Goal: Task Accomplishment & Management: Manage account settings

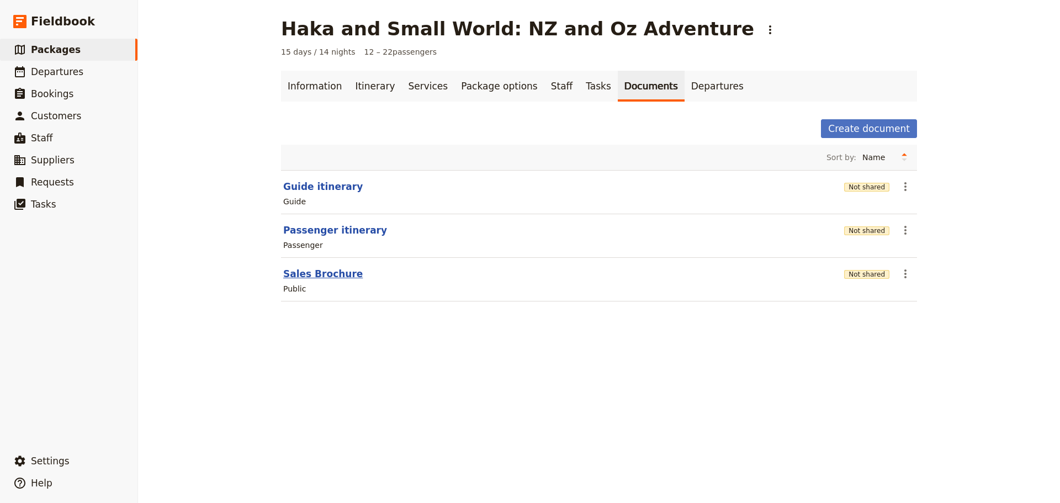
click at [326, 276] on button "Sales Brochure" at bounding box center [322, 273] width 79 height 13
select select "DEFAULT"
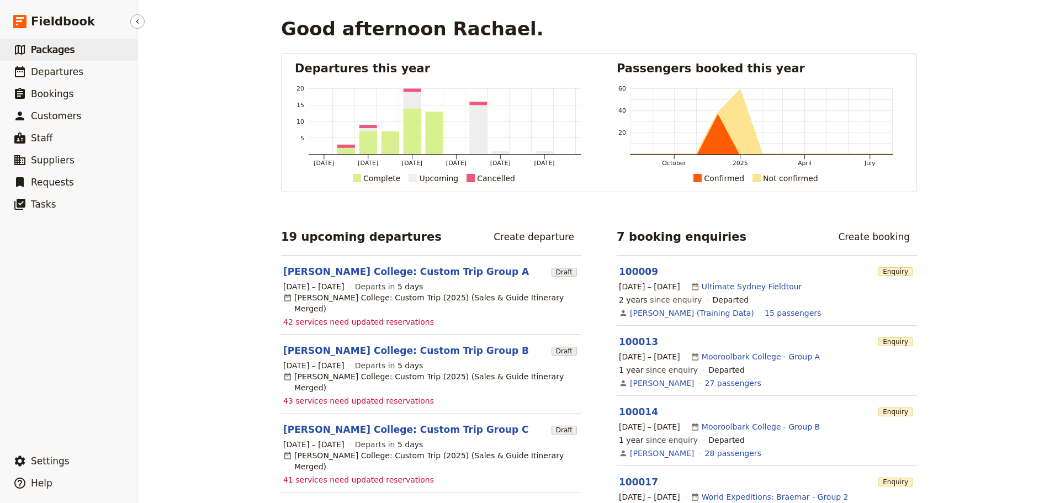
click at [67, 45] on span "Packages" at bounding box center [53, 49] width 44 height 11
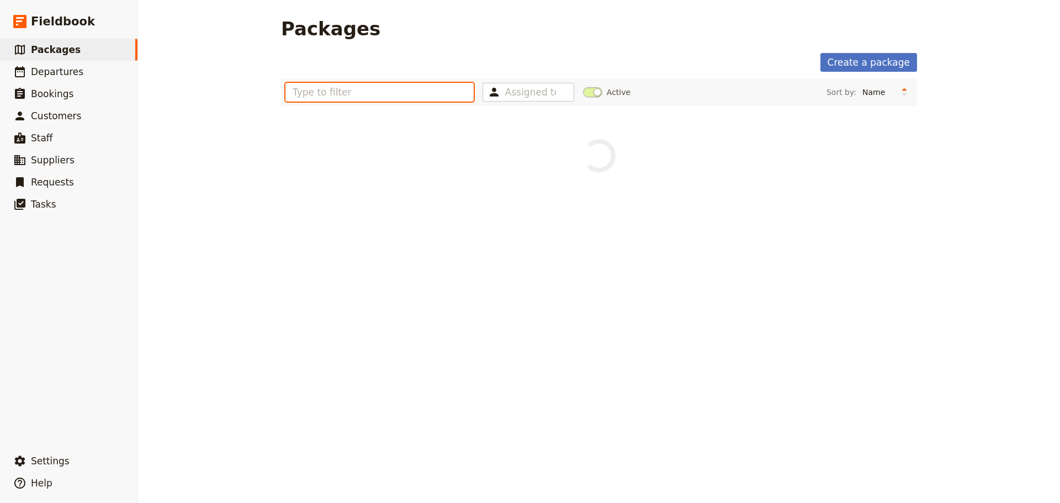
click at [308, 87] on input "text" at bounding box center [379, 92] width 188 height 19
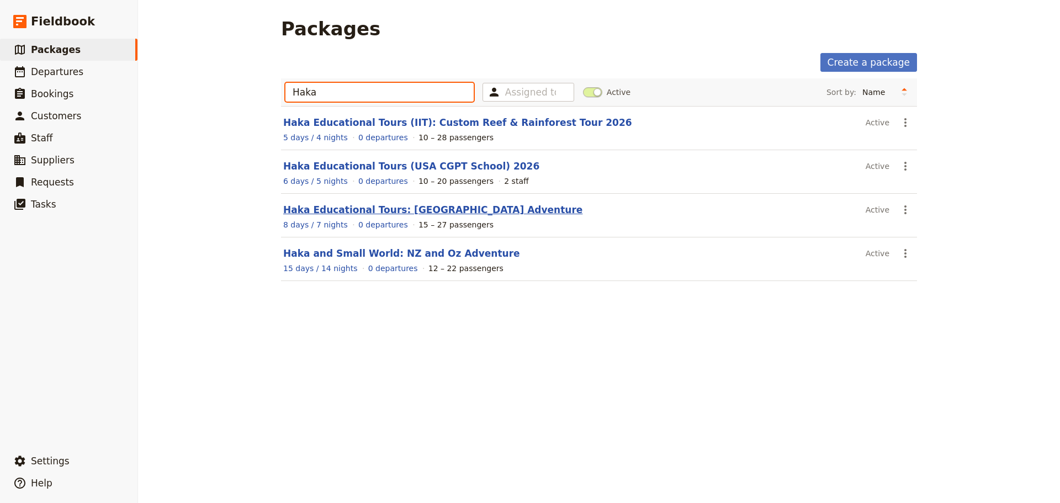
type input "Haka"
click at [426, 209] on link "Haka Educational Tours: [GEOGRAPHIC_DATA] Adventure" at bounding box center [432, 209] width 299 height 11
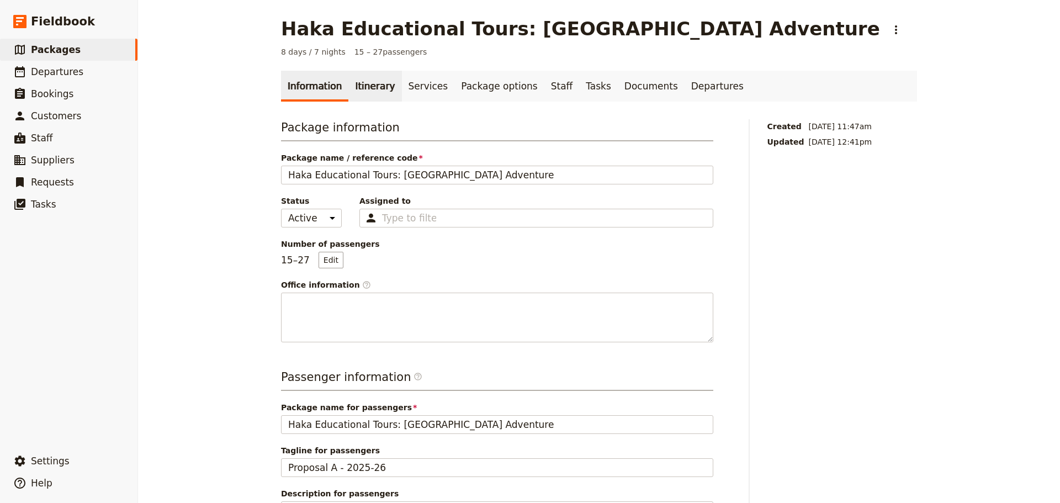
click at [362, 81] on link "Itinerary" at bounding box center [374, 86] width 53 height 31
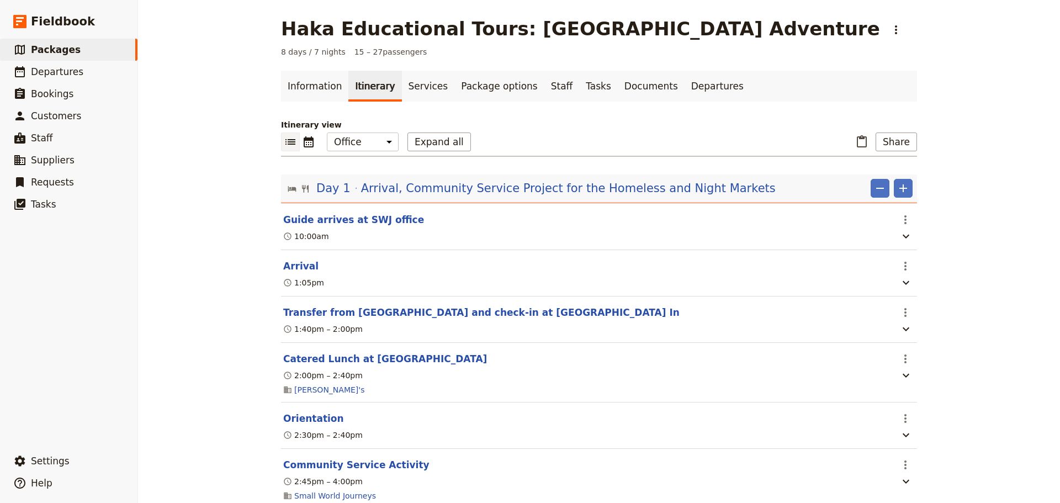
click at [291, 272] on button "Arrival" at bounding box center [300, 265] width 35 height 13
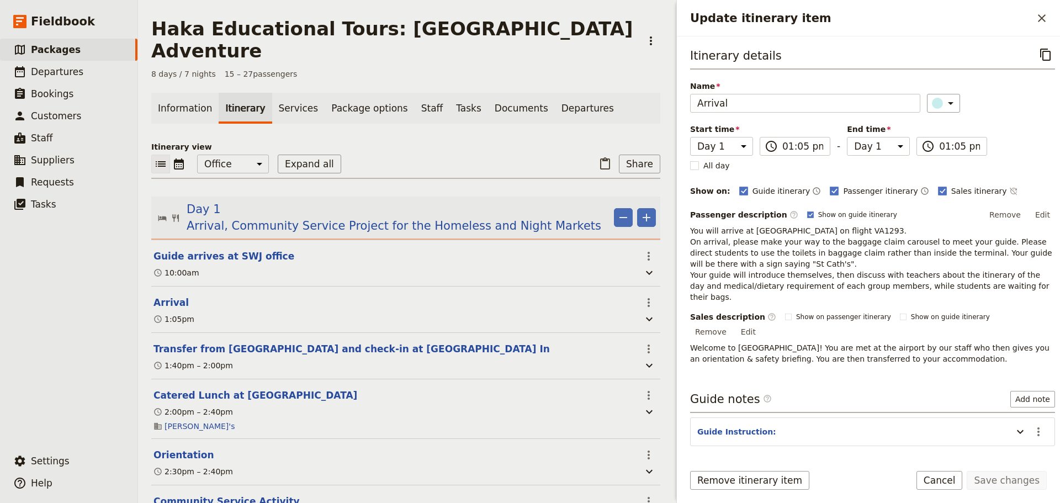
drag, startPoint x: 952, startPoint y: 476, endPoint x: 939, endPoint y: 469, distance: 14.6
click at [951, 476] on button "Cancel" at bounding box center [939, 480] width 46 height 19
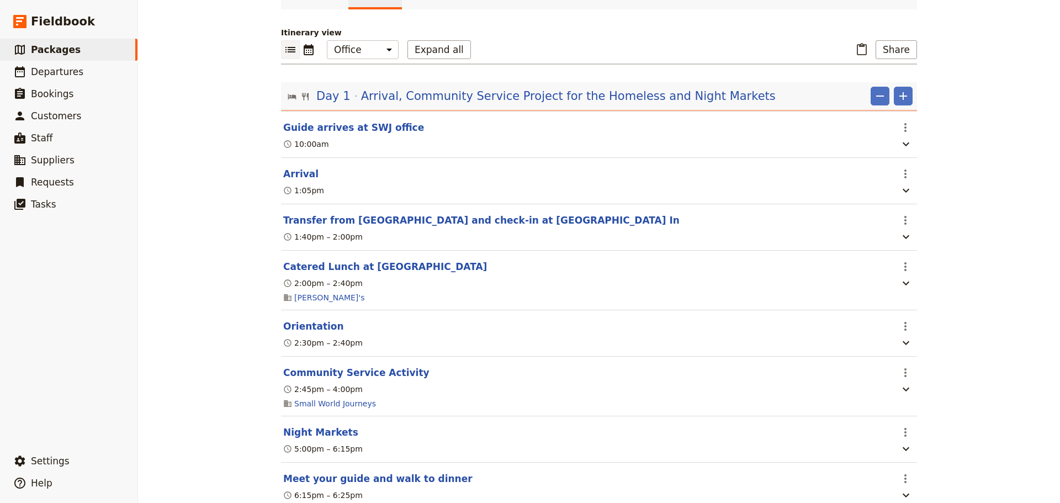
scroll to position [184, 0]
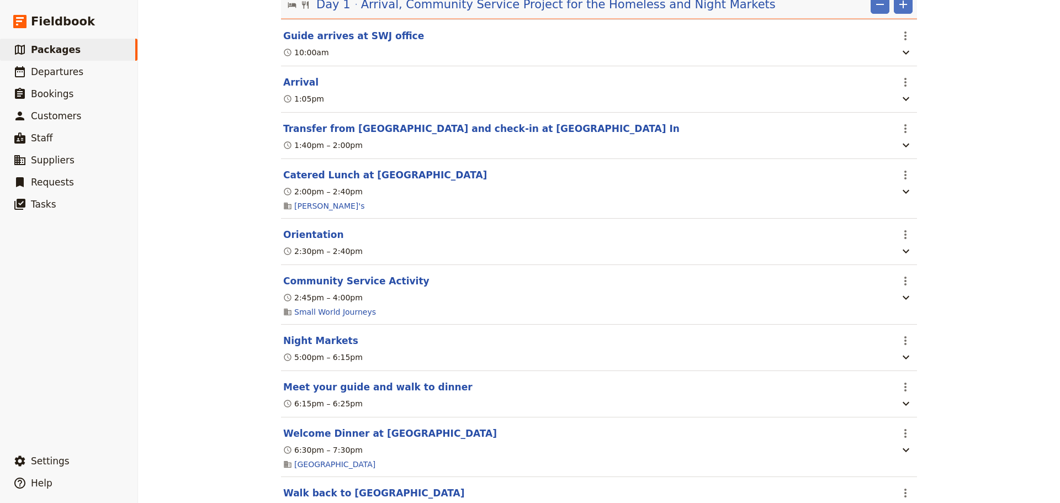
click at [311, 236] on button "Orientation" at bounding box center [313, 234] width 61 height 13
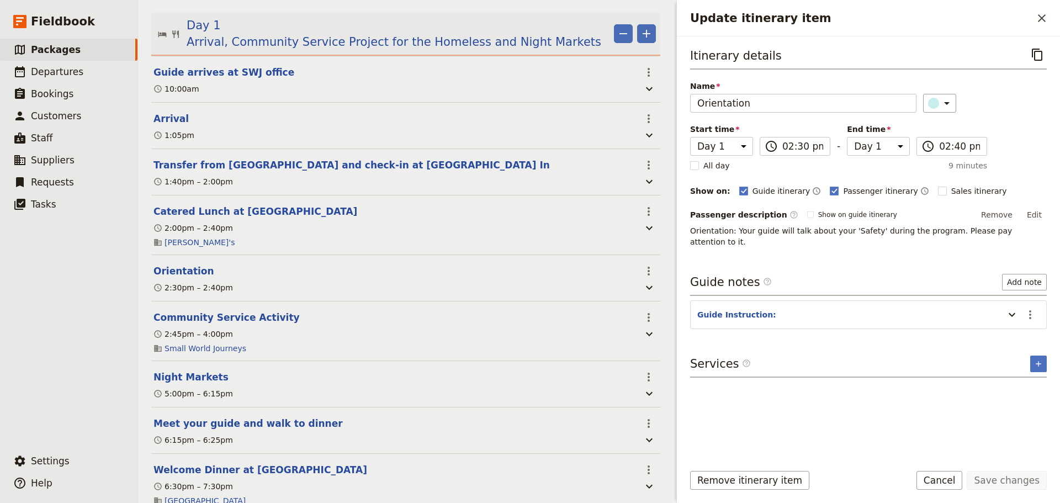
click at [311, 264] on header "Orientation" at bounding box center [393, 270] width 481 height 13
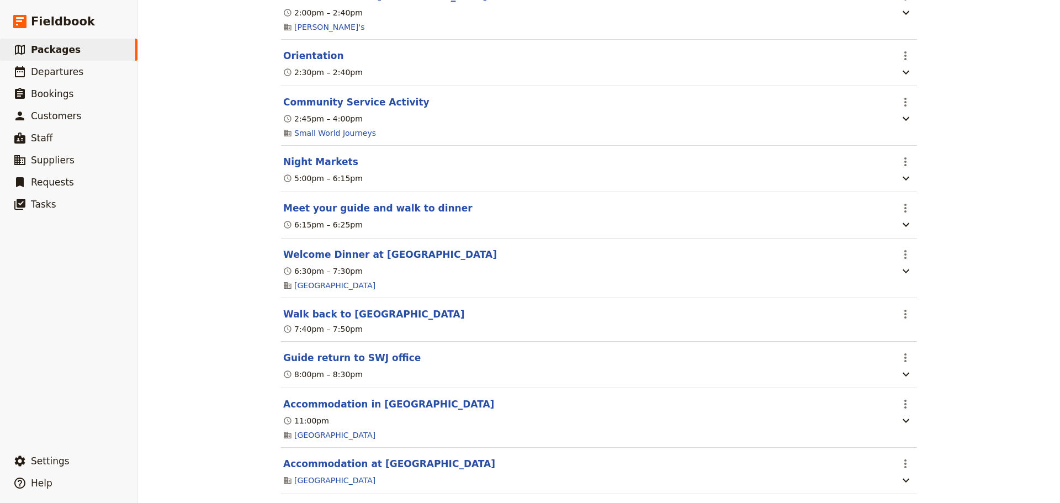
scroll to position [460, 0]
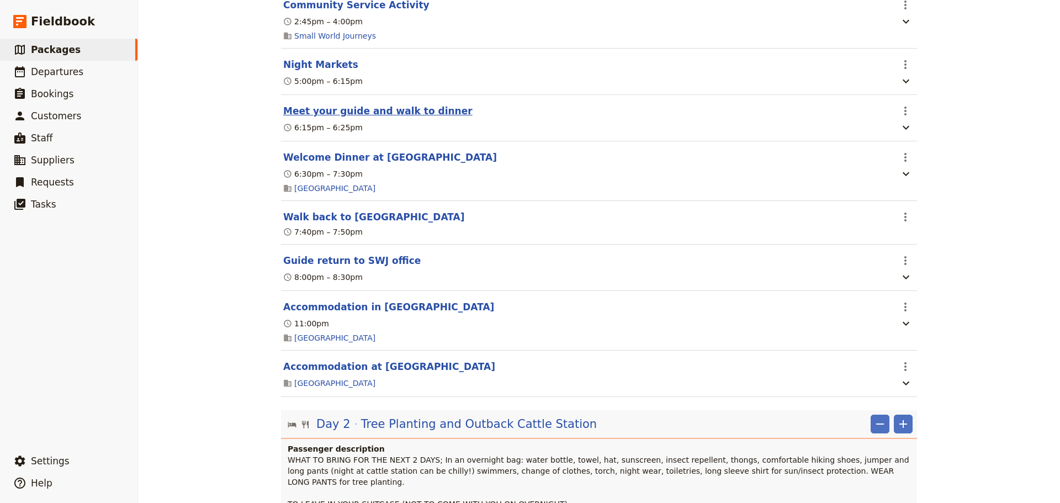
click at [401, 118] on button "Meet your guide and walk to dinner" at bounding box center [377, 110] width 189 height 13
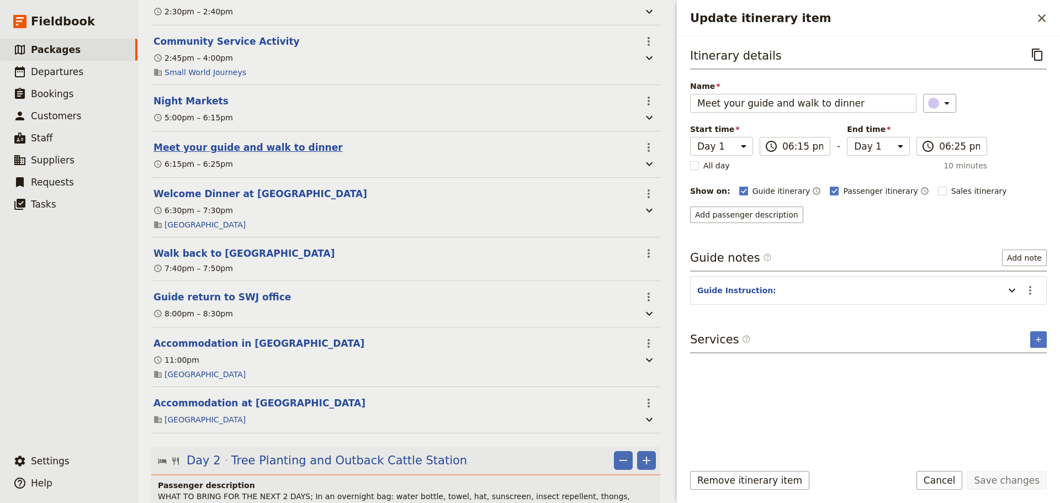
click at [401, 141] on header "Meet your guide and walk to dinner" at bounding box center [393, 147] width 481 height 13
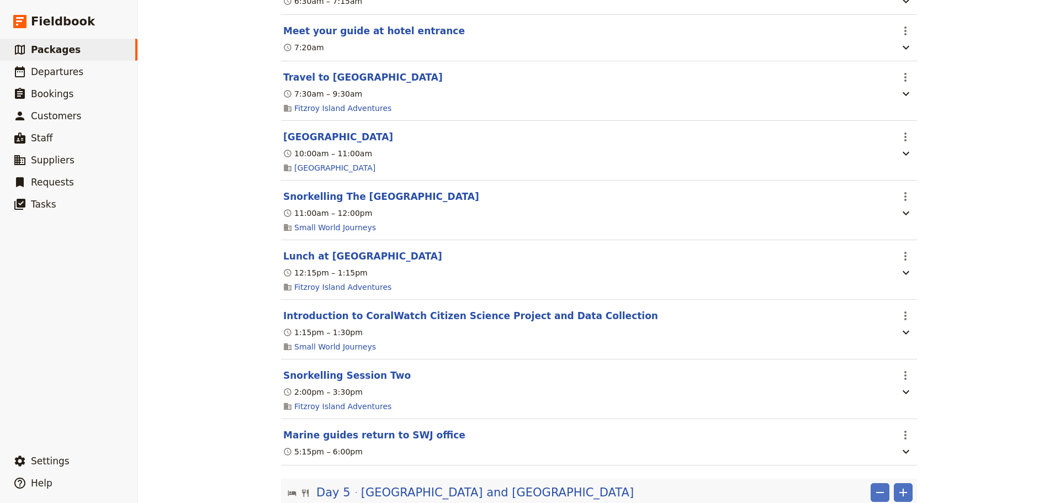
scroll to position [2300, 0]
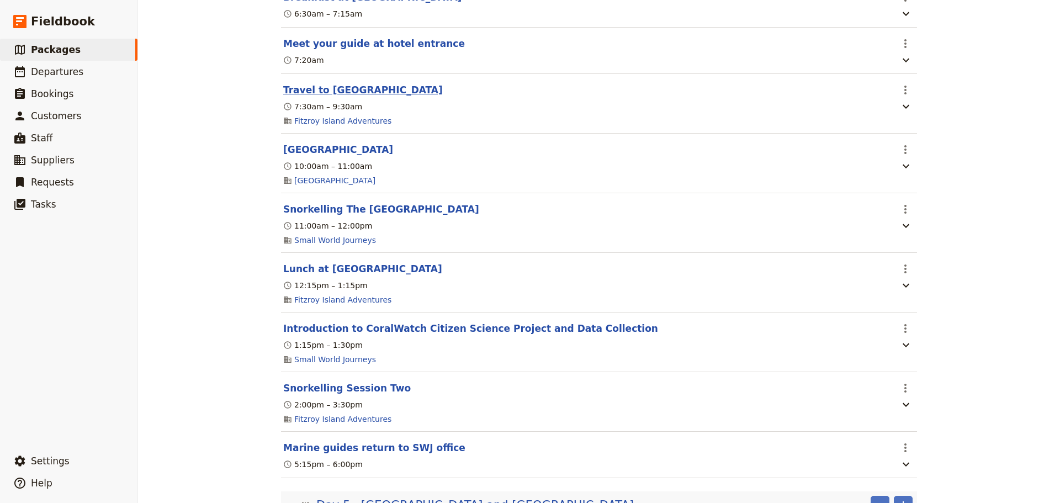
click at [359, 97] on button "Travel to [GEOGRAPHIC_DATA]" at bounding box center [362, 89] width 159 height 13
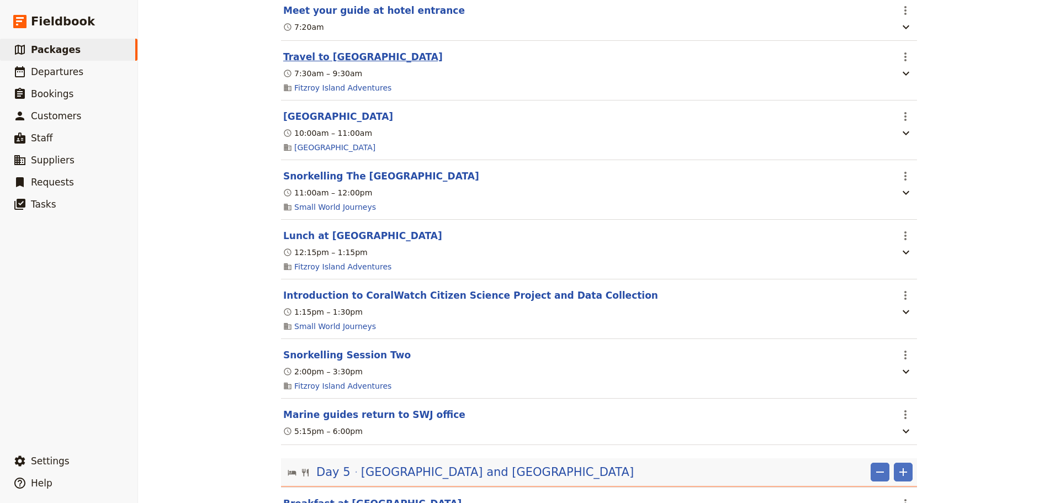
select select "4"
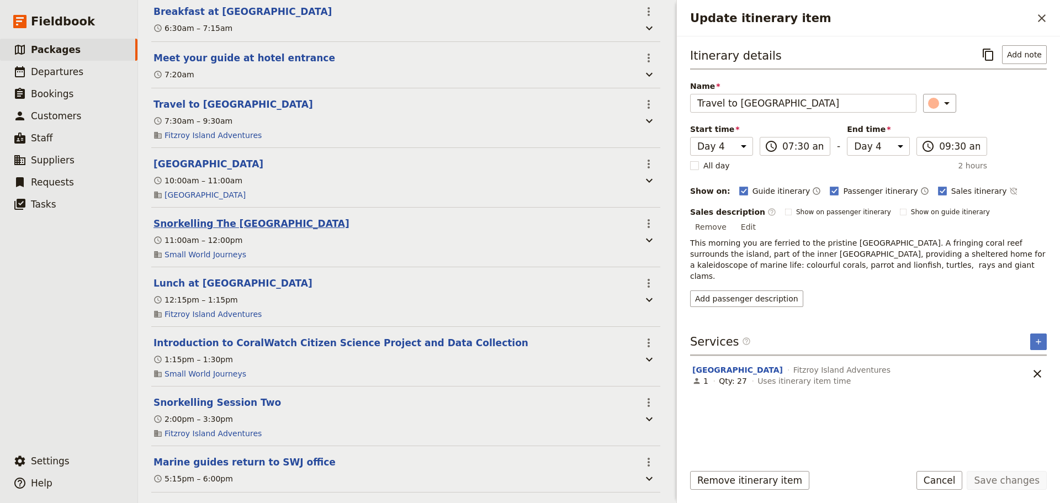
click at [267, 217] on button "Snorkelling The [GEOGRAPHIC_DATA]" at bounding box center [251, 223] width 196 height 13
select select "4"
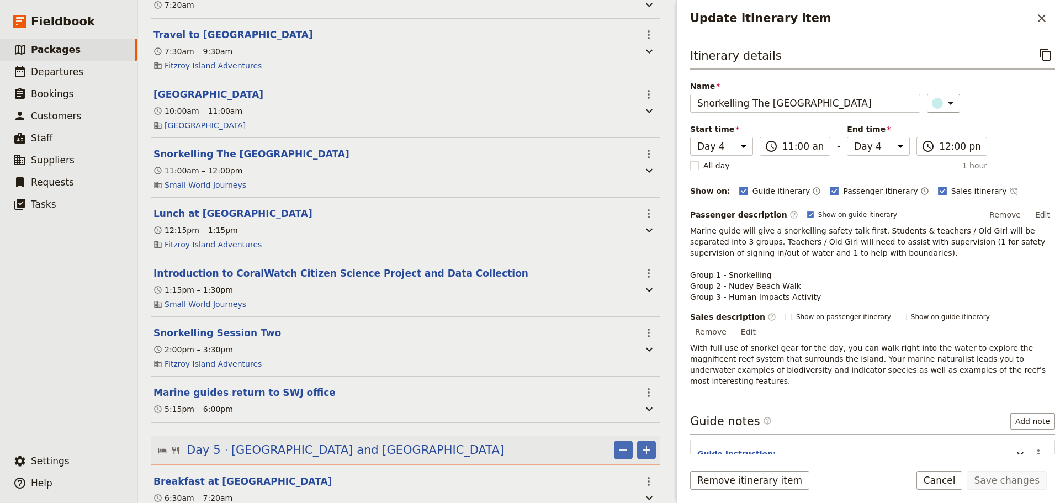
scroll to position [2424, 0]
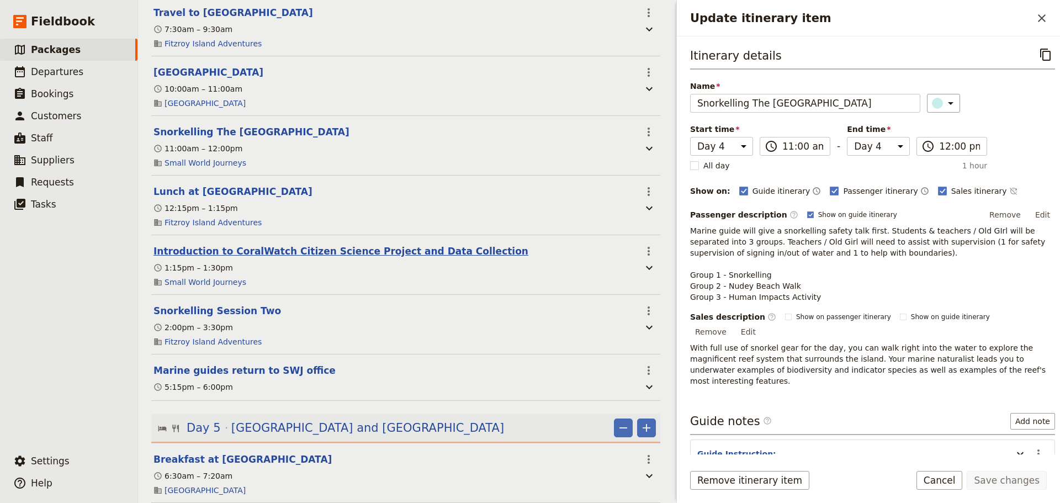
click at [272, 252] on button "Introduction to CoralWatch Citizen Science Project and Data Collection" at bounding box center [340, 250] width 375 height 13
select select "4"
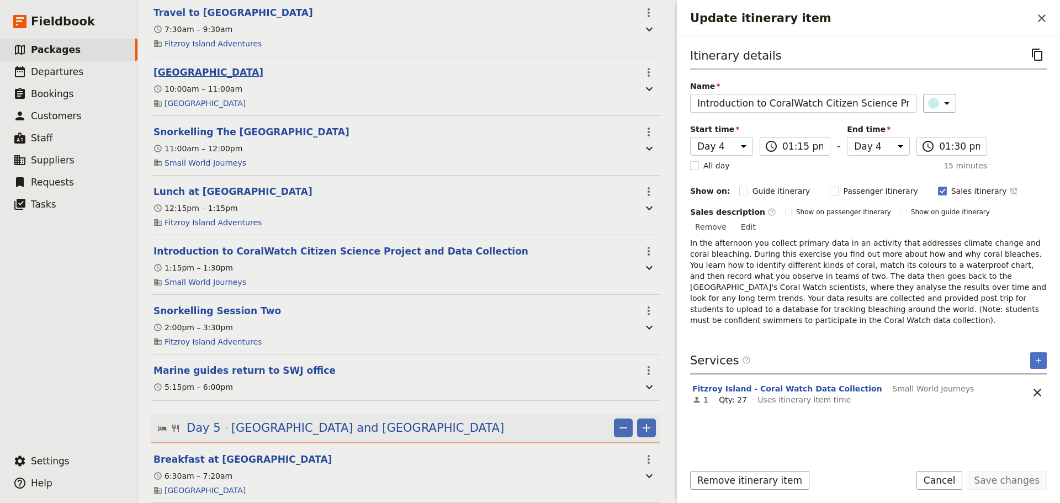
click at [253, 66] on button "[GEOGRAPHIC_DATA]" at bounding box center [208, 72] width 110 height 13
select select "4"
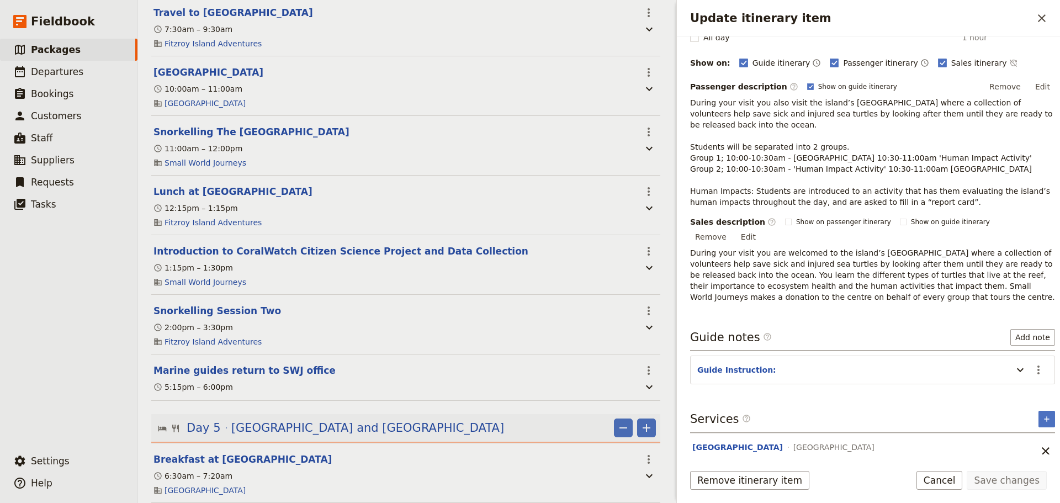
scroll to position [130, 0]
click at [188, 313] on button "Snorkelling Session Two" at bounding box center [216, 310] width 127 height 13
select select "4"
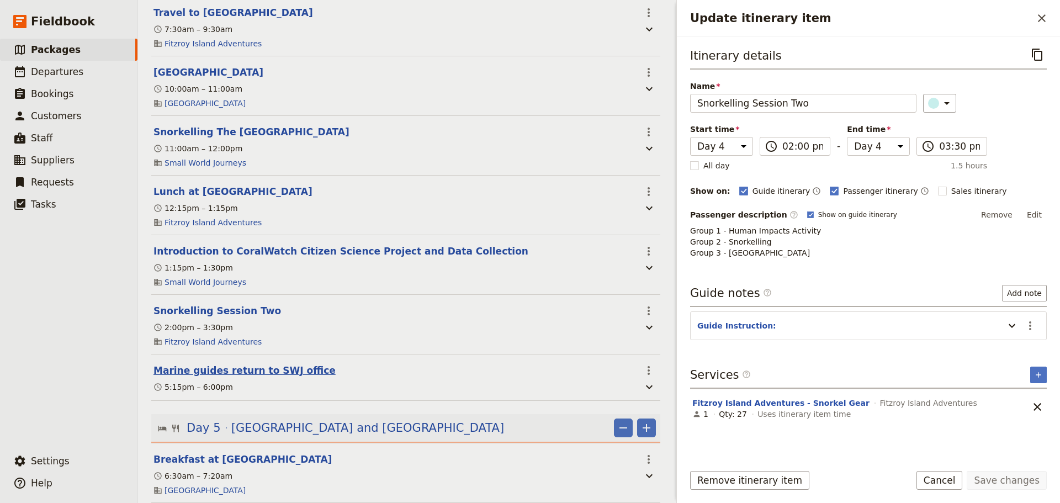
click at [247, 370] on button "Marine guides return to SWJ office" at bounding box center [244, 370] width 182 height 13
select select "4"
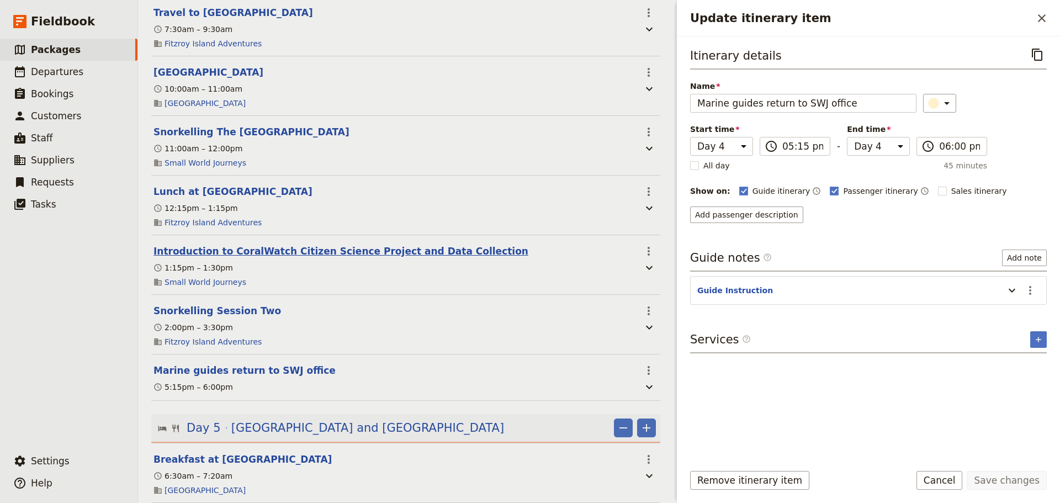
click at [285, 251] on button "Introduction to CoralWatch Citizen Science Project and Data Collection" at bounding box center [340, 250] width 375 height 13
select select "4"
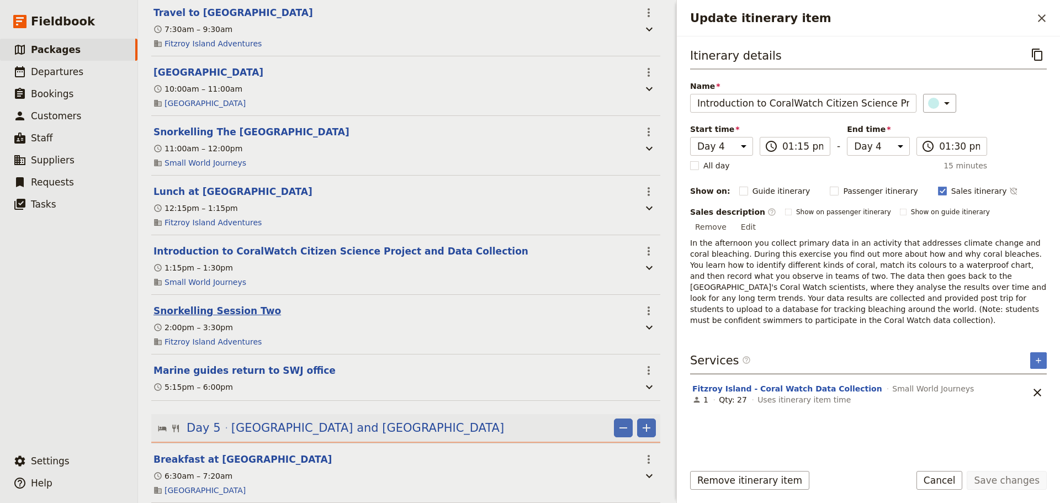
click at [237, 306] on button "Snorkelling Session Two" at bounding box center [216, 310] width 127 height 13
select select "4"
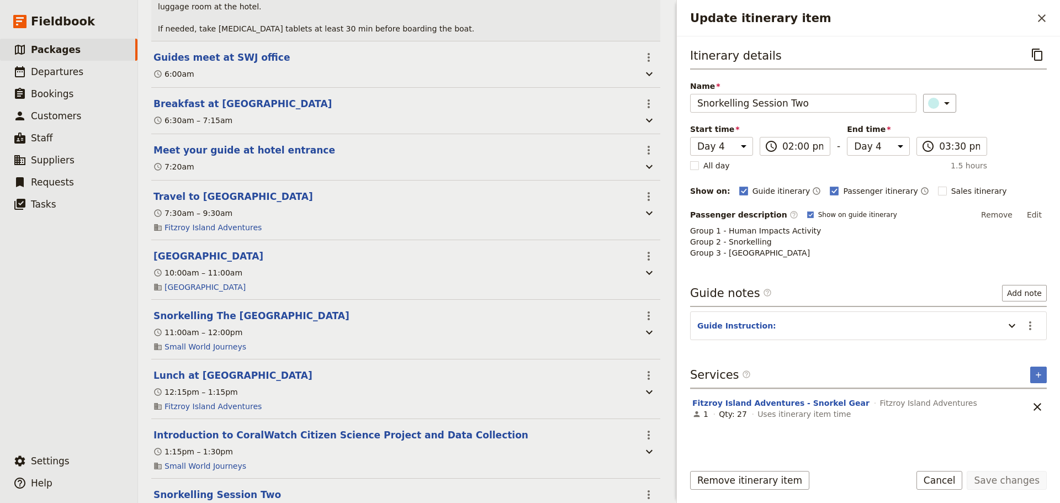
scroll to position [2148, 0]
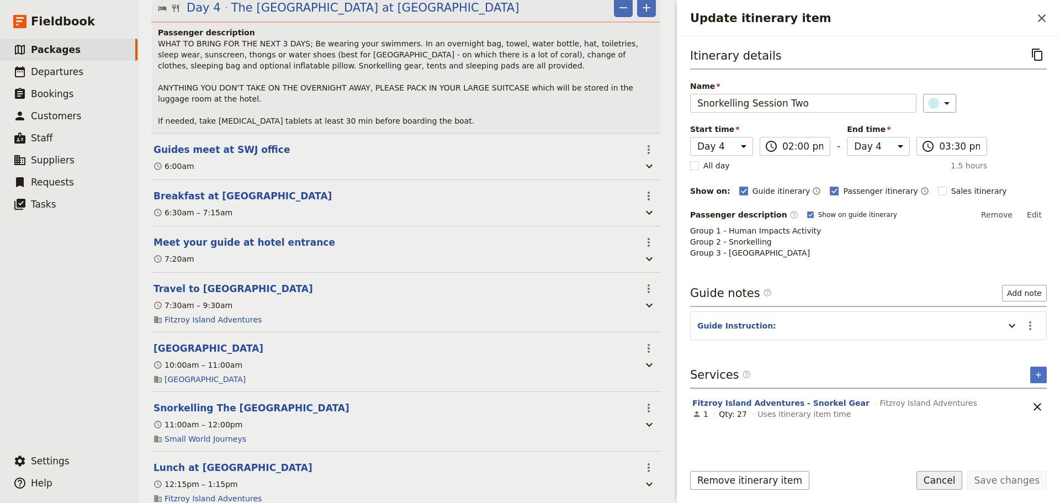
click at [961, 482] on button "Cancel" at bounding box center [939, 480] width 46 height 19
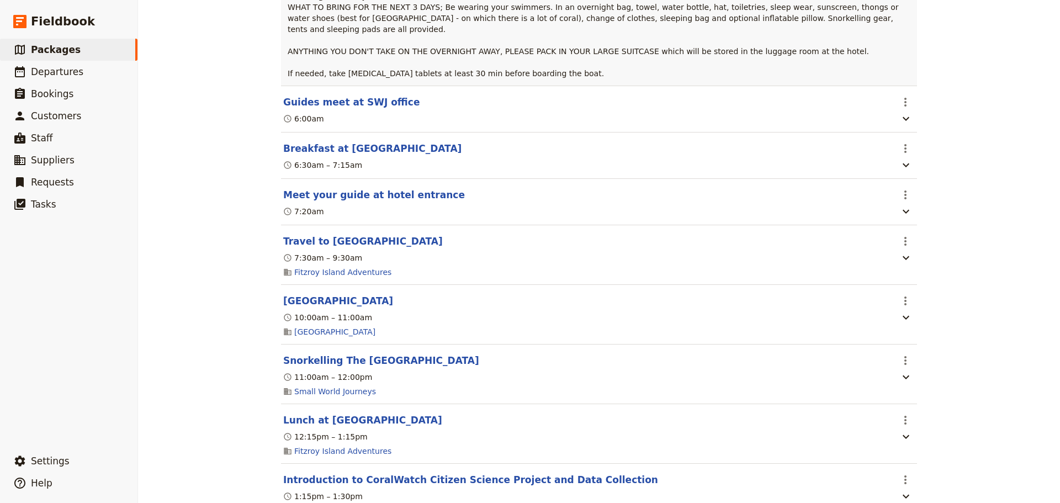
scroll to position [0, 0]
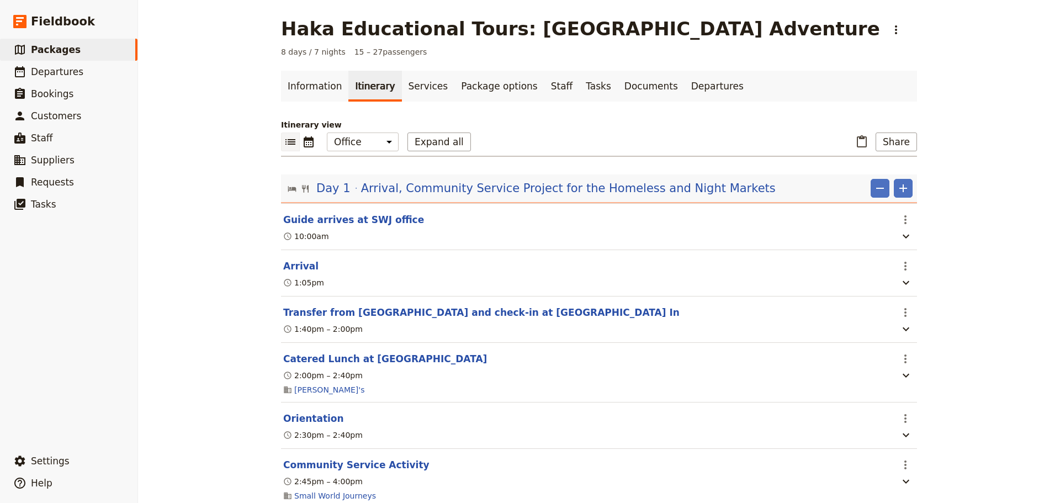
click at [983, 440] on div "Haka Educational Tours: [GEOGRAPHIC_DATA] Adventure ​ 8 days / 7 nights 15 – 27…" at bounding box center [599, 251] width 922 height 503
click at [627, 84] on link "Documents" at bounding box center [651, 86] width 67 height 31
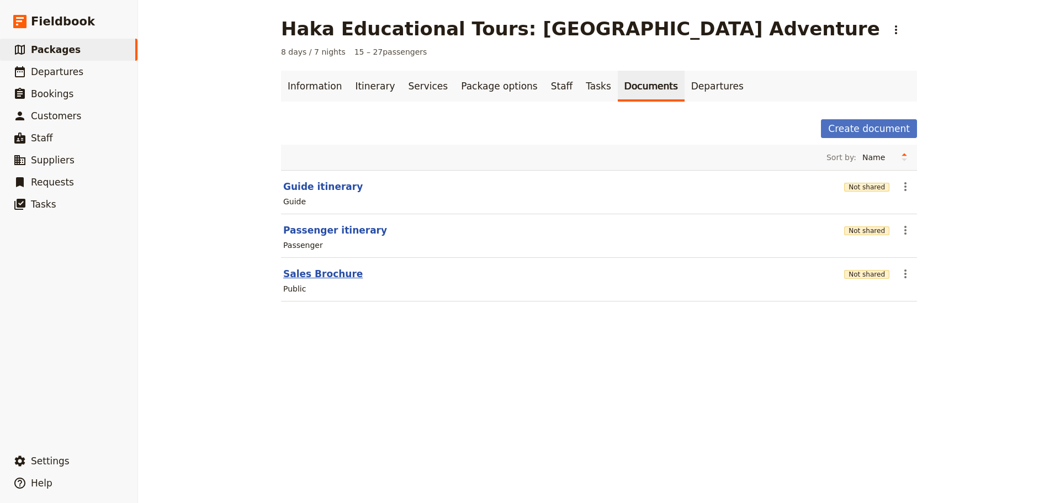
click at [329, 272] on button "Sales Brochure" at bounding box center [322, 273] width 79 height 13
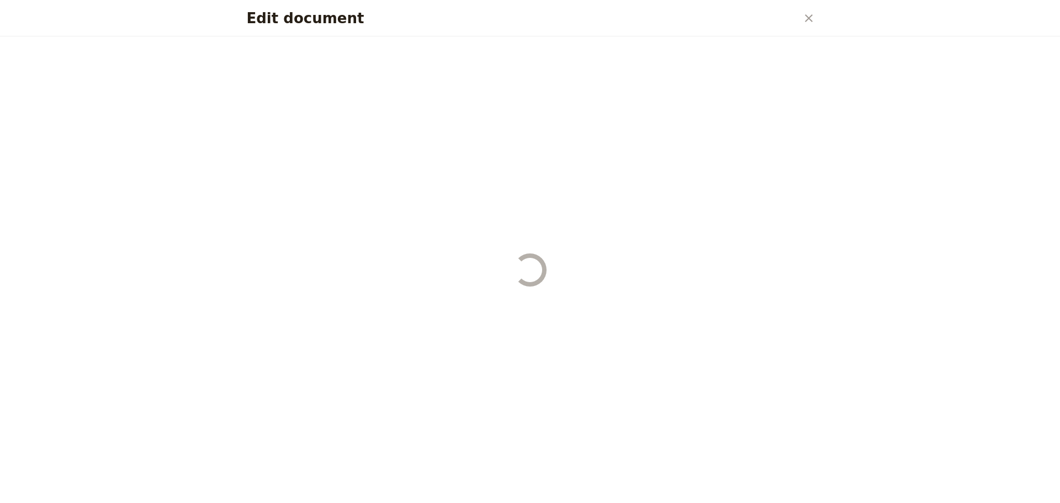
select select "DEFAULT"
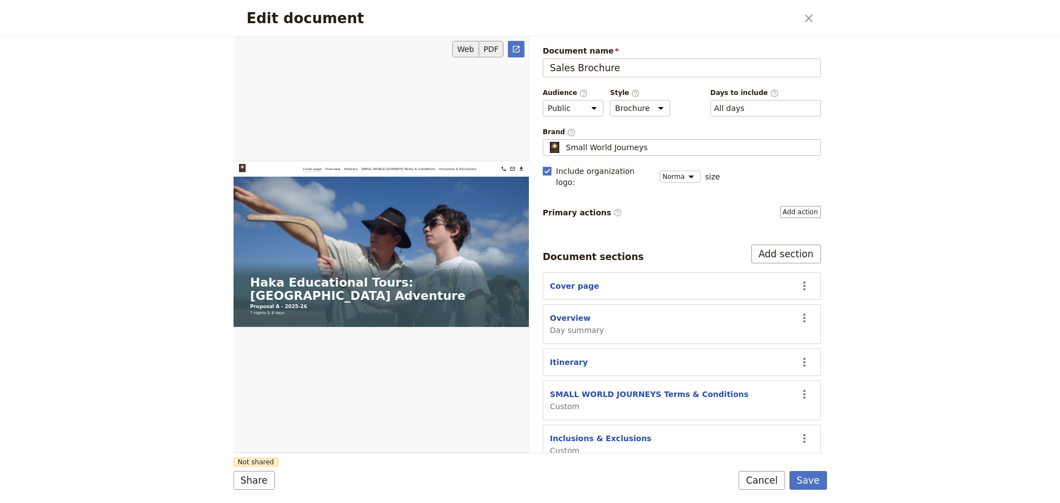
click at [496, 48] on button "PDF" at bounding box center [491, 49] width 24 height 17
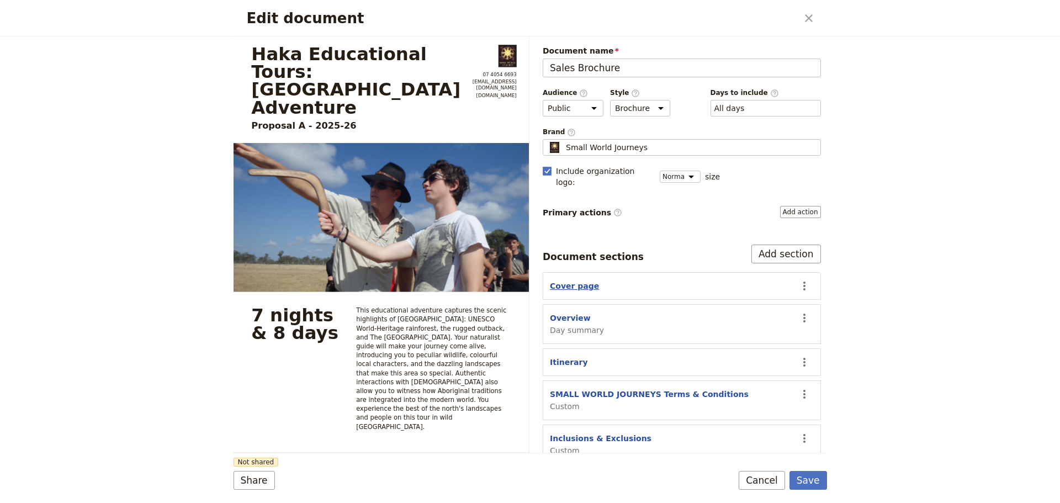
click at [584, 280] on button "Cover page" at bounding box center [574, 285] width 49 height 11
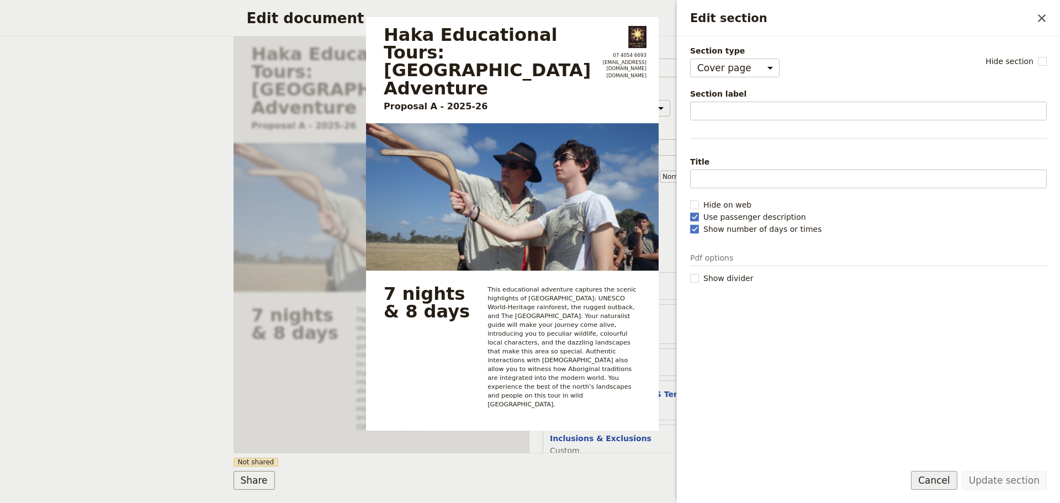
click at [945, 481] on button "Cancel" at bounding box center [934, 480] width 46 height 19
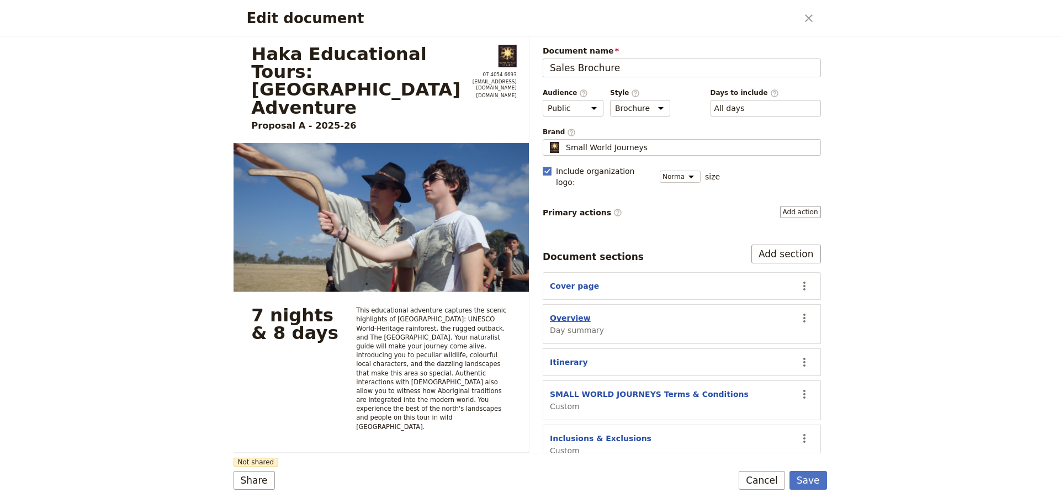
click at [556, 312] on button "Overview" at bounding box center [570, 317] width 41 height 11
select select "DAY_SUMMARY"
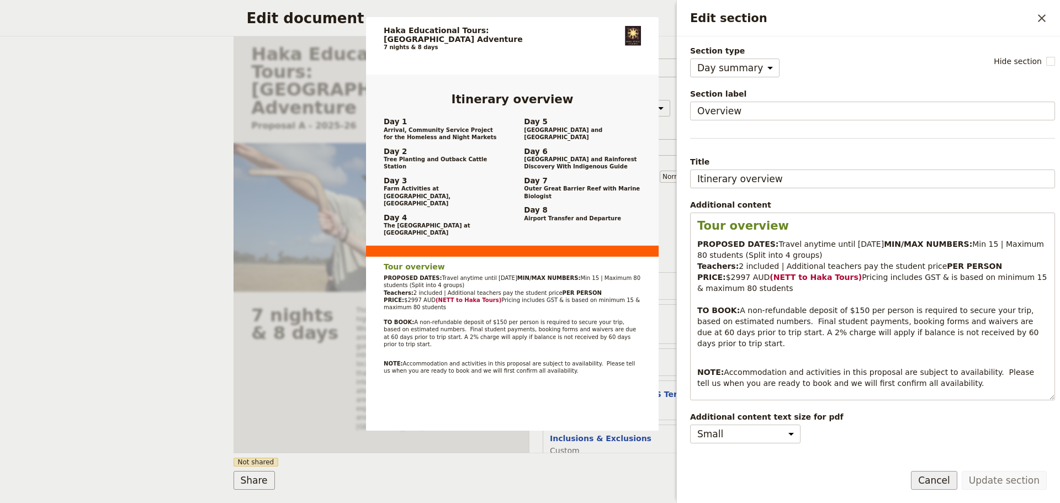
click at [946, 483] on button "Cancel" at bounding box center [934, 480] width 46 height 19
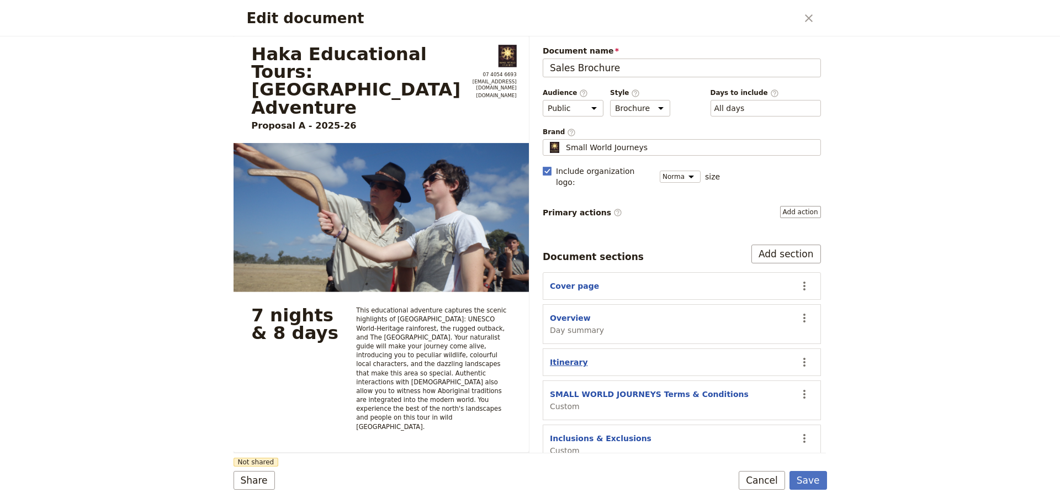
click at [571, 357] on button "Itinerary" at bounding box center [569, 362] width 38 height 11
select select "ITINERARY"
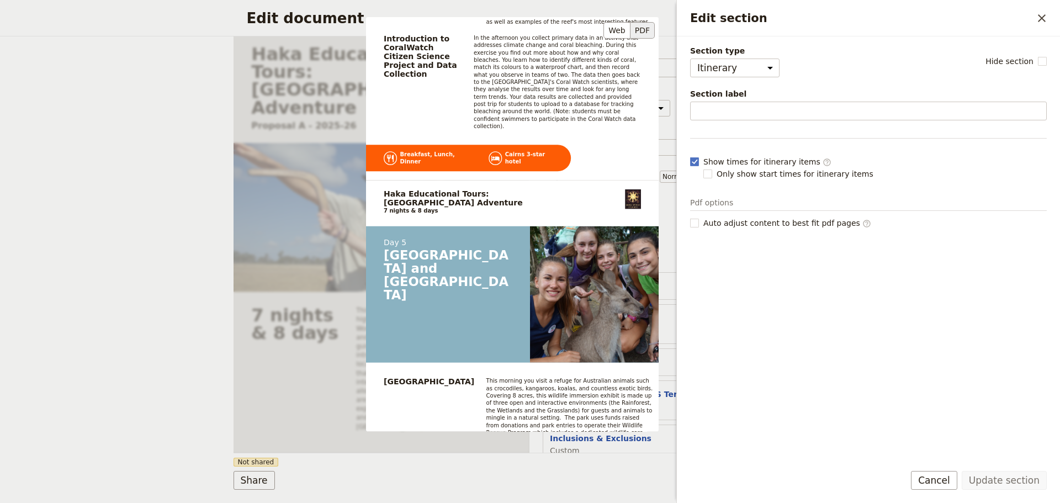
scroll to position [2576, 0]
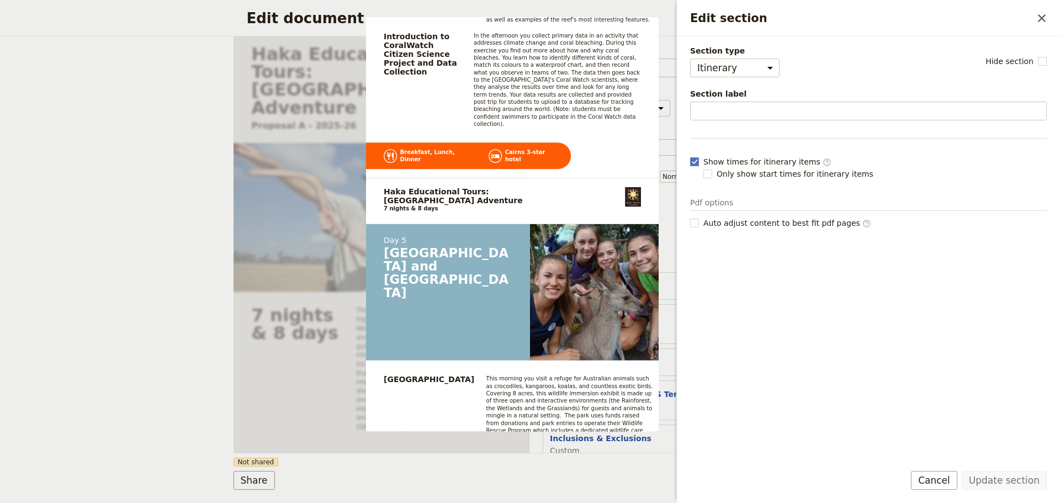
click at [882, 373] on div "Section type Cover page Day summary Itinerary Custom Hide section Section label…" at bounding box center [868, 249] width 357 height 408
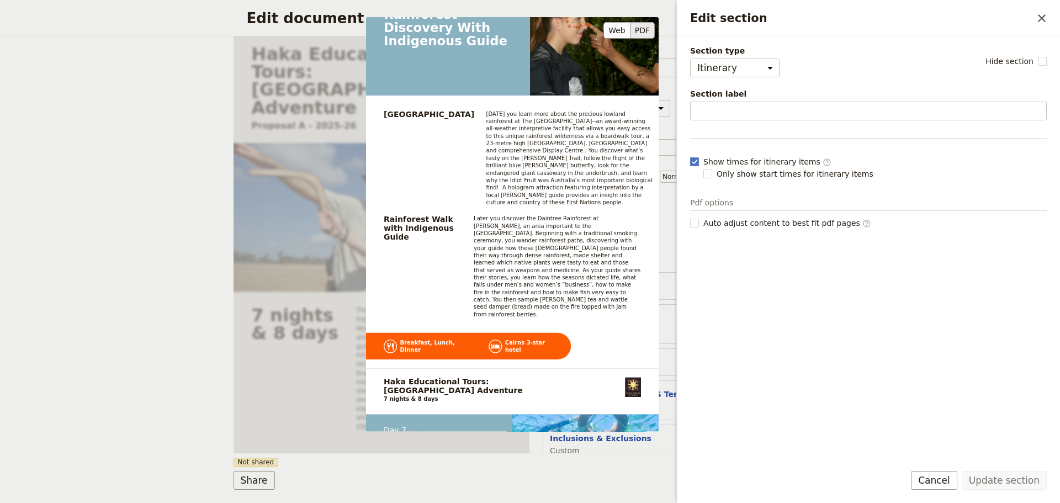
scroll to position [3955, 0]
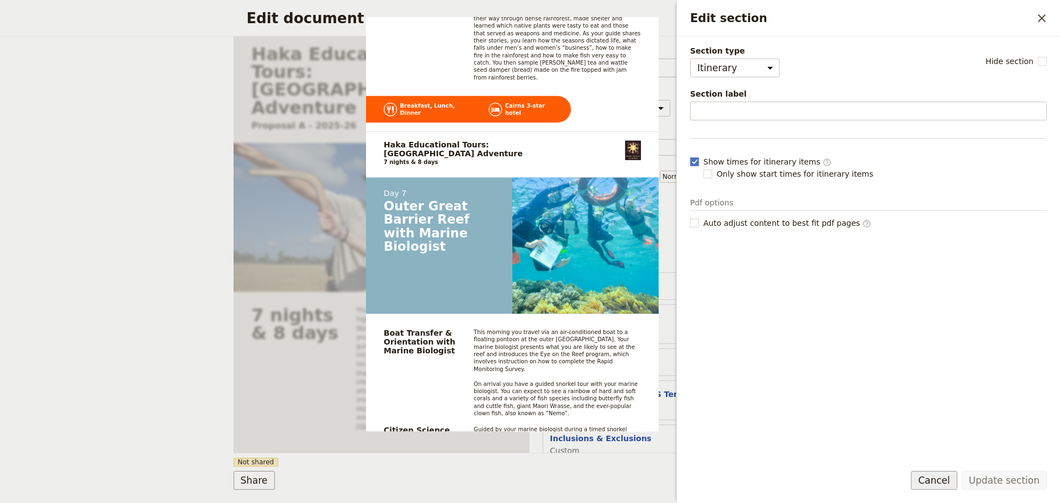
click at [946, 483] on button "Cancel" at bounding box center [934, 480] width 46 height 19
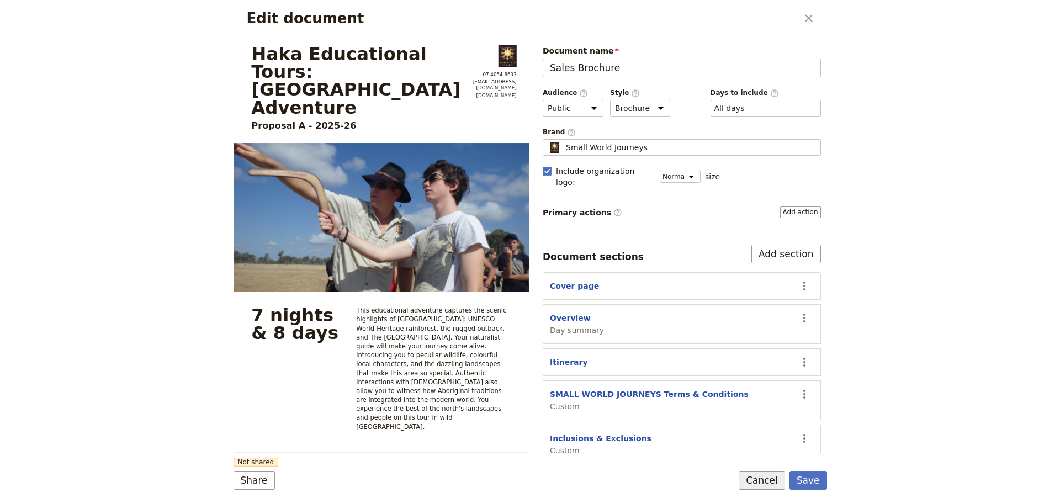
click at [769, 488] on button "Cancel" at bounding box center [761, 480] width 46 height 19
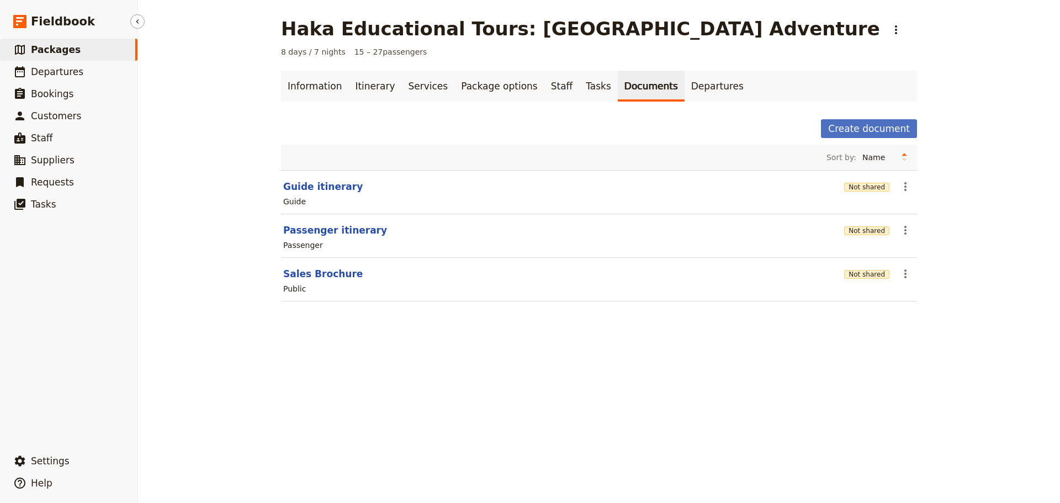
click at [66, 44] on span "Packages" at bounding box center [56, 49] width 50 height 11
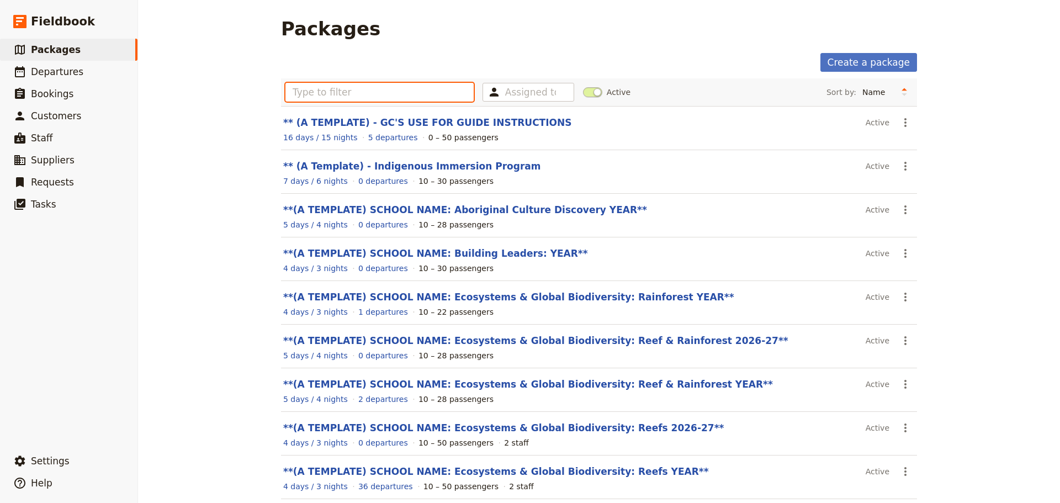
click at [417, 98] on input "text" at bounding box center [379, 92] width 188 height 19
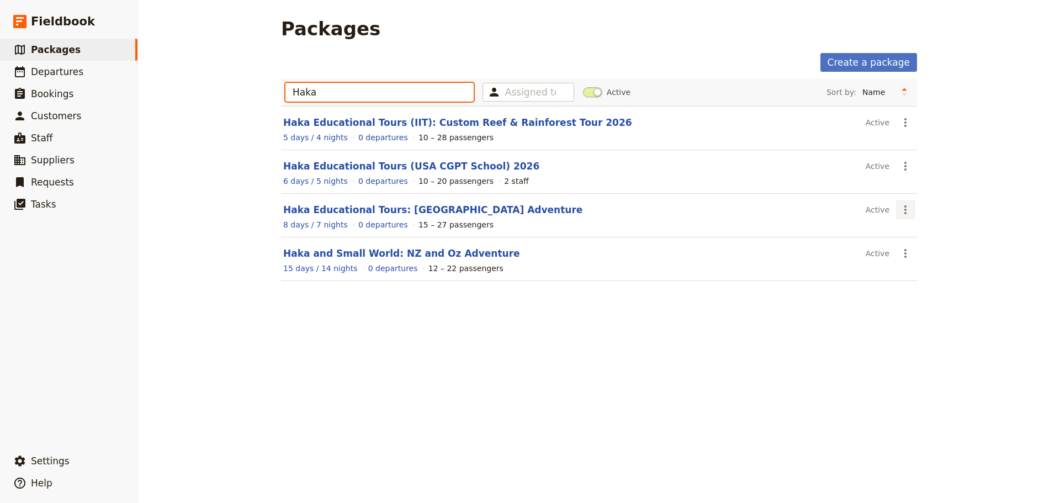
type input "Haka"
click at [901, 209] on icon "Actions" at bounding box center [904, 209] width 13 height 13
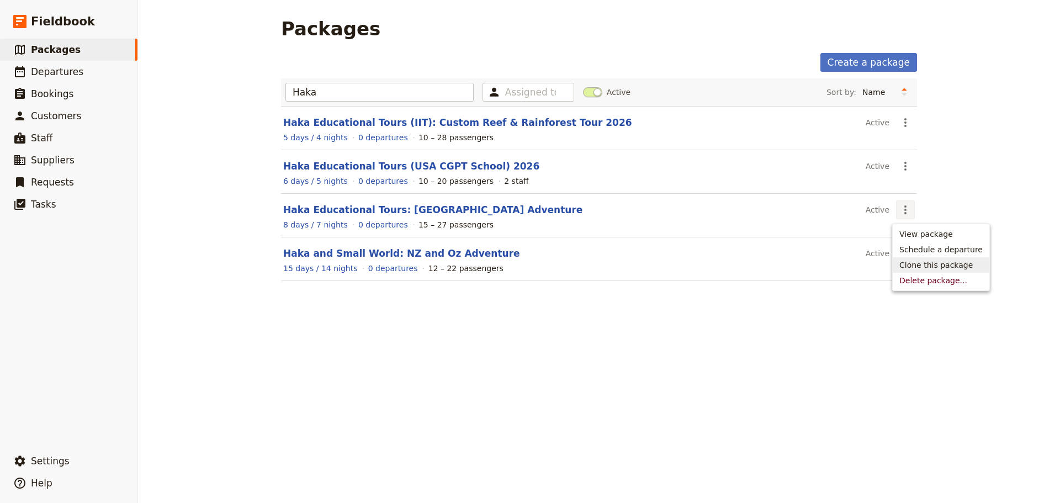
click at [922, 264] on span "Clone this package" at bounding box center [935, 264] width 73 height 11
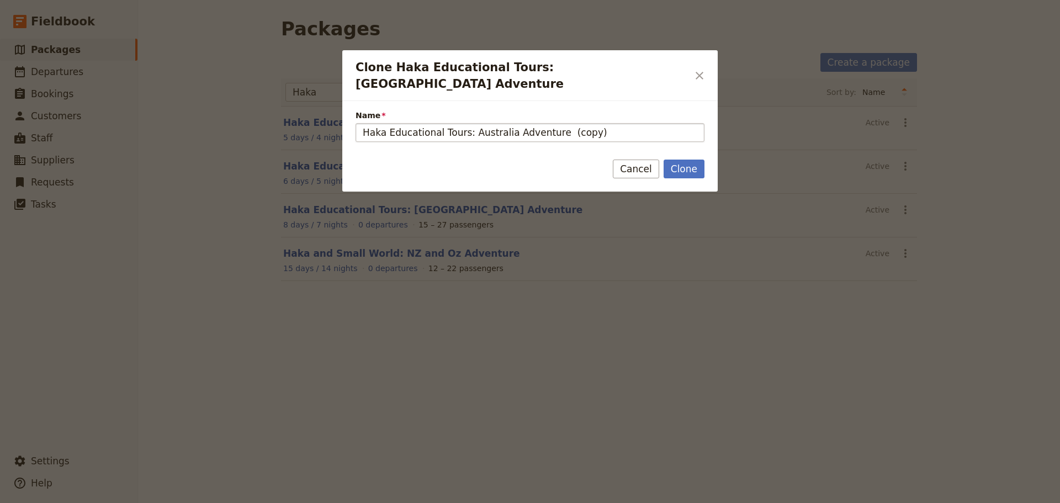
drag, startPoint x: 583, startPoint y: 118, endPoint x: 465, endPoint y: 121, distance: 118.7
click at [465, 123] on input "Haka Educational Tours: Australia Adventure (copy)" at bounding box center [529, 132] width 349 height 19
type input "Haka Educational Tours: [GEOGRAPHIC_DATA] 2027"
click at [676, 159] on button "Clone" at bounding box center [683, 168] width 41 height 19
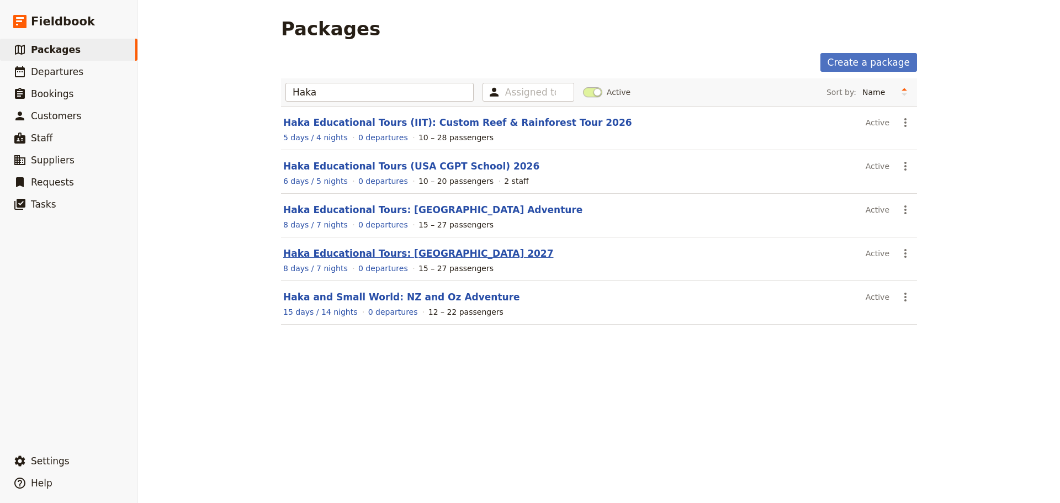
click at [465, 254] on link "Haka Educational Tours: [GEOGRAPHIC_DATA] 2027" at bounding box center [418, 253] width 270 height 11
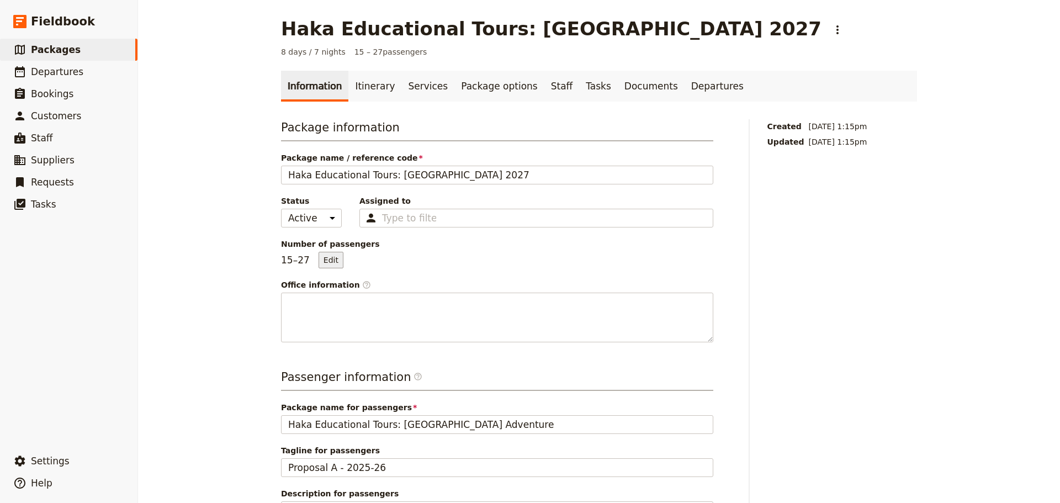
click at [321, 261] on button "Edit" at bounding box center [330, 260] width 25 height 17
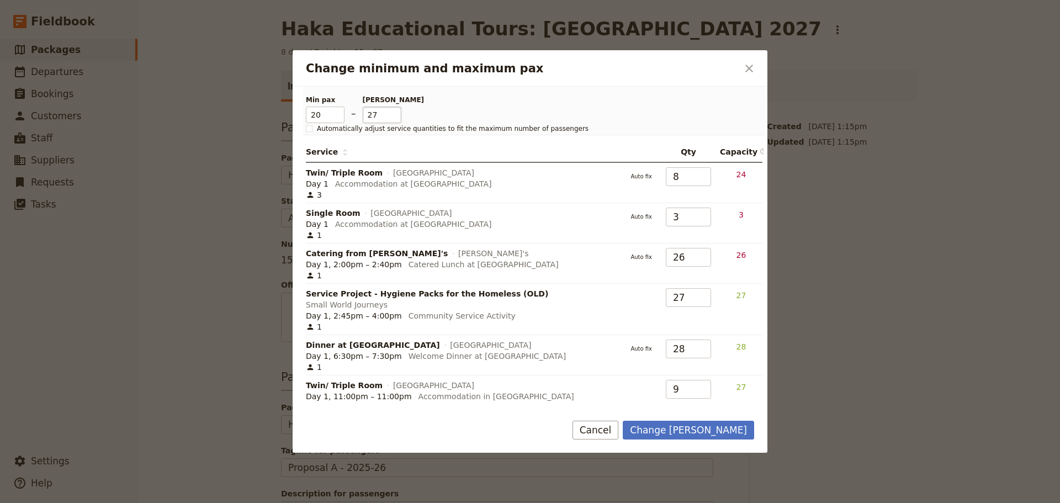
type input "20"
click at [363, 114] on input "27" at bounding box center [382, 115] width 39 height 17
type input "100"
click at [723, 433] on button "Change [PERSON_NAME]" at bounding box center [688, 430] width 131 height 19
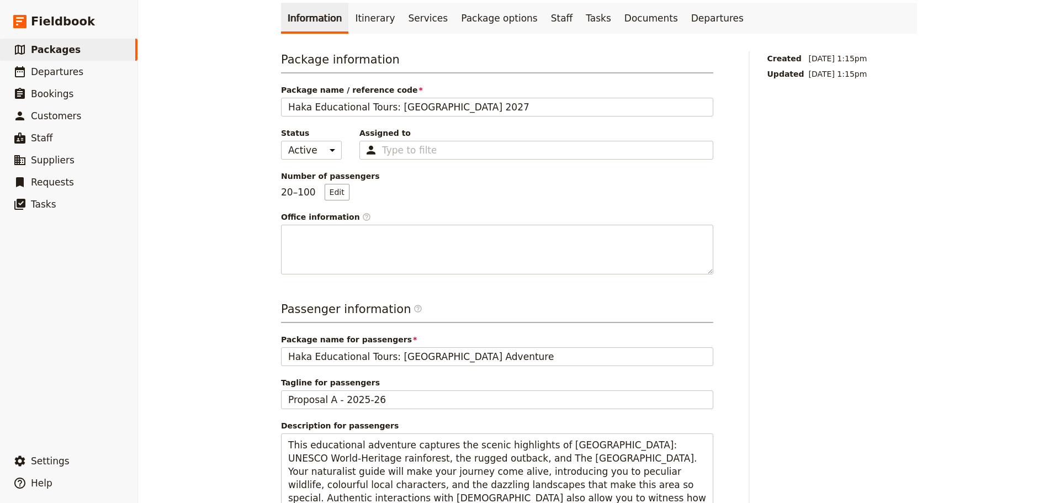
scroll to position [92, 0]
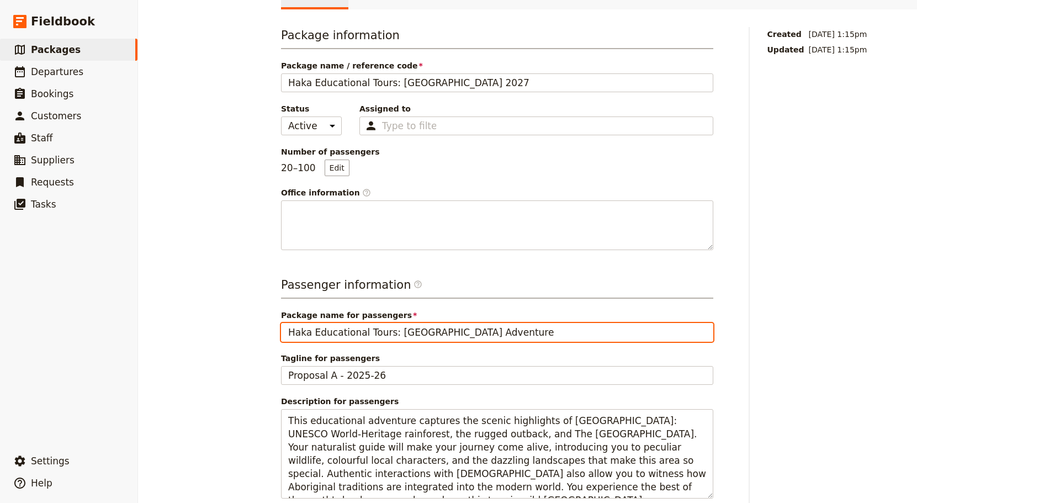
click at [494, 328] on input "Haka Educational Tours: [GEOGRAPHIC_DATA] Adventure" at bounding box center [497, 332] width 432 height 19
drag, startPoint x: 484, startPoint y: 333, endPoint x: 387, endPoint y: 331, distance: 96.6
click at [387, 331] on input "Haka Educational Tours: [GEOGRAPHIC_DATA] Adventure" at bounding box center [497, 332] width 432 height 19
click at [391, 333] on input "Haka Educational Tours: [GEOGRAPHIC_DATA]" at bounding box center [497, 332] width 432 height 19
type input "Haka Educational Tours: [GEOGRAPHIC_DATA]"
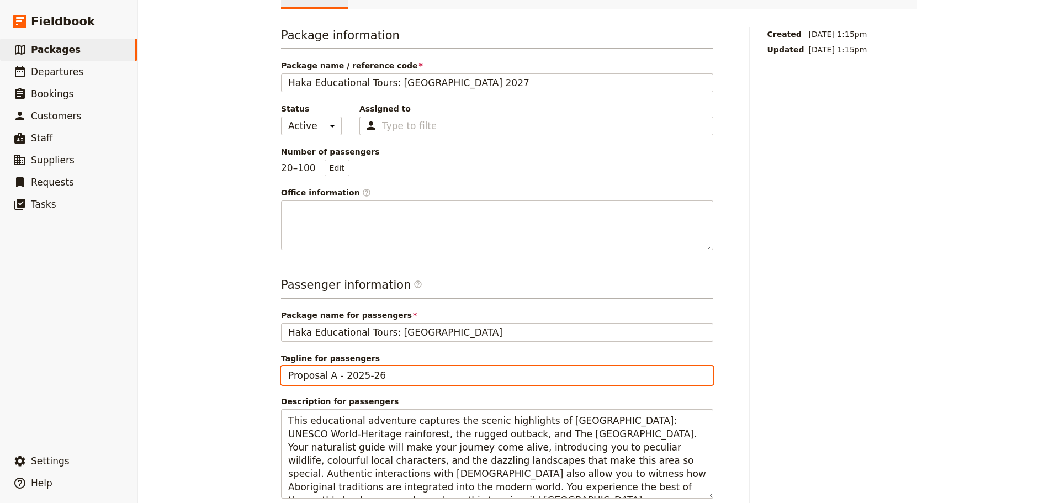
click at [331, 378] on input "Proposal A - 2025-26" at bounding box center [497, 375] width 432 height 19
drag, startPoint x: 384, startPoint y: 380, endPoint x: 341, endPoint y: 375, distance: 43.3
click at [341, 375] on input "Proposal A - 2025-26" at bounding box center [497, 375] width 432 height 19
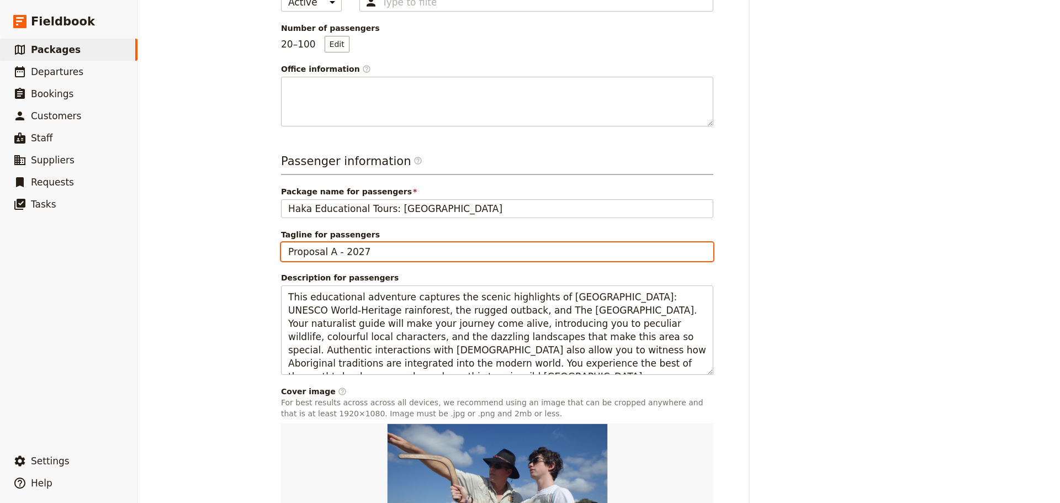
scroll to position [346, 0]
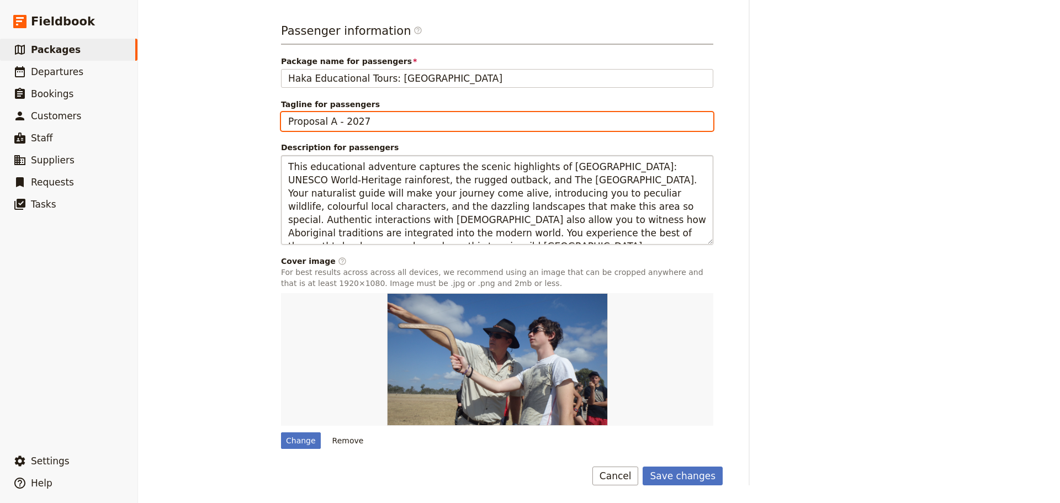
type input "Proposal A - 2027"
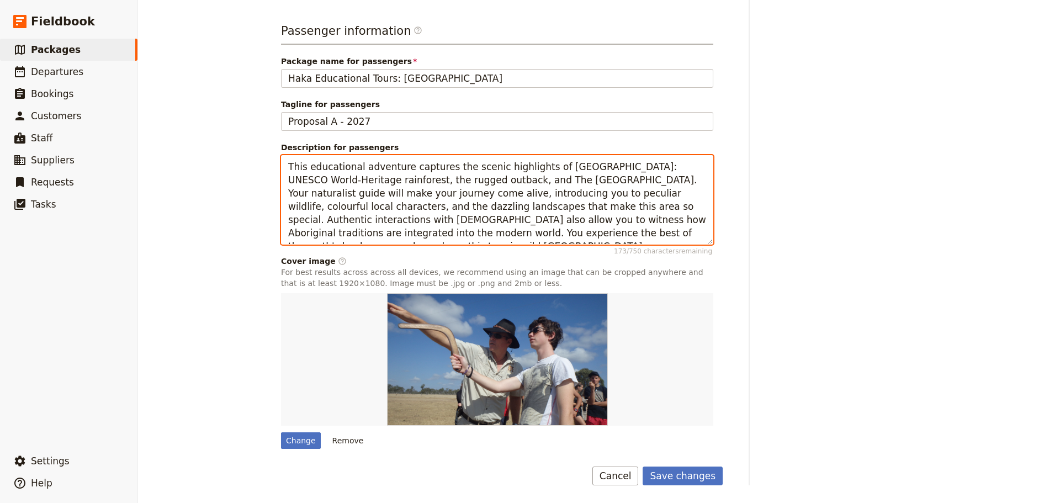
click at [446, 181] on textarea "This educational adventure captures the scenic highlights of [GEOGRAPHIC_DATA]:…" at bounding box center [497, 199] width 432 height 89
click at [324, 183] on textarea "This educational adventure captures the scenic highlights of [GEOGRAPHIC_DATA]:…" at bounding box center [497, 199] width 432 height 89
click at [490, 185] on textarea "This educational adventure captures the scenic highlights of [GEOGRAPHIC_DATA]:…" at bounding box center [497, 199] width 432 height 89
drag, startPoint x: 486, startPoint y: 183, endPoint x: 428, endPoint y: 183, distance: 58.5
click at [423, 183] on textarea "This educational adventure captures the scenic highlights of [GEOGRAPHIC_DATA]:…" at bounding box center [497, 199] width 432 height 89
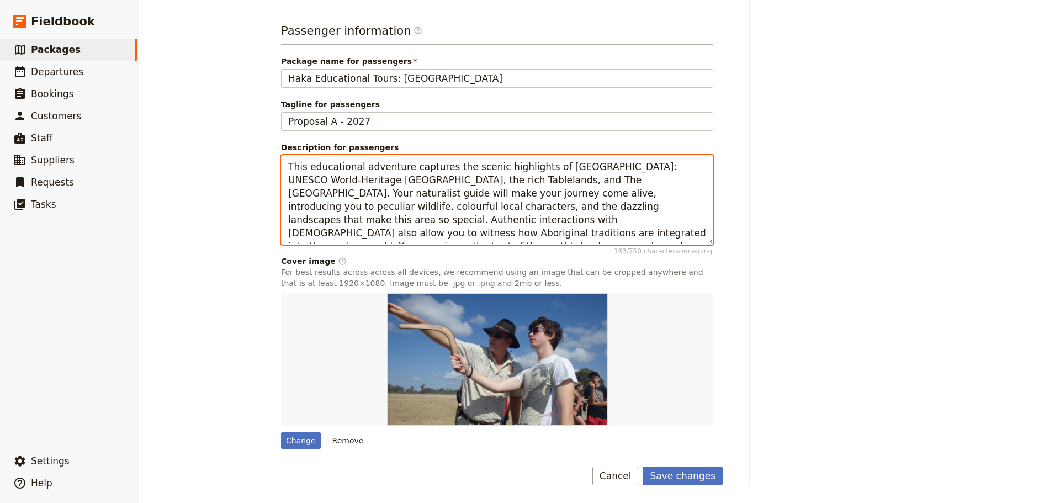
click at [320, 179] on textarea "This educational adventure captures the scenic highlights of [GEOGRAPHIC_DATA]:…" at bounding box center [497, 199] width 432 height 89
click at [339, 183] on textarea "This educational adventure captures the scenic highlights of [GEOGRAPHIC_DATA]:…" at bounding box center [497, 199] width 432 height 89
click at [322, 183] on textarea "This educational adventure captures the scenic highlights of [GEOGRAPHIC_DATA]:…" at bounding box center [497, 199] width 432 height 89
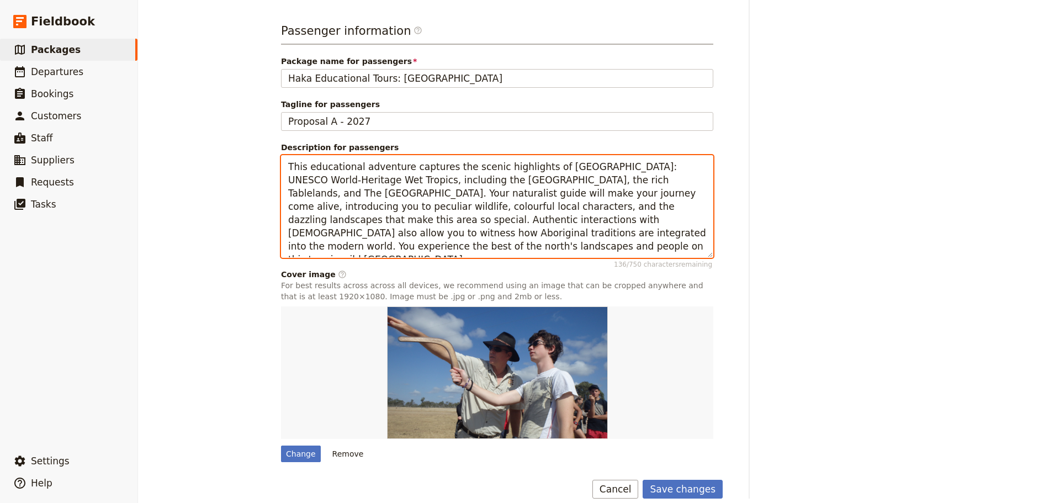
click at [546, 182] on textarea "This educational adventure captures the scenic highlights of [GEOGRAPHIC_DATA]:…" at bounding box center [497, 206] width 432 height 103
click at [589, 180] on textarea "This educational adventure captures the scenic highlights of [GEOGRAPHIC_DATA]:…" at bounding box center [497, 206] width 432 height 103
click at [594, 180] on textarea "This educational adventure captures the scenic highlights of [GEOGRAPHIC_DATA]:…" at bounding box center [497, 206] width 432 height 103
click at [517, 181] on textarea "This educational adventure captures the scenic highlights of [GEOGRAPHIC_DATA]:…" at bounding box center [497, 206] width 432 height 103
click at [701, 182] on textarea "This educational adventure captures the scenic highlights of [GEOGRAPHIC_DATA]:…" at bounding box center [497, 206] width 432 height 103
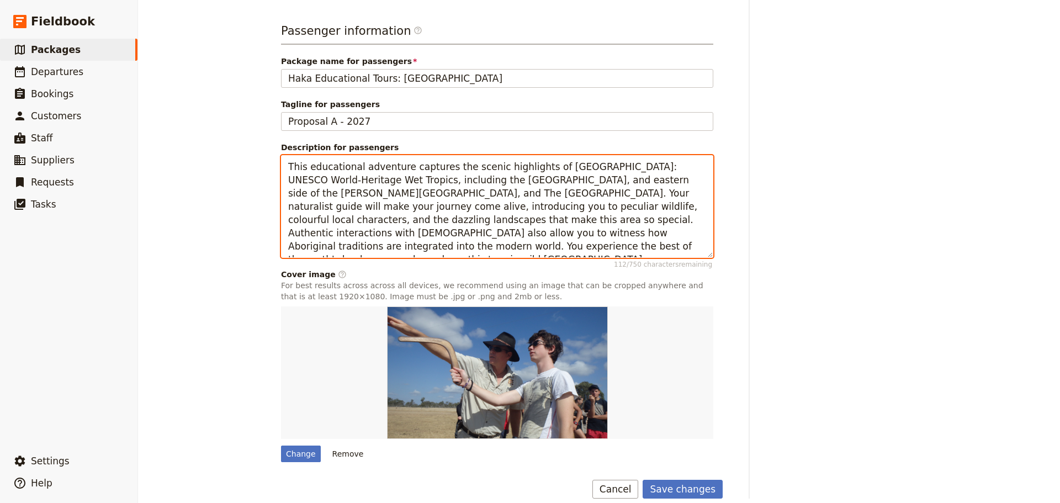
click at [299, 193] on textarea "This educational adventure captures the scenic highlights of [GEOGRAPHIC_DATA]:…" at bounding box center [497, 206] width 432 height 103
click at [699, 177] on textarea "This educational adventure captures the scenic highlights of [GEOGRAPHIC_DATA]:…" at bounding box center [497, 206] width 432 height 103
click at [529, 181] on textarea "This educational adventure captures the scenic highlights of [GEOGRAPHIC_DATA]:…" at bounding box center [497, 206] width 432 height 103
click at [578, 194] on textarea "This educational adventure captures the scenic highlights of [GEOGRAPHIC_DATA]:…" at bounding box center [497, 206] width 432 height 103
click at [616, 242] on textarea "This educational adventure captures the scenic highlights of [GEOGRAPHIC_DATA]:…" at bounding box center [497, 206] width 432 height 103
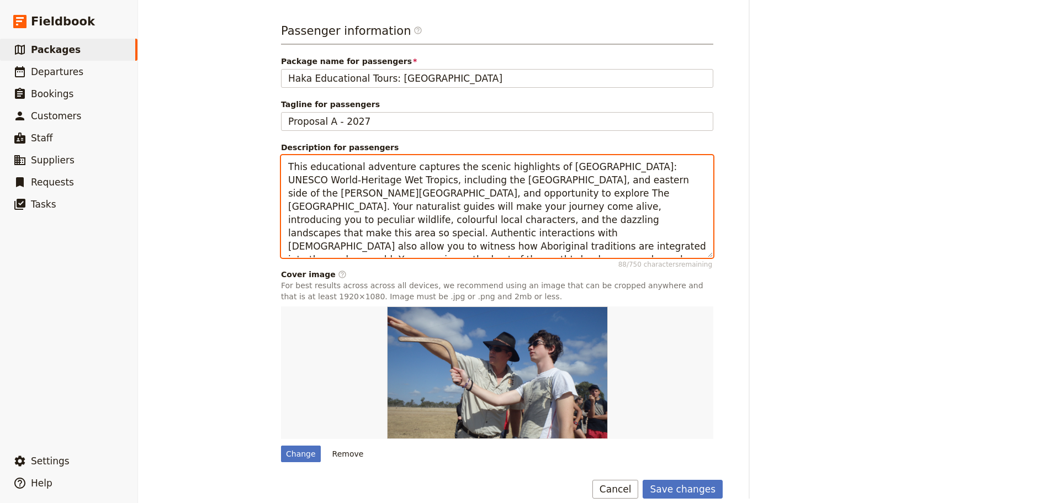
scroll to position [359, 0]
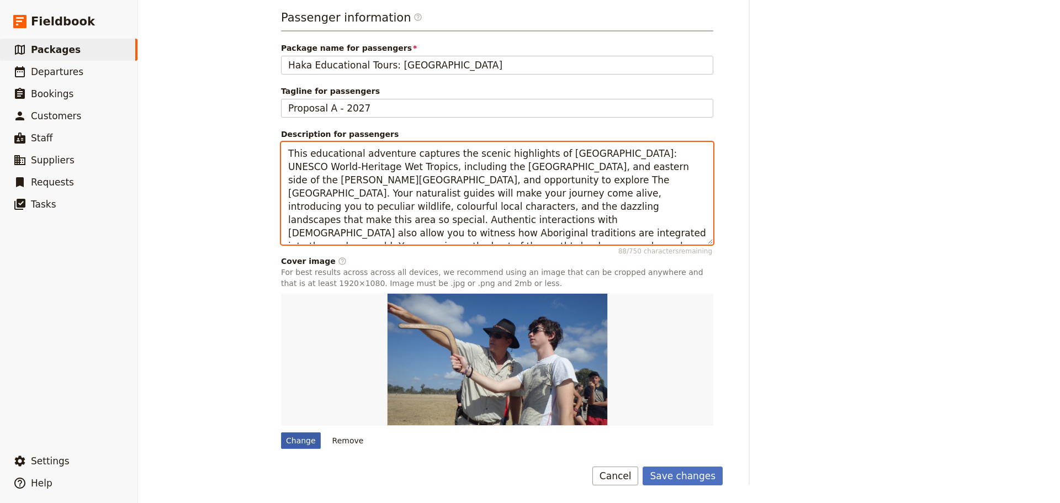
type textarea "This educational adventure captures the scenic highlights of [GEOGRAPHIC_DATA]:…"
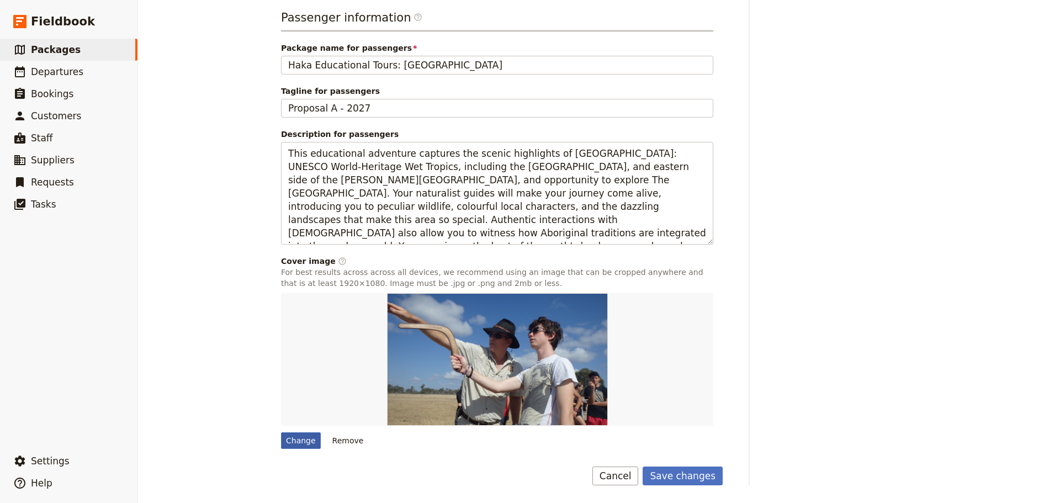
click at [295, 438] on div "Change" at bounding box center [301, 440] width 40 height 17
click at [281, 432] on input "Change" at bounding box center [280, 432] width 1 height 1
click at [305, 440] on div "Change" at bounding box center [301, 440] width 40 height 17
click at [281, 432] on input "Change" at bounding box center [280, 432] width 1 height 1
type input "C:\fakepath\Reef and rainforest.jpg"
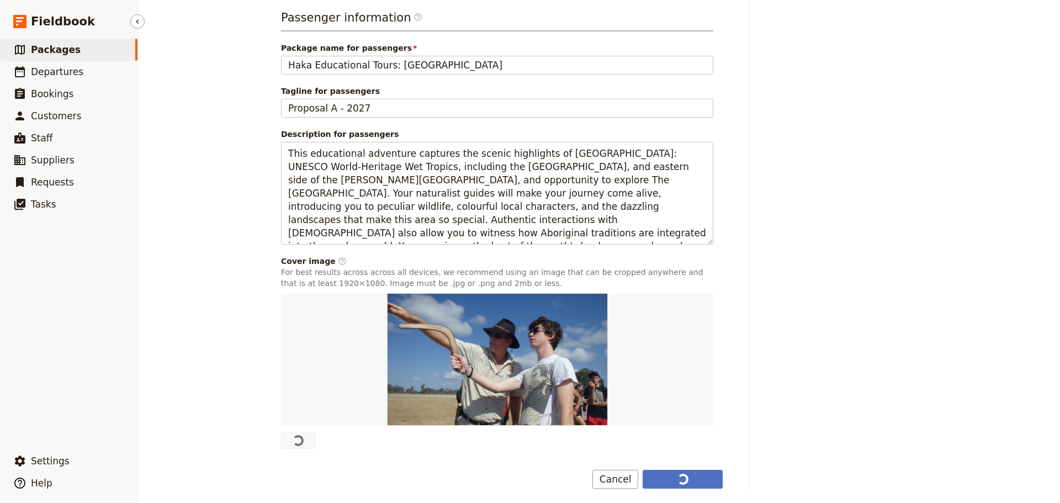
type input "Haka Educational Tours: [GEOGRAPHIC_DATA] Adventure"
type input "Proposal A - 2025-26"
type textarea "This educational adventure captures the scenic highlights of [GEOGRAPHIC_DATA]:…"
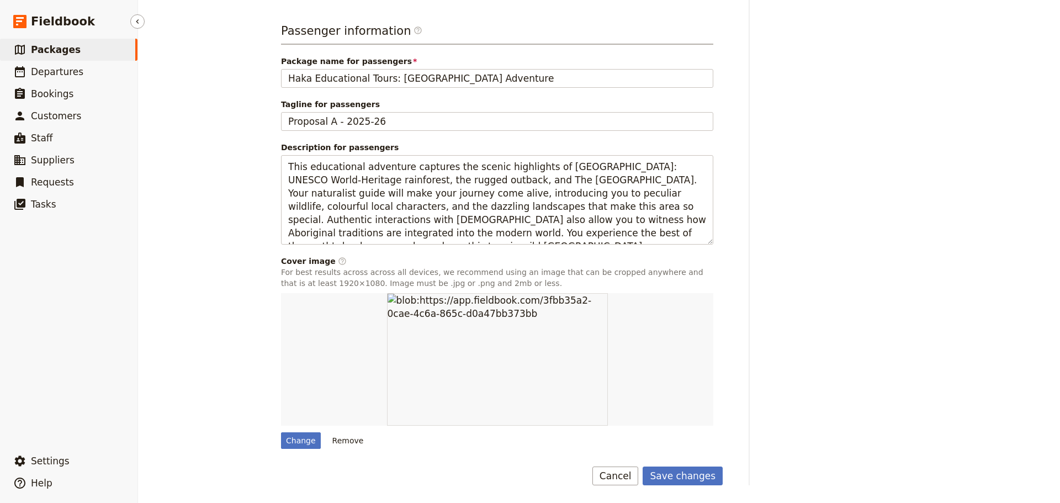
scroll to position [346, 0]
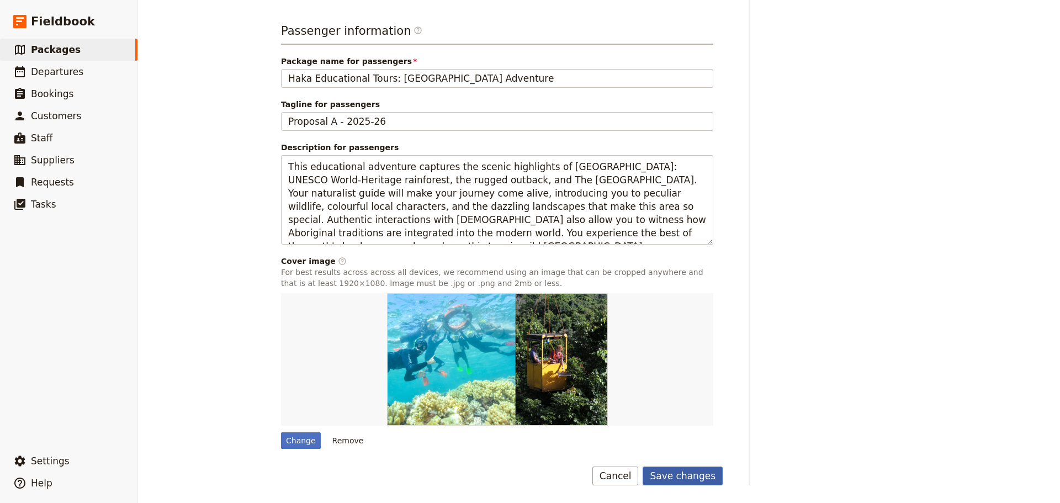
click at [714, 473] on button "Save changes" at bounding box center [682, 475] width 80 height 19
click at [407, 88] on div "Passenger information ​ Package name for passengers Haka Educational Tours: [GE…" at bounding box center [497, 236] width 432 height 426
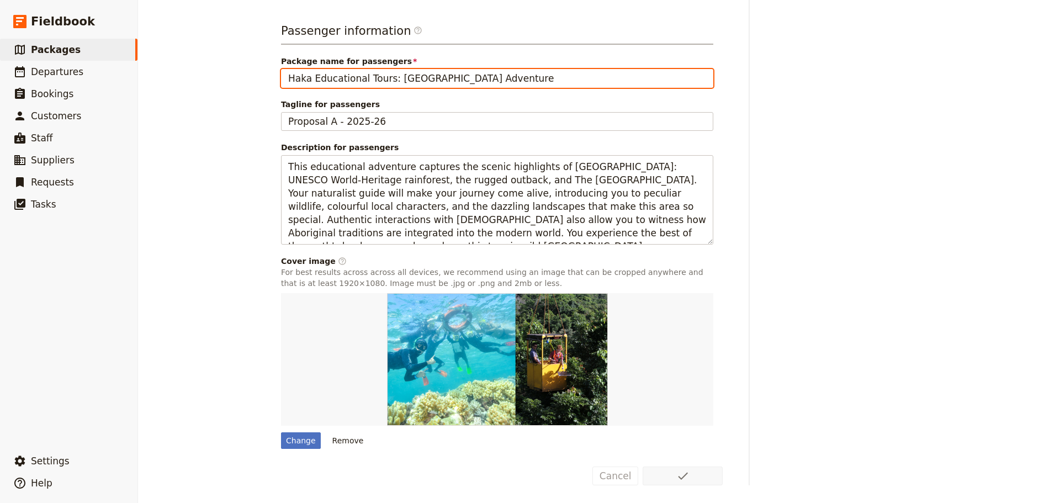
click at [419, 80] on input "Haka Educational Tours: [GEOGRAPHIC_DATA] Adventure" at bounding box center [497, 78] width 432 height 19
click at [459, 76] on input "Haka Educational Tours: [GEOGRAPHIC_DATA] Adventure" at bounding box center [497, 78] width 432 height 19
drag, startPoint x: 477, startPoint y: 77, endPoint x: 384, endPoint y: 75, distance: 92.8
click at [384, 75] on input "Haka Educational Tours: [GEOGRAPHIC_DATA] Adventure" at bounding box center [497, 78] width 432 height 19
click at [477, 86] on input "Haka Educational Tours: [GEOGRAPHIC_DATA] Adventure" at bounding box center [497, 78] width 432 height 19
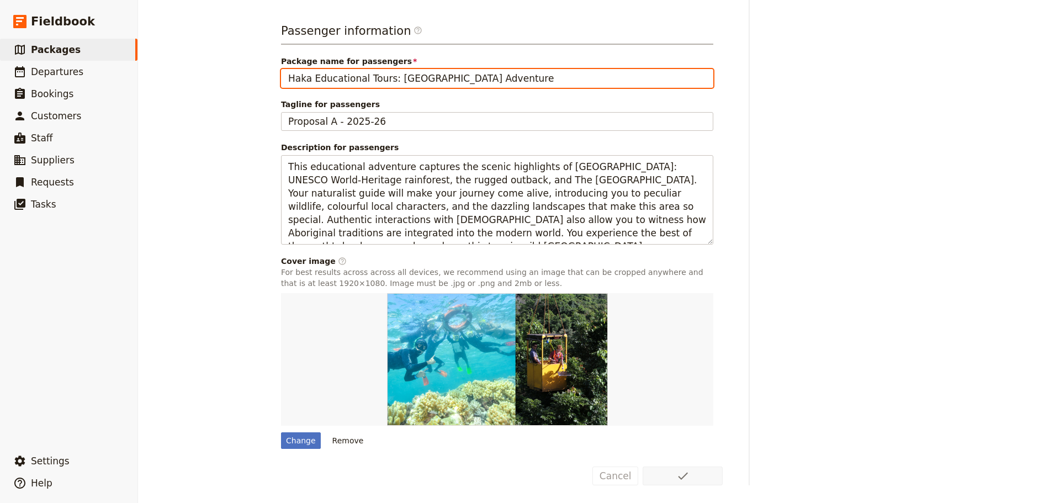
drag, startPoint x: 477, startPoint y: 83, endPoint x: 385, endPoint y: 82, distance: 92.2
click at [385, 82] on input "Haka Educational Tours: [GEOGRAPHIC_DATA] Adventure" at bounding box center [497, 78] width 432 height 19
click at [632, 78] on input "Haka Educational Tours: Geogrpahy & Environmental Management" at bounding box center [497, 78] width 432 height 19
type input "Haka Educational Tours: Geogrpahy & Environmental Management"
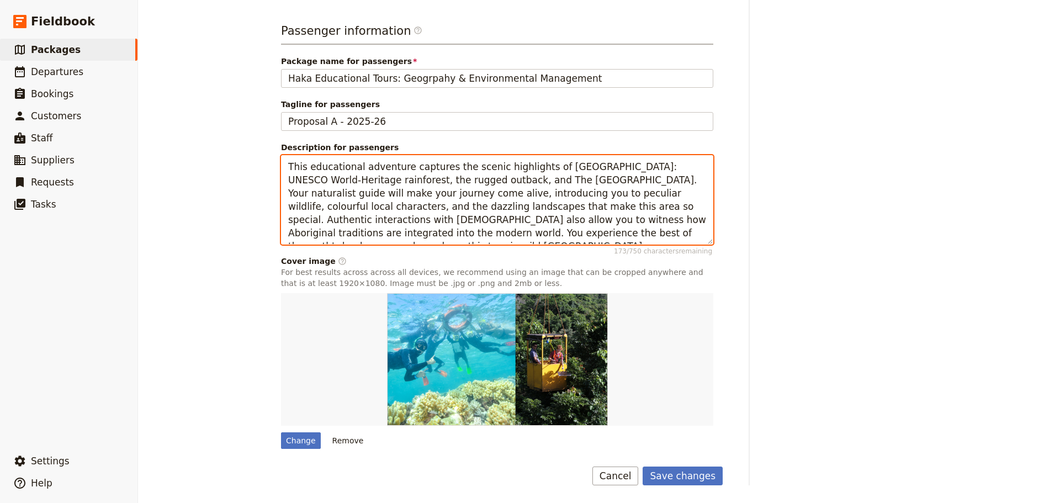
click at [539, 231] on textarea "This educational adventure captures the scenic highlights of [GEOGRAPHIC_DATA]:…" at bounding box center [497, 199] width 432 height 89
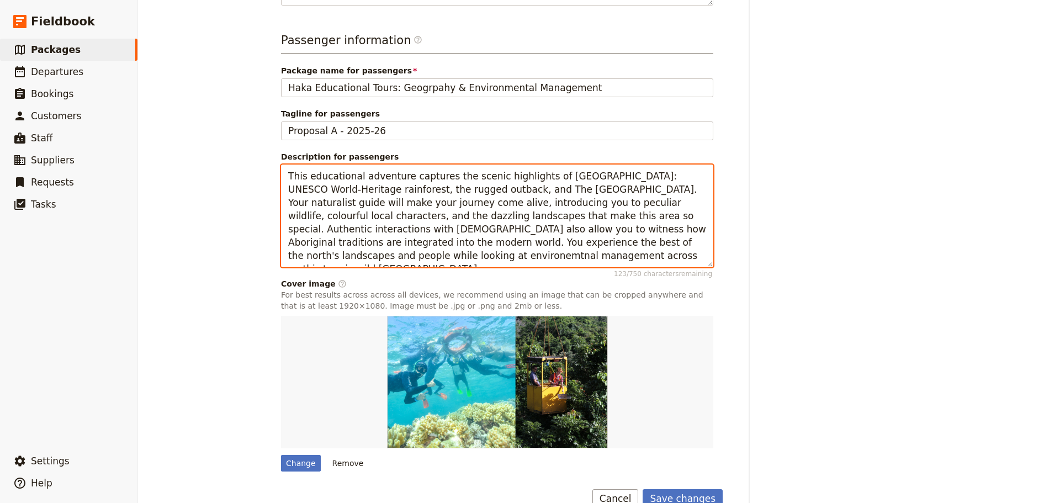
scroll to position [359, 0]
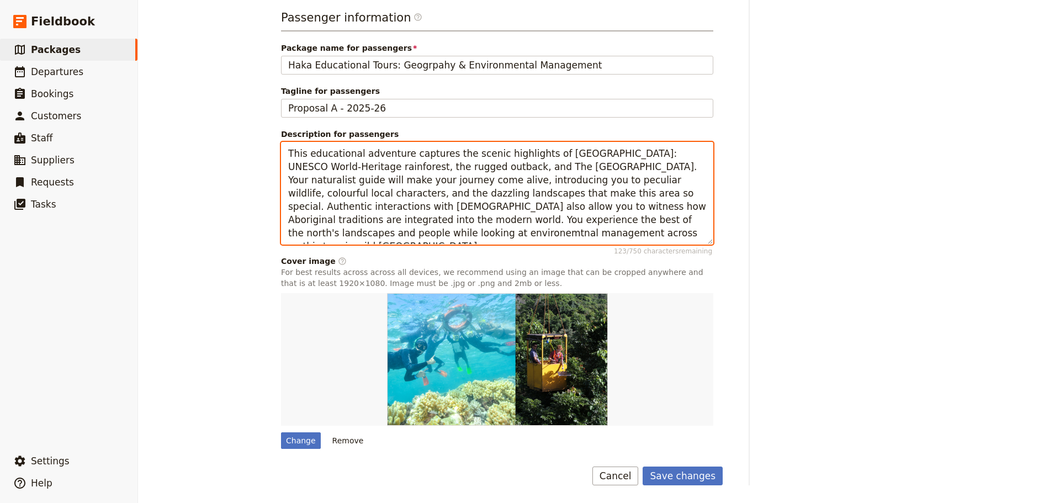
click at [324, 166] on textarea "This educational adventure captures the scenic highlights of [GEOGRAPHIC_DATA]:…" at bounding box center [497, 193] width 432 height 103
click at [334, 166] on textarea "This educational adventure captures the scenic highlights of [GEOGRAPHIC_DATA]:…" at bounding box center [497, 193] width 432 height 103
drag, startPoint x: 594, startPoint y: 166, endPoint x: 529, endPoint y: 166, distance: 64.6
click at [529, 166] on textarea "This educational adventure captures the scenic highlights of [GEOGRAPHIC_DATA]:…" at bounding box center [497, 193] width 432 height 103
click at [421, 180] on textarea "This educational adventure captures the scenic highlights of [GEOGRAPHIC_DATA]:…" at bounding box center [497, 193] width 432 height 103
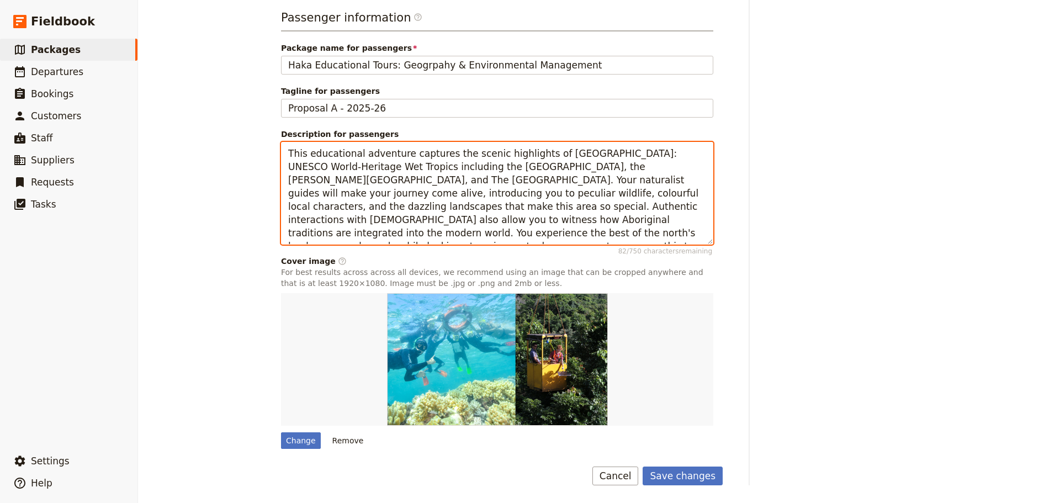
click at [478, 221] on textarea "This educational adventure captures the scenic highlights of [GEOGRAPHIC_DATA]:…" at bounding box center [497, 193] width 432 height 103
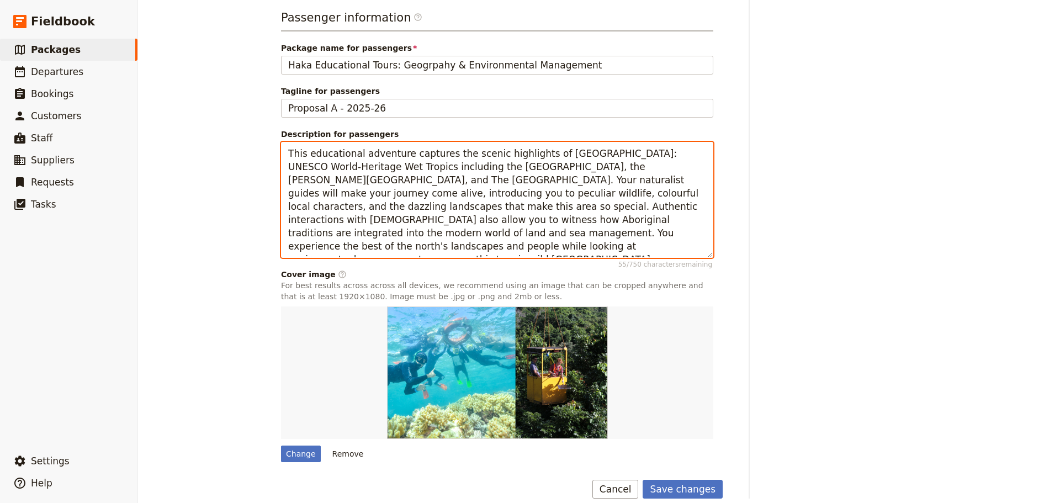
click at [669, 232] on textarea "This educational adventure captures the scenic highlights of [GEOGRAPHIC_DATA]:…" at bounding box center [497, 200] width 432 height 116
click at [675, 232] on textarea "This educational adventure captures the scenic highlights of [GEOGRAPHIC_DATA]:…" at bounding box center [497, 200] width 432 height 116
drag, startPoint x: 319, startPoint y: 247, endPoint x: 334, endPoint y: 243, distance: 15.4
click at [319, 247] on textarea "This educational adventure captures the scenic highlights of [GEOGRAPHIC_DATA]:…" at bounding box center [497, 200] width 432 height 116
drag, startPoint x: 474, startPoint y: 200, endPoint x: 416, endPoint y: 246, distance: 74.3
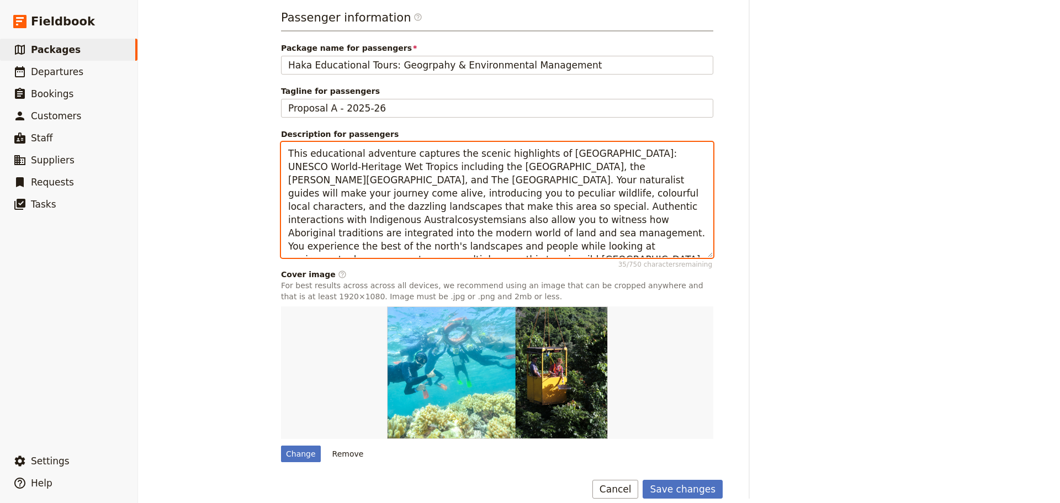
click at [416, 246] on textarea "This educational adventure captures the scenic highlights of [GEOGRAPHIC_DATA]:…" at bounding box center [497, 200] width 432 height 116
drag, startPoint x: 416, startPoint y: 246, endPoint x: 438, endPoint y: 244, distance: 22.7
click at [416, 246] on textarea "This educational adventure captures the scenic highlights of [GEOGRAPHIC_DATA]:…" at bounding box center [497, 200] width 432 height 116
drag, startPoint x: 549, startPoint y: 246, endPoint x: 405, endPoint y: 246, distance: 144.0
click at [405, 246] on textarea "This educational adventure captures the scenic highlights of [GEOGRAPHIC_DATA]:…" at bounding box center [497, 200] width 432 height 116
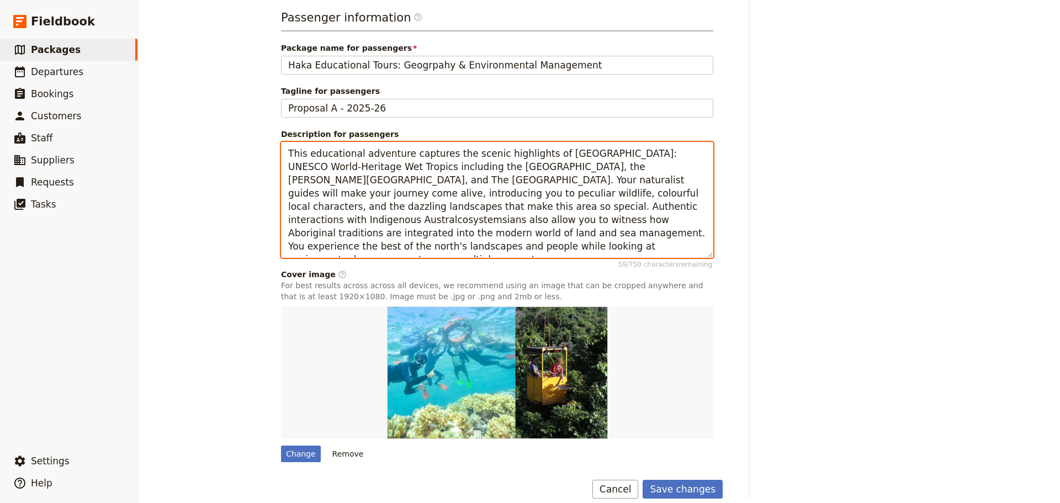
click at [486, 209] on textarea "This educational adventure captures the scenic highlights of [GEOGRAPHIC_DATA]:…" at bounding box center [497, 200] width 432 height 116
click at [534, 206] on textarea "This educational adventure captures the scenic highlights of [GEOGRAPHIC_DATA]:…" at bounding box center [497, 200] width 432 height 116
drag, startPoint x: 517, startPoint y: 205, endPoint x: 476, endPoint y: 203, distance: 40.9
click at [476, 203] on textarea "This educational adventure captures the scenic highlights of [GEOGRAPHIC_DATA]:…" at bounding box center [497, 200] width 432 height 116
click at [666, 230] on textarea "This educational adventure captures the scenic highlights of [GEOGRAPHIC_DATA]:…" at bounding box center [497, 200] width 432 height 116
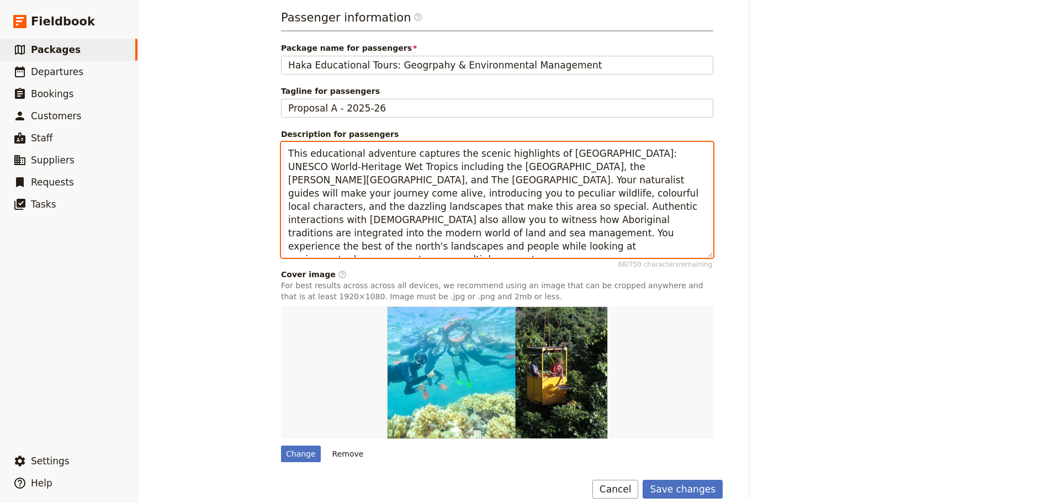
click at [533, 204] on textarea "This educational adventure captures the scenic highlights of [GEOGRAPHIC_DATA]:…" at bounding box center [497, 200] width 432 height 116
drag, startPoint x: 549, startPoint y: 220, endPoint x: 532, endPoint y: 218, distance: 17.3
click at [532, 218] on textarea "This educational adventure captures the scenic highlights of [GEOGRAPHIC_DATA]:…" at bounding box center [497, 200] width 432 height 116
click at [494, 217] on textarea "This educational adventure captures the scenic highlights of [GEOGRAPHIC_DATA]:…" at bounding box center [497, 200] width 432 height 116
type textarea "This educational adventure captures the scenic highlights of [GEOGRAPHIC_DATA]:…"
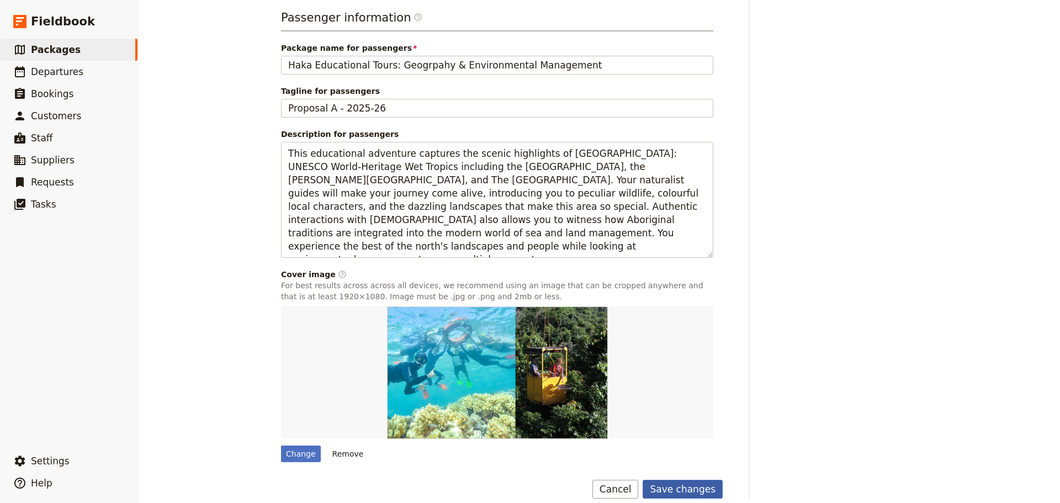
click at [693, 491] on button "Save changes" at bounding box center [682, 489] width 80 height 19
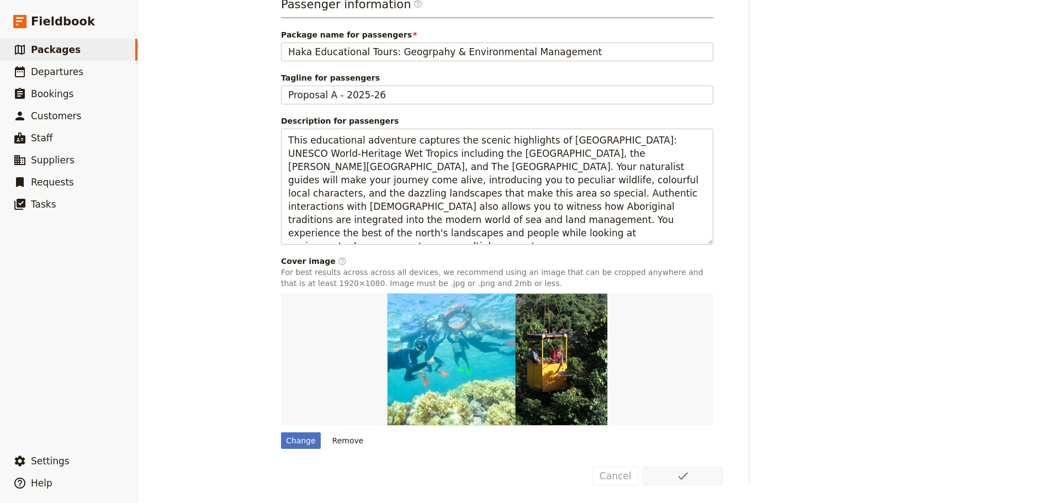
scroll to position [0, 0]
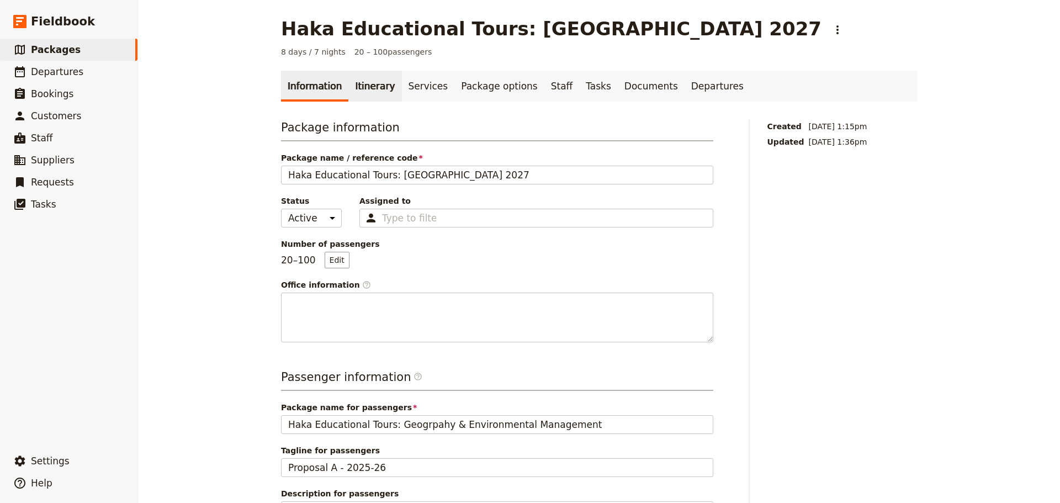
click at [362, 86] on link "Itinerary" at bounding box center [374, 86] width 53 height 31
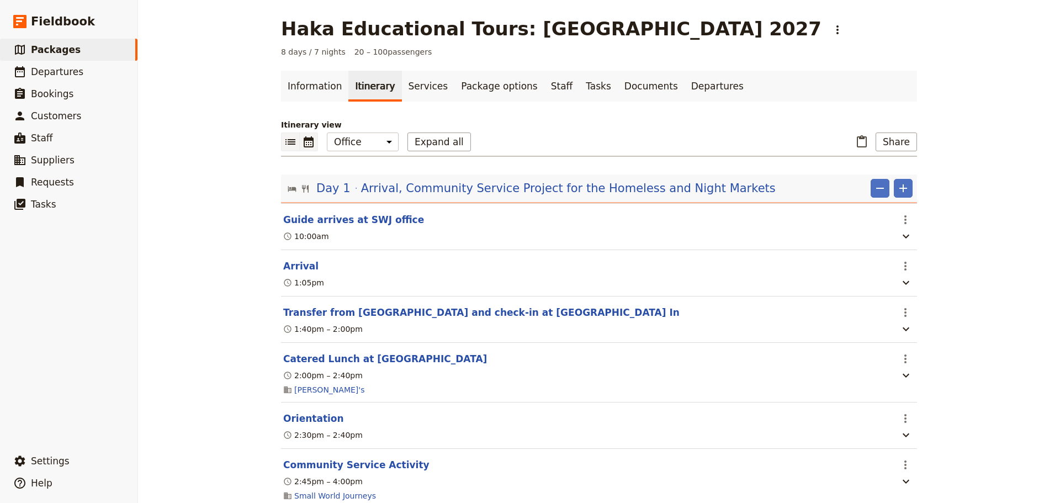
click at [302, 143] on icon "Calendar view" at bounding box center [308, 141] width 13 height 13
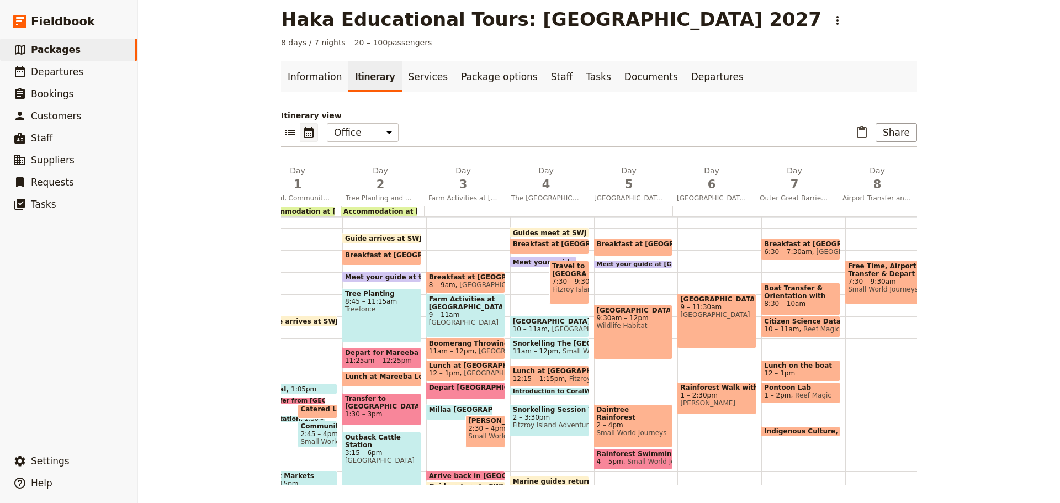
scroll to position [0, 68]
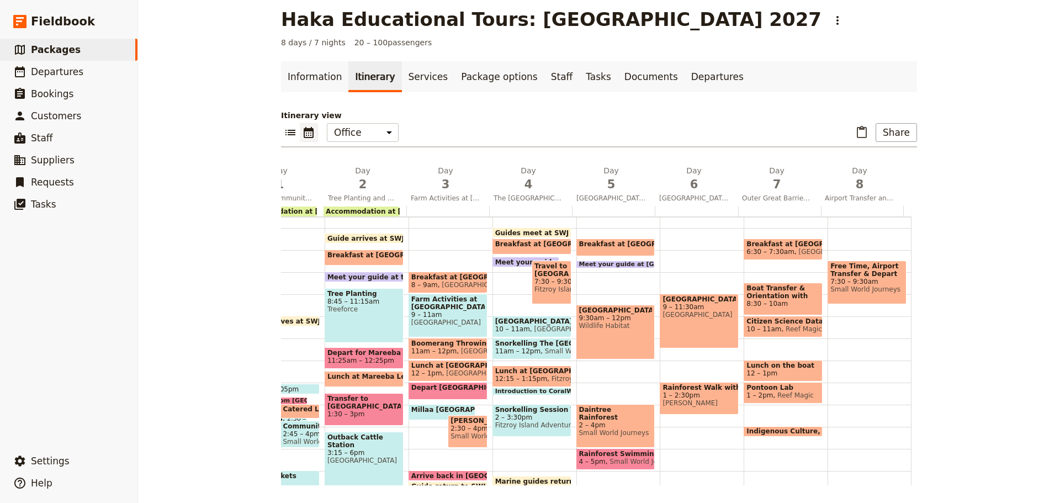
click at [911, 190] on div "Day 1 Arrival, Community Service Project for the Homeless and Night Markets Day…" at bounding box center [565, 325] width 704 height 320
click at [901, 169] on icon "Add after day 8" at bounding box center [902, 172] width 11 height 11
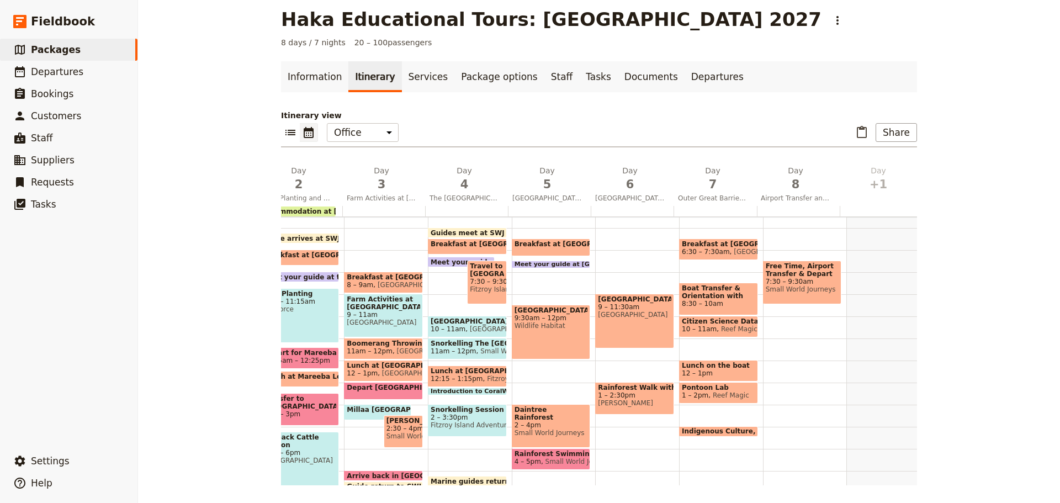
scroll to position [0, 151]
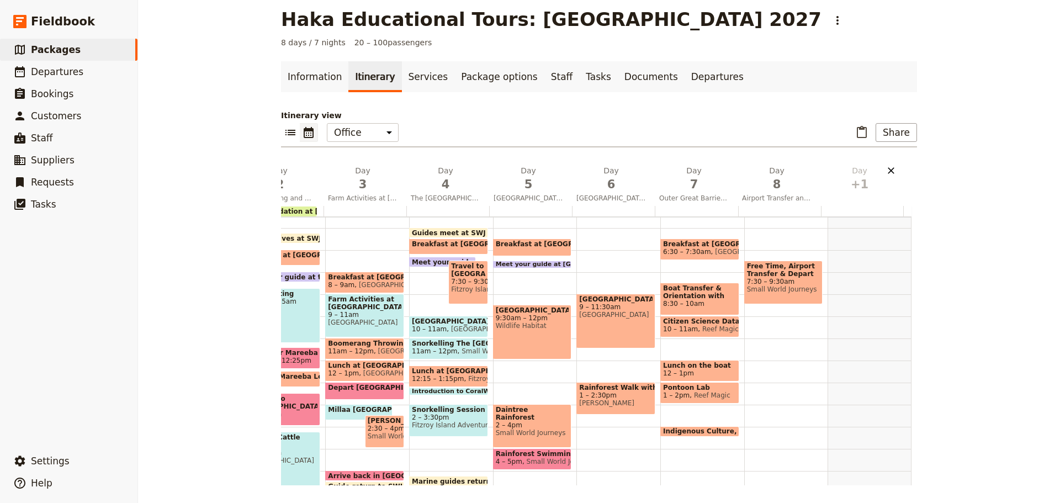
click at [891, 174] on icon "Delete day undefined" at bounding box center [890, 170] width 11 height 11
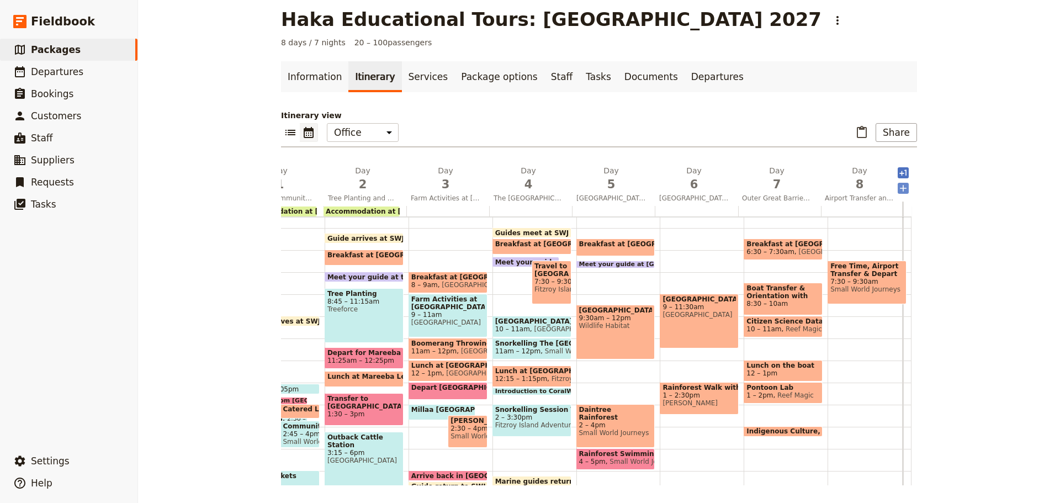
click at [901, 188] on icon "Add after day 8" at bounding box center [902, 188] width 11 height 11
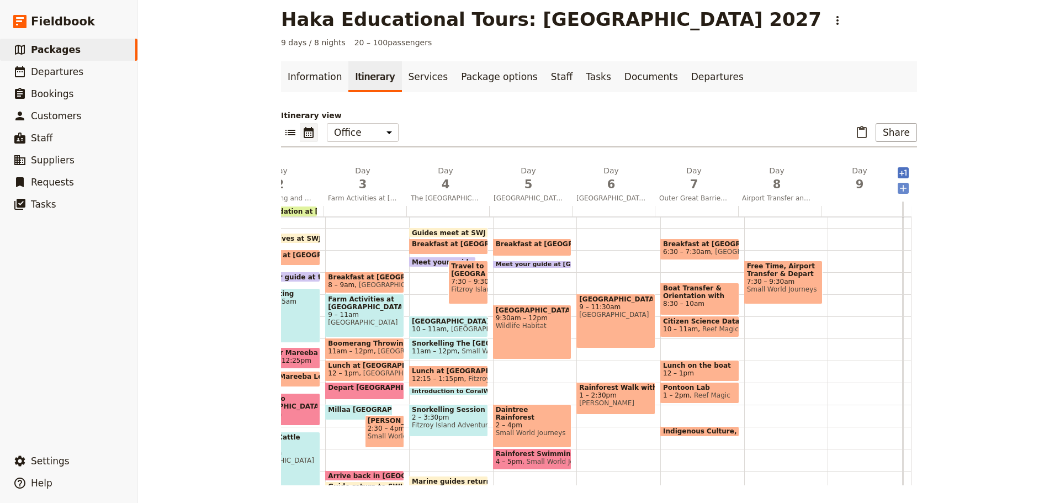
click at [901, 191] on icon "Add after day 9" at bounding box center [902, 188] width 11 height 11
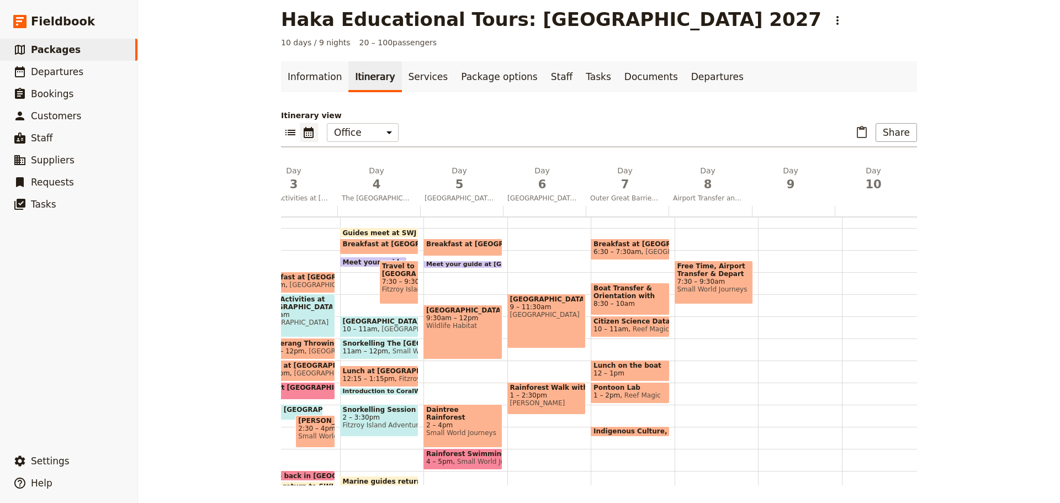
scroll to position [0, 233]
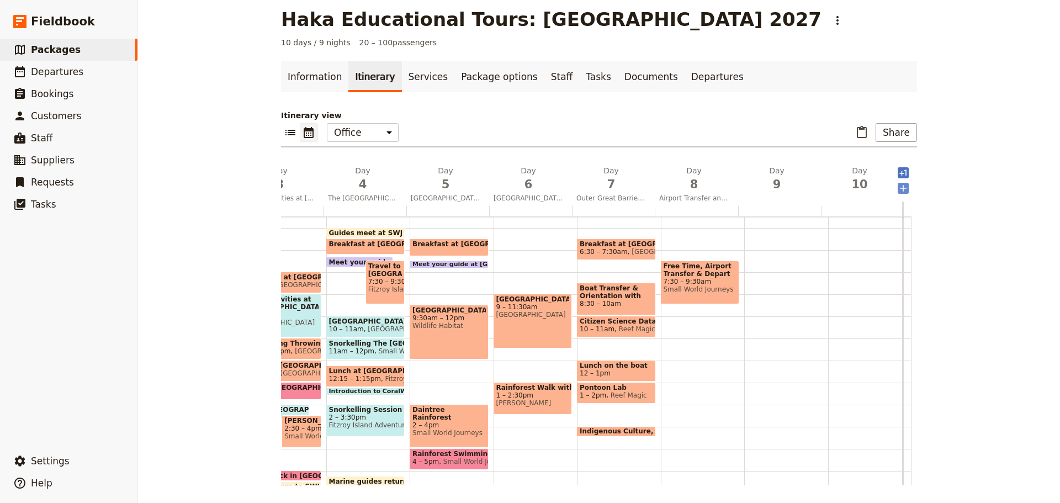
click at [901, 192] on icon "Add after day 10" at bounding box center [902, 188] width 11 height 11
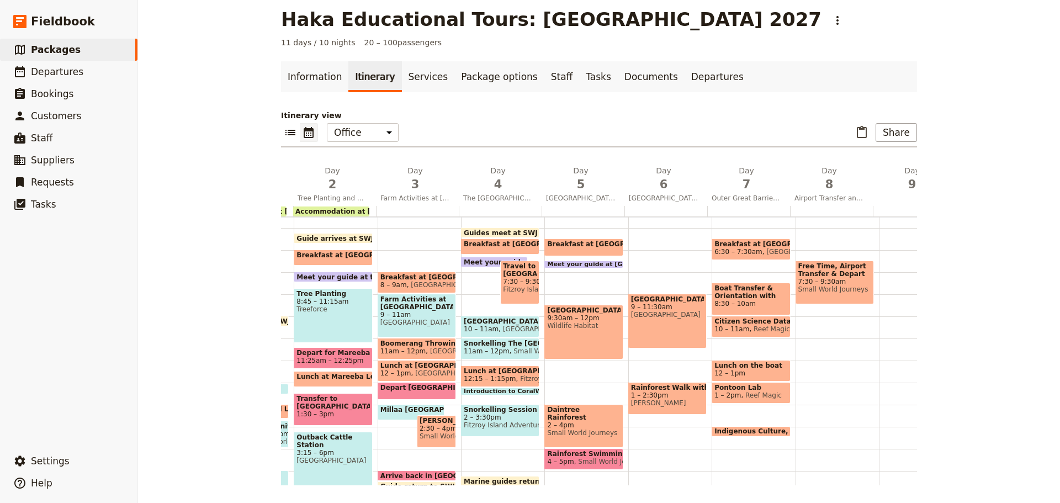
scroll to position [0, 0]
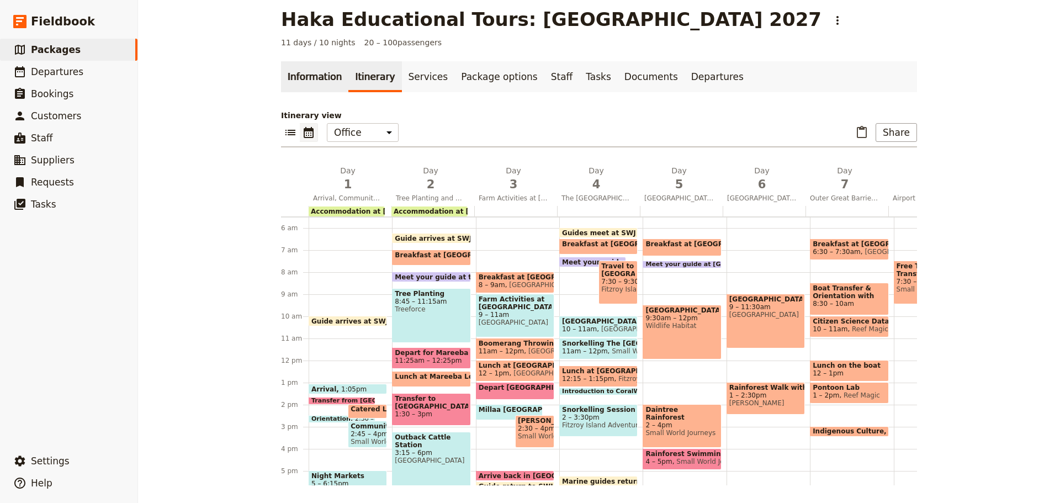
click at [316, 77] on link "Information" at bounding box center [314, 76] width 67 height 31
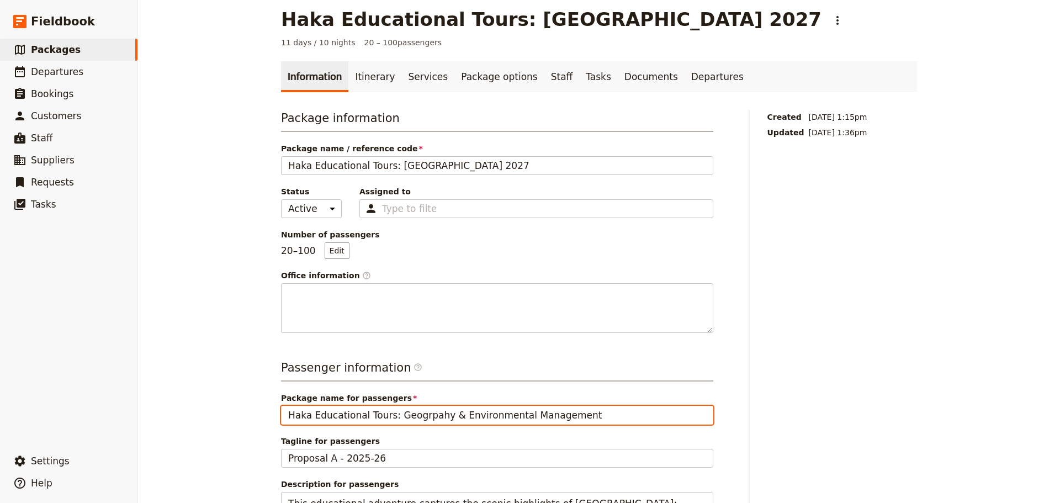
click at [415, 418] on input "Haka Educational Tours: Geogrpahy & Environmental Management" at bounding box center [497, 415] width 432 height 19
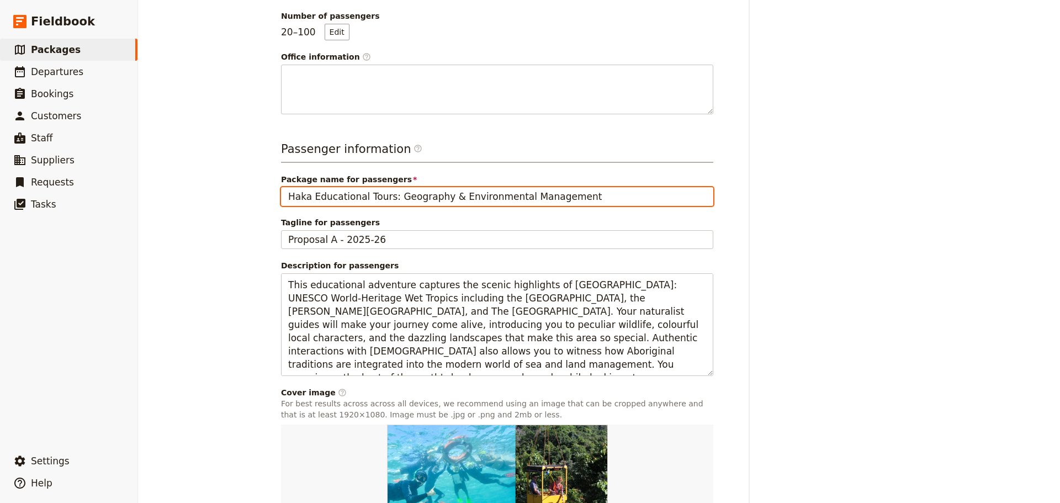
scroll to position [359, 0]
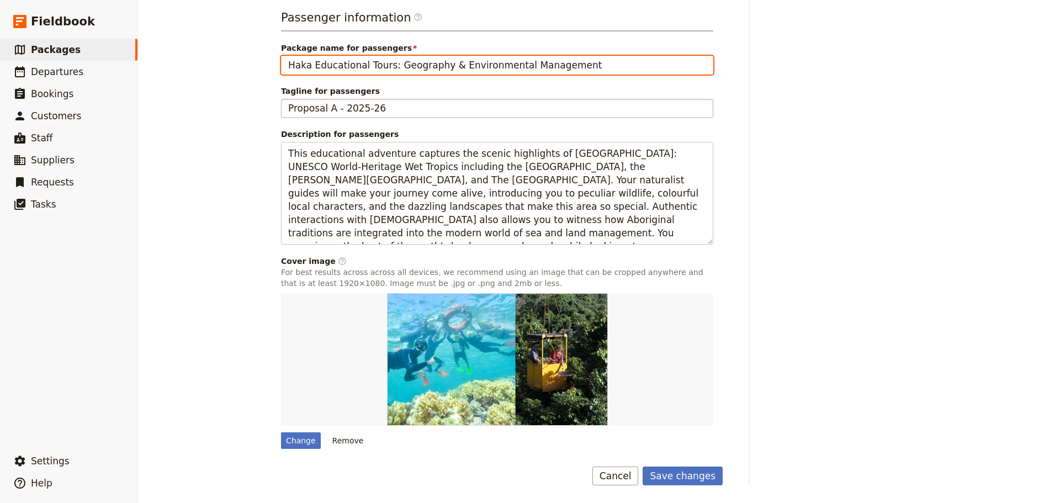
type input "Haka Educational Tours: Geography & Environmental Management"
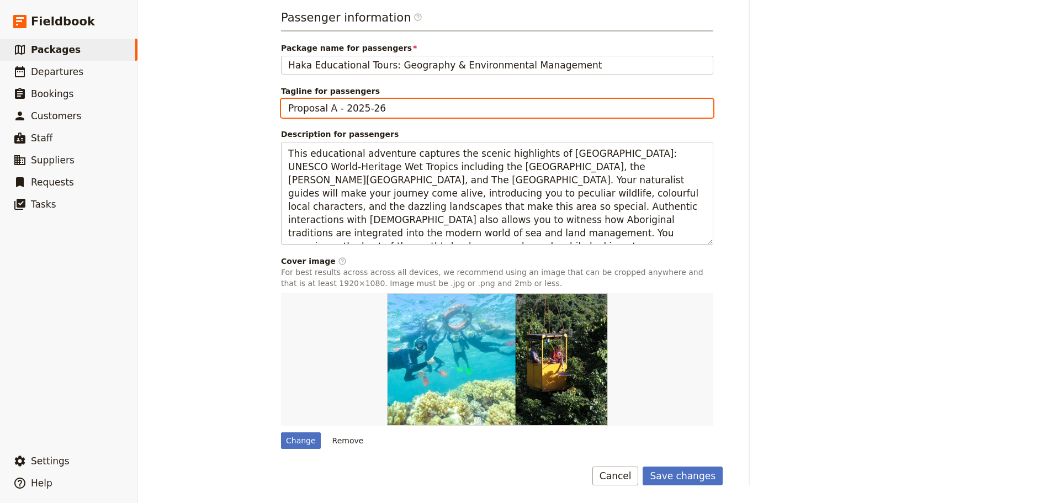
drag, startPoint x: 374, startPoint y: 112, endPoint x: 349, endPoint y: 106, distance: 25.6
click at [349, 106] on input "Proposal A - 2025-26" at bounding box center [497, 108] width 432 height 19
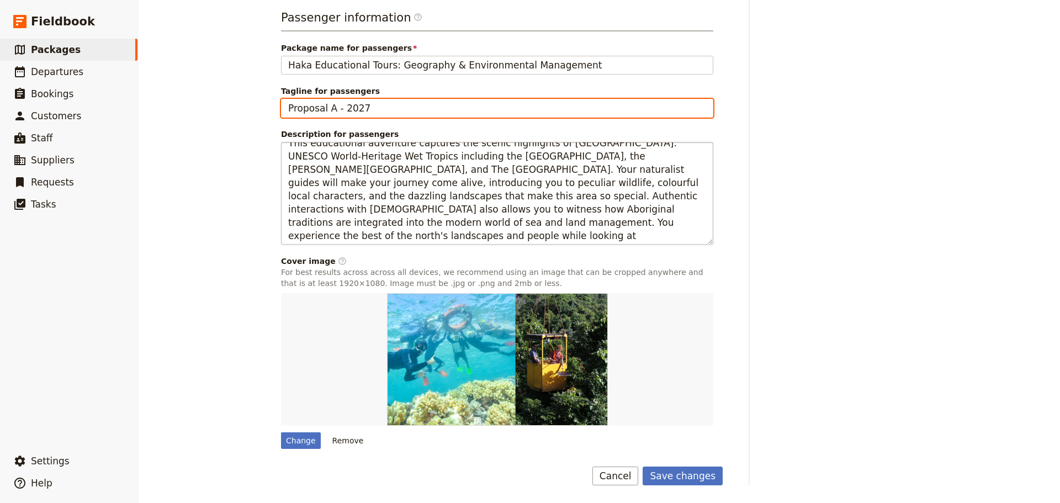
scroll to position [13, 0]
type input "Proposal A - 2027"
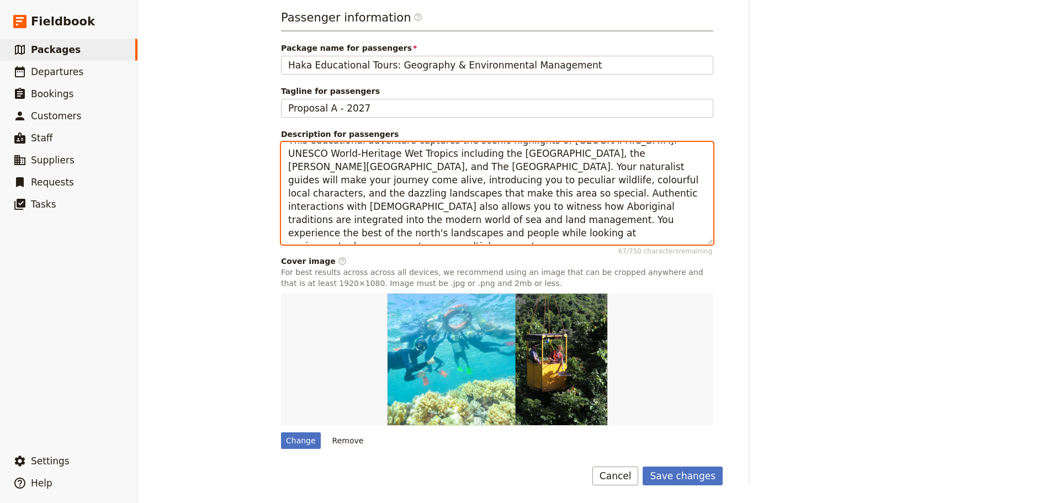
click at [552, 220] on textarea "This educational adventure captures the scenic highlights of [GEOGRAPHIC_DATA]:…" at bounding box center [497, 193] width 432 height 103
click at [563, 222] on textarea "This educational adventure captures the scenic highlights of [GEOGRAPHIC_DATA]:…" at bounding box center [497, 193] width 432 height 103
click at [571, 219] on textarea "This educational adventure captures the scenic highlights of [GEOGRAPHIC_DATA]:…" at bounding box center [497, 193] width 432 height 103
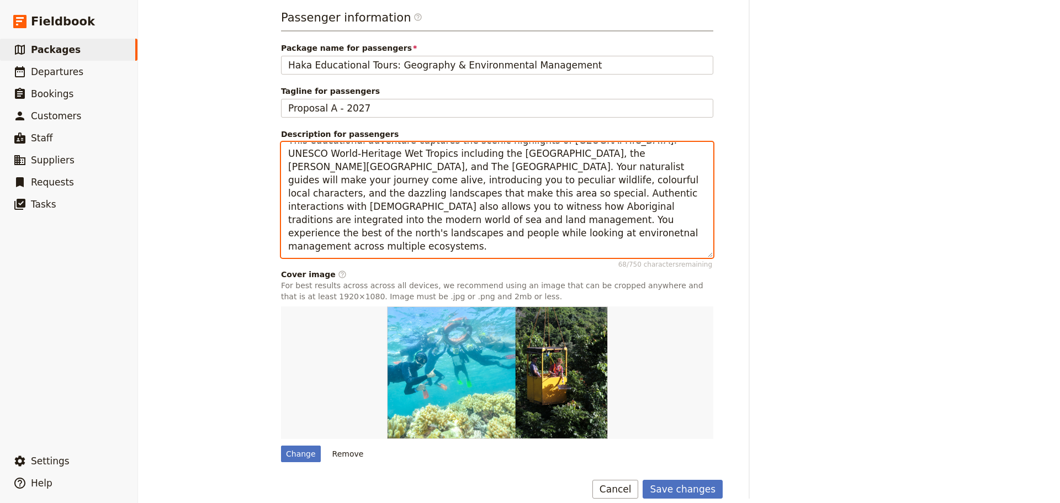
scroll to position [0, 0]
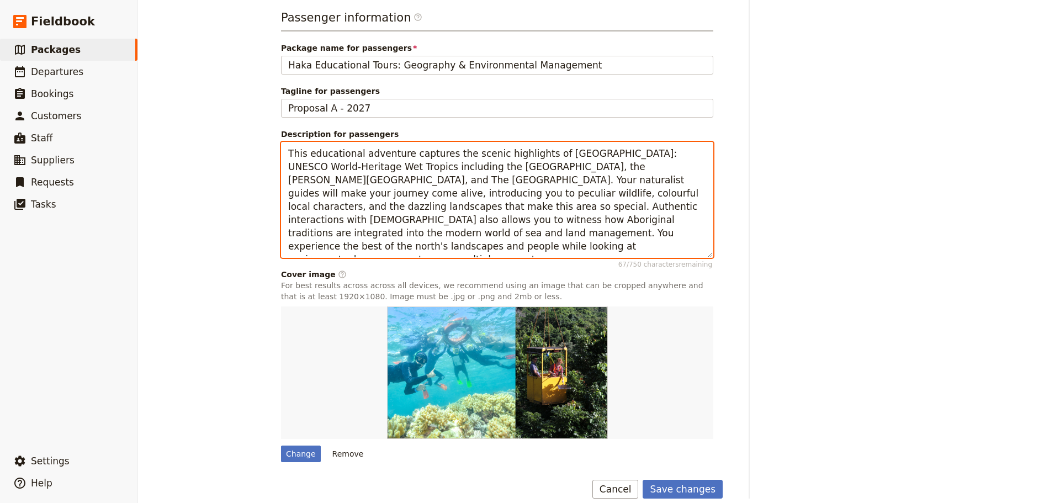
click at [577, 237] on textarea "This educational adventure captures the scenic highlights of [GEOGRAPHIC_DATA]:…" at bounding box center [497, 200] width 432 height 116
click at [582, 235] on textarea "This educational adventure captures the scenic highlights of [GEOGRAPHIC_DATA]:…" at bounding box center [497, 200] width 432 height 116
click at [553, 233] on textarea "This educational adventure captures the scenic highlights of [GEOGRAPHIC_DATA]:…" at bounding box center [497, 200] width 432 height 116
click at [505, 256] on textarea "This educational adventure captures the scenic highlights of [GEOGRAPHIC_DATA]:…" at bounding box center [497, 200] width 432 height 116
drag, startPoint x: 373, startPoint y: 247, endPoint x: 273, endPoint y: 142, distance: 144.4
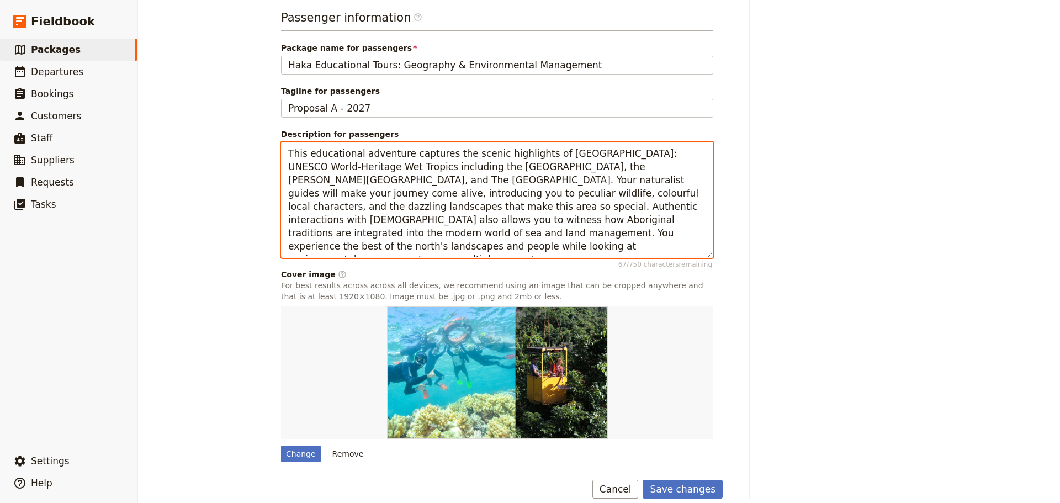
click at [273, 142] on main "Haka Educational Tours: [GEOGRAPHIC_DATA] 2027 ​ 11 days / 10 nights 20 – 100 p…" at bounding box center [599, 78] width 662 height 875
type textarea "This educational adventure captures the scenic highlights of [GEOGRAPHIC_DATA]:…"
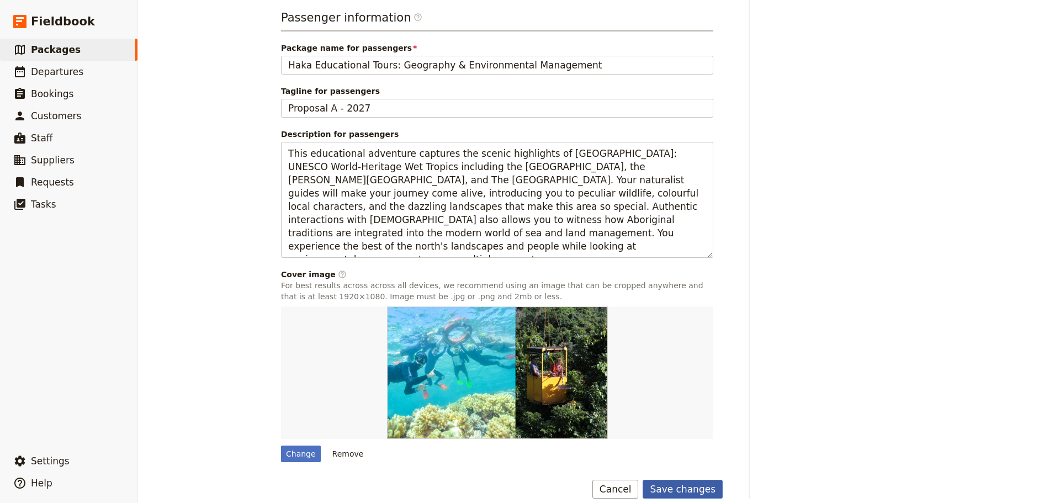
click at [689, 484] on button "Save changes" at bounding box center [682, 489] width 80 height 19
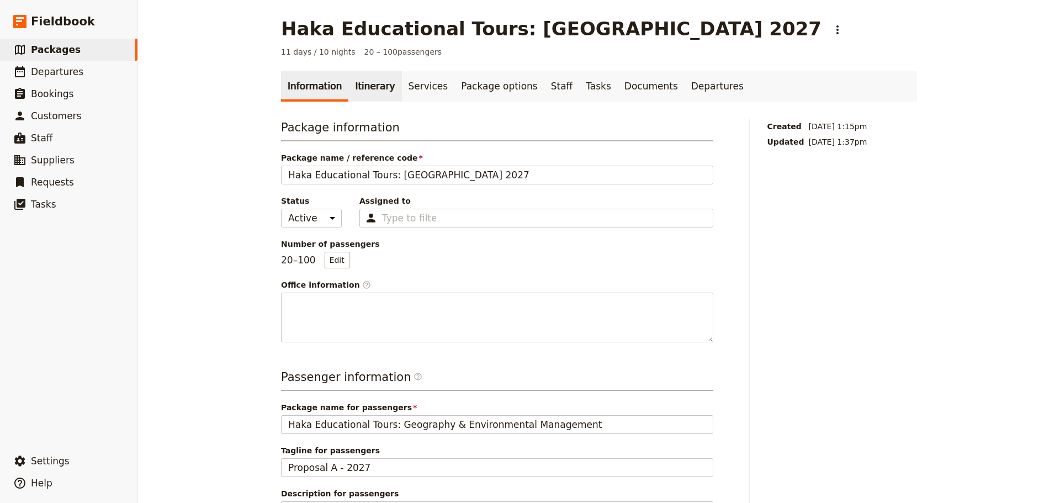
click at [358, 86] on link "Itinerary" at bounding box center [374, 86] width 53 height 31
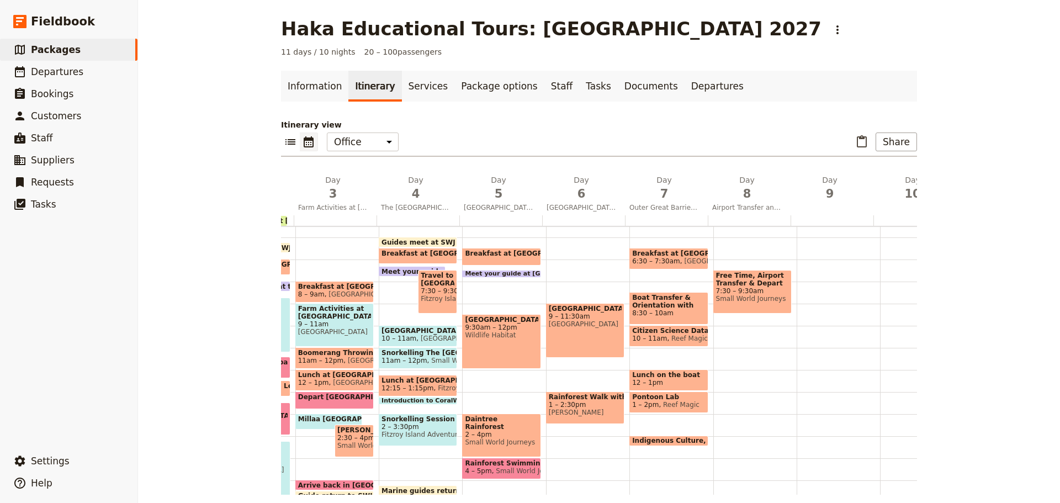
scroll to position [0, 183]
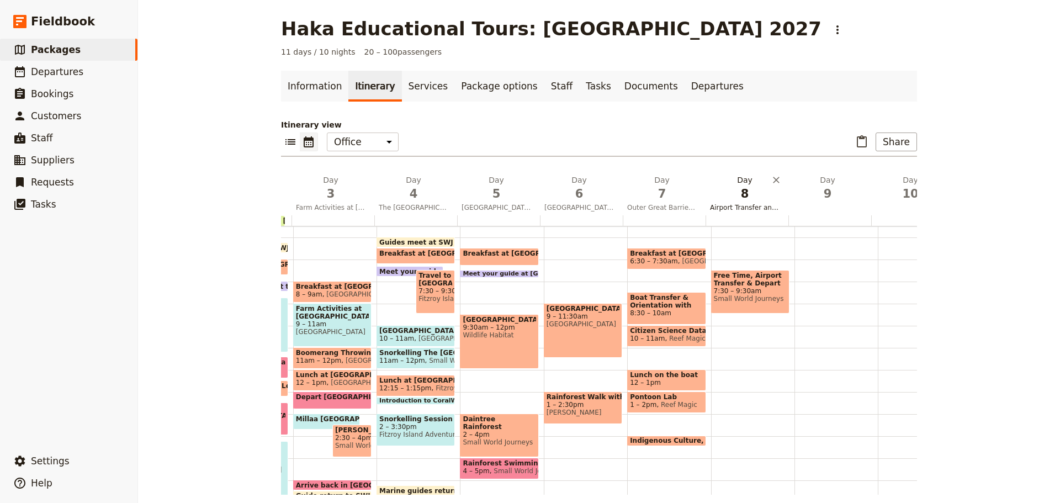
click at [740, 208] on span "Airport Transfer and Departure" at bounding box center [744, 207] width 78 height 9
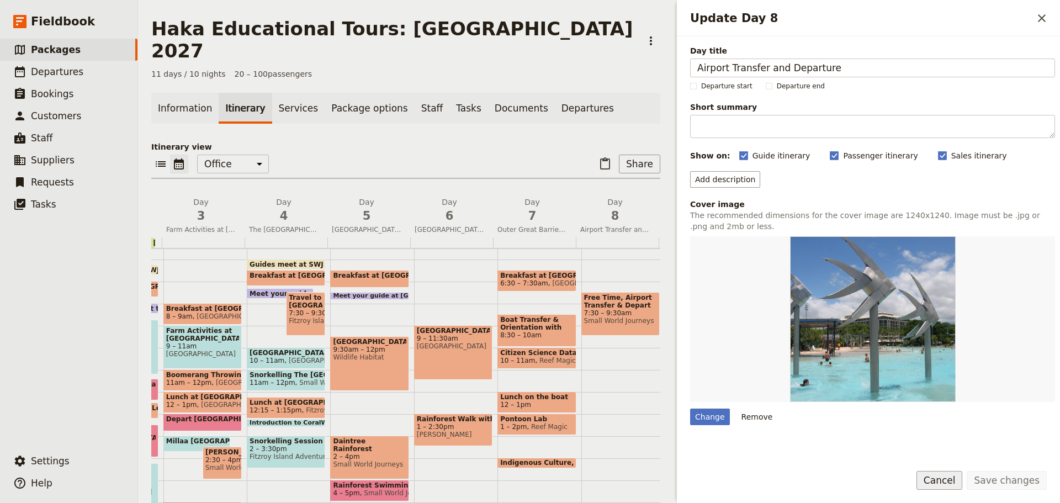
click at [950, 482] on button "Cancel" at bounding box center [939, 480] width 46 height 19
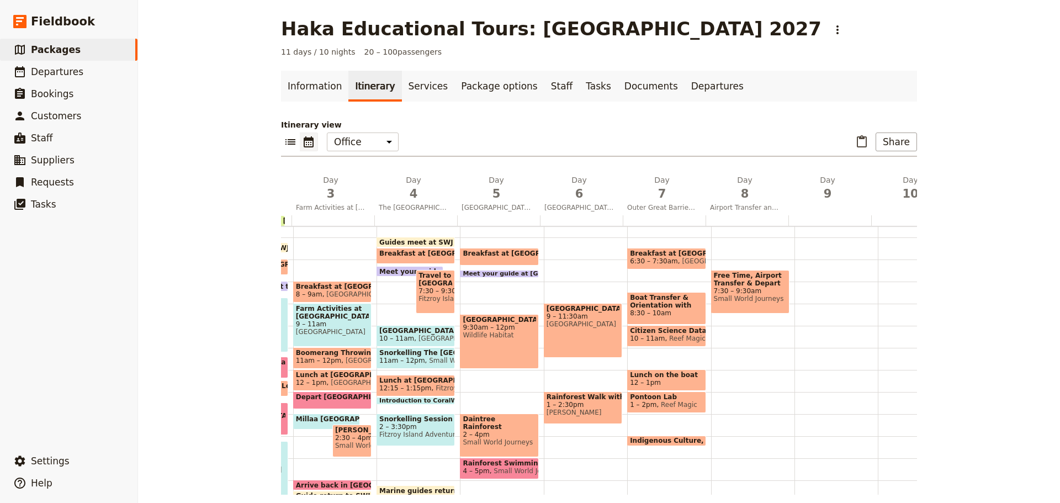
drag, startPoint x: 757, startPoint y: 209, endPoint x: 935, endPoint y: 209, distance: 177.7
click at [935, 209] on div "Haka Educational Tours: [GEOGRAPHIC_DATA] 2027 ​ 11 days / 10 nights 20 – 100 p…" at bounding box center [599, 251] width 922 height 503
click at [730, 301] on span "Small World Journeys" at bounding box center [750, 299] width 73 height 8
select select "8"
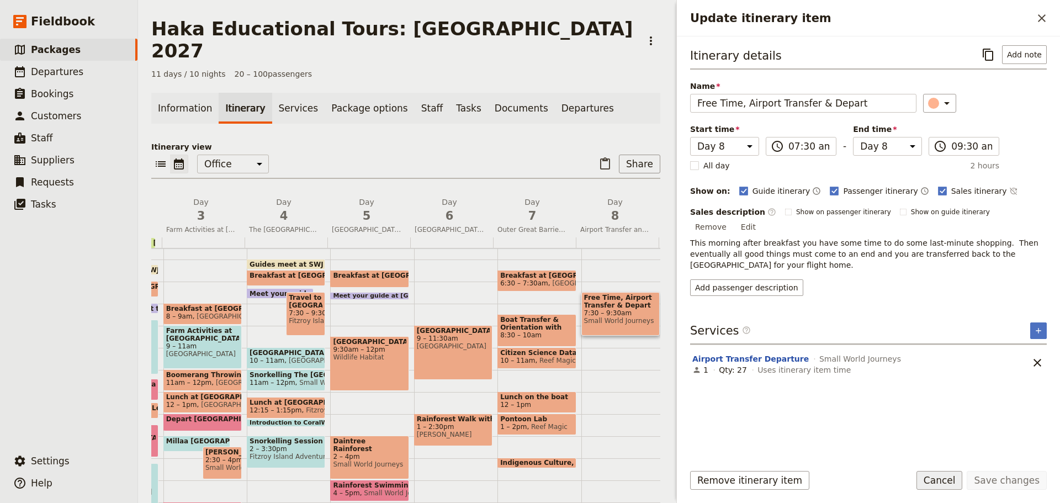
click at [945, 482] on button "Cancel" at bounding box center [939, 480] width 46 height 19
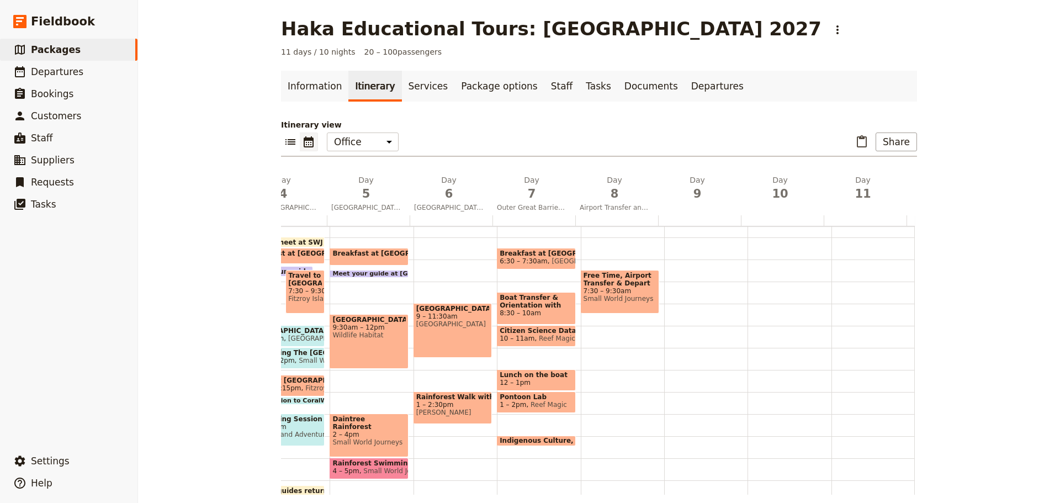
scroll to position [0, 316]
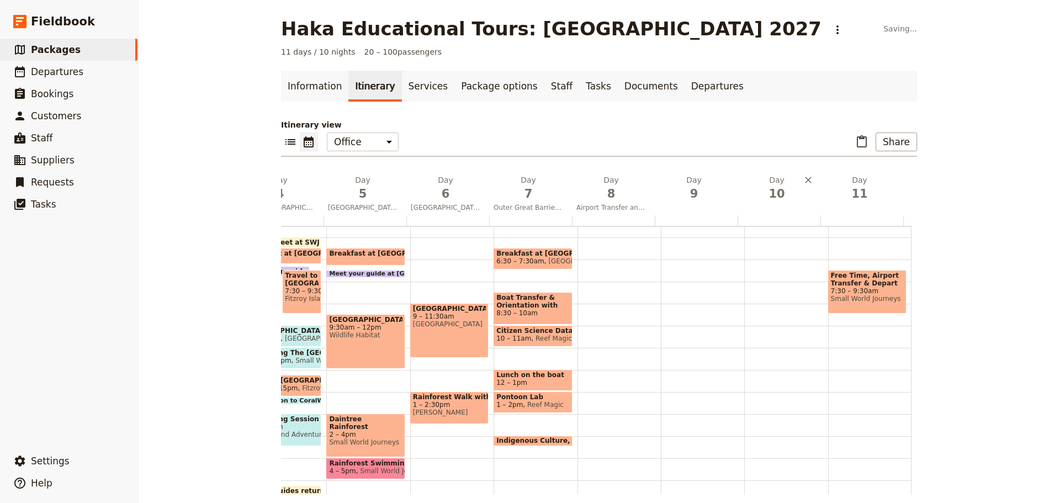
click at [615, 206] on span "Airport Transfer and Departure" at bounding box center [611, 207] width 78 height 9
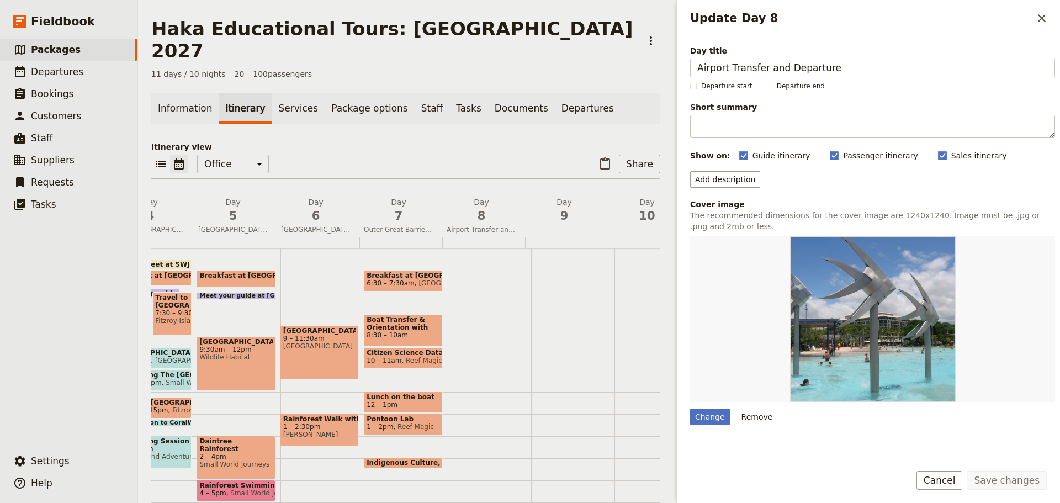
drag, startPoint x: 842, startPoint y: 68, endPoint x: 668, endPoint y: 62, distance: 174.5
click at [668, 62] on div "Haka Educational Tours: [GEOGRAPHIC_DATA] 2027 ​ 11 days / 10 nights 20 – 100 p…" at bounding box center [599, 251] width 922 height 503
click at [938, 481] on button "Cancel" at bounding box center [939, 480] width 46 height 19
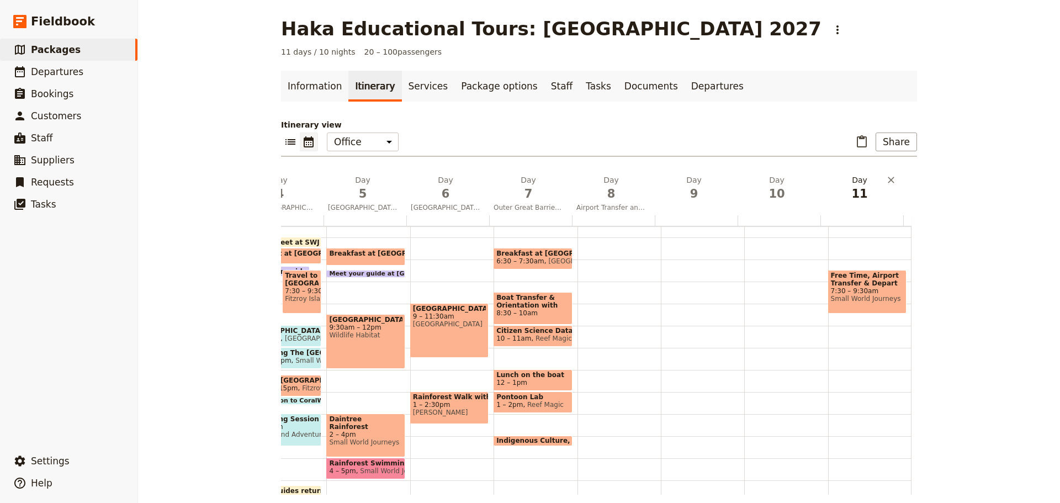
click at [866, 200] on span "11" at bounding box center [860, 193] width 70 height 17
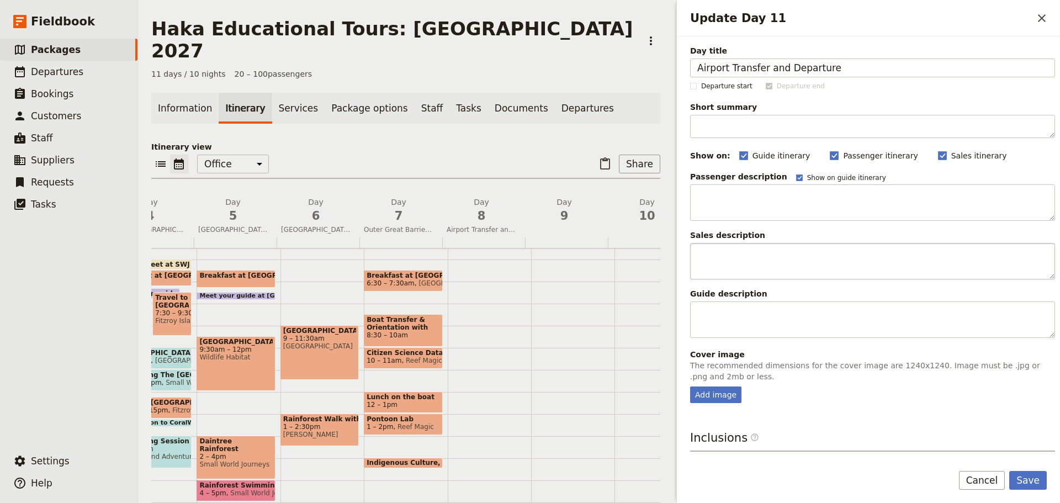
type input "Airport Transfer and Departure"
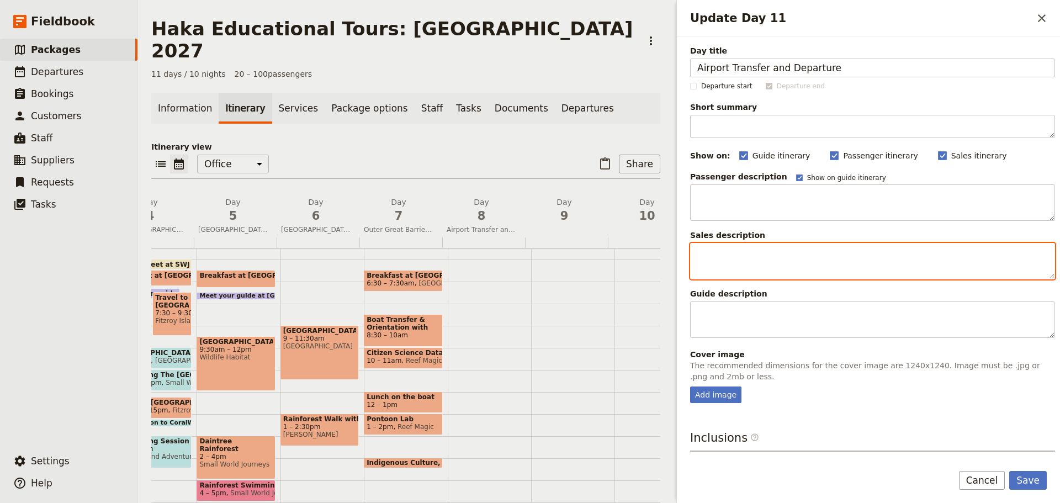
click at [748, 260] on textarea "Update Day 11" at bounding box center [872, 261] width 365 height 36
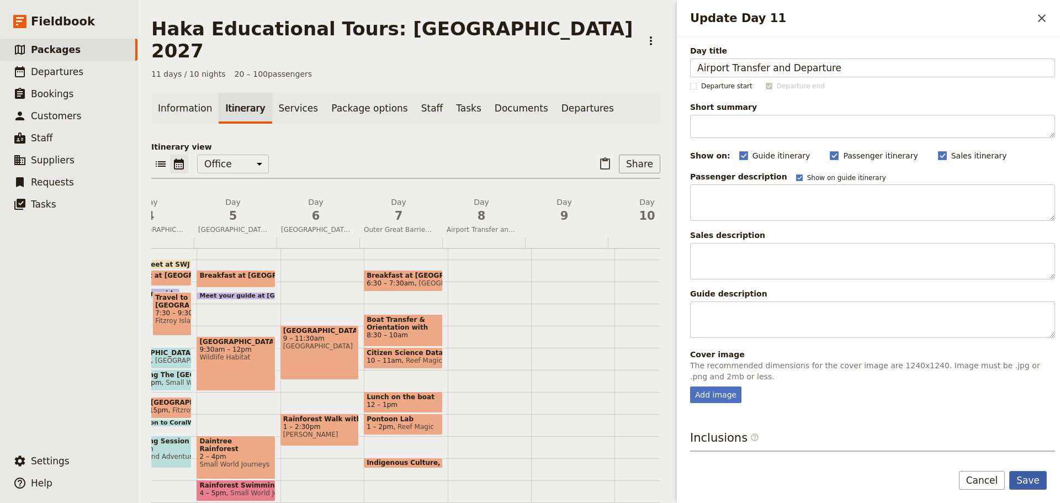
click at [1027, 479] on button "Save" at bounding box center [1028, 480] width 38 height 19
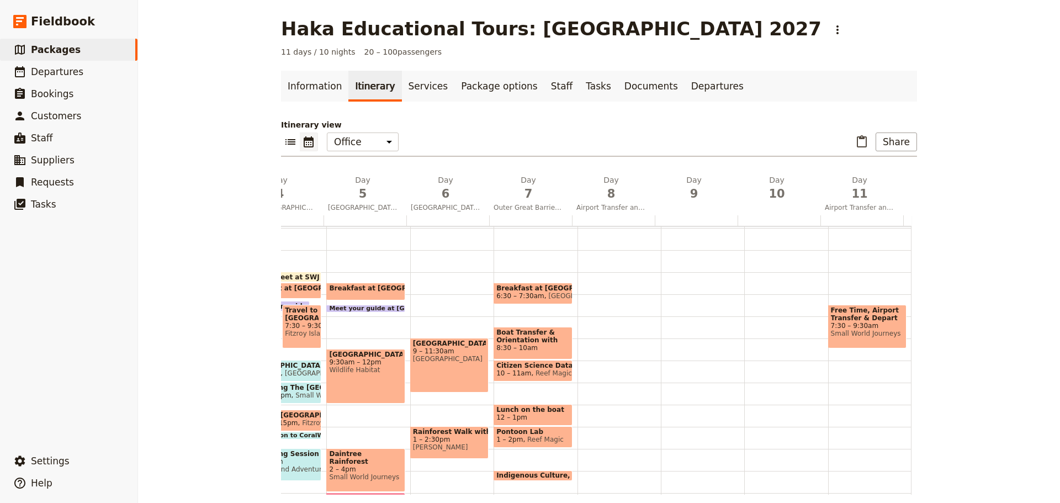
scroll to position [0, 0]
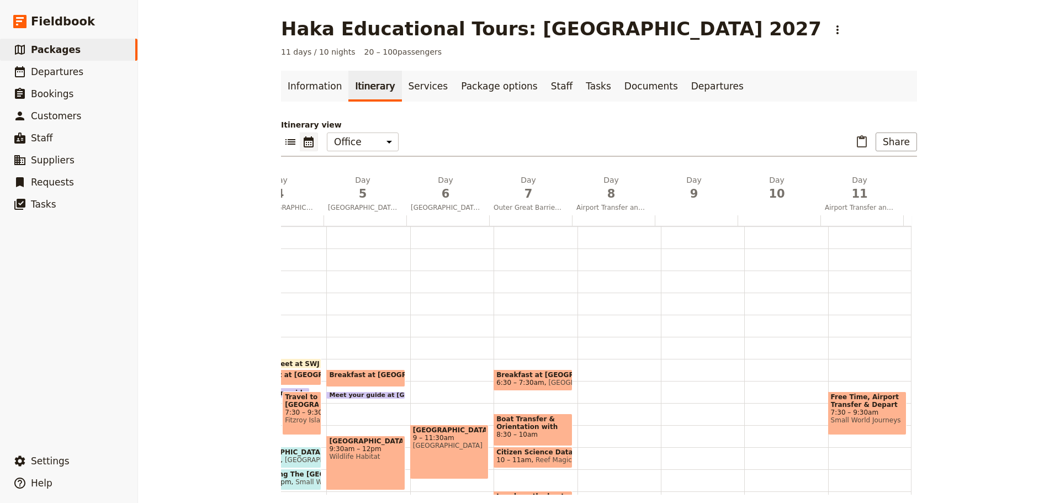
click at [868, 408] on span "Free Time, Airport Transfer & Depart" at bounding box center [867, 400] width 73 height 15
select select "11"
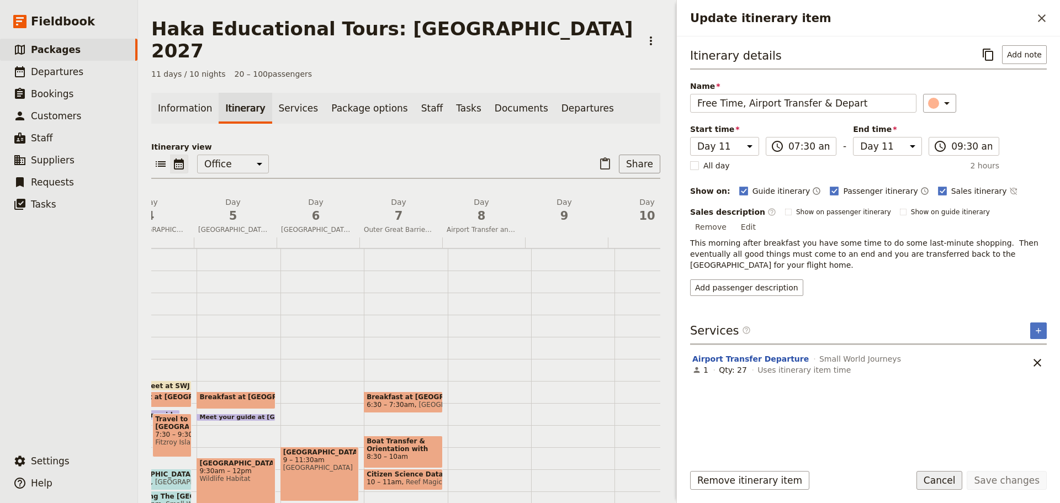
click at [949, 481] on button "Cancel" at bounding box center [939, 480] width 46 height 19
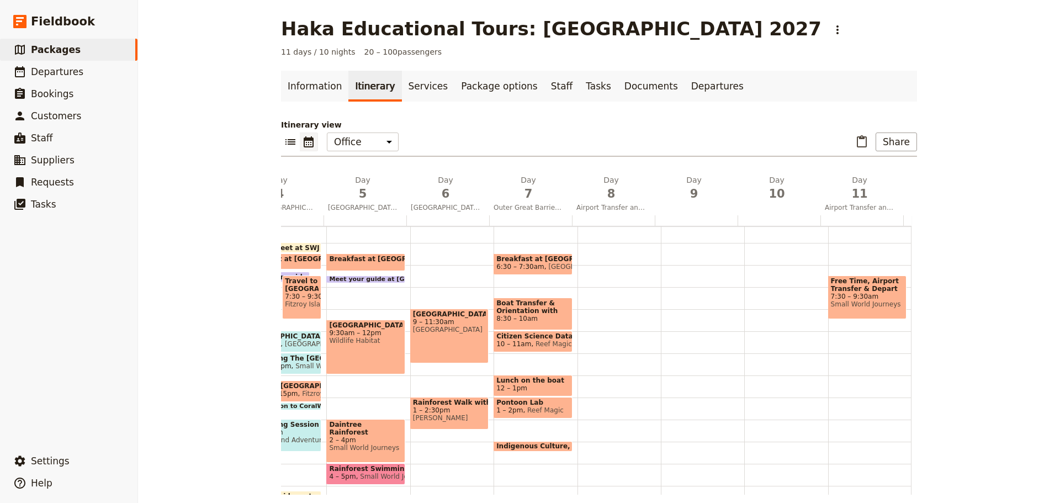
scroll to position [92, 0]
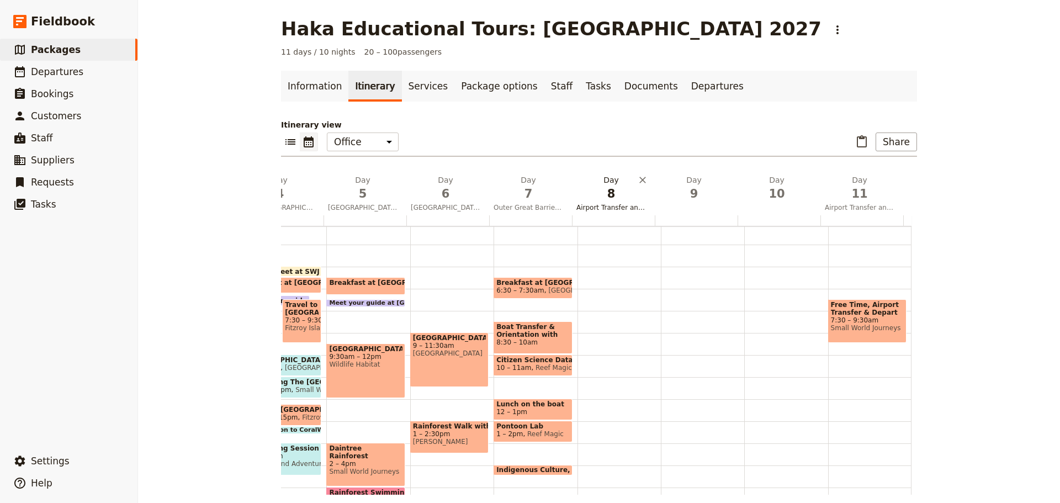
click at [619, 202] on button "Day 8 Airport Transfer and Departure" at bounding box center [613, 194] width 83 height 41
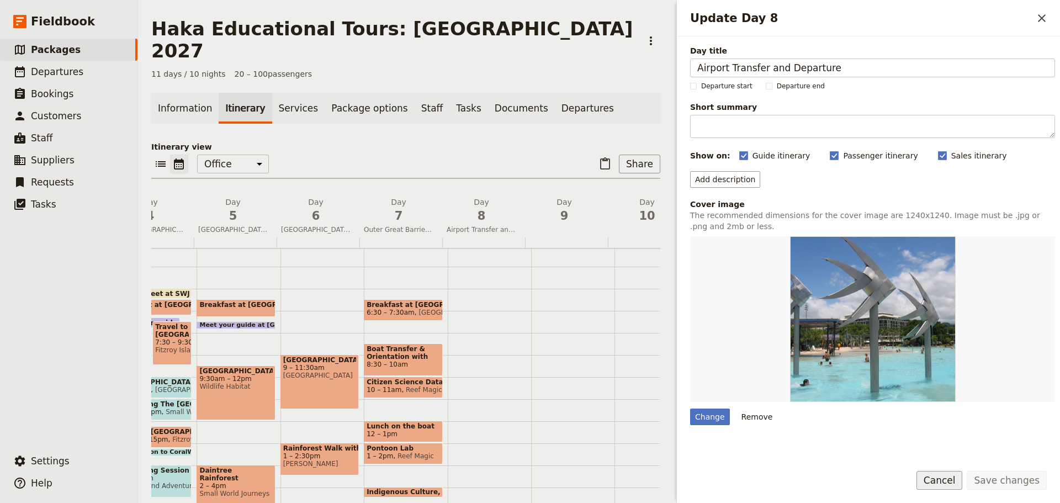
click at [938, 475] on button "Cancel" at bounding box center [939, 480] width 46 height 19
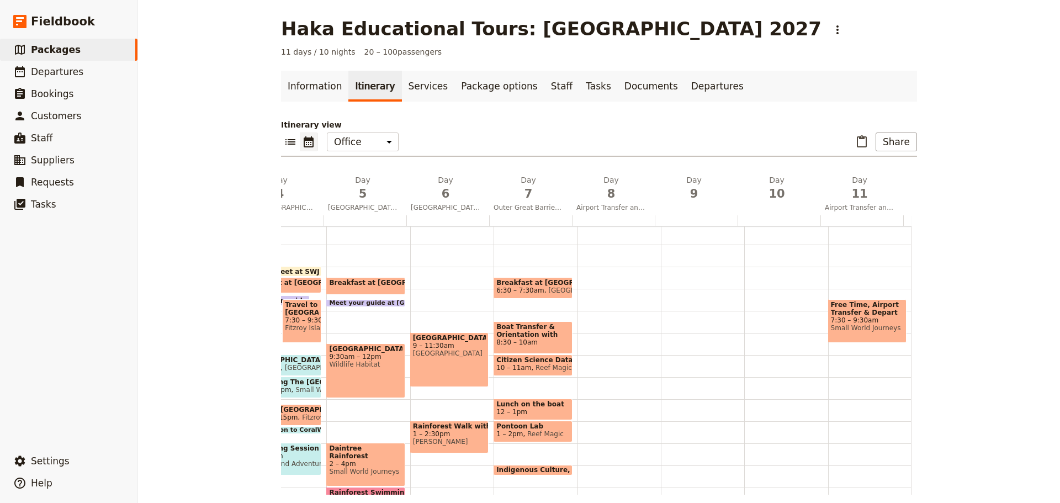
drag, startPoint x: 734, startPoint y: 496, endPoint x: 704, endPoint y: 487, distance: 31.6
click at [704, 487] on main "Haka Educational Tours: [GEOGRAPHIC_DATA] 2027 ​ 11 days / 10 nights 20 – 100 p…" at bounding box center [599, 256] width 662 height 512
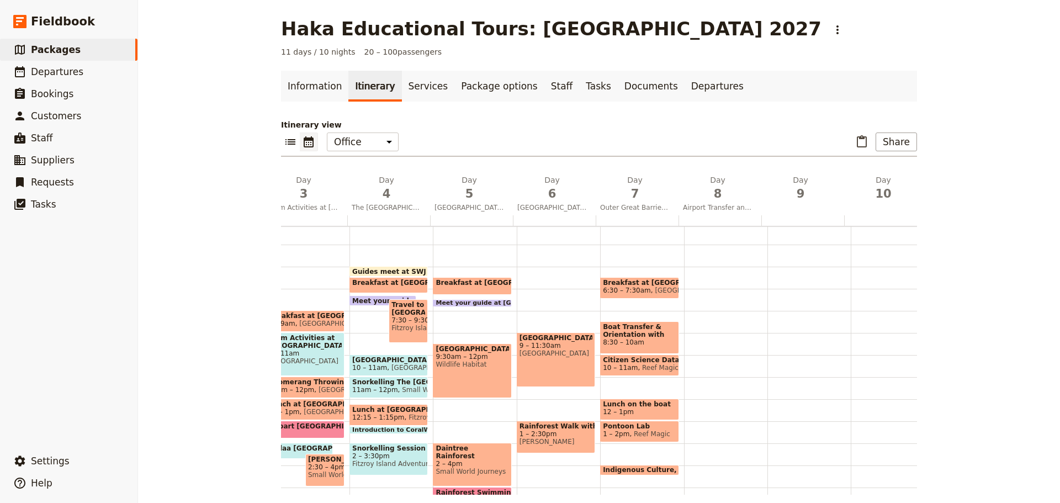
scroll to position [0, 194]
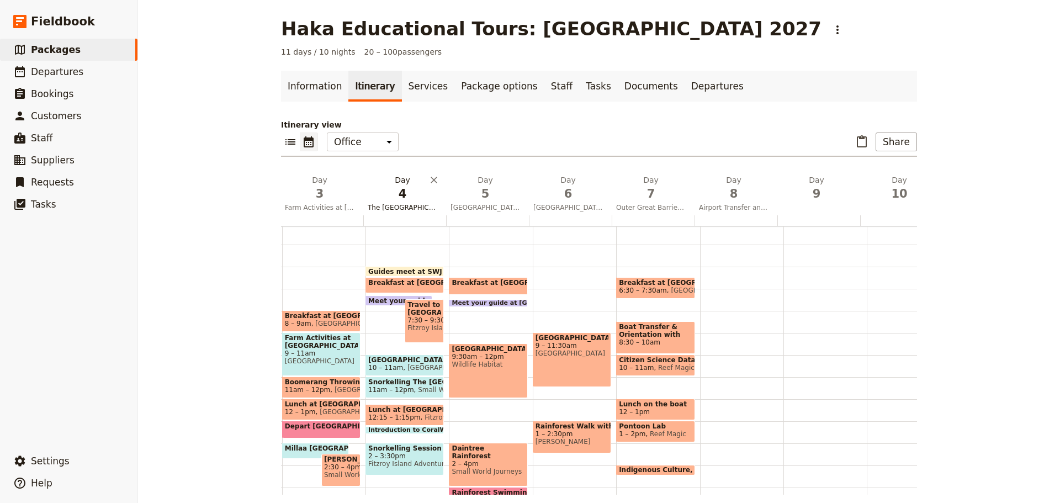
click at [419, 208] on span "The [GEOGRAPHIC_DATA] at [GEOGRAPHIC_DATA]" at bounding box center [402, 207] width 78 height 9
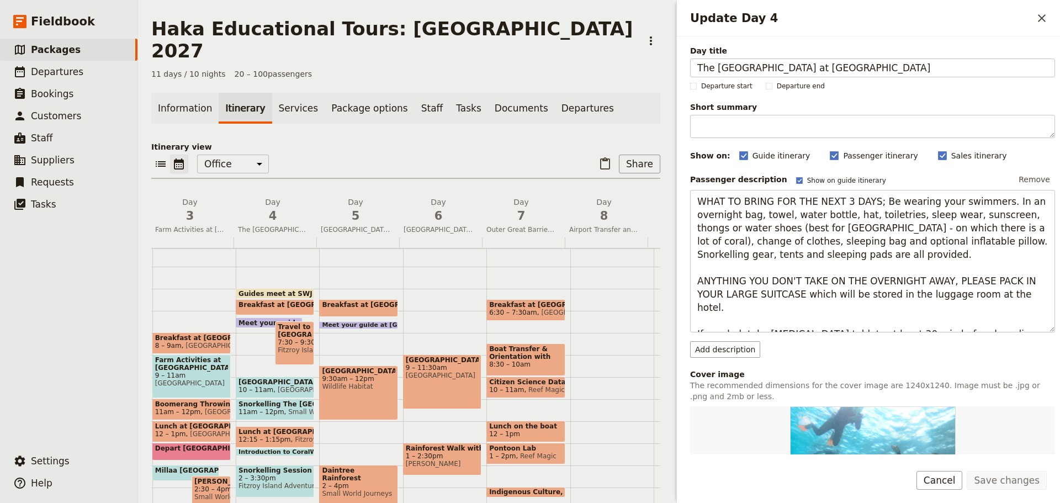
drag, startPoint x: 800, startPoint y: 66, endPoint x: 653, endPoint y: 62, distance: 146.3
click at [653, 62] on div "Haka Educational Tours: [GEOGRAPHIC_DATA] 2027 ​ 11 days / 10 nights 20 – 100 p…" at bounding box center [599, 251] width 922 height 503
drag, startPoint x: 920, startPoint y: 69, endPoint x: 364, endPoint y: 72, distance: 556.3
click at [366, 77] on div "Haka Educational Tours: [GEOGRAPHIC_DATA] 2027 ​ 11 days / 10 nights 20 – 100 p…" at bounding box center [599, 251] width 922 height 503
type input "[GEOGRAPHIC_DATA] & [GEOGRAPHIC_DATA]"
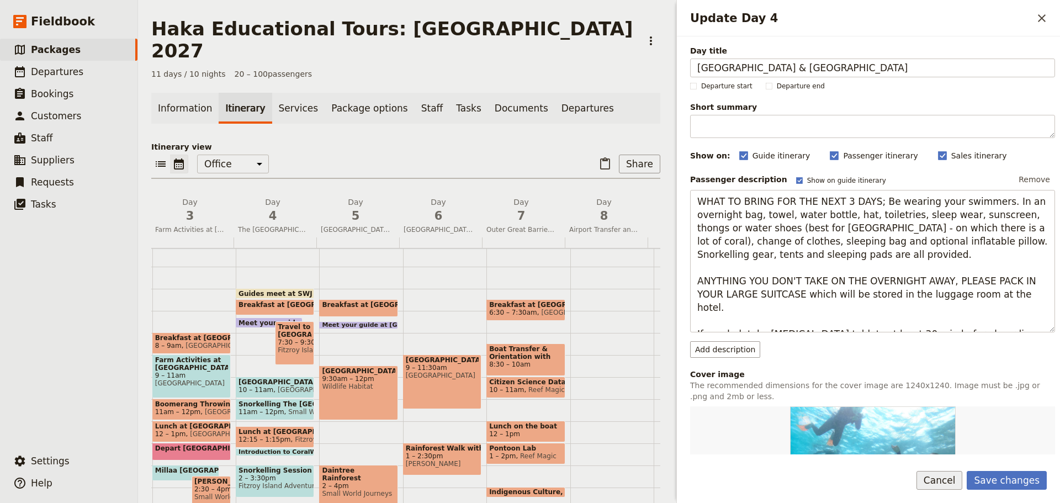
click at [959, 482] on button "Cancel" at bounding box center [939, 480] width 46 height 19
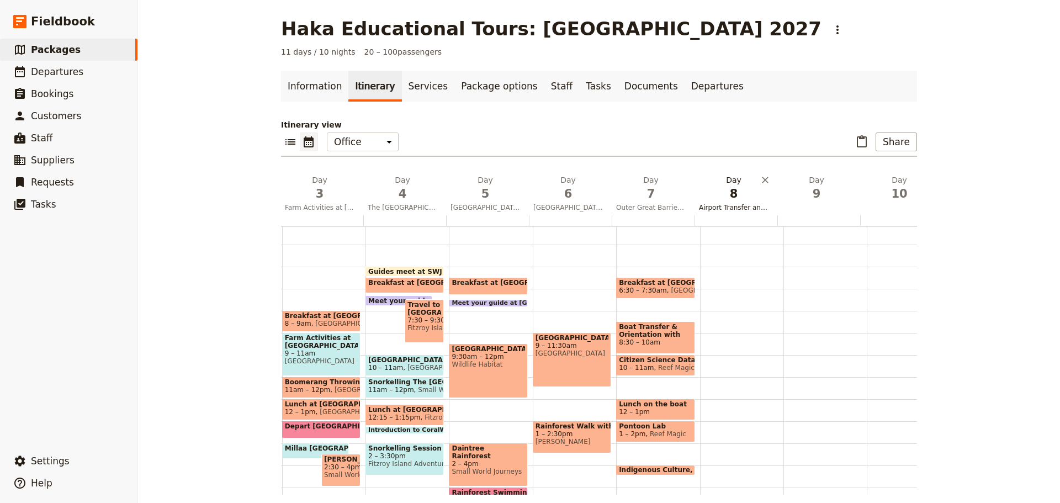
click at [742, 197] on span "8" at bounding box center [734, 193] width 70 height 17
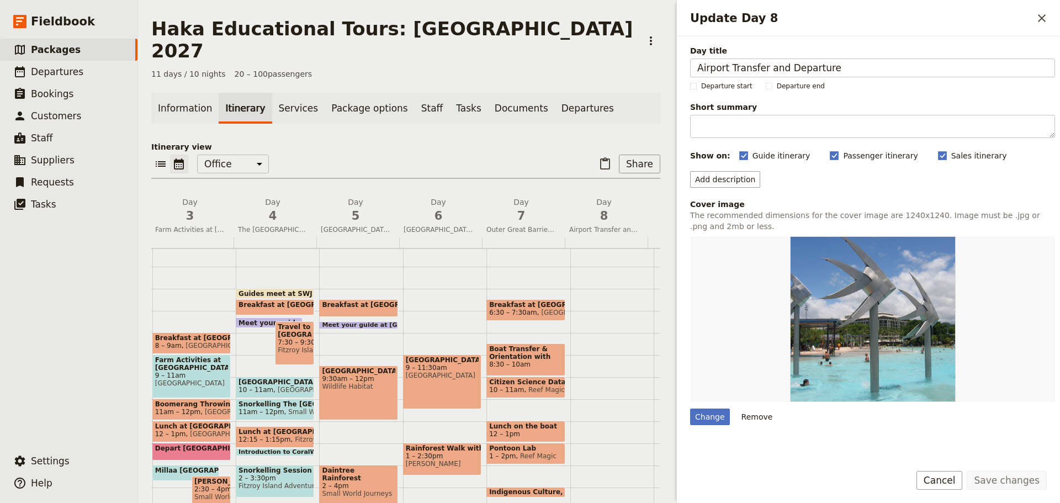
drag, startPoint x: 834, startPoint y: 70, endPoint x: 641, endPoint y: 70, distance: 192.6
click at [642, 71] on div "Haka Educational Tours: [GEOGRAPHIC_DATA] 2027 ​ 11 days / 10 nights 20 – 100 p…" at bounding box center [599, 251] width 922 height 503
type input "[GEOGRAPHIC_DATA] & [GEOGRAPHIC_DATA]"
click at [1027, 487] on button "Save changes" at bounding box center [1006, 480] width 80 height 19
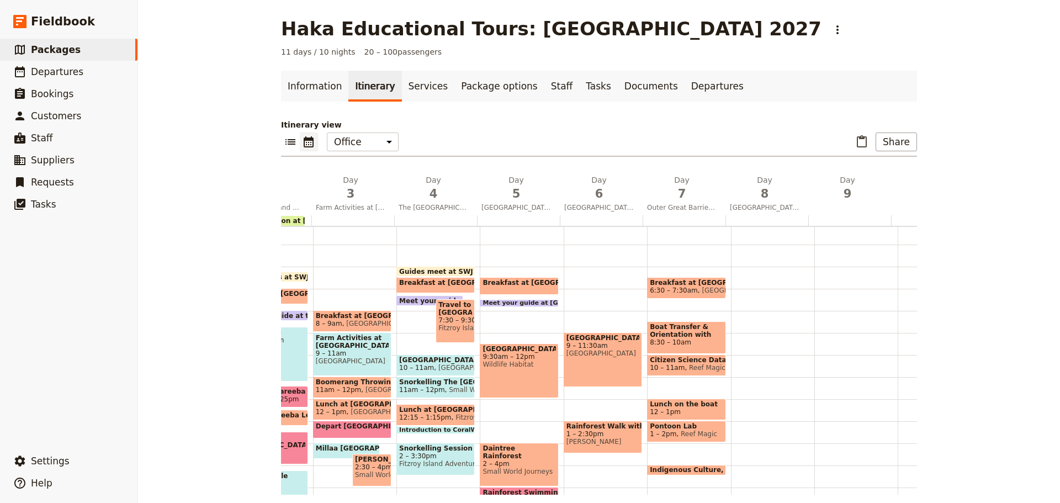
scroll to position [0, 160]
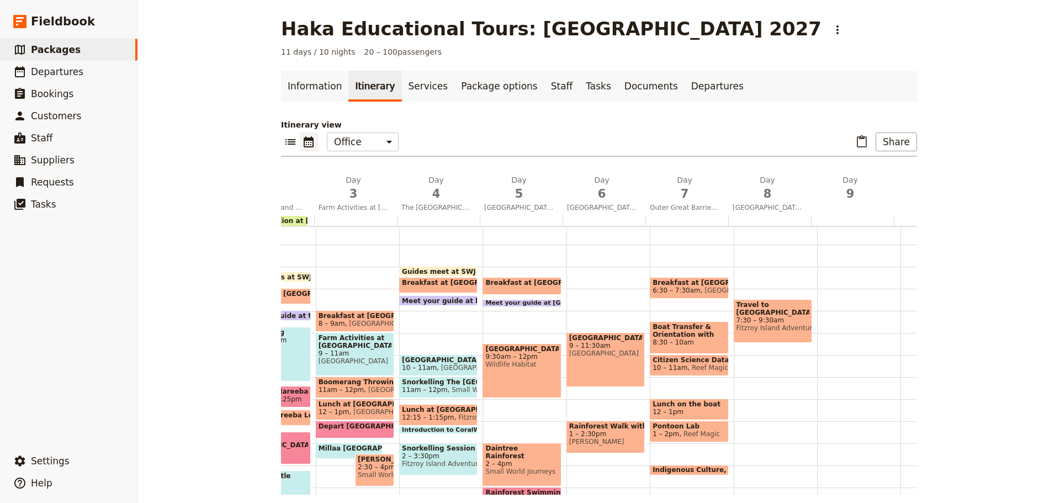
click at [767, 328] on div "Travel to [GEOGRAPHIC_DATA] 7:30 – 9:30am Fitzroy Island Adventures" at bounding box center [772, 321] width 78 height 44
select select "8"
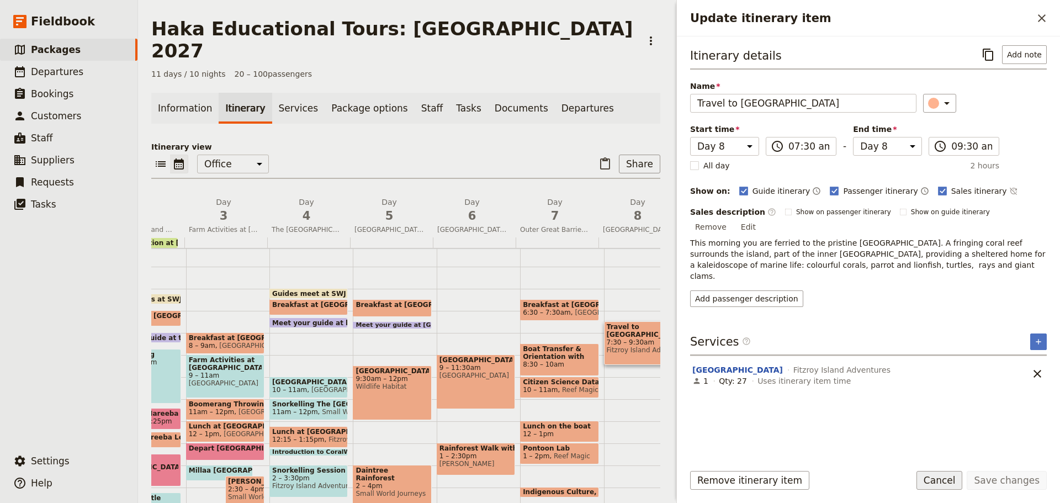
click at [952, 481] on button "Cancel" at bounding box center [939, 480] width 46 height 19
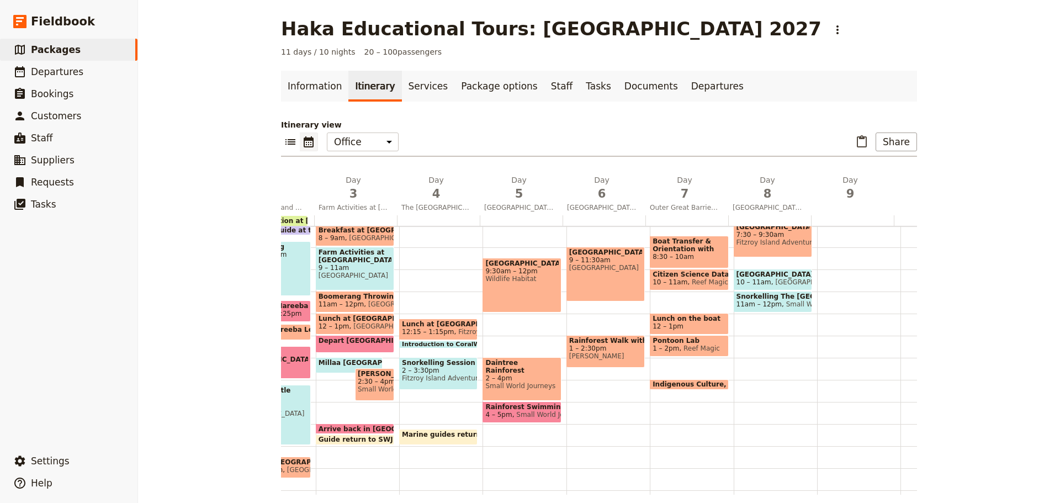
scroll to position [86, 0]
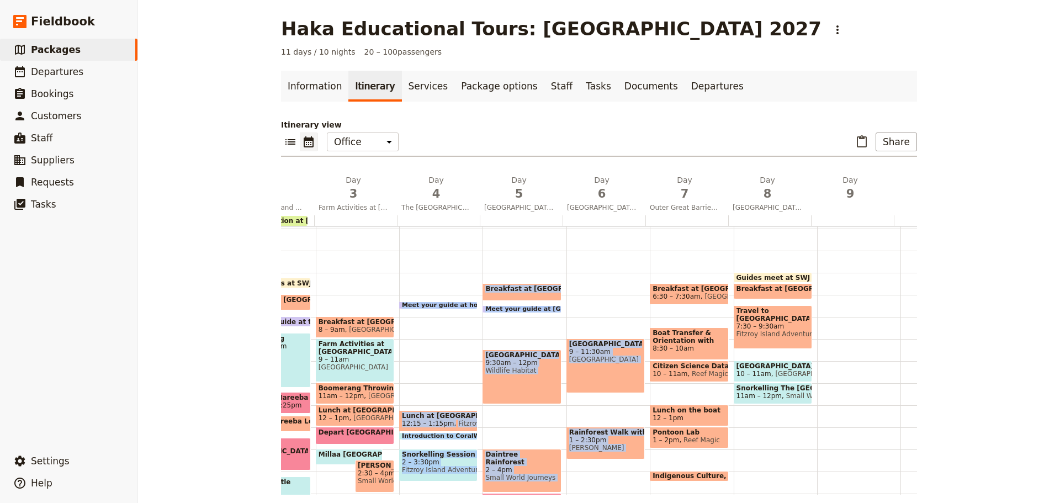
drag, startPoint x: 443, startPoint y: 310, endPoint x: 696, endPoint y: 317, distance: 253.4
click at [696, 317] on div "1 am 2 am 3 am 4 am 5 am 6 am 7 am 8 am 9 am 10 am 11 am 12 pm 1 pm 2 pm 3 pm 4…" at bounding box center [594, 405] width 946 height 530
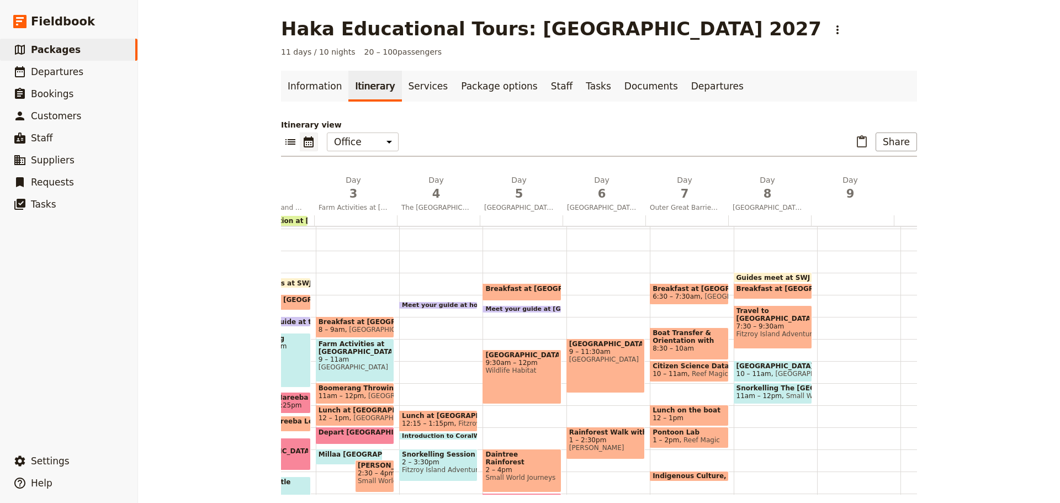
click at [939, 347] on div "Haka Educational Tours: [GEOGRAPHIC_DATA] 2027 ​ 11 days / 10 nights 20 – 100 p…" at bounding box center [599, 251] width 922 height 503
click at [451, 307] on span at bounding box center [438, 306] width 77 height 4
select select "4"
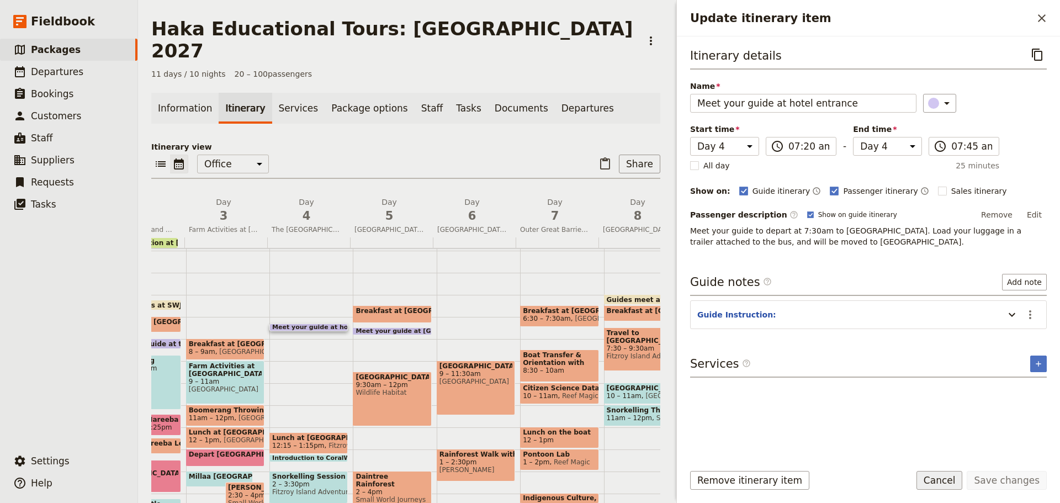
click at [953, 478] on button "Cancel" at bounding box center [939, 480] width 46 height 19
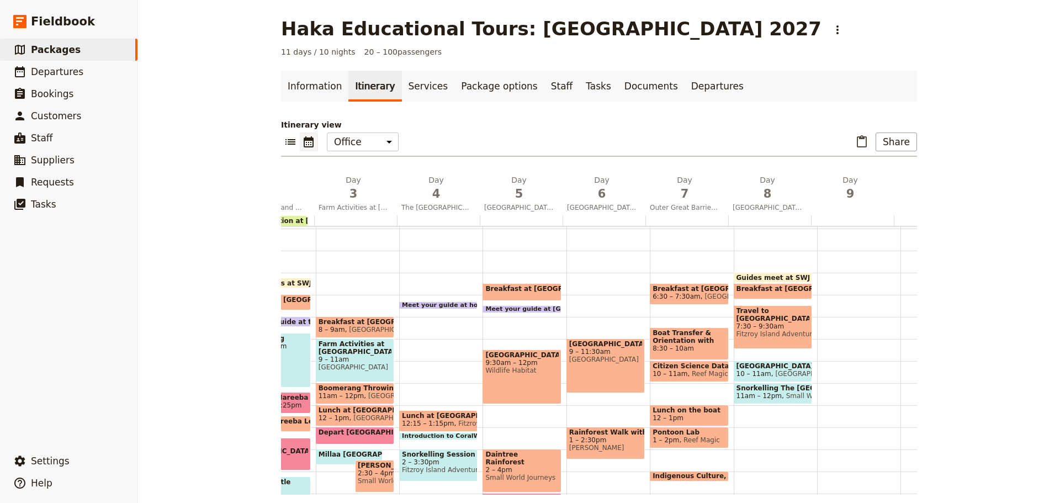
click at [448, 304] on span at bounding box center [438, 306] width 77 height 4
select select "4"
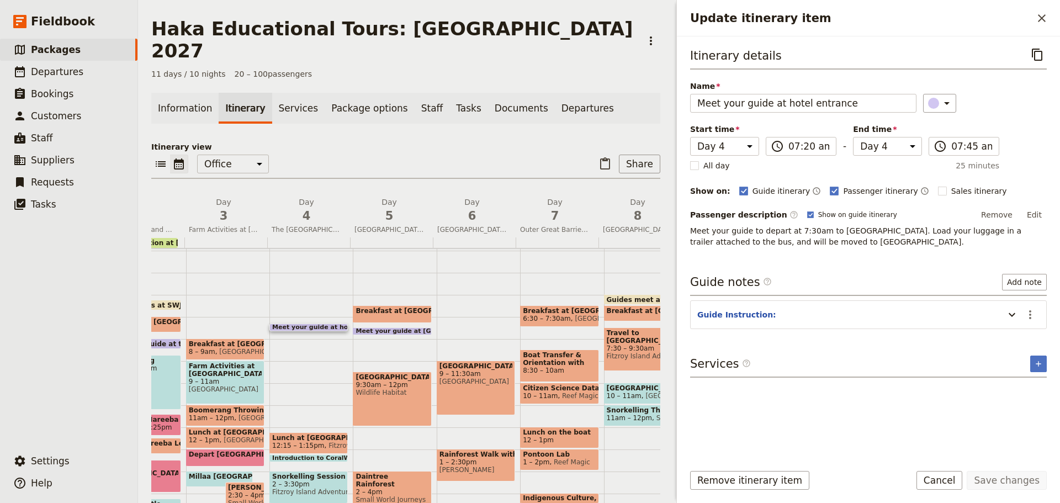
drag, startPoint x: 959, startPoint y: 484, endPoint x: 661, endPoint y: 374, distance: 317.6
click at [958, 484] on button "Cancel" at bounding box center [939, 480] width 46 height 19
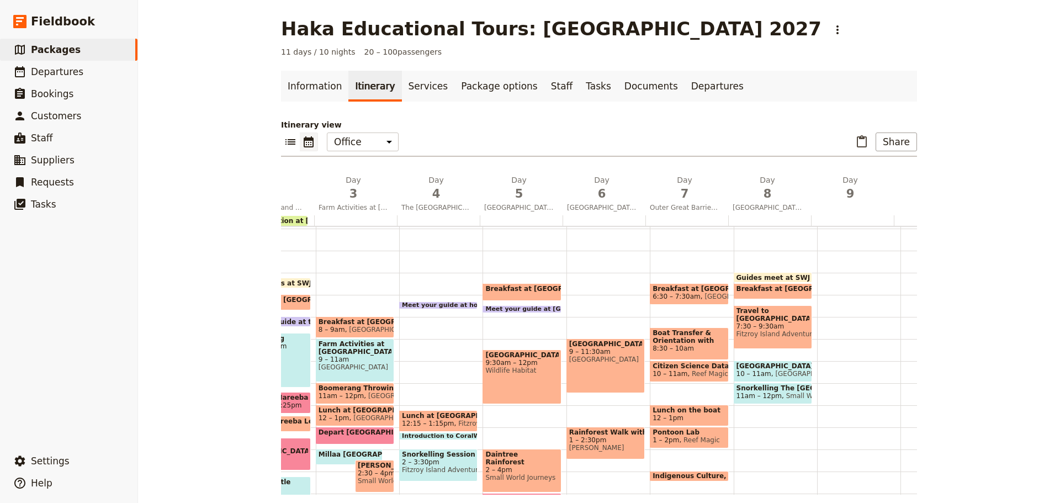
click at [435, 305] on span at bounding box center [438, 306] width 77 height 4
select select "4"
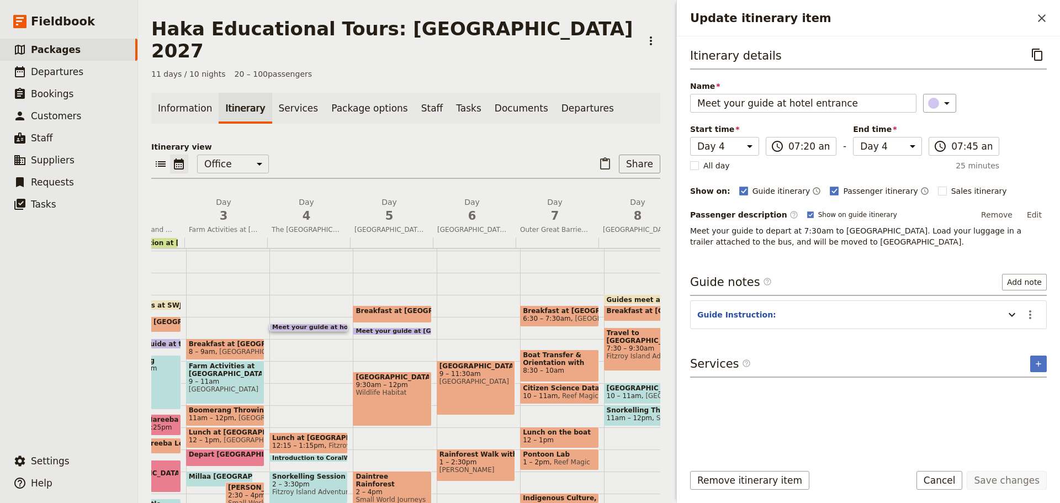
drag, startPoint x: 317, startPoint y: 307, endPoint x: 381, endPoint y: 315, distance: 64.0
click at [318, 316] on div "Meet your guide at hotel entrance 7:20 – 7:45am Lunch at [GEOGRAPHIC_DATA] 12:1…" at bounding box center [310, 427] width 83 height 530
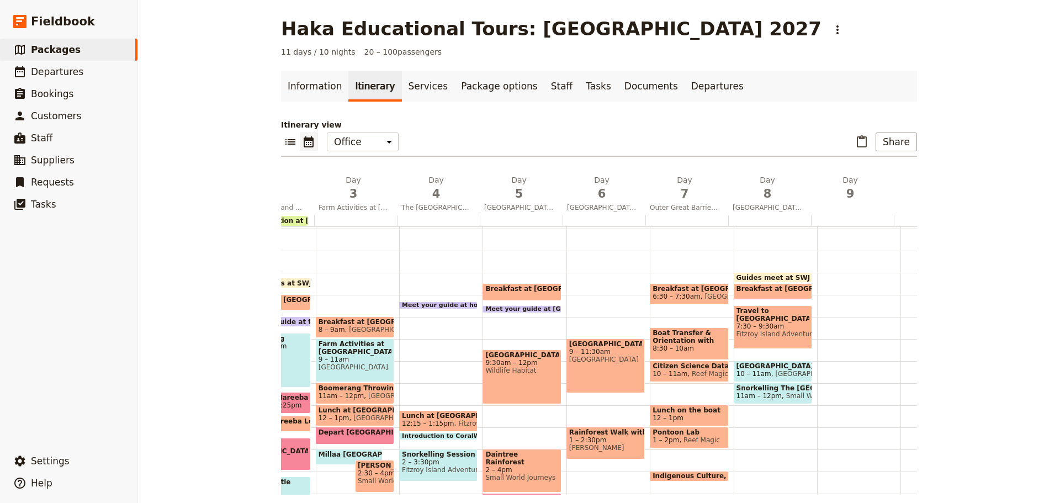
click at [488, 338] on div "Breakfast at [GEOGRAPHIC_DATA] 6:30 – 7:20am [GEOGRAPHIC_DATA] Meet your guide …" at bounding box center [523, 405] width 83 height 530
select select "5"
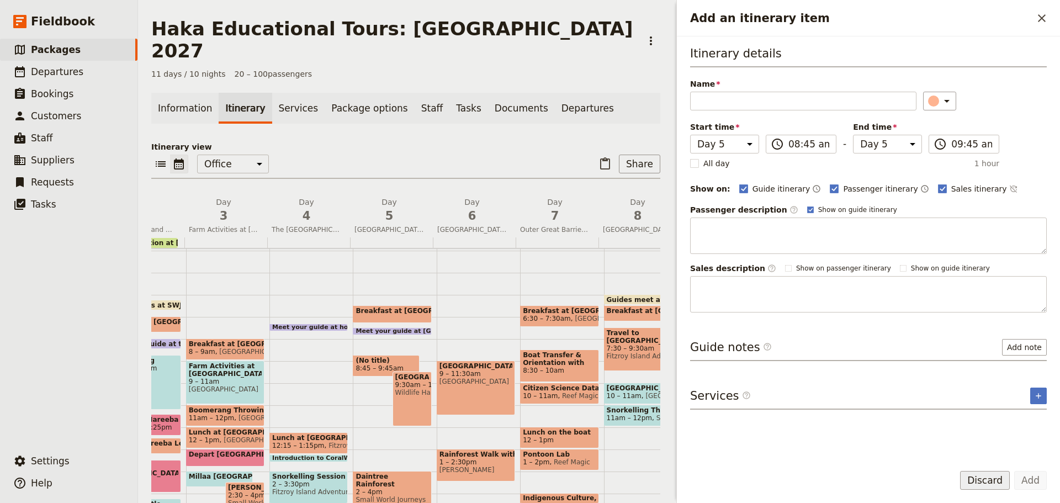
click at [976, 485] on button "Discard" at bounding box center [985, 480] width 50 height 19
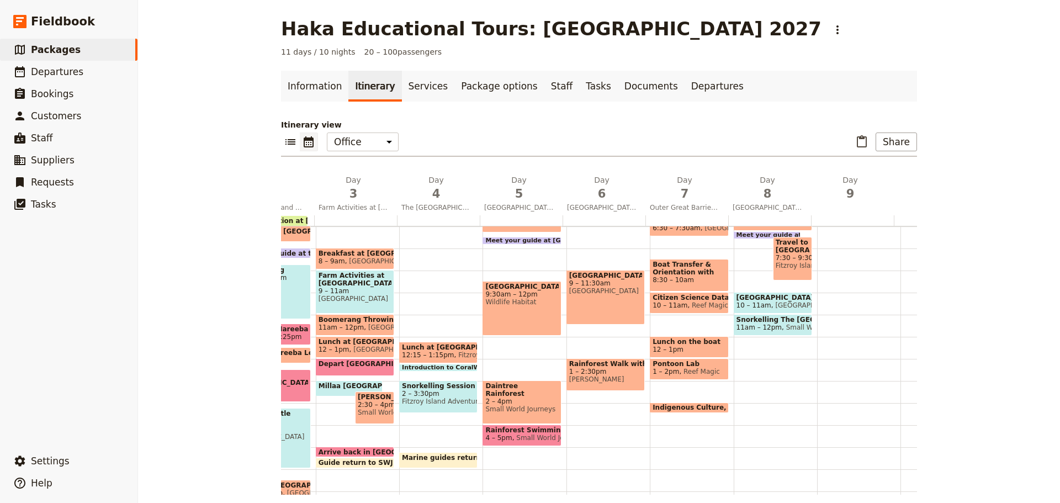
scroll to position [178, 0]
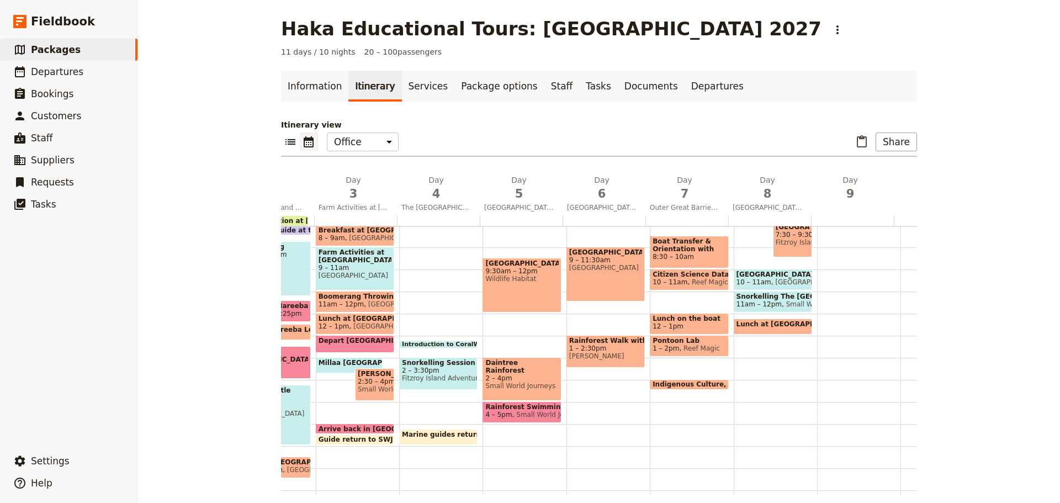
click at [769, 325] on span "Lunch at [GEOGRAPHIC_DATA]" at bounding box center [794, 324] width 117 height 8
select select "8"
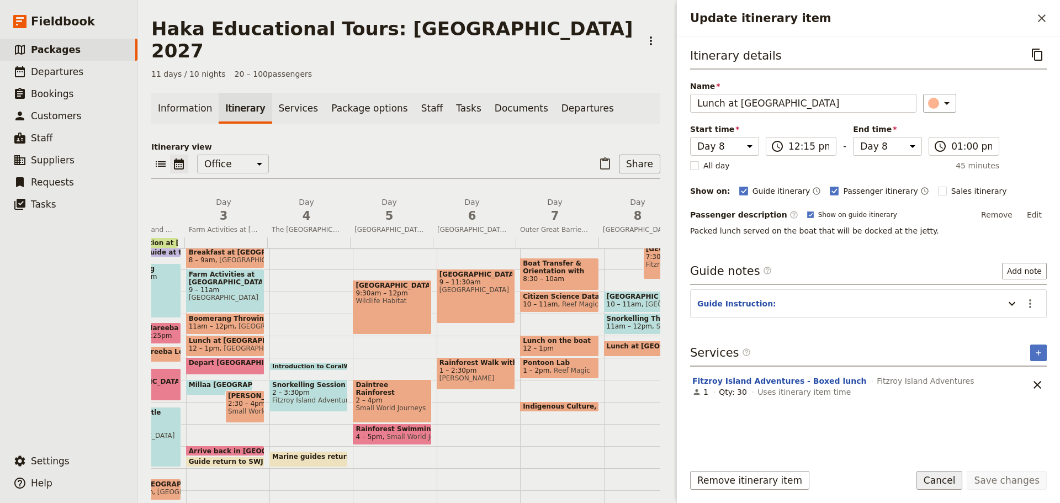
click at [955, 479] on button "Cancel" at bounding box center [939, 480] width 46 height 19
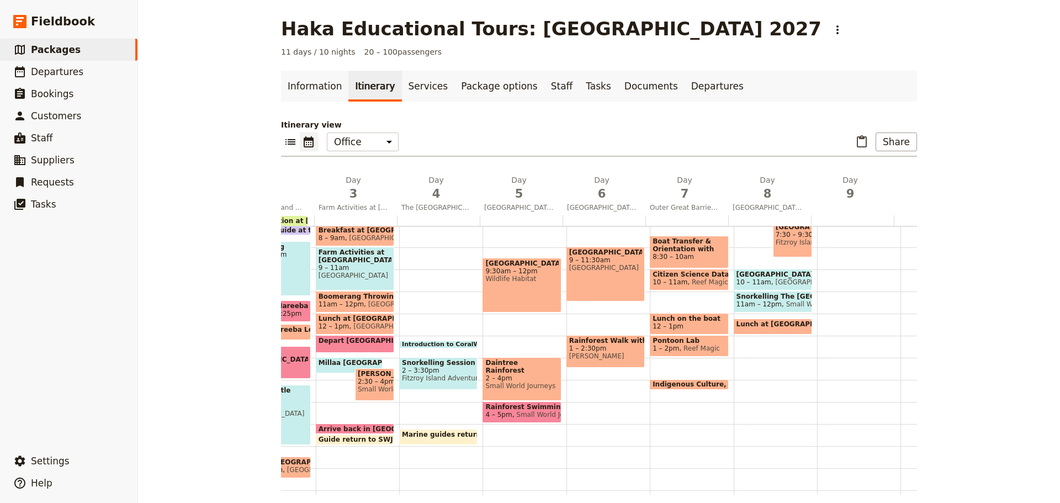
click at [454, 339] on div "Introduction to CoralWatch Citizen Science Project and Data Collection 1:15 – 1…" at bounding box center [440, 314] width 83 height 530
select select "4"
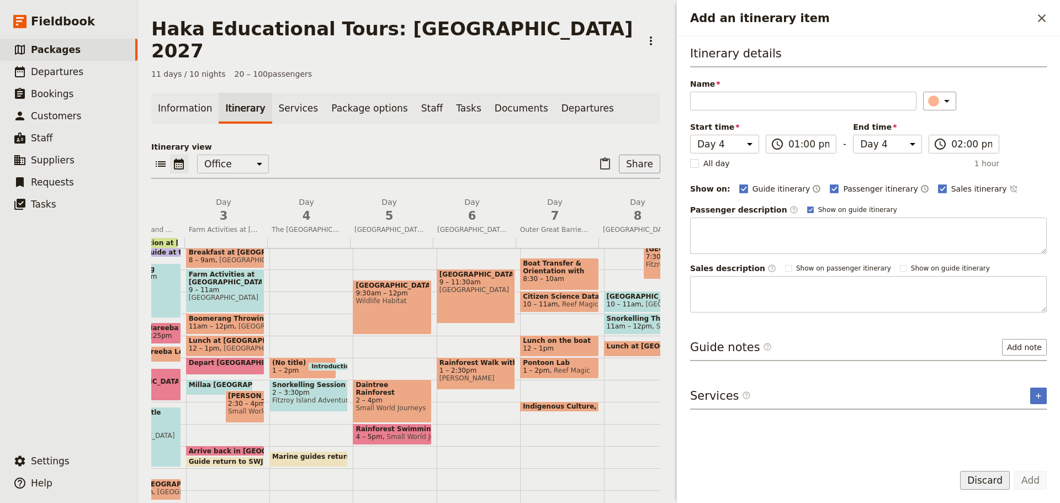
click at [980, 481] on button "Discard" at bounding box center [985, 480] width 50 height 19
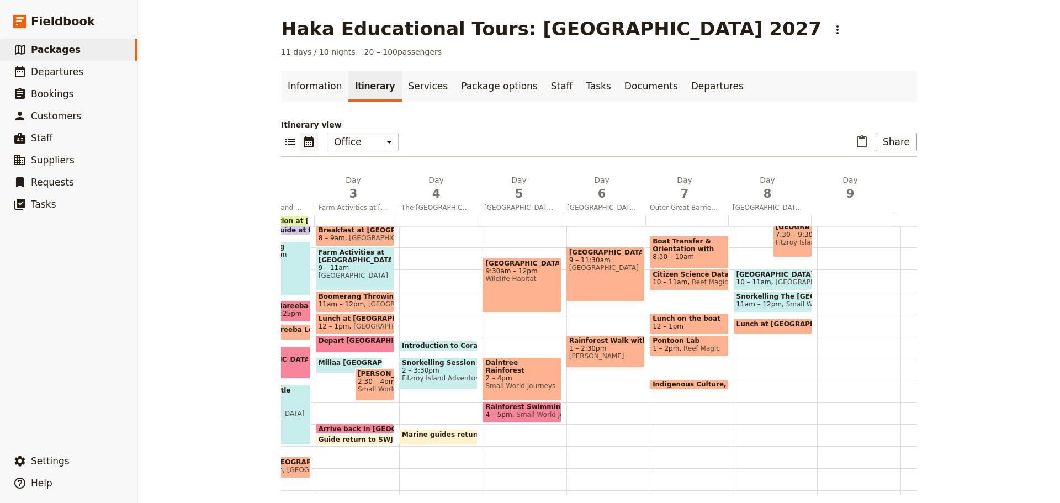
click at [859, 442] on div at bounding box center [858, 314] width 83 height 530
select select "9"
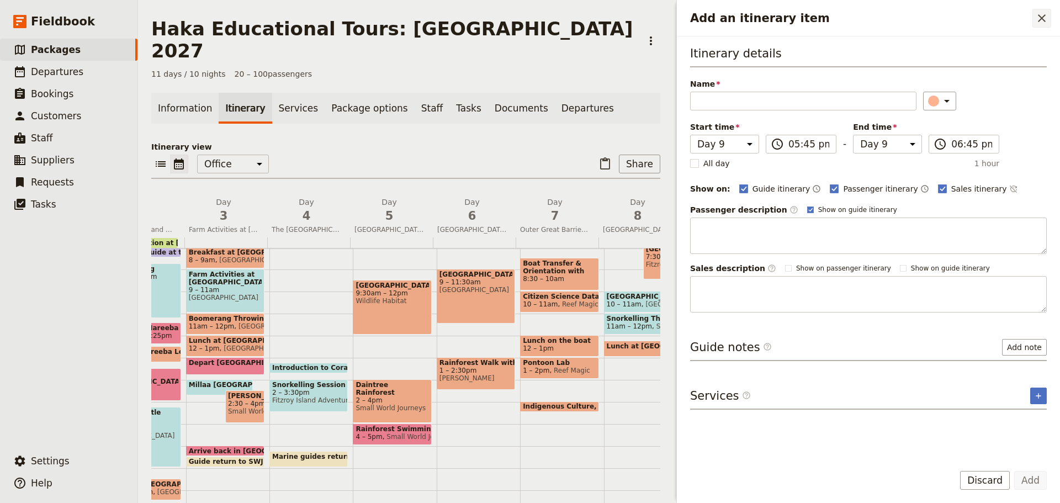
click at [1043, 17] on icon "Close drawer" at bounding box center [1042, 18] width 8 height 8
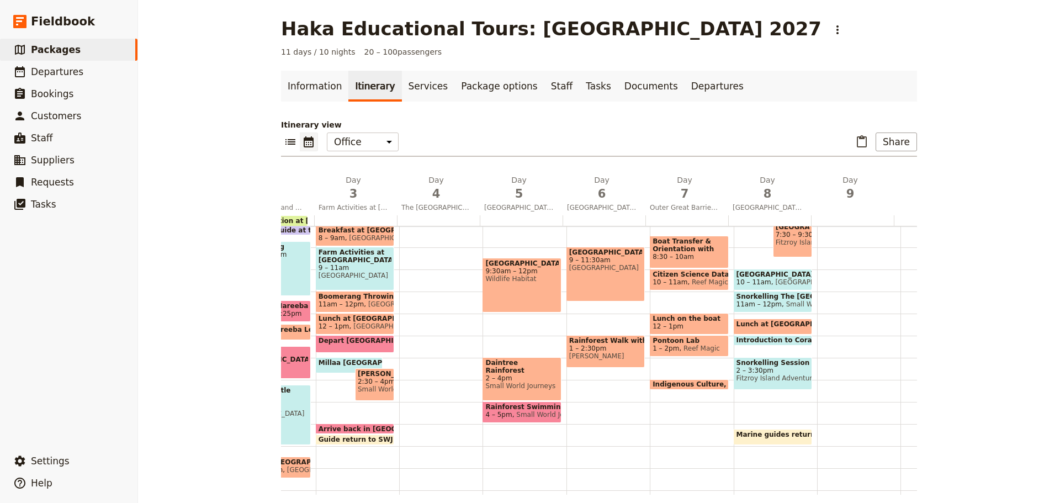
drag, startPoint x: 850, startPoint y: 417, endPoint x: 853, endPoint y: 411, distance: 6.4
click at [850, 416] on div at bounding box center [858, 314] width 83 height 530
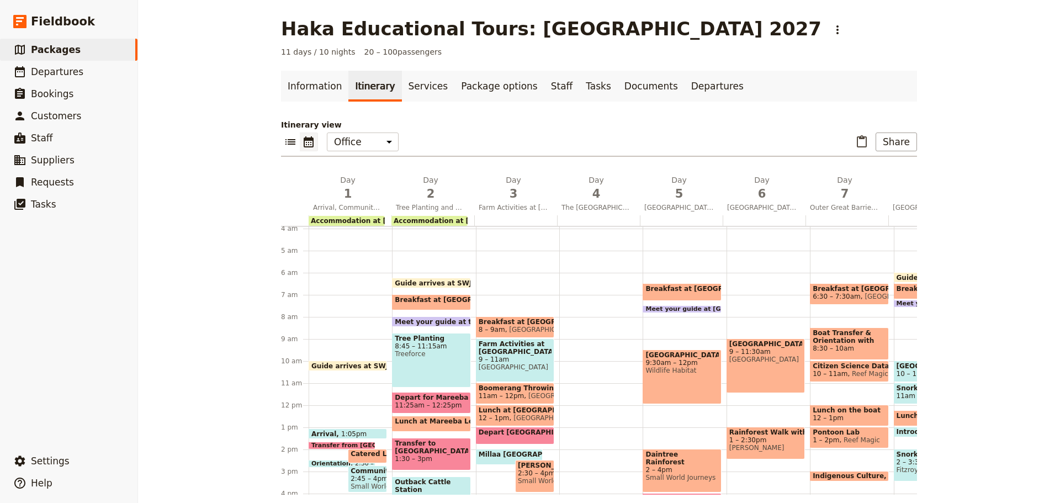
scroll to position [0, 0]
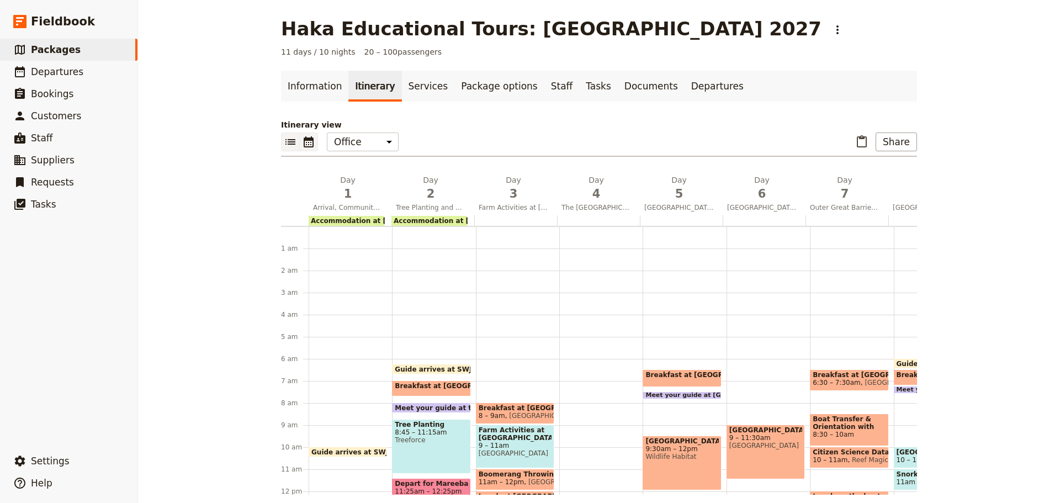
click at [284, 145] on icon "List view" at bounding box center [290, 141] width 13 height 13
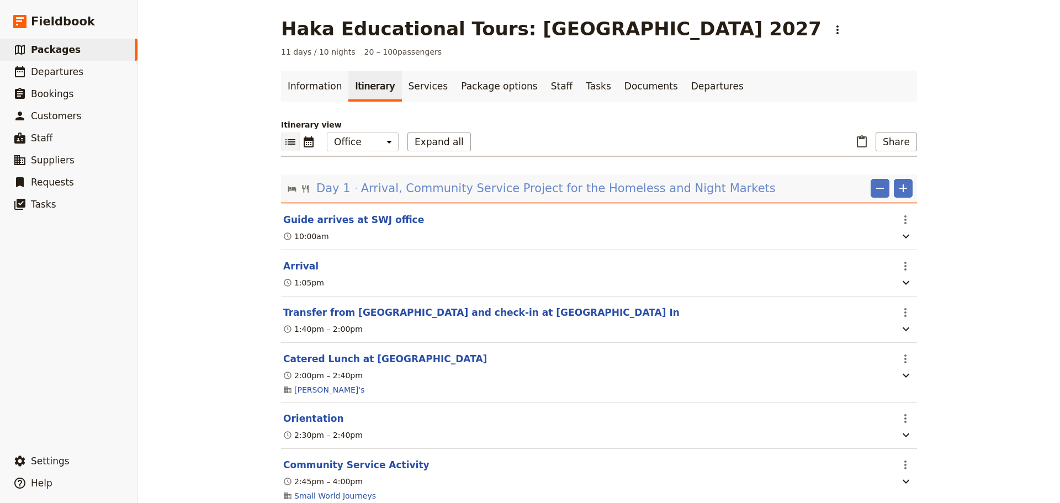
click at [528, 192] on span "Arrival, Community Service Project for the Homeless and Night Markets" at bounding box center [568, 188] width 414 height 17
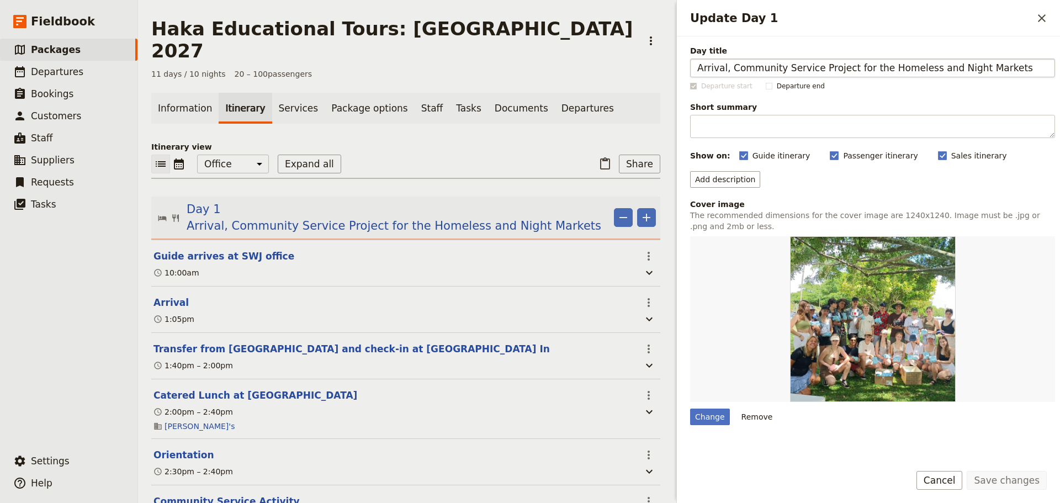
click at [812, 62] on input "Arrival, Community Service Project for the Homeless and Night Markets" at bounding box center [872, 67] width 365 height 19
click at [725, 70] on input "Arrival, Community Service Project for the Homeless and Night Markets" at bounding box center [872, 67] width 365 height 19
drag, startPoint x: 789, startPoint y: 69, endPoint x: 1056, endPoint y: 78, distance: 266.7
click at [1055, 77] on div "Day title Arrival & Orientation, Community Service Project for the Homeless and…" at bounding box center [868, 245] width 383 height 418
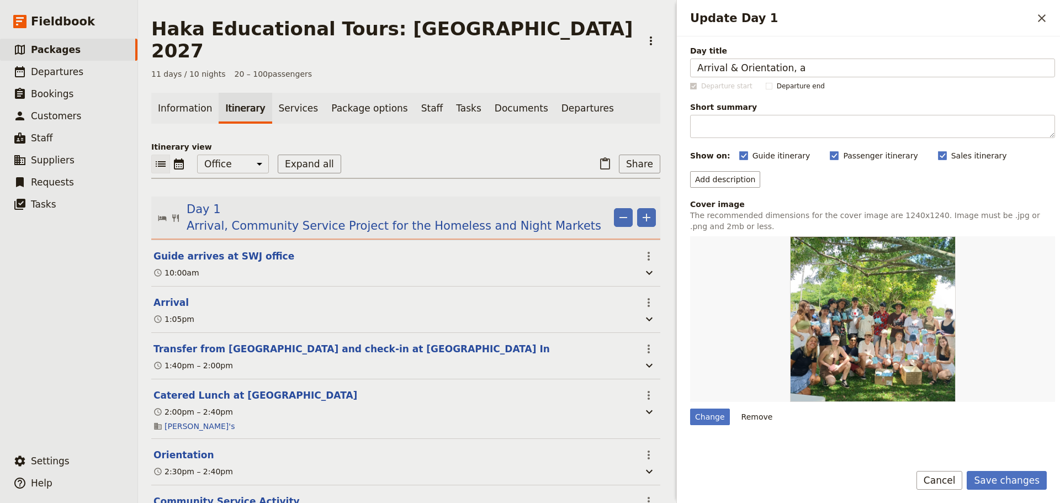
scroll to position [0, 0]
type input "Arrival & Orientation, and Mangrove Workshop & Service Project"
click at [718, 418] on div "Change" at bounding box center [710, 416] width 40 height 17
click at [690, 408] on input "Change" at bounding box center [689, 408] width 1 height 1
click at [699, 417] on div "Change" at bounding box center [710, 416] width 40 height 17
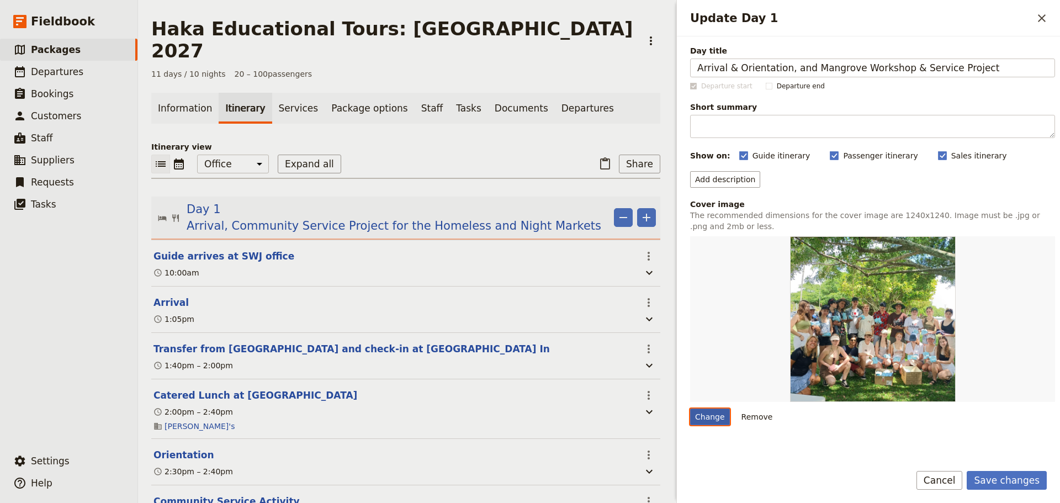
click at [690, 408] on input "Change" at bounding box center [689, 408] width 1 height 1
type input "C:\fakepath\Mangrove Workshop.png"
click at [716, 417] on div "Change" at bounding box center [710, 416] width 40 height 17
click at [690, 408] on input "Change" at bounding box center [689, 408] width 1 height 1
click at [845, 461] on form "Day title Arrival & Orientation, and Mangrove Workshop & Service Project Depart…" at bounding box center [868, 269] width 383 height 466
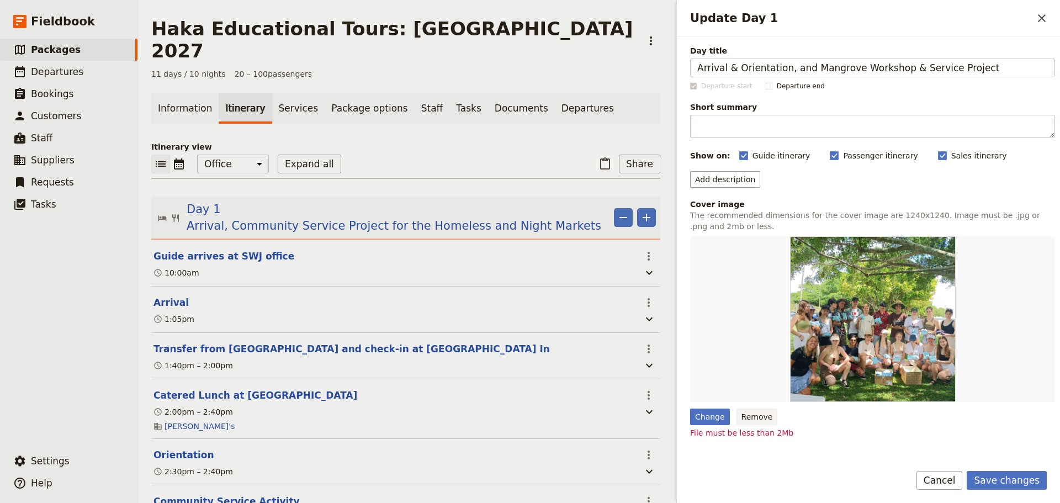
click at [760, 418] on button "Remove" at bounding box center [756, 416] width 41 height 17
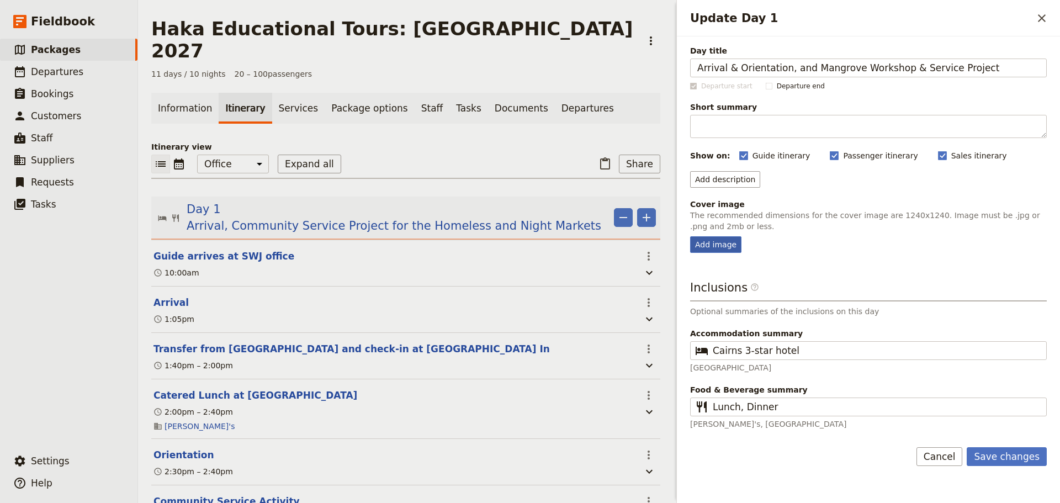
click at [737, 244] on div "Add image" at bounding box center [715, 244] width 51 height 17
click at [690, 236] on input "Add image" at bounding box center [689, 236] width 1 height 1
type input "C:\fakepath\Mangrove Workshop.png"
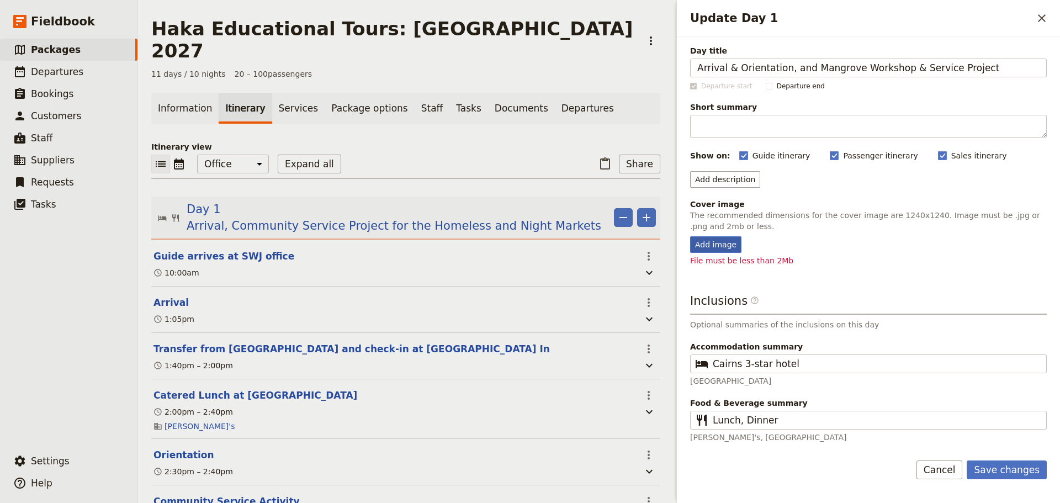
click at [715, 246] on div "Add image" at bounding box center [715, 244] width 51 height 17
click at [690, 236] on input "Add image" at bounding box center [689, 236] width 1 height 1
click at [1021, 469] on button "Save changes" at bounding box center [1006, 469] width 80 height 19
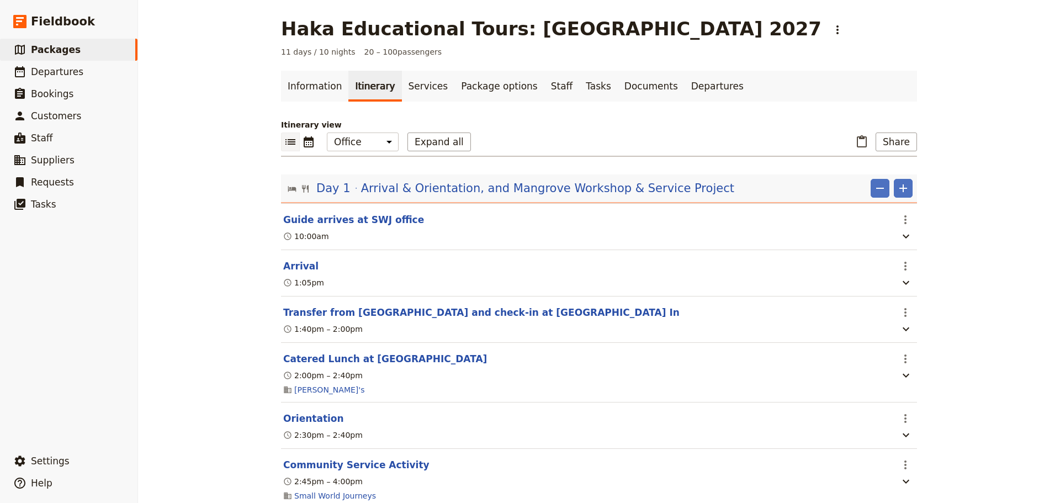
click at [151, 252] on div "Haka Educational Tours: [GEOGRAPHIC_DATA] 2027 ​ 11 days / 10 nights 20 – 100 p…" at bounding box center [599, 251] width 922 height 503
click at [507, 189] on span "Arrival & Orientation, and Mangrove Workshop & Service Project" at bounding box center [547, 188] width 373 height 17
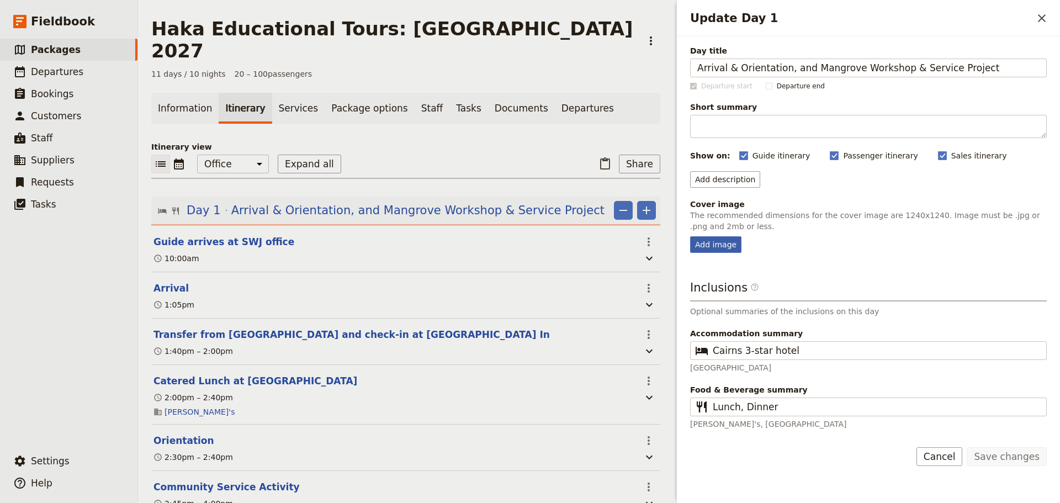
click at [702, 243] on div "Add image" at bounding box center [715, 244] width 51 height 17
click at [690, 236] on input "Add image" at bounding box center [689, 236] width 1 height 1
type input "C:\fakepath\Mangrove Workshop.png"
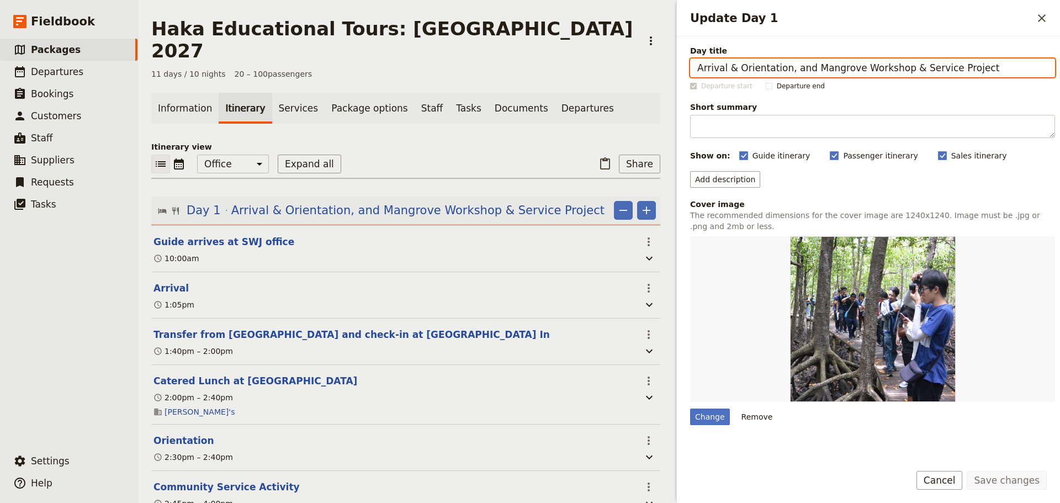
click at [805, 64] on input "Arrival & Orientation, and Mangrove Workshop & Service Project" at bounding box center [872, 67] width 365 height 19
drag, startPoint x: 805, startPoint y: 64, endPoint x: 794, endPoint y: 64, distance: 11.0
click at [794, 64] on input "Arrival & Orientation, and Mangrove Workshop & Service Project" at bounding box center [872, 67] width 365 height 19
click at [796, 66] on input "Arrival & Orientation, and Mangrove Workshop & Service Project" at bounding box center [872, 67] width 365 height 19
drag, startPoint x: 801, startPoint y: 68, endPoint x: 789, endPoint y: 67, distance: 12.7
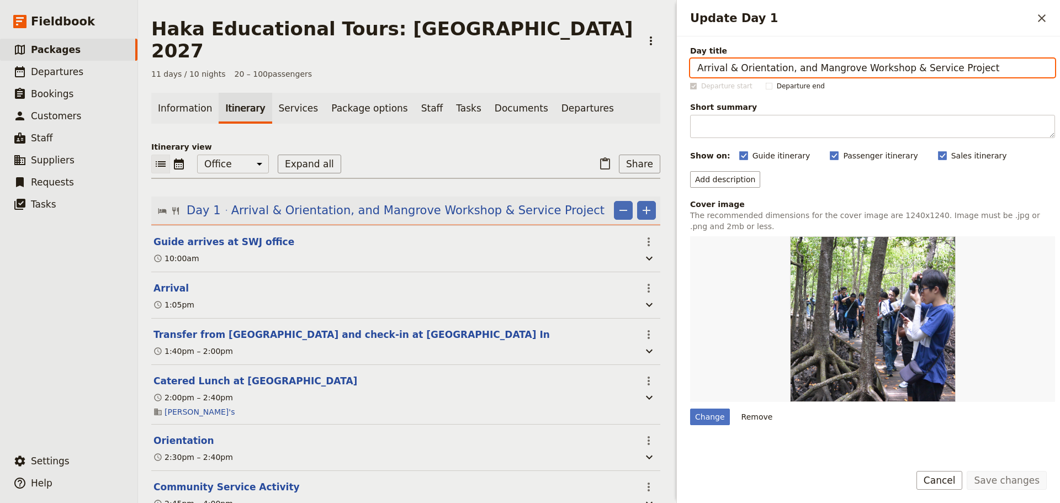
click at [789, 67] on input "Arrival & Orientation, and Mangrove Workshop & Service Project" at bounding box center [872, 67] width 365 height 19
type input "Arrival & Orientation, Mangrove Workshop & Service Project"
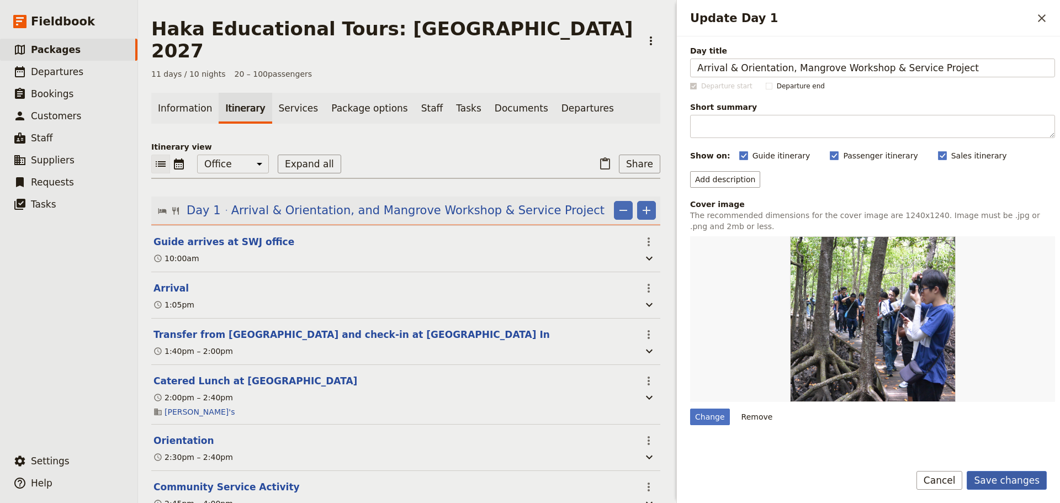
click at [987, 471] on button "Save changes" at bounding box center [1006, 480] width 80 height 19
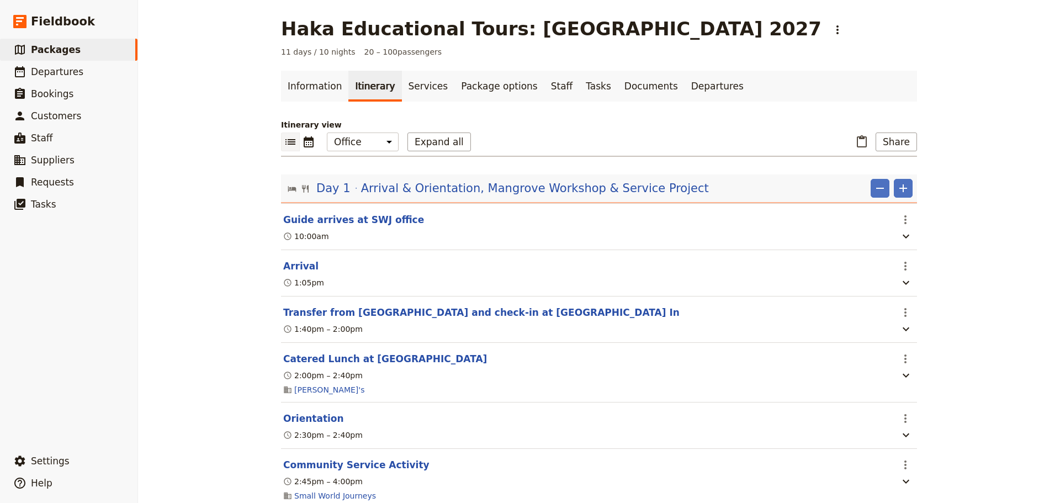
click at [297, 271] on button "Arrival" at bounding box center [300, 265] width 35 height 13
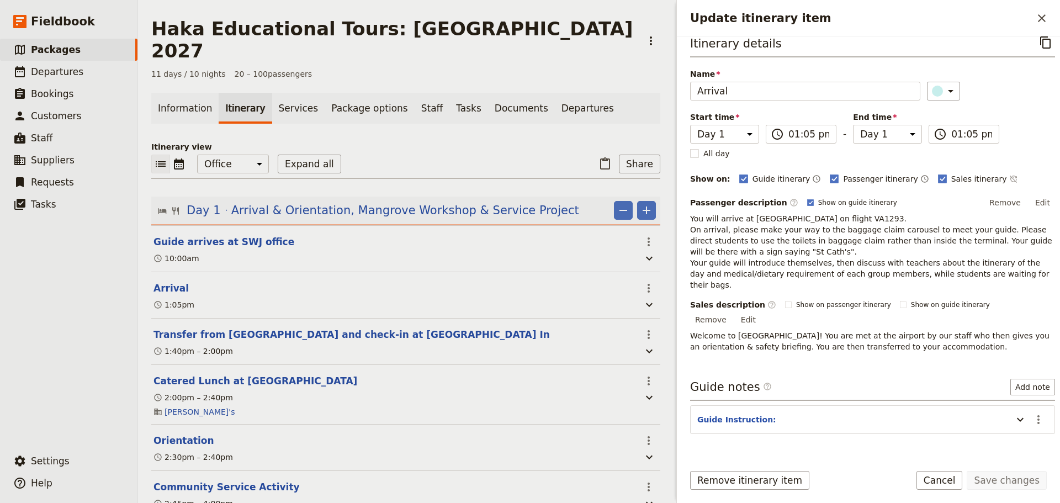
scroll to position [17, 0]
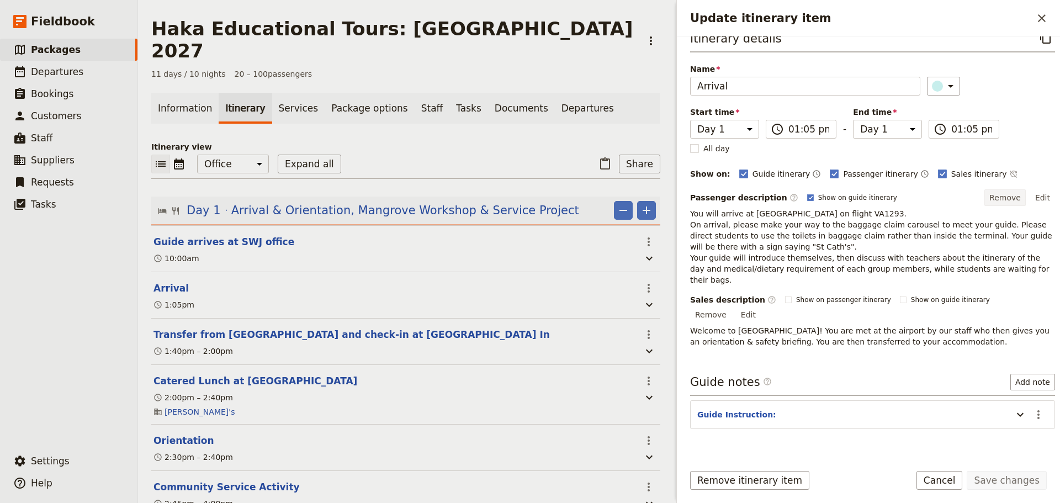
click at [1004, 196] on button "Remove" at bounding box center [1004, 197] width 41 height 17
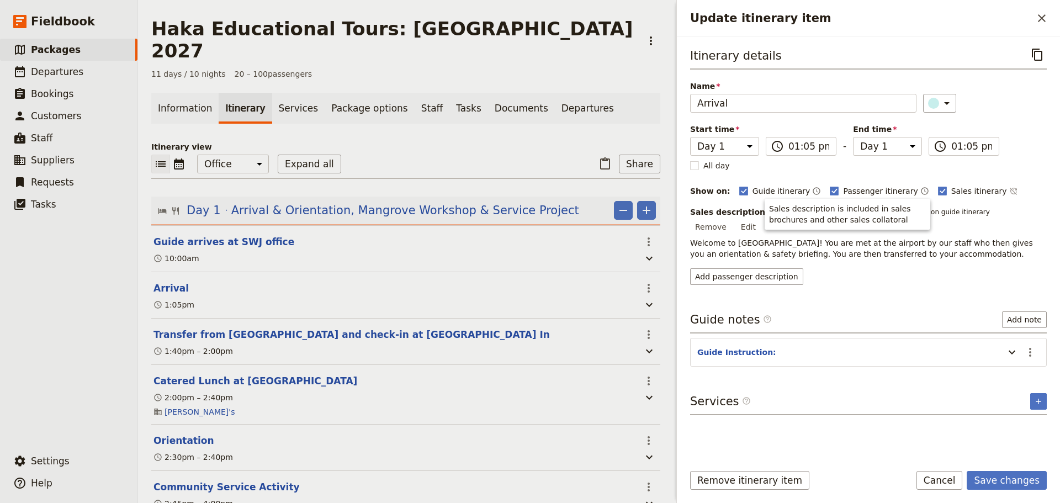
click at [964, 274] on div "Itinerary details ​ Name Arrival ​ Start time Day 1 Day 2 Day 3 Day 4 Day 5 Day…" at bounding box center [868, 249] width 357 height 408
click at [893, 239] on p "Welcome to [GEOGRAPHIC_DATA]! You are met at the airport by our staff who then …" at bounding box center [868, 248] width 357 height 22
click at [894, 239] on p "Welcome to [GEOGRAPHIC_DATA]! You are met at the airport by our staff who then …" at bounding box center [868, 248] width 357 height 22
click at [760, 219] on button "Edit" at bounding box center [748, 227] width 25 height 17
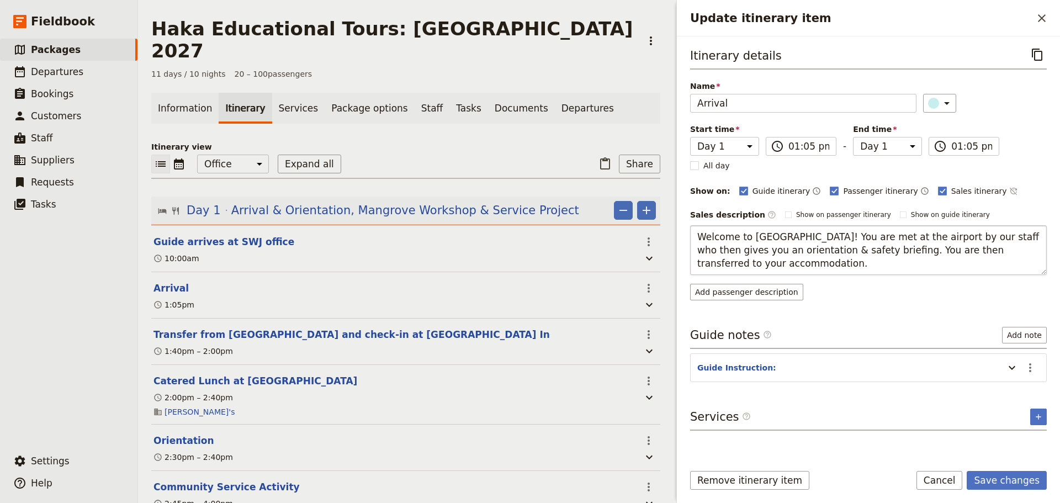
drag, startPoint x: 762, startPoint y: 261, endPoint x: 696, endPoint y: 264, distance: 66.3
click at [696, 264] on textarea "Welcome to [GEOGRAPHIC_DATA]! You are met at the airport by our staff who then …" at bounding box center [868, 250] width 357 height 50
click at [748, 260] on textarea "Welcome to [GEOGRAPHIC_DATA]! You are met at the airport by our staff who then …" at bounding box center [868, 250] width 357 height 50
click at [914, 265] on textarea "Welcome to [GEOGRAPHIC_DATA]! You are met at the airport by our staff who then …" at bounding box center [868, 250] width 357 height 50
click at [918, 264] on textarea "Welcome to [GEOGRAPHIC_DATA]! You are met at the airport by our staff who then …" at bounding box center [868, 250] width 357 height 50
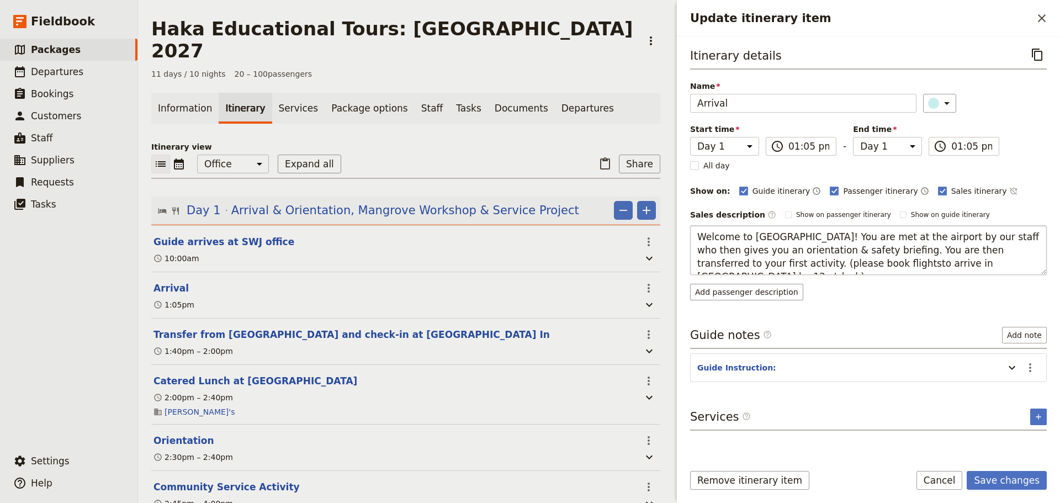
drag, startPoint x: 939, startPoint y: 264, endPoint x: 906, endPoint y: 267, distance: 33.7
click at [905, 265] on textarea "Welcome to [GEOGRAPHIC_DATA]! You are met at the airport by our staff who then …" at bounding box center [868, 250] width 357 height 50
type textarea "Welcome to [GEOGRAPHIC_DATA]! You are met at the airport by our staff who then …"
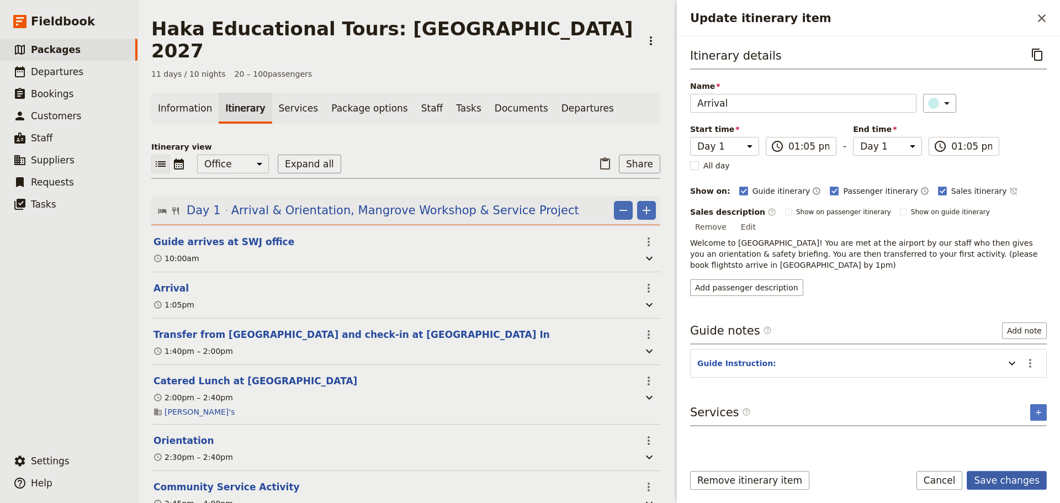
click at [1024, 477] on button "Save changes" at bounding box center [1006, 480] width 80 height 19
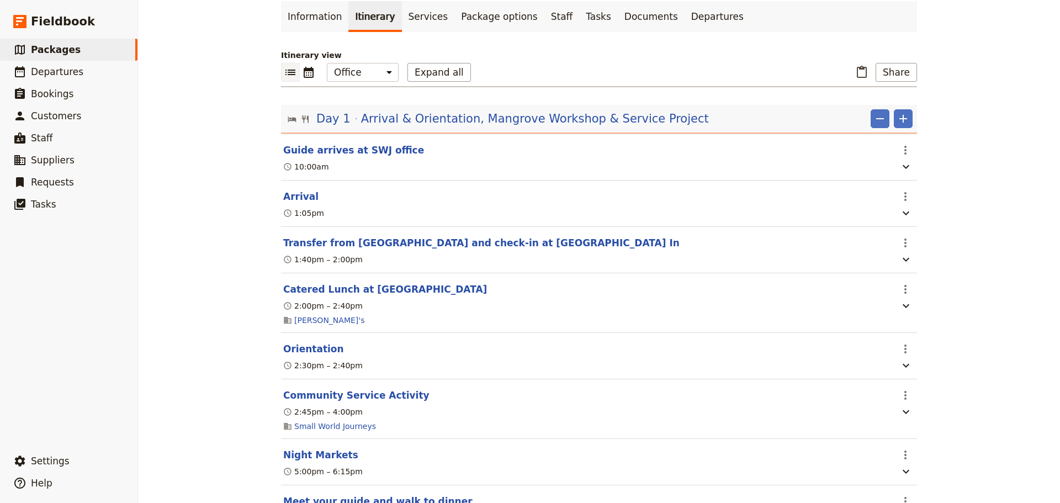
scroll to position [92, 0]
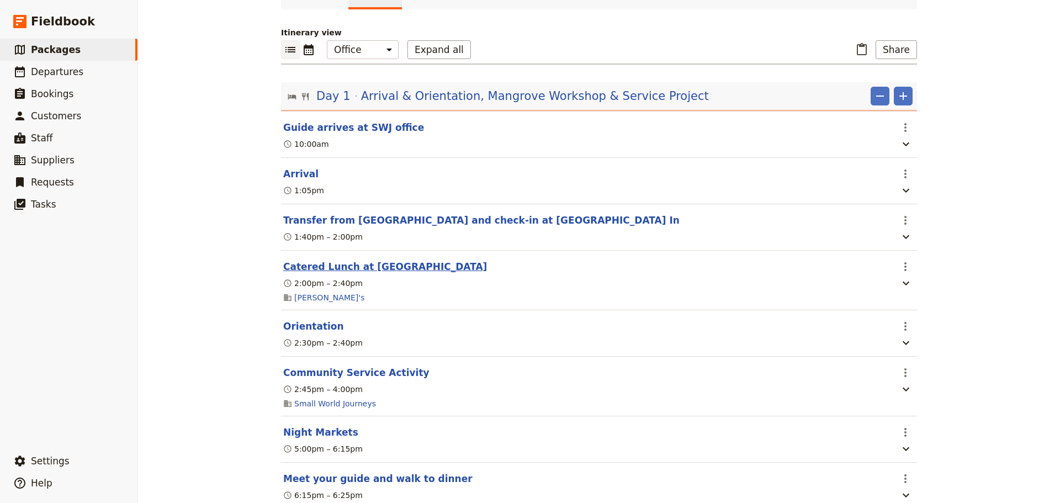
click at [350, 273] on button "Catered Lunch at [GEOGRAPHIC_DATA]" at bounding box center [385, 266] width 204 height 13
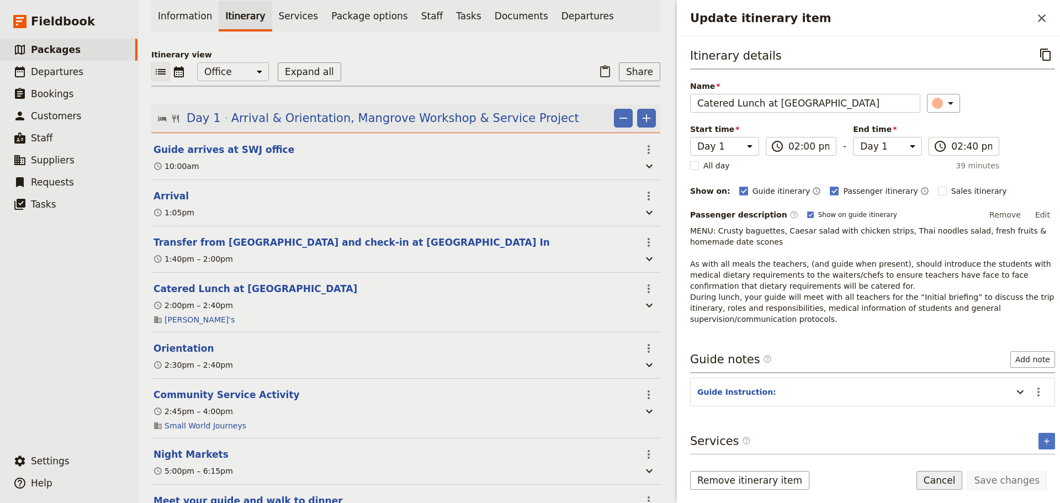
click at [947, 475] on button "Cancel" at bounding box center [939, 480] width 46 height 19
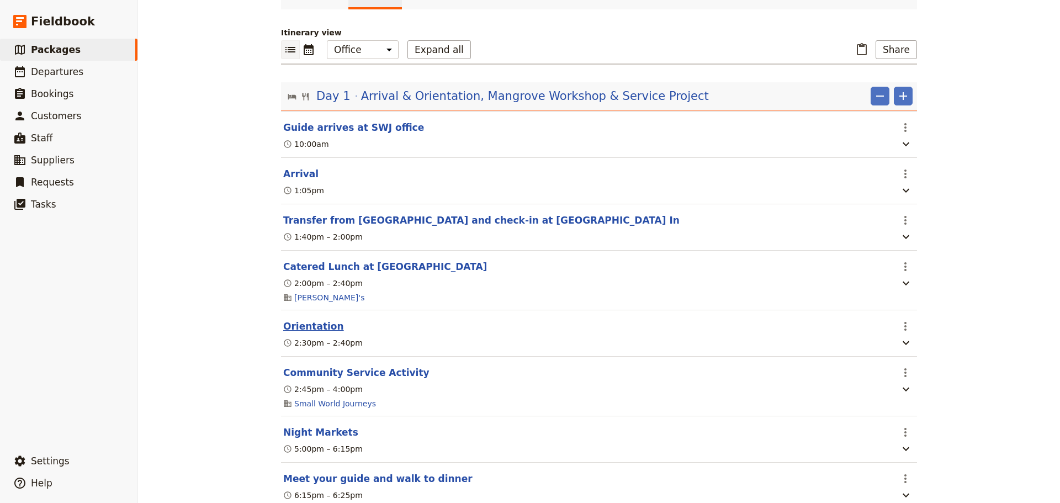
click at [299, 325] on button "Orientation" at bounding box center [313, 326] width 61 height 13
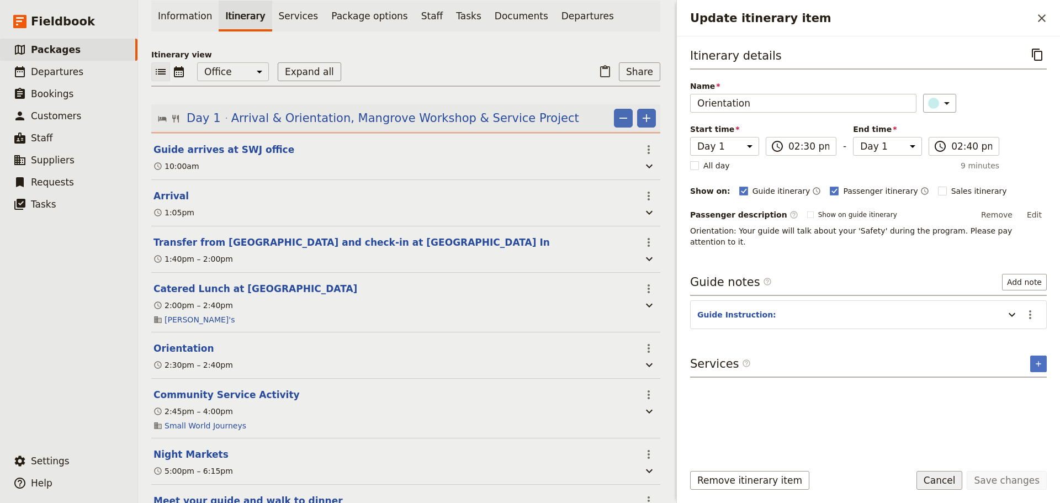
click at [938, 481] on button "Cancel" at bounding box center [939, 480] width 46 height 19
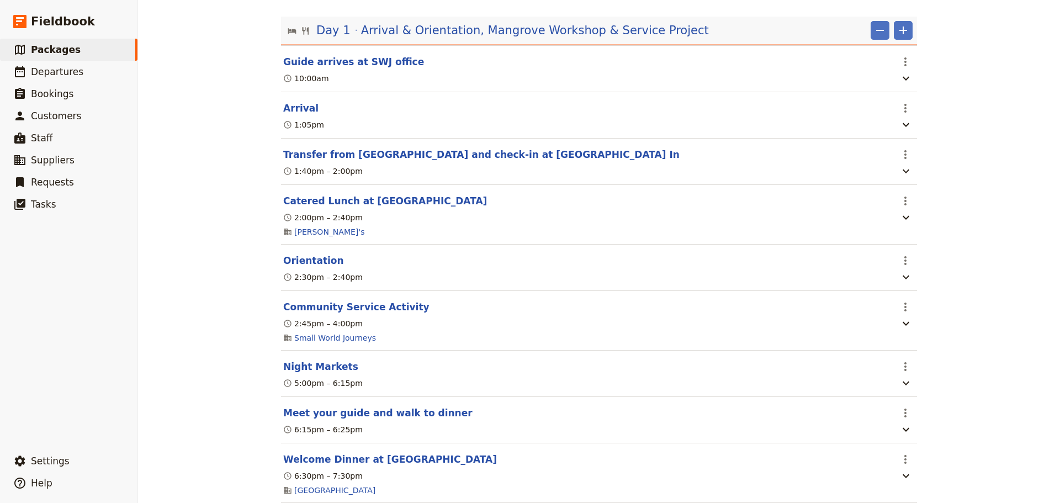
scroll to position [184, 0]
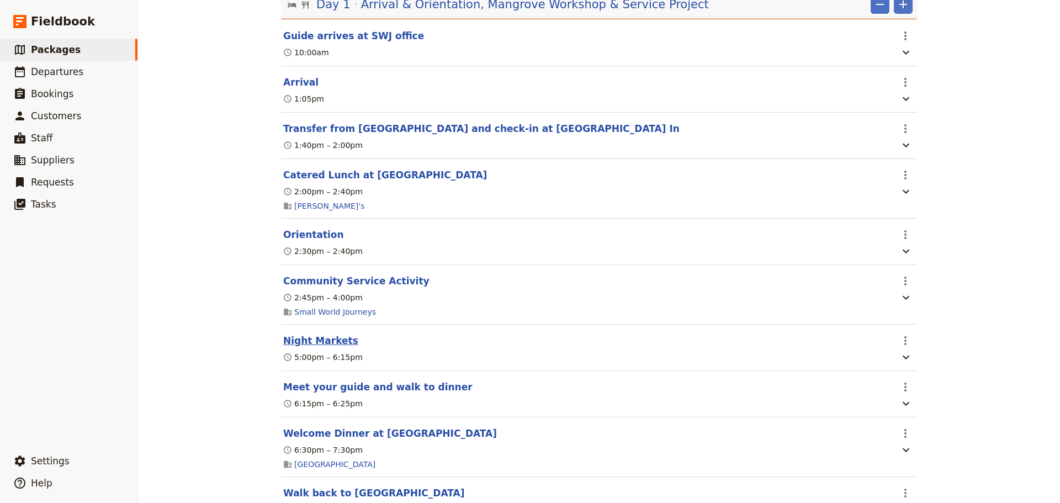
click at [322, 347] on button "Night Markets" at bounding box center [320, 340] width 75 height 13
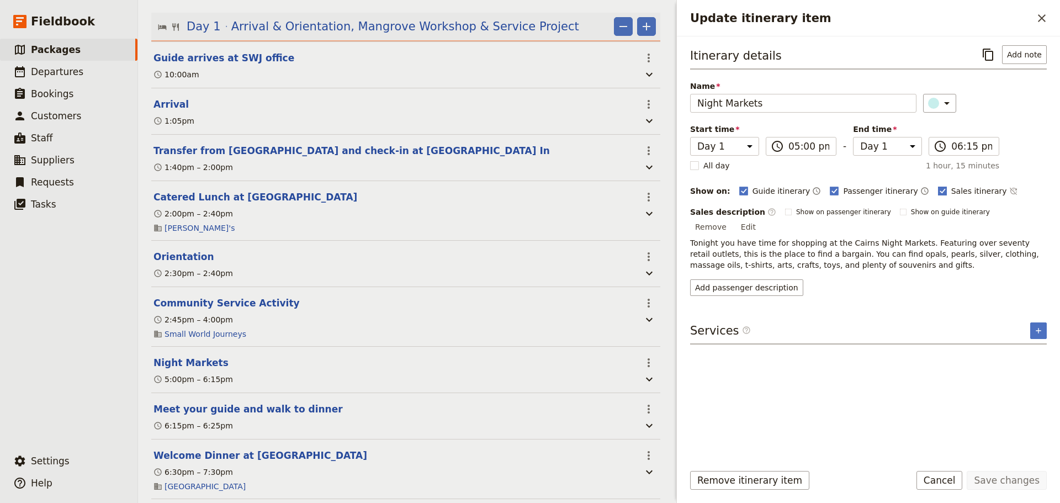
click at [938, 188] on rect "Update itinerary item" at bounding box center [942, 191] width 8 height 8
click at [937, 185] on input "Sales itinerary" at bounding box center [937, 185] width 1 height 1
checkbox input "false"
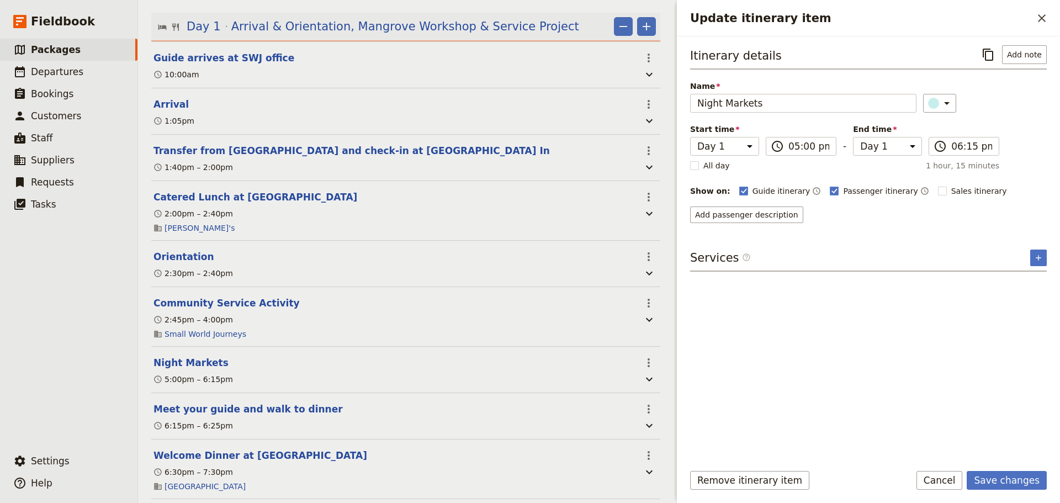
drag, startPoint x: 1022, startPoint y: 480, endPoint x: 1004, endPoint y: 469, distance: 20.8
click at [1022, 478] on button "Save changes" at bounding box center [1006, 480] width 80 height 19
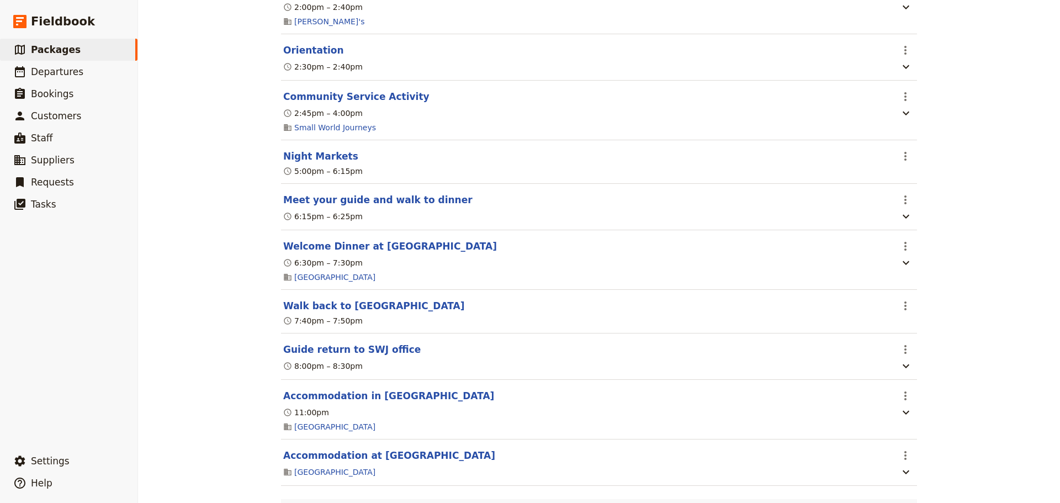
scroll to position [460, 0]
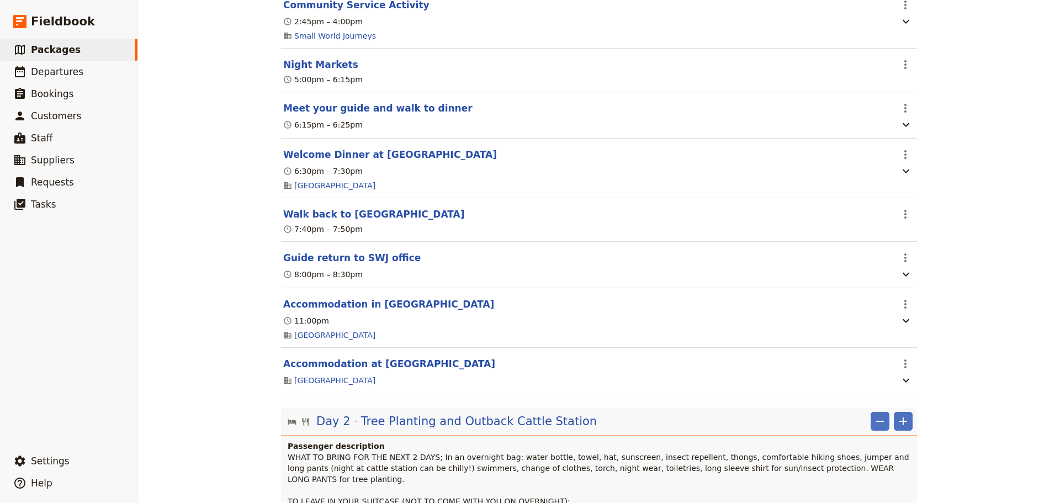
click at [348, 311] on button "Accommodation in [GEOGRAPHIC_DATA]" at bounding box center [388, 303] width 211 height 13
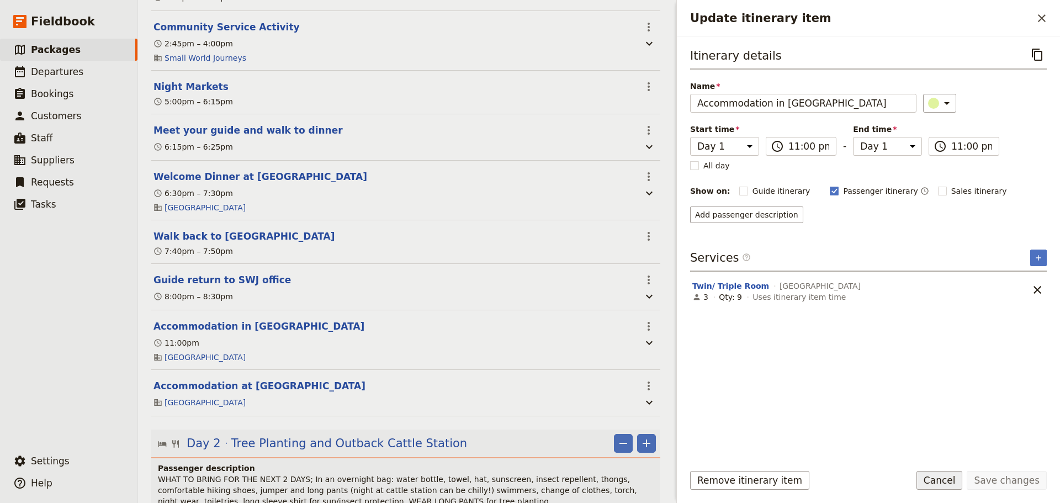
click at [949, 484] on button "Cancel" at bounding box center [939, 480] width 46 height 19
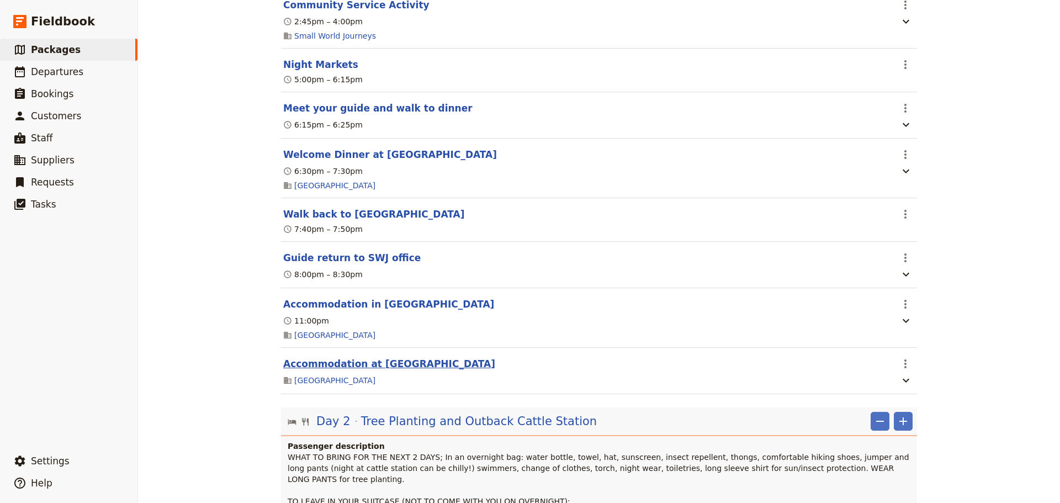
click at [413, 370] on button "Accommodation at [GEOGRAPHIC_DATA]" at bounding box center [389, 363] width 212 height 13
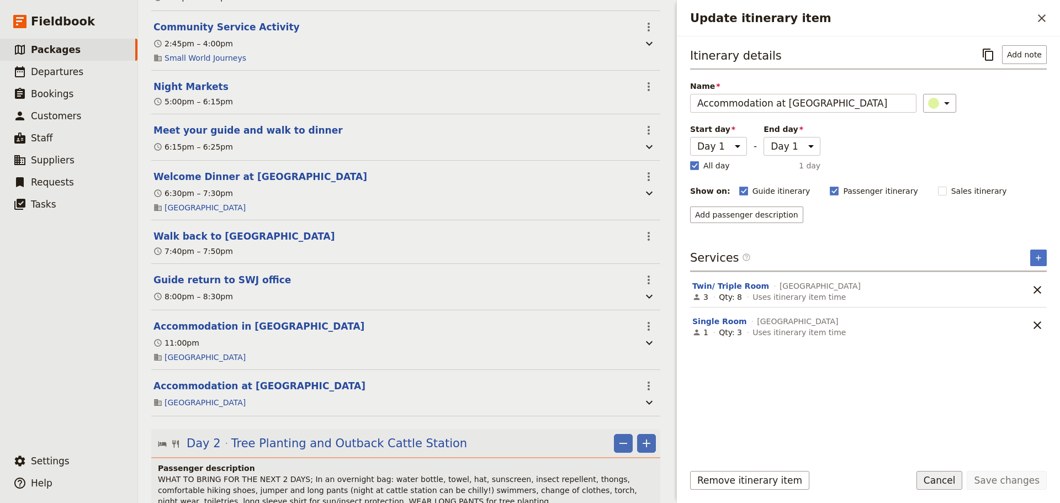
click at [944, 477] on button "Cancel" at bounding box center [939, 480] width 46 height 19
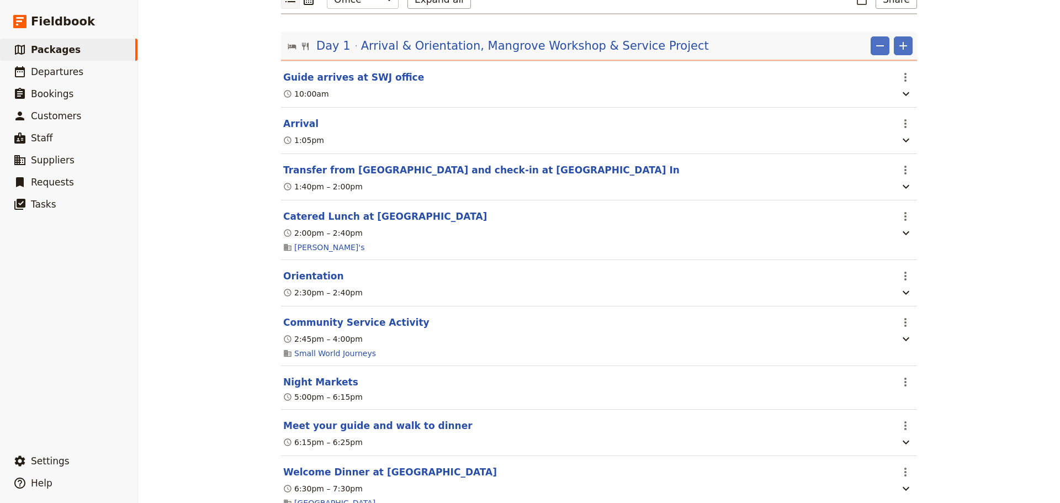
scroll to position [0, 0]
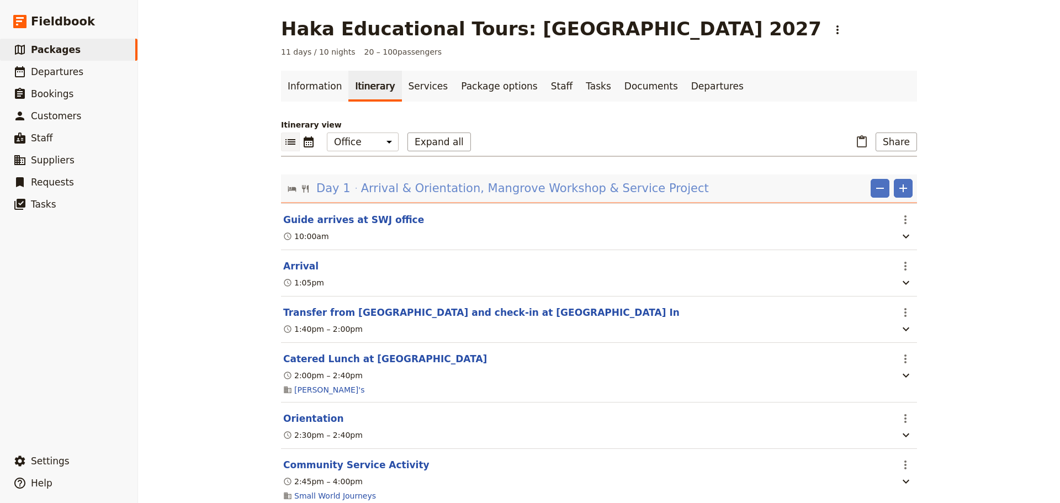
click at [531, 194] on span "Arrival & Orientation, Mangrove Workshop & Service Project" at bounding box center [535, 188] width 348 height 17
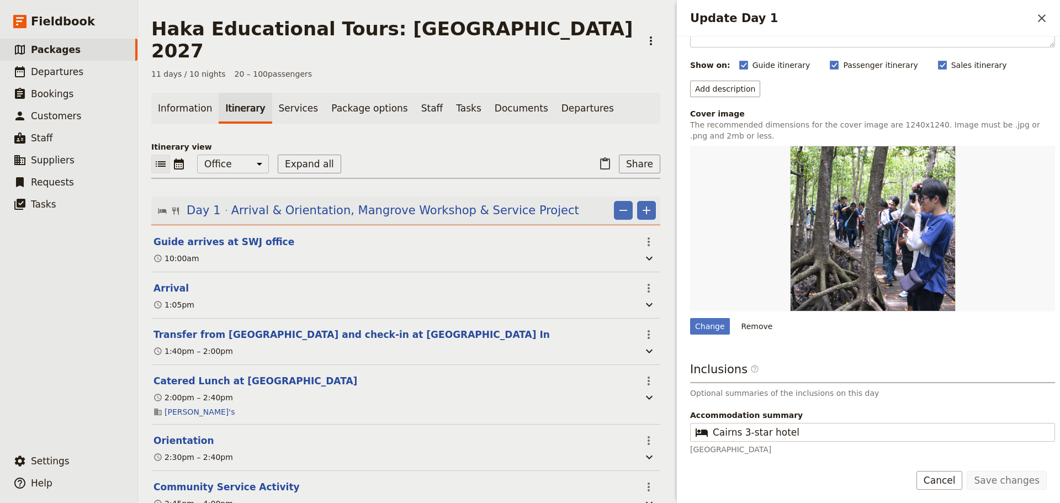
scroll to position [148, 0]
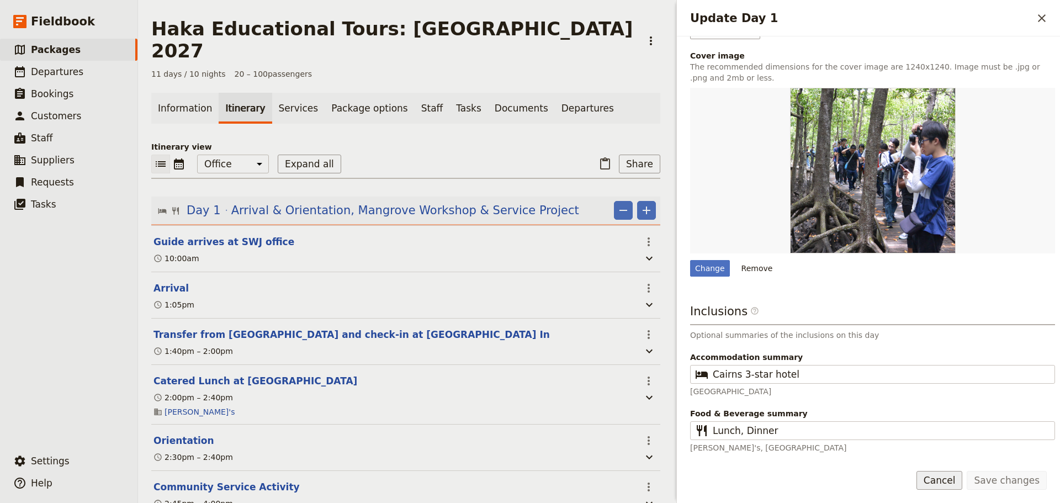
click at [942, 481] on button "Cancel" at bounding box center [939, 480] width 46 height 19
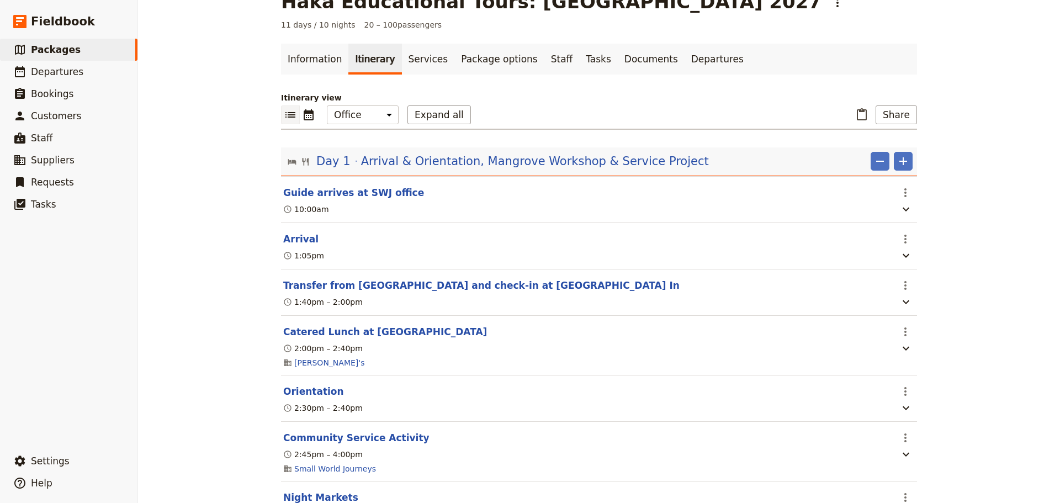
scroll to position [0, 0]
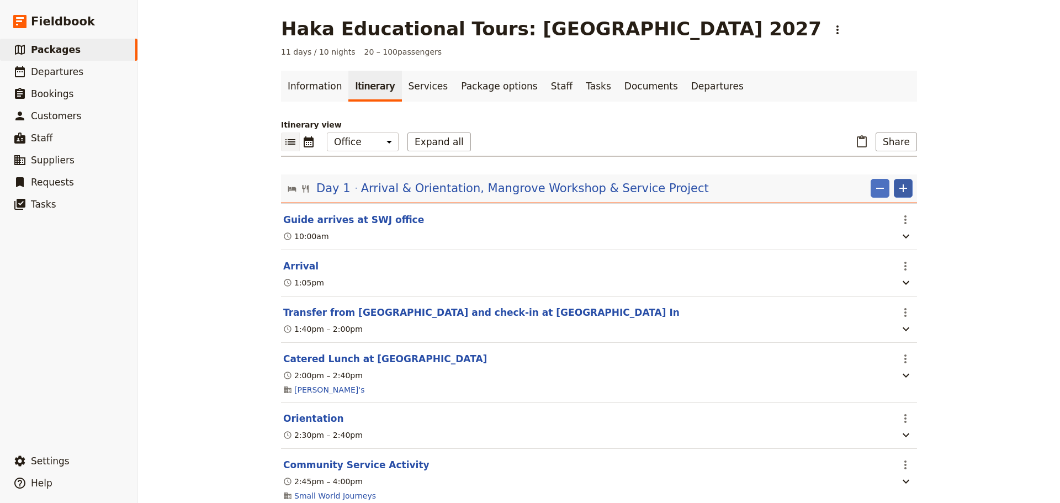
click at [899, 188] on icon "Add" at bounding box center [903, 188] width 8 height 8
click at [900, 210] on span "Add itinerary item" at bounding box center [866, 212] width 70 height 11
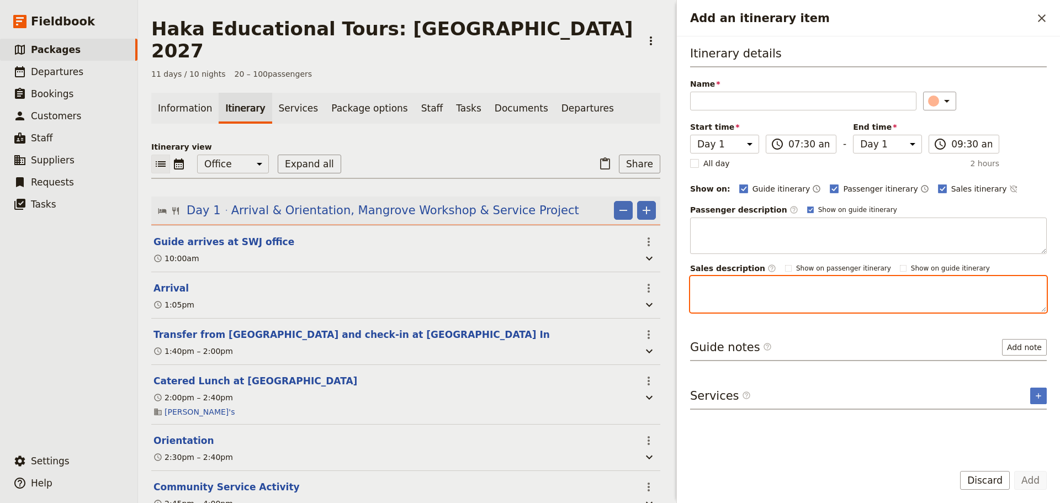
click at [746, 304] on textarea "Add an itinerary item" at bounding box center [868, 294] width 357 height 36
paste textarea "Your first/next stop [DATE] is a critical mangrove ecosystem which is the breed…"
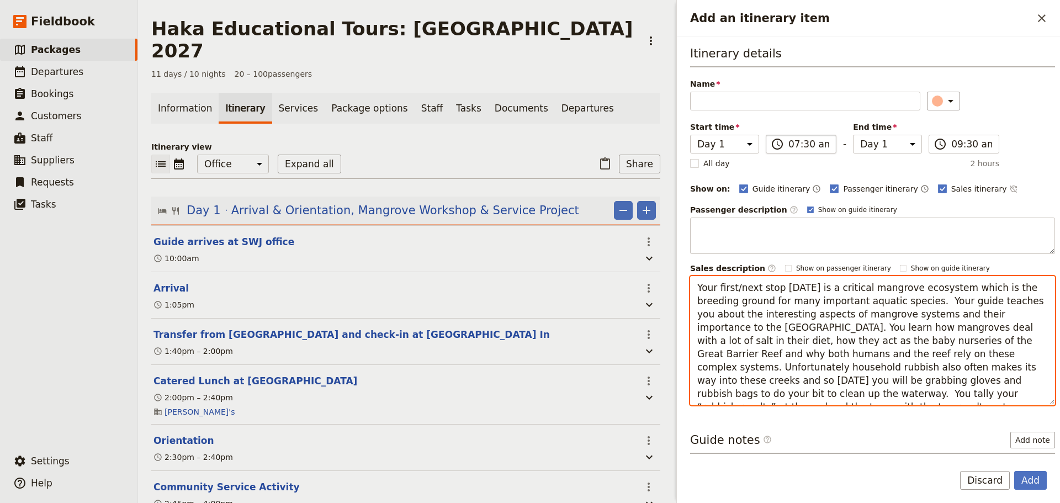
type textarea "Your first/next stop [DATE] is a critical mangrove ecosystem which is the breed…"
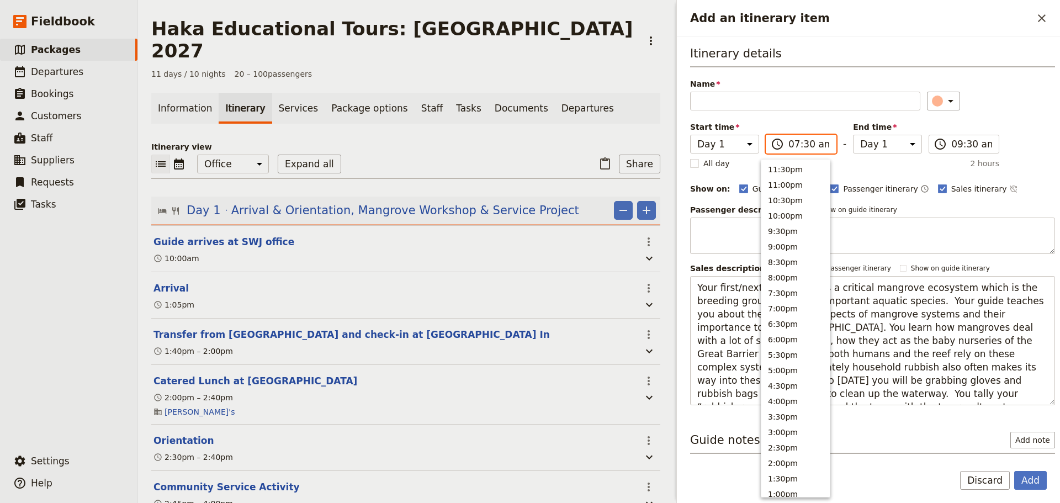
click at [808, 138] on input "07:30 am" at bounding box center [808, 143] width 41 height 13
click at [797, 167] on button "1:30pm" at bounding box center [795, 166] width 68 height 15
type input "01:30 pm"
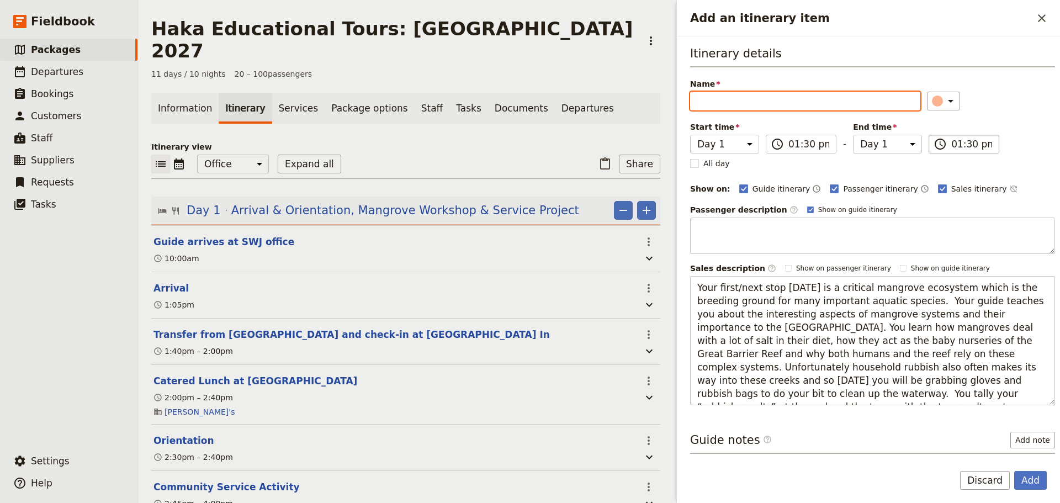
click at [951, 140] on input "01:30 pm" at bounding box center [971, 143] width 41 height 13
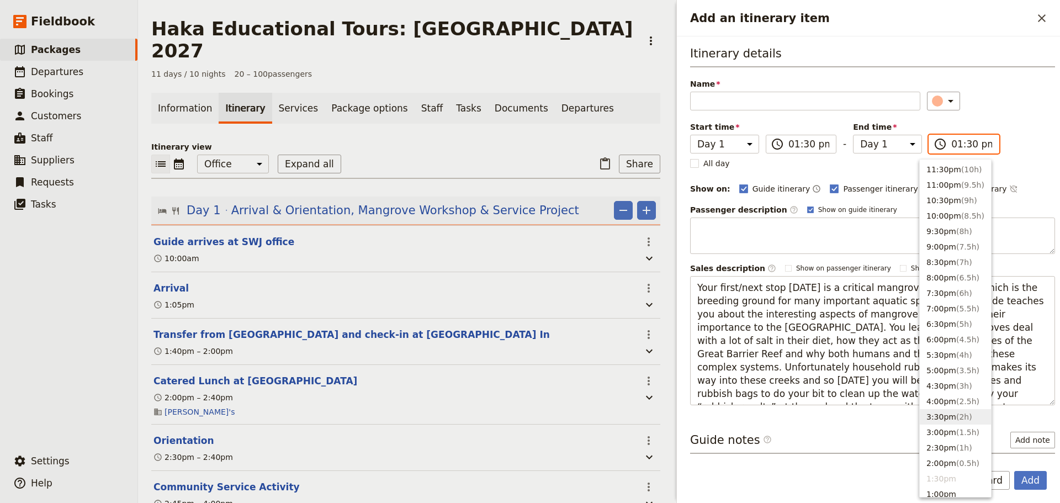
click at [967, 415] on button "3:30pm ( 2h )" at bounding box center [954, 416] width 71 height 15
type input "03:30 pm"
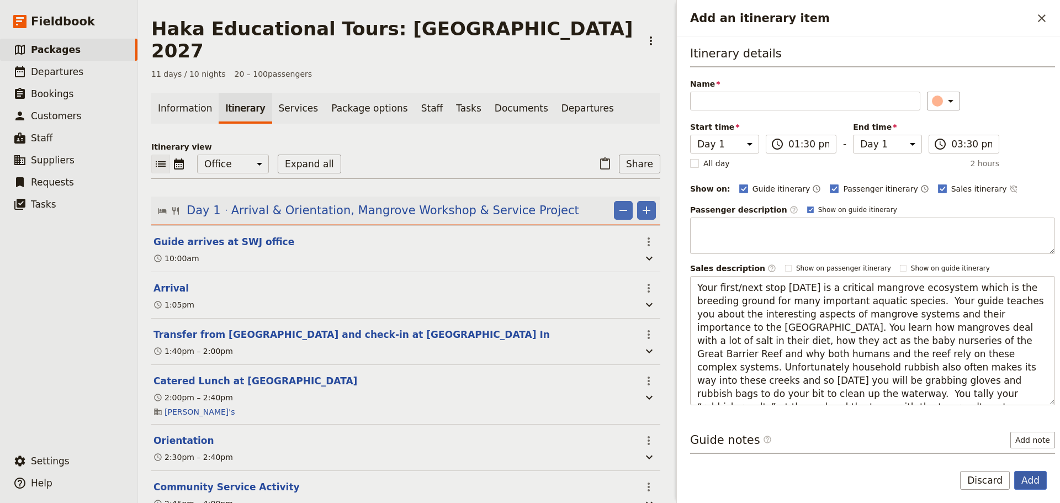
click at [1035, 477] on button "Add" at bounding box center [1030, 480] width 33 height 19
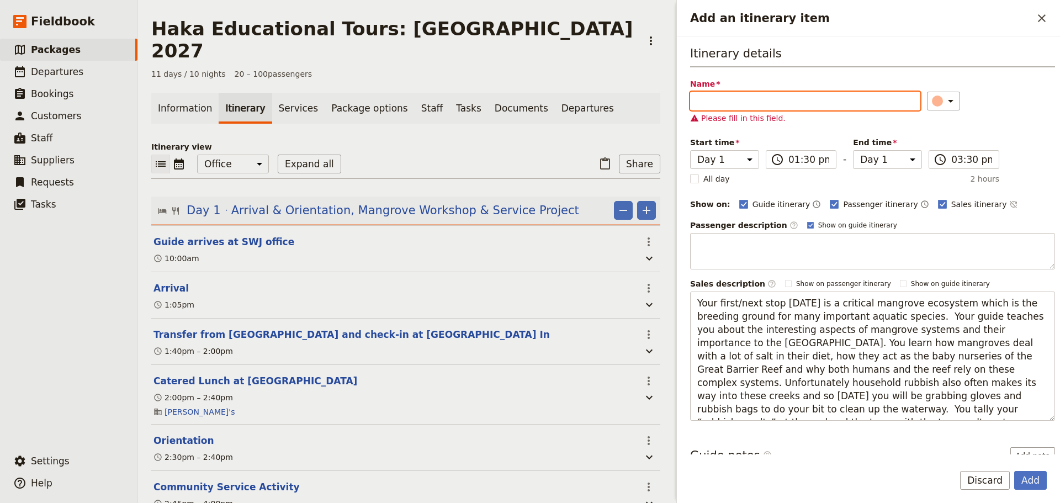
click at [727, 104] on input "Name" at bounding box center [805, 101] width 230 height 19
paste input "Service Project - [GEOGRAPHIC_DATA]"
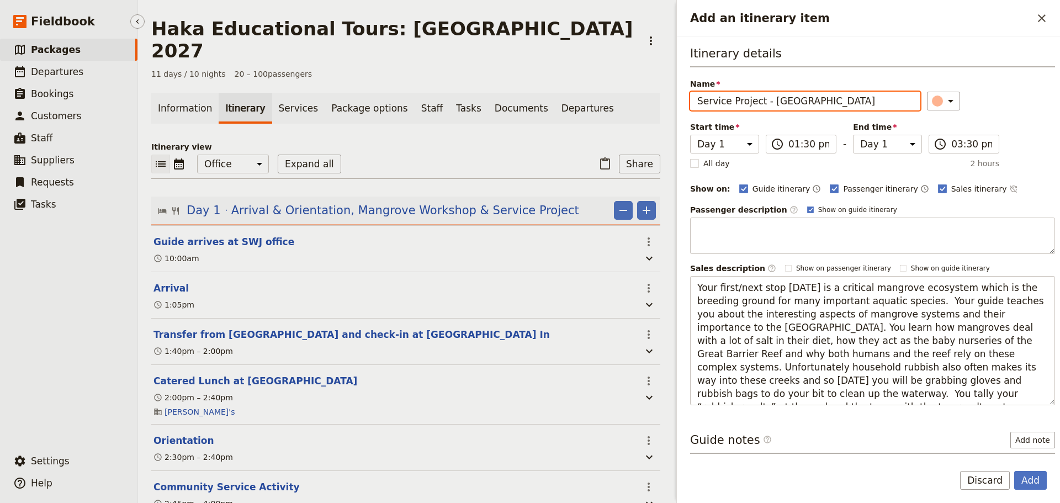
type input "Service Project - [GEOGRAPHIC_DATA]"
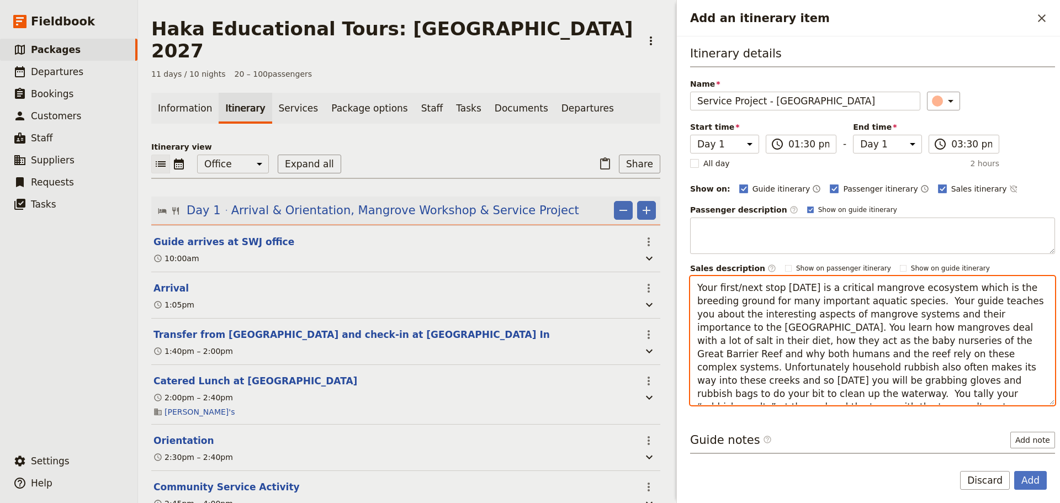
drag, startPoint x: 755, startPoint y: 285, endPoint x: 735, endPoint y: 284, distance: 20.4
click at [735, 284] on textarea "Your first/next stop [DATE] is a critical mangrove ecosystem which is the breed…" at bounding box center [872, 340] width 365 height 129
drag, startPoint x: 884, startPoint y: 303, endPoint x: 1039, endPoint y: 321, distance: 156.1
click at [1039, 321] on textarea "Your first stop [DATE] is a critical mangrove ecosystem which is the breeding g…" at bounding box center [872, 340] width 365 height 129
click at [907, 301] on textarea "Your first stop [DATE] is a critical mangrove ecosystem which is the breeding g…" at bounding box center [872, 340] width 365 height 129
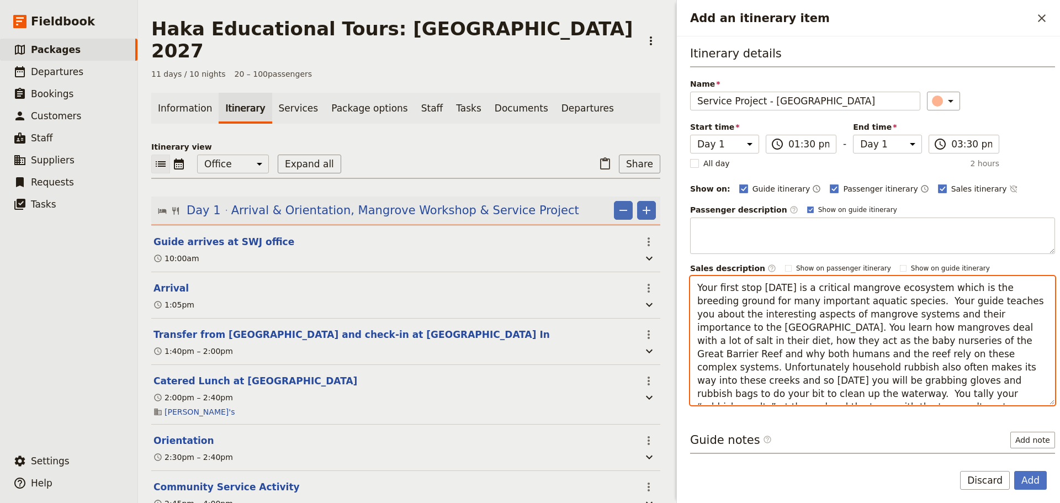
click at [883, 300] on textarea "Your first stop [DATE] is a critical mangrove ecosystem which is the breeding g…" at bounding box center [872, 340] width 365 height 129
paste textarea "With your guide you stroll along an elevated walkway which meanders through a r…"
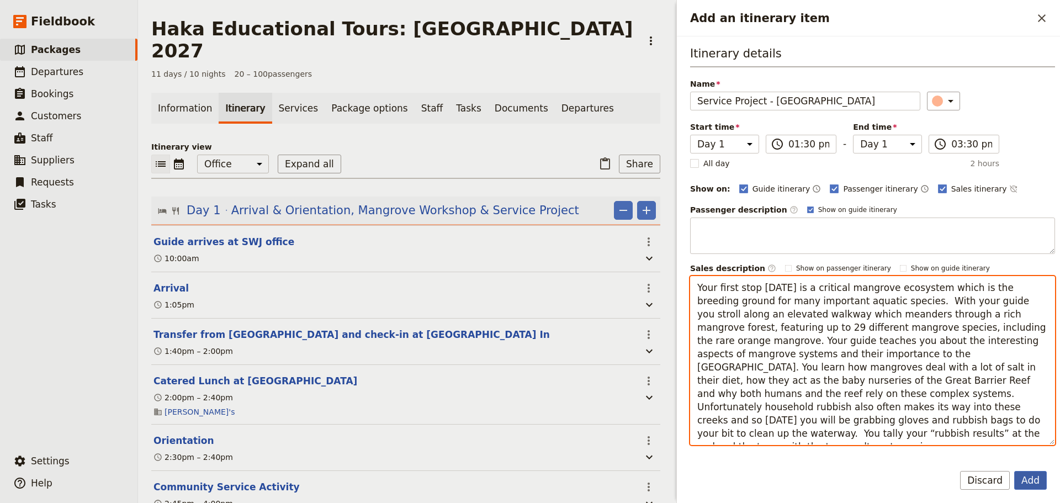
type textarea "Your first stop [DATE] is a critical mangrove ecosystem which is the breeding g…"
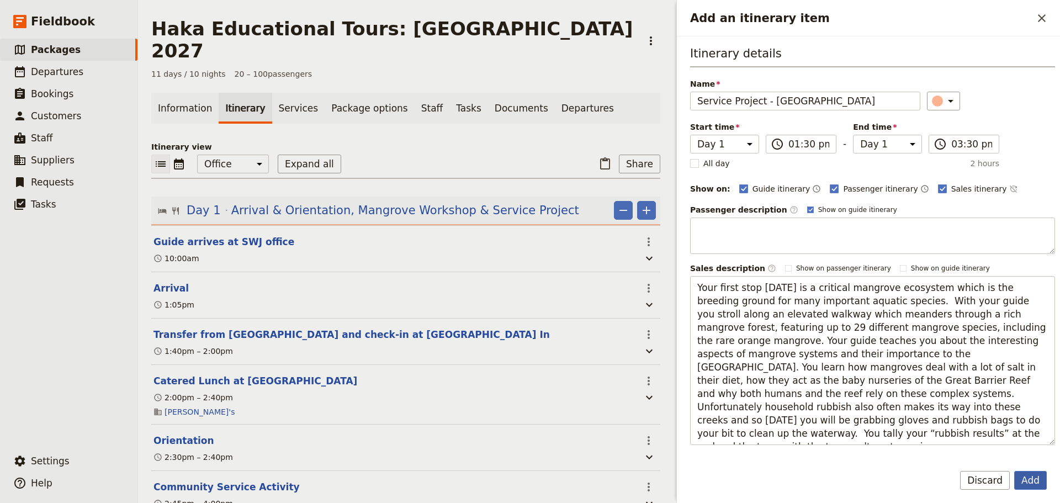
click at [1028, 476] on button "Add" at bounding box center [1030, 480] width 33 height 19
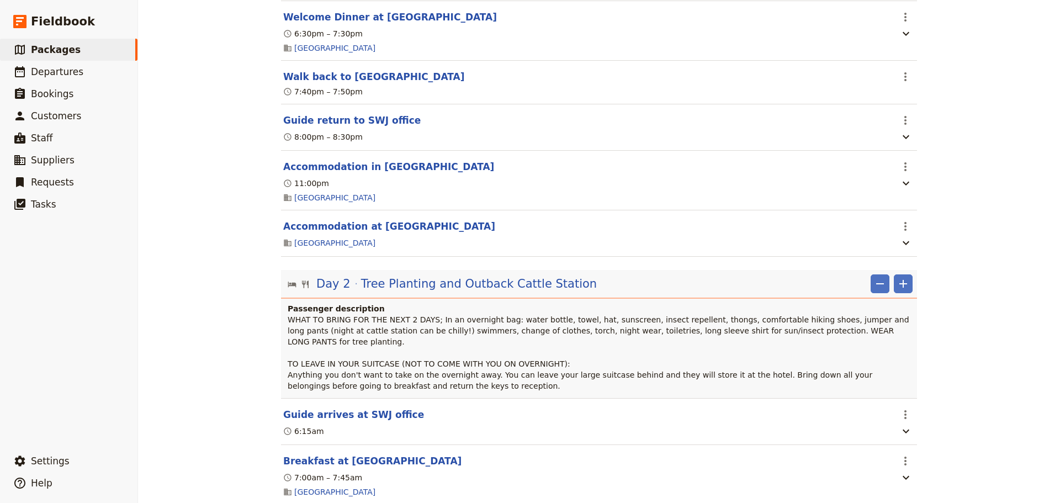
scroll to position [644, 0]
click at [522, 291] on span "Tree Planting and Outback Cattle Station" at bounding box center [479, 283] width 236 height 17
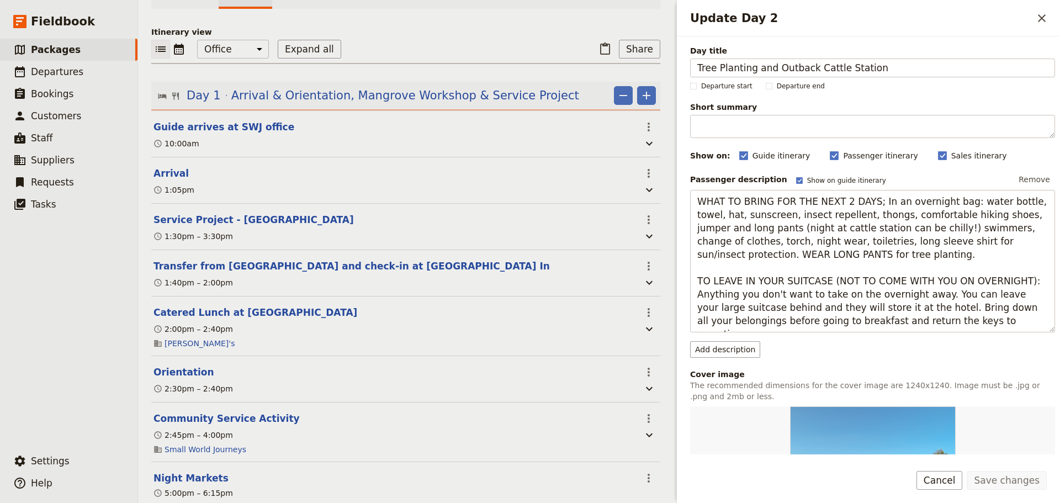
scroll to position [92, 0]
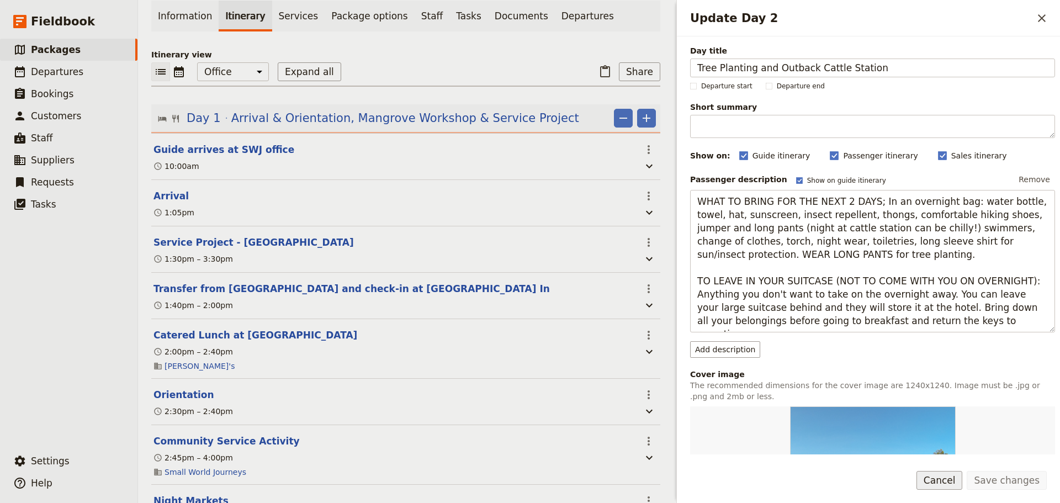
click at [962, 479] on button "Cancel" at bounding box center [939, 480] width 46 height 19
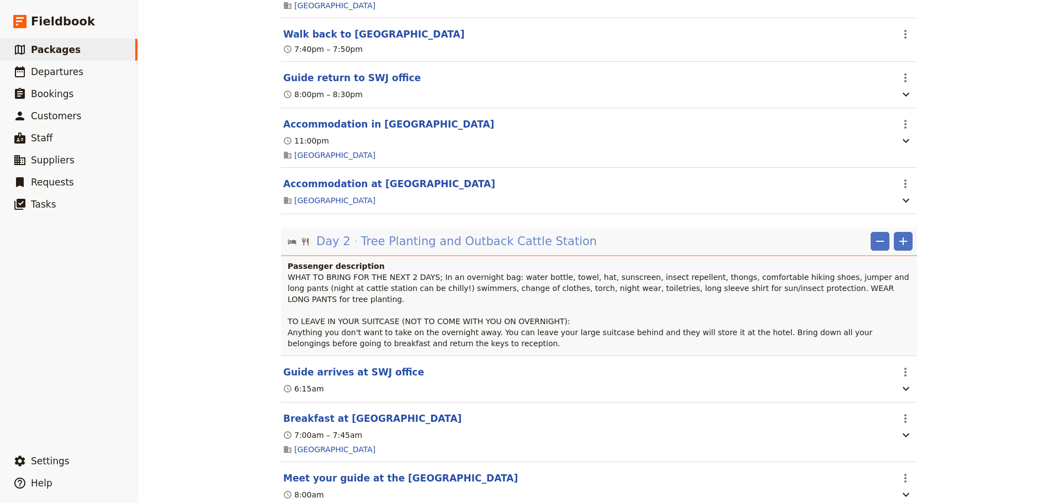
scroll to position [688, 0]
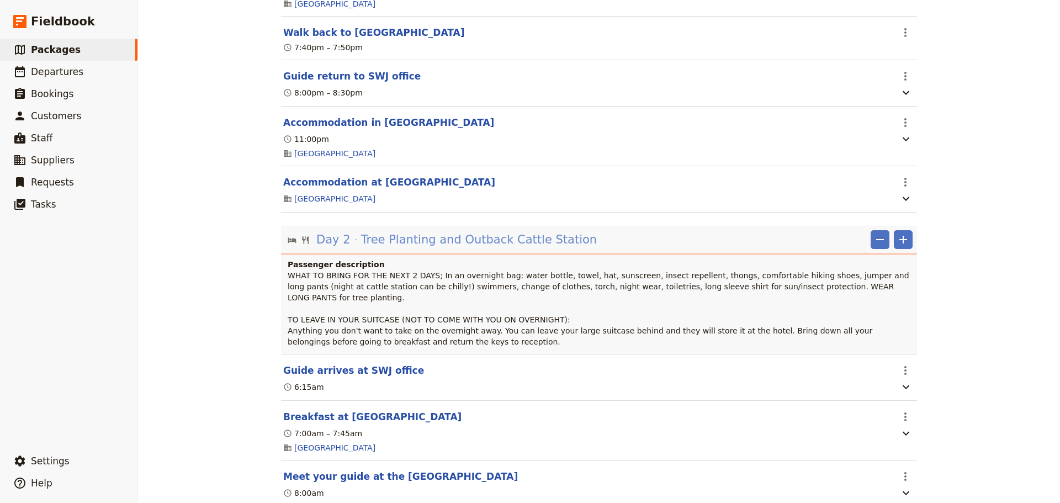
click at [533, 248] on span "Tree Planting and Outback Cattle Station" at bounding box center [479, 239] width 236 height 17
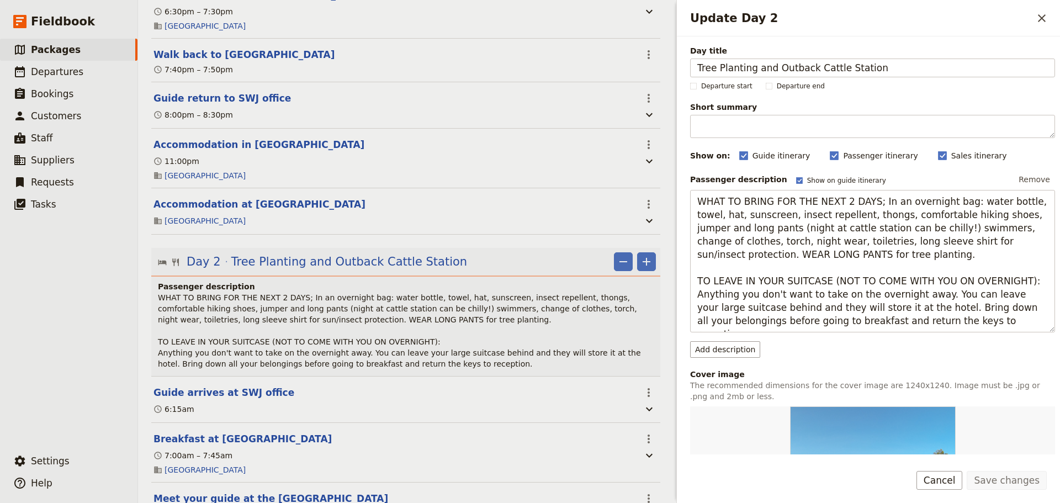
drag, startPoint x: 875, startPoint y: 63, endPoint x: 651, endPoint y: 62, distance: 224.1
click at [651, 62] on div "Haka Educational Tours: [GEOGRAPHIC_DATA] 2027 ​ 11 days / 10 nights 20 – 100 p…" at bounding box center [599, 251] width 922 height 503
type input "Painting Project with Indigenous Artist &"
click at [939, 157] on polygon "Update Day 2" at bounding box center [942, 155] width 6 height 6
click at [937, 150] on input "Sales itinerary" at bounding box center [937, 150] width 1 height 1
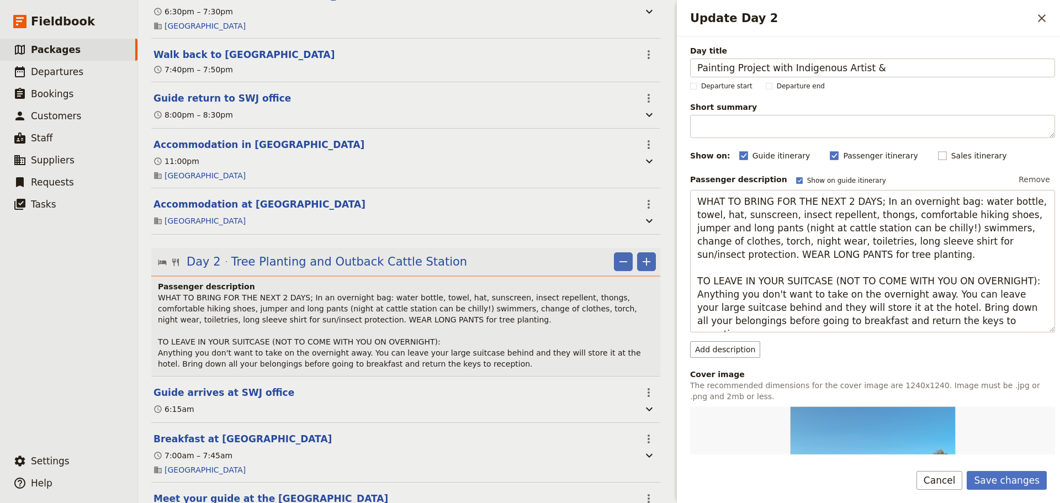
checkbox input "false"
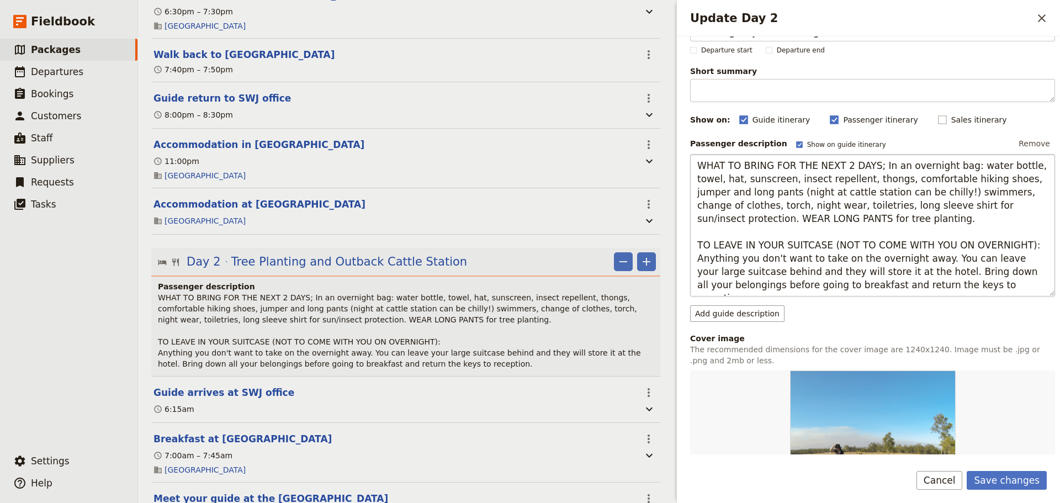
scroll to position [0, 0]
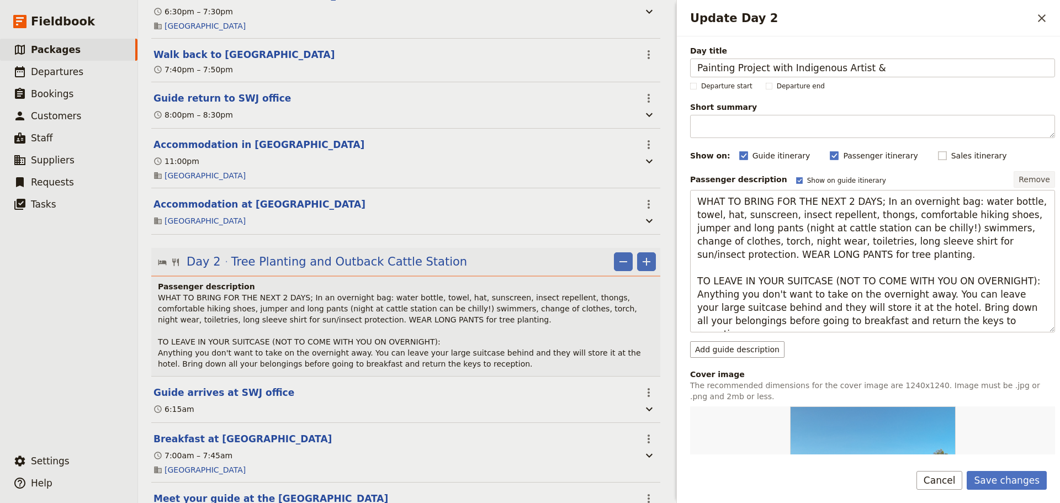
click at [1027, 176] on button "Remove" at bounding box center [1033, 179] width 41 height 17
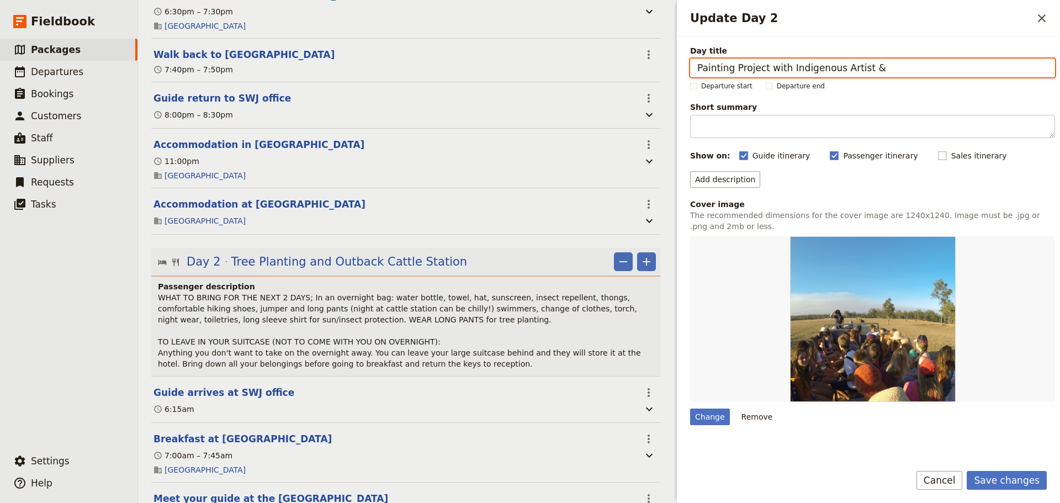
click at [924, 68] on input "Painting Project with Indigenous Artist &" at bounding box center [872, 67] width 365 height 19
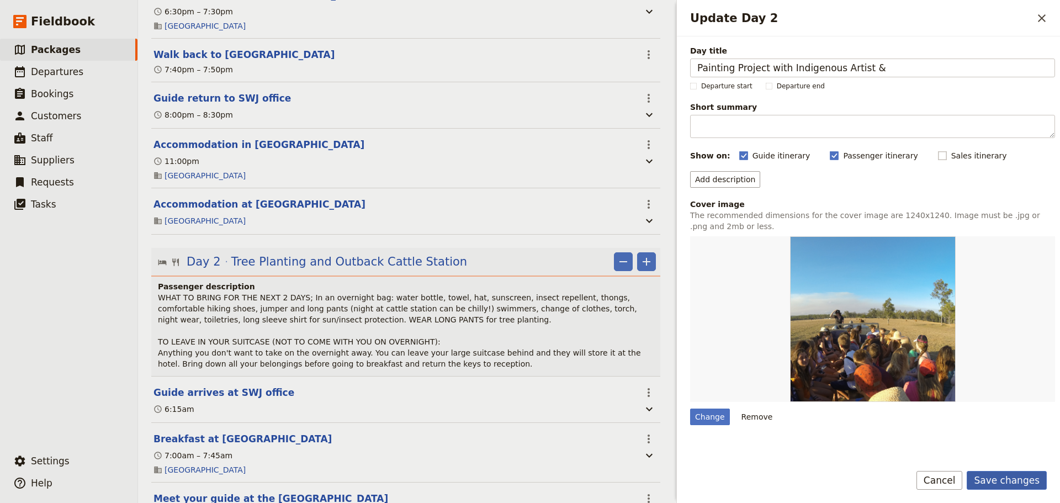
click at [1023, 478] on button "Save changes" at bounding box center [1006, 480] width 80 height 19
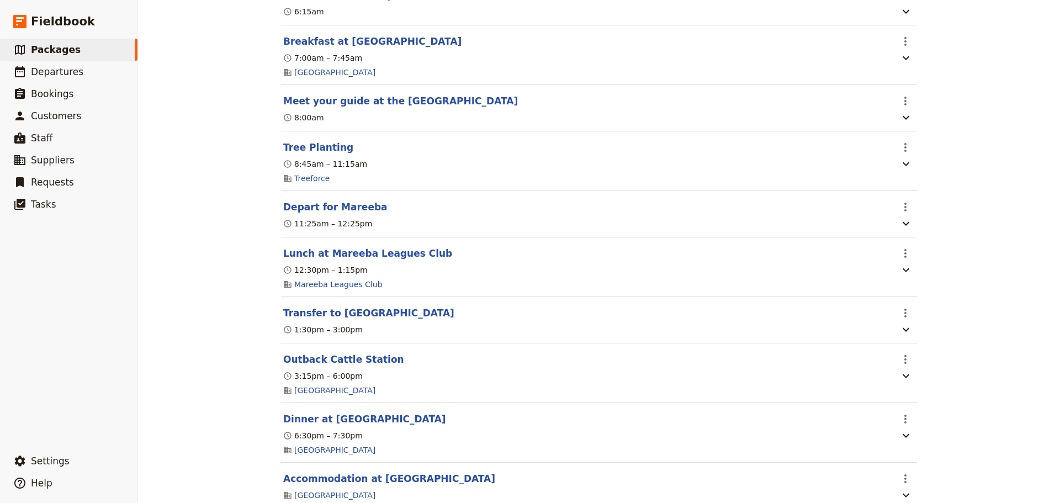
scroll to position [595, 0]
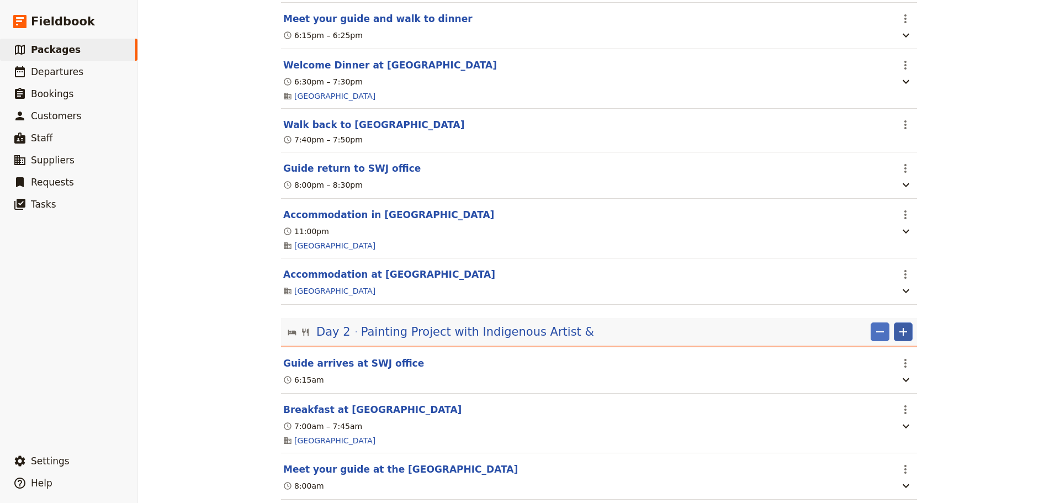
click at [896, 338] on icon "Add" at bounding box center [902, 331] width 13 height 13
click at [881, 368] on span "Add itinerary item" at bounding box center [866, 367] width 70 height 11
select select "2"
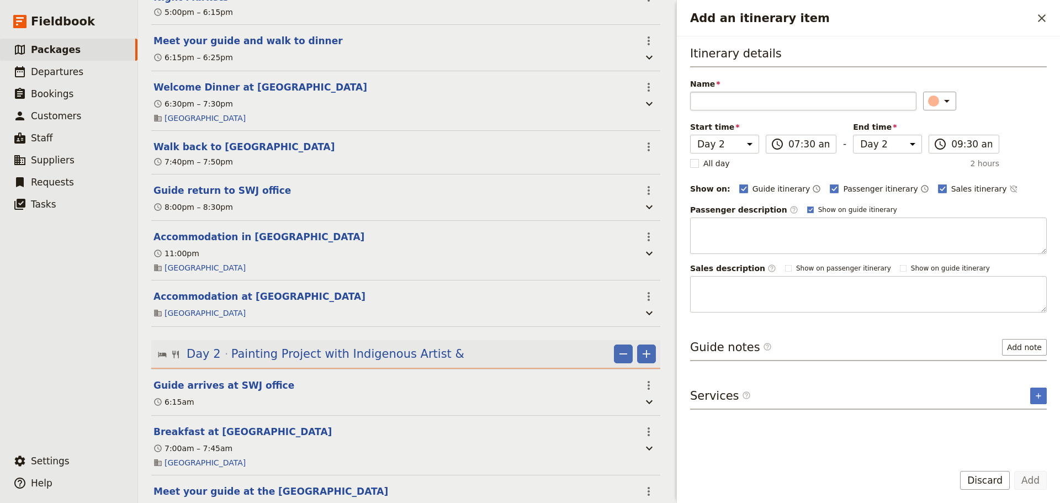
click at [807, 103] on input "Name" at bounding box center [803, 101] width 226 height 19
type input "Next you meet an [DEMOGRAPHIC_DATA] artist and educator whose work has been sho…"
drag, startPoint x: 905, startPoint y: 98, endPoint x: 562, endPoint y: 81, distance: 343.7
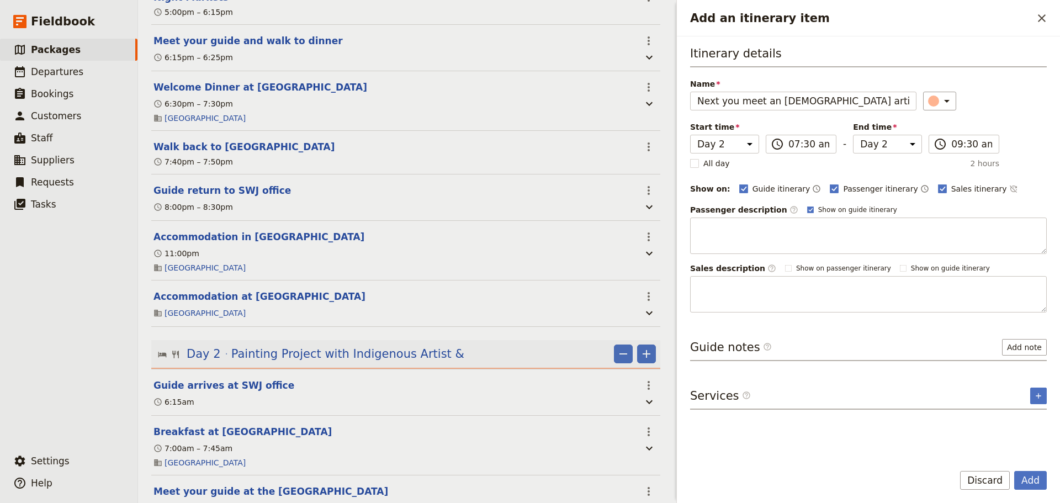
click at [562, 81] on div "Haka Educational Tours: [GEOGRAPHIC_DATA] 2027 ​ 11 days / 10 nights 20 – 100 p…" at bounding box center [599, 251] width 922 height 503
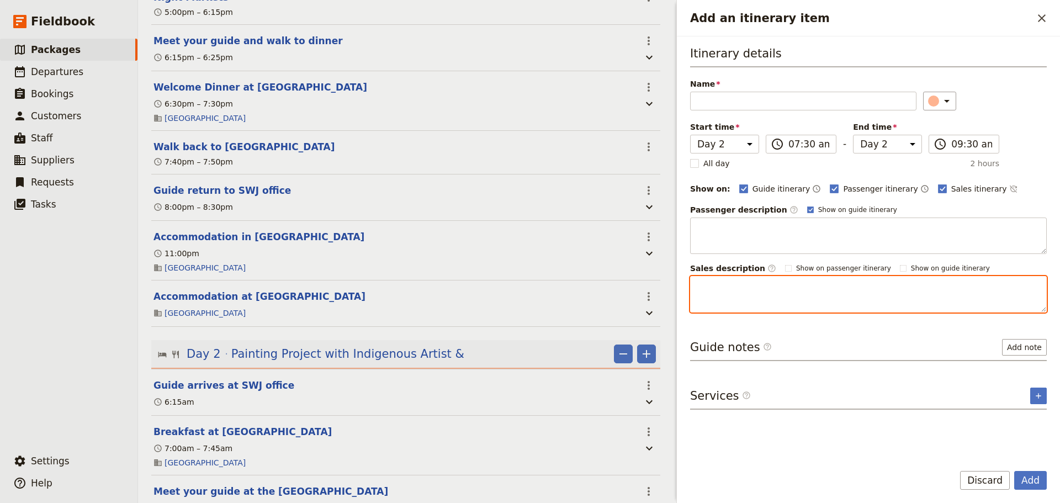
click at [756, 299] on textarea "Add an itinerary item" at bounding box center [868, 294] width 357 height 36
paste textarea "Next you meet an [DEMOGRAPHIC_DATA] artist and educator whose work has been sho…"
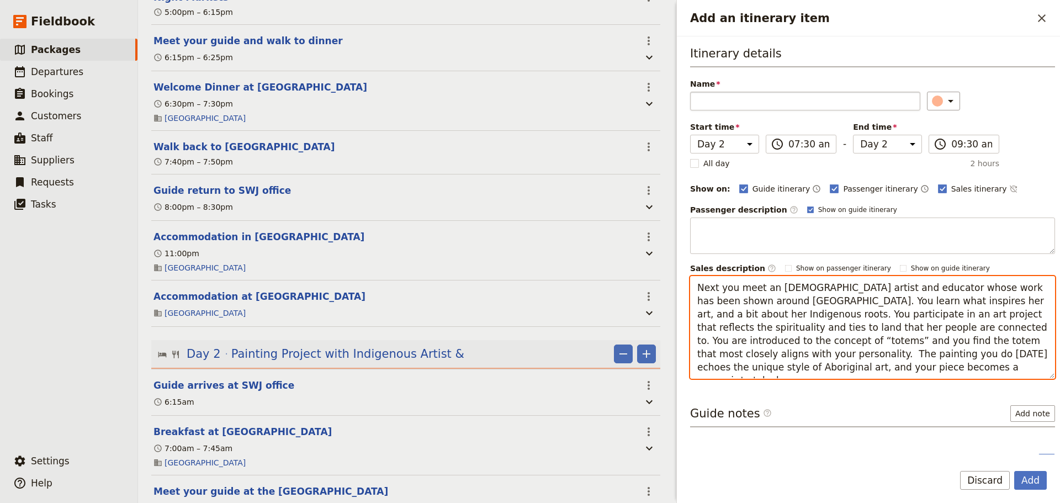
type textarea "Next you meet an [DEMOGRAPHIC_DATA] artist and educator whose work has been sho…"
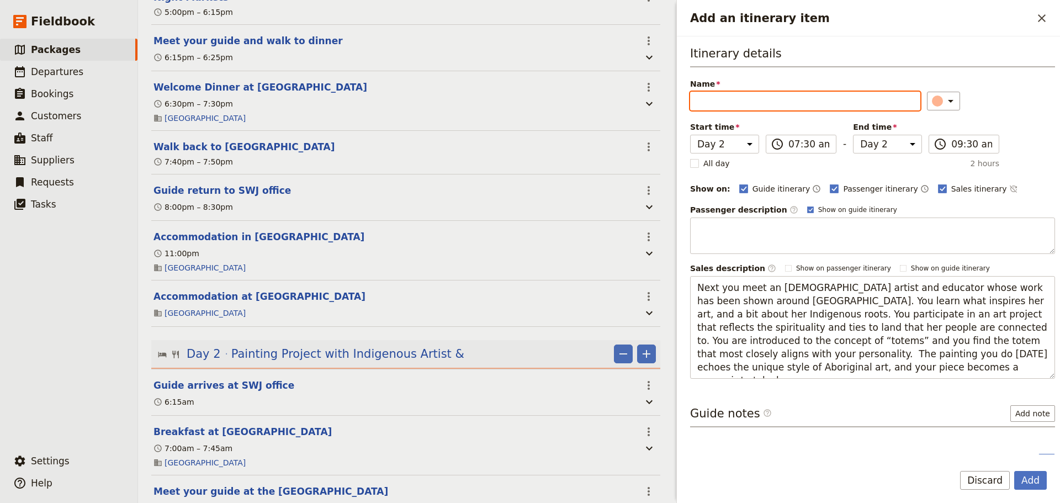
click at [733, 93] on input "Name" at bounding box center [805, 101] width 230 height 19
click at [818, 99] on input "Name" at bounding box center [805, 101] width 230 height 19
paste input "Painting Project with Indigenous Artist"
click at [880, 106] on input "Painting Project with Indigenous Artist &" at bounding box center [805, 101] width 230 height 19
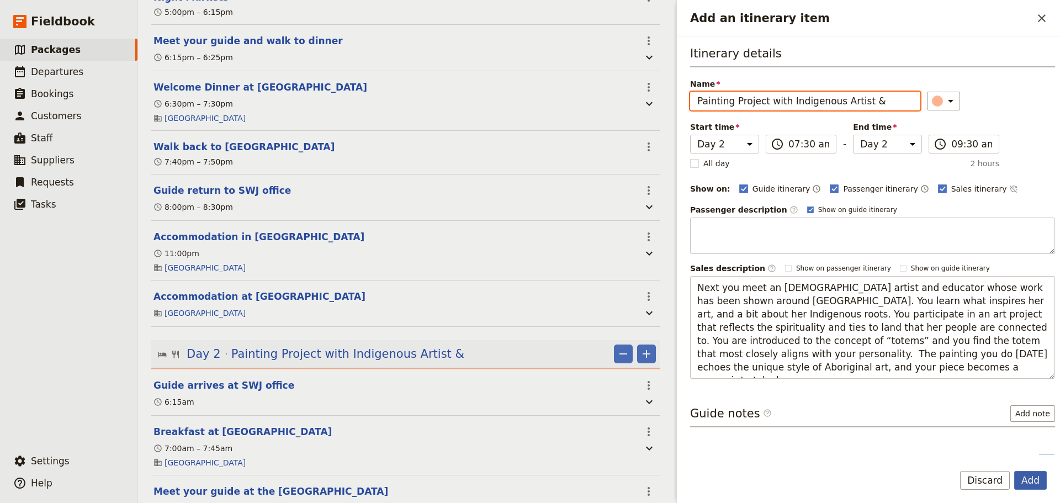
type input "Painting Project with Indigenous Artist &"
click at [1042, 483] on button "Add" at bounding box center [1030, 480] width 33 height 19
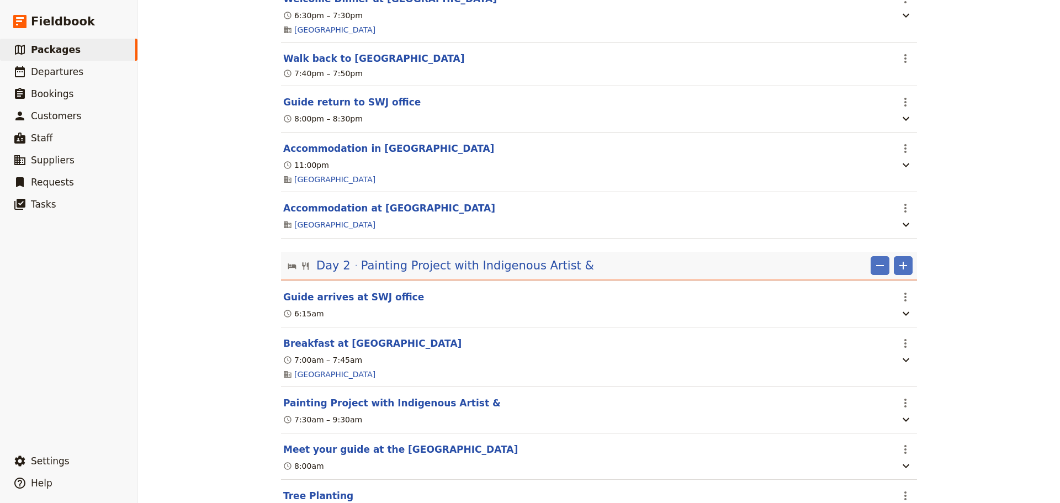
scroll to position [688, 0]
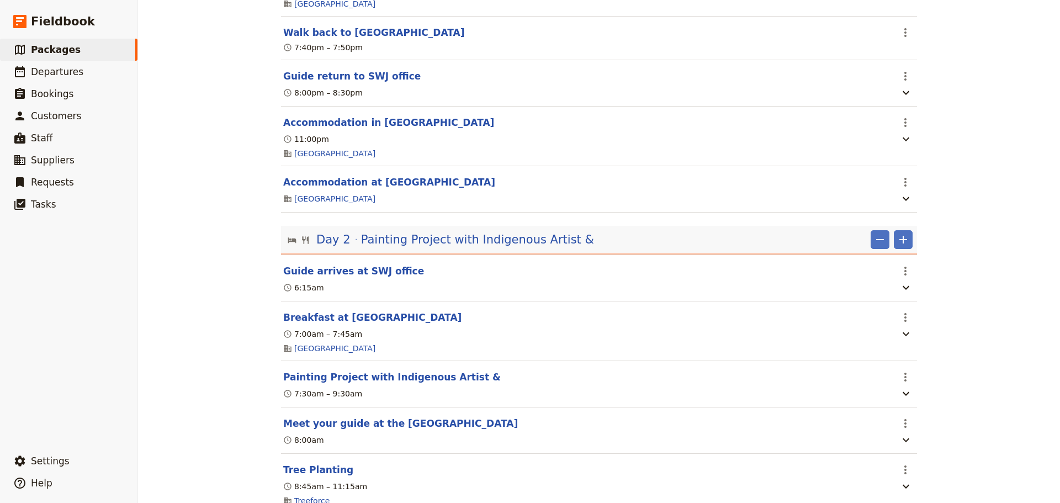
click at [433, 384] on button "Painting Project with Indigenous Artist &" at bounding box center [391, 376] width 217 height 13
select select "2"
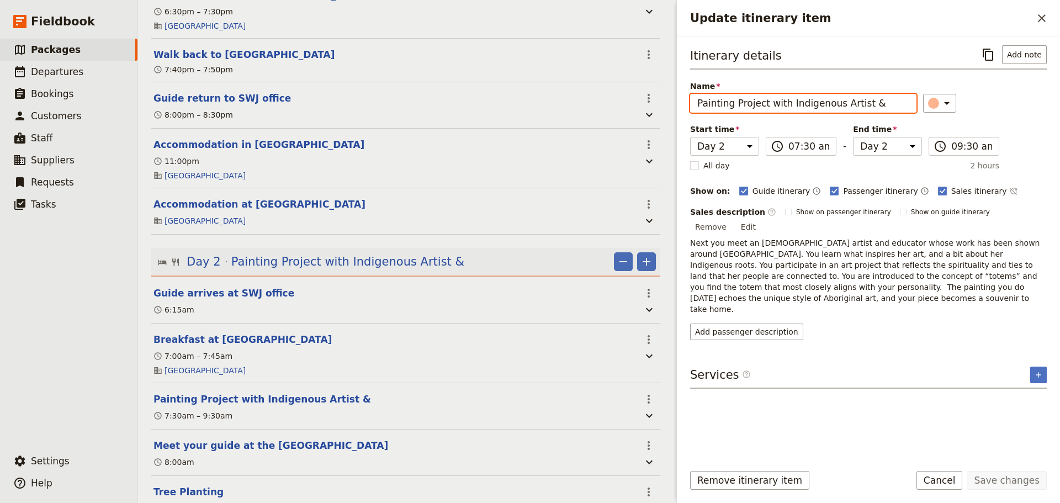
click at [874, 108] on input "Painting Project with Indigenous Artist &" at bounding box center [803, 103] width 226 height 19
type input "Painting Project with Indigenous Artist"
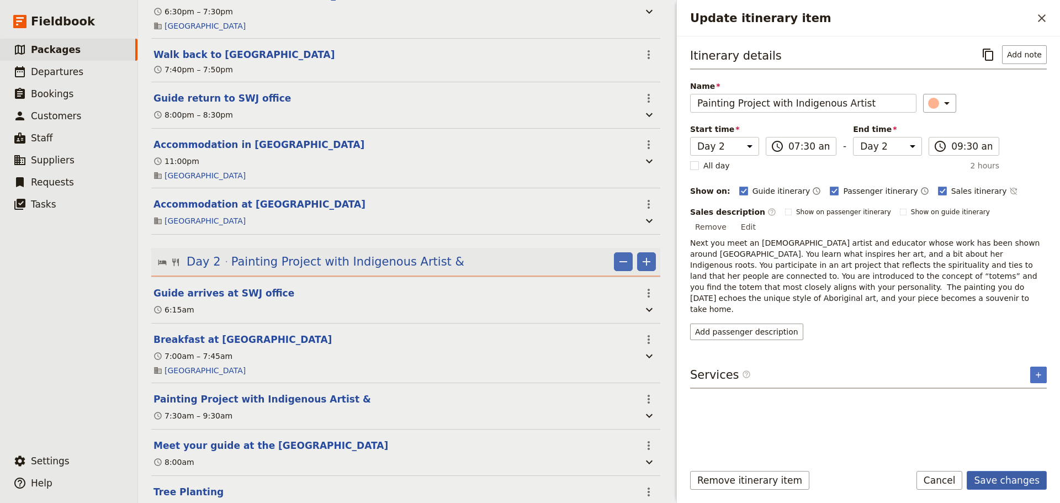
click at [1020, 472] on button "Save changes" at bounding box center [1006, 480] width 80 height 19
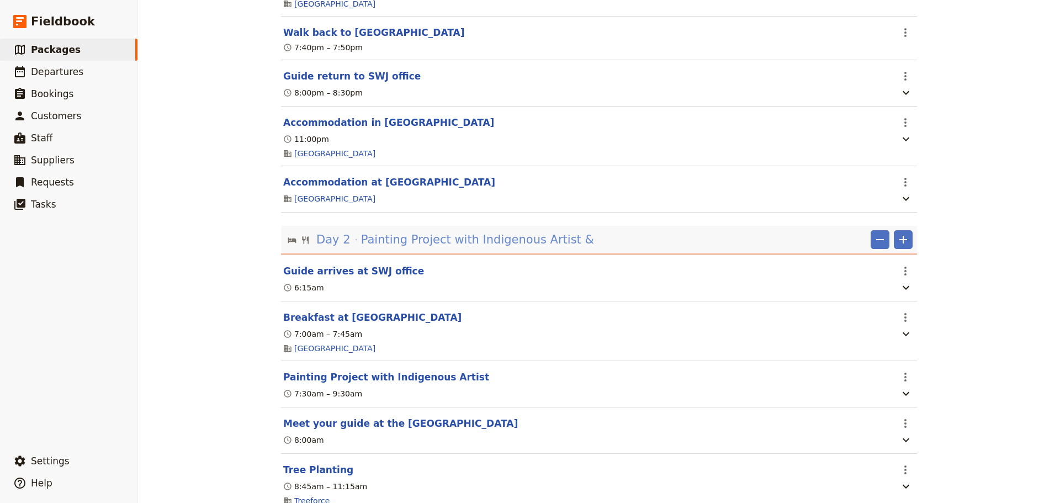
click at [456, 248] on span "Painting Project with Indigenous Artist &" at bounding box center [477, 239] width 233 height 17
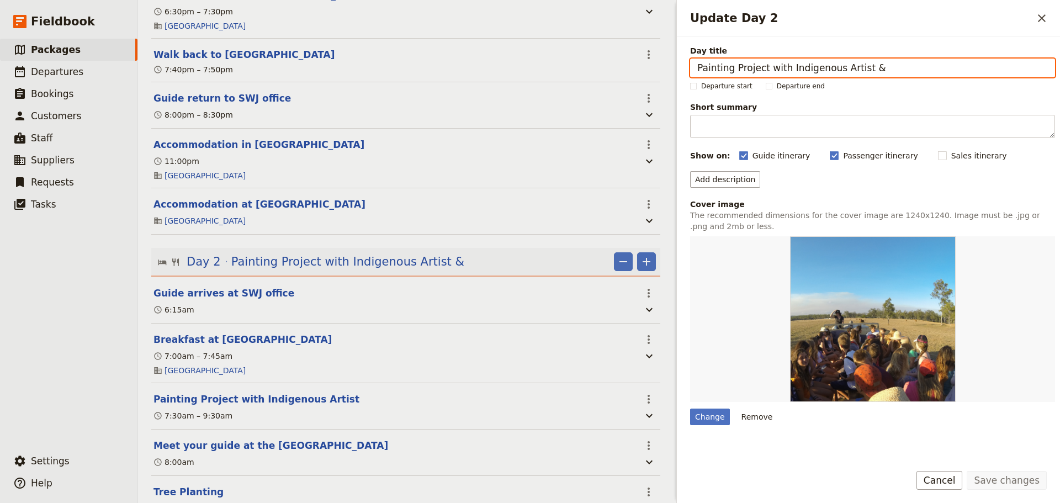
click at [889, 66] on input "Painting Project with Indigenous Artist &" at bounding box center [872, 67] width 365 height 19
paste input "On Country Cultural Experience with Indigenous Rangers"
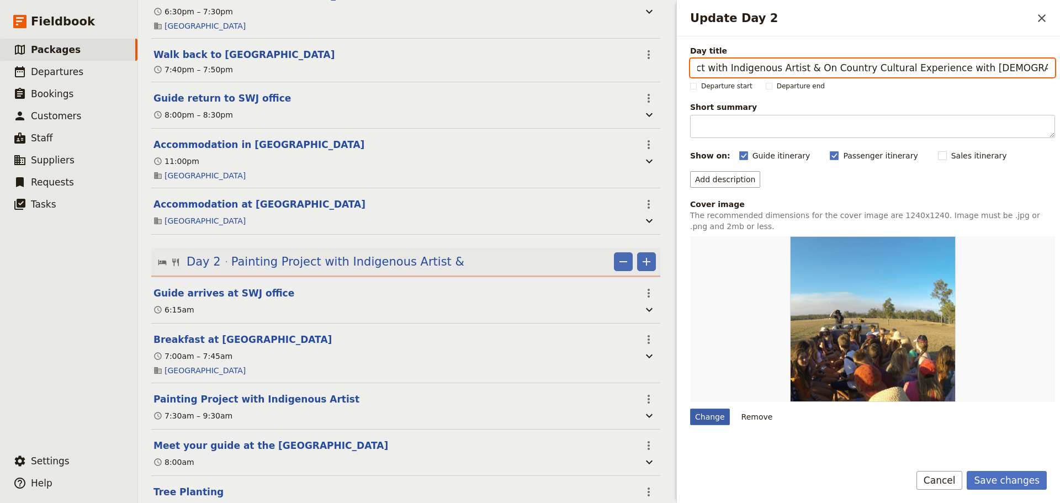
type input "Painting Project with Indigenous Artist & On Country Cultural Experience with […"
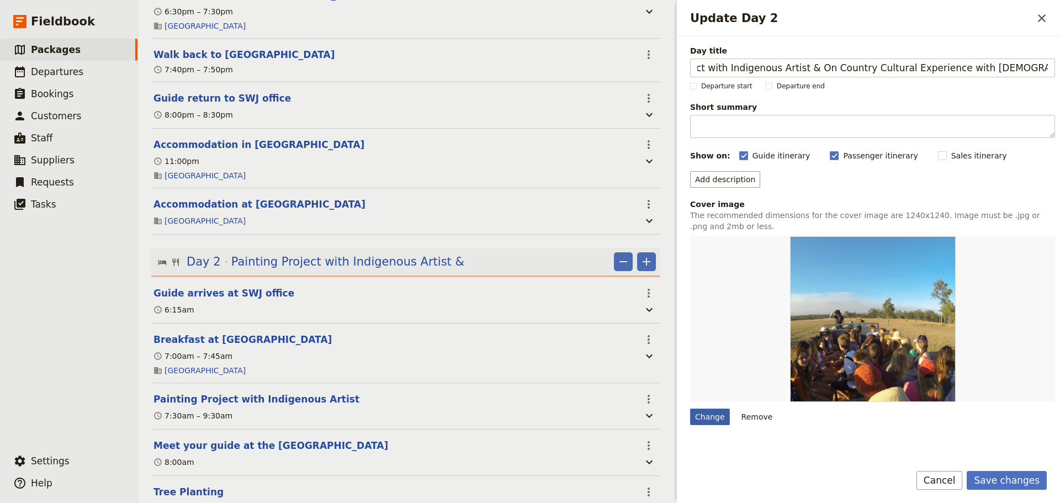
click at [706, 417] on div "Change" at bounding box center [710, 416] width 40 height 17
click at [690, 408] on input "Change" at bounding box center [689, 408] width 1 height 1
type input "C:\fakepath\Ranger [PERSON_NAME].jpg"
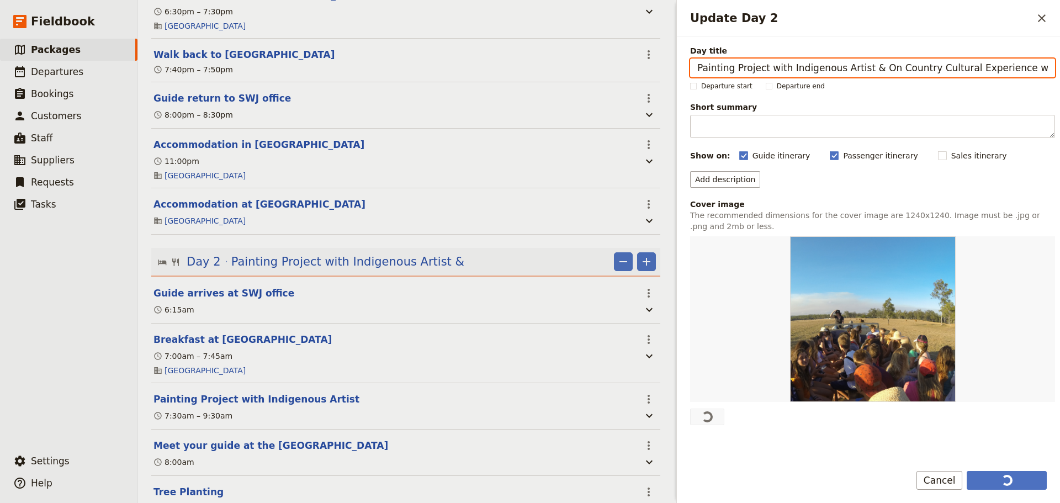
scroll to position [0, 66]
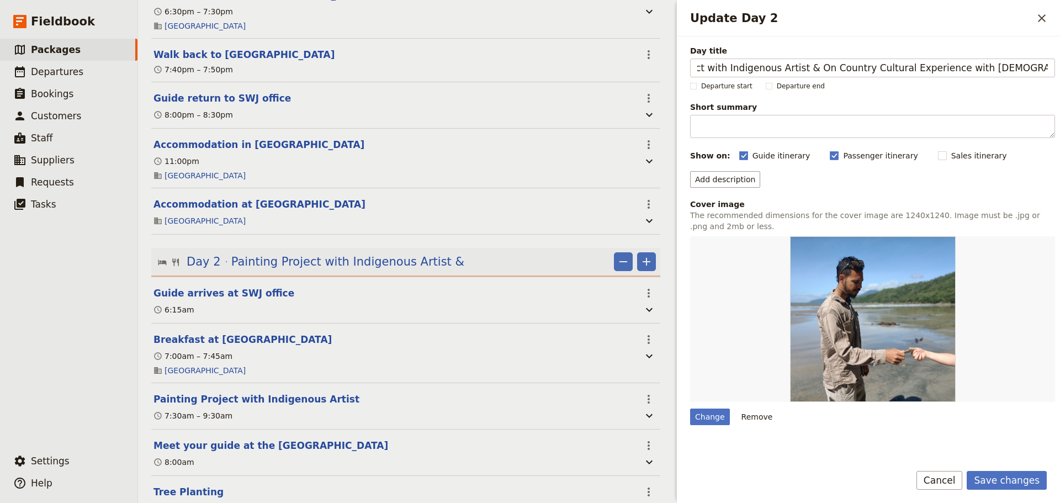
click at [909, 153] on div "Guide itinerary ​ Passenger itinerary ​ Sales itinerary ​" at bounding box center [897, 155] width 316 height 13
click at [938, 155] on rect "Update Day 2" at bounding box center [942, 155] width 8 height 8
click at [937, 150] on input "Sales itinerary" at bounding box center [937, 150] width 1 height 1
checkbox input "true"
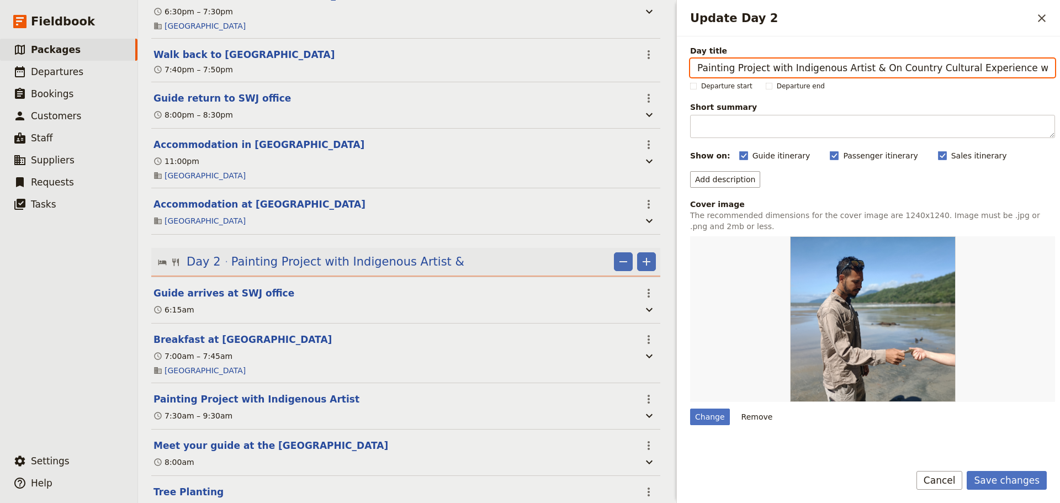
drag, startPoint x: 1001, startPoint y: 68, endPoint x: 918, endPoint y: 65, distance: 82.3
click at [918, 65] on input "Painting Project with Indigenous Artist & On Country Cultural Experience with […" at bounding box center [872, 67] width 365 height 19
type input "Painting Project with Indigenous Artist & On Country with Indigenous Rangers"
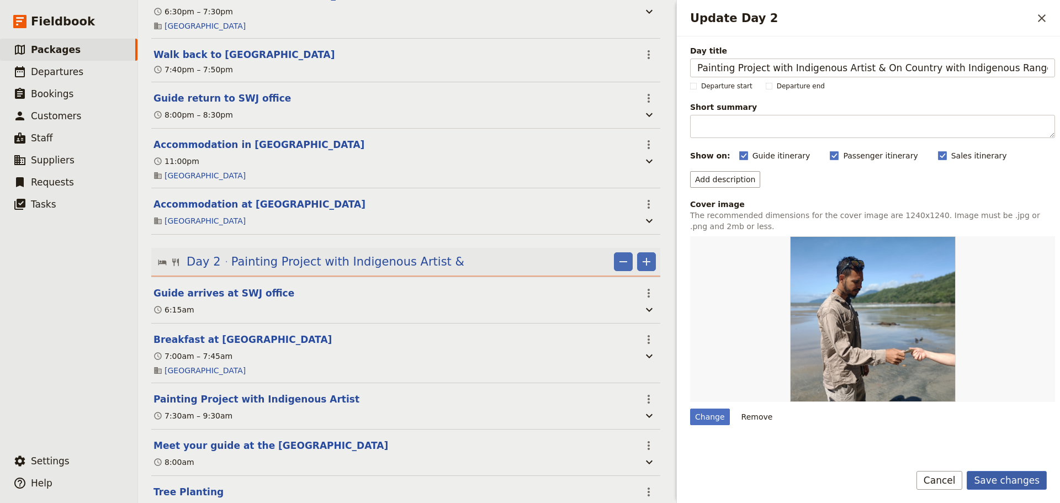
click at [1012, 479] on button "Save changes" at bounding box center [1006, 480] width 80 height 19
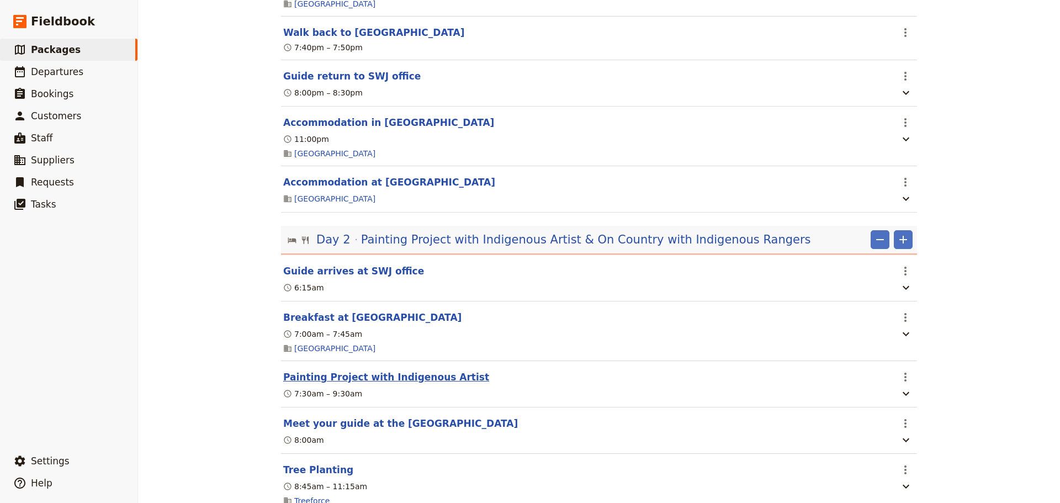
click at [357, 384] on button "Painting Project with Indigenous Artist" at bounding box center [386, 376] width 206 height 13
select select "2"
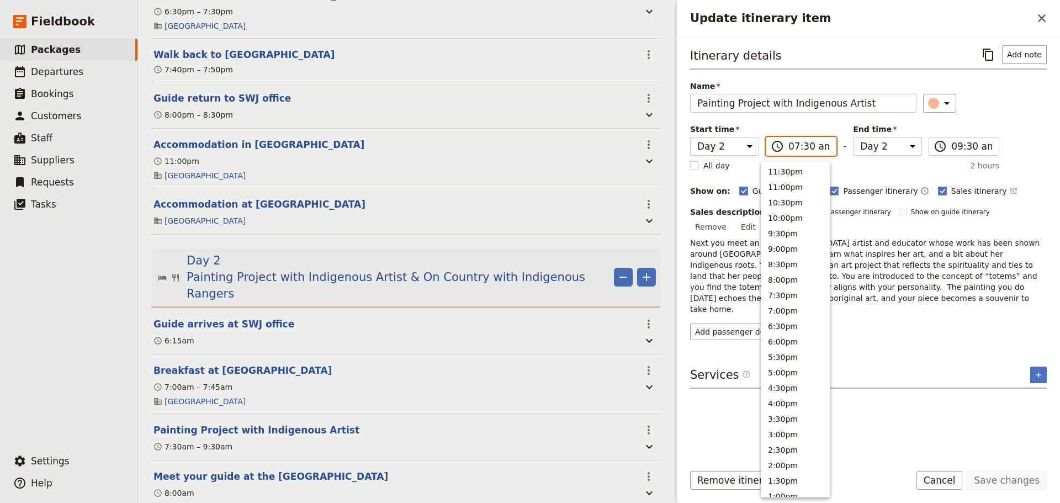
click at [814, 150] on input "07:30 am" at bounding box center [808, 146] width 41 height 13
click at [802, 182] on button "1:00pm" at bounding box center [795, 184] width 68 height 15
type input "01:00 pm"
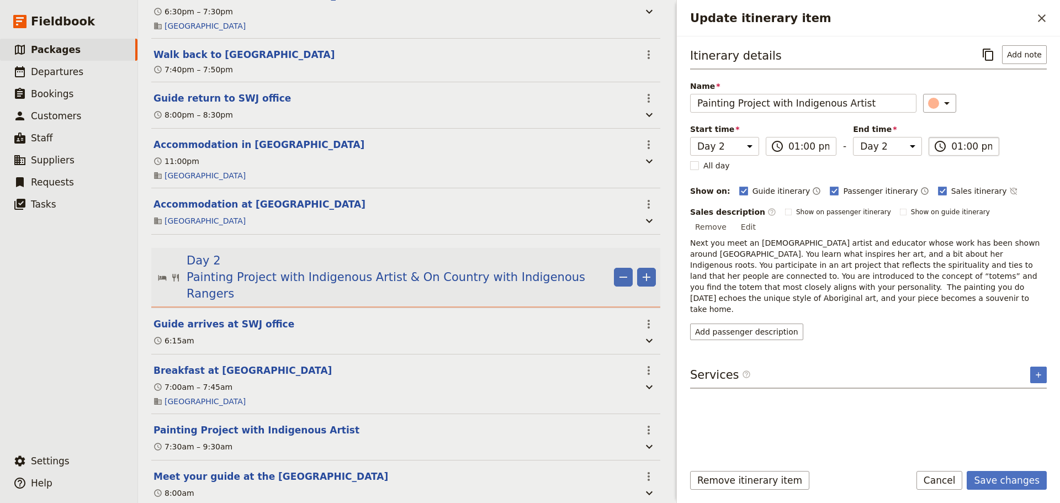
click at [960, 141] on input "01:00 pm" at bounding box center [971, 146] width 41 height 13
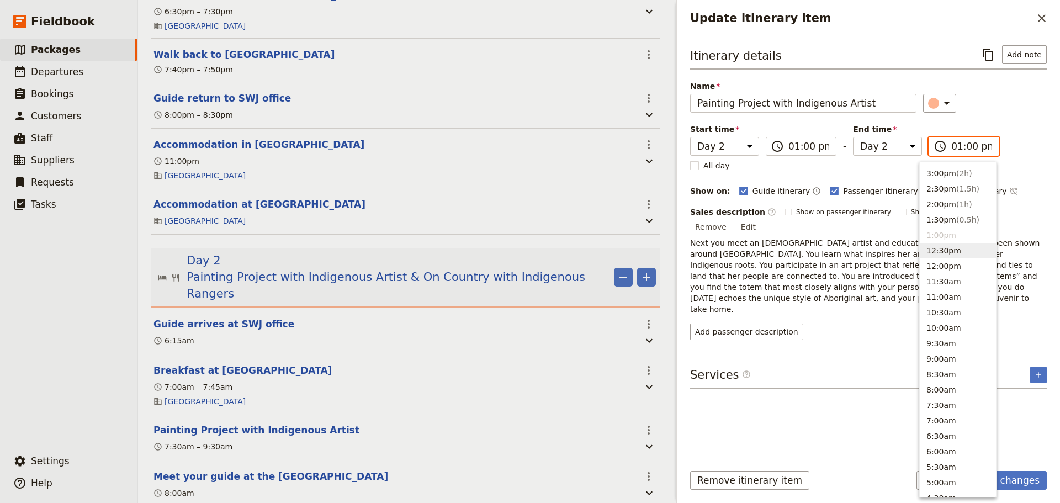
scroll to position [235, 0]
click at [946, 196] on button "3:00pm ( 2h )" at bounding box center [957, 199] width 76 height 15
type input "03:00 pm"
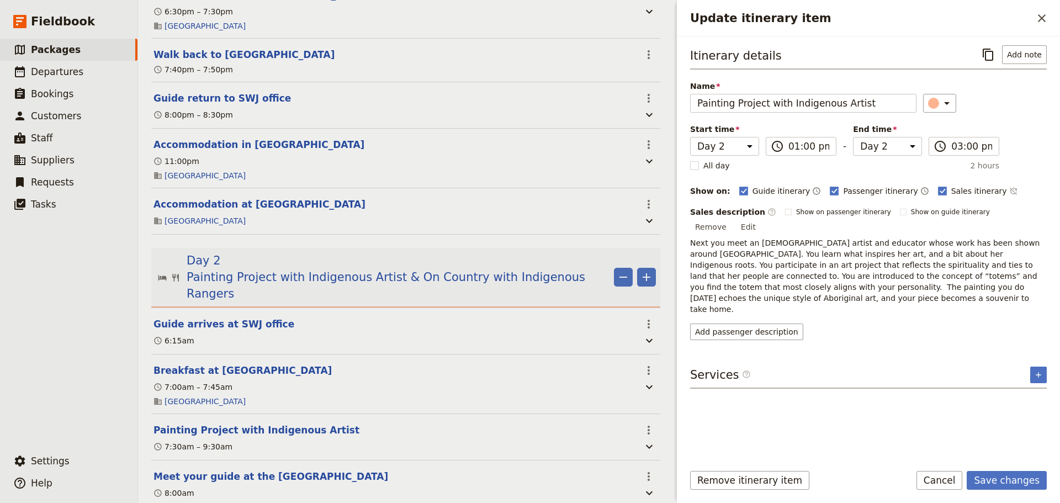
click at [1010, 490] on div "Remove itinerary item Save changes Cancel" at bounding box center [868, 487] width 383 height 32
click at [1019, 477] on button "Save changes" at bounding box center [1006, 480] width 80 height 19
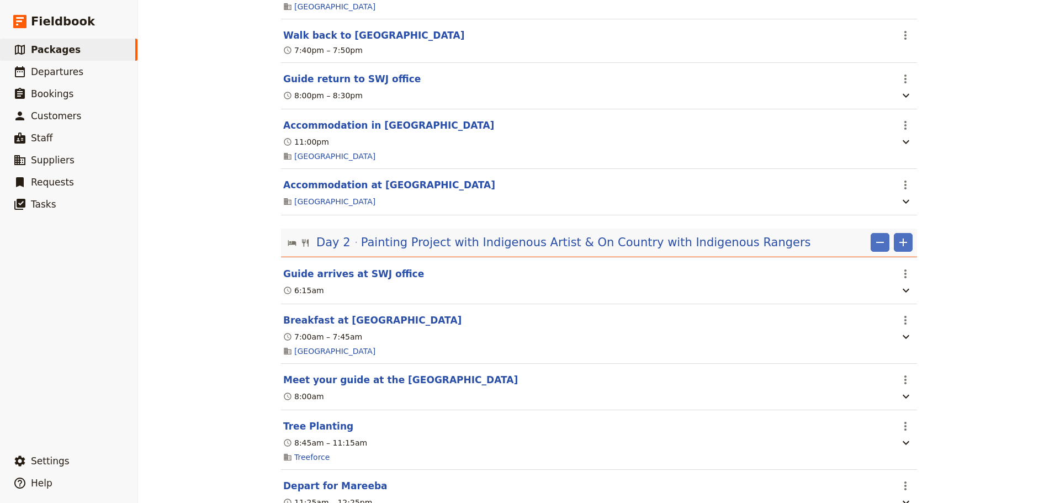
scroll to position [674, 0]
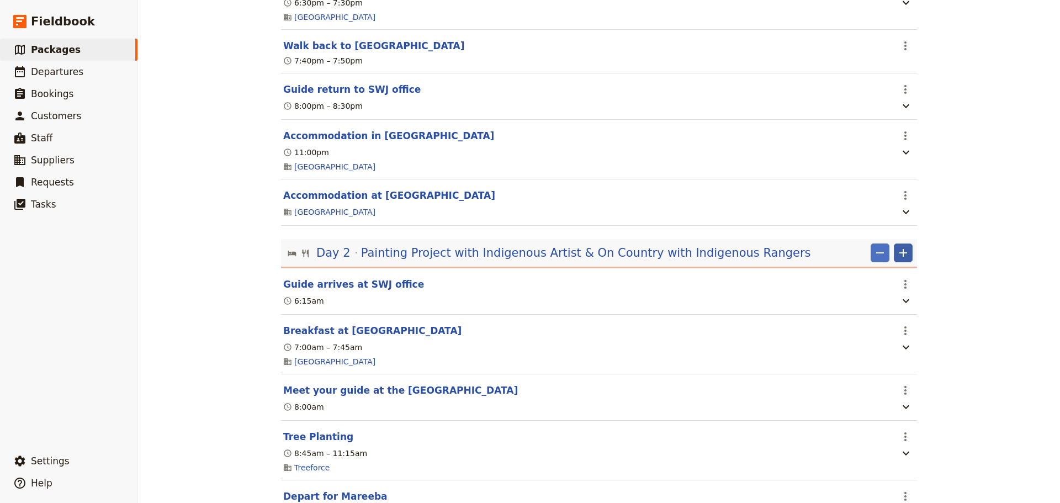
click at [906, 262] on button "​" at bounding box center [902, 252] width 19 height 19
click at [881, 290] on span "Add itinerary item" at bounding box center [866, 288] width 70 height 11
select select "2"
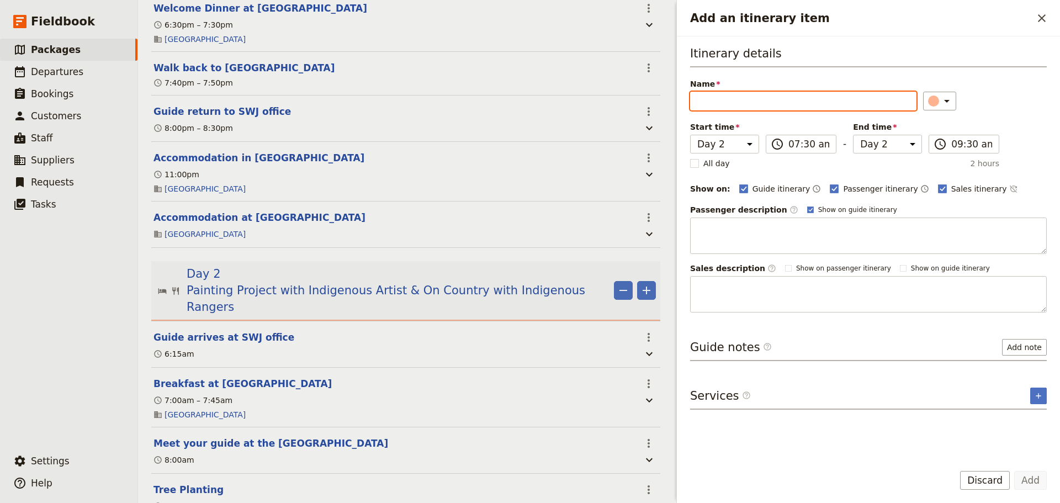
click at [738, 97] on input "Name" at bounding box center [803, 101] width 226 height 19
paste input "On Country Cultural Experience with Indigenous Rangers"
type input "On Country Cultural Experience with Indigenous Rangers"
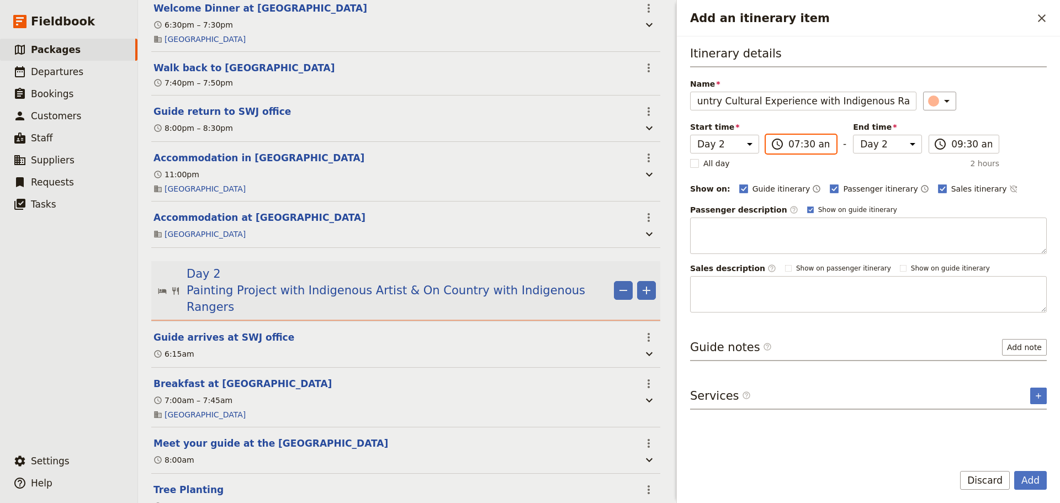
click at [818, 146] on input "07:30 am" at bounding box center [808, 143] width 41 height 13
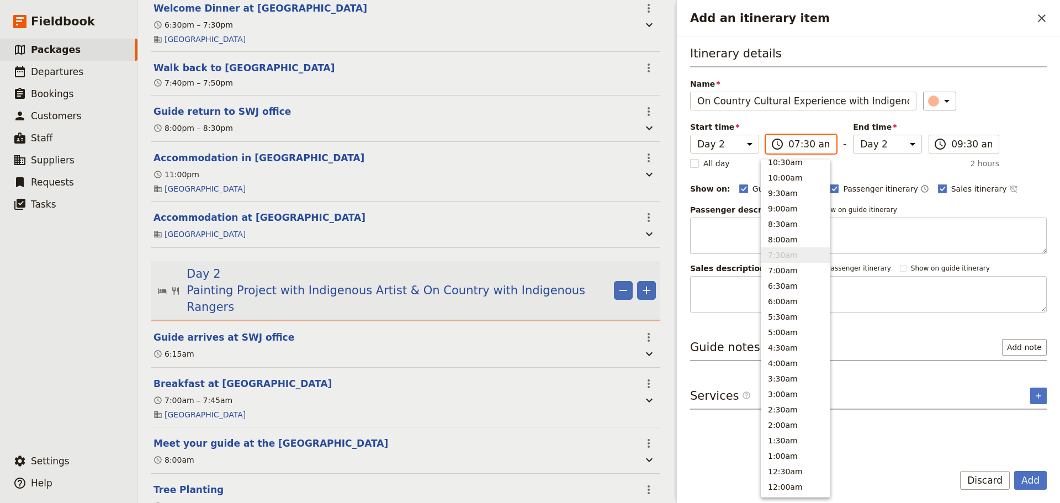
scroll to position [405, 0]
click at [793, 228] on button "8:30am" at bounding box center [795, 228] width 68 height 15
type input "08:30 am"
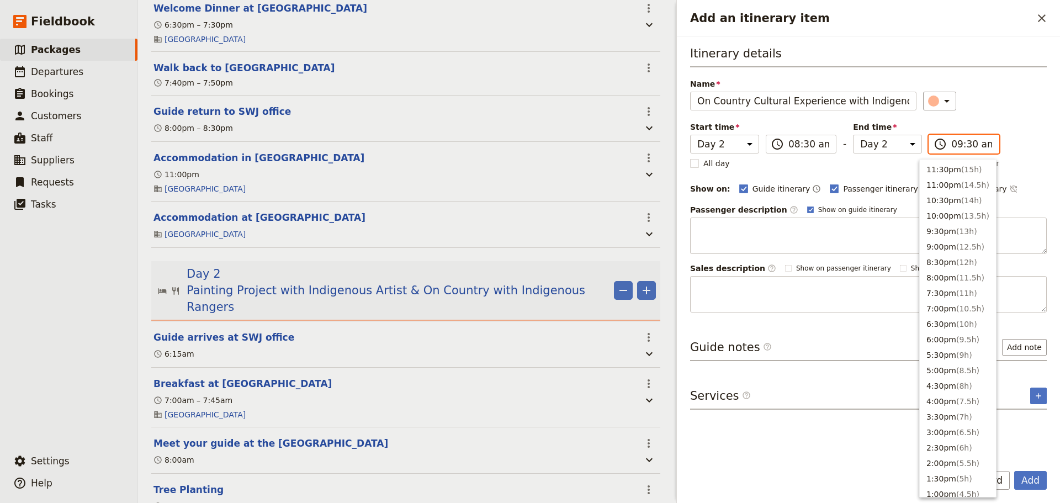
click at [958, 140] on input "09:30 am" at bounding box center [971, 143] width 41 height 13
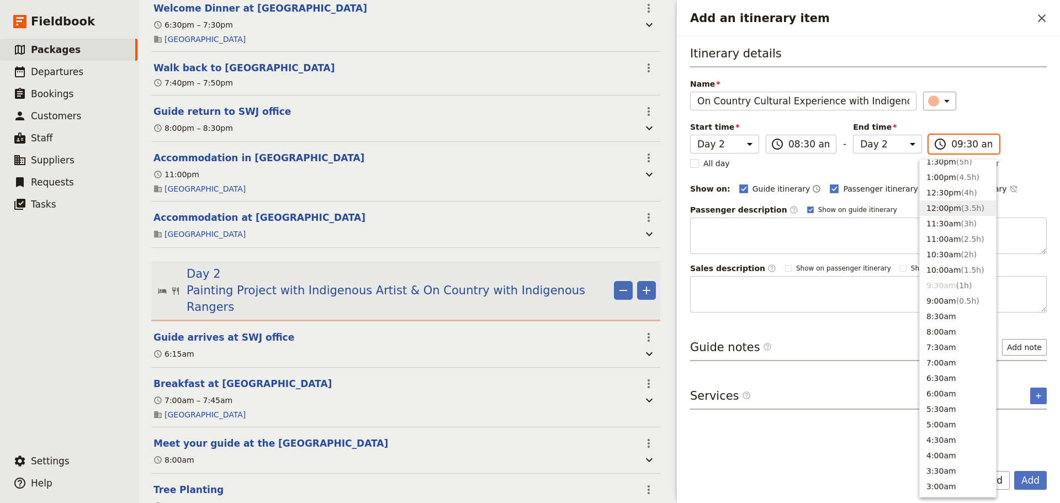
click at [961, 206] on span "( 3.5h )" at bounding box center [972, 208] width 23 height 9
type input "12:00 pm"
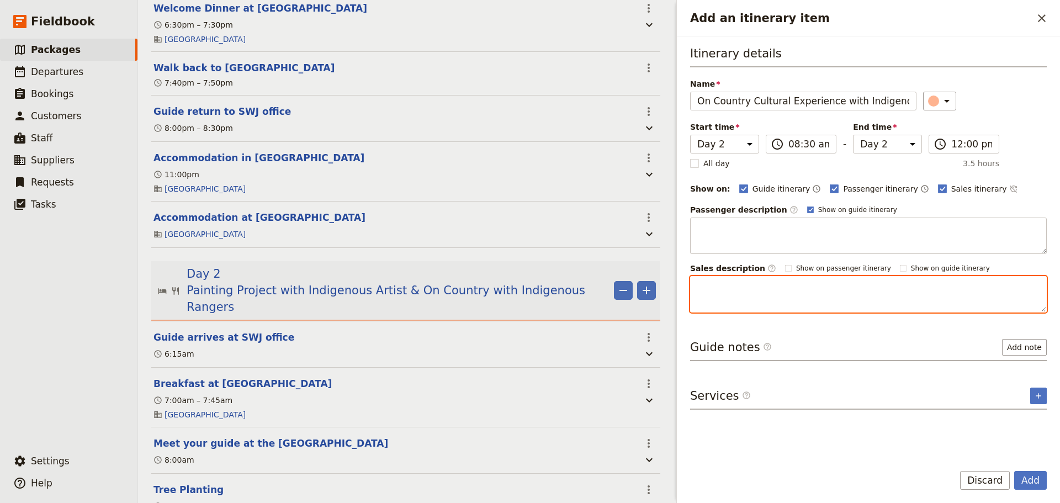
click at [866, 302] on textarea "Add an itinerary item" at bounding box center [868, 294] width 357 height 36
click at [749, 281] on textarea "Add an itinerary item" at bounding box center [868, 294] width 357 height 36
paste textarea "Lore ipsu do Sit Ametc Adipiscing elitse/doeiusmo temp in utlaboree doloremagn …"
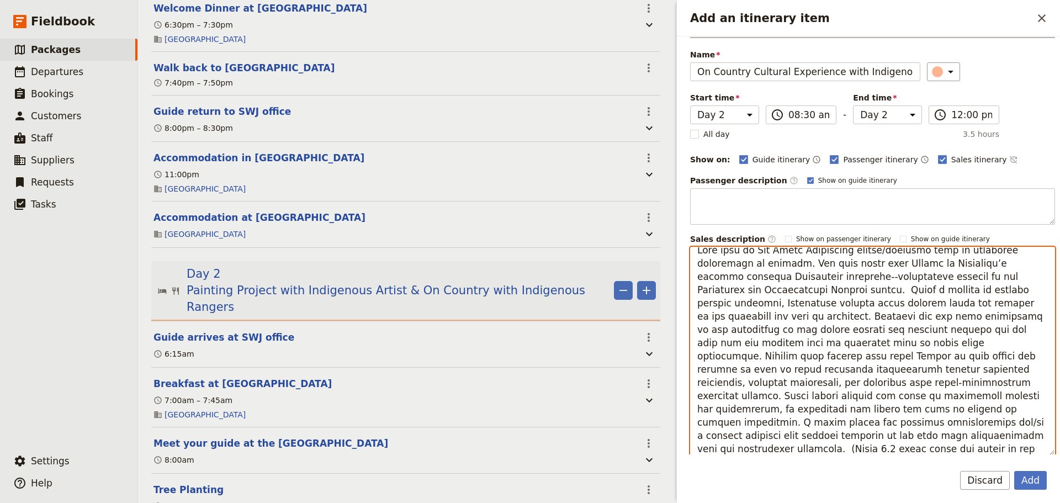
scroll to position [0, 0]
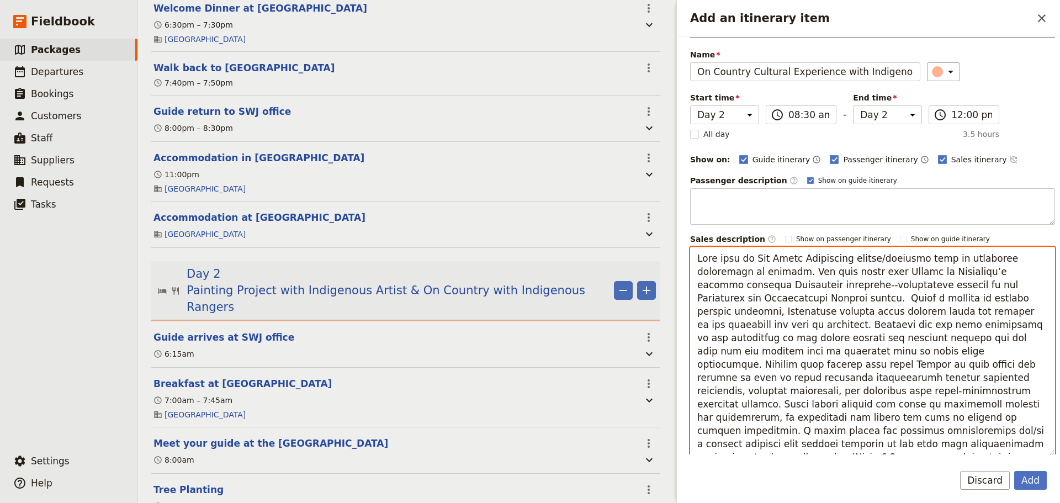
drag, startPoint x: 905, startPoint y: 253, endPoint x: 841, endPoint y: 255, distance: 64.1
click at [841, 255] on textarea "Add an itinerary item" at bounding box center [872, 351] width 365 height 209
click at [924, 258] on textarea "Add an itinerary item" at bounding box center [872, 351] width 365 height 209
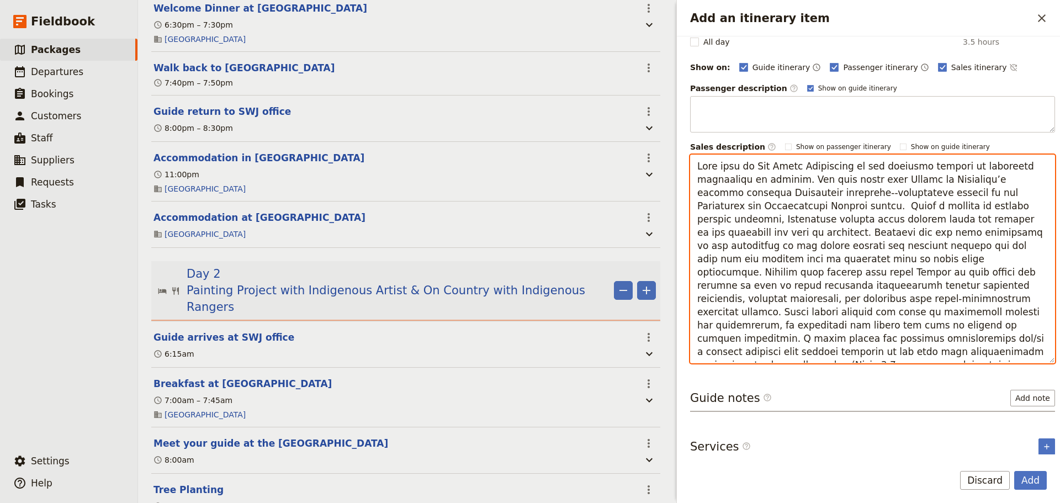
drag, startPoint x: 787, startPoint y: 352, endPoint x: 831, endPoint y: 342, distance: 44.7
click at [831, 342] on textarea "Add an itinerary item" at bounding box center [872, 259] width 365 height 209
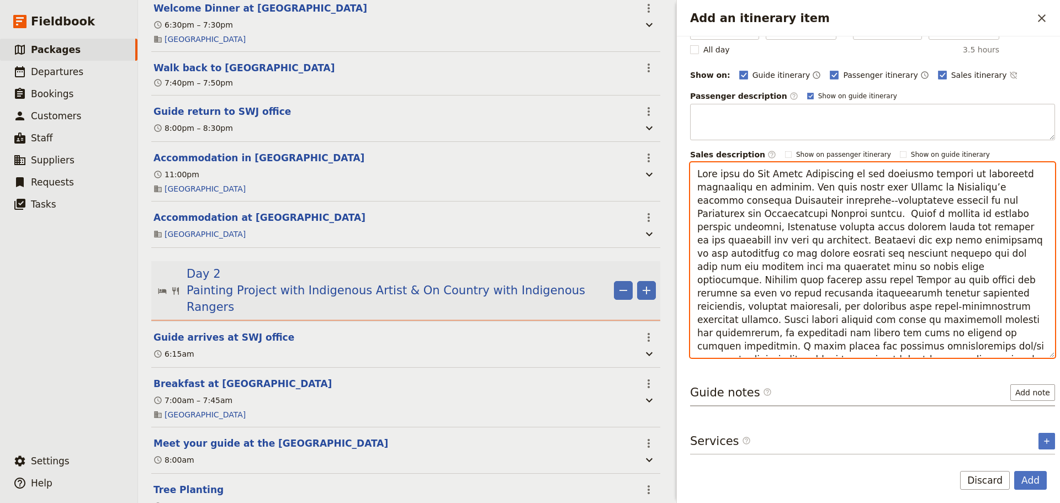
click at [899, 349] on textarea "Add an itinerary item" at bounding box center [872, 259] width 365 height 195
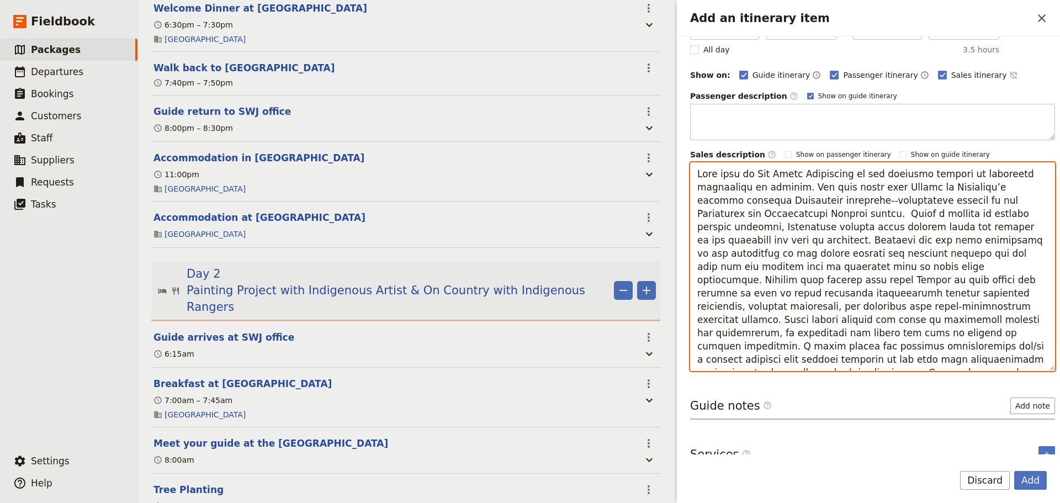
scroll to position [121, 0]
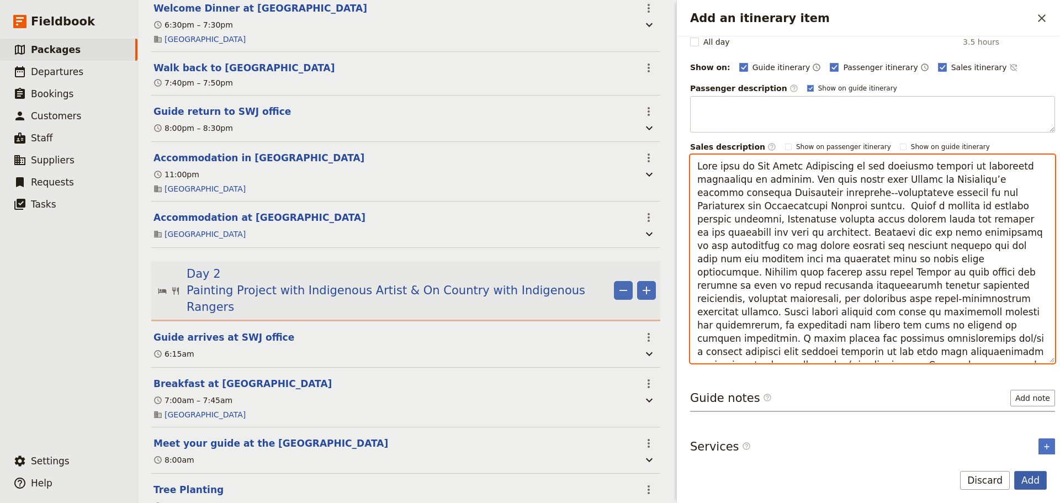
type textarea "Lore ipsu do Sit Ametc Adipiscing el sed doeiusmo tempori ut laboreetd magnaali…"
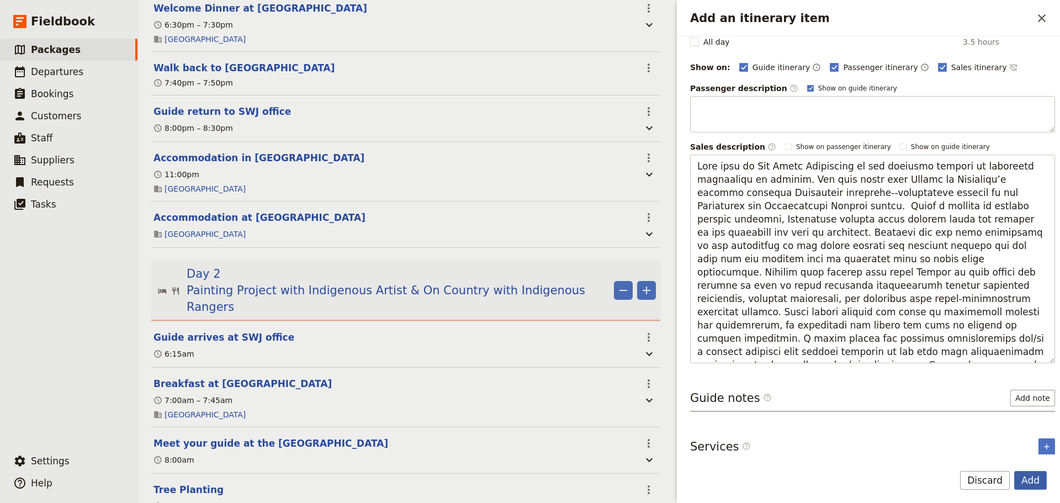
click at [1033, 483] on button "Add" at bounding box center [1030, 480] width 33 height 19
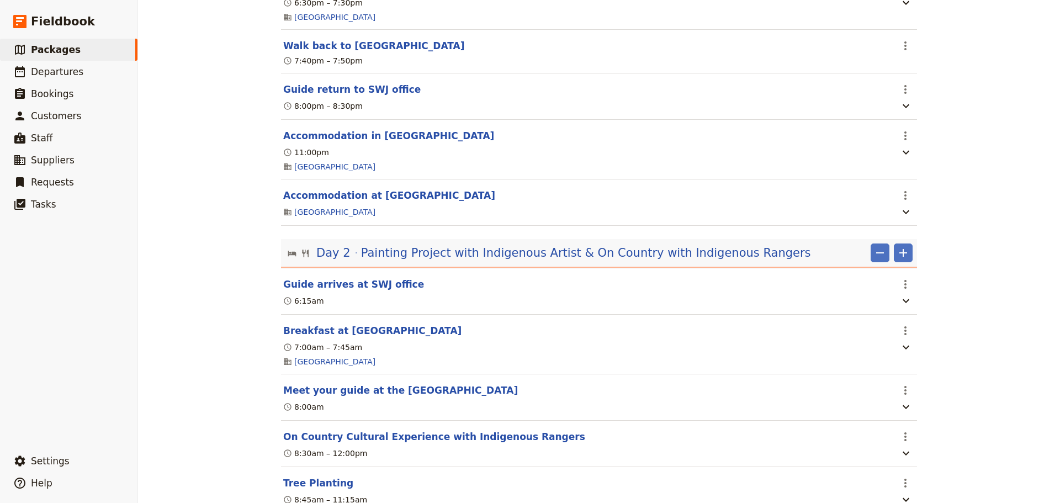
click at [1048, 324] on div "Haka Educational Tours: [GEOGRAPHIC_DATA] 2027 ​ 11 days / 10 nights 20 – 100 p…" at bounding box center [599, 251] width 922 height 503
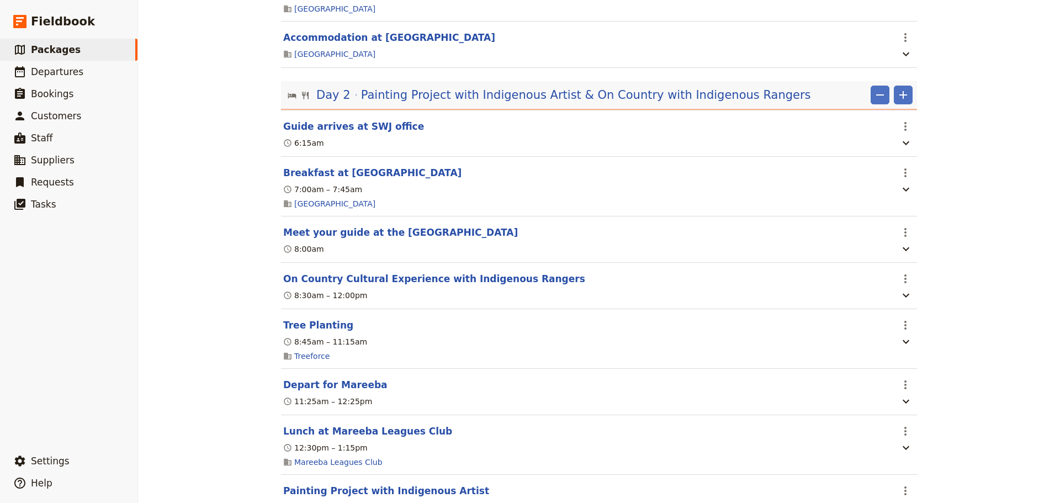
scroll to position [858, 0]
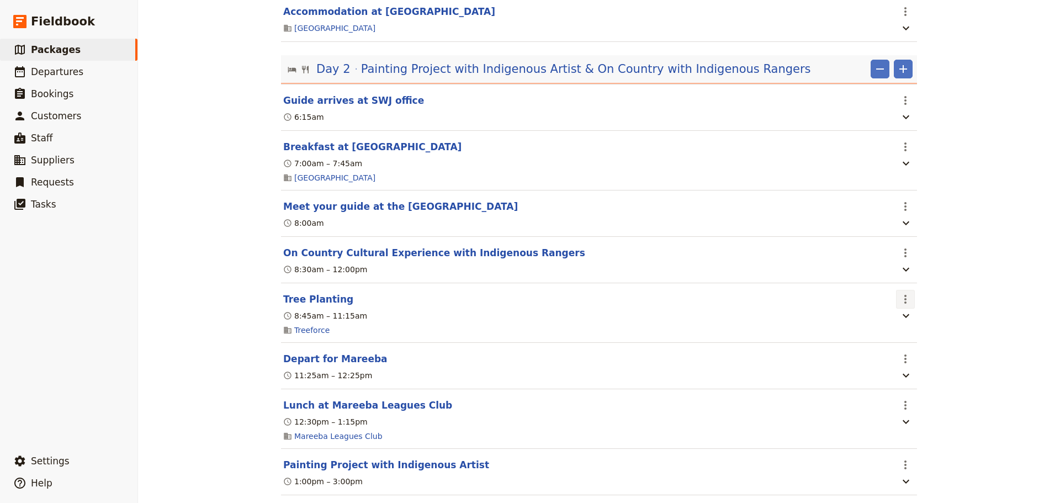
click at [905, 306] on icon "Actions" at bounding box center [904, 298] width 13 height 13
click at [322, 306] on button "Tree Planting" at bounding box center [318, 298] width 70 height 13
select select "2"
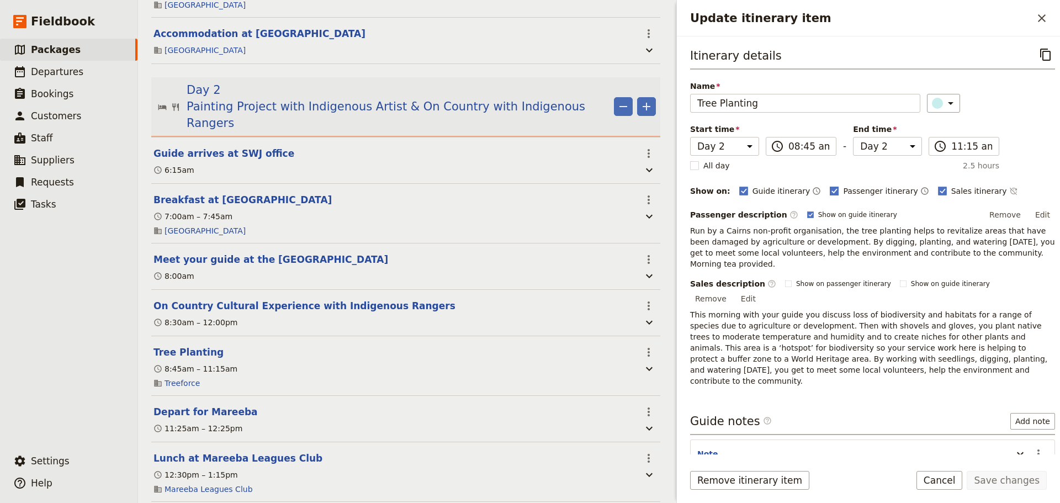
click at [829, 189] on icon "Update itinerary item" at bounding box center [833, 191] width 9 height 9
click at [829, 185] on input "Passenger itinerary" at bounding box center [829, 185] width 1 height 1
checkbox input "false"
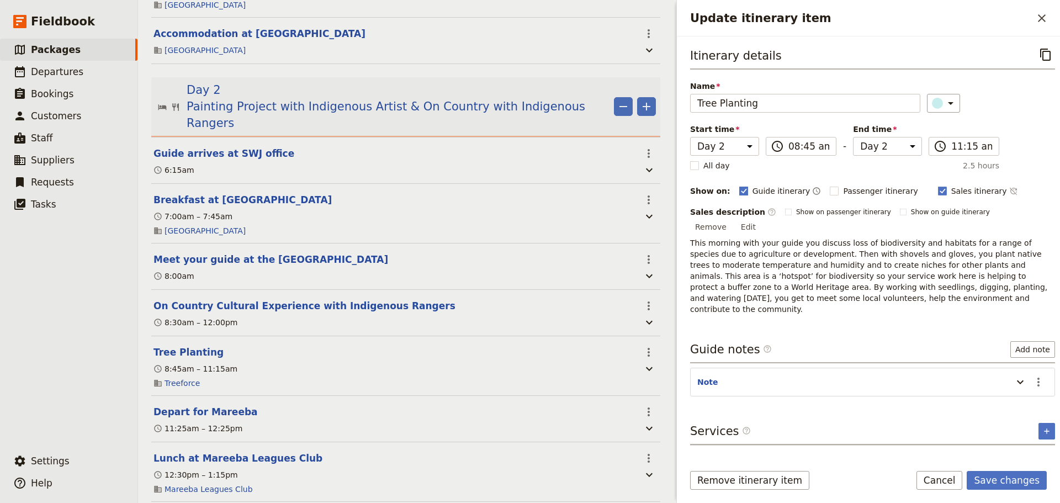
click at [739, 188] on rect "Update itinerary item" at bounding box center [743, 191] width 8 height 8
click at [738, 185] on input "Guide itinerary" at bounding box center [738, 185] width 1 height 1
checkbox input "false"
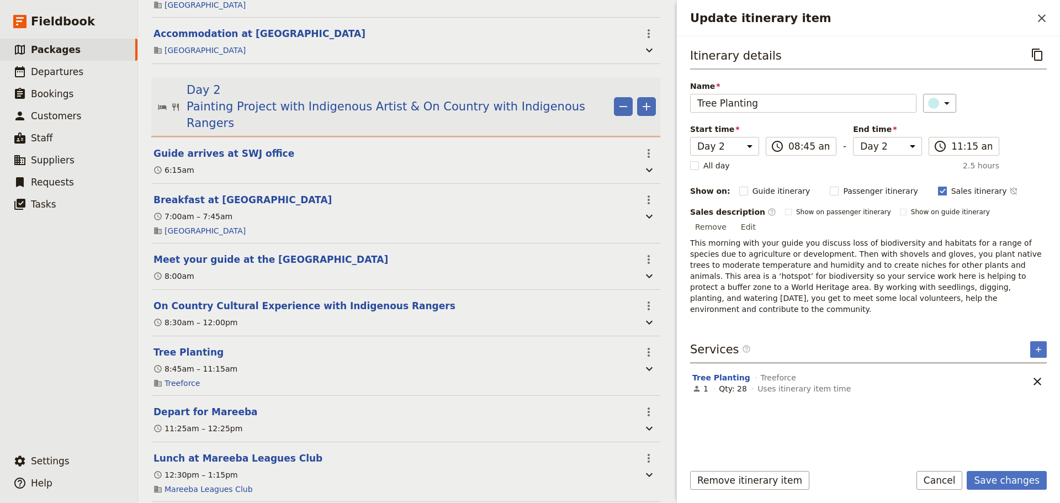
click at [938, 191] on rect "Update itinerary item" at bounding box center [942, 191] width 8 height 8
click at [937, 185] on input "Sales itinerary" at bounding box center [937, 185] width 1 height 1
checkbox input "false"
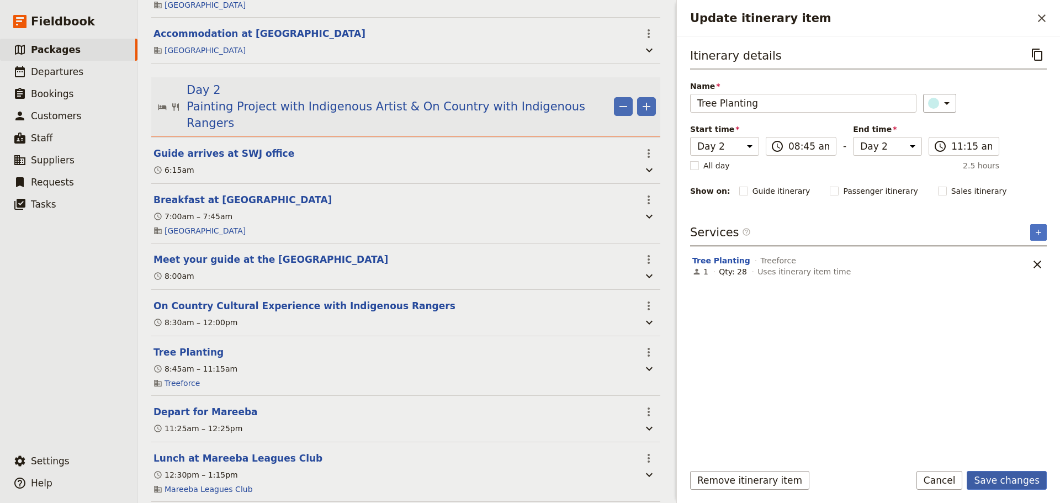
click at [1024, 481] on button "Save changes" at bounding box center [1006, 480] width 80 height 19
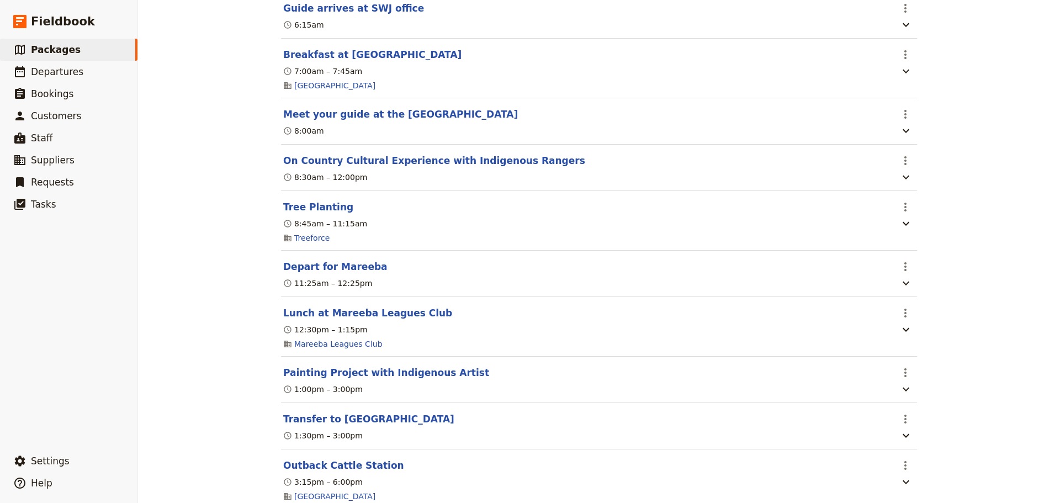
scroll to position [1042, 0]
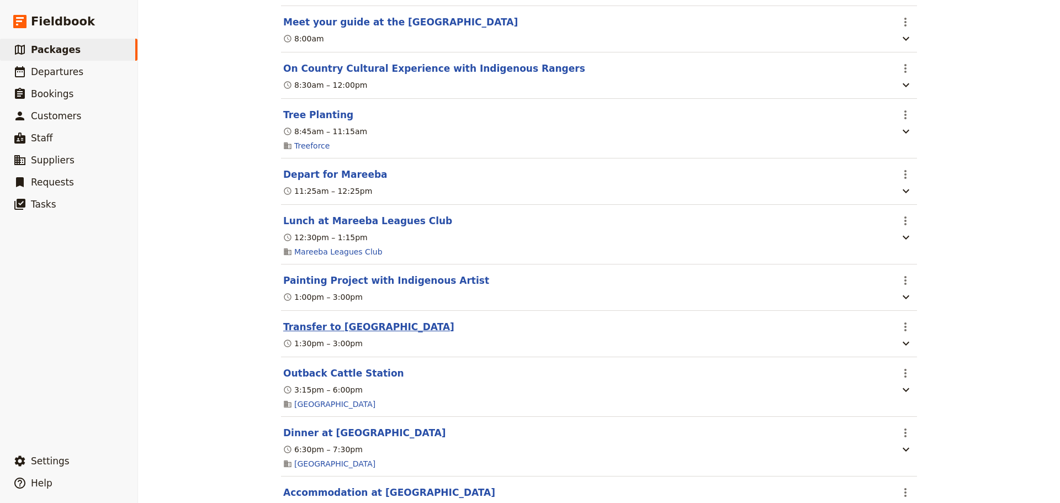
click at [363, 333] on button "Transfer to [GEOGRAPHIC_DATA]" at bounding box center [368, 326] width 171 height 13
select select "2"
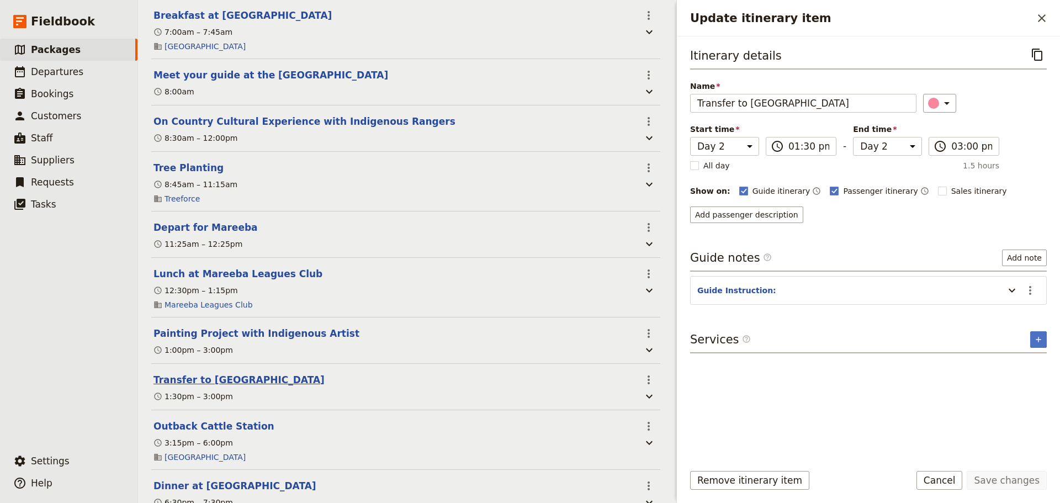
scroll to position [1057, 0]
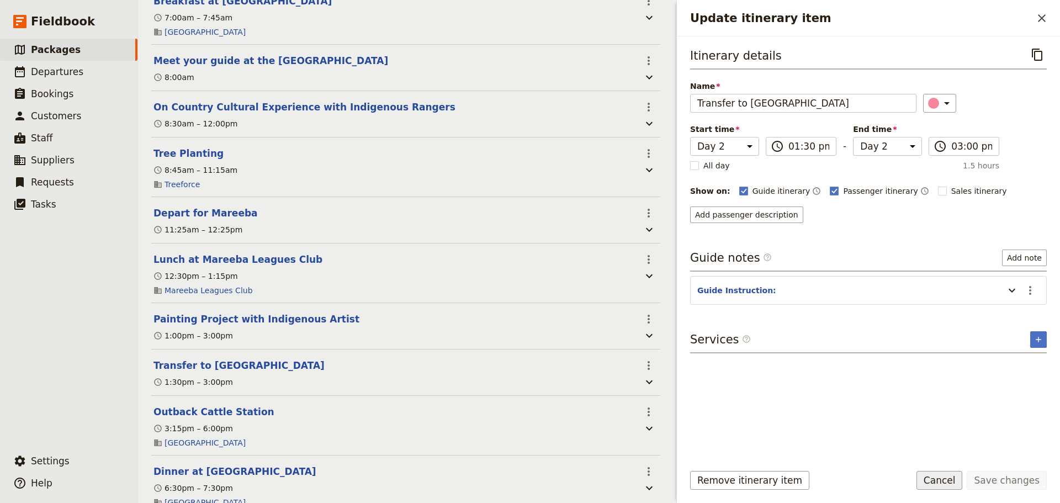
click at [949, 480] on button "Cancel" at bounding box center [939, 480] width 46 height 19
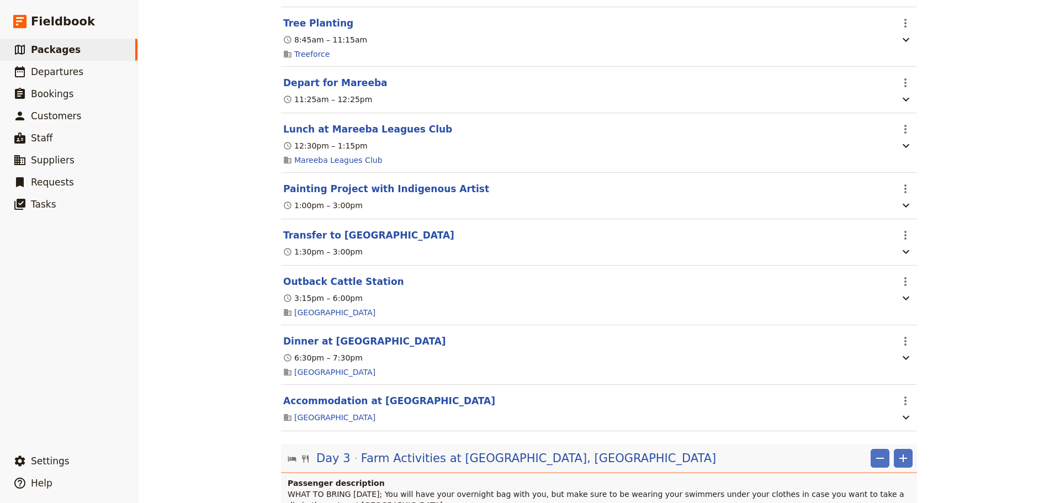
scroll to position [1226, 0]
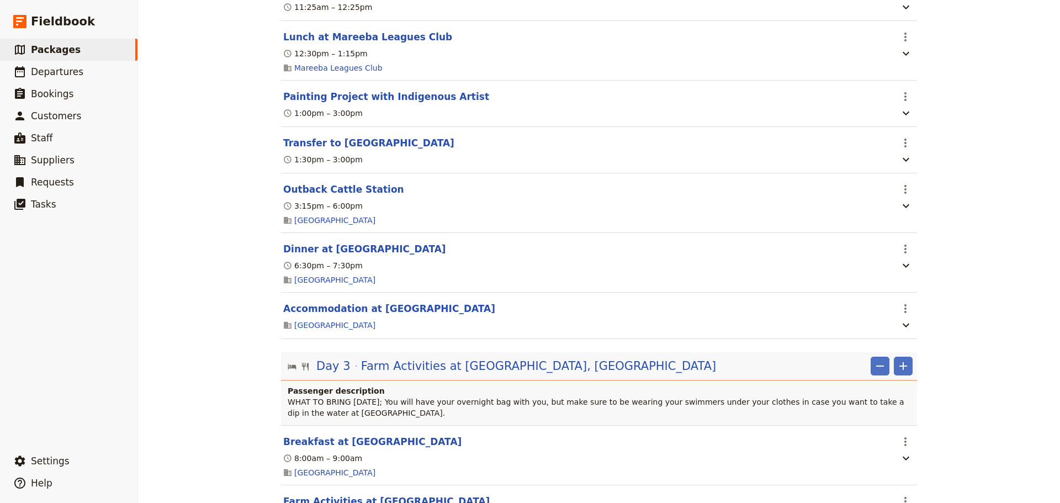
click at [413, 315] on button "Accommodation at [GEOGRAPHIC_DATA]" at bounding box center [389, 308] width 212 height 13
select select "2"
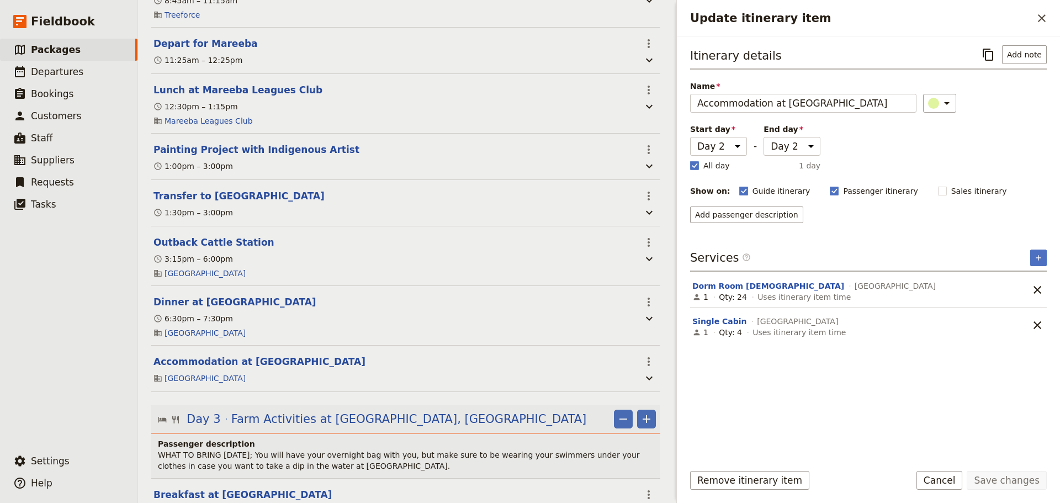
scroll to position [1241, 0]
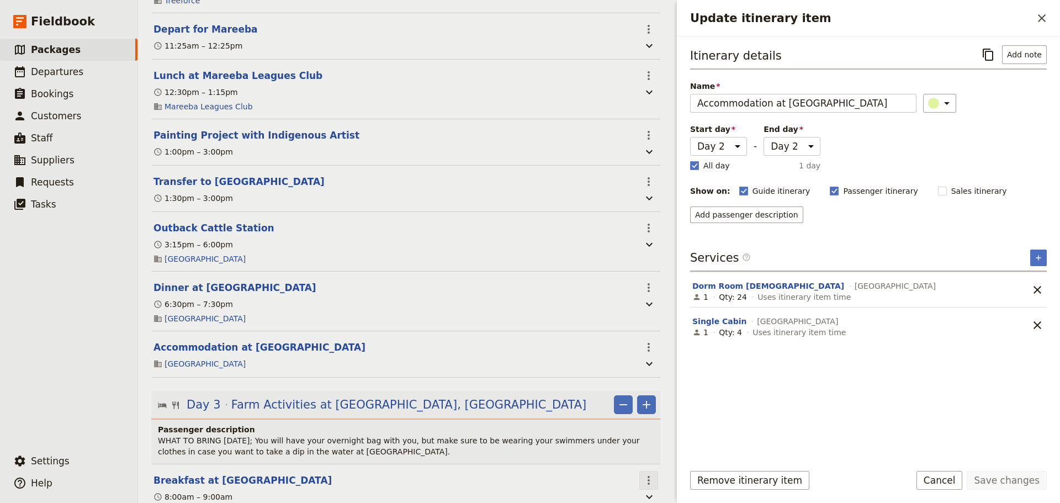
drag, startPoint x: 950, startPoint y: 482, endPoint x: 905, endPoint y: 459, distance: 50.4
click at [945, 478] on button "Cancel" at bounding box center [939, 480] width 46 height 19
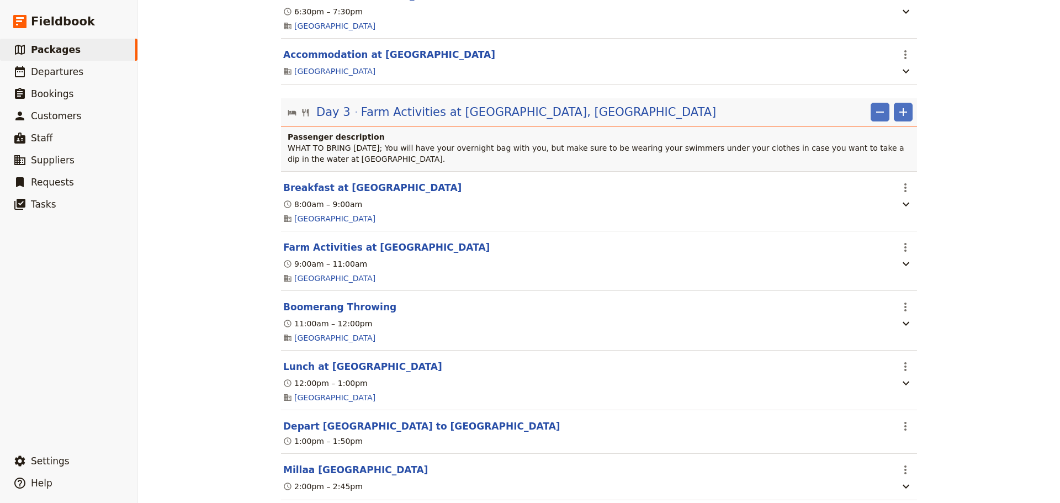
scroll to position [1502, 0]
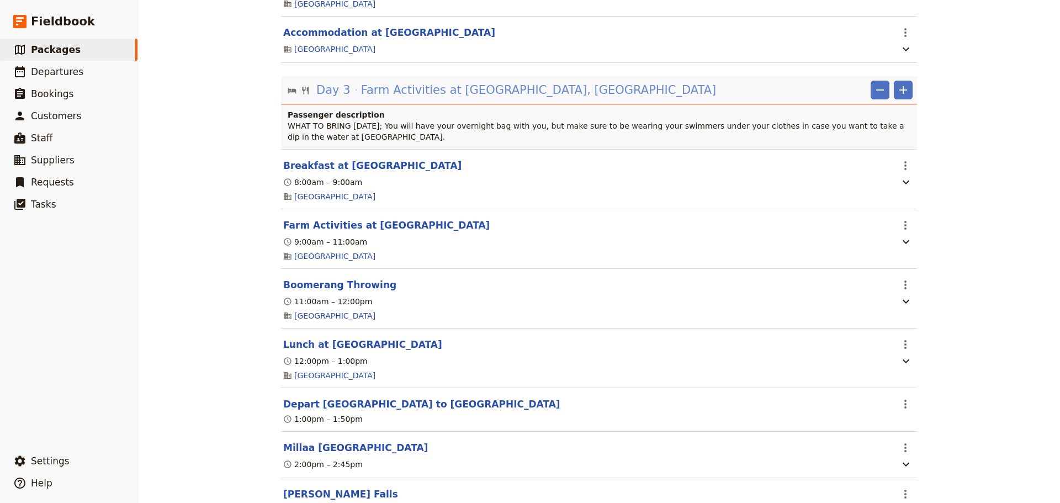
click at [485, 98] on span "Farm Activities at [GEOGRAPHIC_DATA], [GEOGRAPHIC_DATA]" at bounding box center [538, 90] width 355 height 17
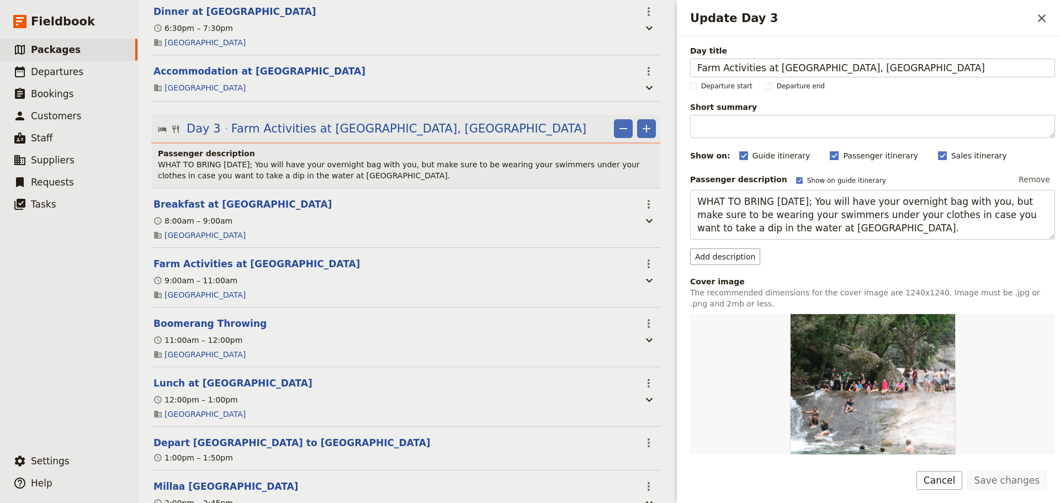
click at [829, 156] on icon "Update Day 3" at bounding box center [833, 155] width 9 height 9
click at [829, 150] on input "Passenger itinerary" at bounding box center [829, 150] width 1 height 1
checkbox input "false"
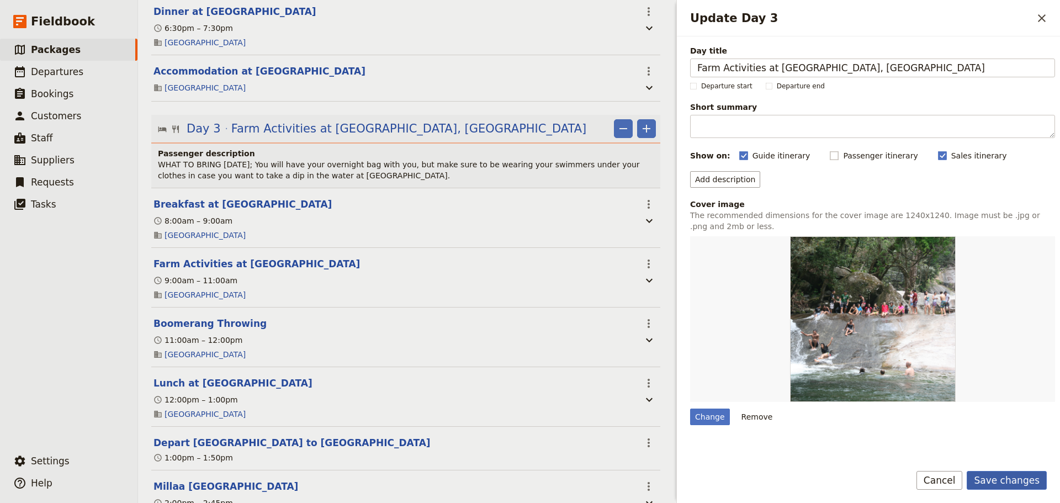
click at [992, 479] on button "Save changes" at bounding box center [1006, 480] width 80 height 19
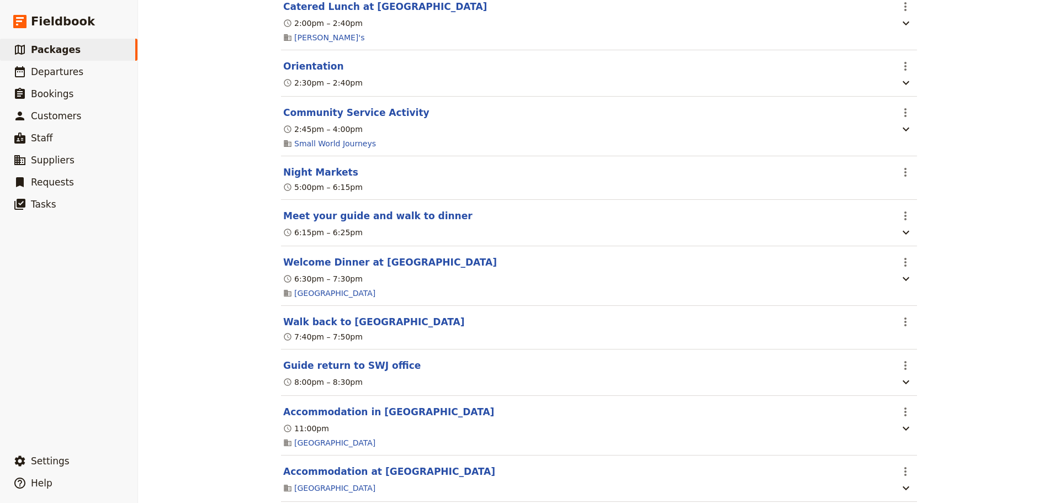
scroll to position [0, 0]
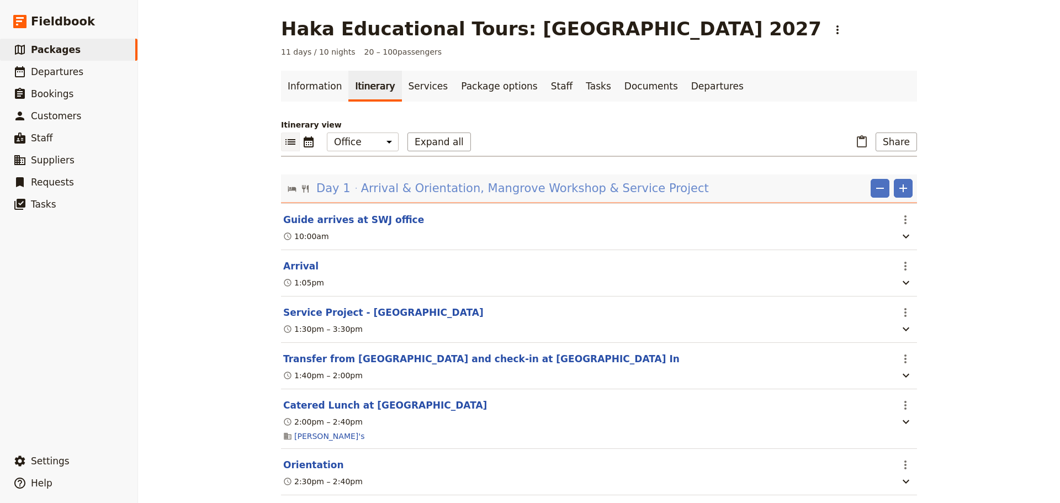
click at [647, 188] on span "Arrival & Orientation, Mangrove Workshop & Service Project" at bounding box center [535, 188] width 348 height 17
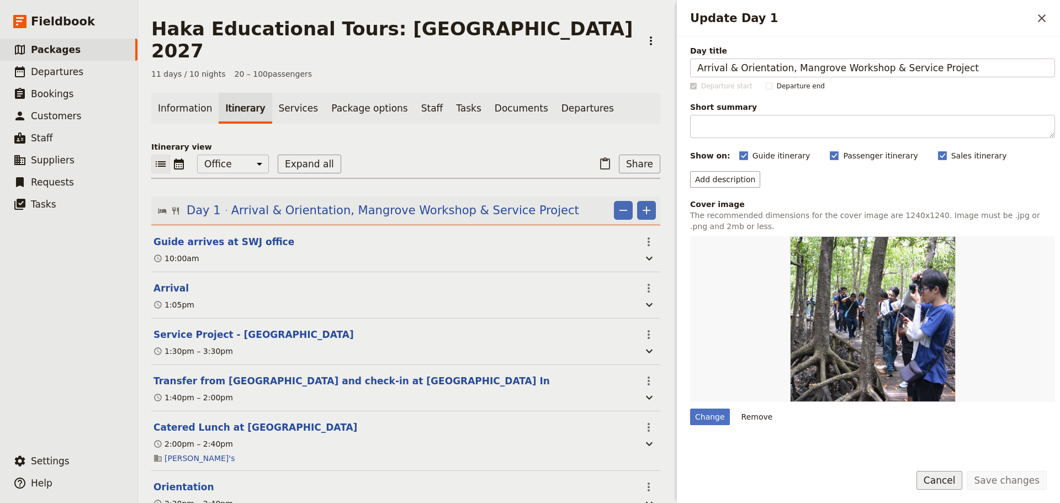
click at [950, 474] on button "Cancel" at bounding box center [939, 480] width 46 height 19
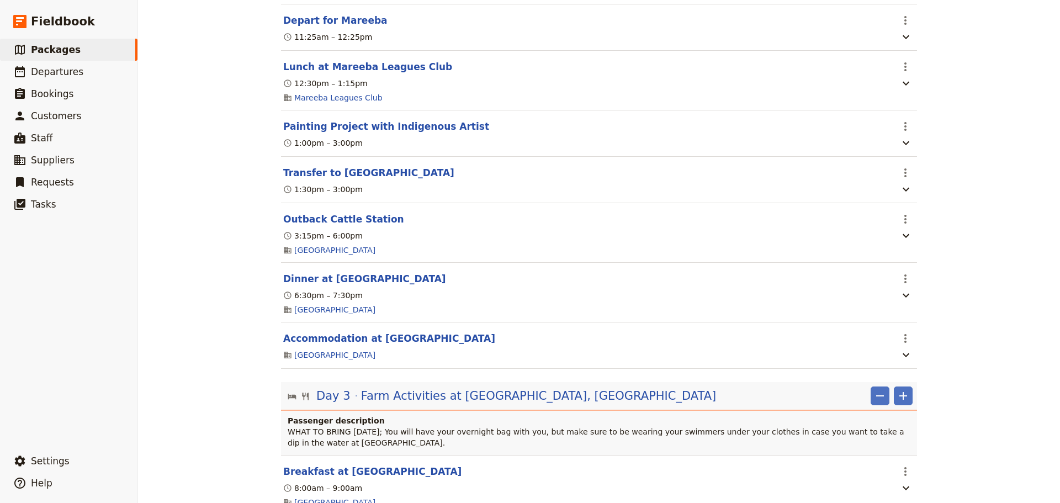
scroll to position [1288, 0]
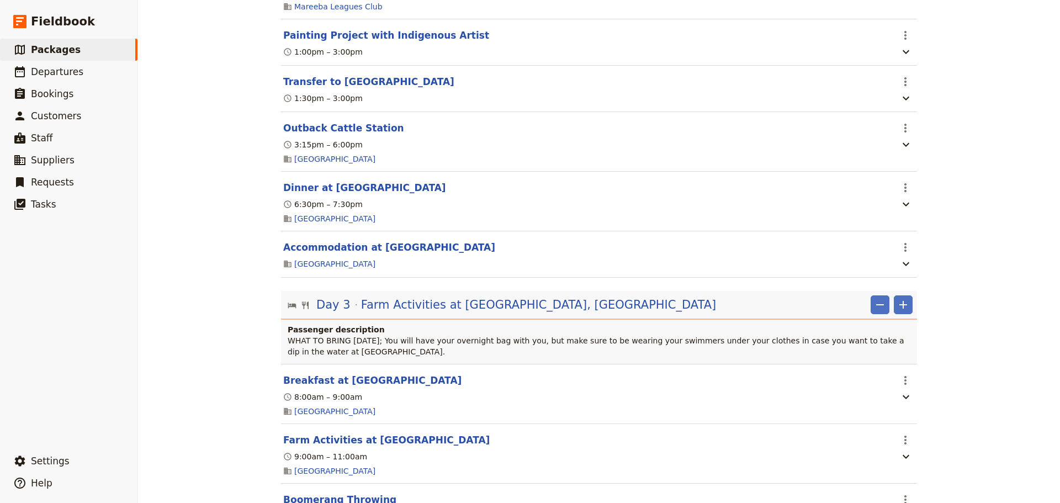
click at [583, 313] on span "Farm Activities at [GEOGRAPHIC_DATA], [GEOGRAPHIC_DATA]" at bounding box center [538, 304] width 355 height 17
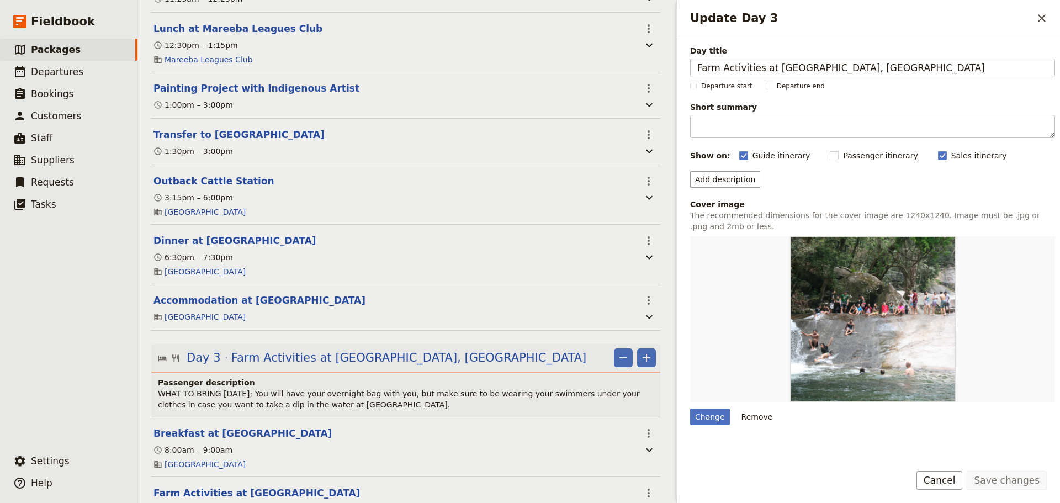
scroll to position [1302, 0]
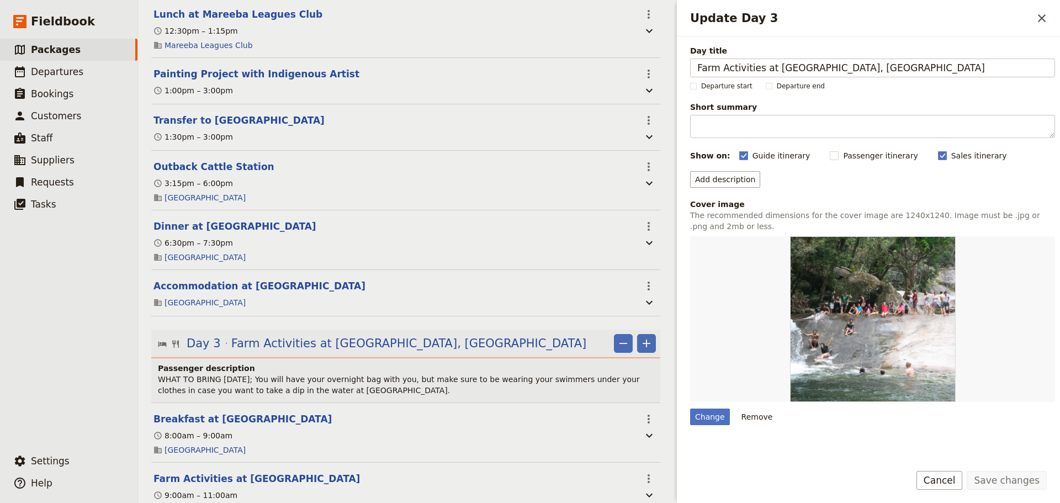
drag, startPoint x: 957, startPoint y: 64, endPoint x: 679, endPoint y: 63, distance: 277.6
click at [679, 63] on div "Day title Farm Activities at [GEOGRAPHIC_DATA], [GEOGRAPHIC_DATA] & Waterfalls …" at bounding box center [868, 245] width 383 height 418
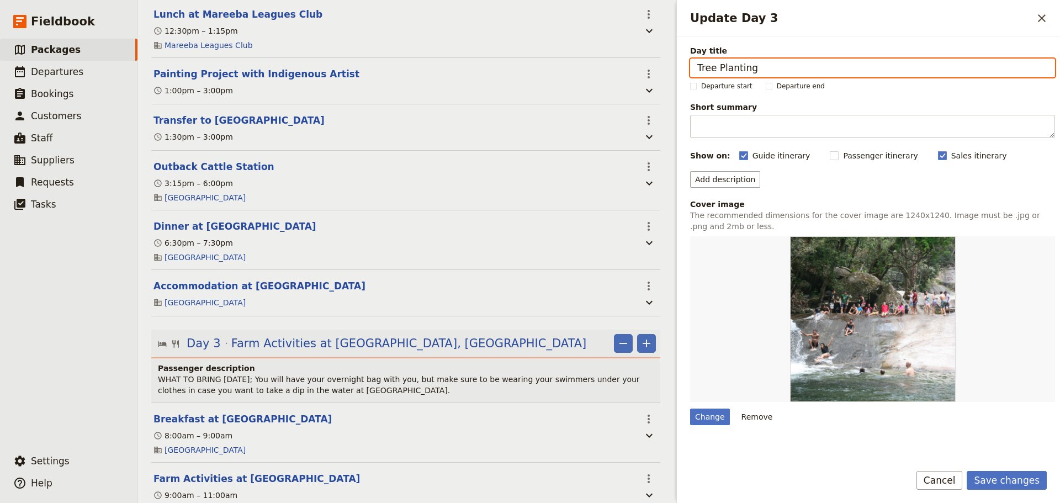
click at [762, 71] on input "Tree Planting" at bounding box center [872, 67] width 365 height 19
type input "Tree Planting, Daintree Research Station & Night Walk"
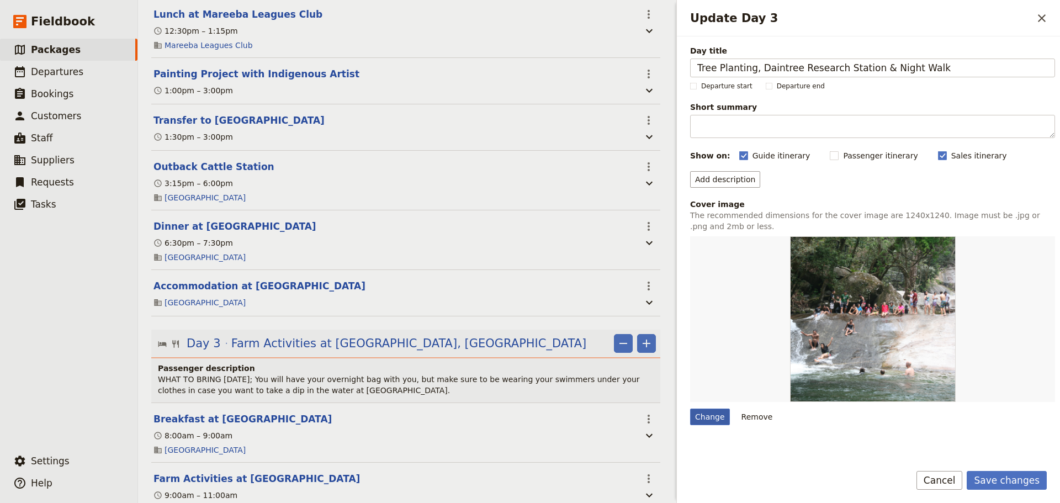
click at [709, 419] on div "Change" at bounding box center [710, 416] width 40 height 17
click at [690, 408] on input "Change" at bounding box center [689, 408] width 1 height 1
type input "C:\fakepath\Service FB- two girls digging hole for trees.jpg"
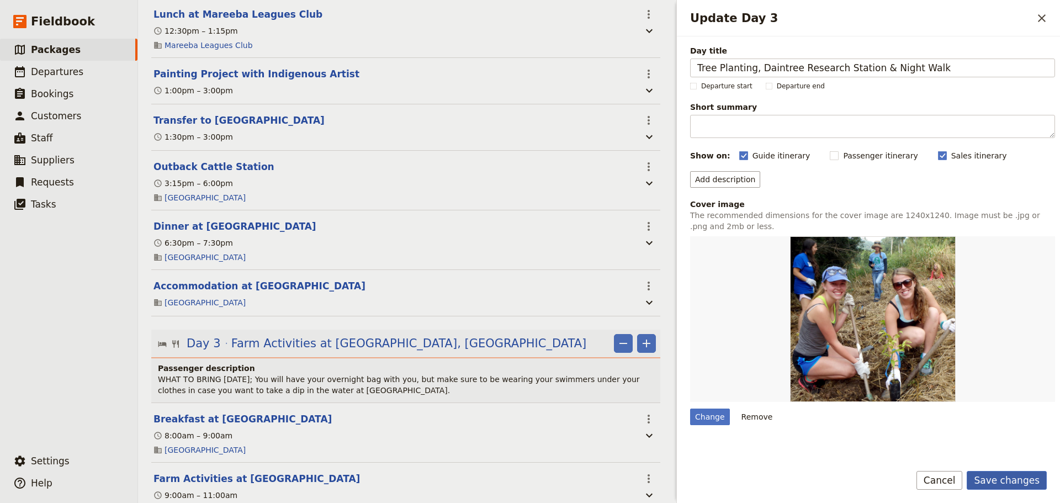
click at [1012, 483] on button "Save changes" at bounding box center [1006, 480] width 80 height 19
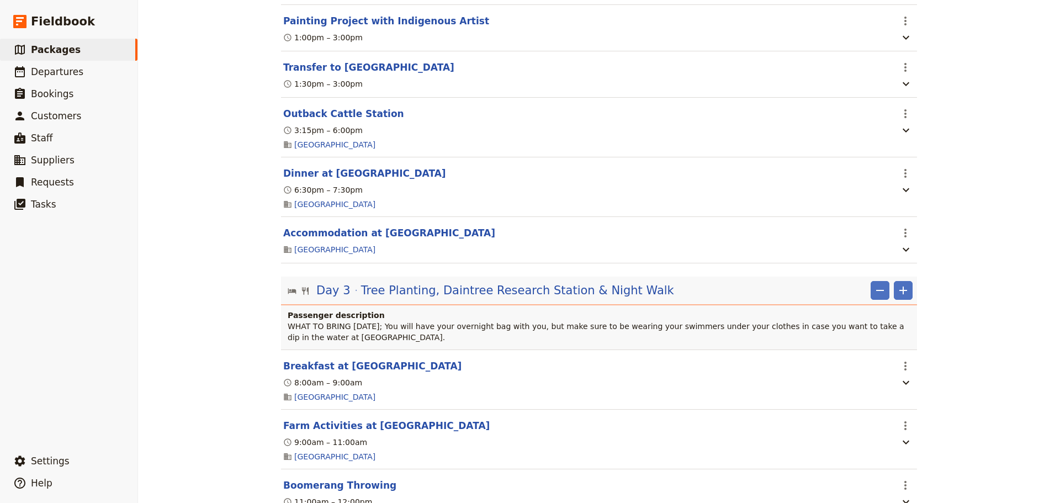
scroll to position [1288, 0]
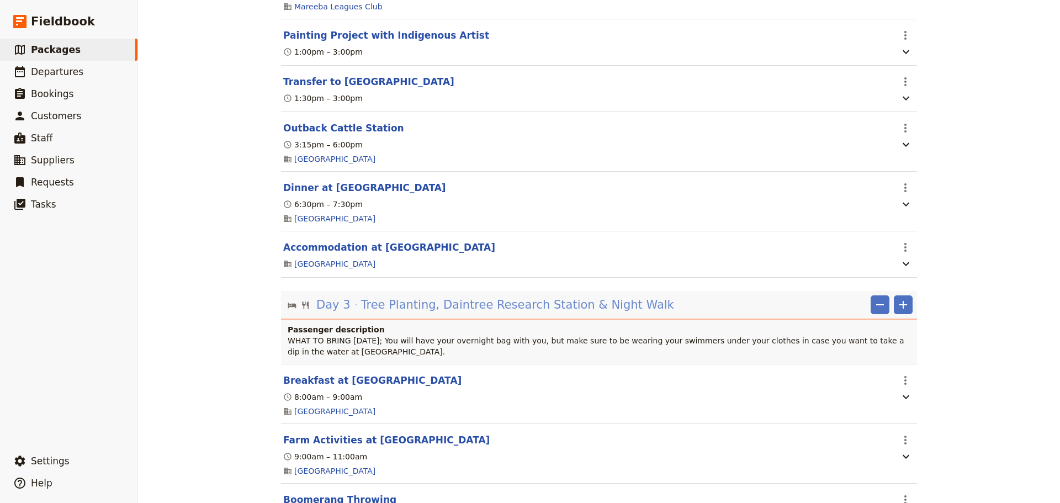
click at [586, 313] on span "Tree Planting, Daintree Research Station & Night Walk" at bounding box center [517, 304] width 313 height 17
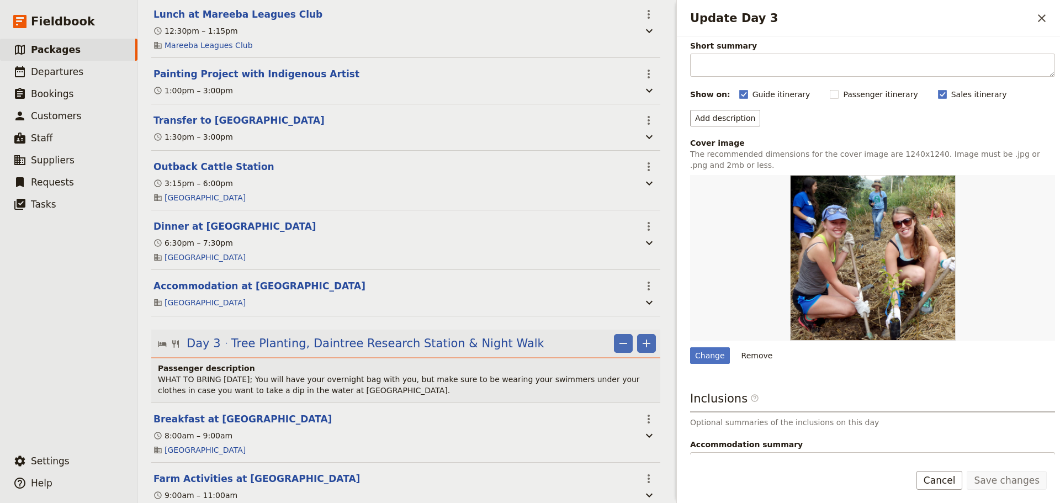
scroll to position [0, 0]
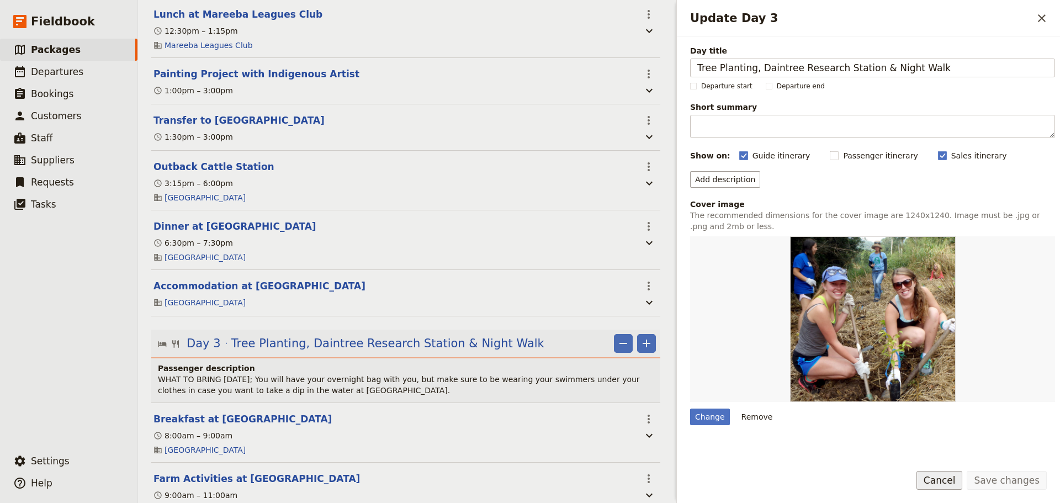
click at [949, 485] on button "Cancel" at bounding box center [939, 480] width 46 height 19
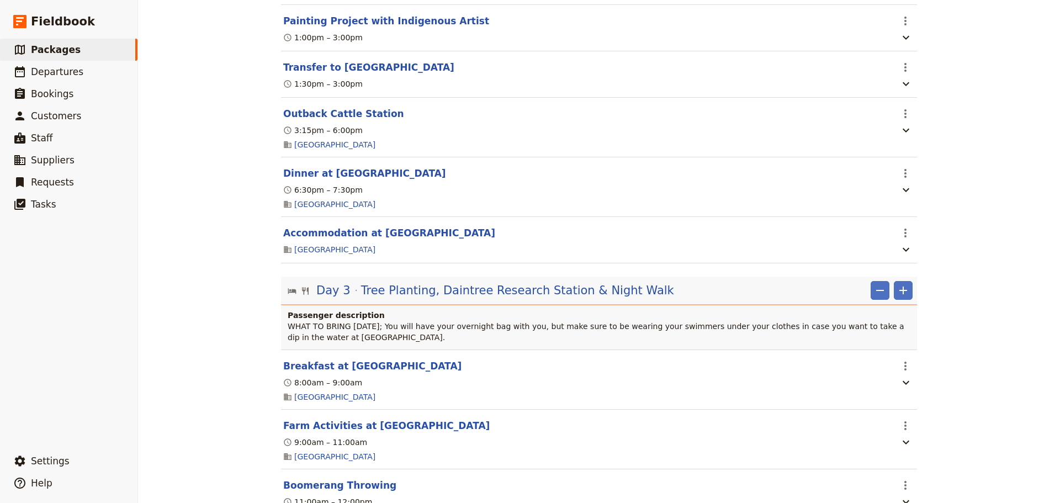
scroll to position [1288, 0]
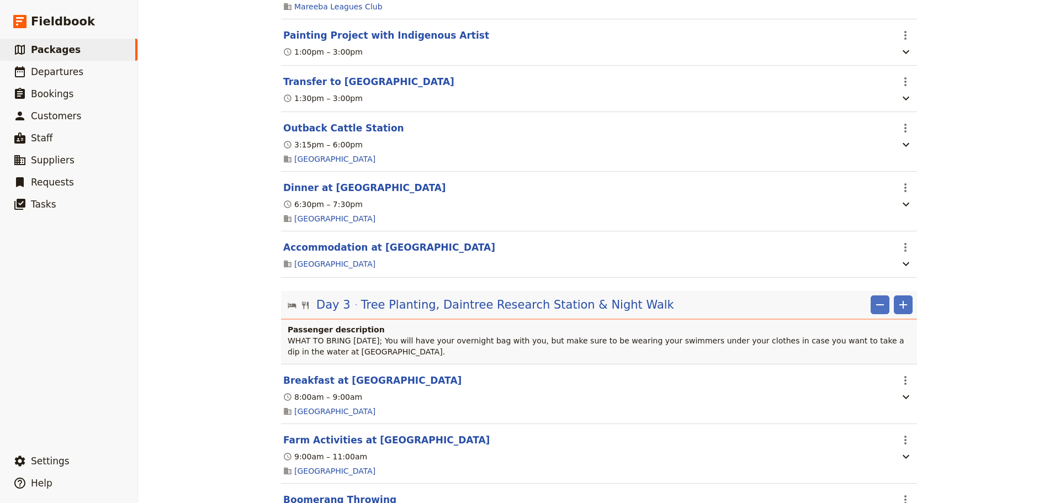
click at [632, 357] on p "WHAT TO BRING [DATE]; You will have your overnight bag with you, but make sure …" at bounding box center [600, 346] width 625 height 22
drag, startPoint x: 732, startPoint y: 349, endPoint x: 744, endPoint y: 344, distance: 12.8
click at [733, 335] on h4 "Passenger description" at bounding box center [600, 329] width 625 height 11
click at [612, 313] on span "Tree Planting, Daintree Research Station & Night Walk" at bounding box center [517, 304] width 313 height 17
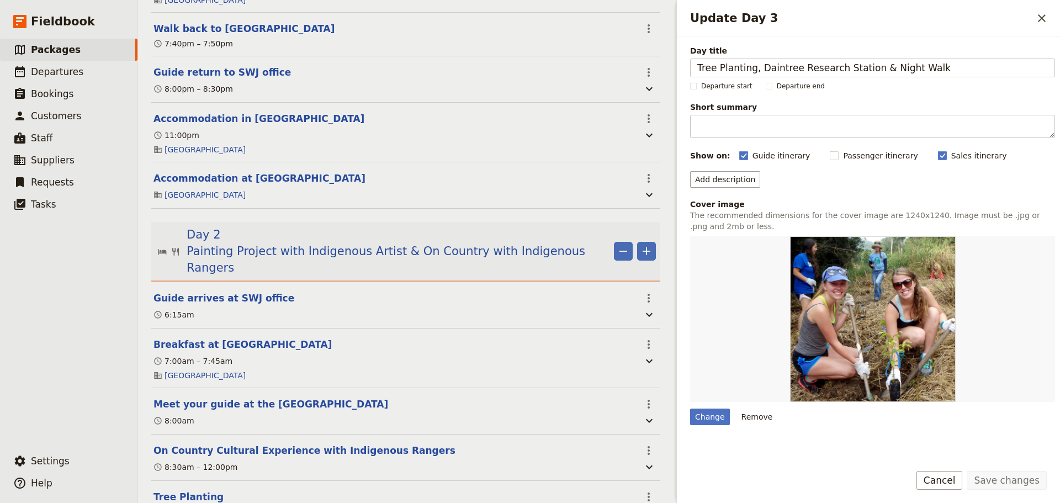
scroll to position [658, 0]
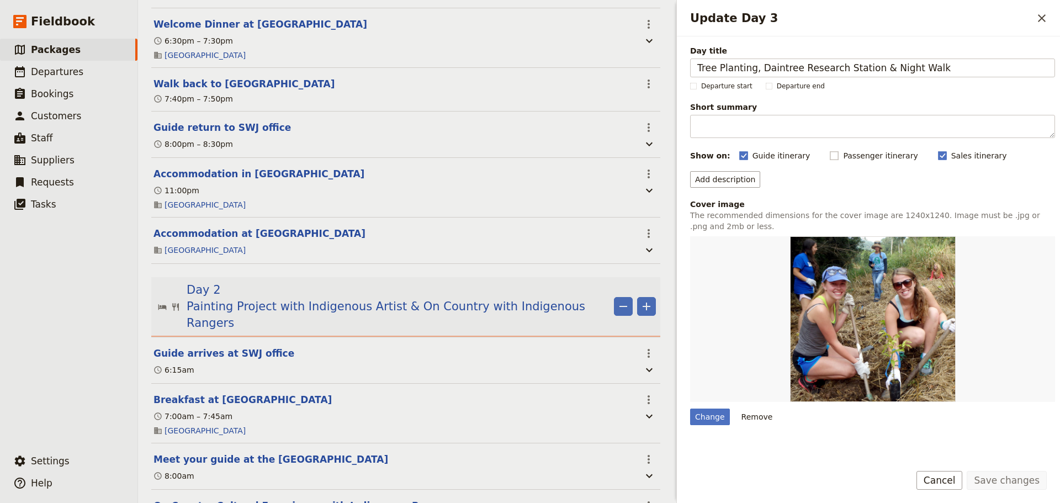
click at [830, 153] on rect "Update Day 3" at bounding box center [834, 155] width 8 height 8
click at [829, 150] on input "Passenger itinerary" at bounding box center [829, 150] width 1 height 1
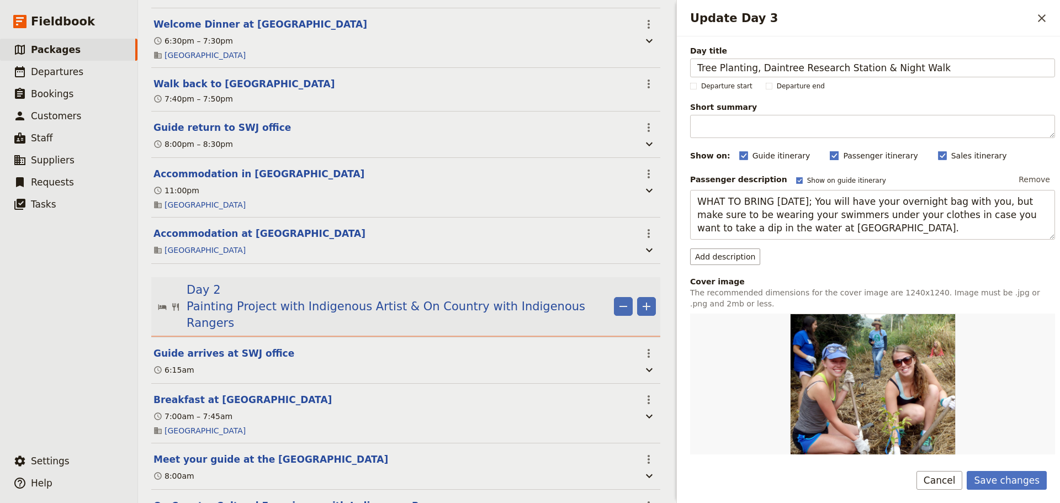
click at [830, 153] on rect "Update Day 3" at bounding box center [834, 155] width 8 height 8
click at [829, 150] on input "Passenger itinerary" at bounding box center [829, 150] width 1 height 1
checkbox input "false"
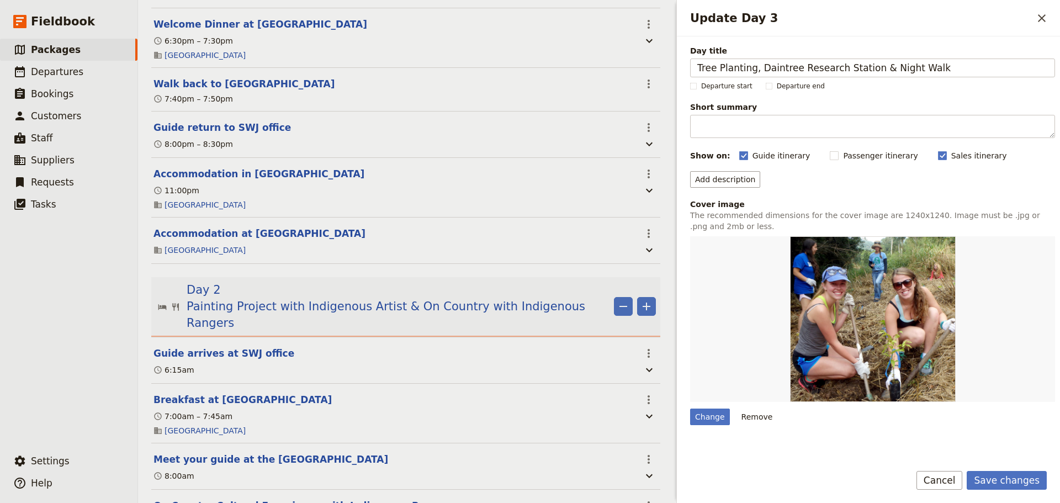
drag, startPoint x: 1013, startPoint y: 481, endPoint x: 459, endPoint y: 363, distance: 565.9
click at [1006, 480] on button "Save changes" at bounding box center [1006, 480] width 80 height 19
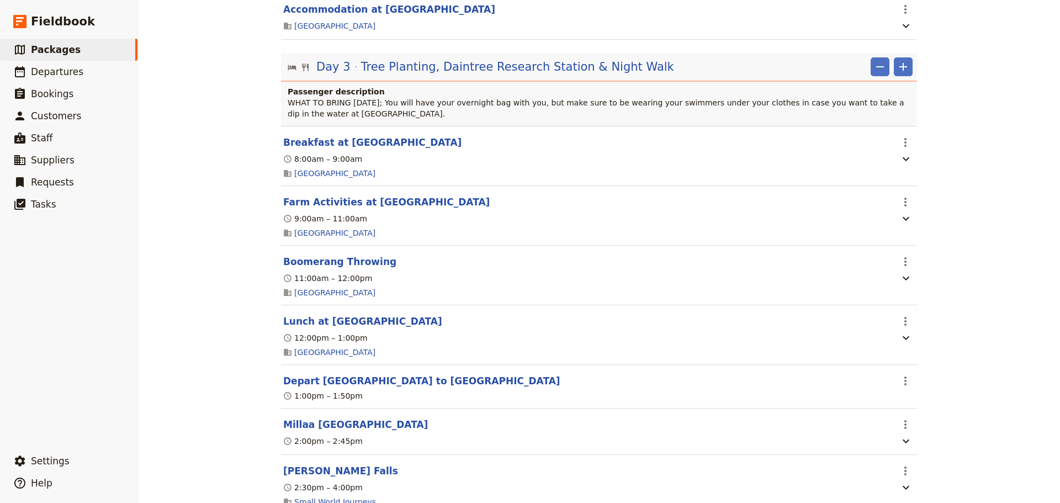
scroll to position [1548, 0]
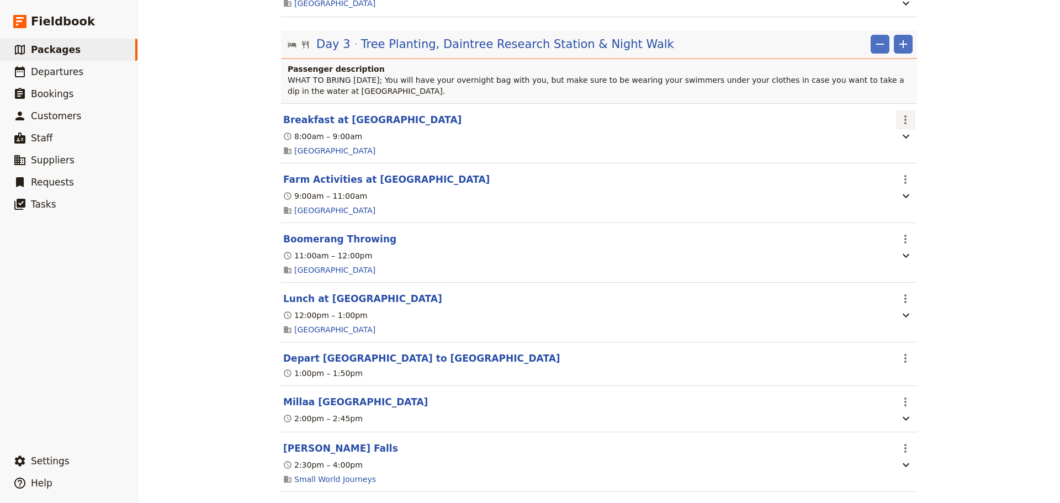
click at [908, 129] on button "​" at bounding box center [905, 119] width 19 height 19
click at [926, 190] on button "Delete this itinerary item" at bounding box center [947, 182] width 110 height 15
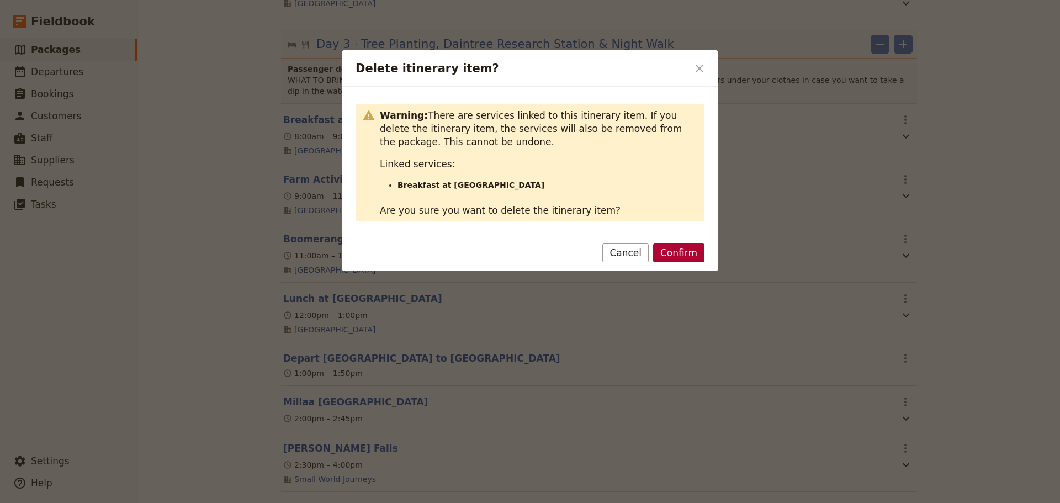
click at [699, 254] on button "Confirm" at bounding box center [678, 252] width 51 height 19
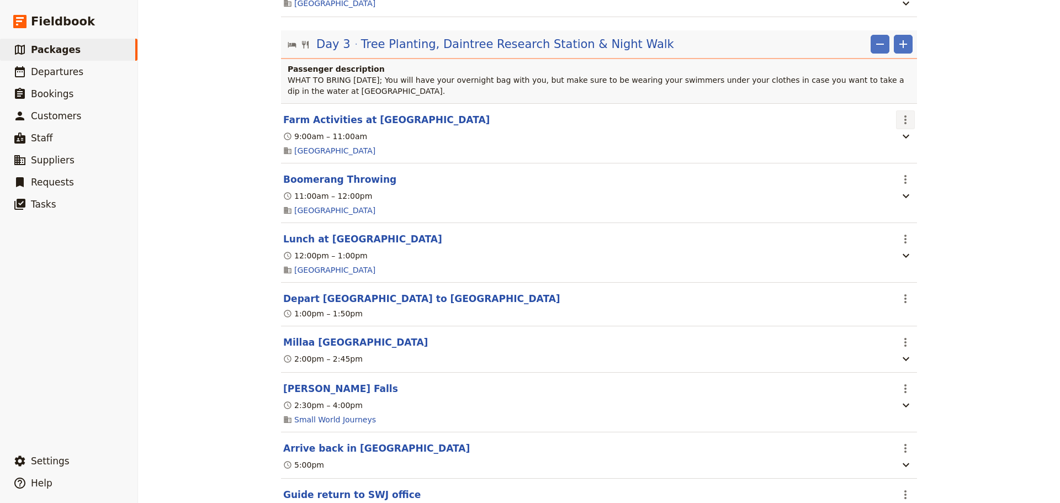
click at [904, 126] on icon "Actions" at bounding box center [904, 119] width 13 height 13
click at [925, 184] on span "Delete this itinerary item" at bounding box center [947, 182] width 97 height 11
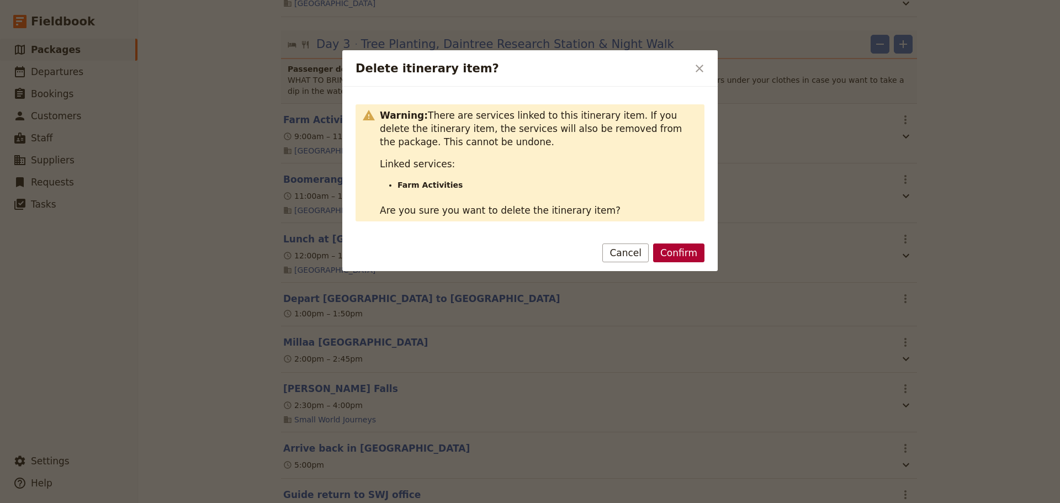
click at [667, 260] on button "Confirm" at bounding box center [678, 252] width 51 height 19
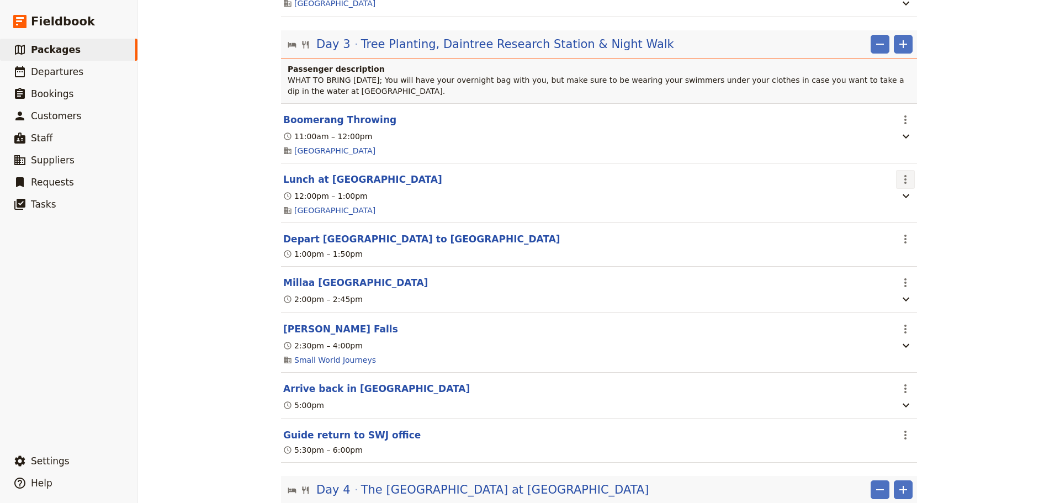
click at [908, 189] on button "​" at bounding box center [905, 179] width 19 height 19
click at [923, 241] on span "Delete this itinerary item" at bounding box center [947, 243] width 97 height 11
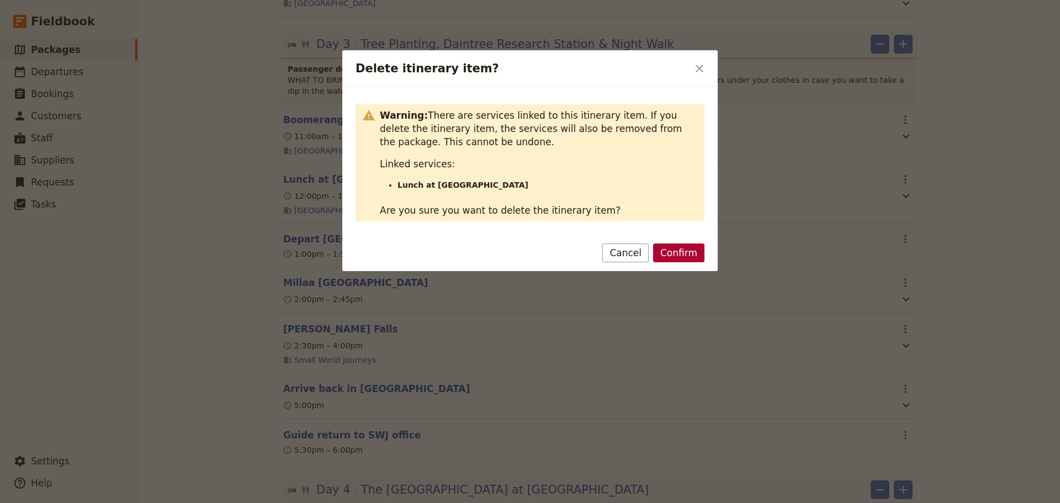
click at [696, 255] on button "Confirm" at bounding box center [678, 252] width 51 height 19
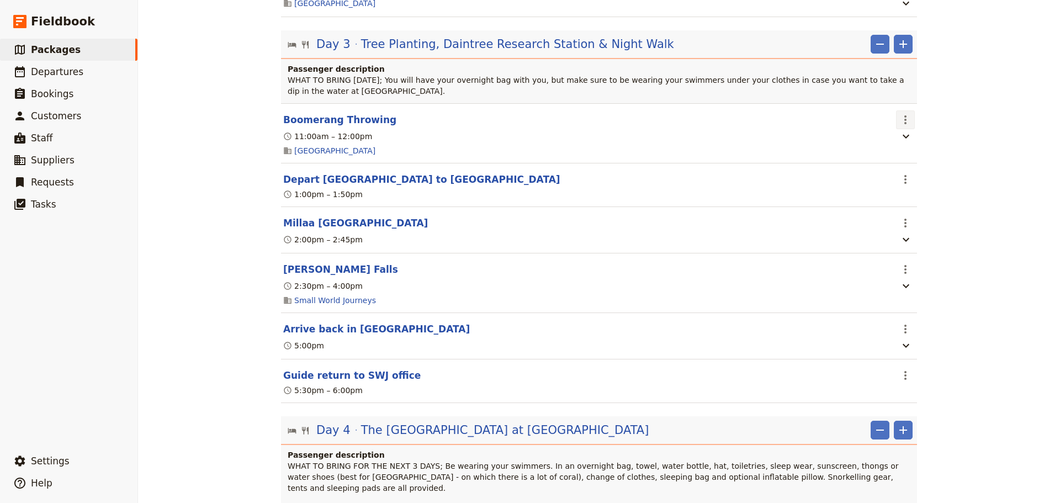
click at [898, 126] on icon "Actions" at bounding box center [904, 119] width 13 height 13
click at [909, 187] on span "Delete this itinerary item" at bounding box center [947, 182] width 97 height 11
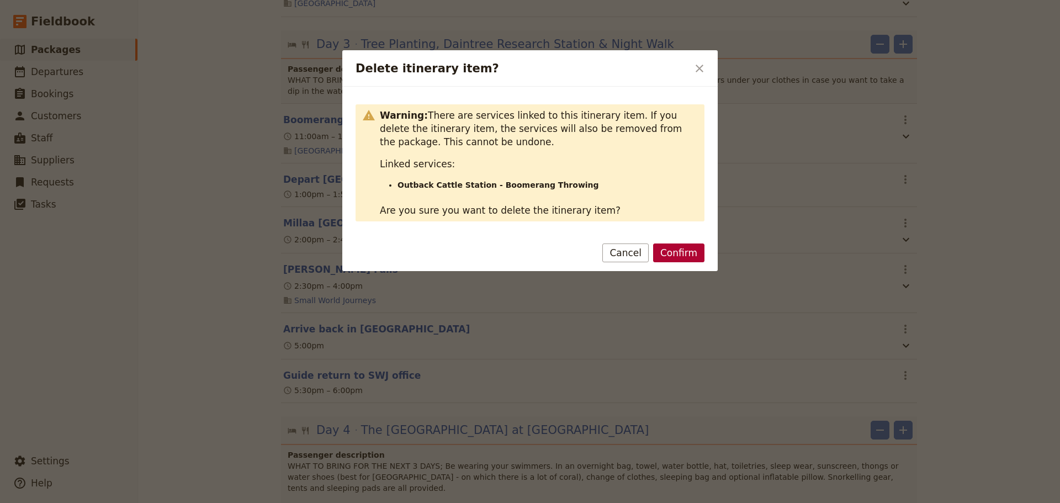
click at [686, 262] on button "Confirm" at bounding box center [678, 252] width 51 height 19
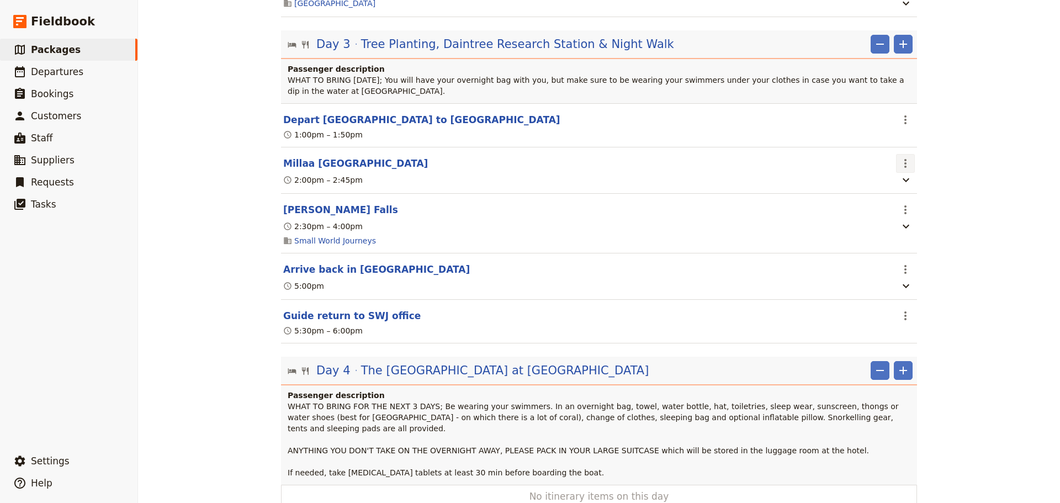
click at [898, 170] on icon "Actions" at bounding box center [904, 163] width 13 height 13
click at [926, 226] on span "Delete this itinerary item" at bounding box center [947, 226] width 97 height 11
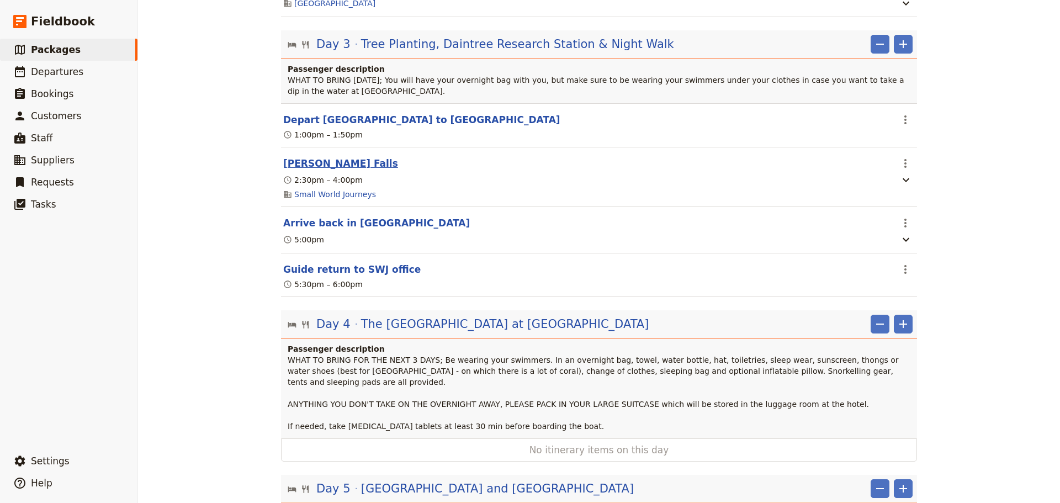
click at [319, 170] on button "[PERSON_NAME] Falls" at bounding box center [340, 163] width 115 height 13
select select "3"
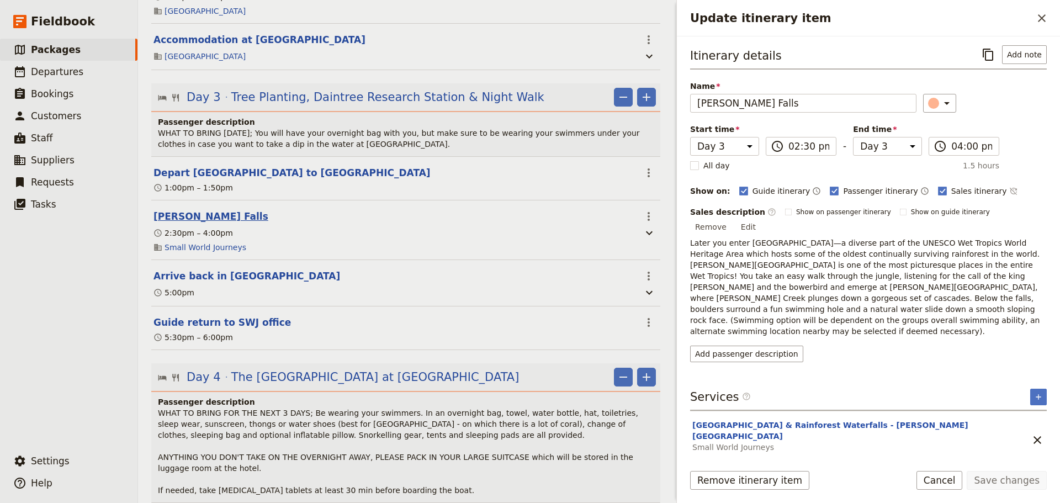
scroll to position [1562, 0]
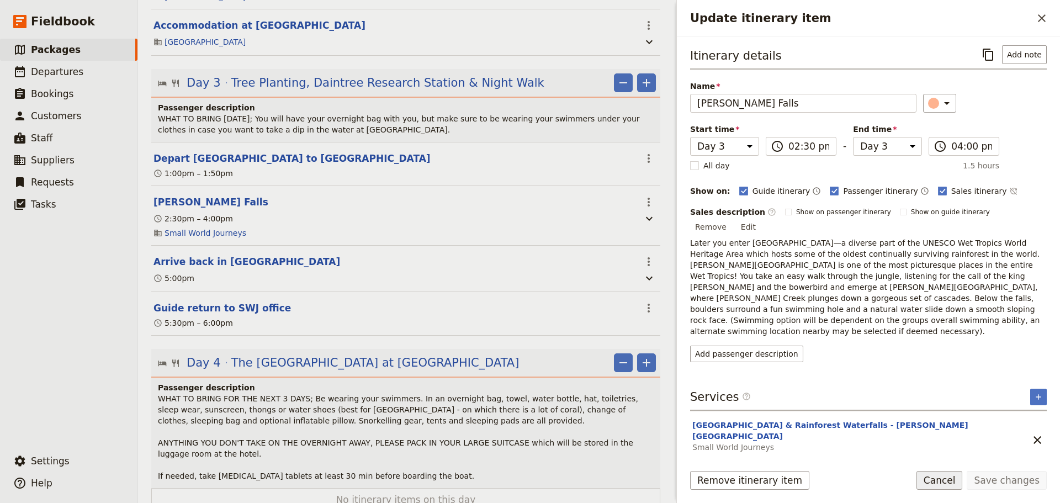
click at [935, 481] on button "Cancel" at bounding box center [939, 480] width 46 height 19
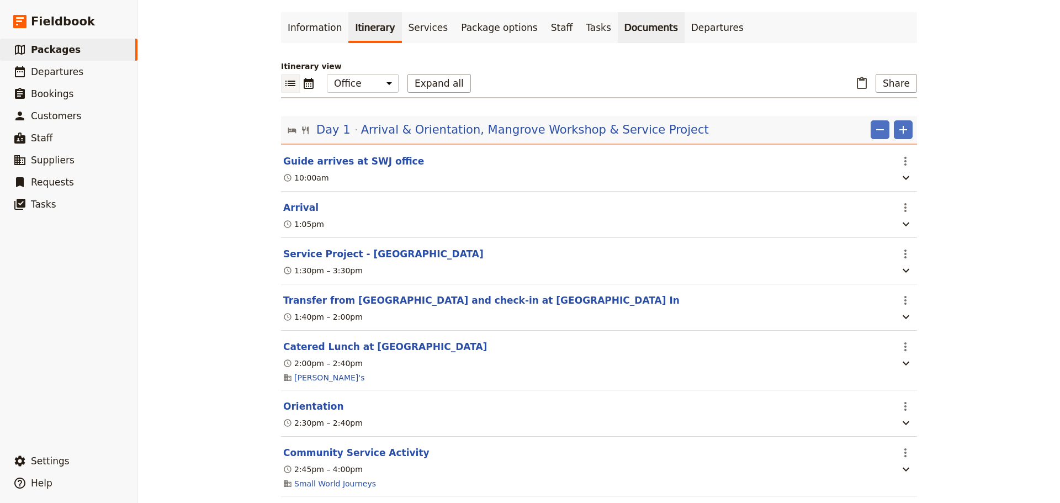
scroll to position [0, 0]
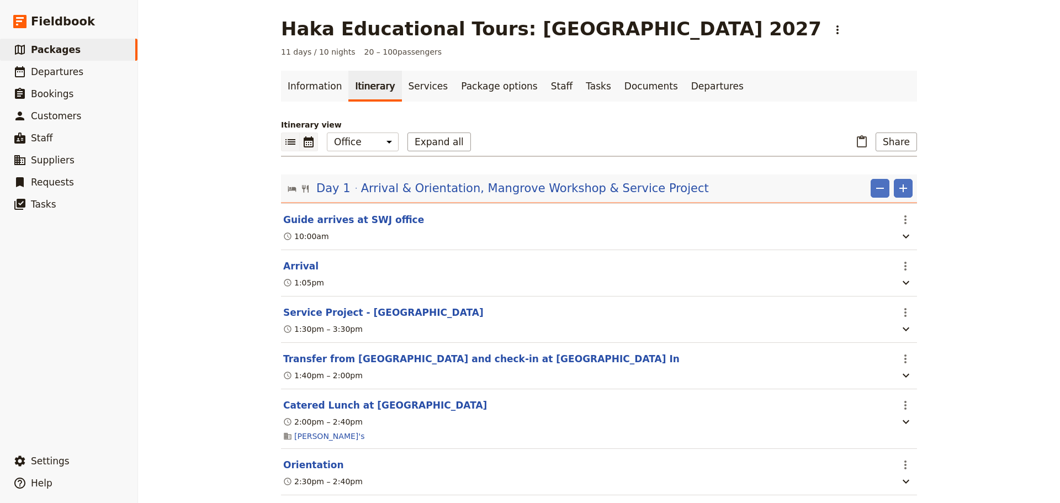
click at [309, 141] on icon "Calendar view" at bounding box center [309, 141] width 10 height 11
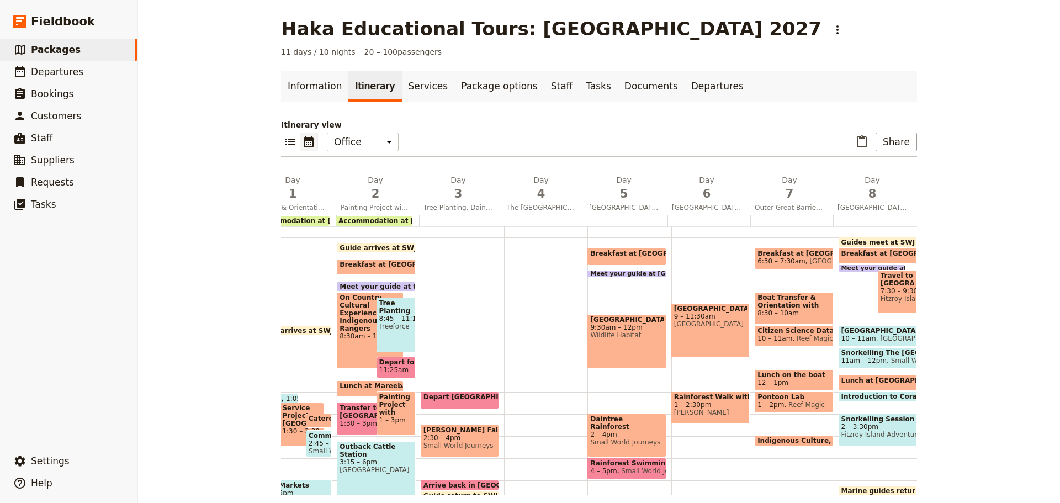
scroll to position [0, 45]
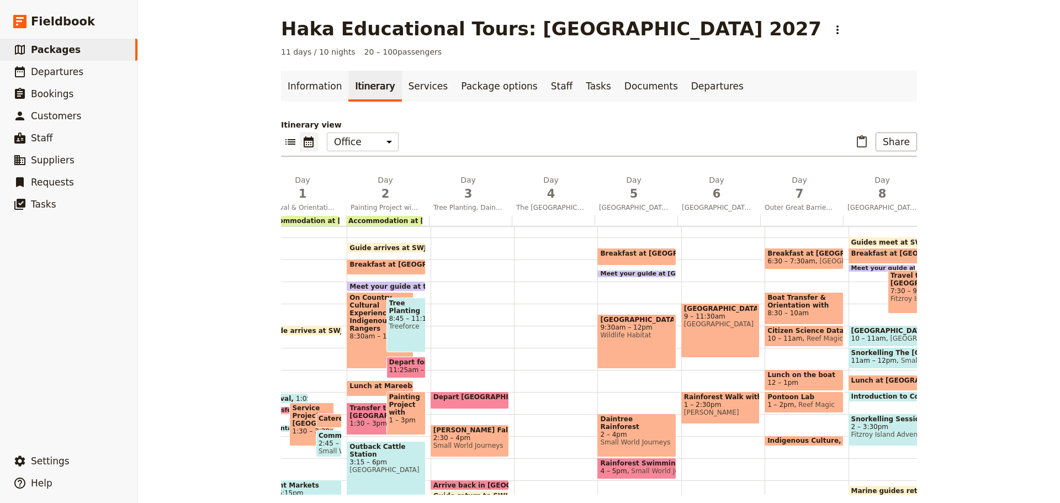
click at [390, 466] on span "[GEOGRAPHIC_DATA]" at bounding box center [385, 470] width 73 height 8
select select "2"
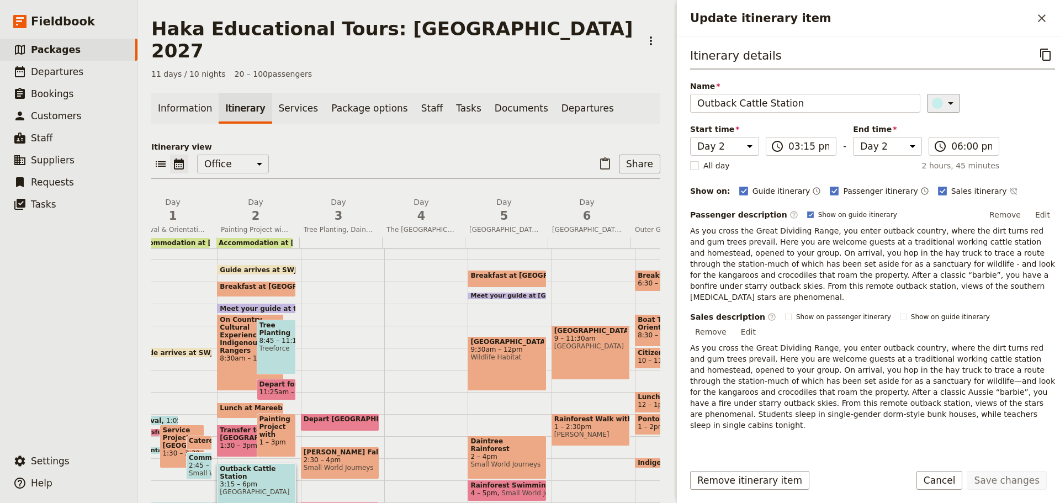
click at [944, 103] on icon "Update itinerary item" at bounding box center [950, 103] width 13 height 13
click at [947, 103] on button "​" at bounding box center [943, 103] width 33 height 19
click at [935, 477] on button "Cancel" at bounding box center [939, 480] width 46 height 19
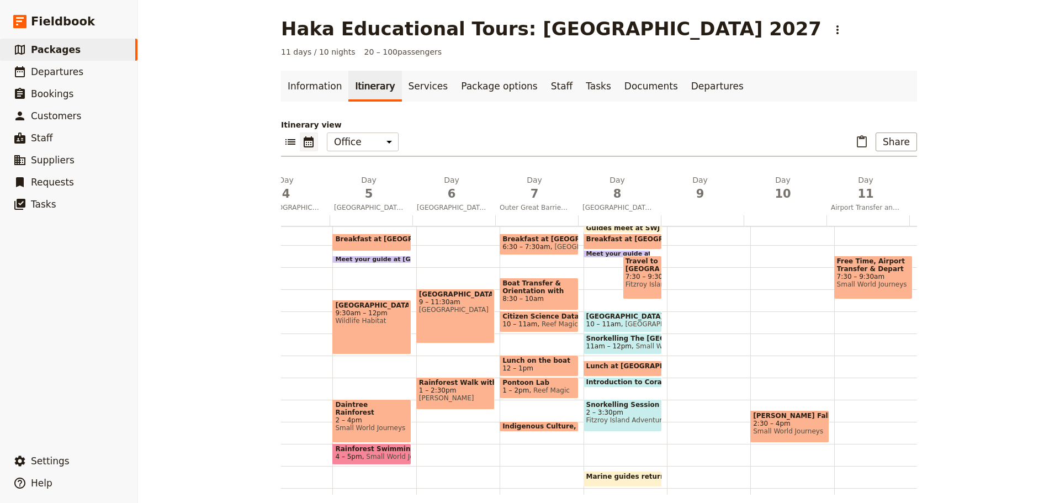
scroll to position [0, 0]
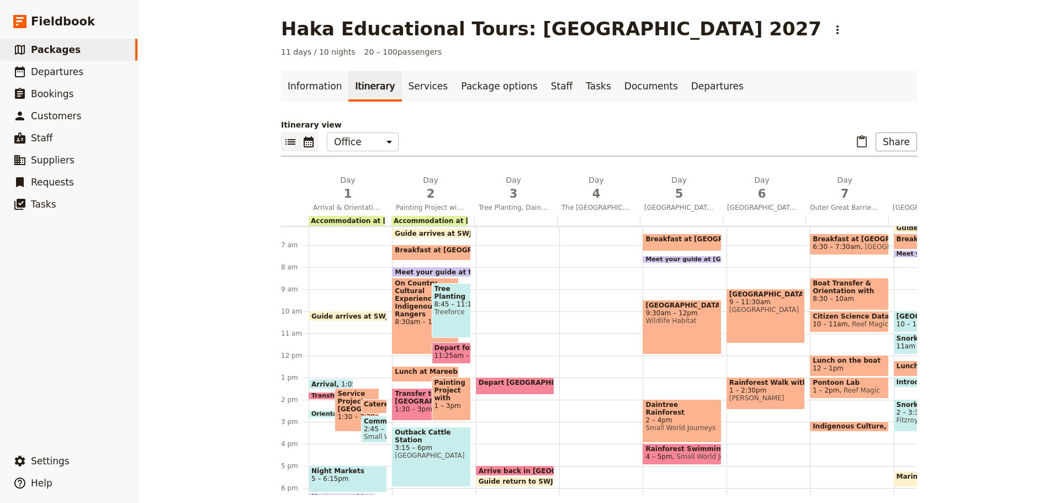
click at [284, 146] on icon "List view" at bounding box center [290, 141] width 13 height 13
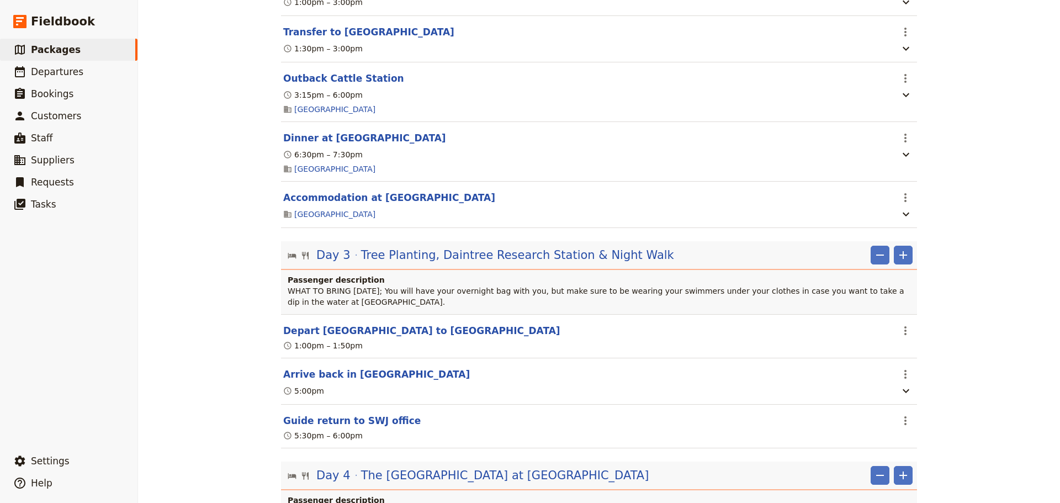
scroll to position [1380, 0]
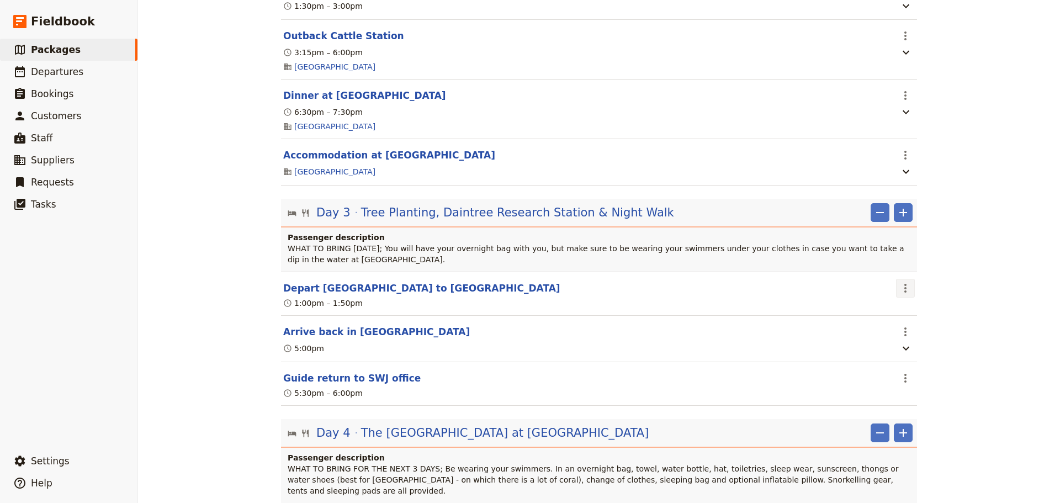
click at [897, 297] on button "​" at bounding box center [905, 288] width 19 height 19
click at [921, 349] on span "Delete this itinerary item" at bounding box center [947, 350] width 97 height 11
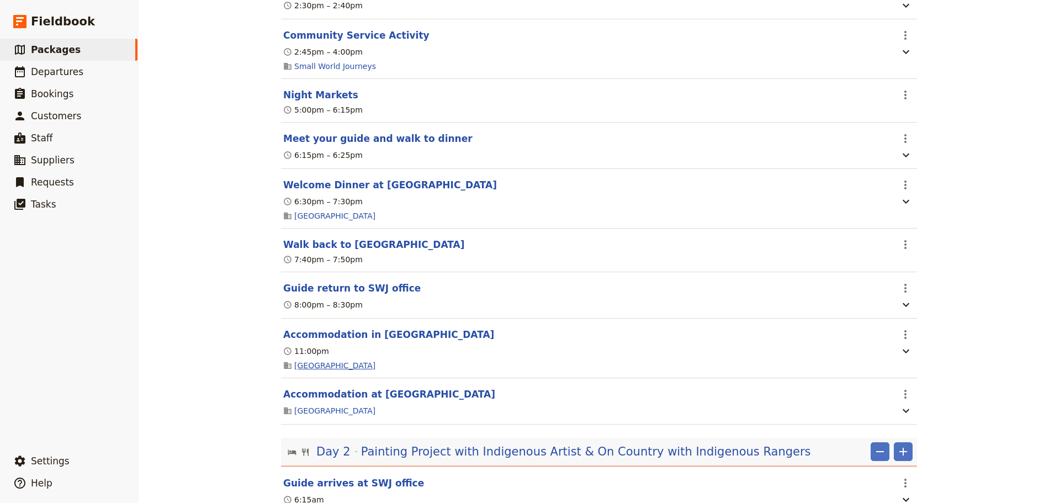
scroll to position [0, 0]
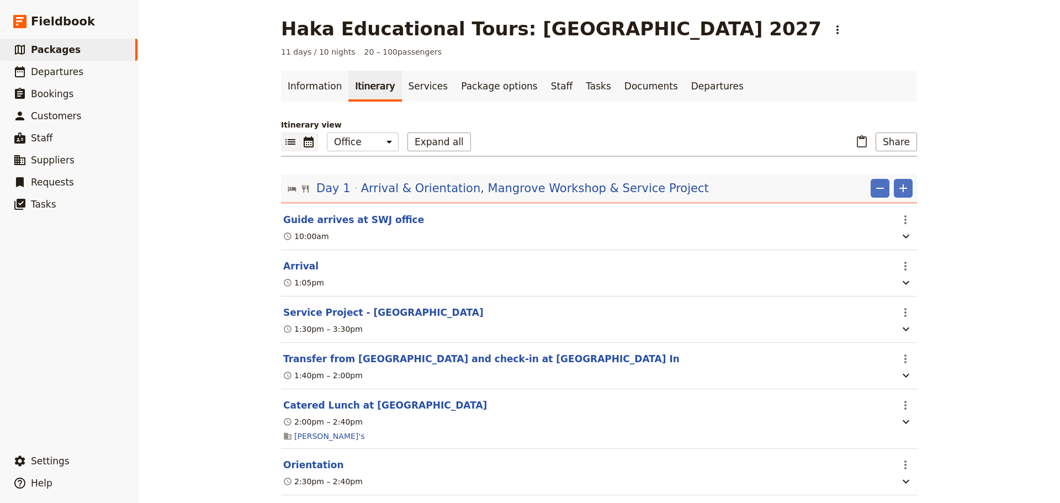
click at [304, 136] on icon "Calendar view" at bounding box center [308, 141] width 13 height 13
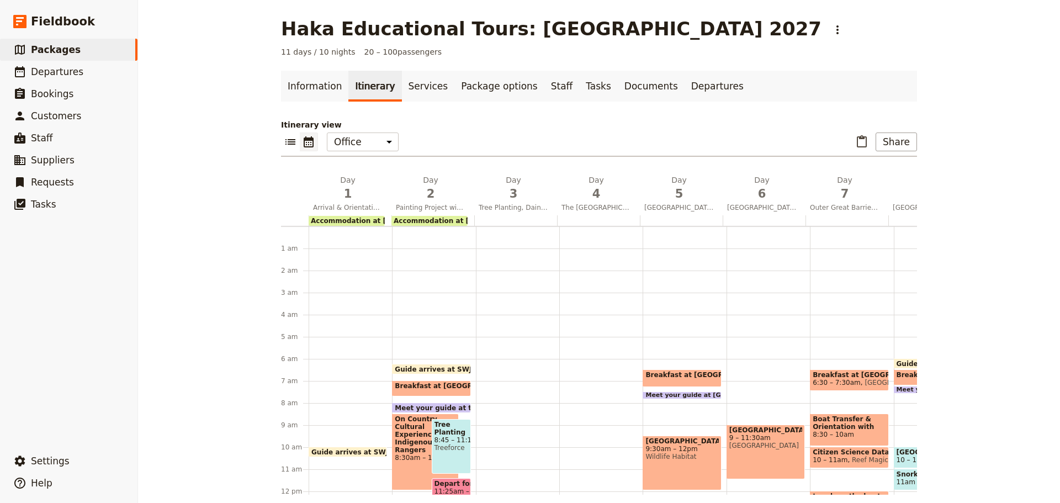
scroll to position [121, 0]
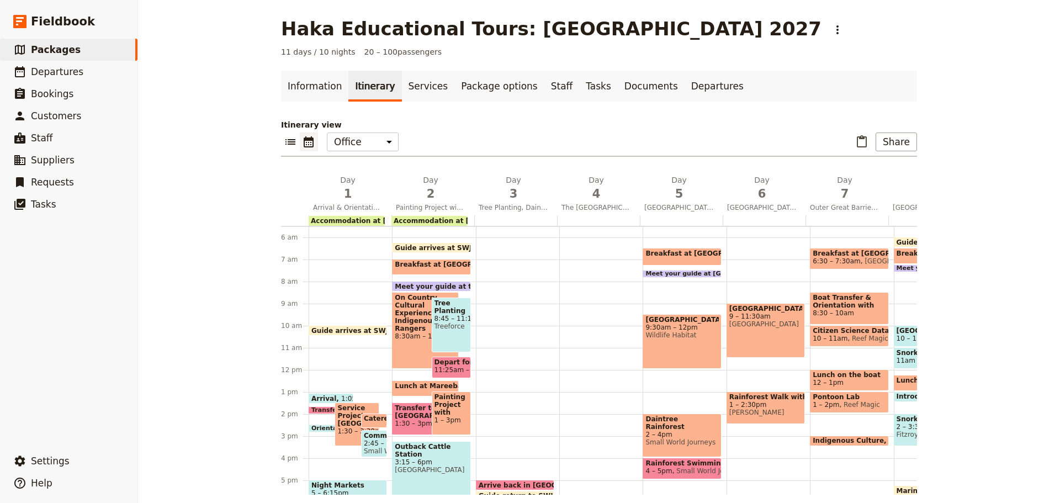
click at [450, 325] on span "Treeforce" at bounding box center [451, 326] width 34 height 8
select select "2"
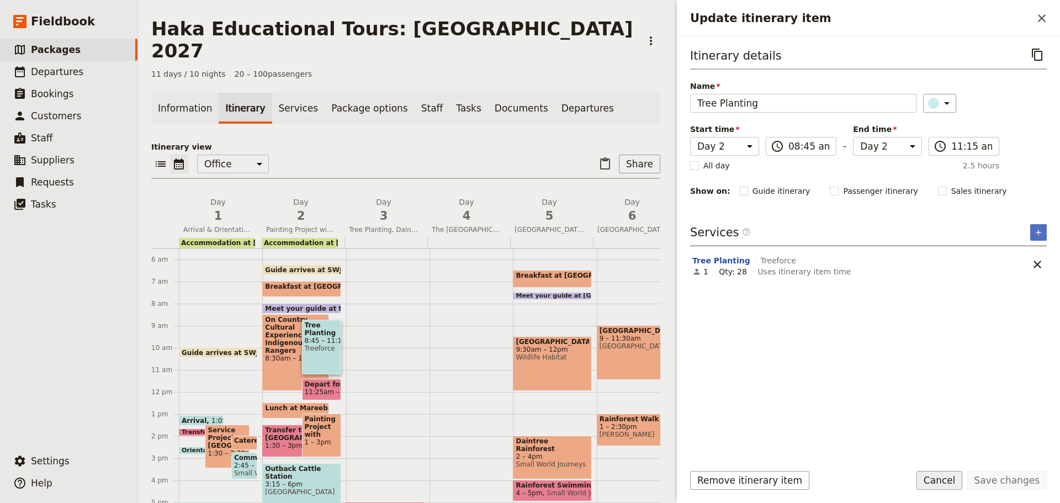
click at [938, 473] on button "Cancel" at bounding box center [939, 480] width 46 height 19
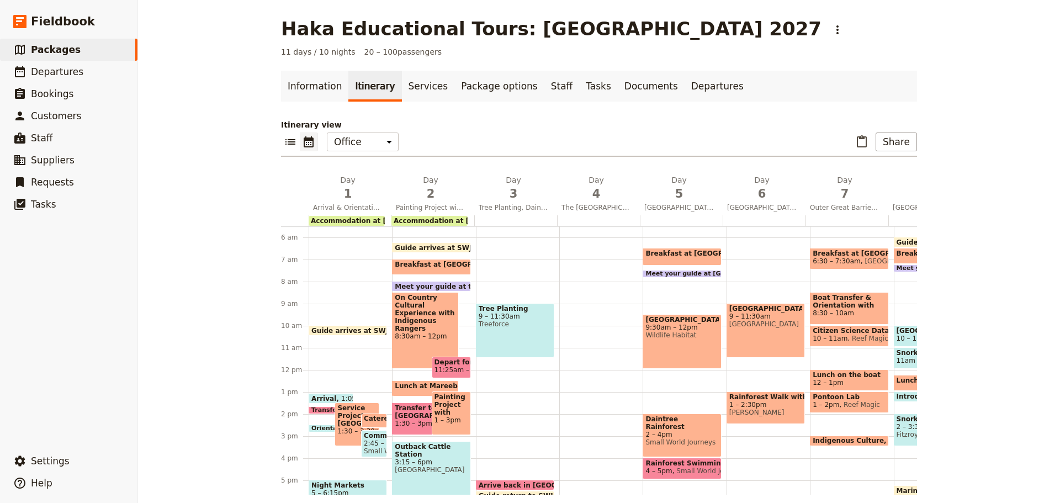
click at [434, 458] on span "3:15 – 6pm" at bounding box center [431, 462] width 73 height 8
select select "2"
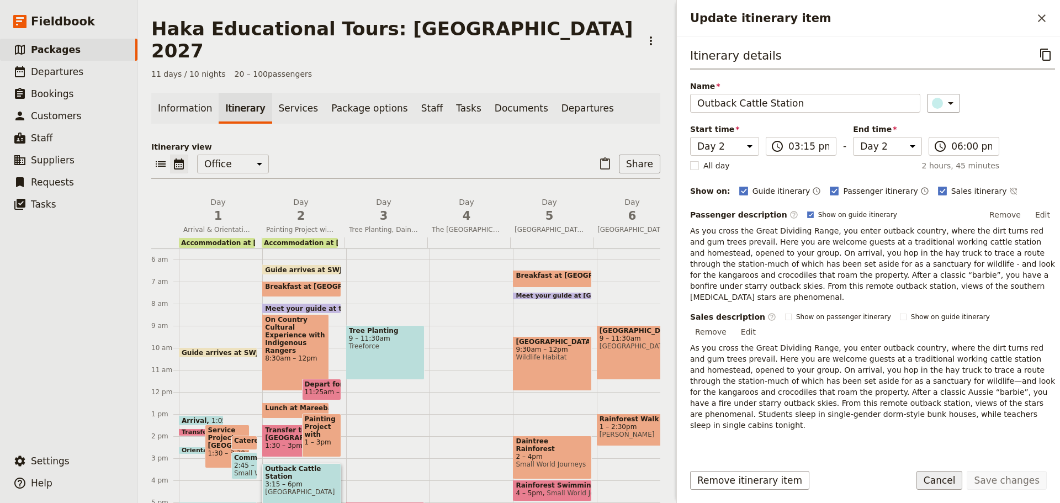
click at [937, 476] on button "Cancel" at bounding box center [939, 480] width 46 height 19
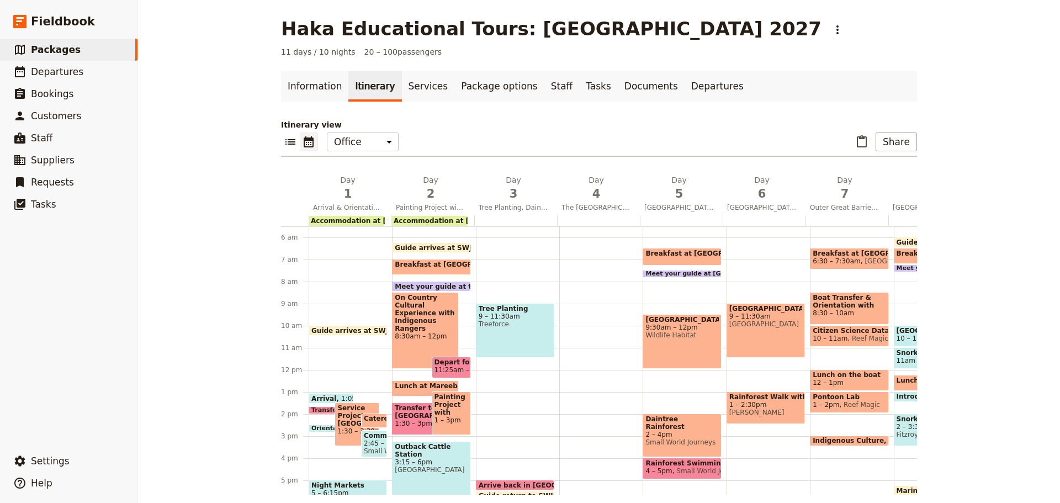
scroll to position [136, 0]
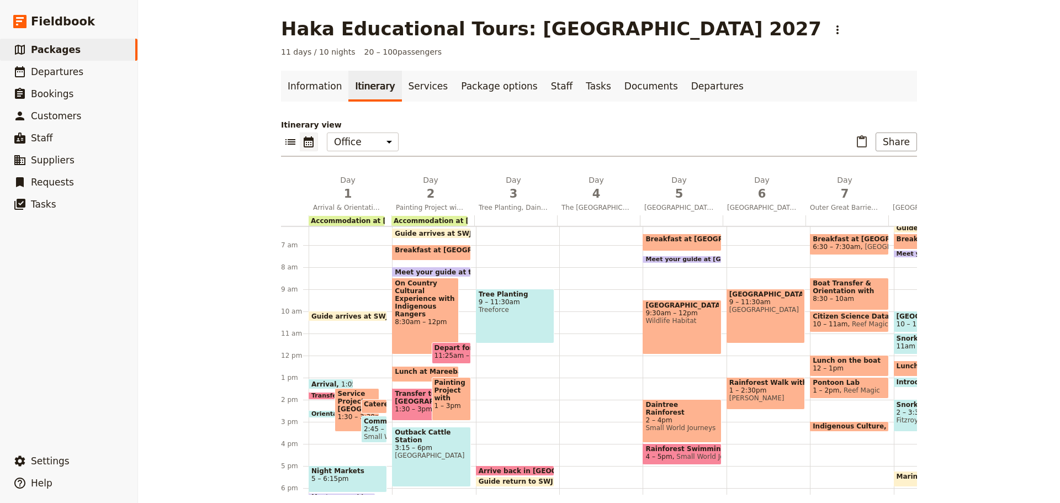
click at [491, 317] on div "Tree Planting 9 – 11:30am Treeforce" at bounding box center [515, 316] width 78 height 55
select select "3"
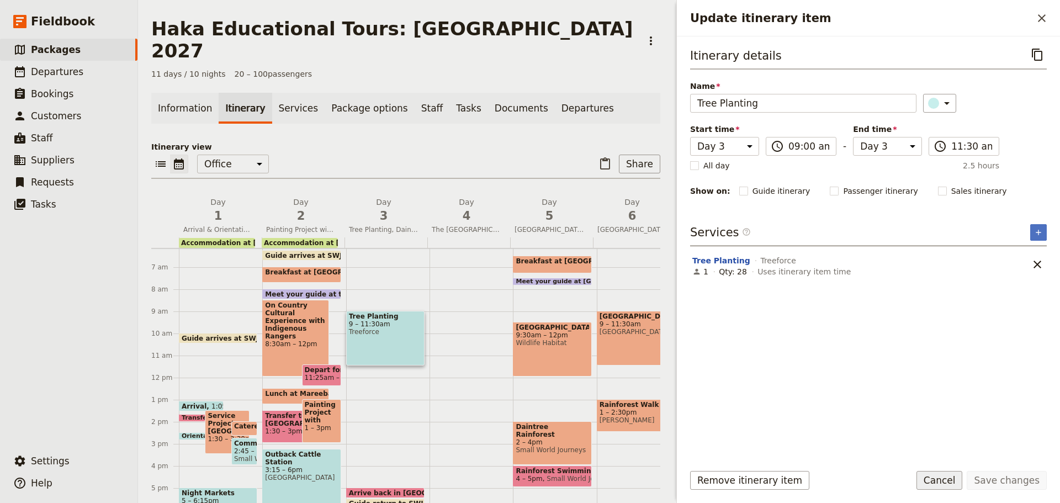
click at [959, 476] on button "Cancel" at bounding box center [939, 480] width 46 height 19
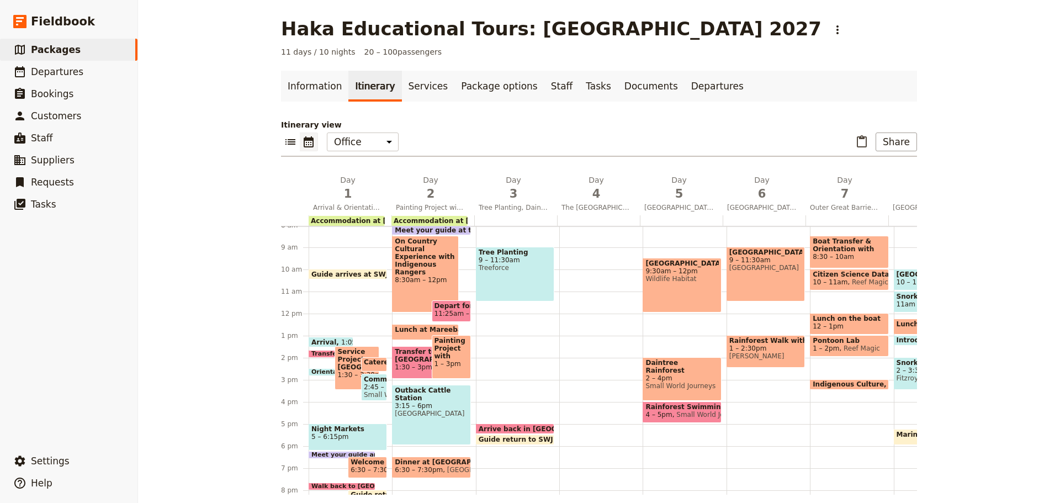
scroll to position [86, 0]
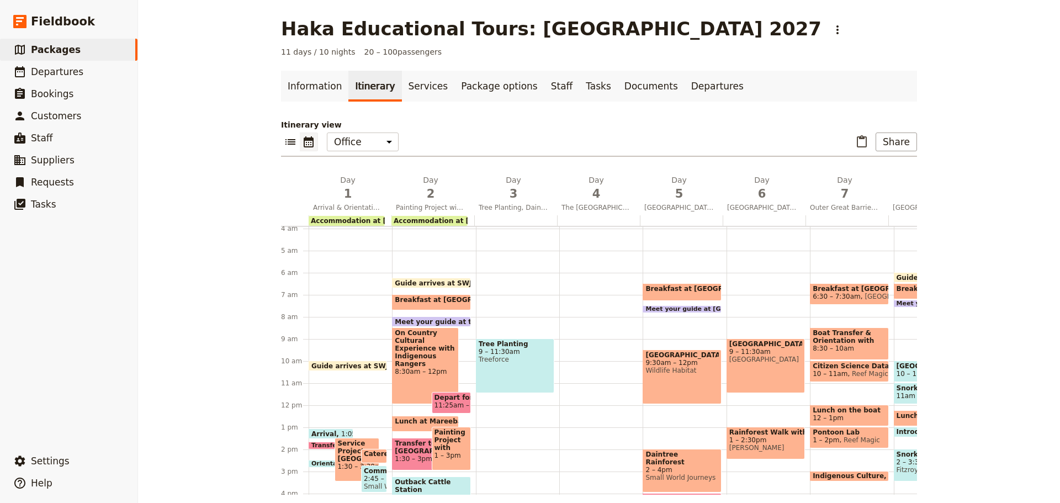
click at [285, 141] on icon "List view" at bounding box center [290, 142] width 10 height 6
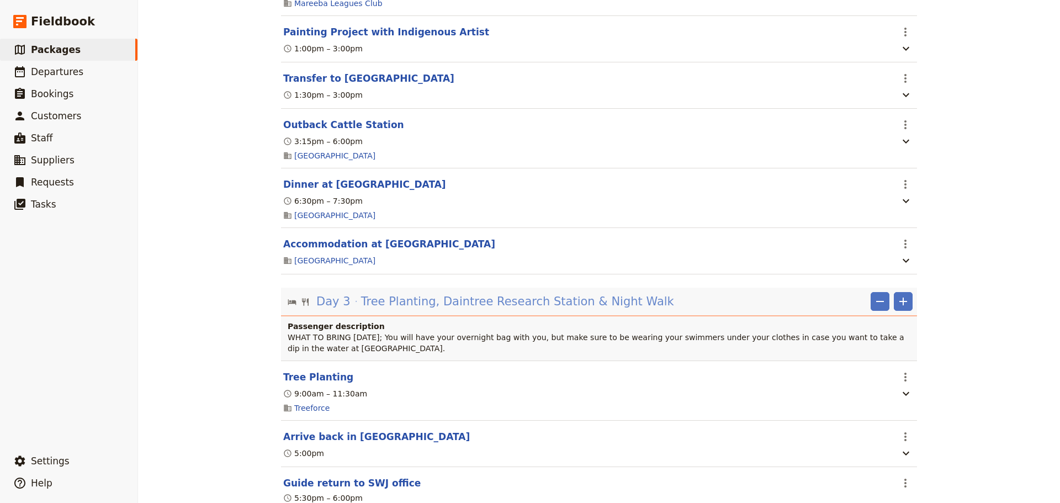
scroll to position [1196, 0]
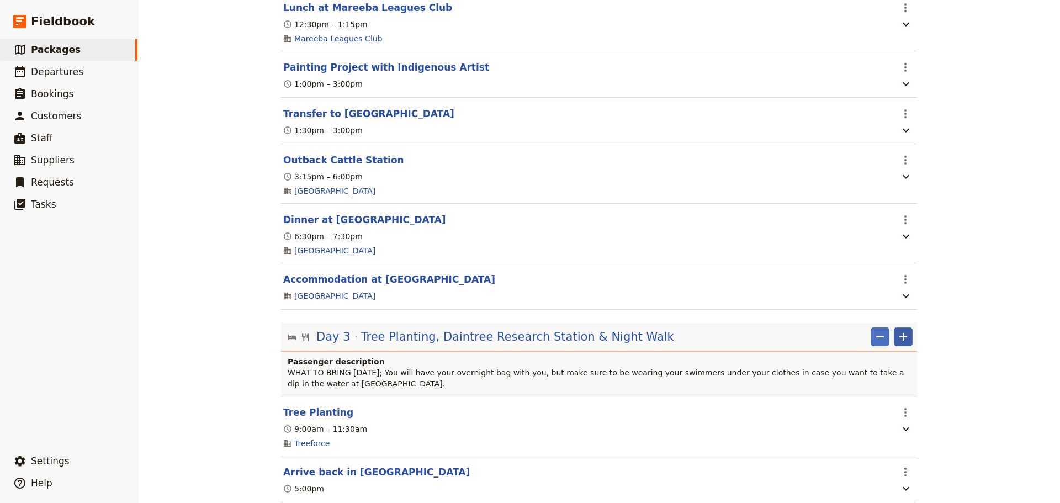
click at [899, 341] on icon "Add" at bounding box center [903, 337] width 8 height 8
click at [877, 384] on span "Add itinerary item" at bounding box center [866, 382] width 70 height 11
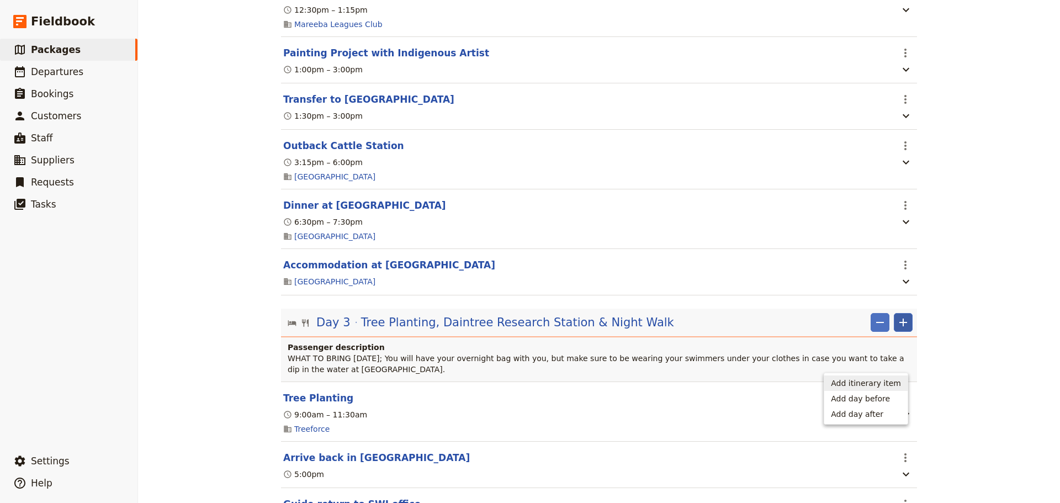
select select "3"
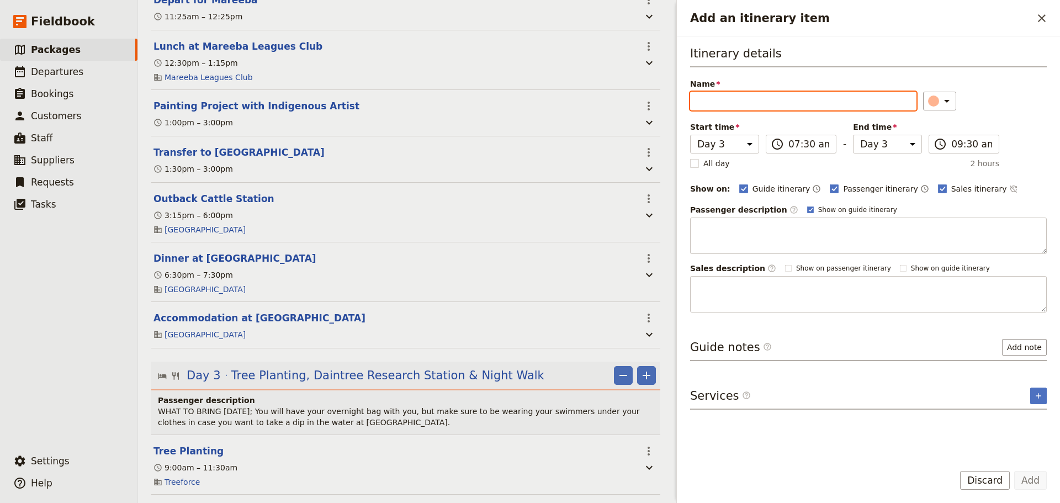
click at [779, 108] on input "Name" at bounding box center [803, 101] width 226 height 19
paste input "Tree Planting"
type input "Tree Planting"
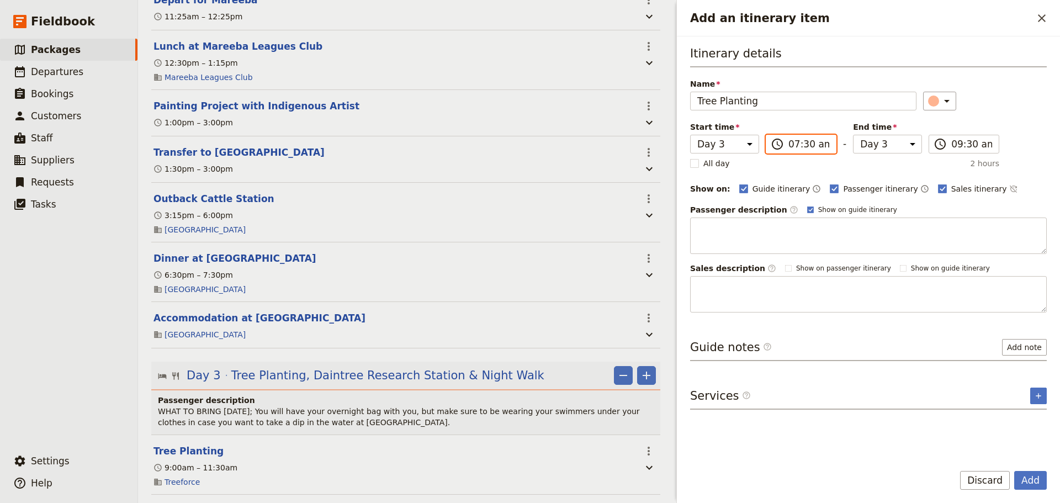
click at [802, 150] on input "07:30 am" at bounding box center [808, 143] width 41 height 13
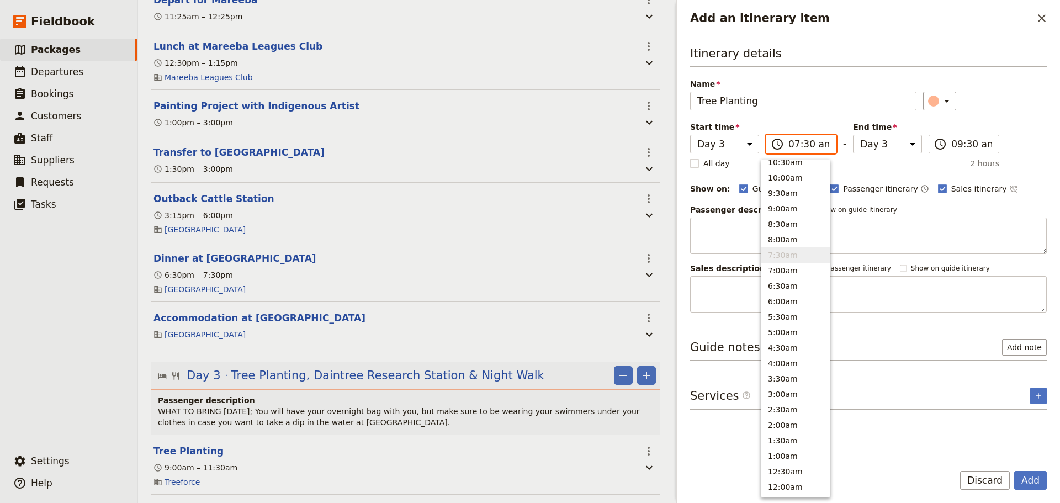
scroll to position [405, 0]
click at [804, 213] on button "9:00am" at bounding box center [795, 212] width 68 height 15
type input "09:00 am"
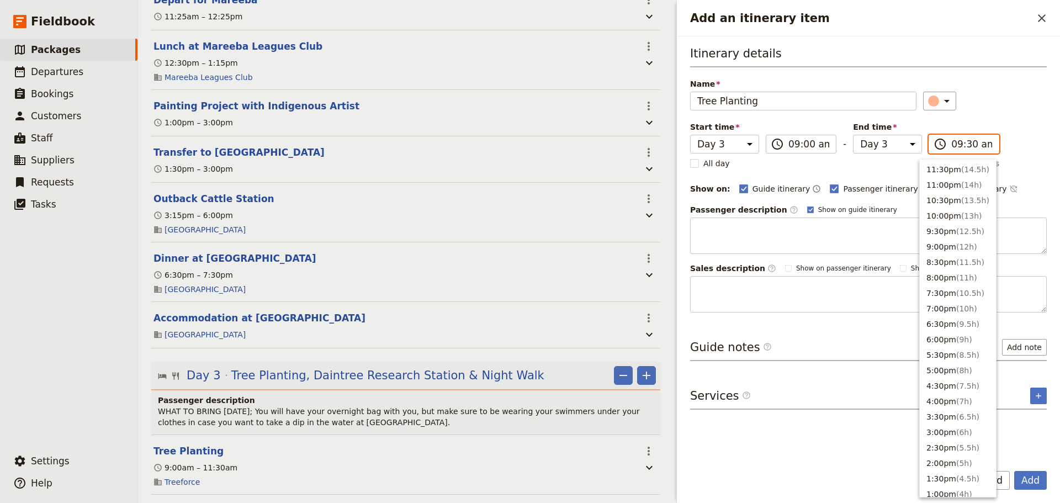
scroll to position [409, 0]
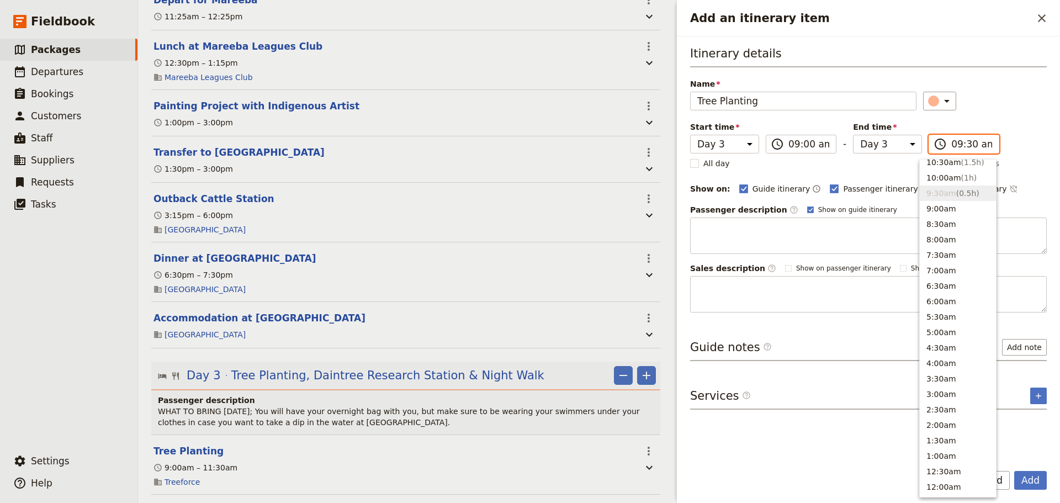
click at [961, 140] on input "09:30 am" at bounding box center [971, 143] width 41 height 13
click at [961, 166] on span "( 1.5h )" at bounding box center [972, 166] width 23 height 9
type input "10:30 am"
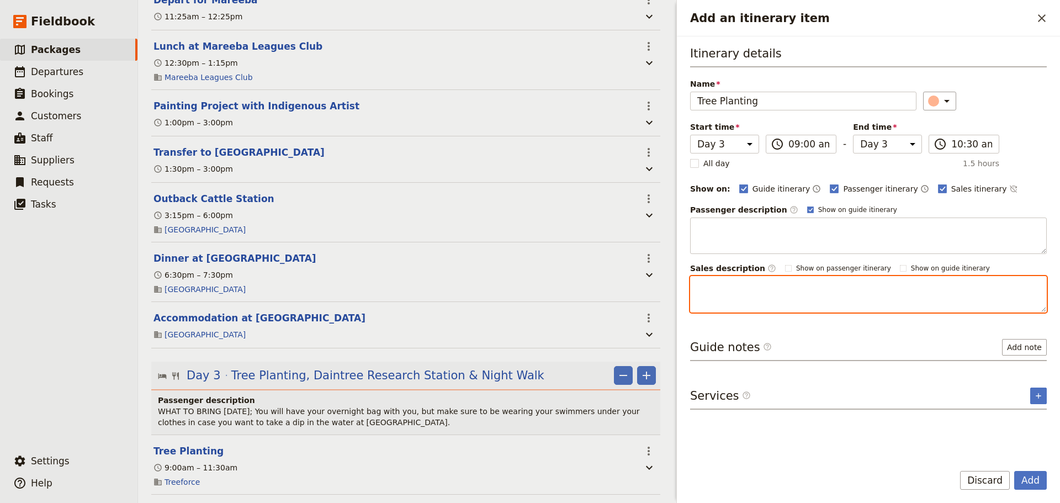
click at [811, 289] on textarea "Add an itinerary item" at bounding box center [868, 294] width 357 height 36
paste textarea "[DATE] with your guide you discuss loss of biodiversity and habitats for a rang…"
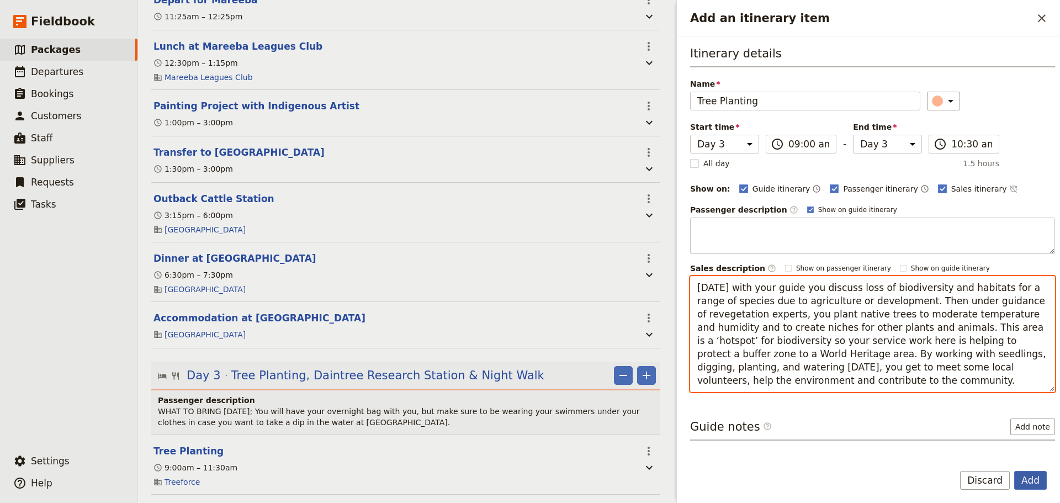
type textarea "[DATE] with your guide you discuss loss of biodiversity and habitats for a rang…"
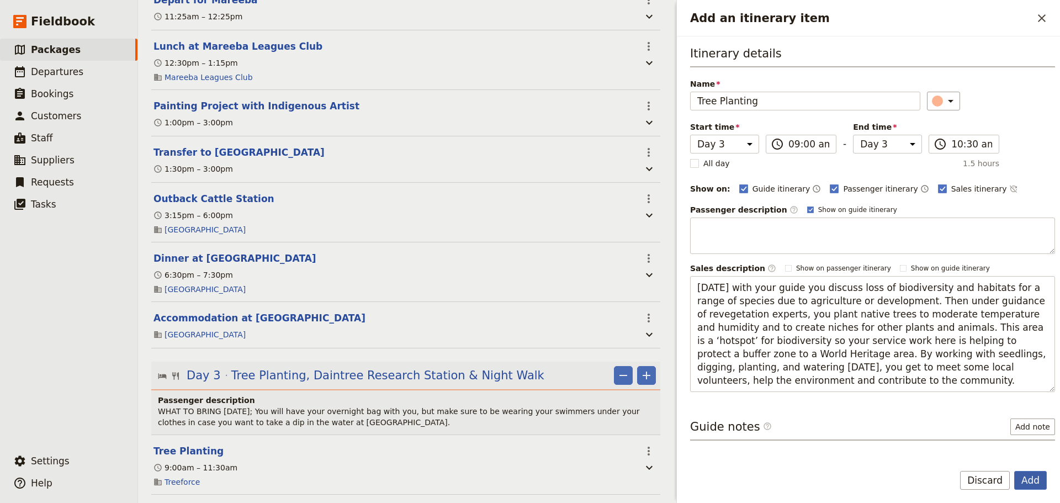
click at [1025, 478] on button "Add" at bounding box center [1030, 480] width 33 height 19
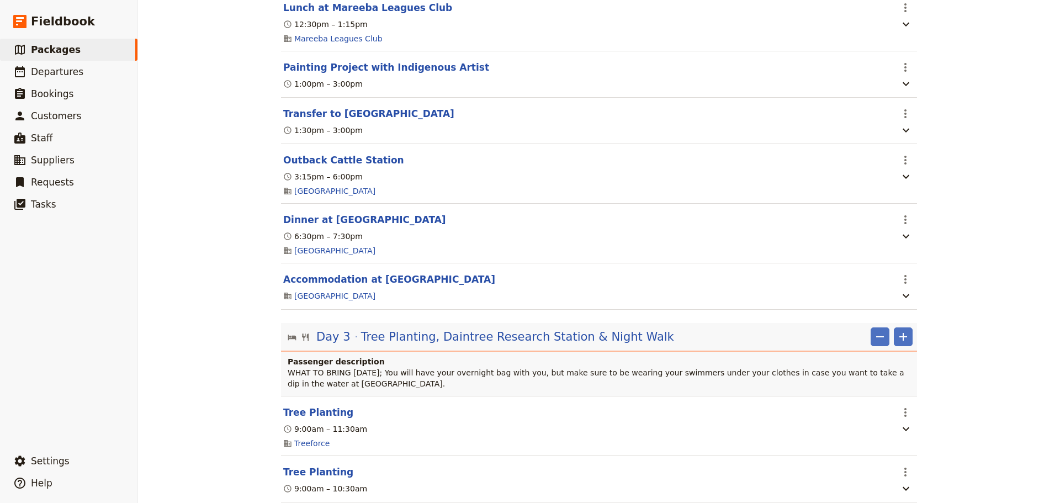
scroll to position [1288, 0]
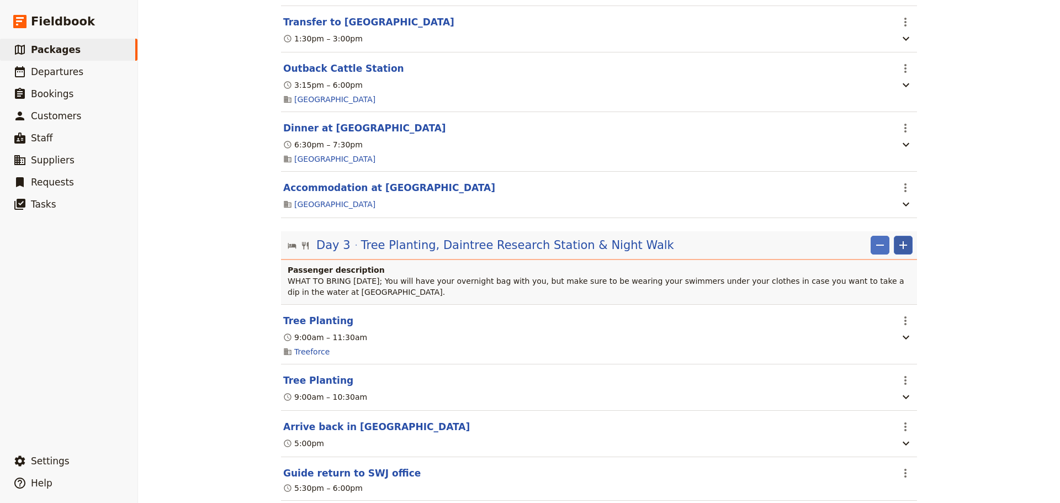
click at [900, 252] on icon "Add" at bounding box center [902, 244] width 13 height 13
click at [886, 291] on span "Add itinerary item" at bounding box center [866, 291] width 70 height 11
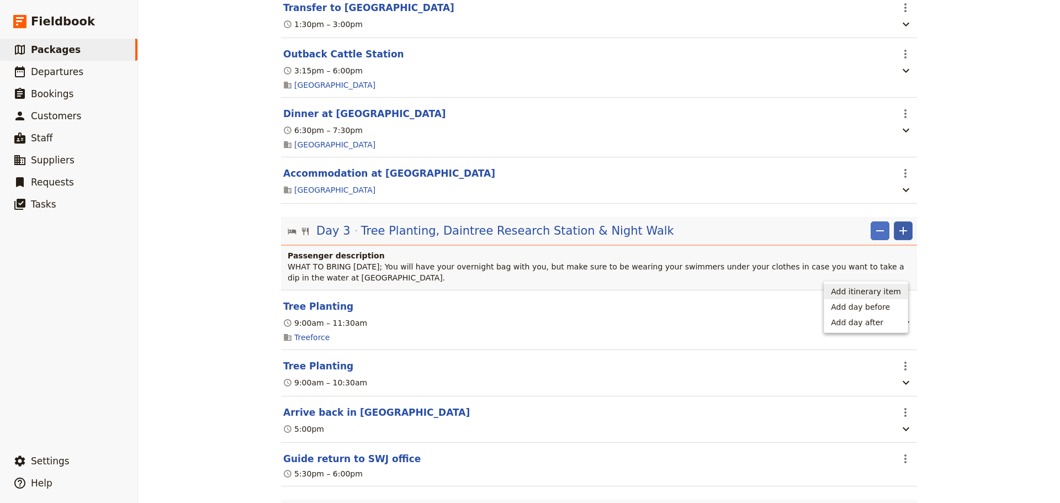
select select "3"
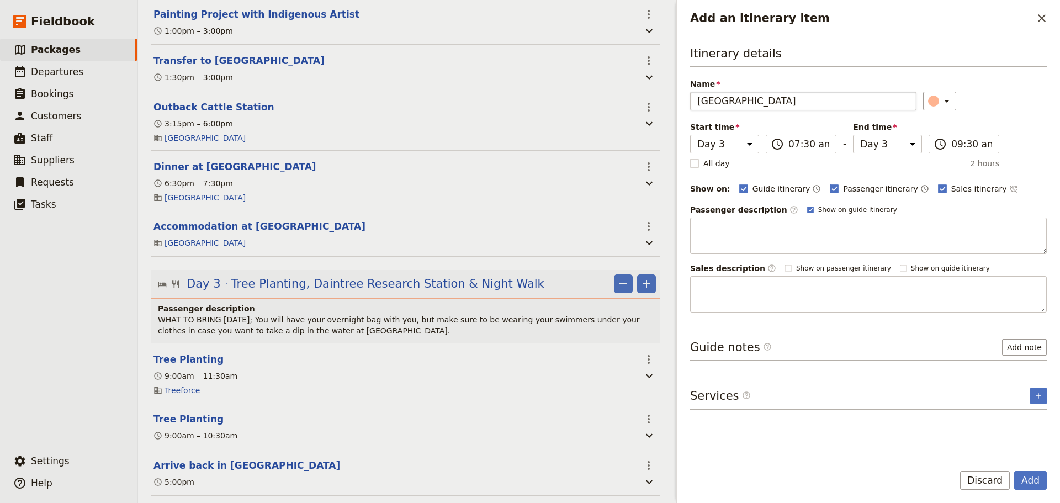
scroll to position [0, 8]
type input "[GEOGRAPHIC_DATA]"
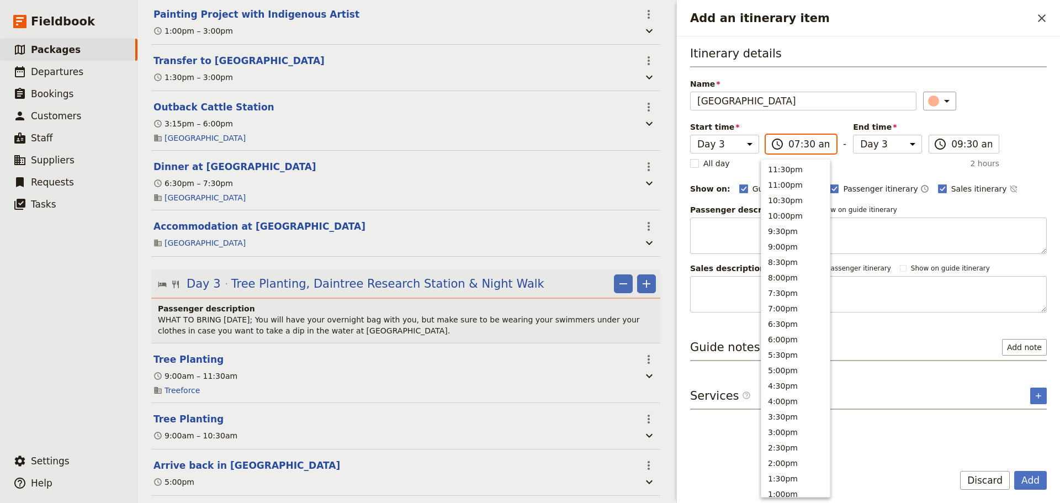
click at [817, 138] on input "07:30 am" at bounding box center [808, 143] width 41 height 13
click at [790, 212] on button "12:00pm" at bounding box center [795, 212] width 68 height 15
type input "12:00 pm"
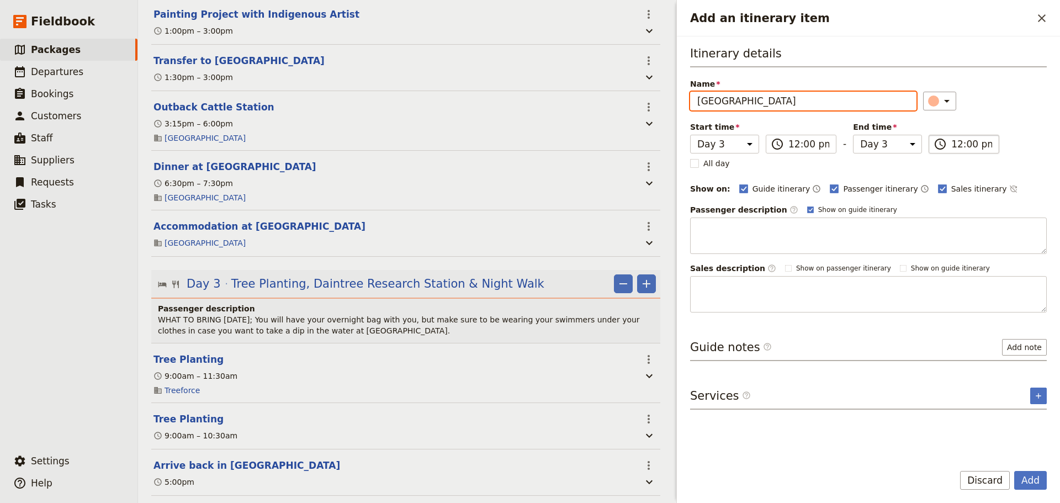
scroll to position [0, 8]
click at [961, 145] on input "12:00 pm" at bounding box center [971, 143] width 41 height 13
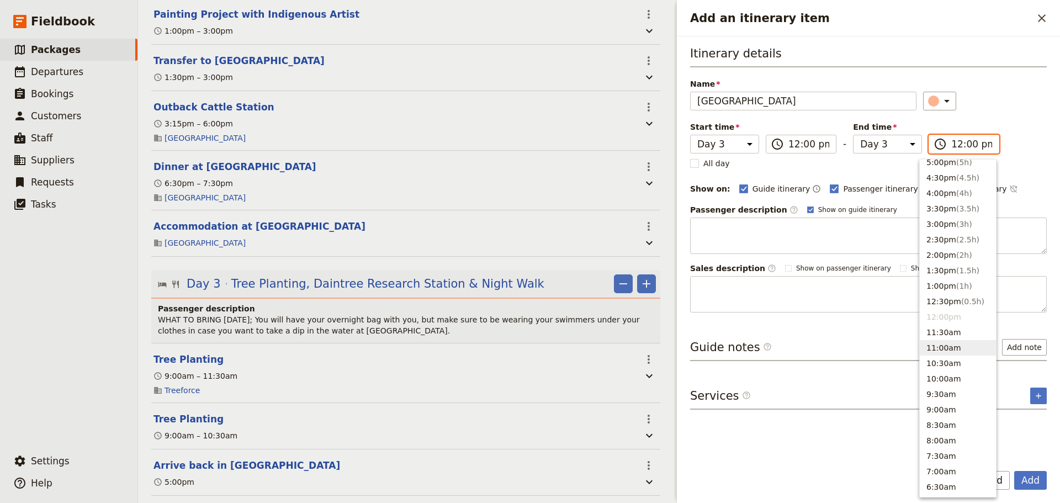
scroll to position [174, 0]
click at [939, 232] on button "4:00pm ( 4h )" at bounding box center [957, 227] width 76 height 15
type input "04:00 pm"
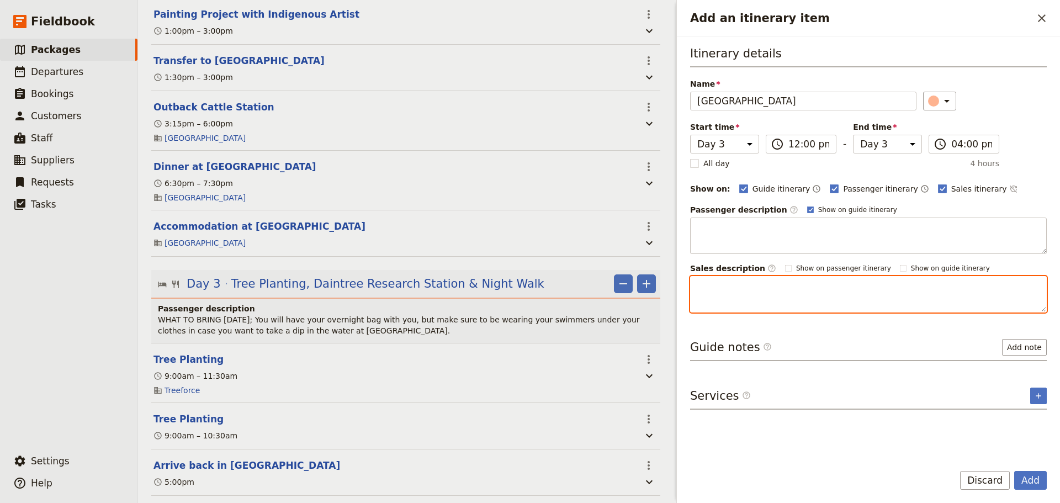
click at [884, 299] on textarea "Add an itinerary item" at bounding box center [868, 294] width 357 height 36
click at [759, 292] on textarea "Add an itinerary item" at bounding box center [868, 294] width 357 height 36
paste textarea "[DATE] you enter the magical Daintree Rainforest – the oldest continuously grow…"
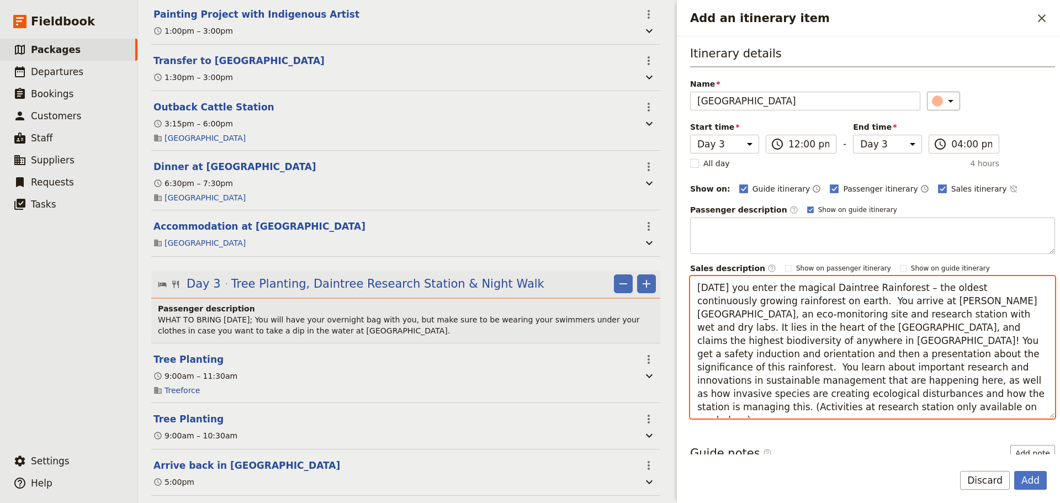
click at [703, 289] on textarea "[DATE] you enter the magical Daintree Rainforest – the oldest continuously grow…" at bounding box center [872, 347] width 365 height 142
click at [707, 285] on textarea "T=Later [DATE] you enter the magical Daintree Rainforest – the oldest continuou…" at bounding box center [872, 347] width 365 height 142
click at [819, 302] on textarea "Later [DATE] you enter the magical Daintree Rainforest – the oldest continuousl…" at bounding box center [872, 347] width 365 height 142
click at [969, 354] on textarea "Later [DATE] you enter the magical Daintree Rainforest – the oldest continuousl…" at bounding box center [872, 347] width 365 height 142
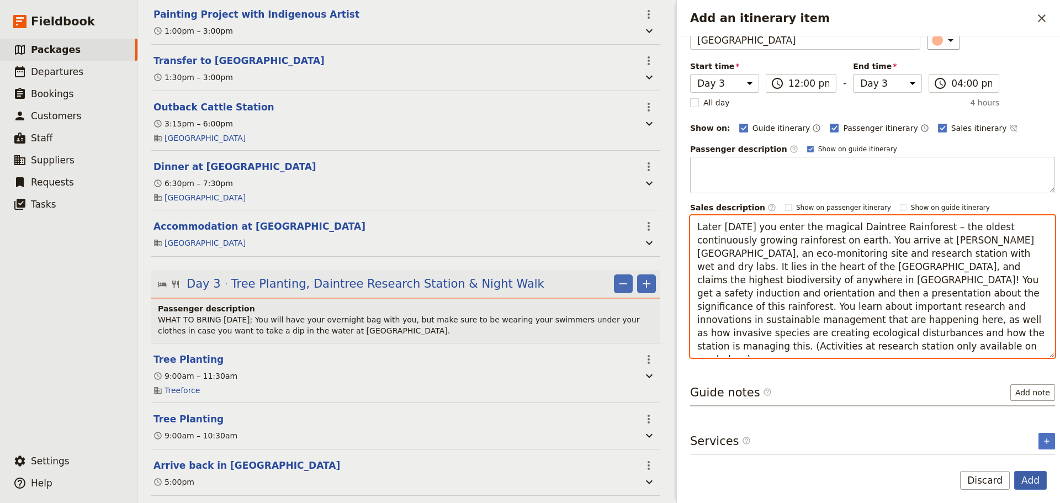
type textarea "Later [DATE] you enter the magical Daintree Rainforest – the oldest continuousl…"
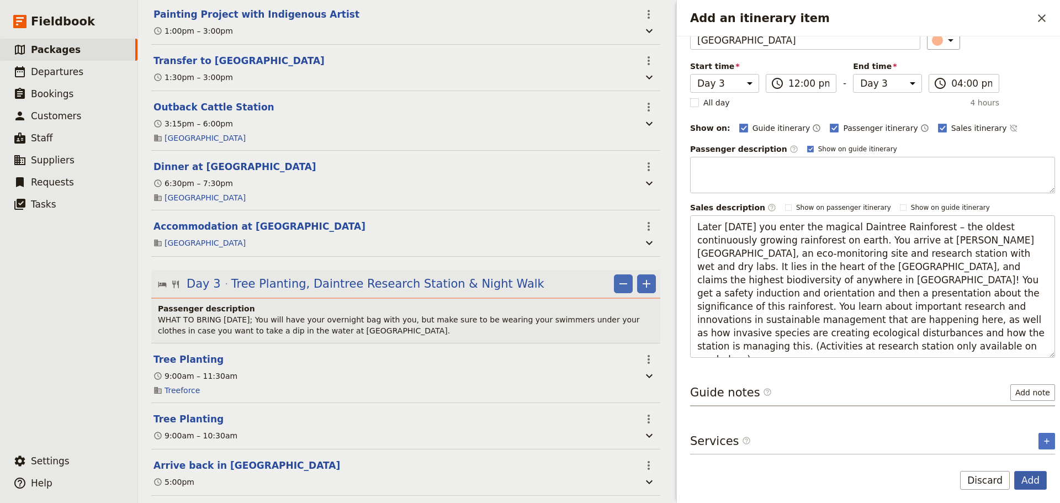
click at [1036, 478] on button "Add" at bounding box center [1030, 480] width 33 height 19
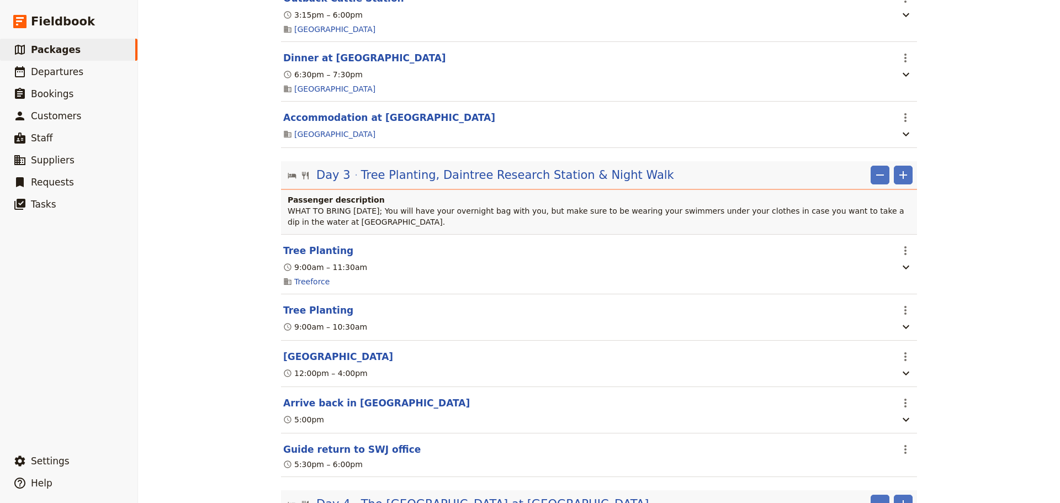
scroll to position [1380, 0]
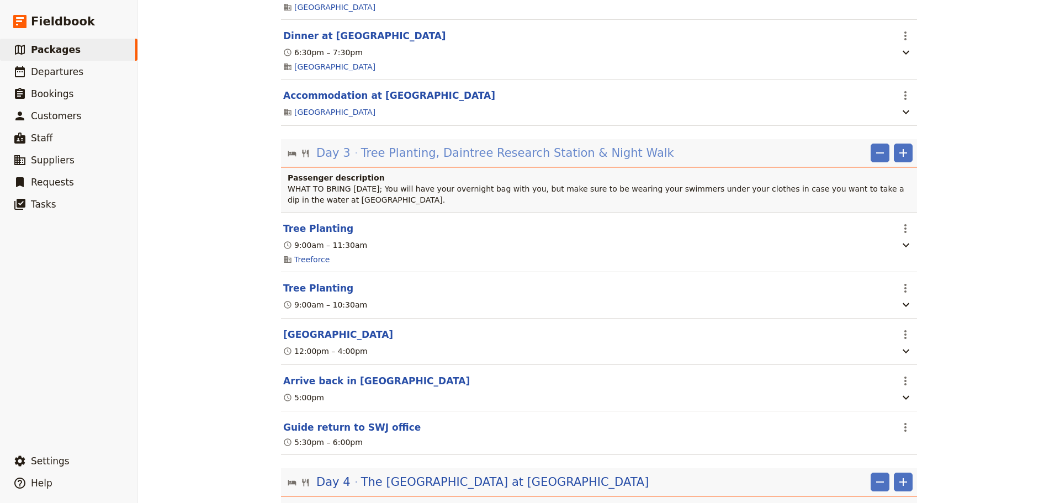
click at [583, 161] on span "Tree Planting, Daintree Research Station & Night Walk" at bounding box center [517, 153] width 313 height 17
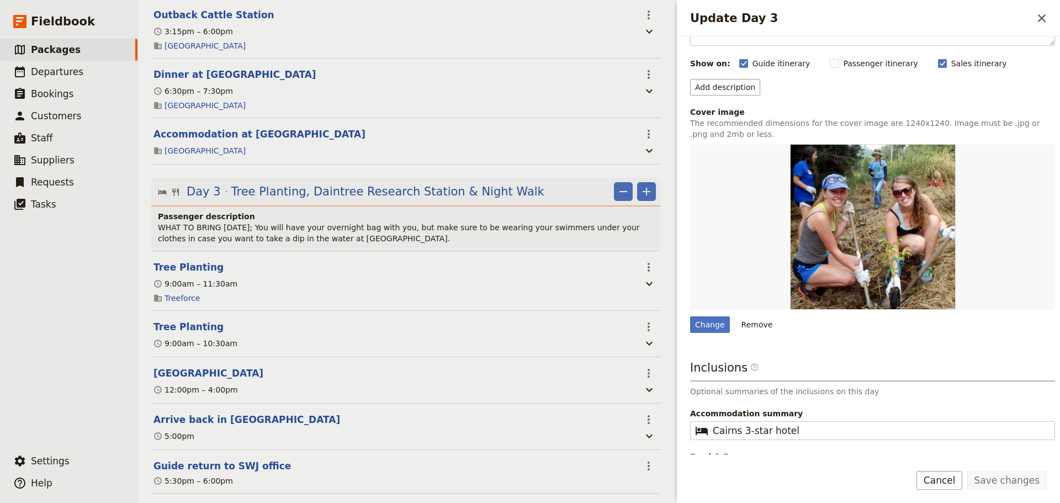
scroll to position [122, 0]
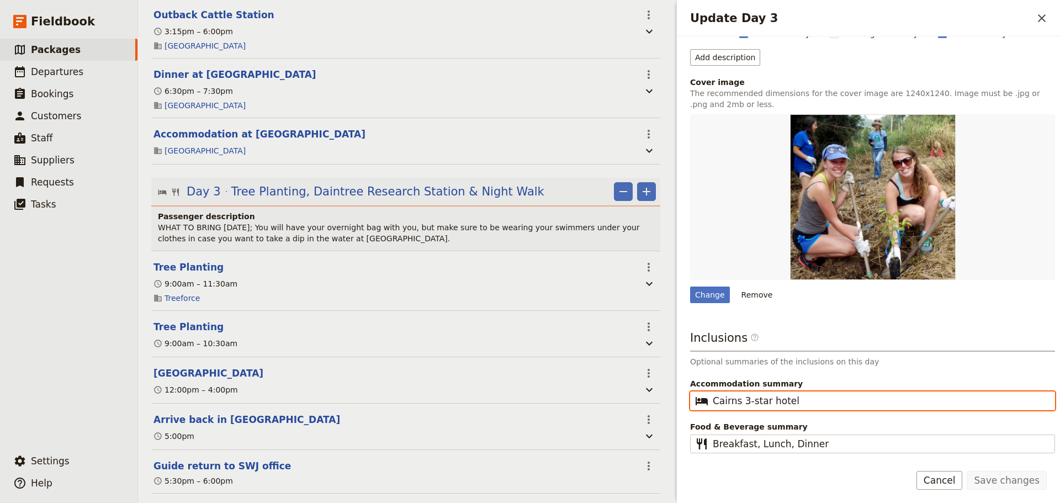
drag, startPoint x: 804, startPoint y: 402, endPoint x: 709, endPoint y: 395, distance: 95.7
click at [709, 395] on fieldset "​ Cairns 3-star hotel" at bounding box center [872, 400] width 365 height 19
click at [728, 401] on input "Accommodation summary ​" at bounding box center [879, 400] width 335 height 13
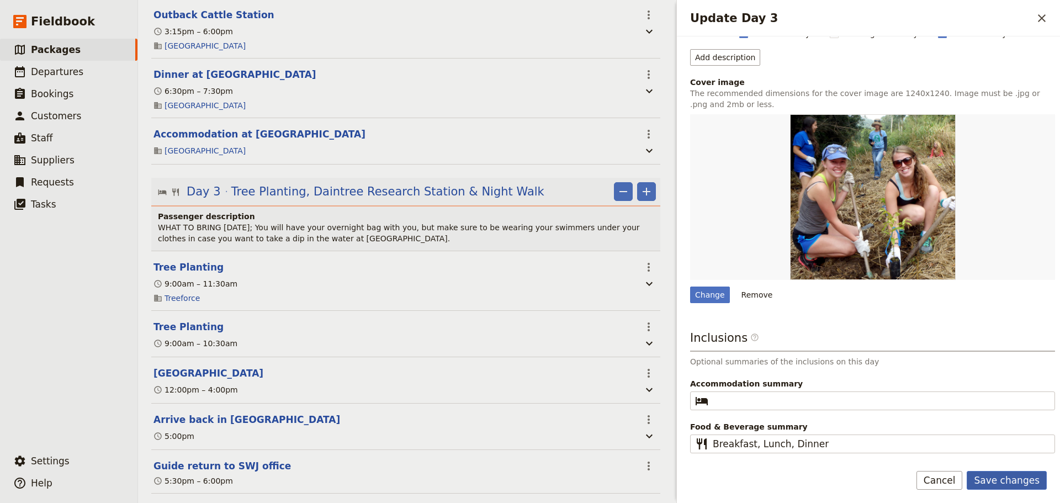
click at [1004, 476] on button "Save changes" at bounding box center [1006, 480] width 80 height 19
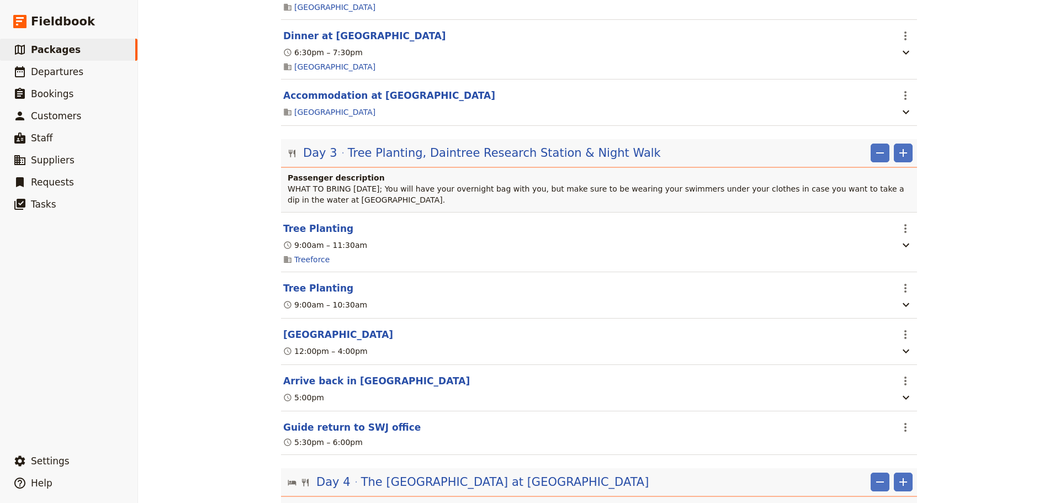
drag, startPoint x: 483, startPoint y: 177, endPoint x: 642, endPoint y: 221, distance: 164.8
click at [483, 161] on span "Tree Planting, Daintree Research Station & Night Walk" at bounding box center [504, 153] width 313 height 17
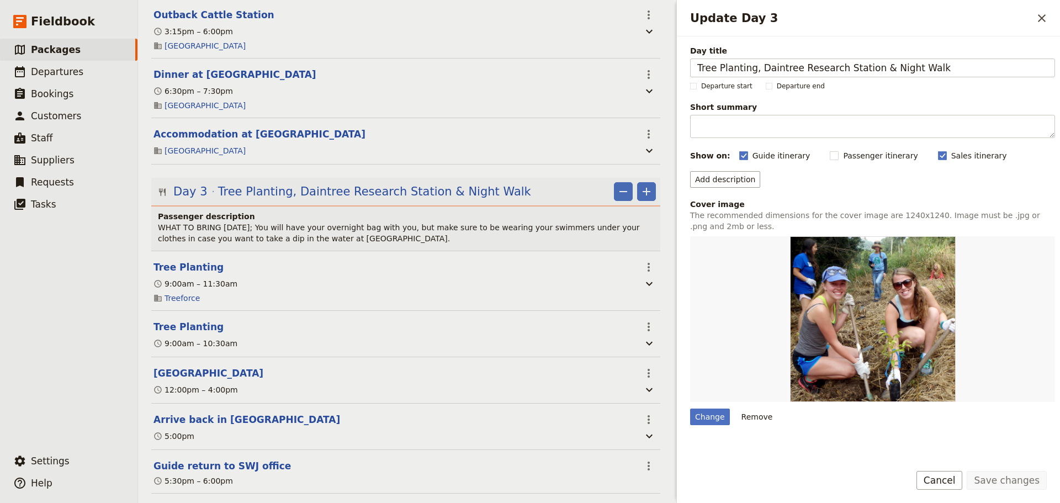
scroll to position [122, 0]
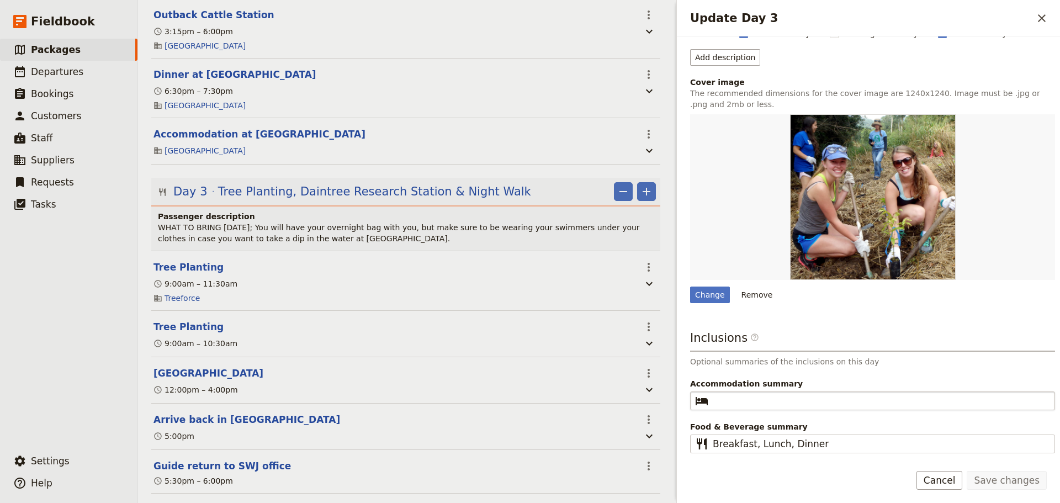
click at [786, 407] on fieldset "​" at bounding box center [872, 400] width 365 height 19
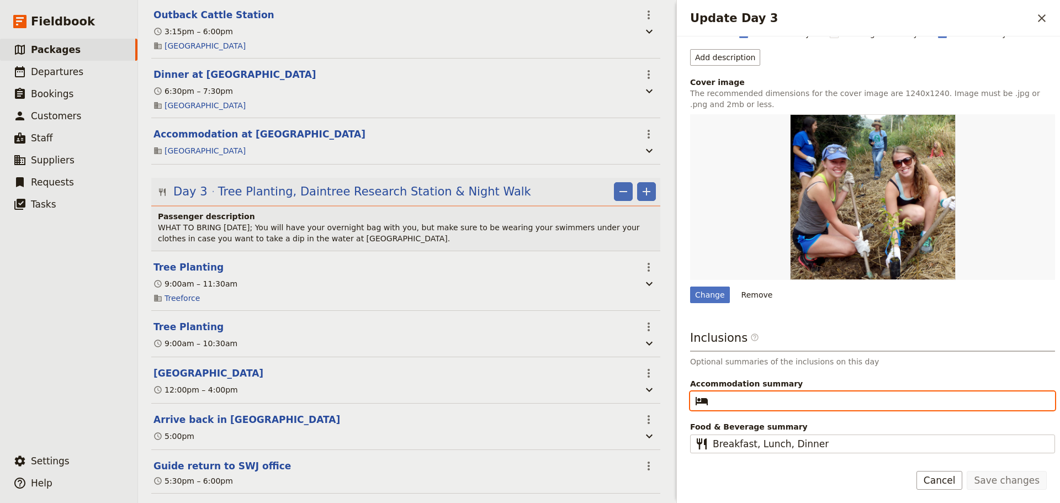
click at [786, 407] on input "Accommodation summary ​" at bounding box center [879, 400] width 335 height 13
paste input "[GEOGRAPHIC_DATA]"
type input "[GEOGRAPHIC_DATA]"
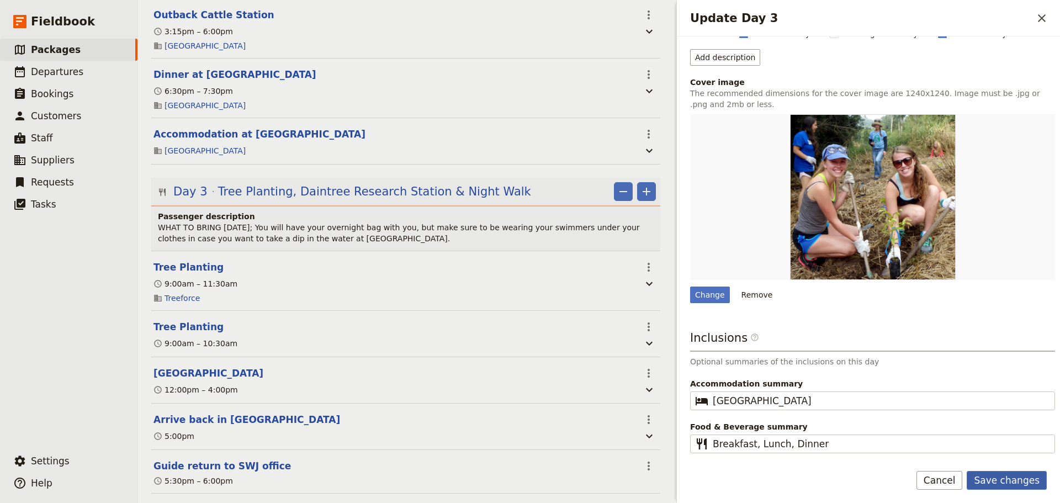
click at [1036, 477] on button "Save changes" at bounding box center [1006, 480] width 80 height 19
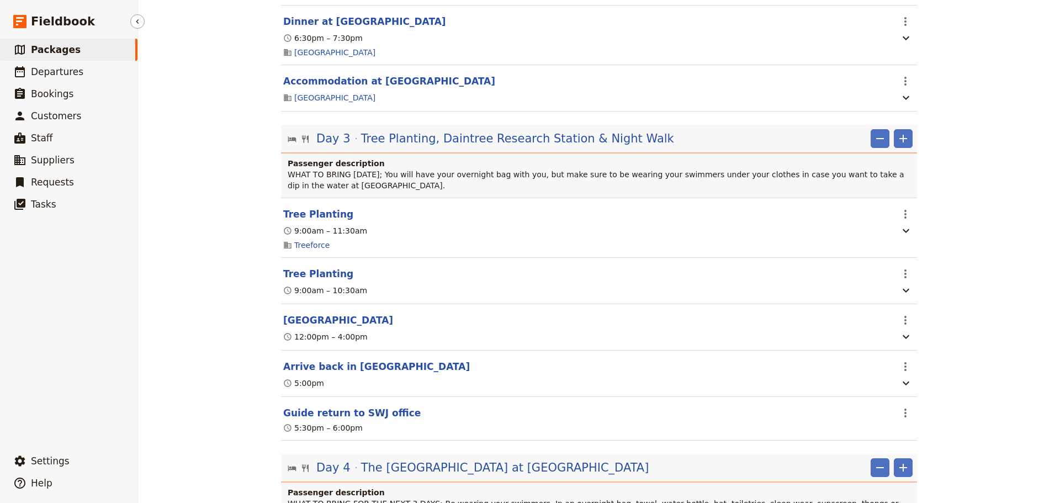
scroll to position [1380, 0]
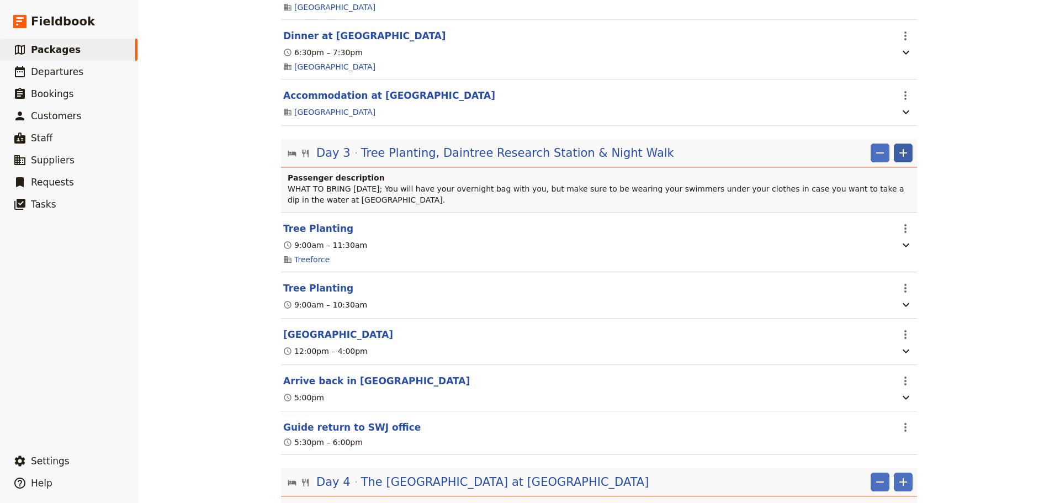
click at [902, 157] on icon "Add" at bounding box center [903, 153] width 8 height 8
click at [896, 193] on button "Add itinerary item" at bounding box center [865, 199] width 83 height 15
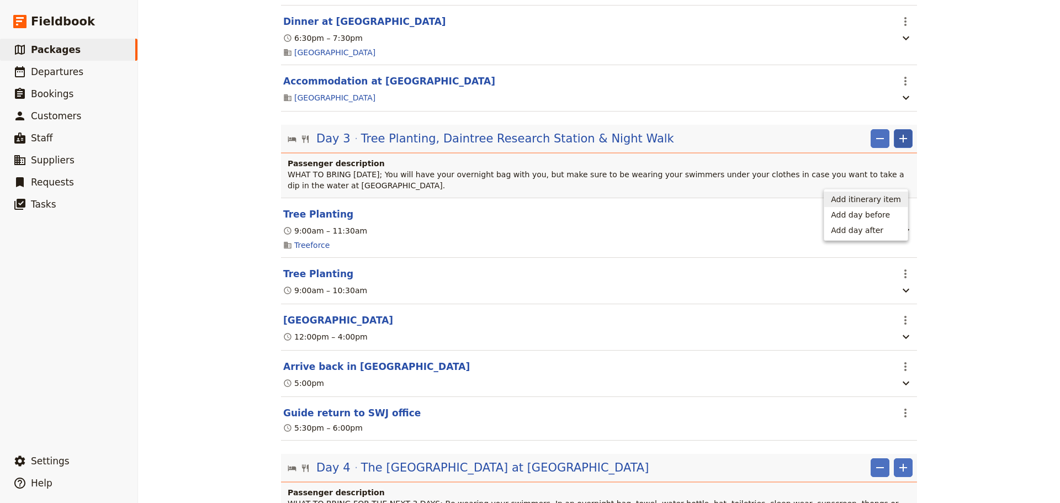
select select "3"
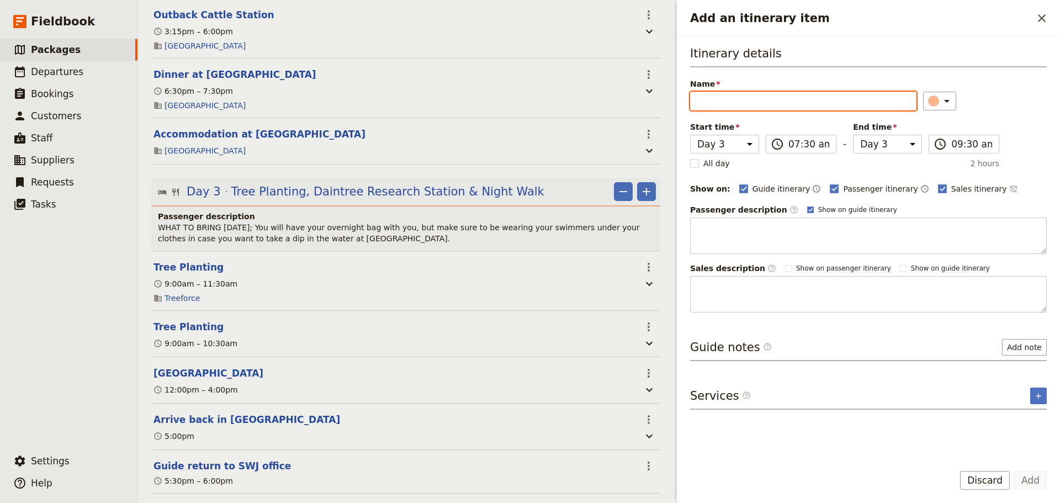
click at [866, 97] on input "Name" at bounding box center [803, 101] width 226 height 19
paste input "Night Walk in The Daintree"
type input "Night Walk in The Daintree"
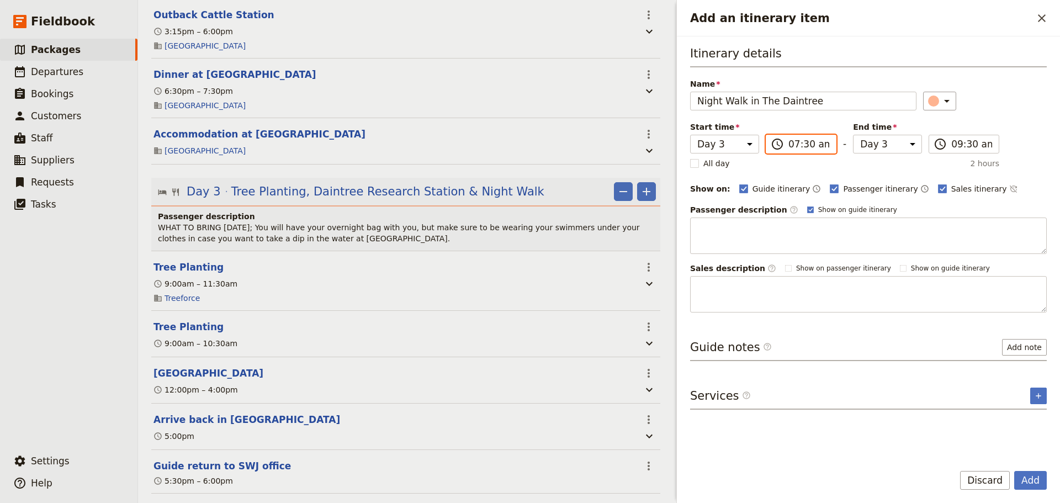
click at [818, 141] on input "07:30 am" at bounding box center [808, 143] width 41 height 13
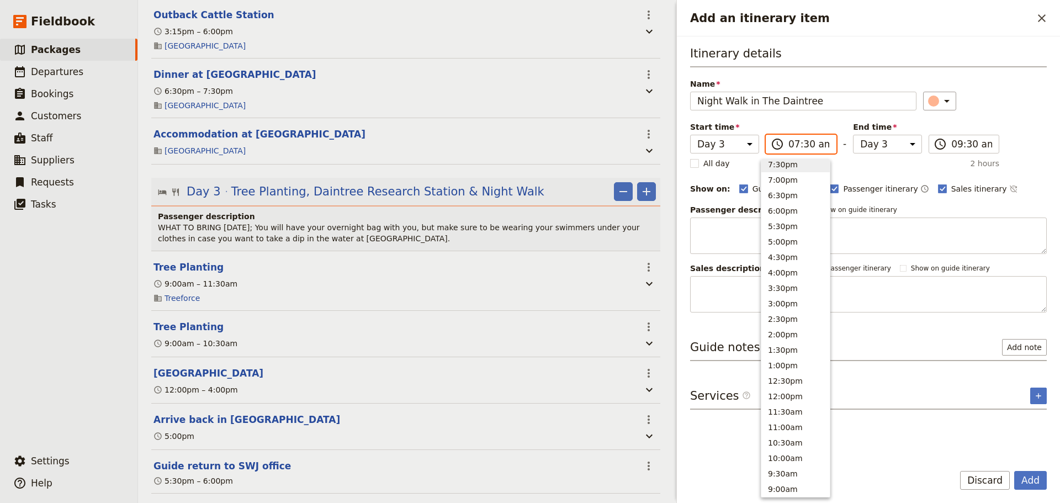
scroll to position [126, 0]
click at [789, 165] on button "7:30pm" at bounding box center [795, 166] width 68 height 15
type input "07:30 pm"
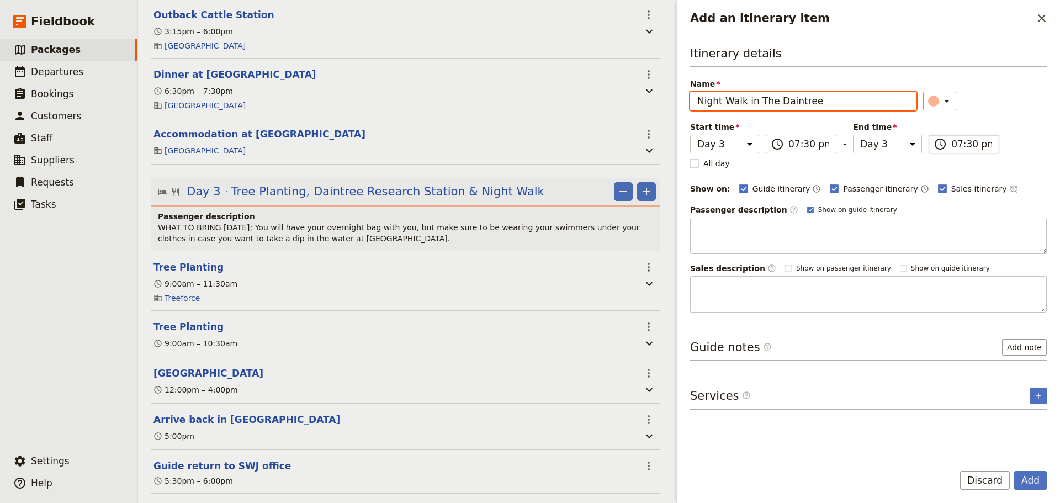
click at [972, 144] on input "07:30 pm" at bounding box center [971, 143] width 41 height 13
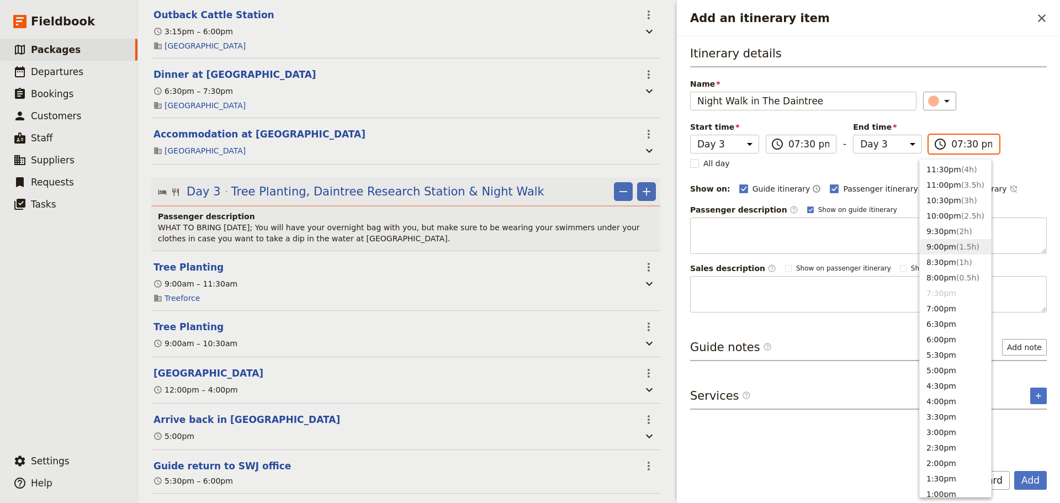
click at [958, 242] on span "( 1.5h )" at bounding box center [967, 246] width 23 height 9
type input "09:00 pm"
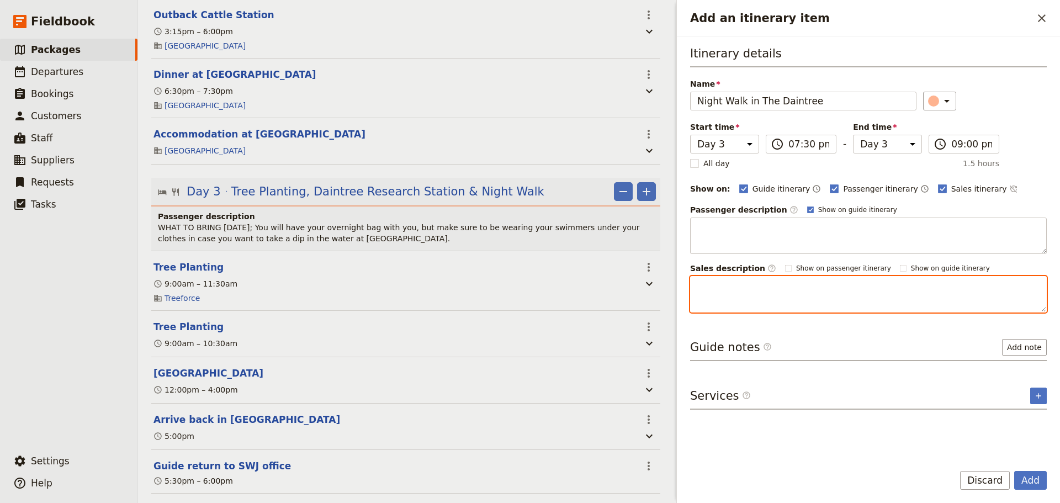
click at [816, 291] on textarea "Add an itinerary item" at bounding box center [868, 294] width 357 height 36
click at [724, 284] on textarea "Add an itinerary item" at bounding box center [868, 294] width 357 height 36
paste textarea "After dinner, you can embark on a rainforest walk under the cover of night—an o…"
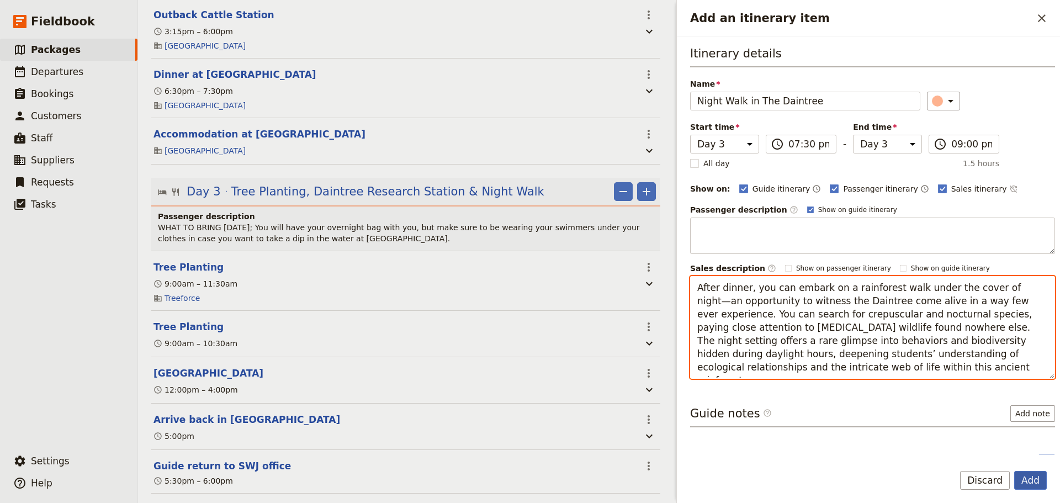
type textarea "After dinner, you can embark on a rainforest walk under the cover of night—an o…"
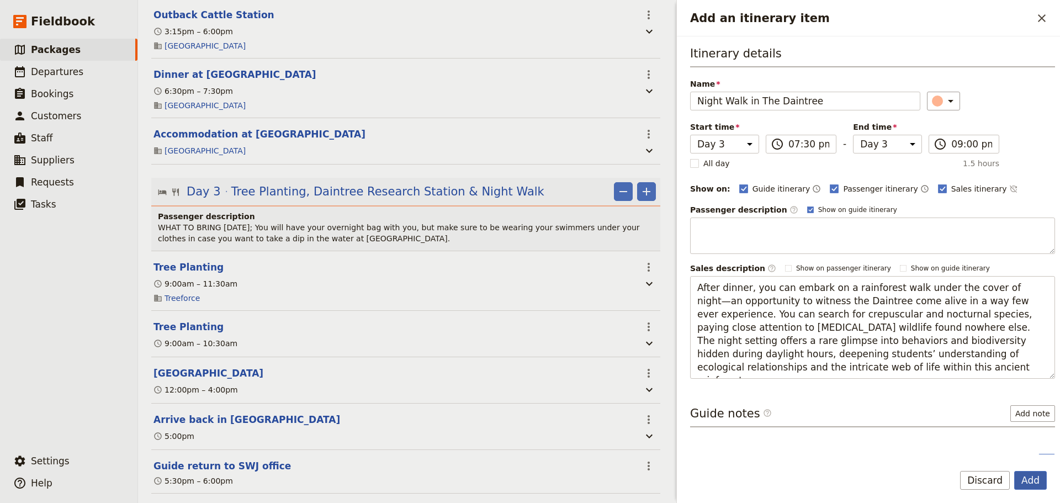
click at [1024, 478] on button "Add" at bounding box center [1030, 480] width 33 height 19
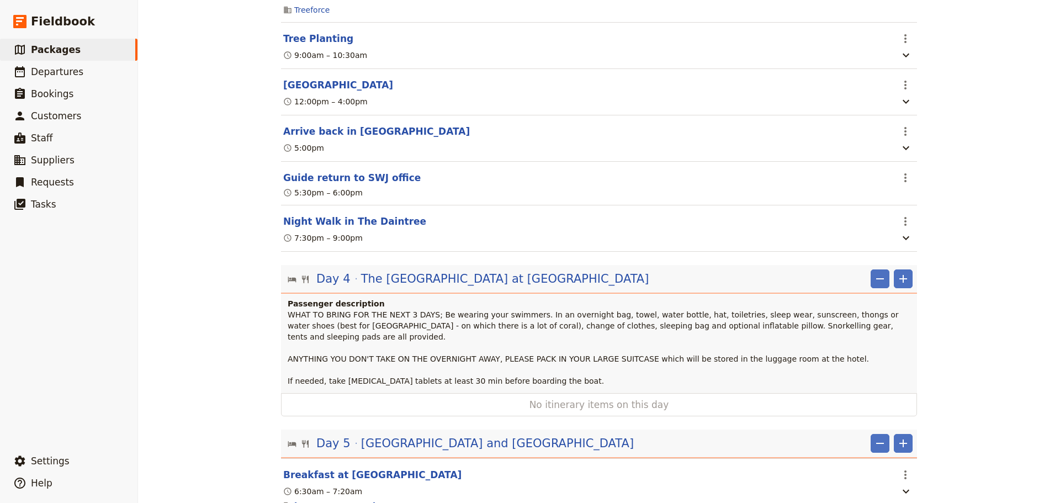
scroll to position [1656, 0]
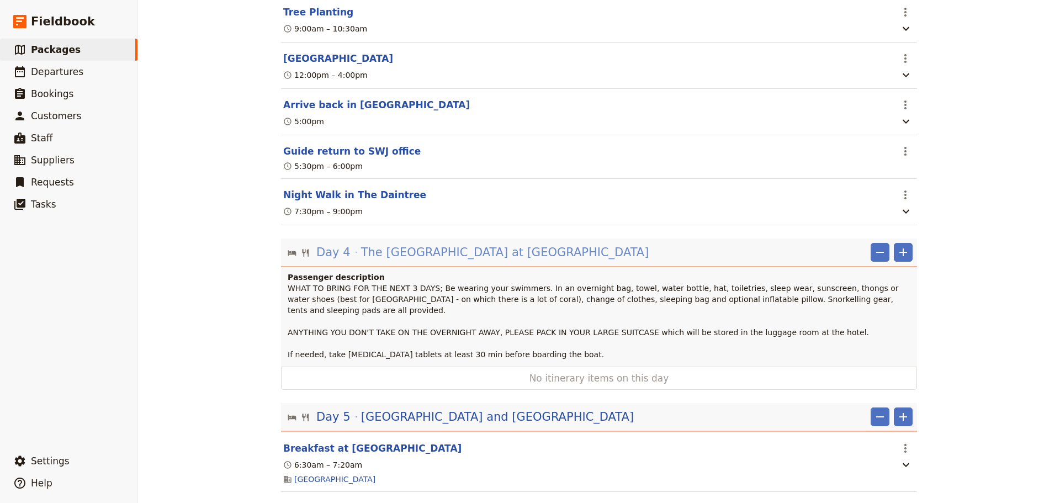
click at [482, 260] on span "The [GEOGRAPHIC_DATA] at [GEOGRAPHIC_DATA]" at bounding box center [505, 252] width 288 height 17
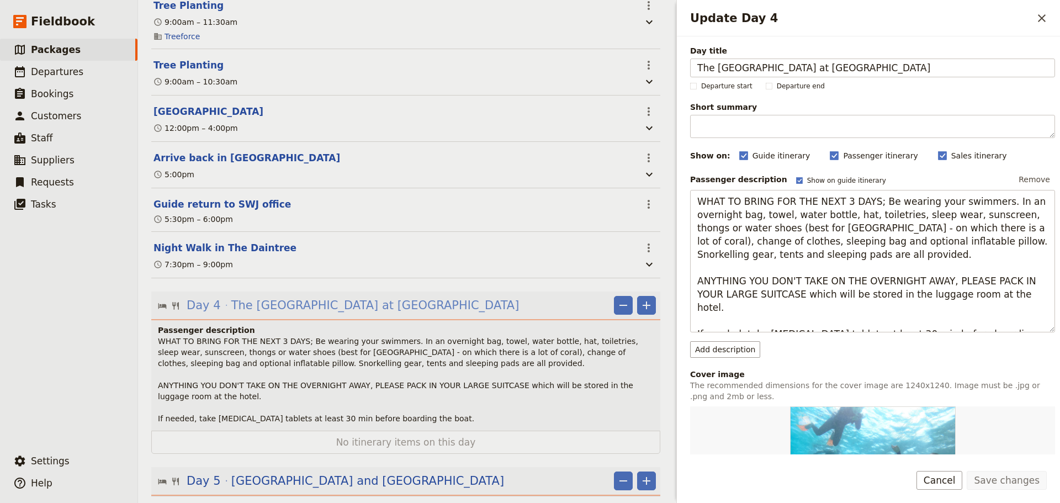
scroll to position [1670, 0]
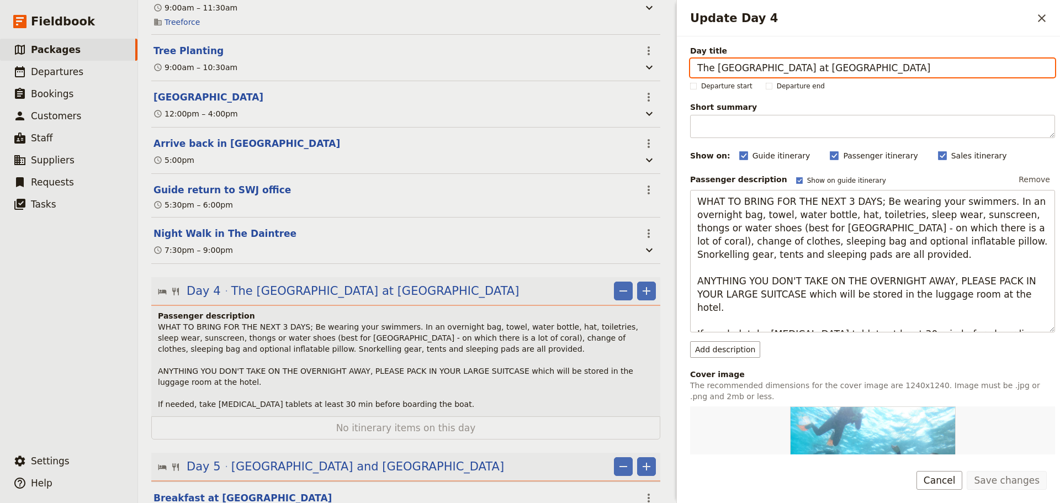
drag, startPoint x: 1010, startPoint y: 66, endPoint x: 588, endPoint y: 61, distance: 422.2
click at [590, 63] on div "Haka Educational Tours: [GEOGRAPHIC_DATA] 2027 ​ 11 days / 10 nights 20 – 100 p…" at bounding box center [599, 251] width 922 height 503
type input "v"
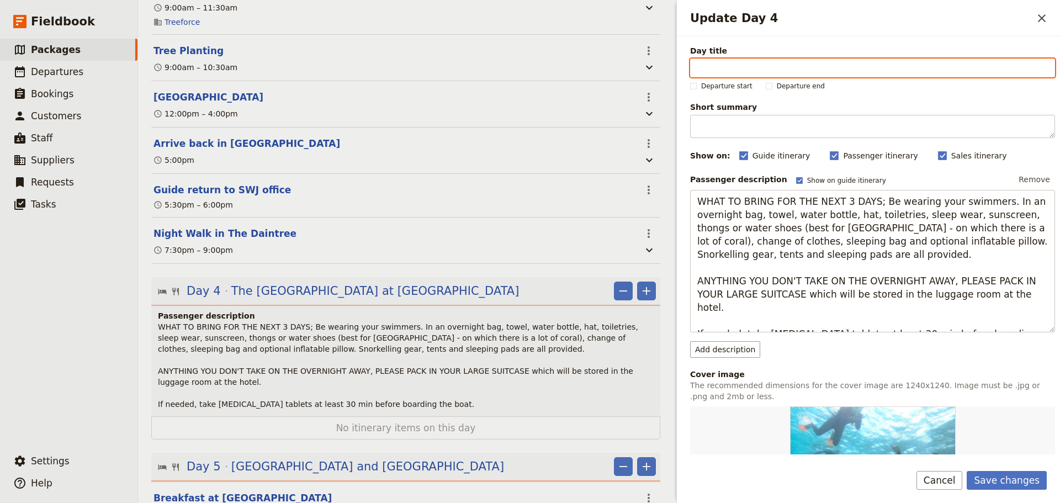
paste input "Canopy Crane & Aquatic Invertebrate Sampling"
click at [699, 68] on input "Canopy Crane & Aquatic Invertebrate Sampling" at bounding box center [872, 67] width 365 height 19
type input "Rainforest Canopy Crane & Aquatic Invertebrate Sampling"
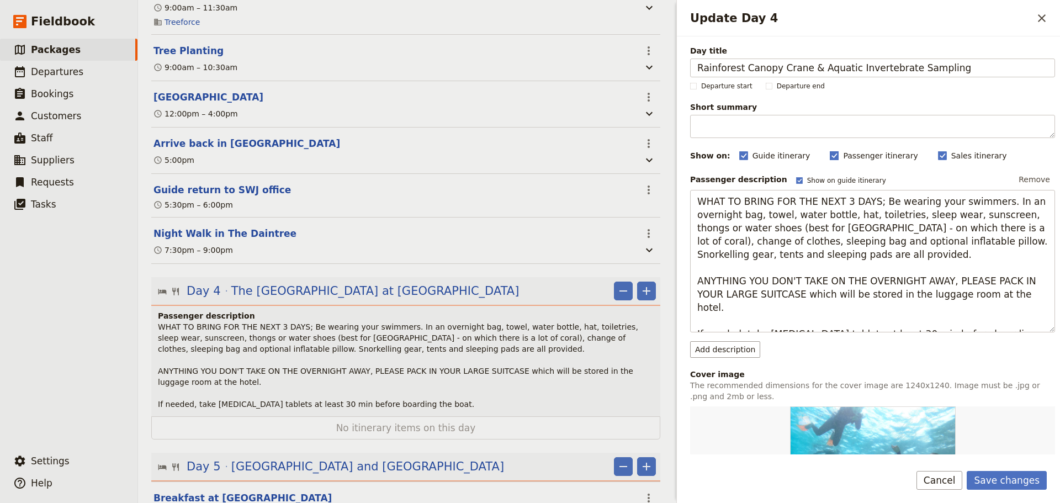
click at [829, 156] on icon "Update Day 4" at bounding box center [833, 155] width 9 height 9
click at [829, 150] on input "Passenger itinerary" at bounding box center [829, 150] width 1 height 1
checkbox input "false"
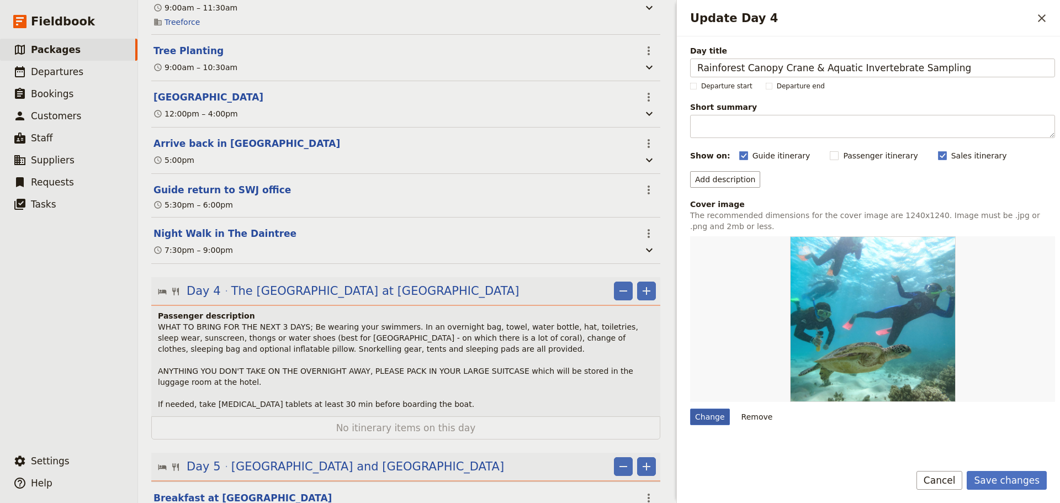
click at [703, 418] on div "Change" at bounding box center [710, 416] width 40 height 17
click at [690, 408] on input "Change" at bounding box center [689, 408] width 1 height 1
type input "C:\fakepath\Rainforest studies canopy crane.JPG"
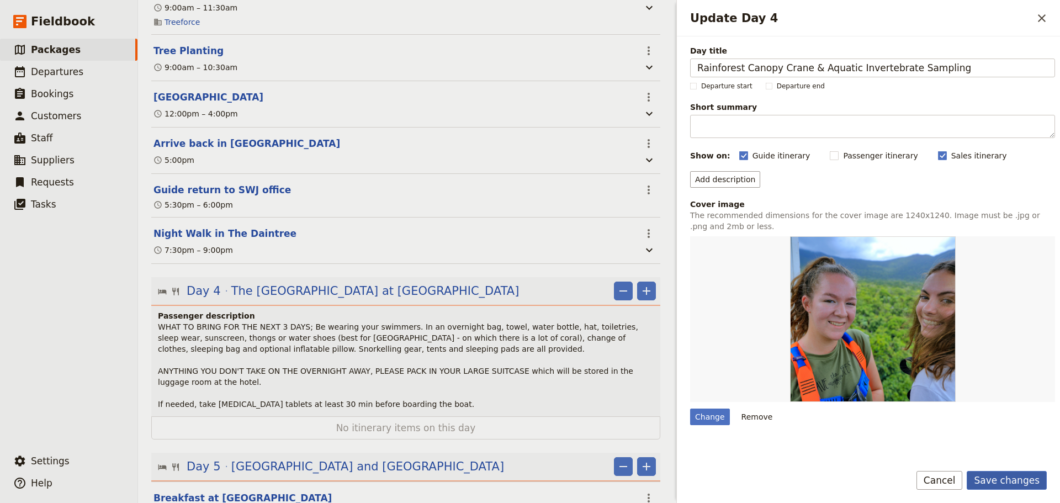
click at [1030, 476] on button "Save changes" at bounding box center [1006, 480] width 80 height 19
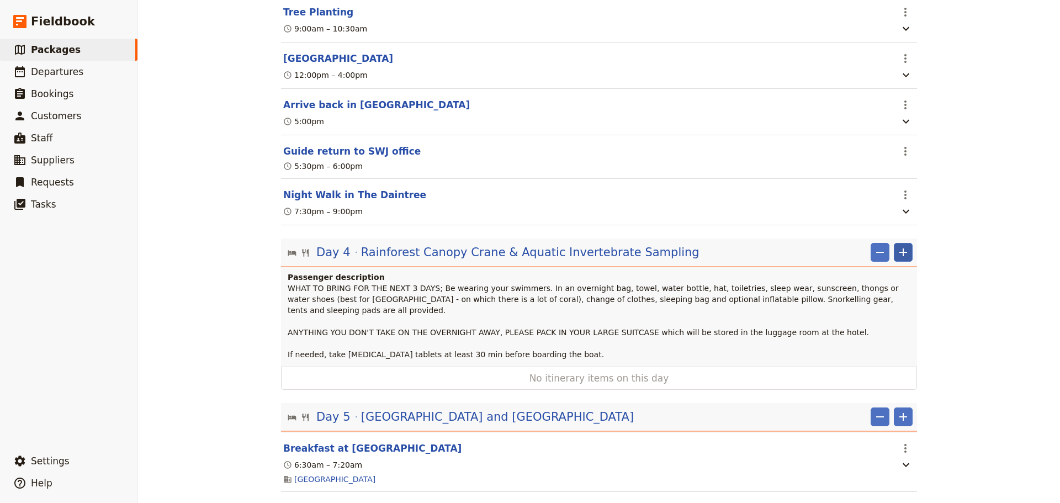
click at [903, 259] on icon "Add" at bounding box center [902, 252] width 13 height 13
click at [903, 300] on button "Add itinerary item" at bounding box center [865, 303] width 83 height 15
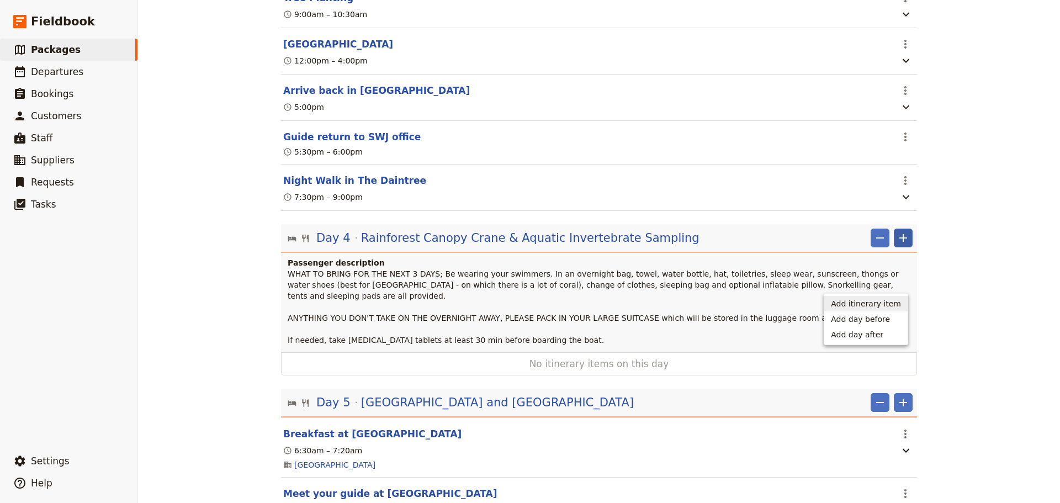
select select "4"
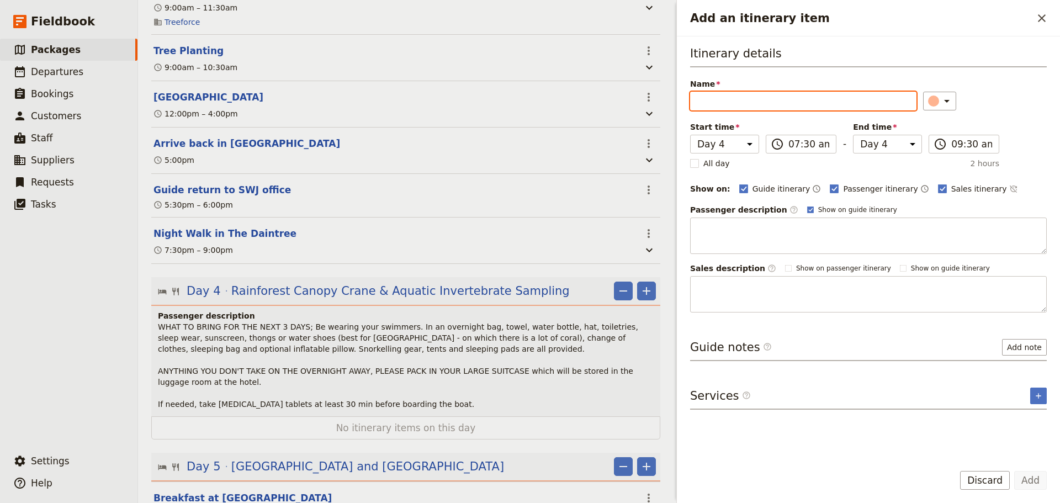
click at [805, 93] on input "Name" at bounding box center [803, 101] width 226 height 19
paste input "JCU Canopy Crane"
type input "JCU Canopy Crane"
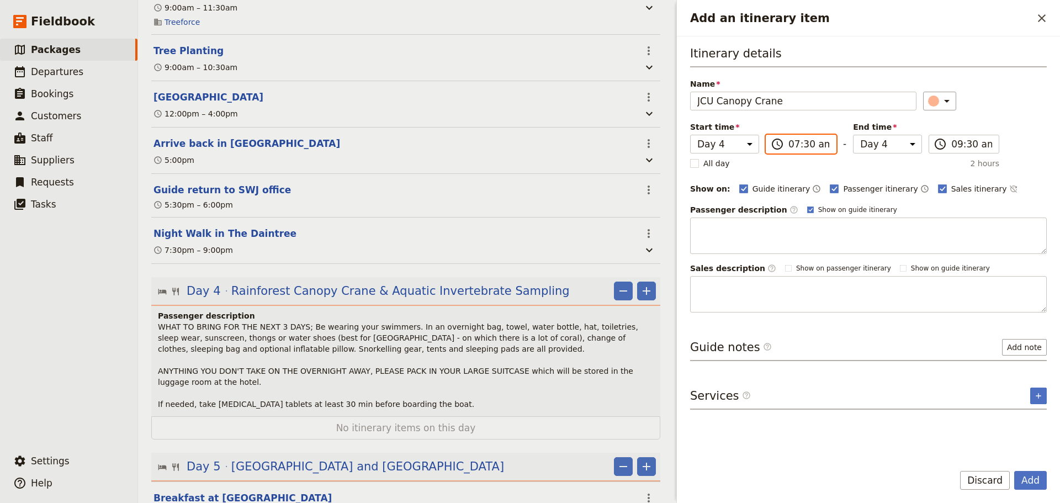
click at [806, 146] on input "07:30 am" at bounding box center [808, 143] width 41 height 13
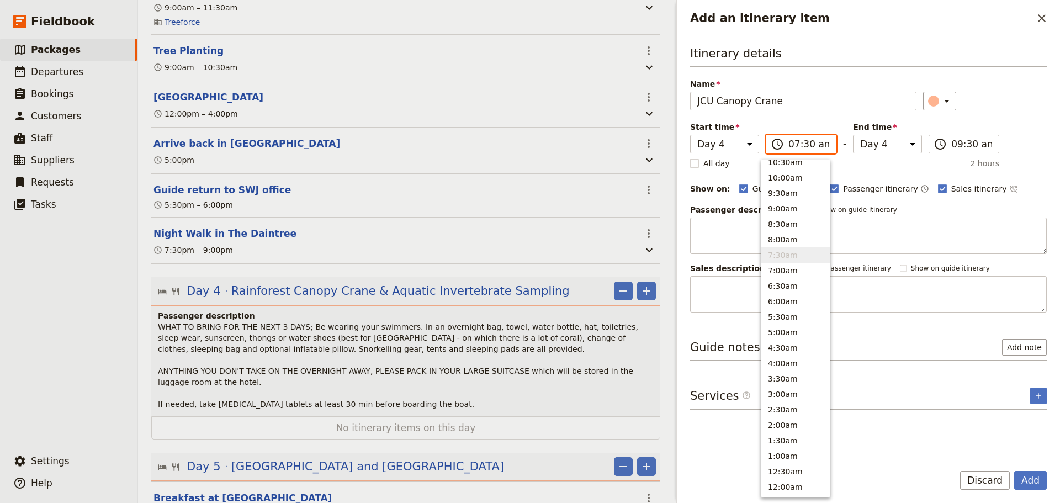
scroll to position [405, 0]
click at [797, 246] on button "8:00am" at bounding box center [795, 243] width 68 height 15
type input "08:00 am"
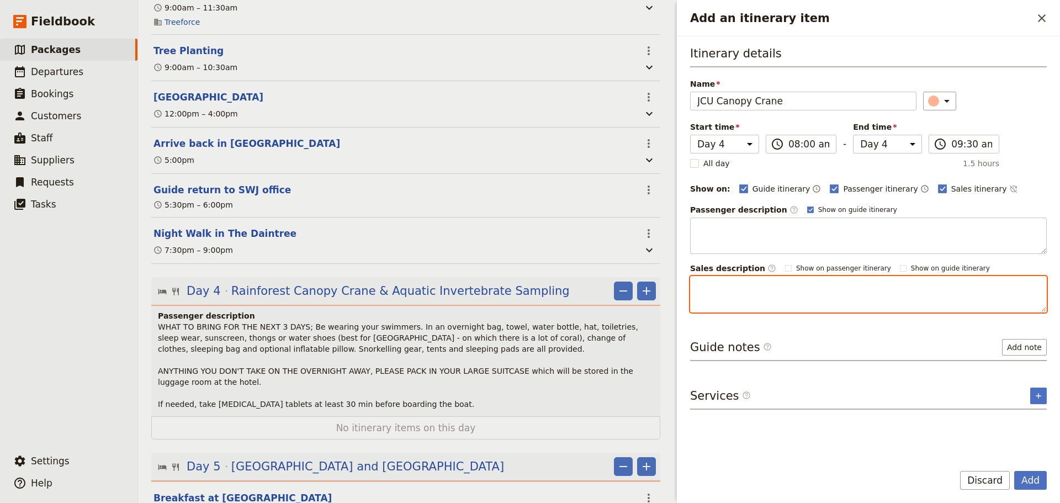
click at [714, 292] on textarea "Add an itinerary item" at bounding box center [868, 294] width 357 height 36
paste textarea "The [PERSON_NAME][GEOGRAPHIC_DATA] is home to their canopy crane and Small Worl…"
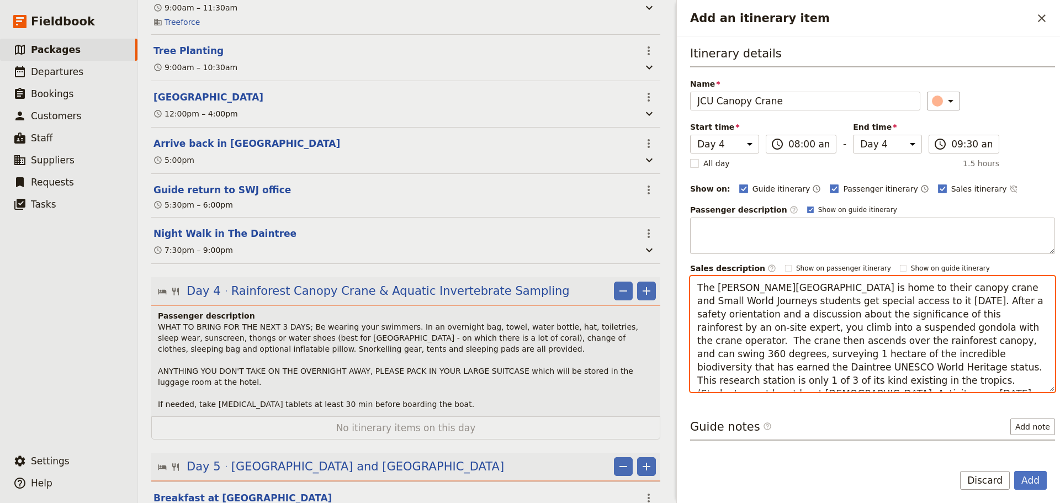
scroll to position [8, 0]
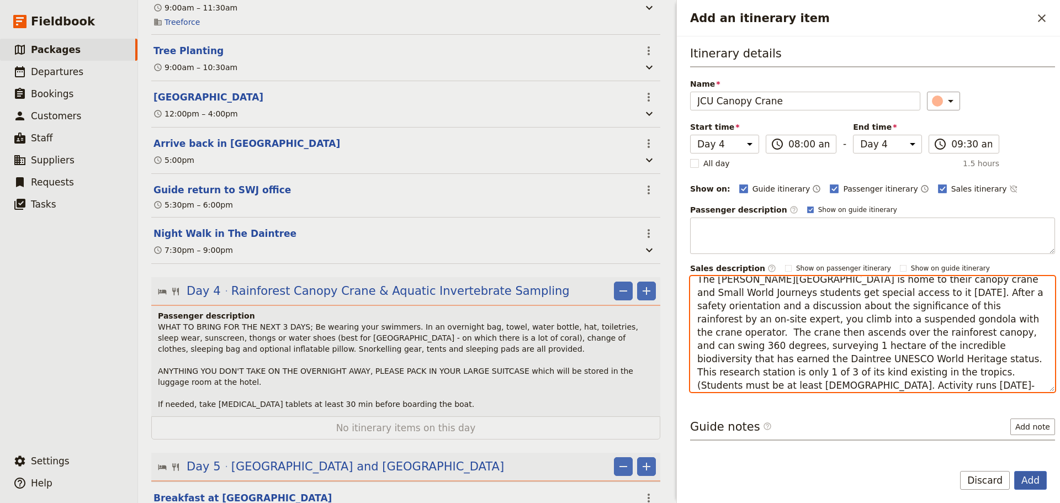
type textarea "The [PERSON_NAME][GEOGRAPHIC_DATA] is home to their canopy crane and Small Worl…"
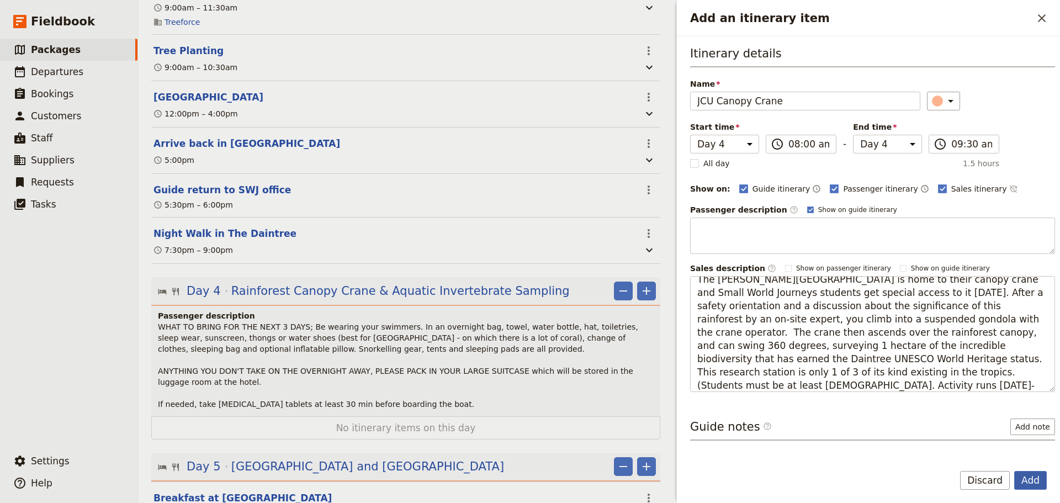
click at [1033, 478] on button "Add" at bounding box center [1030, 480] width 33 height 19
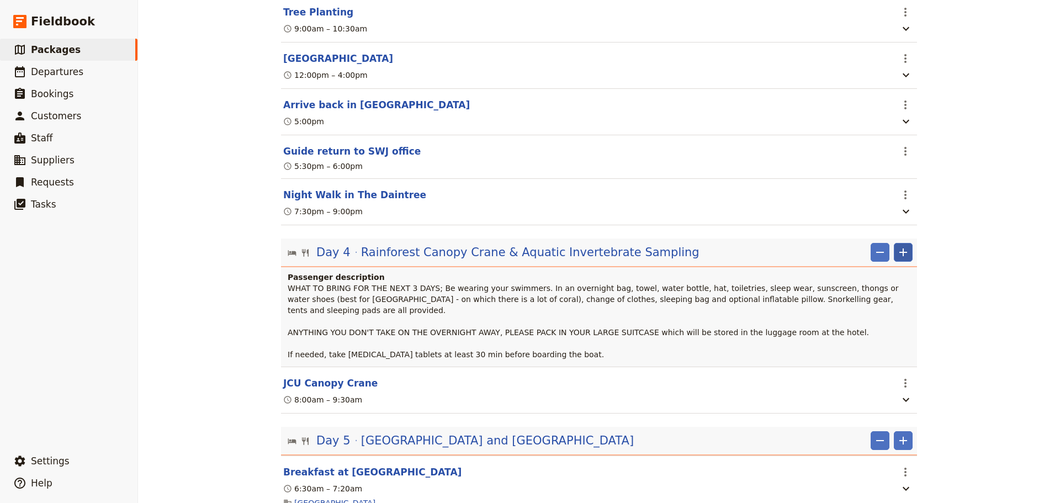
click at [897, 259] on icon "Add" at bounding box center [902, 252] width 13 height 13
click at [895, 298] on span "Add itinerary item" at bounding box center [866, 303] width 70 height 11
select select "4"
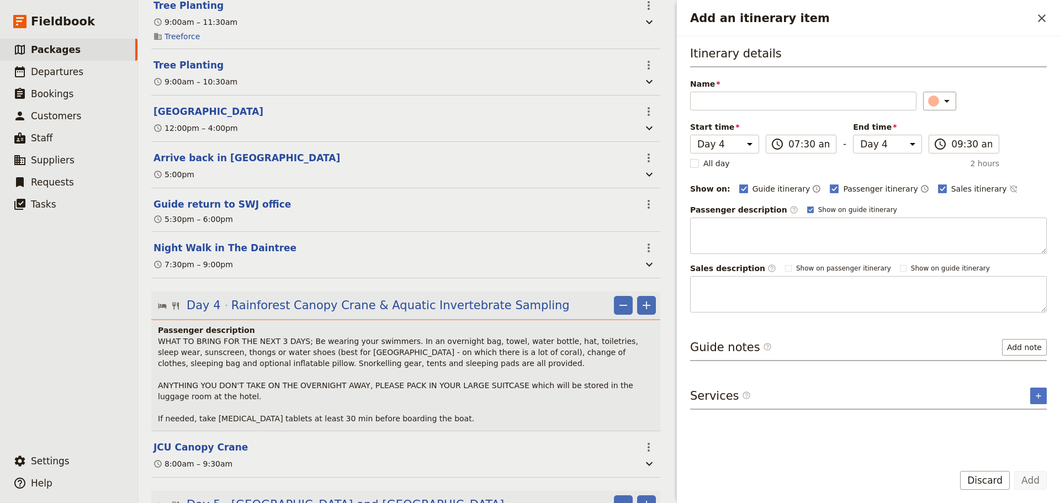
scroll to position [1670, 0]
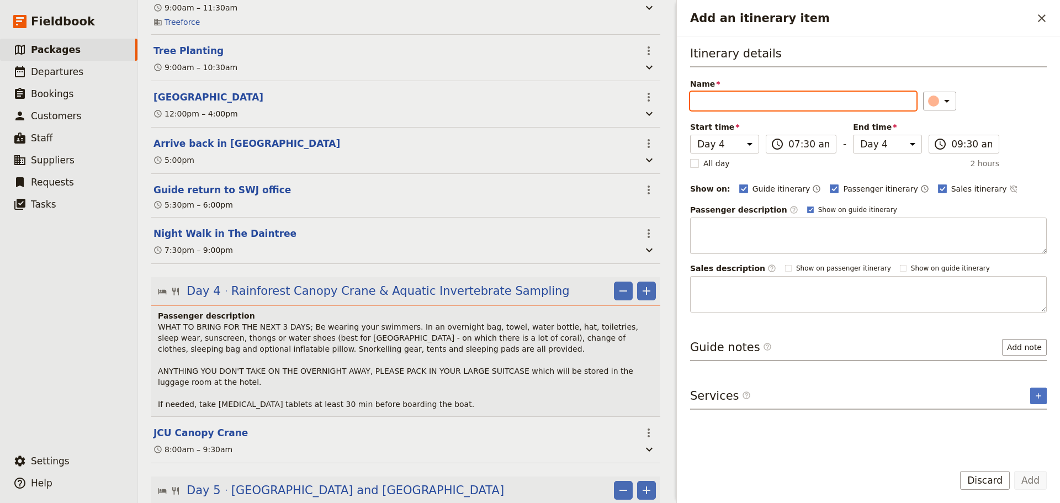
click at [759, 108] on input "Name" at bounding box center [803, 101] width 226 height 19
paste input "Water Quality Measurements & Aquatic Invertebrate Sampling"
type input "Water Quality Measurements & Aquatic Invertebrate Sampling"
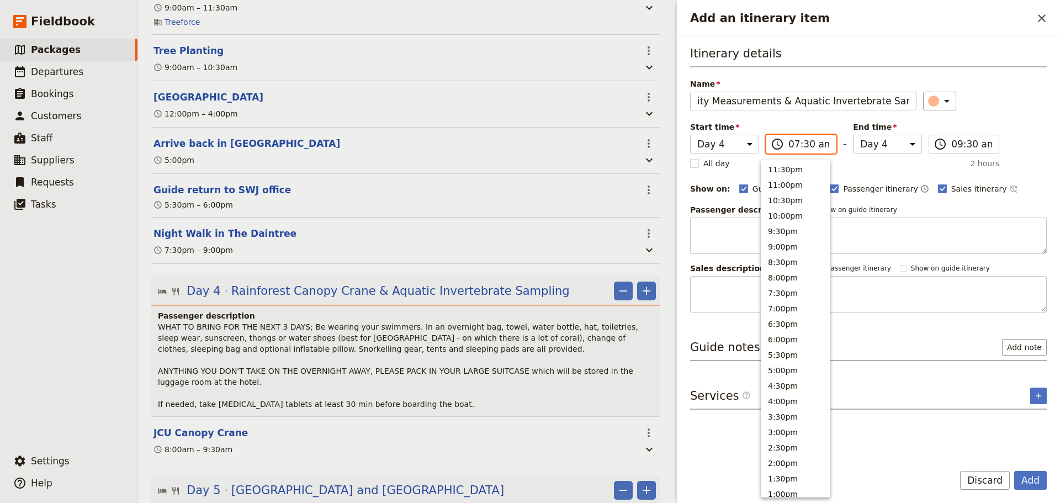
scroll to position [0, 0]
click at [802, 145] on input "07:30 am" at bounding box center [808, 143] width 41 height 13
drag, startPoint x: 788, startPoint y: 198, endPoint x: 859, endPoint y: 152, distance: 83.9
click at [788, 196] on button "9:30am" at bounding box center [795, 197] width 68 height 15
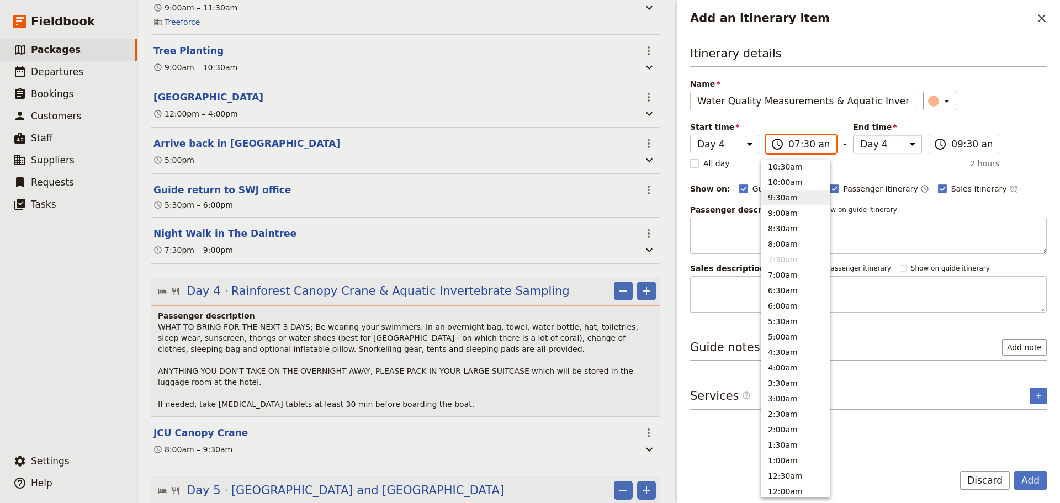
type input "09:30 am"
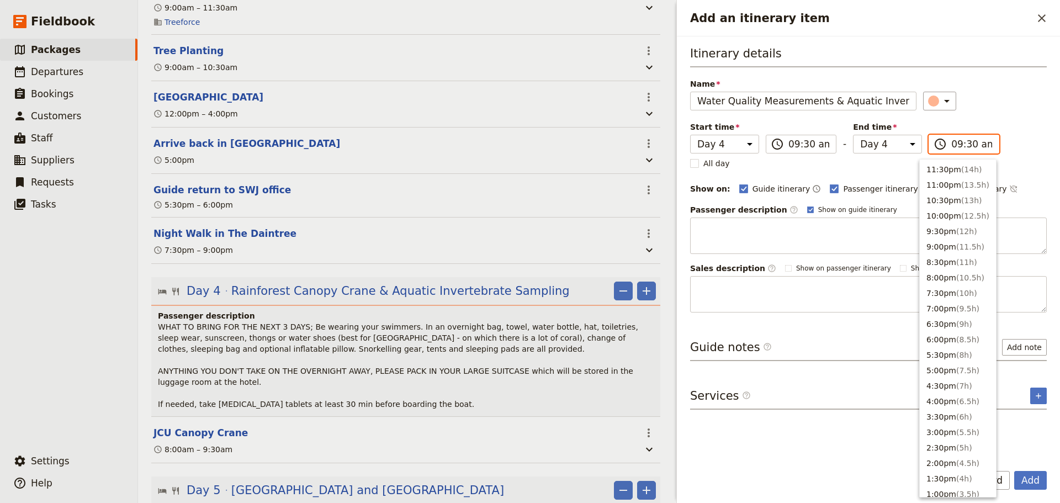
click at [974, 145] on input "09:30 am" at bounding box center [971, 143] width 41 height 13
click at [961, 246] on span "( 1.5h )" at bounding box center [972, 244] width 23 height 9
type input "11:00 am"
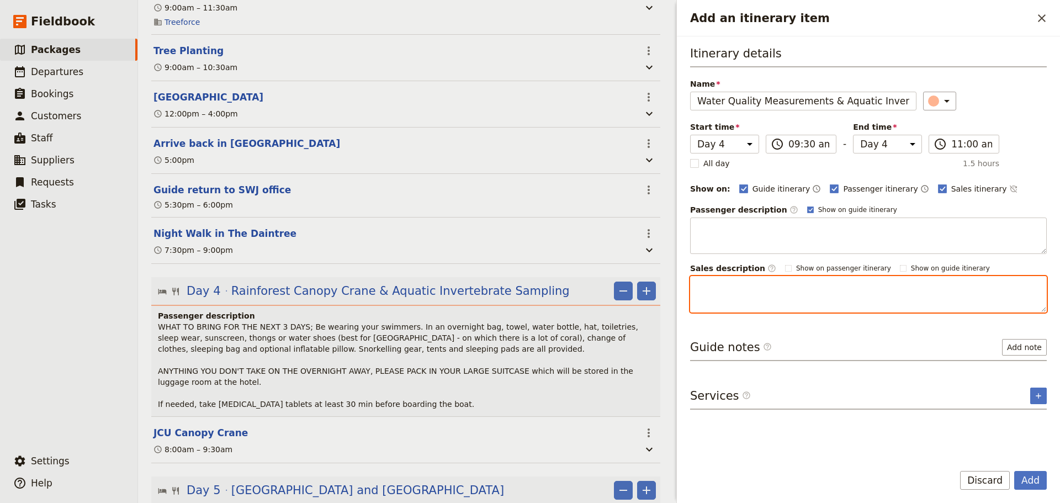
click at [828, 291] on textarea "Add an itinerary item" at bounding box center [868, 294] width 357 height 36
paste textarea "Whilst not in the crane, you discover the language of water and what it says ab…"
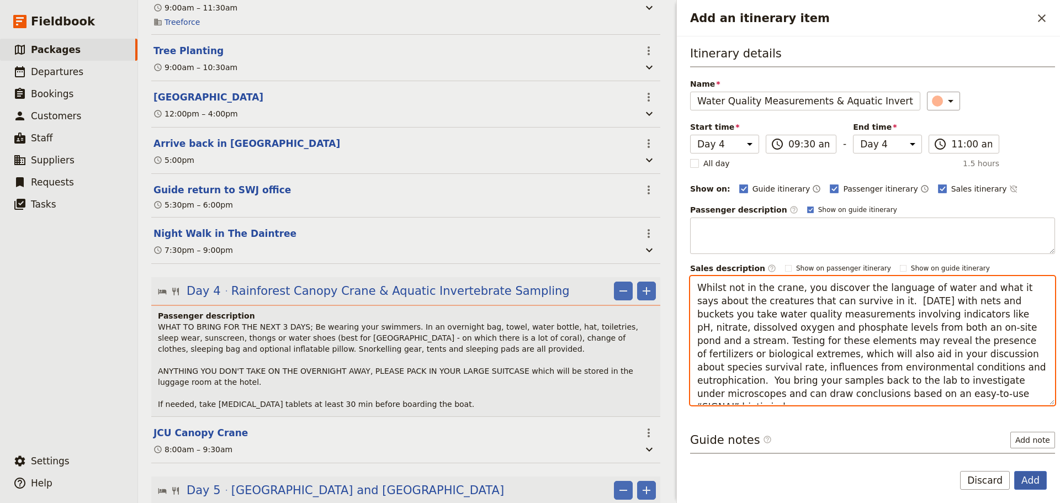
type textarea "Whilst not in the crane, you discover the language of water and what it says ab…"
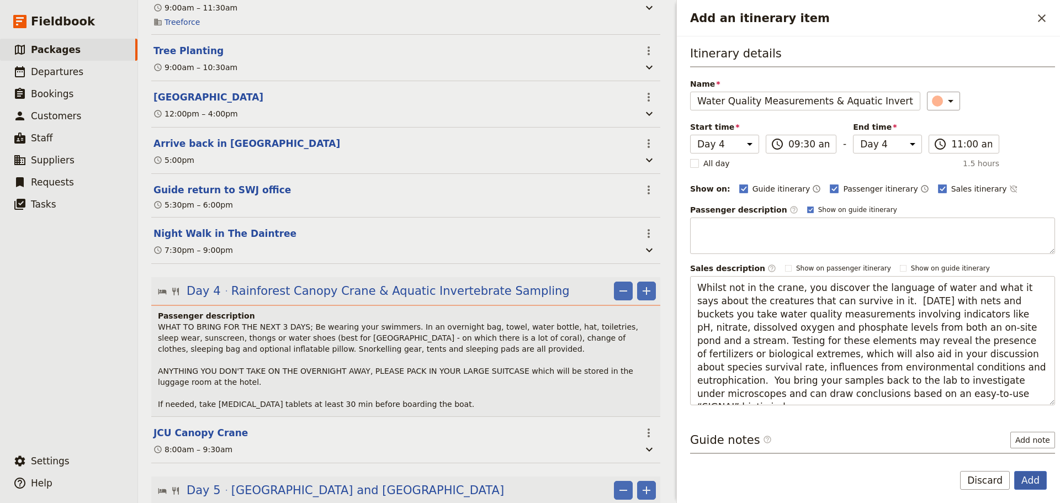
click at [1034, 485] on button "Add" at bounding box center [1030, 480] width 33 height 19
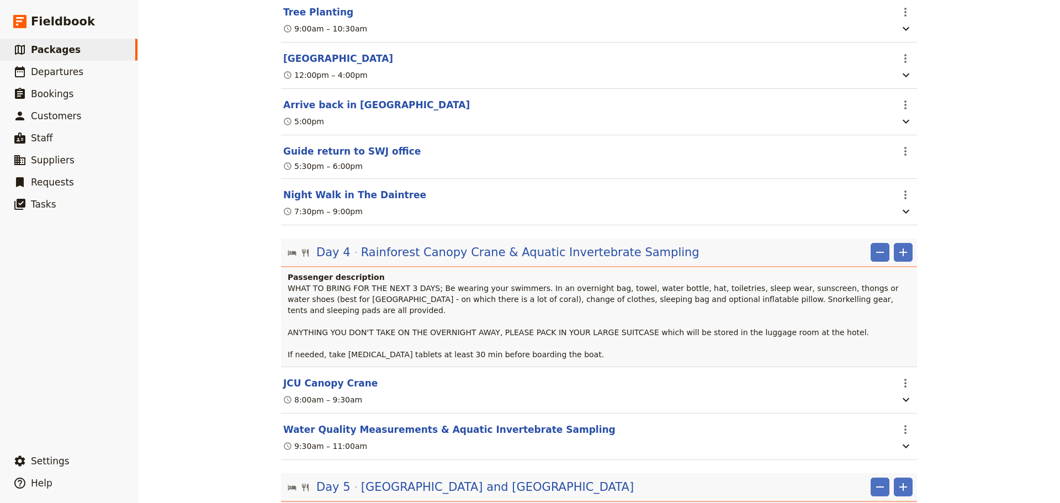
scroll to position [1748, 0]
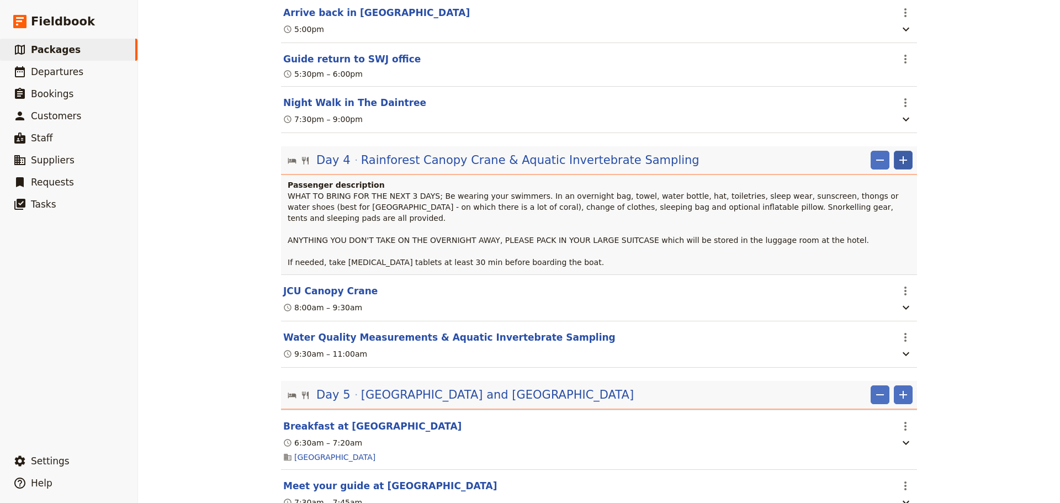
click at [899, 164] on icon "Add" at bounding box center [903, 160] width 8 height 8
click at [886, 211] on span "Add itinerary item" at bounding box center [866, 211] width 70 height 11
select select "4"
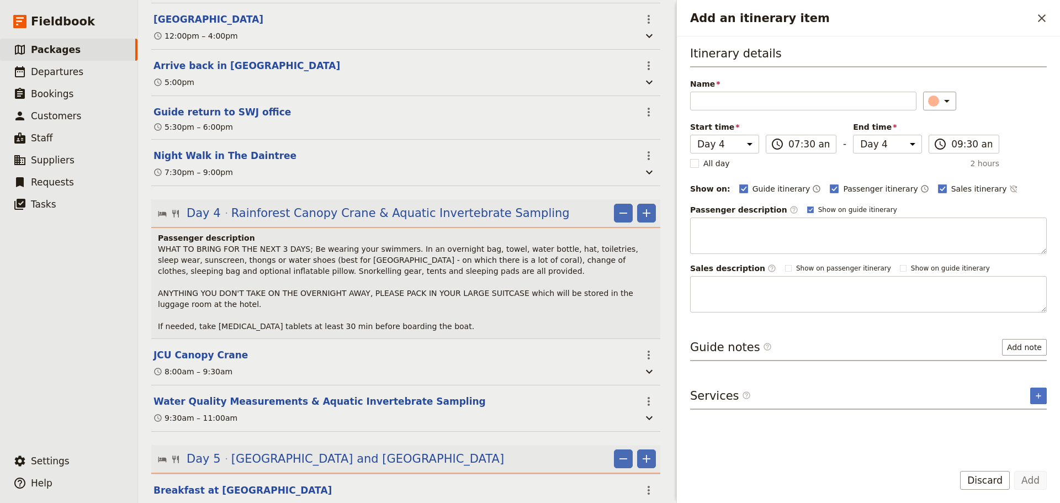
scroll to position [1762, 0]
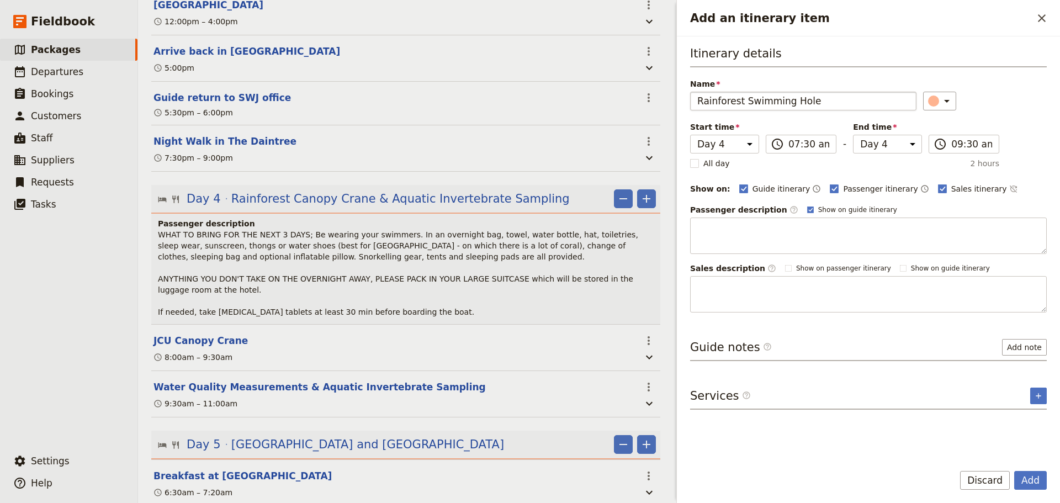
click at [700, 103] on input "Rainforest Swimming Hole" at bounding box center [803, 101] width 226 height 19
type input "Rainforest Swimming Hole"
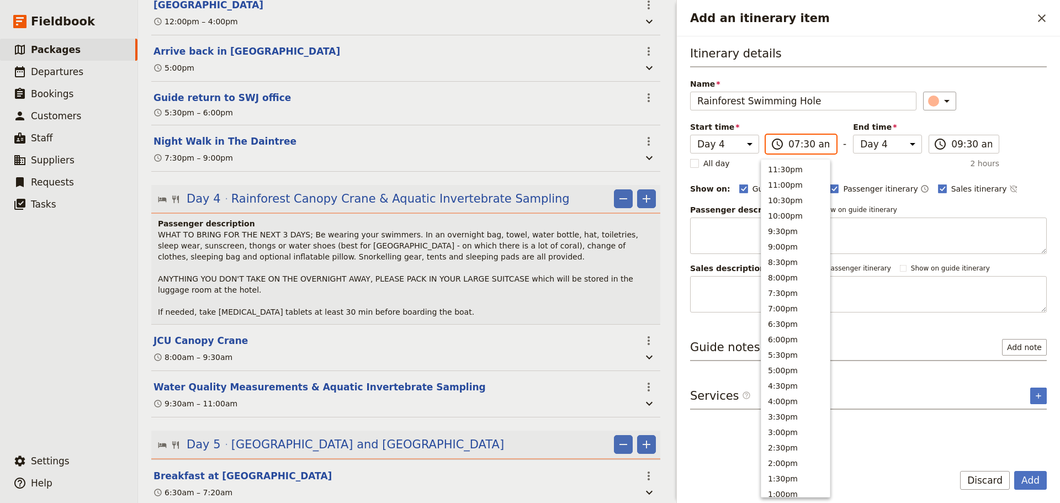
click at [816, 144] on input "07:30 am" at bounding box center [808, 143] width 41 height 13
click at [783, 169] on button "1:30pm" at bounding box center [795, 166] width 68 height 15
type input "01:30 pm"
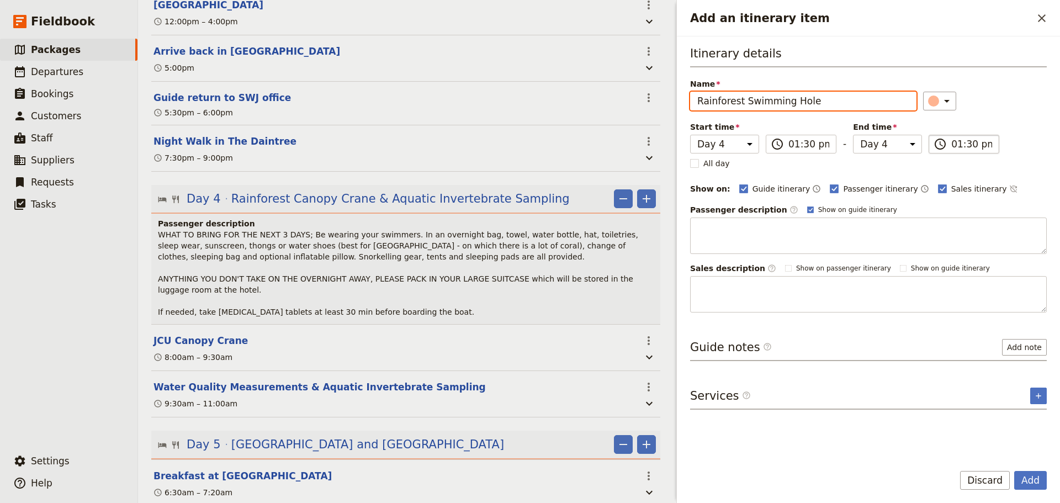
click at [956, 143] on input "01:30 pm" at bounding box center [971, 143] width 41 height 13
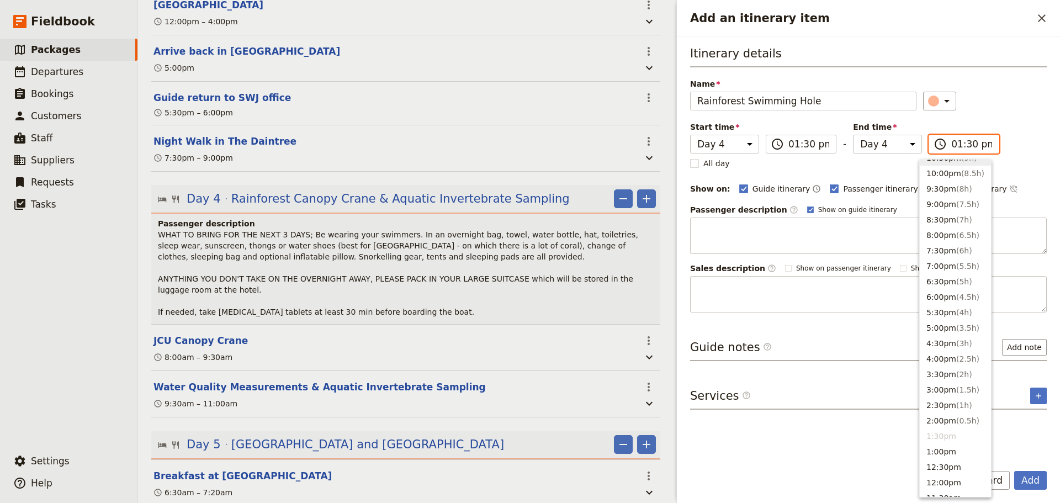
scroll to position [92, 0]
click at [964, 336] on span "( 1.5h )" at bounding box center [967, 340] width 23 height 9
type input "03:00 pm"
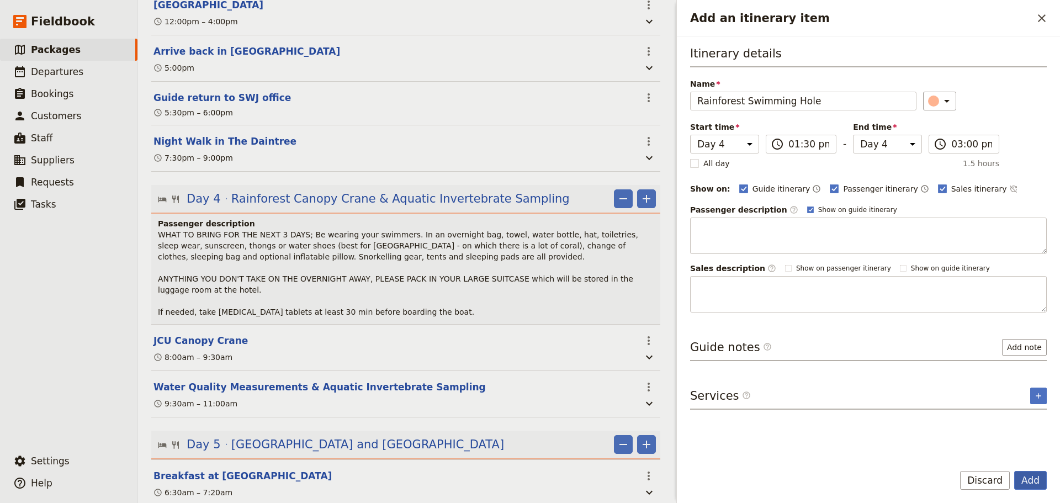
click at [1029, 481] on button "Add" at bounding box center [1030, 480] width 33 height 19
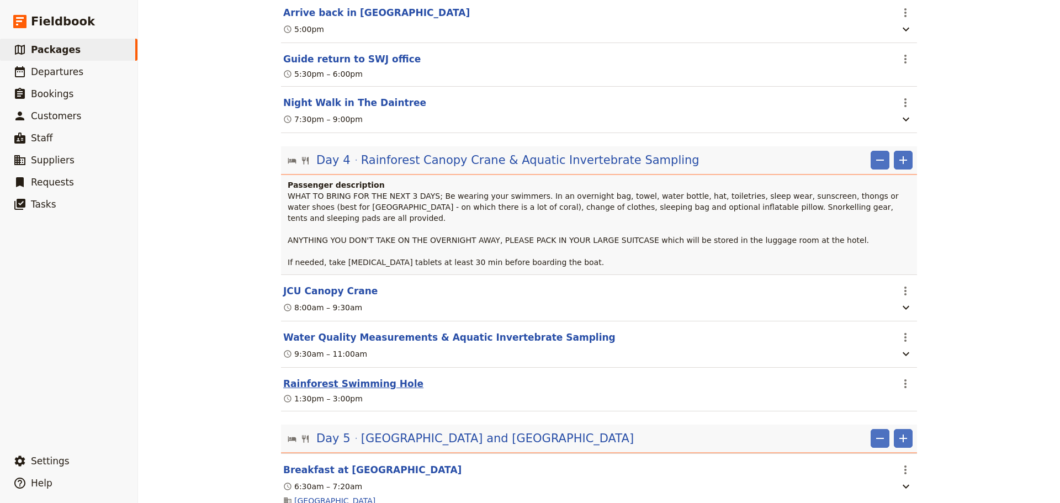
click at [329, 390] on button "Rainforest Swimming Hole" at bounding box center [353, 383] width 140 height 13
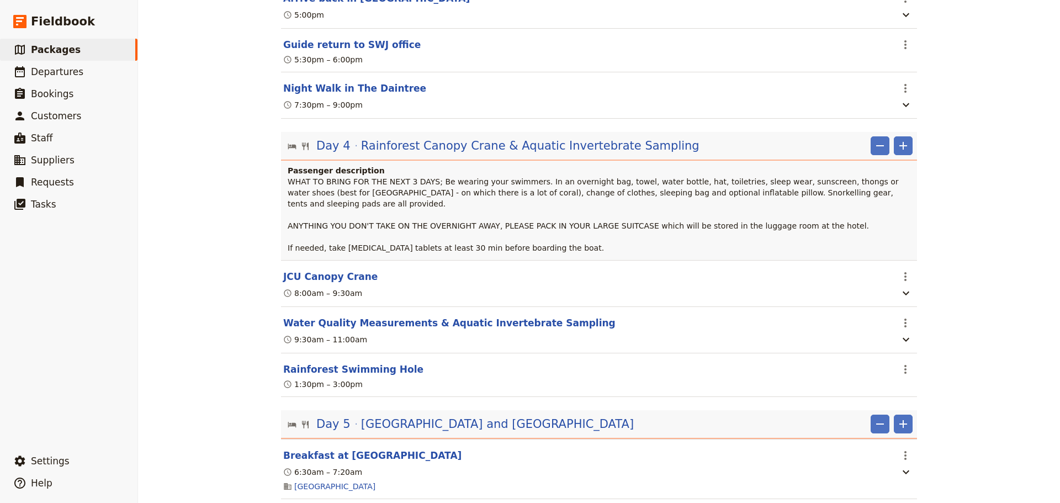
select select "4"
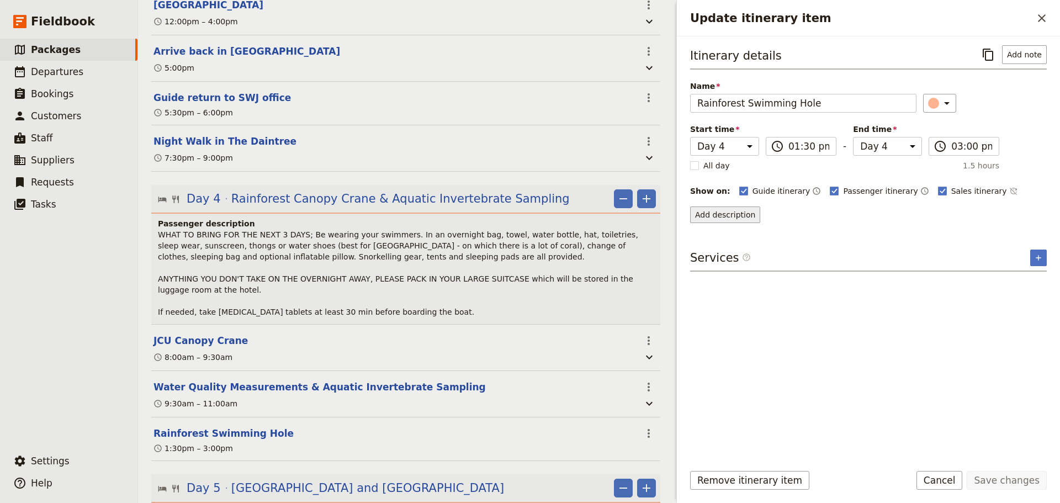
click at [730, 219] on button "Add description" at bounding box center [725, 214] width 70 height 17
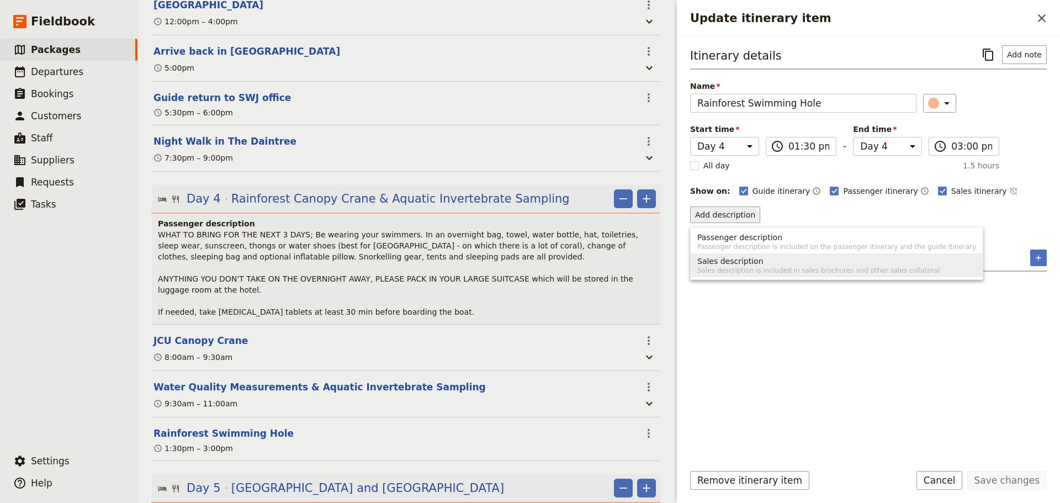
click at [744, 271] on span "Sales description is included in sales brochures and other sales collatoral" at bounding box center [836, 270] width 279 height 9
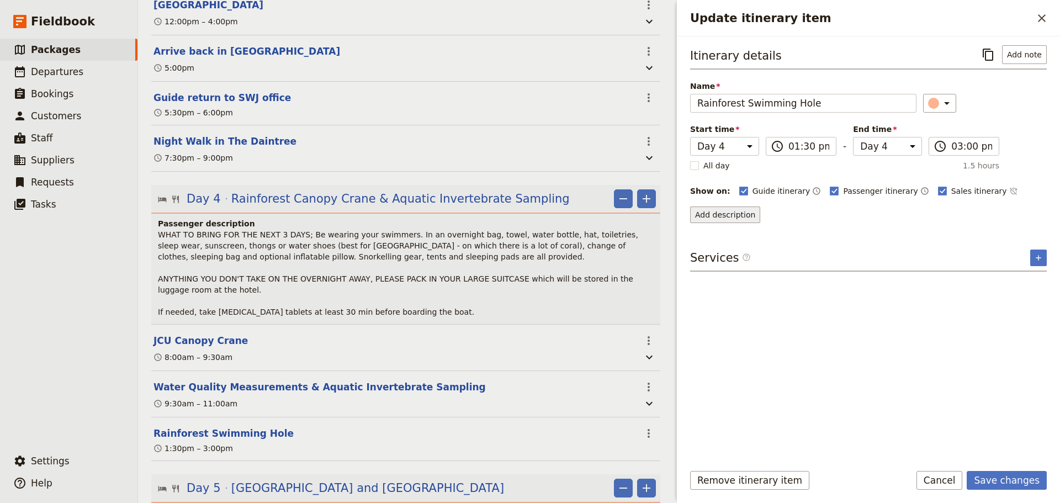
click at [747, 216] on button "Add description" at bounding box center [725, 214] width 70 height 17
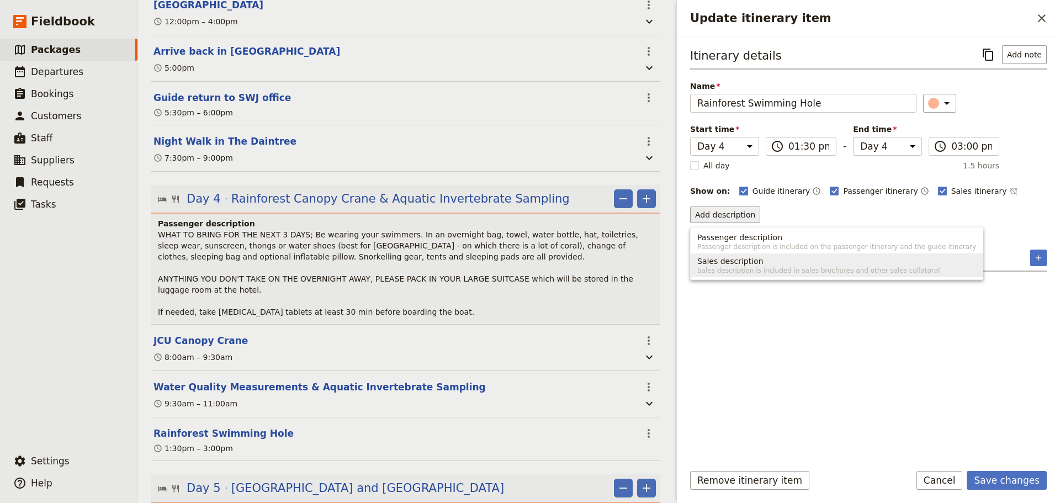
click at [735, 270] on span "Sales description is included in sales brochures and other sales collatoral" at bounding box center [836, 270] width 279 height 9
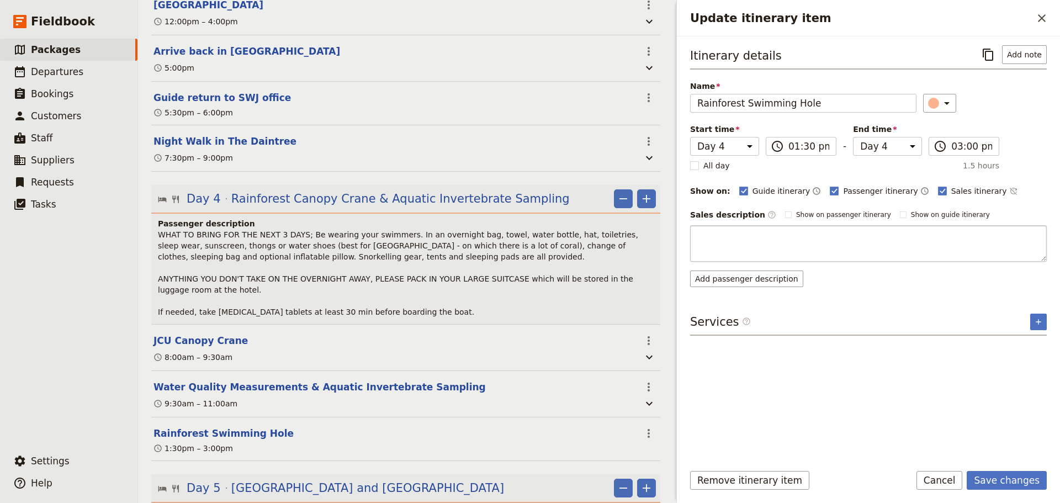
type textarea "Nearby is a crystal-clear rainforest swimming hole used by locals and a perfect…"
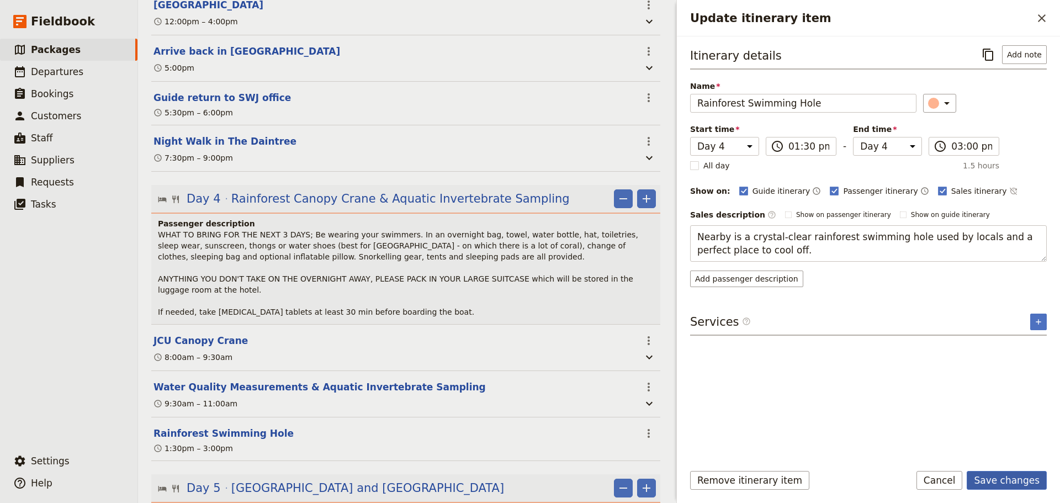
click at [1021, 484] on button "Save changes" at bounding box center [1006, 480] width 80 height 19
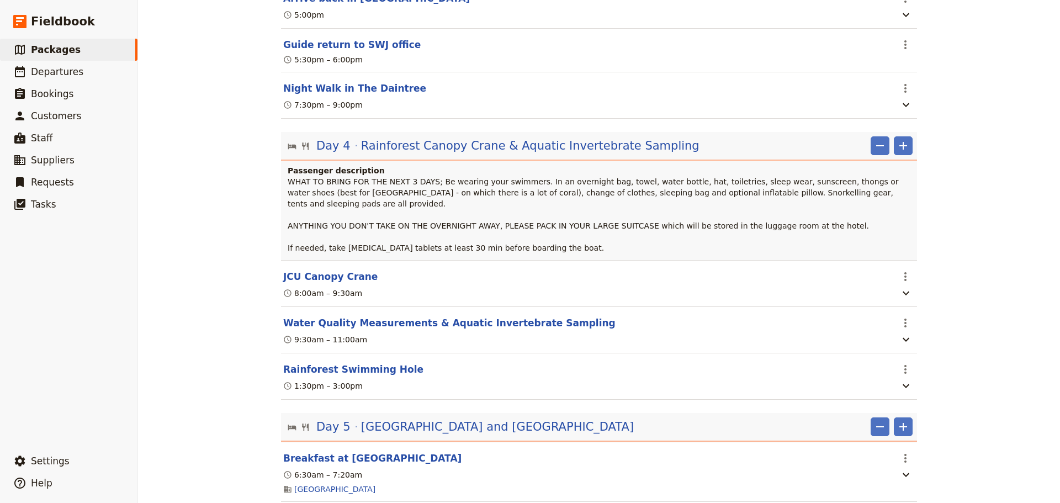
scroll to position [1748, 0]
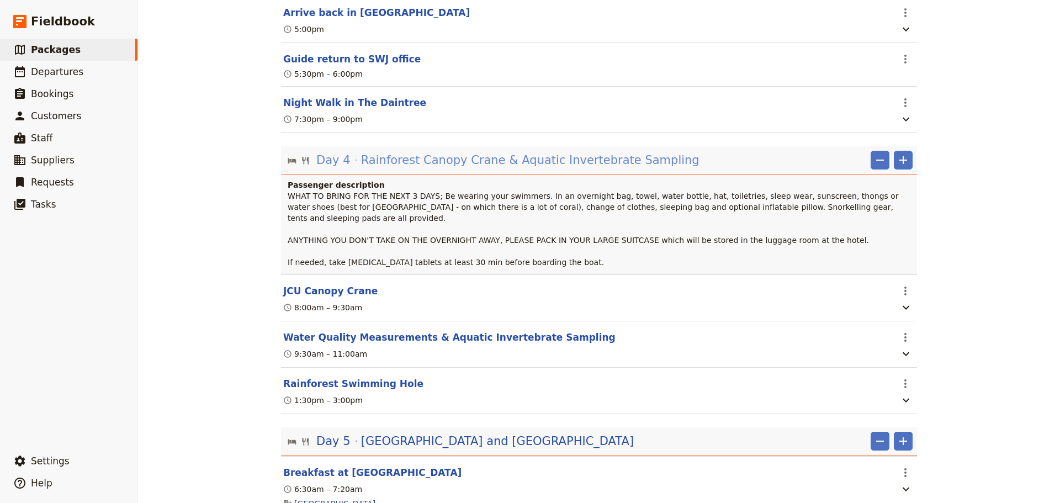
click at [464, 168] on span "Rainforest Canopy Crane & Aquatic Invertebrate Sampling" at bounding box center [530, 160] width 338 height 17
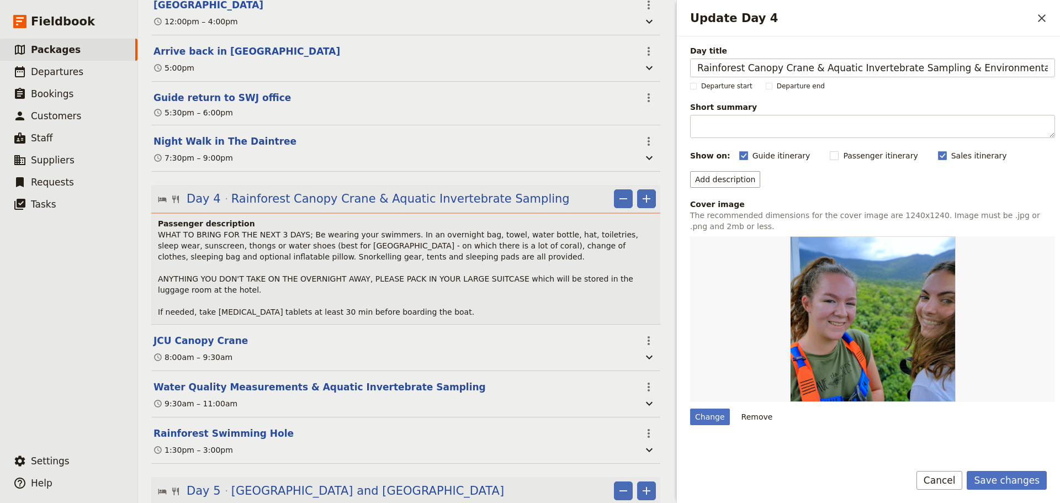
scroll to position [0, 3]
type input "Rainforest Canopy Crane & Aquatic Invertebrate Sampling & Environmental Debate"
click at [994, 485] on button "Save changes" at bounding box center [1006, 480] width 80 height 19
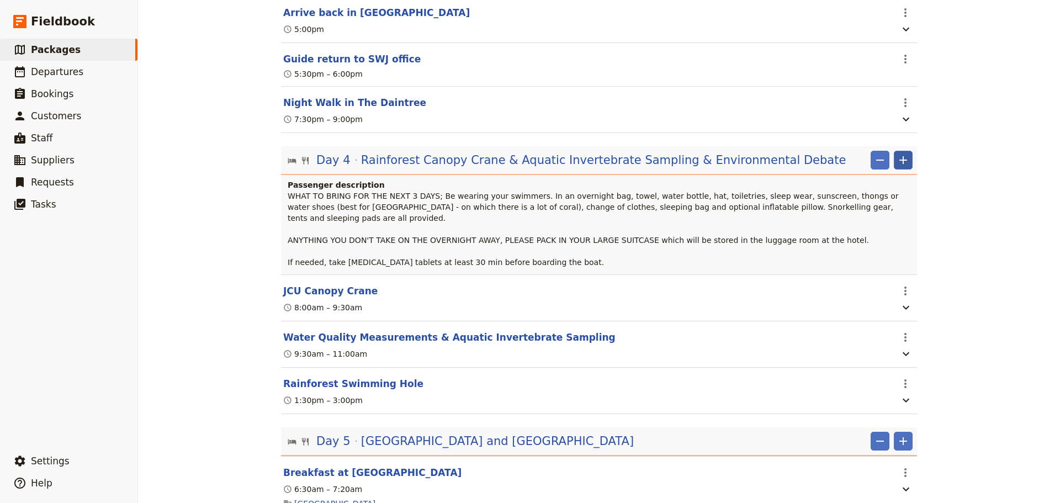
click at [902, 164] on icon "Add" at bounding box center [903, 160] width 8 height 8
click at [896, 220] on button "Add day before" at bounding box center [865, 226] width 83 height 15
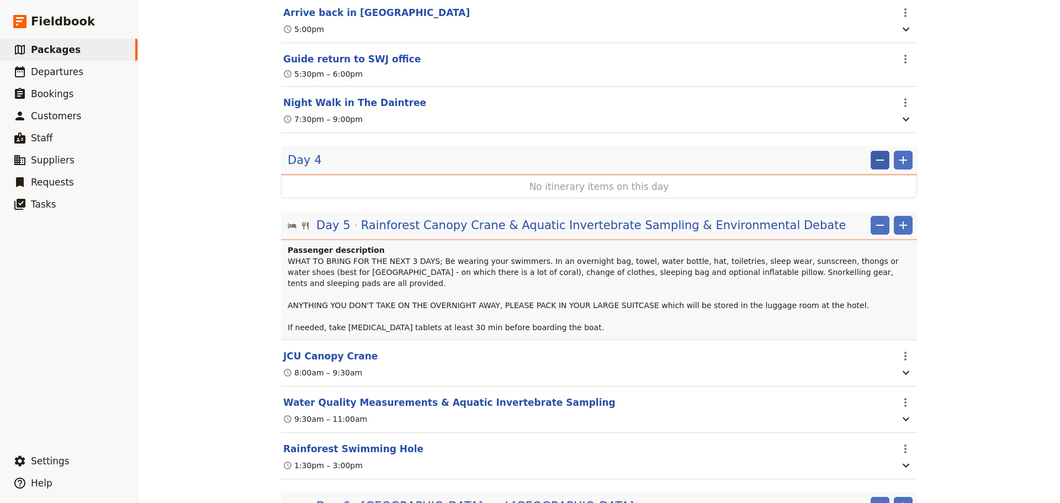
click at [873, 167] on icon "Remove" at bounding box center [879, 159] width 13 height 13
click at [861, 210] on span "Remove day" at bounding box center [853, 211] width 48 height 11
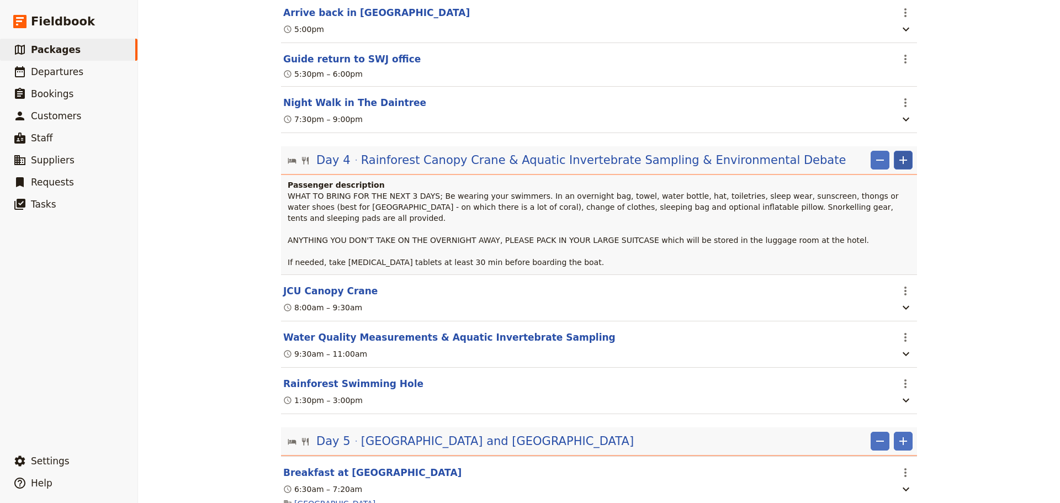
click at [902, 167] on icon "Add" at bounding box center [902, 159] width 13 height 13
click at [887, 209] on span "Add itinerary item" at bounding box center [866, 211] width 70 height 11
select select "4"
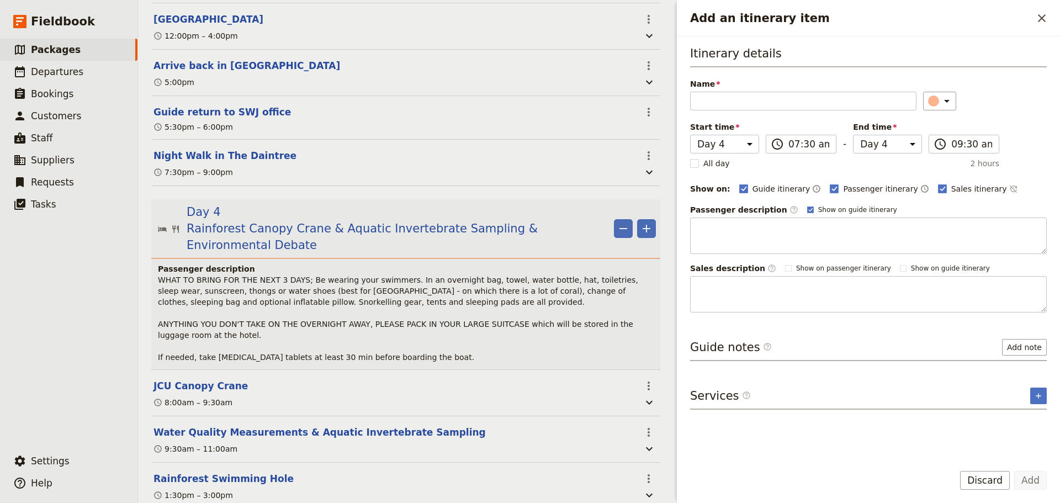
scroll to position [1762, 0]
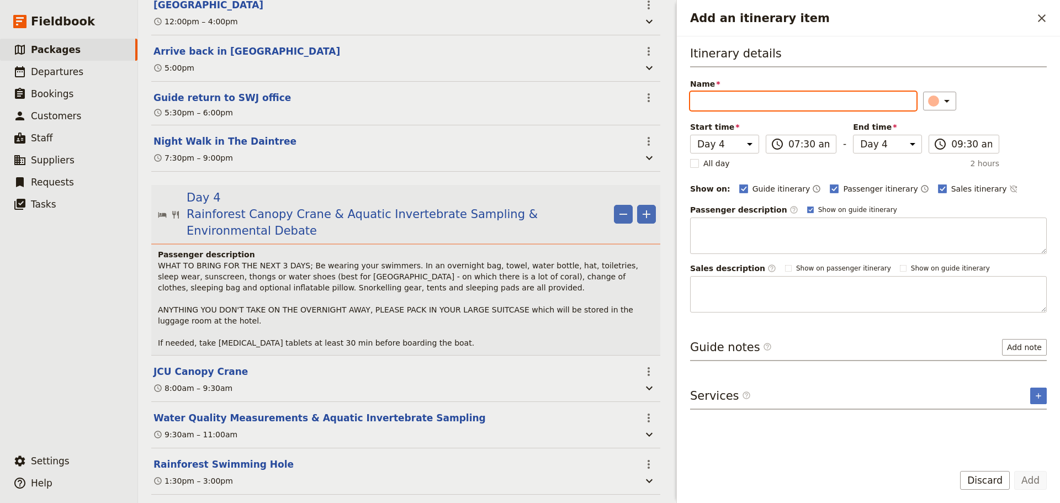
click at [733, 97] on input "Name" at bounding box center [803, 101] width 226 height 19
paste input "Environmental Debate"
type input "Environmental Debate"
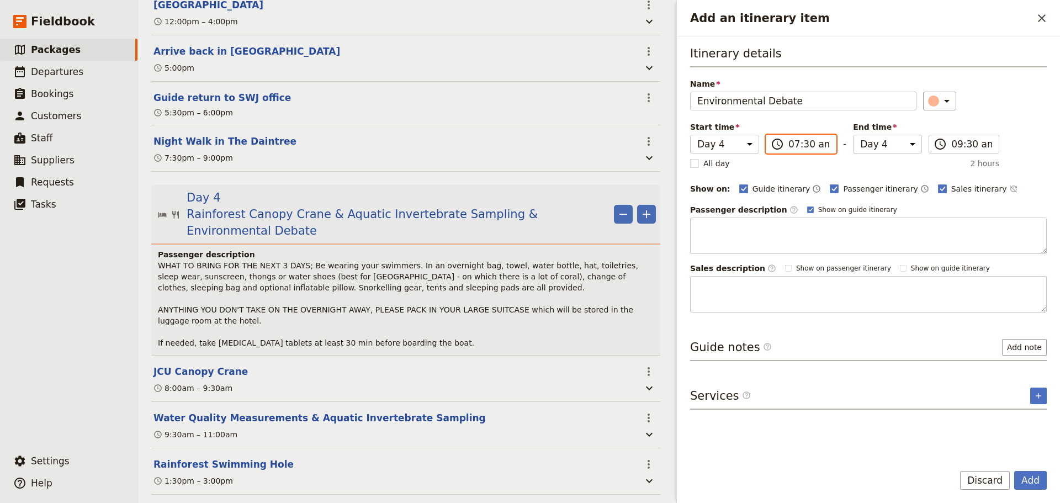
click at [799, 141] on input "07:30 am" at bounding box center [808, 143] width 41 height 13
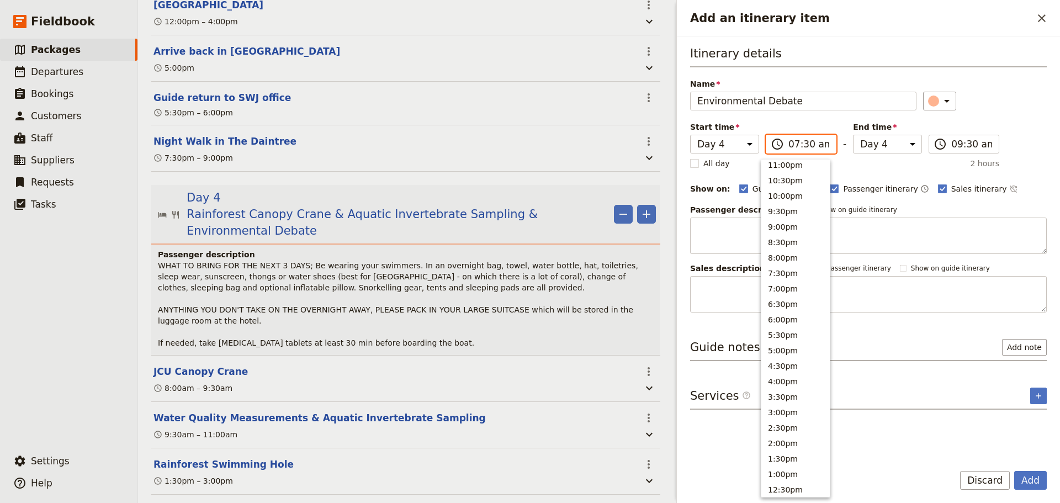
scroll to position [0, 0]
click at [810, 410] on button "3:30pm" at bounding box center [795, 416] width 68 height 15
type input "03:30 pm"
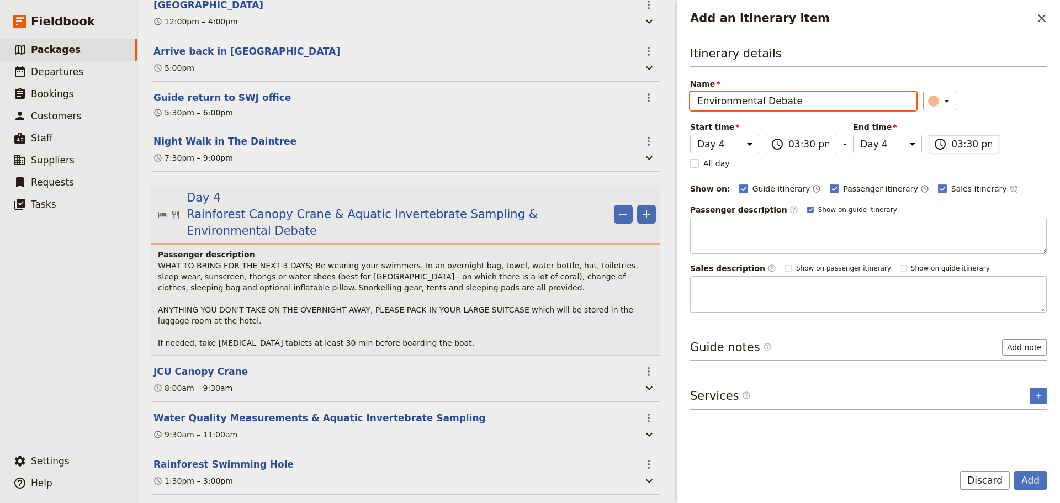
click at [954, 147] on input "03:30 pm" at bounding box center [971, 143] width 41 height 13
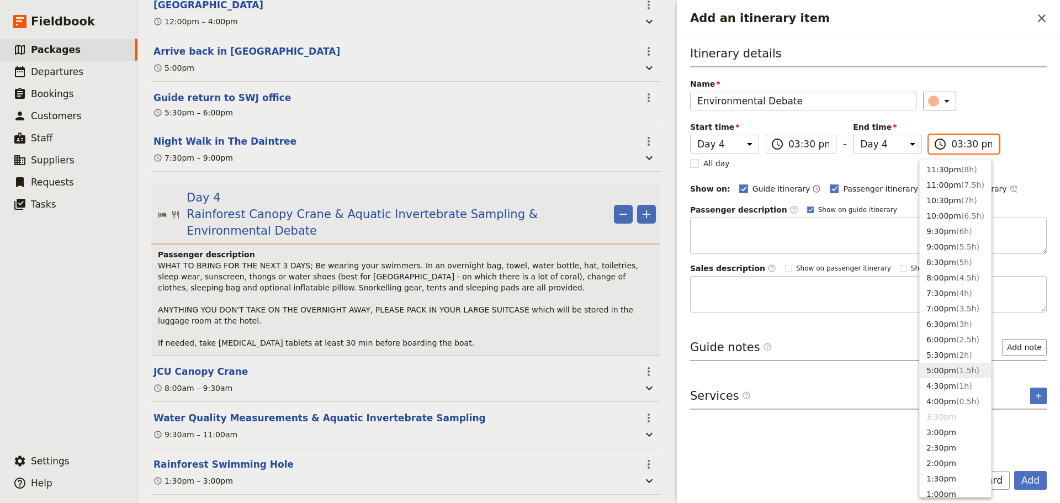
click at [942, 365] on button "5:00pm ( 1.5h )" at bounding box center [954, 370] width 71 height 15
type input "05:00 pm"
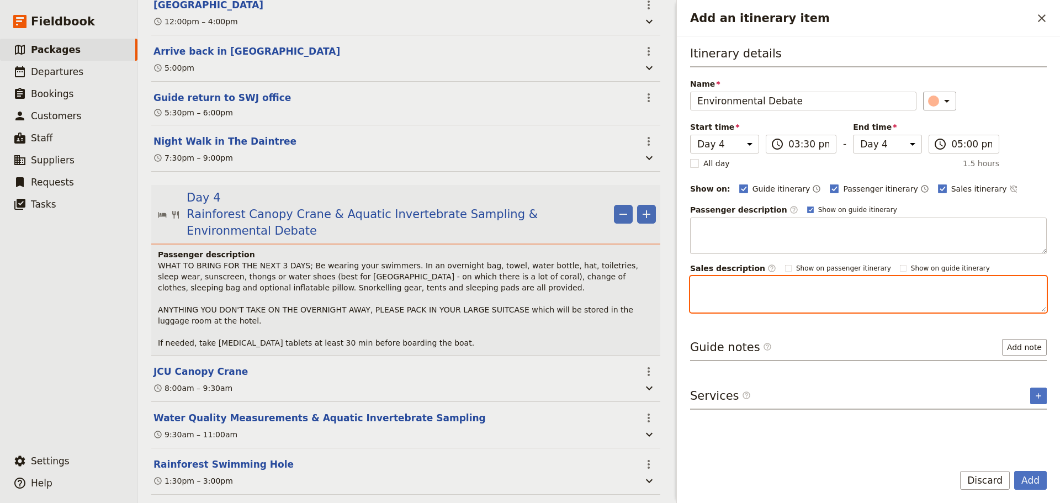
click at [754, 291] on textarea "Add an itinerary item" at bounding box center [868, 294] width 357 height 36
paste textarea "This morning you participate in a debate in which each small group takes on a r…"
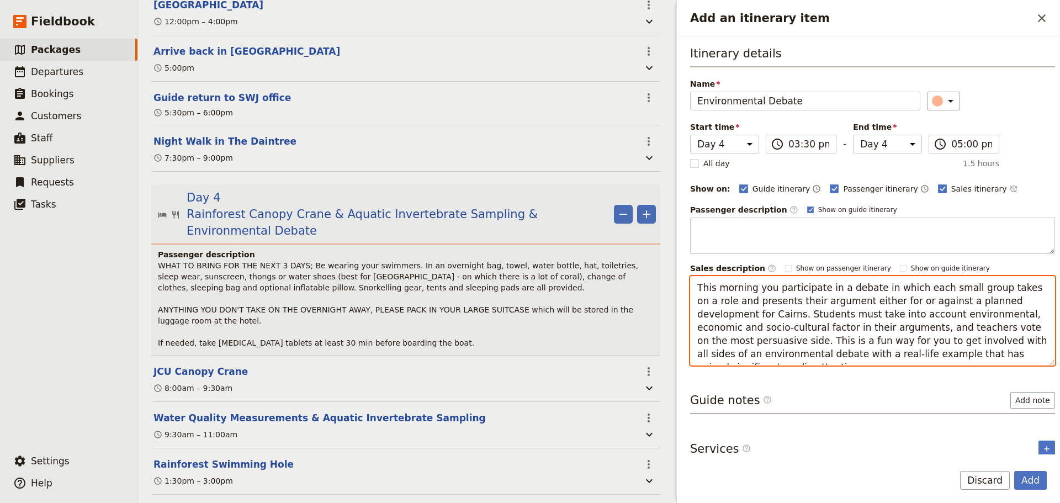
drag, startPoint x: 753, startPoint y: 289, endPoint x: 720, endPoint y: 289, distance: 32.6
click at [717, 289] on textarea "This morning you participate in a debate in which each small group takes on a r…" at bounding box center [872, 320] width 365 height 89
click at [722, 313] on textarea "This afternoon you participate in a debate in which each small group takes on a…" at bounding box center [872, 320] width 365 height 89
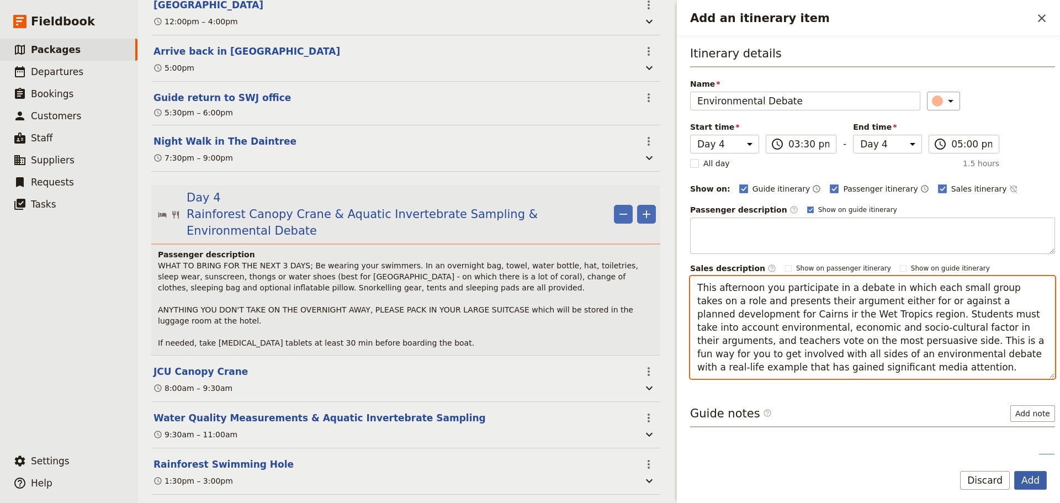
type textarea "This afternoon you participate in a debate in which each small group takes on a…"
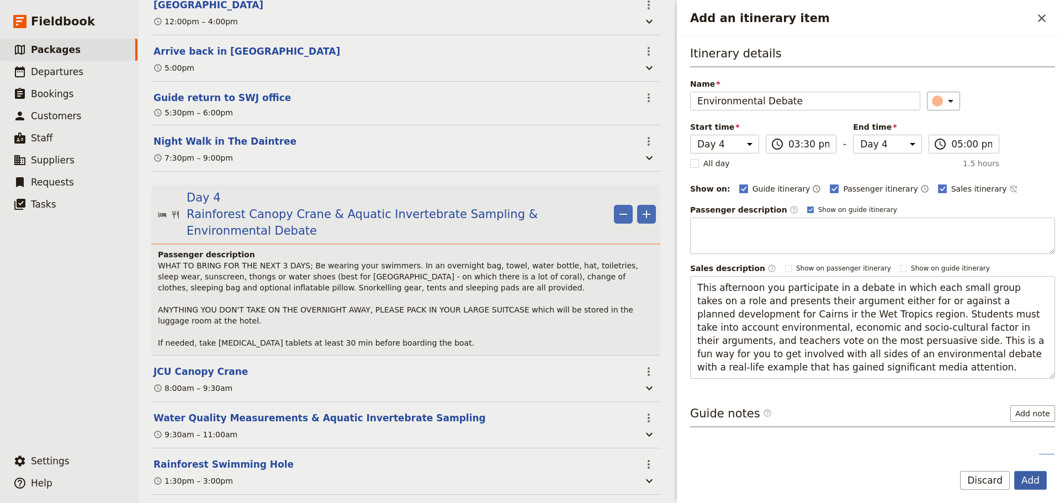
click at [1034, 481] on button "Add" at bounding box center [1030, 480] width 33 height 19
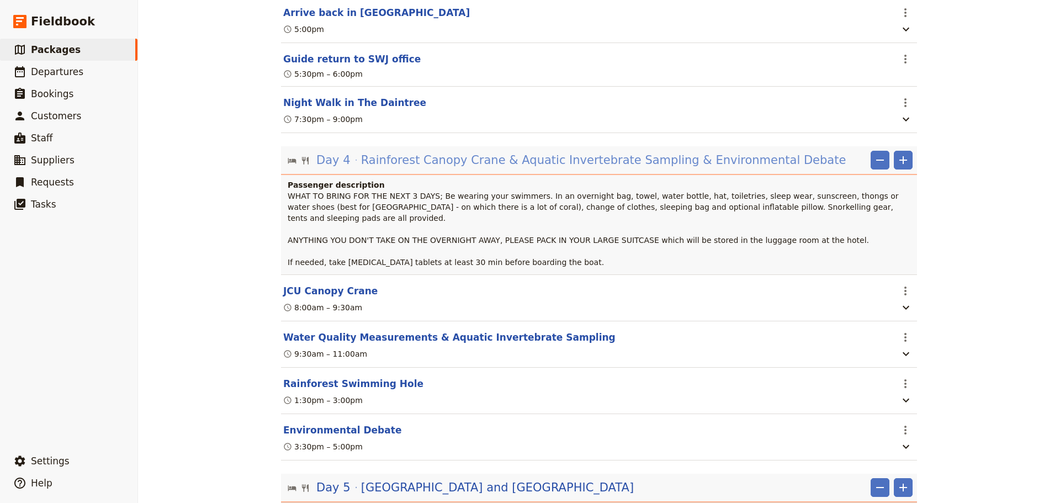
click at [459, 168] on span "Rainforest Canopy Crane & Aquatic Invertebrate Sampling & Environmental Debate" at bounding box center [603, 160] width 485 height 17
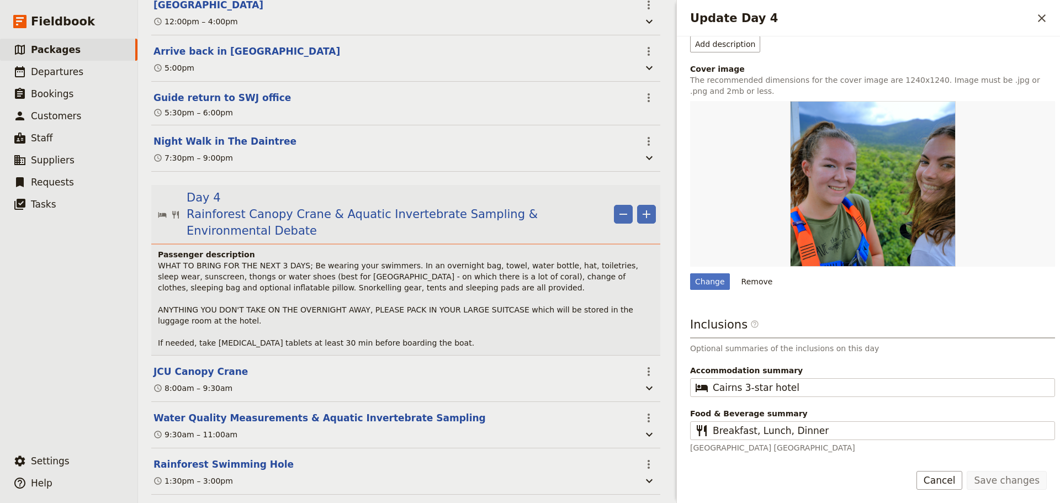
scroll to position [1210, 0]
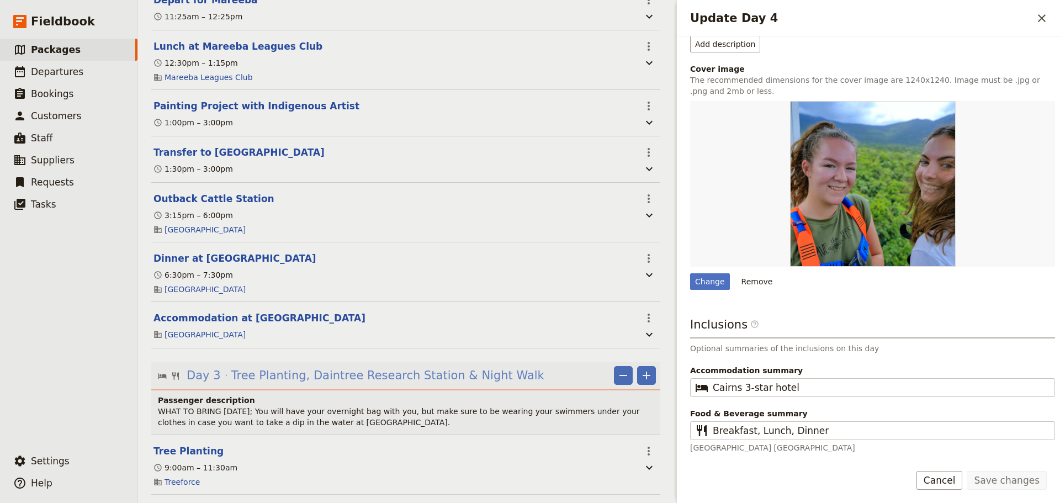
click at [342, 367] on span "Tree Planting, Daintree Research Station & Night Walk" at bounding box center [387, 375] width 313 height 17
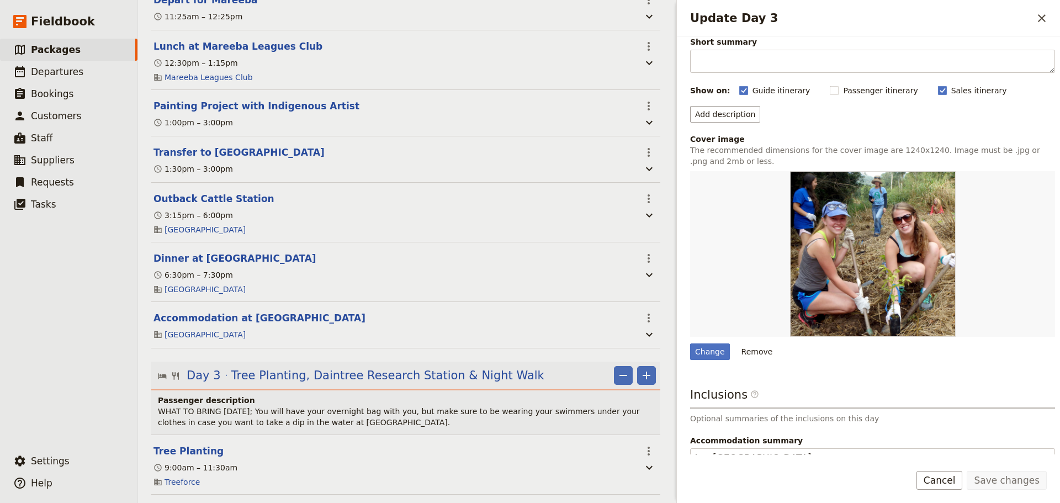
scroll to position [122, 0]
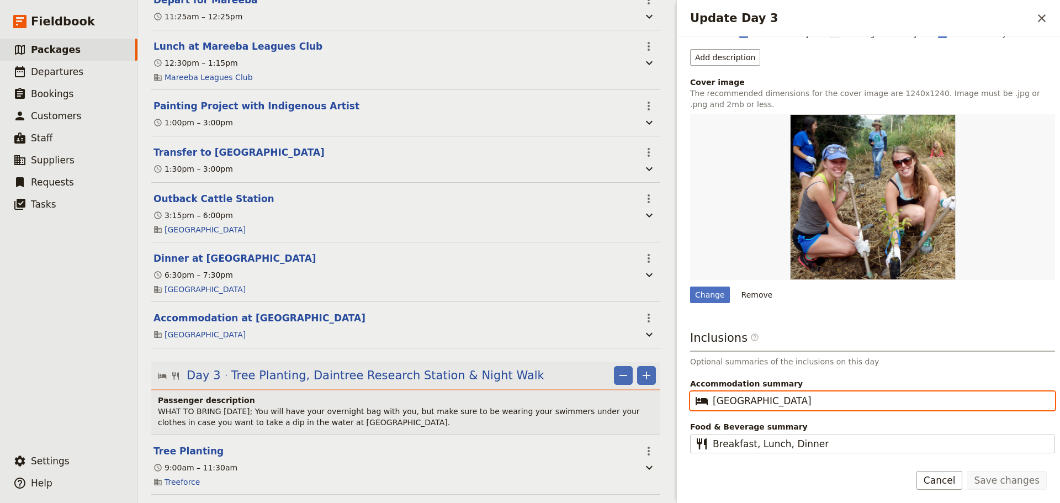
drag, startPoint x: 875, startPoint y: 402, endPoint x: 691, endPoint y: 408, distance: 183.9
click at [693, 407] on fieldset "​ [GEOGRAPHIC_DATA]" at bounding box center [872, 400] width 365 height 19
click at [316, 367] on span "Tree Planting, Daintree Research Station & Night Walk" at bounding box center [387, 375] width 313 height 17
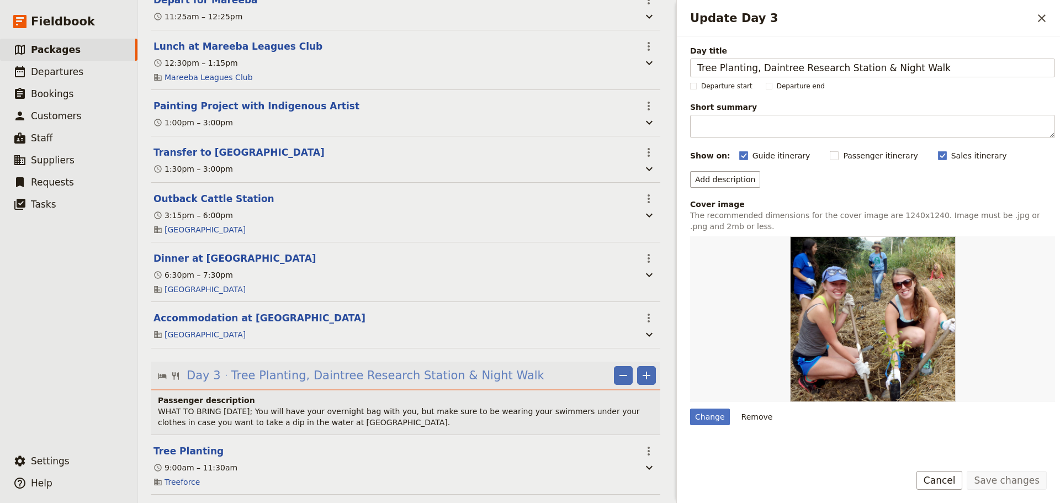
scroll to position [1486, 0]
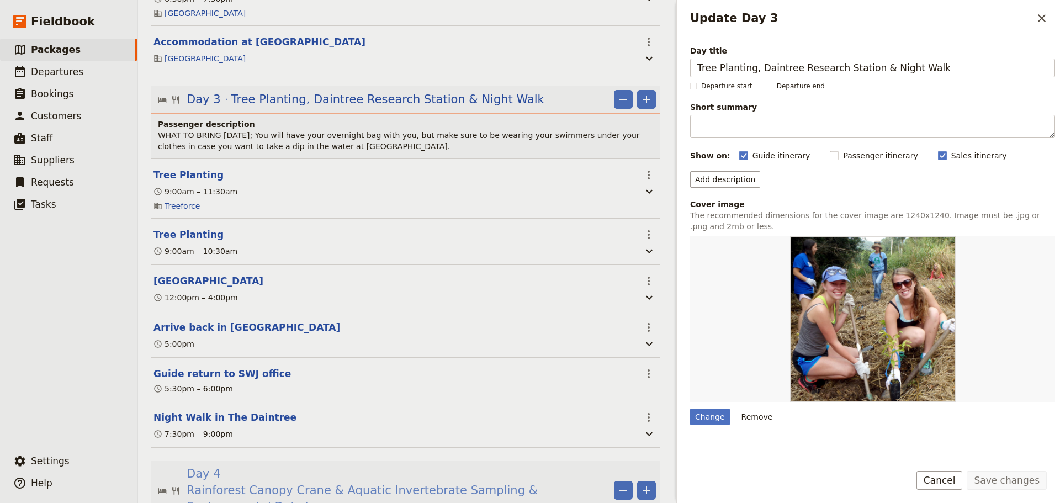
click at [318, 482] on span "Rainforest Canopy Crane & Aquatic Invertebrate Sampling & Environmental Debate" at bounding box center [398, 498] width 423 height 33
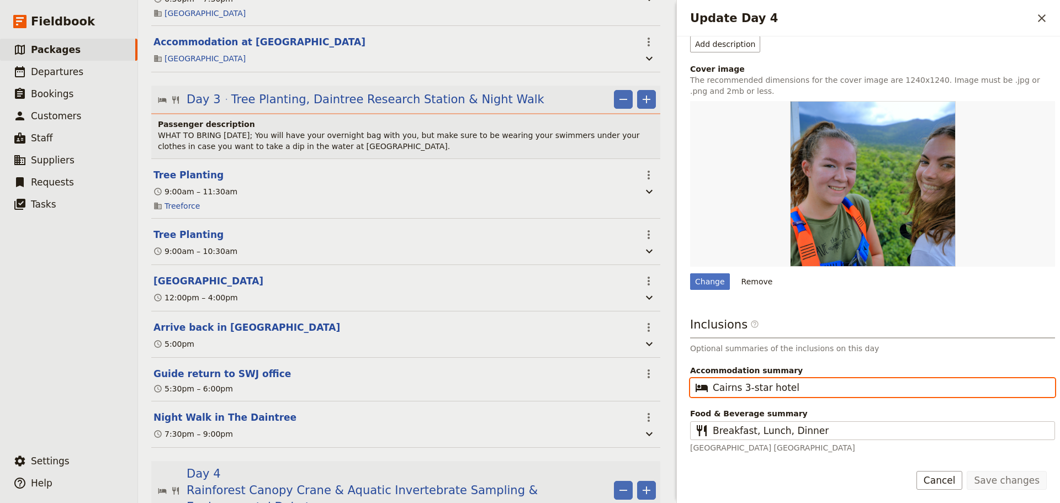
scroll to position [0, 0]
drag, startPoint x: 815, startPoint y: 389, endPoint x: 714, endPoint y: 381, distance: 101.8
click at [714, 381] on input "Cairns 3-star hotel" at bounding box center [879, 387] width 335 height 13
paste input "[GEOGRAPHIC_DATA]"
type input "[GEOGRAPHIC_DATA]"
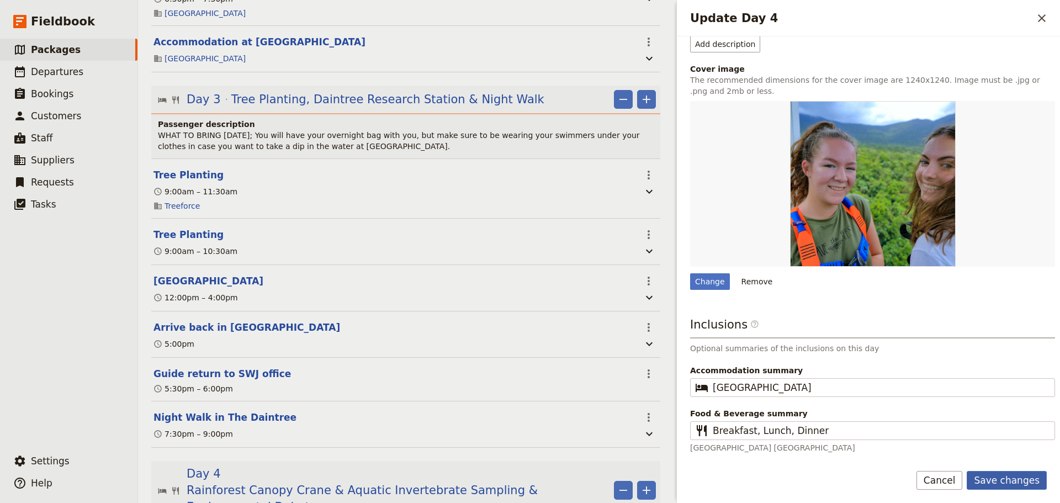
click at [1031, 486] on button "Save changes" at bounding box center [1006, 480] width 80 height 19
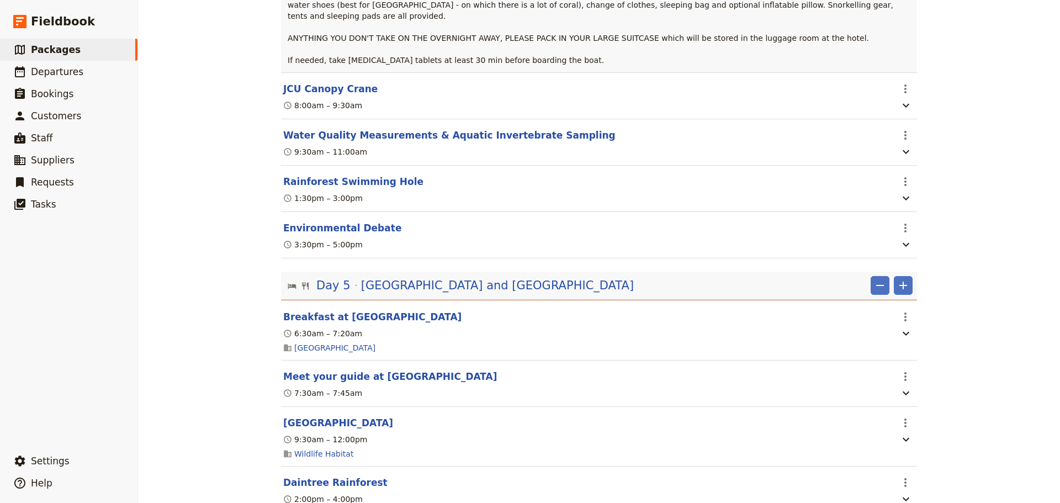
scroll to position [2023, 0]
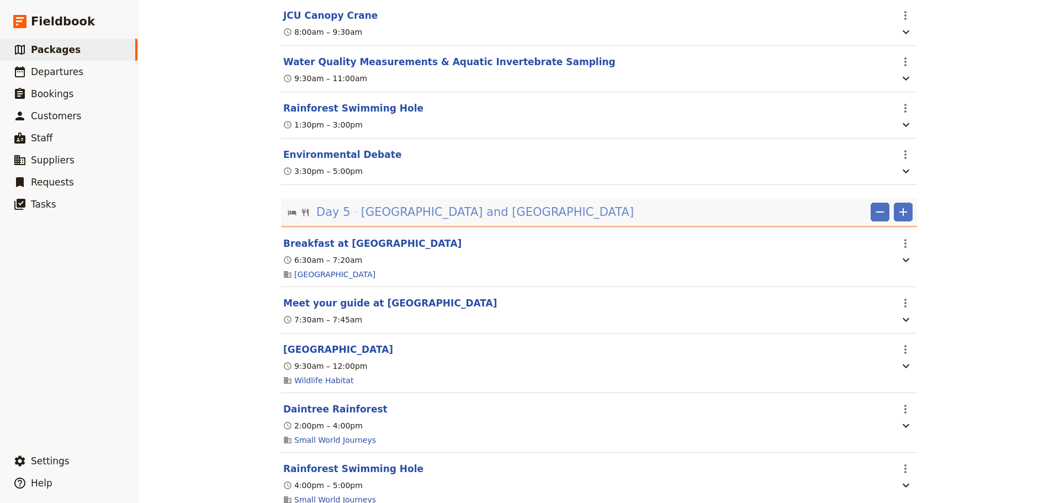
click at [487, 220] on span "[GEOGRAPHIC_DATA] and [GEOGRAPHIC_DATA]" at bounding box center [497, 212] width 273 height 17
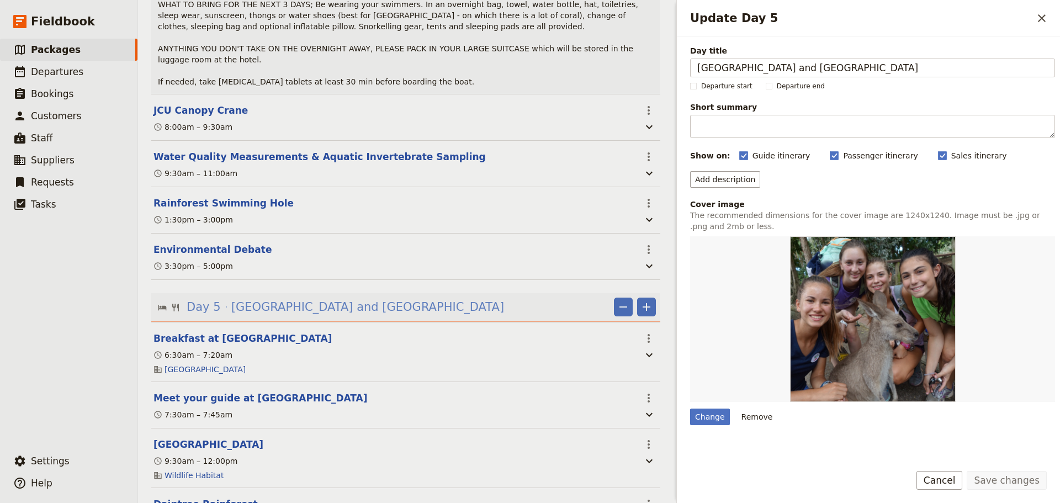
scroll to position [2068, 0]
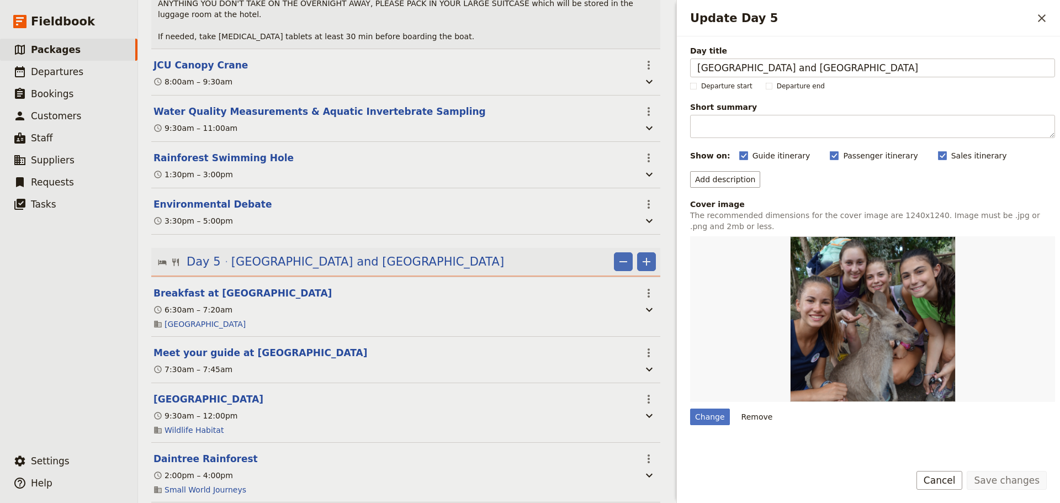
drag, startPoint x: 956, startPoint y: 481, endPoint x: 807, endPoint y: 442, distance: 154.1
click at [956, 481] on button "Cancel" at bounding box center [939, 480] width 46 height 19
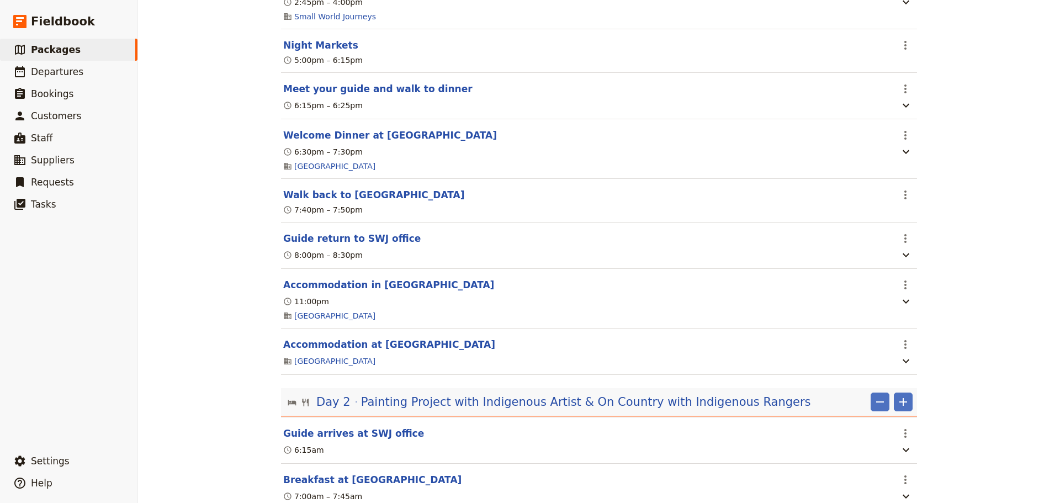
scroll to position [552, 0]
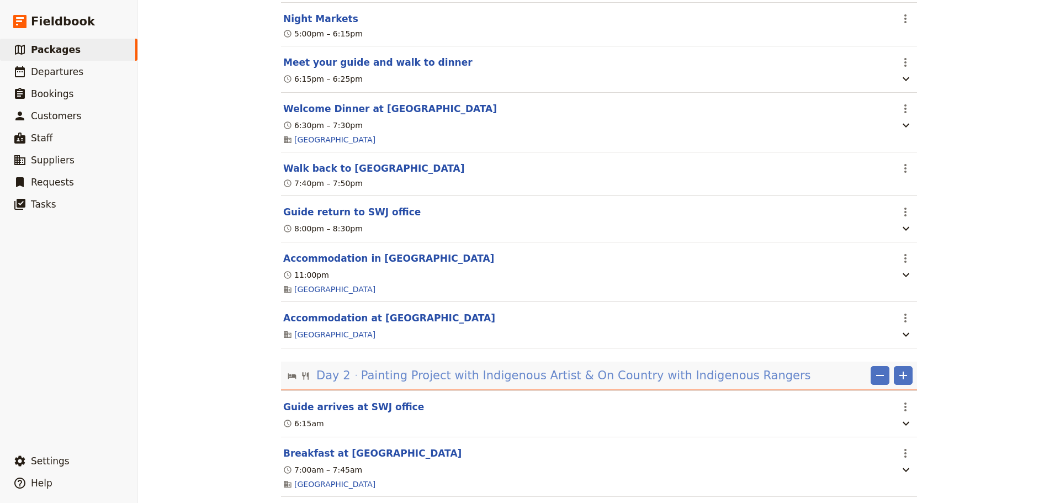
click at [629, 384] on span "Painting Project with Indigenous Artist & On Country with Indigenous Rangers" at bounding box center [586, 375] width 450 height 17
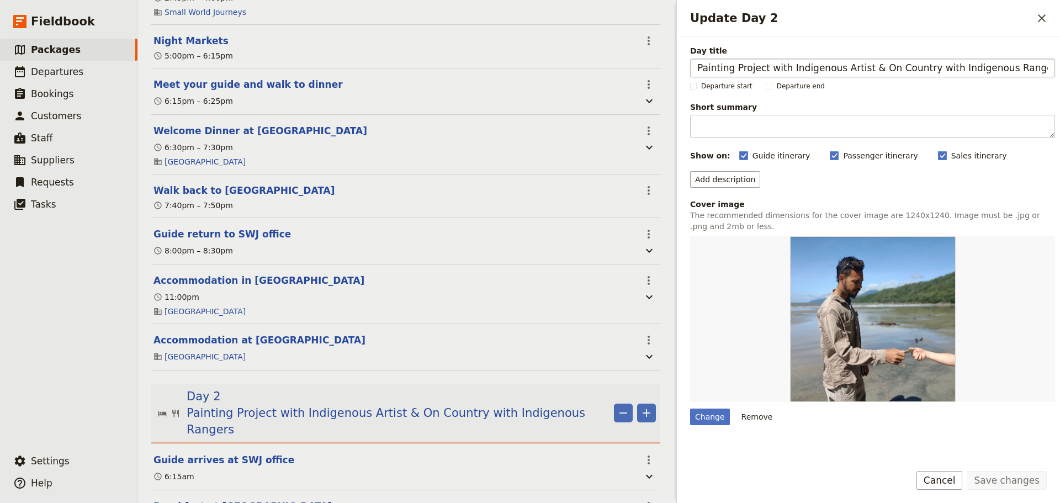
click at [761, 66] on input "Painting Project with Indigenous Artist & On Country with Indigenous Rangers" at bounding box center [872, 67] width 365 height 19
drag, startPoint x: 760, startPoint y: 68, endPoint x: 733, endPoint y: 67, distance: 27.1
click at [733, 67] on input "Painting Project with Indigenous Artist & On Country with Indigenous Rangers" at bounding box center [872, 67] width 365 height 19
click at [833, 68] on input "Painting with Indigenous Artist & On Country with Indigenous Rangers" at bounding box center [872, 67] width 365 height 19
click at [999, 72] on input "Painting with [DEMOGRAPHIC_DATA] Artist, On Country with [DEMOGRAPHIC_DATA] Ran…" at bounding box center [872, 67] width 365 height 19
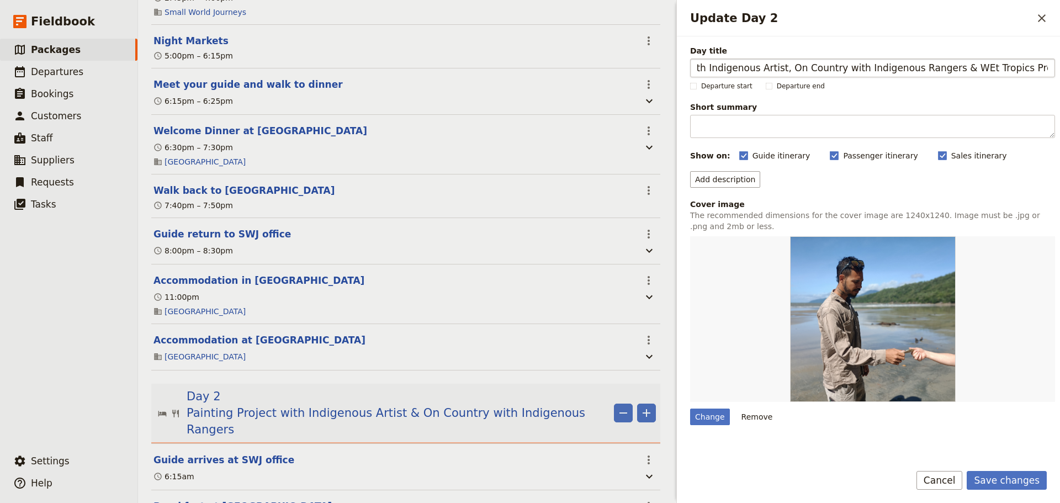
scroll to position [0, 57]
click at [951, 69] on input "Painting with Indigenous Artist, On Country with Indigenous Rangers & WEt Tropi…" at bounding box center [872, 67] width 365 height 19
type input "Painting with Indigenous Artist, On Country with Indigenous Rangers & Wet Tropi…"
click at [1036, 483] on button "Save changes" at bounding box center [1006, 480] width 80 height 19
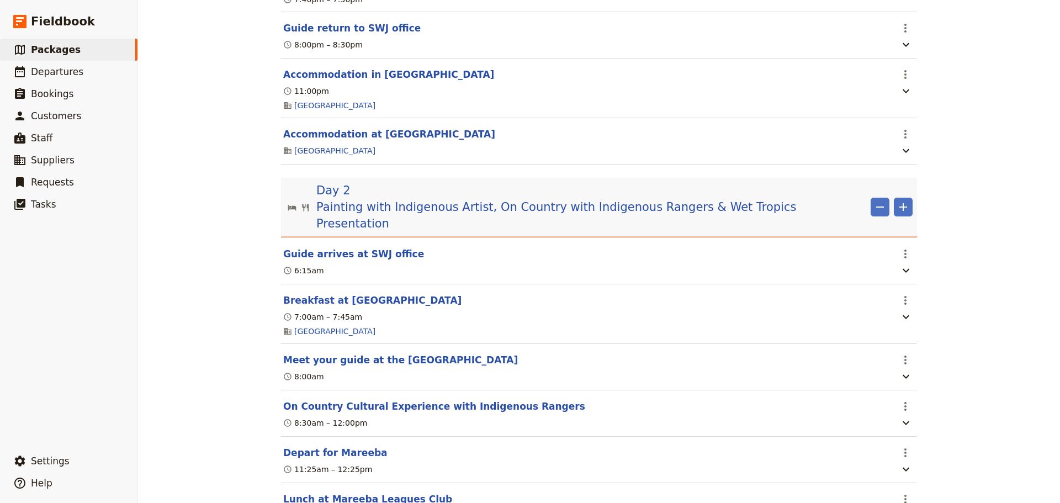
scroll to position [828, 0]
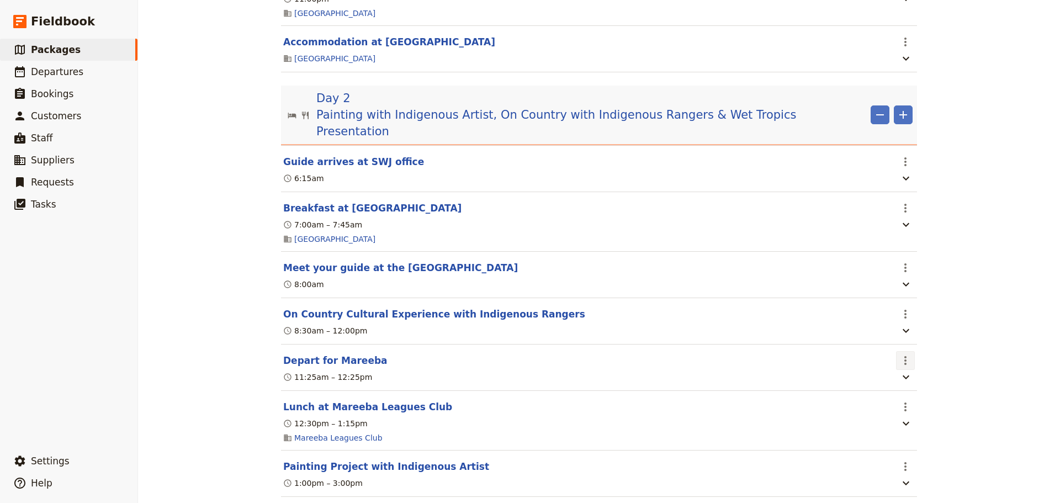
click at [906, 354] on icon "Actions" at bounding box center [904, 360] width 13 height 13
click at [931, 381] on span "Delete this itinerary item" at bounding box center [947, 384] width 97 height 11
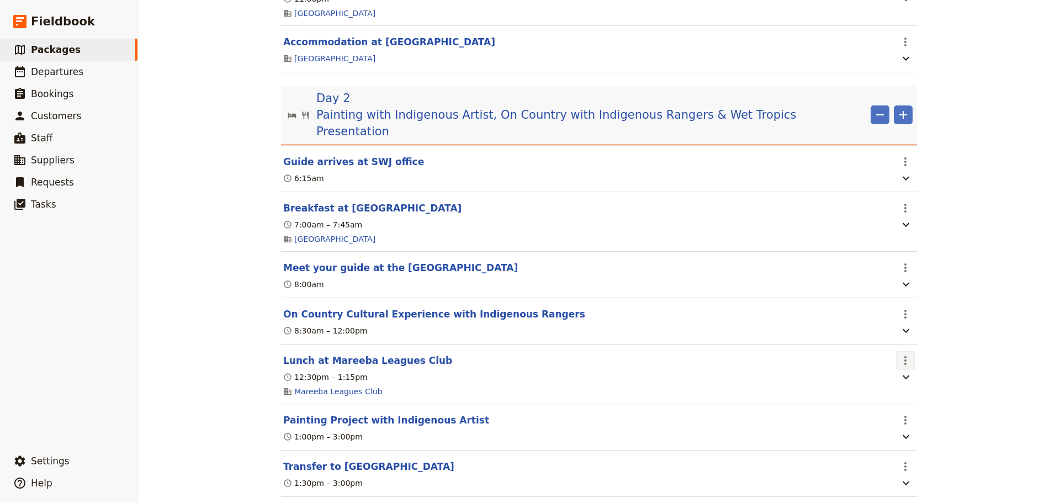
click at [898, 354] on icon "Actions" at bounding box center [904, 360] width 13 height 13
click at [911, 384] on span "Delete this itinerary item" at bounding box center [947, 384] width 97 height 11
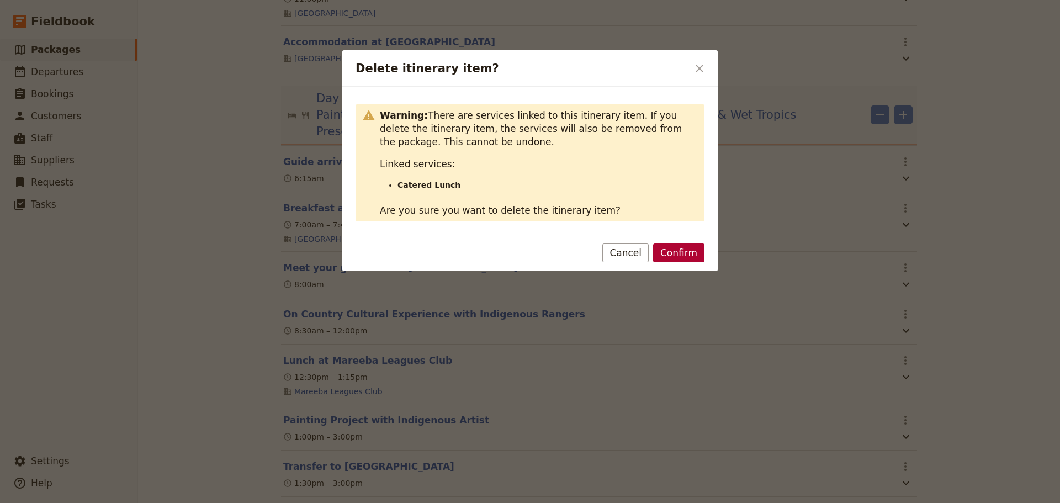
click at [685, 248] on button "Confirm" at bounding box center [678, 252] width 51 height 19
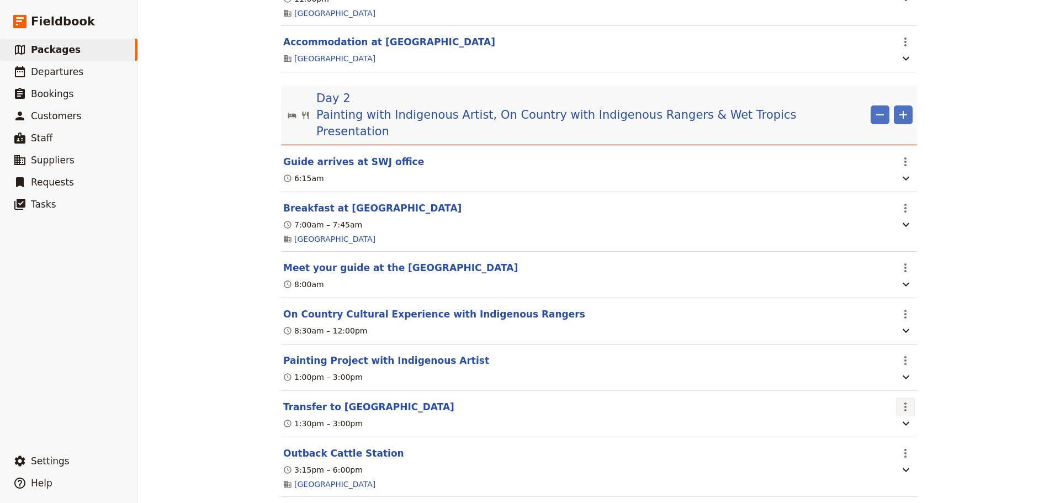
click at [904, 402] on icon "Actions" at bounding box center [905, 406] width 2 height 9
click at [926, 432] on span "Delete this itinerary item" at bounding box center [947, 432] width 97 height 11
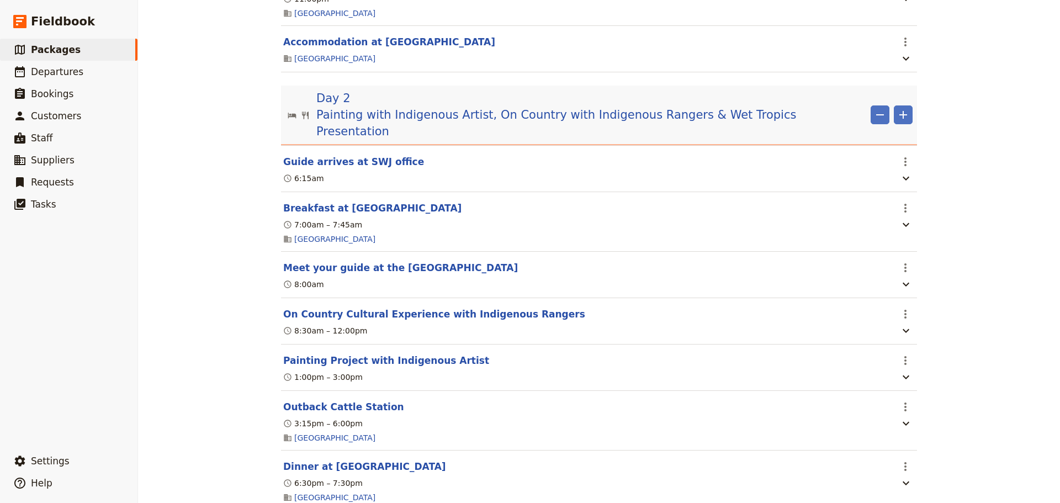
scroll to position [920, 0]
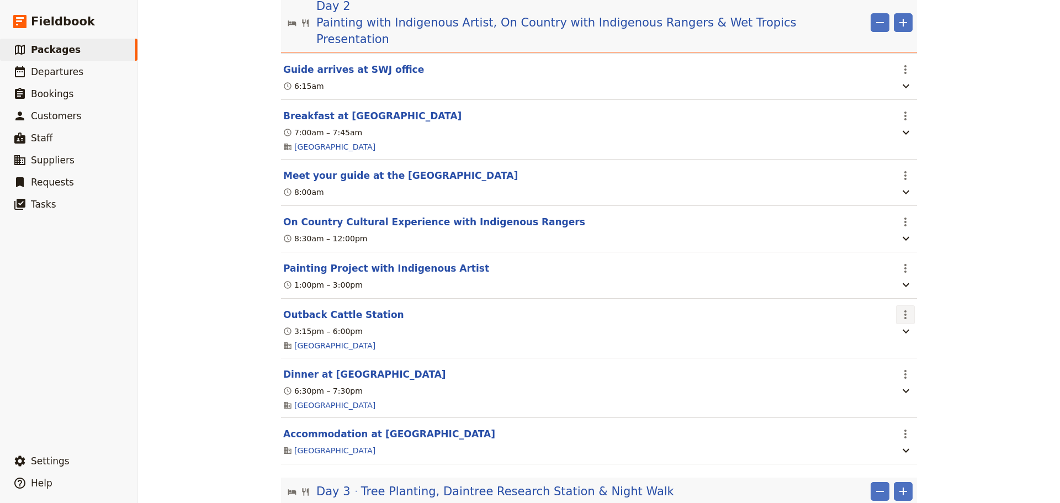
click at [909, 305] on button "​" at bounding box center [905, 314] width 19 height 19
click at [948, 337] on span "Delete this itinerary item" at bounding box center [947, 339] width 97 height 11
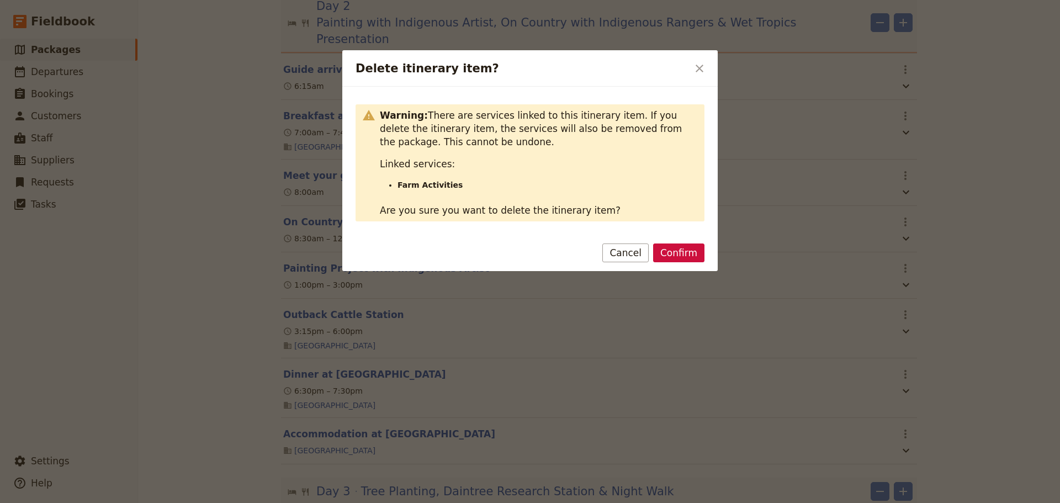
click at [689, 254] on button "Confirm" at bounding box center [678, 252] width 51 height 19
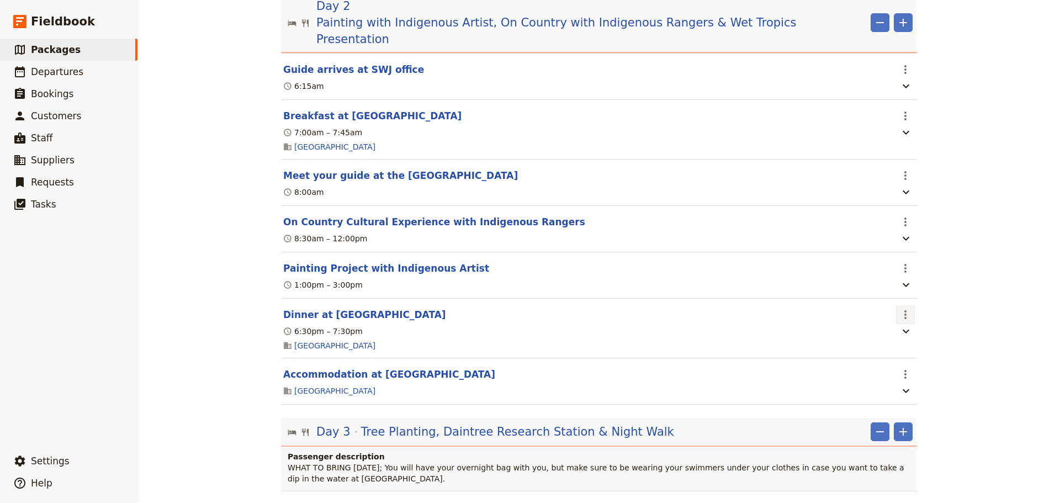
click at [908, 305] on button "​" at bounding box center [905, 314] width 19 height 19
click at [926, 338] on span "Delete this itinerary item" at bounding box center [947, 339] width 97 height 11
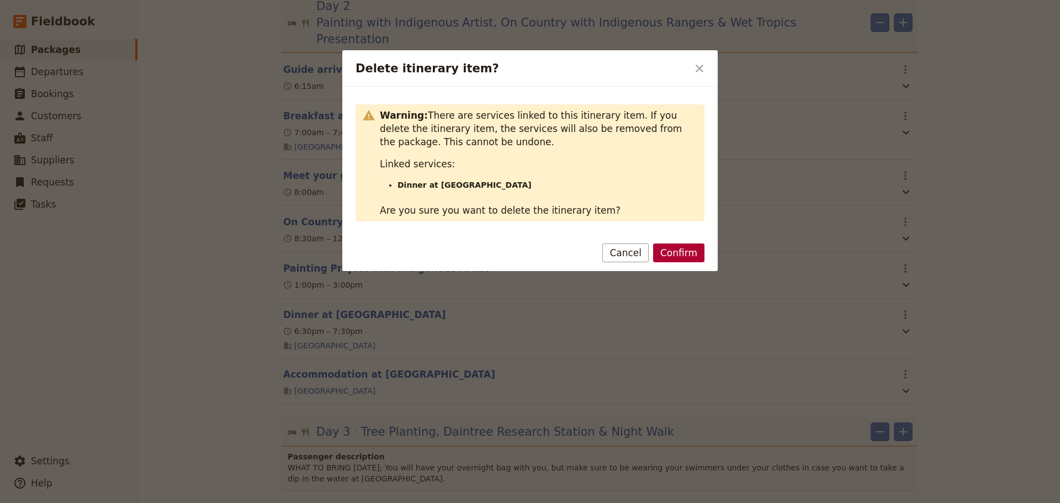
click at [666, 257] on button "Confirm" at bounding box center [678, 252] width 51 height 19
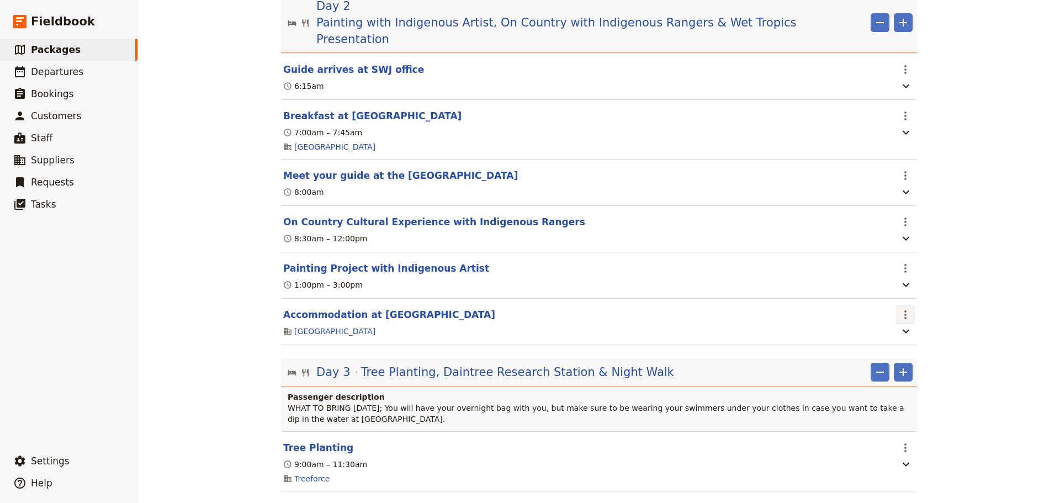
click at [900, 308] on icon "Actions" at bounding box center [904, 314] width 13 height 13
click at [919, 342] on span "Delete this itinerary item" at bounding box center [947, 339] width 97 height 11
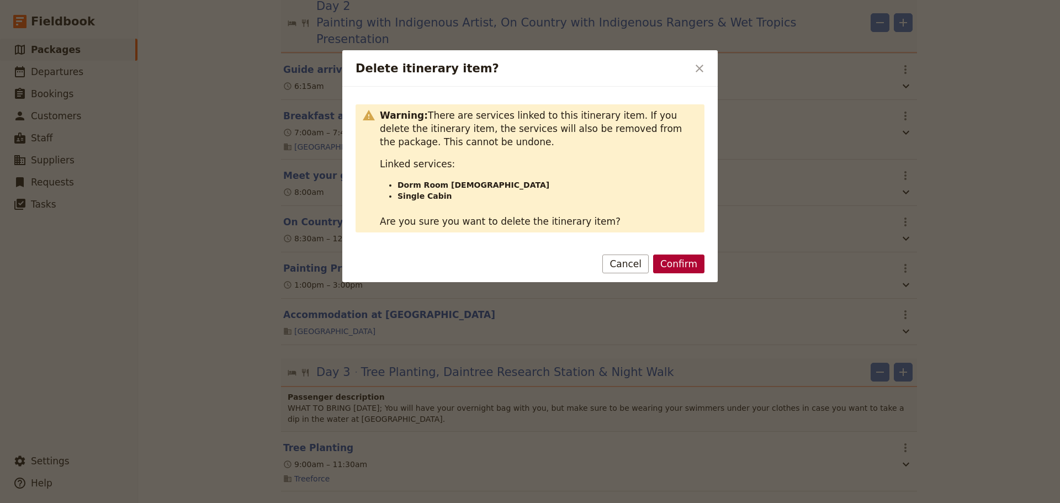
click at [682, 260] on button "Confirm" at bounding box center [678, 263] width 51 height 19
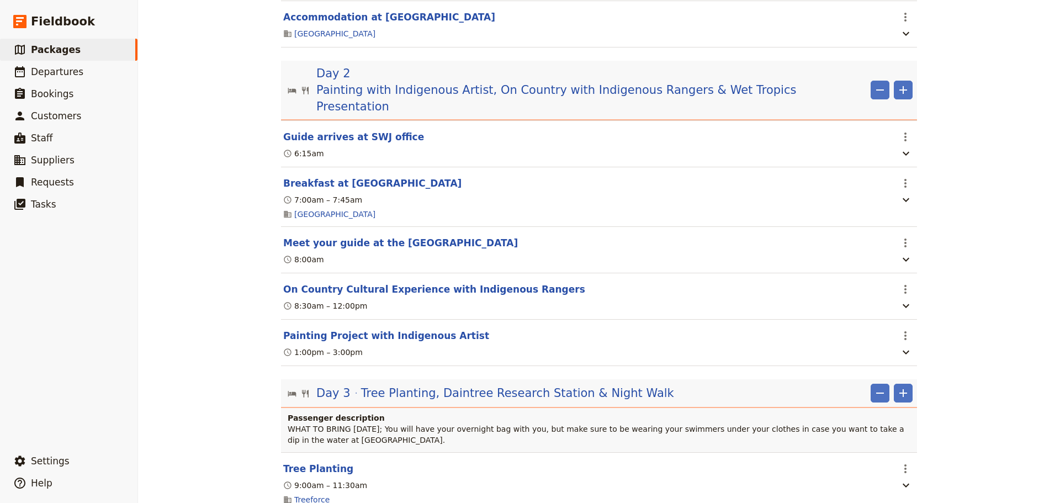
scroll to position [828, 0]
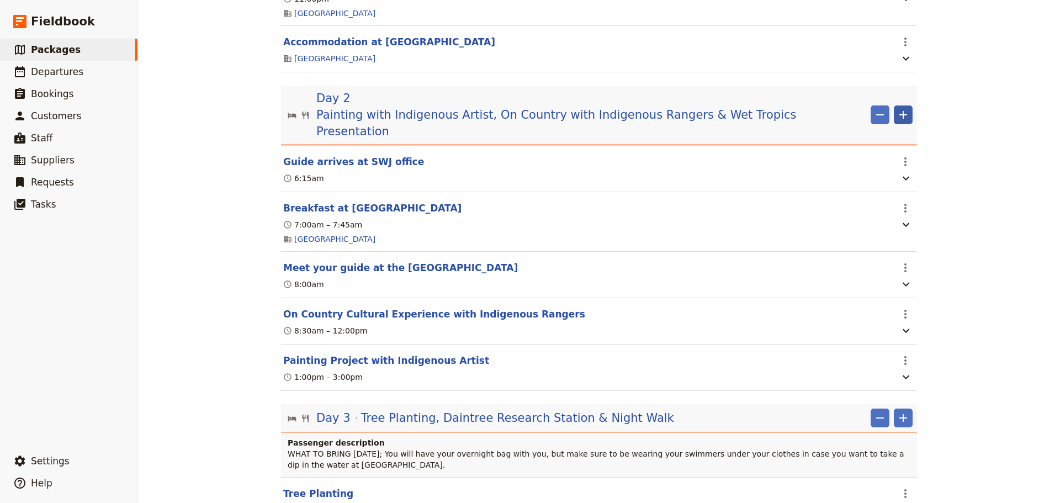
click at [903, 110] on icon "Add" at bounding box center [902, 114] width 13 height 13
click at [892, 139] on span "Add itinerary item" at bounding box center [866, 135] width 70 height 11
select select "2"
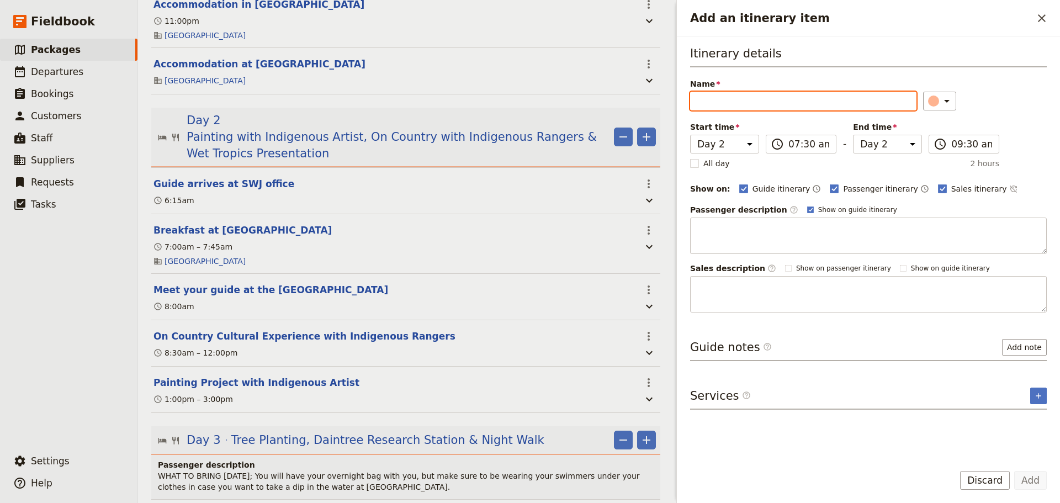
click at [829, 99] on input "Name" at bounding box center [803, 101] width 226 height 19
paste input "Presentation - Biodiversity and The Wet Tropics"
type input "Presentation - Biodiversity and The Wet Tropics"
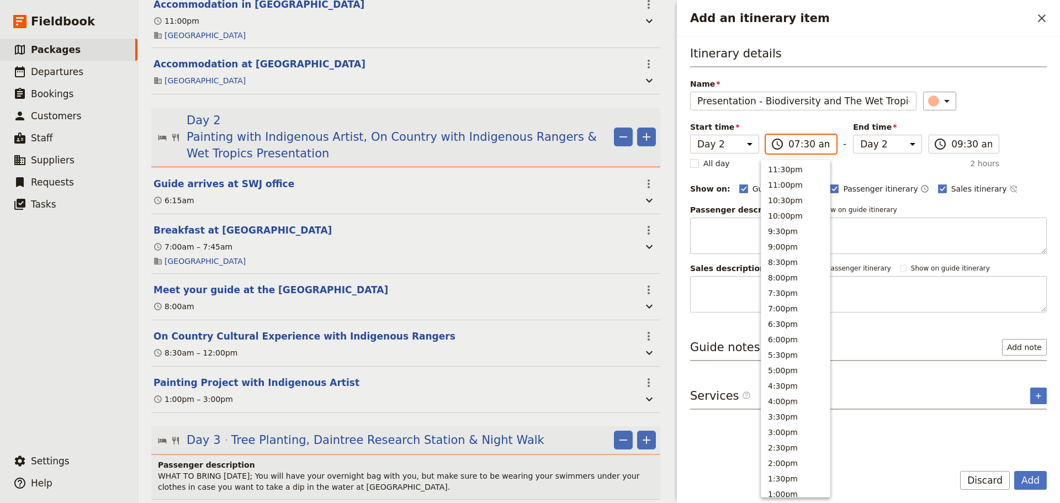
click at [796, 143] on input "07:30 am" at bounding box center [808, 143] width 41 height 13
click at [790, 212] on button "6:00pm" at bounding box center [795, 210] width 68 height 15
type input "06:00 pm"
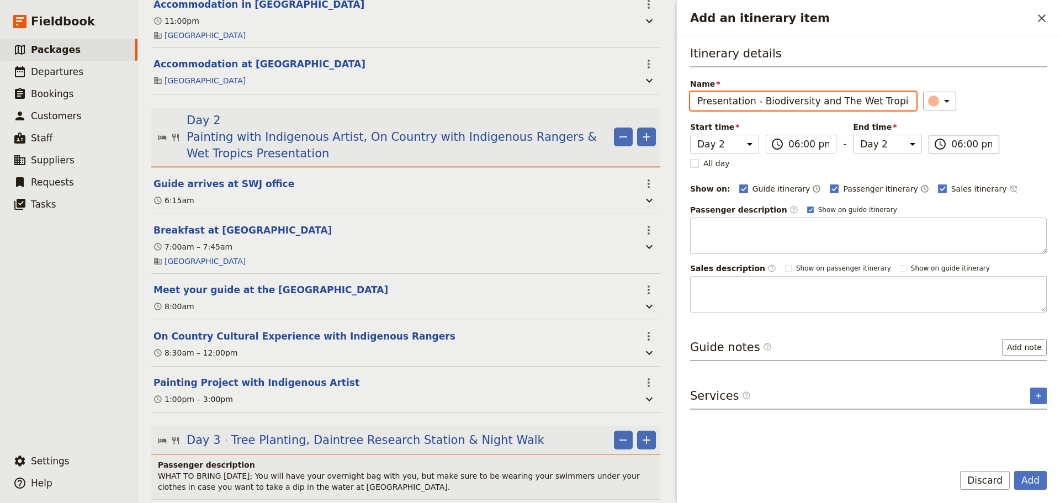
click at [976, 146] on input "06:00 pm" at bounding box center [971, 143] width 41 height 13
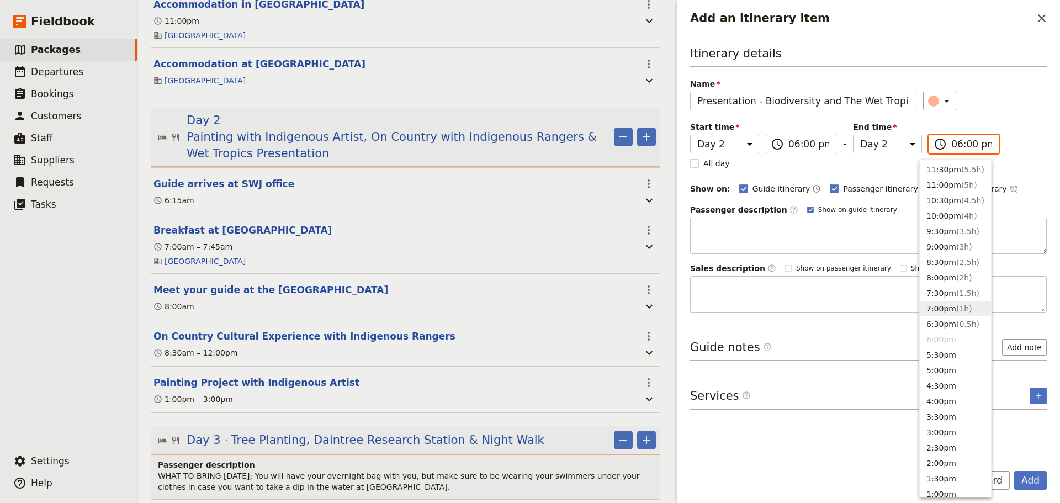
click at [956, 306] on span "( 1h )" at bounding box center [964, 308] width 16 height 9
type input "07:00 pm"
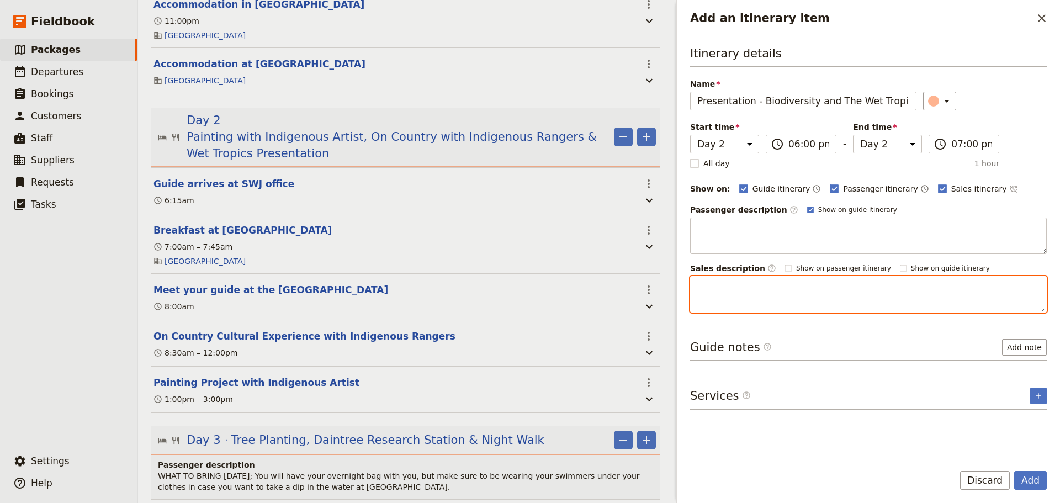
click at [828, 286] on textarea "Add an itinerary item" at bounding box center [868, 294] width 357 height 36
click at [721, 284] on textarea "Add an itinerary item" at bounding box center [868, 294] width 357 height 36
paste textarea "Before visiting the rainforest, you first learn about the biodiversity of The W…"
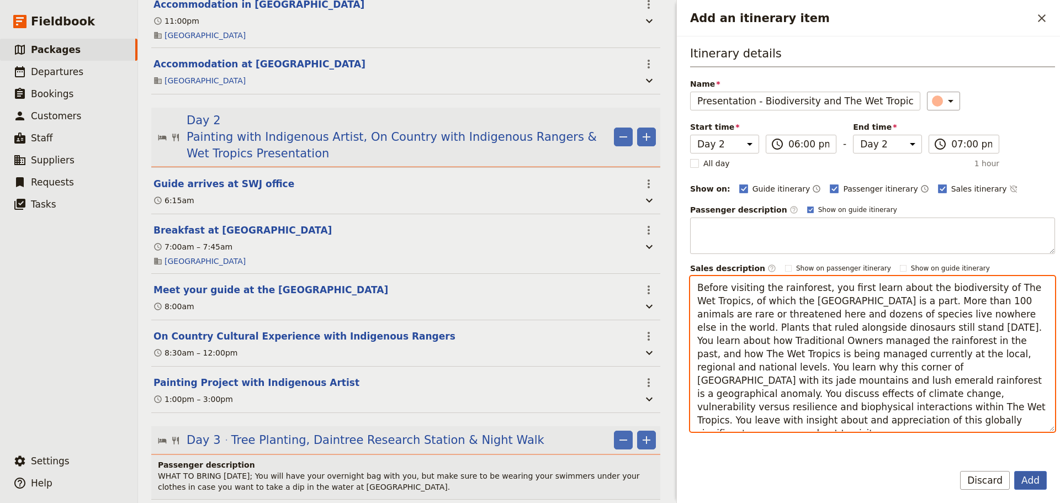
type textarea "Before visiting the rainforest, you first learn about the biodiversity of The W…"
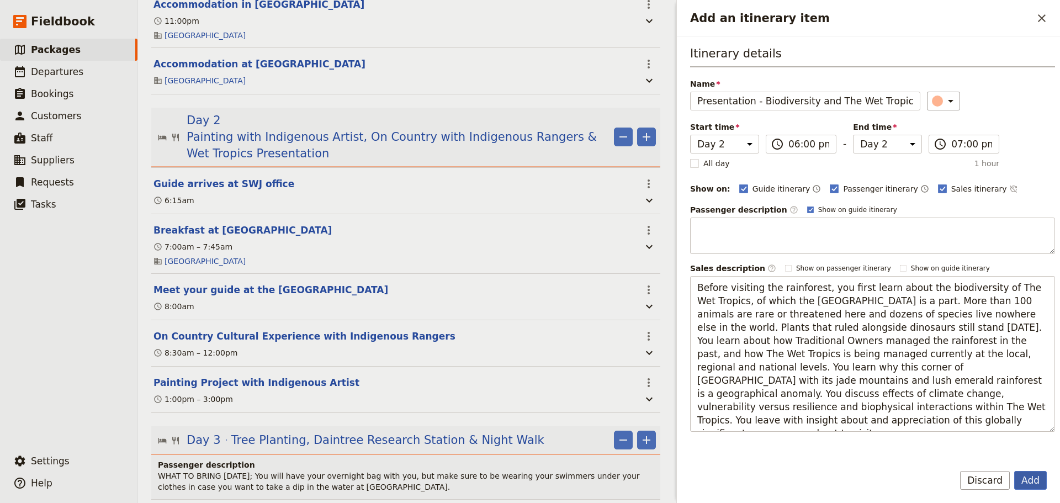
click at [1038, 481] on button "Add" at bounding box center [1030, 480] width 33 height 19
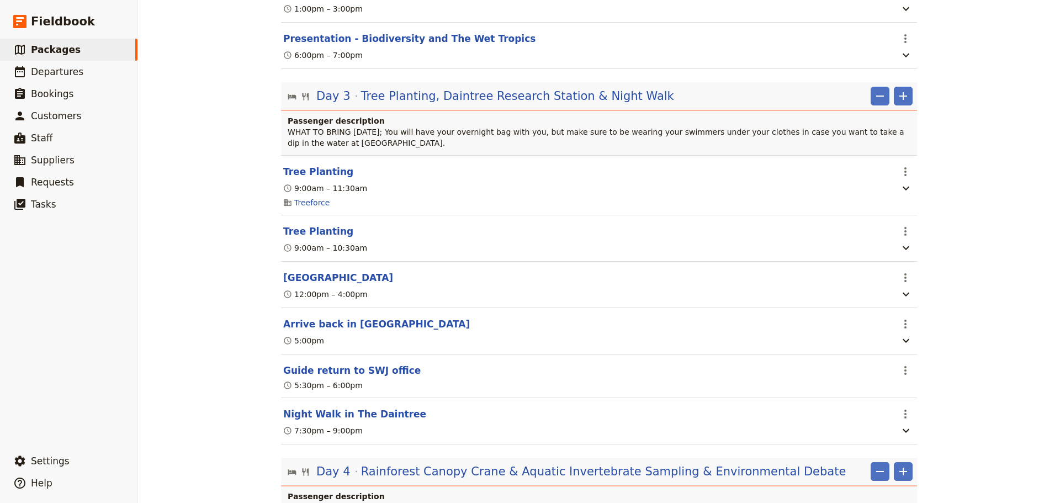
scroll to position [1472, 0]
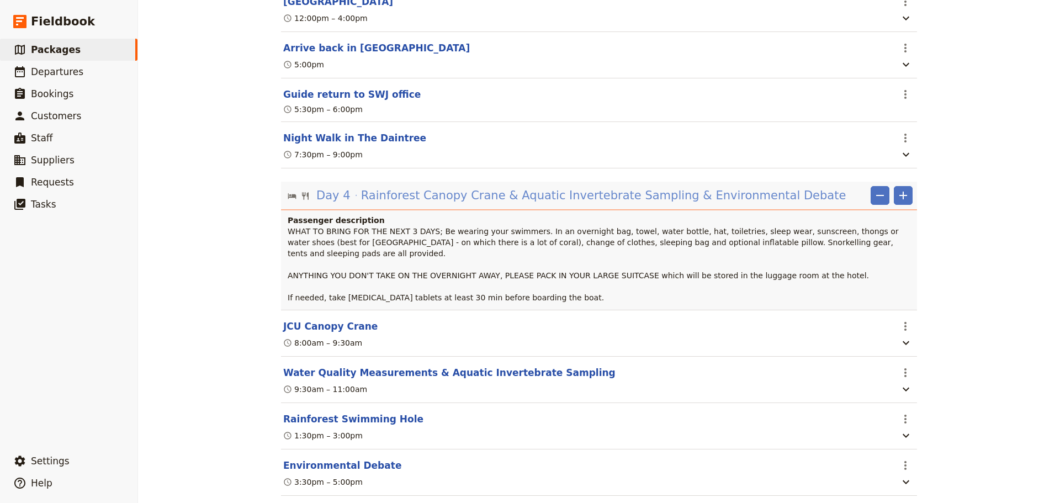
click at [554, 187] on span "Rainforest Canopy Crane & Aquatic Invertebrate Sampling & Environmental Debate" at bounding box center [603, 195] width 485 height 17
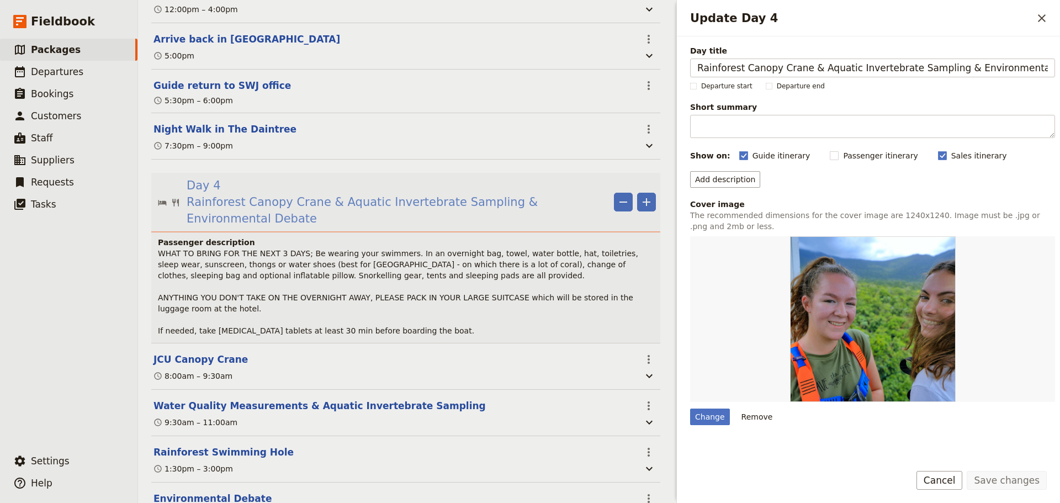
scroll to position [0, 3]
click at [808, 67] on input "Rainforest Canopy Crane & Aquatic Invertebrate Sampling & Environmental Debate" at bounding box center [872, 67] width 365 height 19
type input "Rainforest Canopy Crane, Aquatic Invertebrate Sampling & Environmental Debate"
click at [1008, 477] on button "Save changes" at bounding box center [1006, 480] width 80 height 19
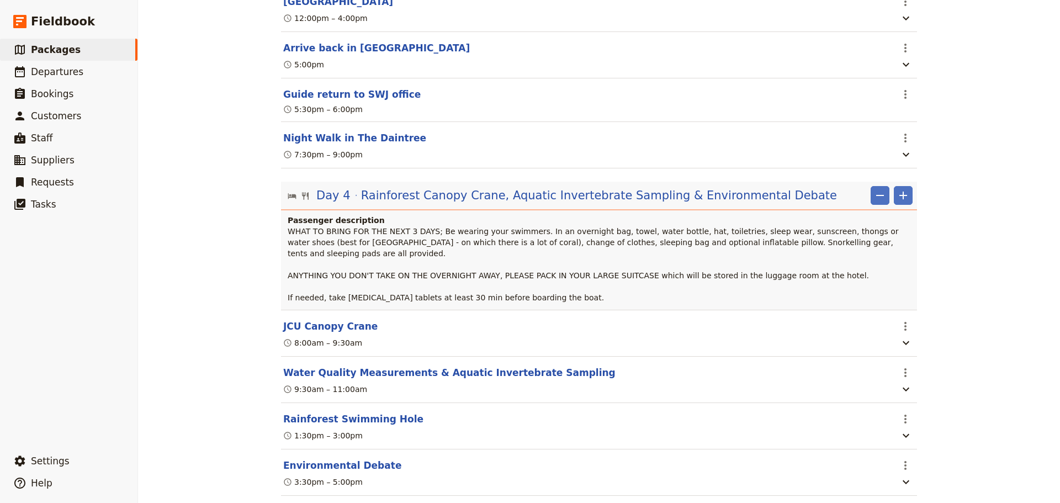
scroll to position [1656, 0]
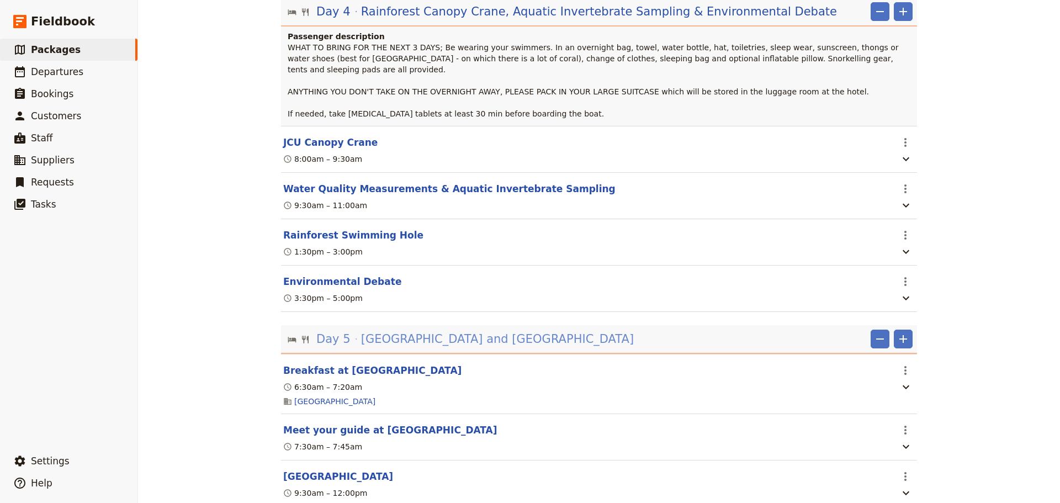
click at [476, 331] on span "[GEOGRAPHIC_DATA] and [GEOGRAPHIC_DATA]" at bounding box center [497, 339] width 273 height 17
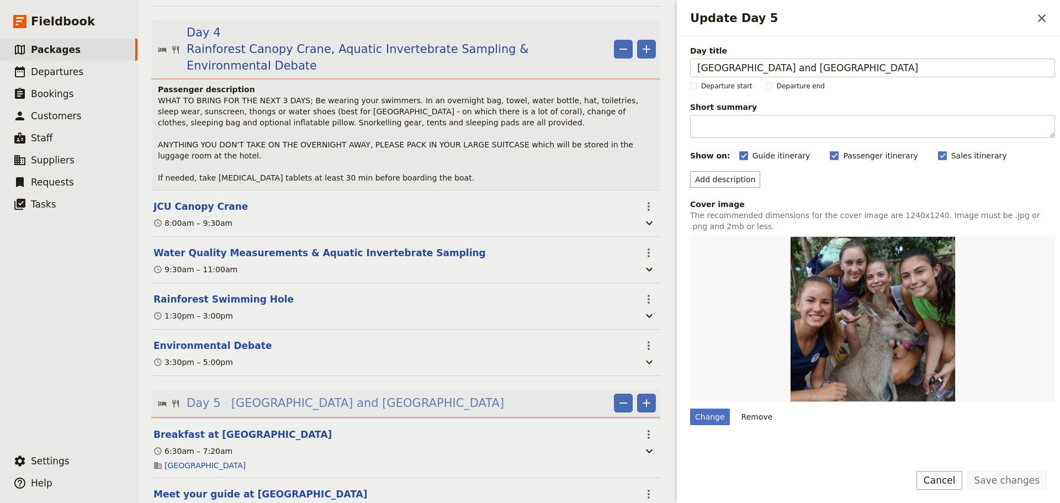
scroll to position [1702, 0]
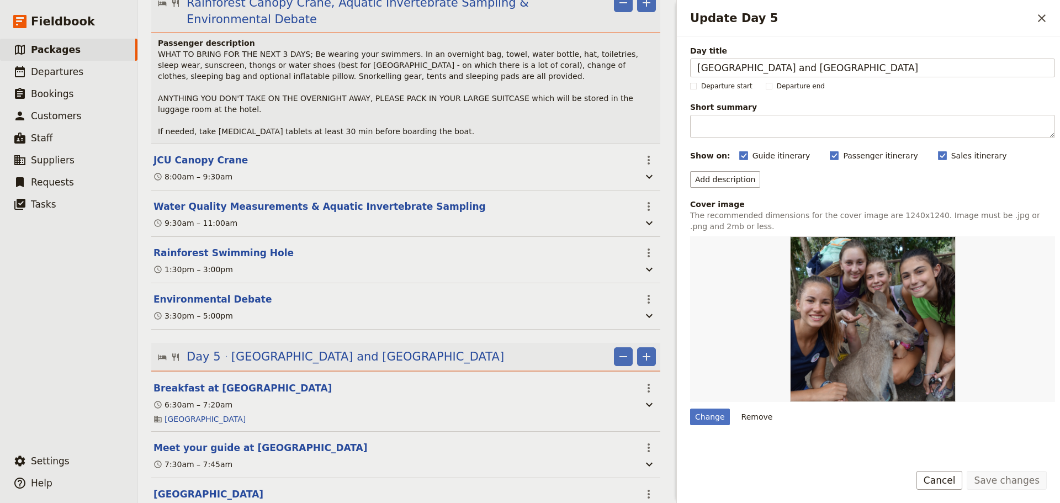
drag, startPoint x: 896, startPoint y: 68, endPoint x: 629, endPoint y: 75, distance: 267.2
click at [629, 75] on div "Haka Educational Tours: [GEOGRAPHIC_DATA] 2027 ​ 11 days / 10 nights 20 – 100 p…" at bounding box center [599, 251] width 922 height 503
click at [768, 71] on input "Nature Reserve camping" at bounding box center [872, 67] width 365 height 19
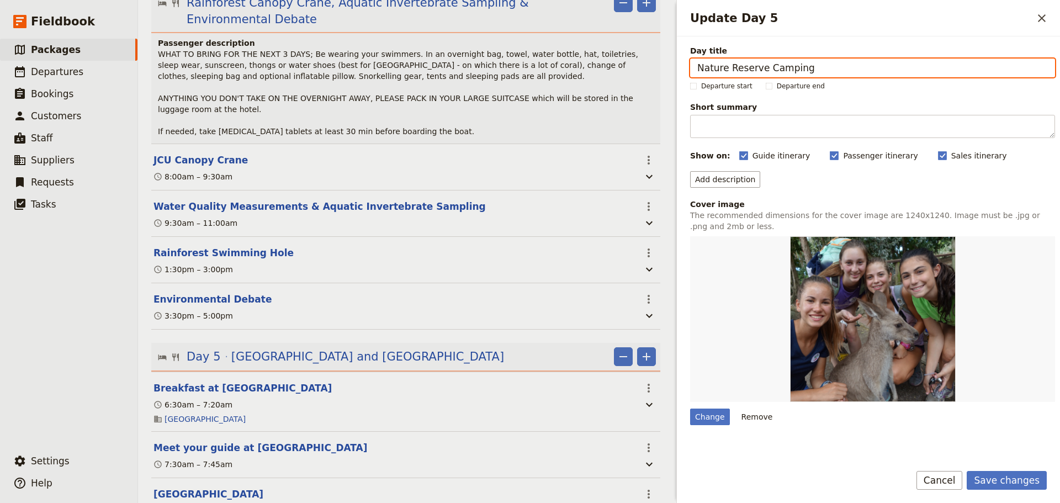
click at [696, 71] on input "Nature Reserve Camping" at bounding box center [872, 67] width 365 height 19
drag, startPoint x: 908, startPoint y: 71, endPoint x: 806, endPoint y: 70, distance: 101.5
click at [806, 70] on input "Biodiversity Monitoring & [MEDICAL_DATA] Workshop, & Nature Reserve Camping" at bounding box center [872, 67] width 365 height 19
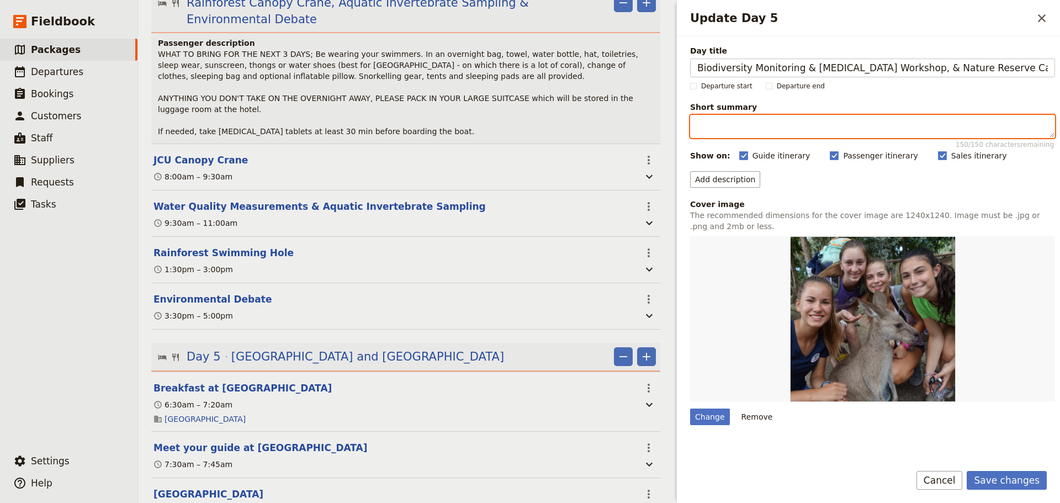
click at [953, 115] on textarea "Short summary 150 / 150 characters remaining" at bounding box center [872, 126] width 365 height 23
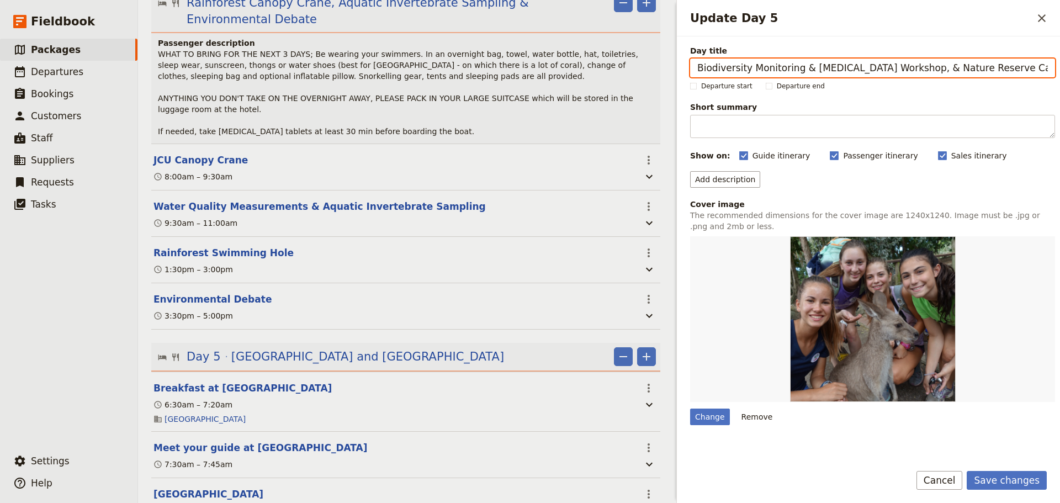
click at [802, 71] on input "Biodiversity Monitoring & [MEDICAL_DATA] Workshop, & Nature Reserve Camping" at bounding box center [872, 67] width 365 height 19
drag, startPoint x: 853, startPoint y: 67, endPoint x: 830, endPoint y: 67, distance: 22.6
click at [830, 67] on input "Biodiversity Monitoring, [MEDICAL_DATA] Workshop, & Nature Reserve Camping" at bounding box center [872, 67] width 365 height 19
drag, startPoint x: 849, startPoint y: 70, endPoint x: 800, endPoint y: 66, distance: 49.3
click at [800, 66] on input "Biodiversity Monitoring, Entomology Workshop, & Nature Reserve Camping" at bounding box center [872, 67] width 365 height 19
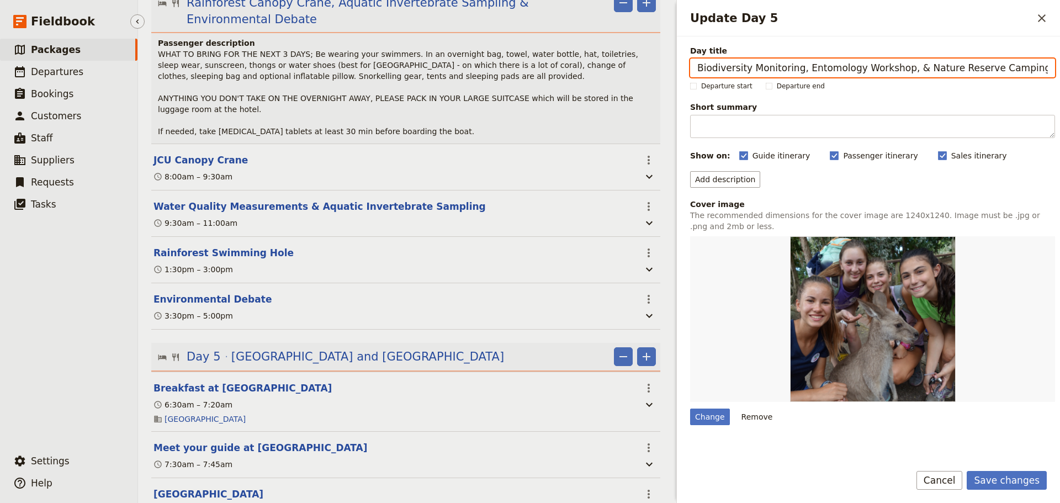
type input "Biodiversity Monitoring, Entomology Workshop, & Nature Reserve Camping"
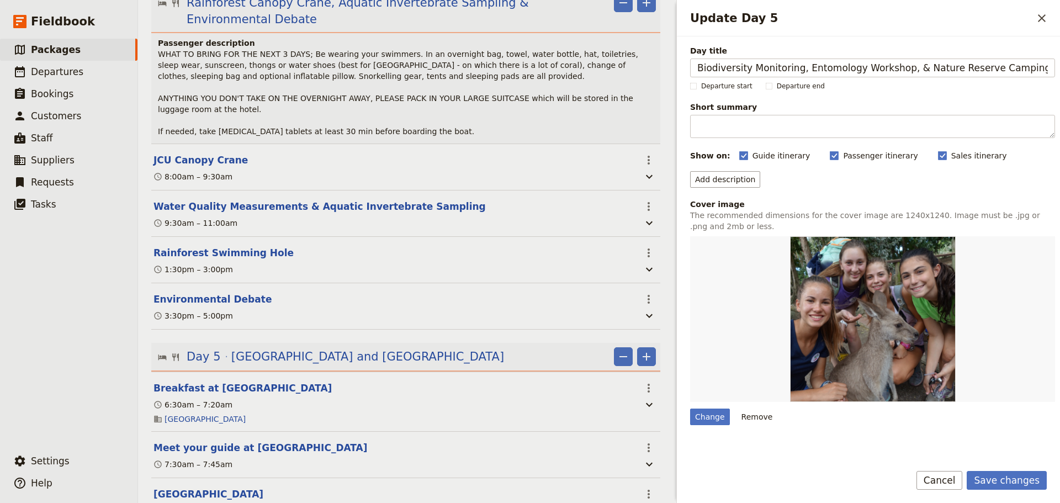
click at [747, 414] on button "Remove" at bounding box center [756, 416] width 41 height 17
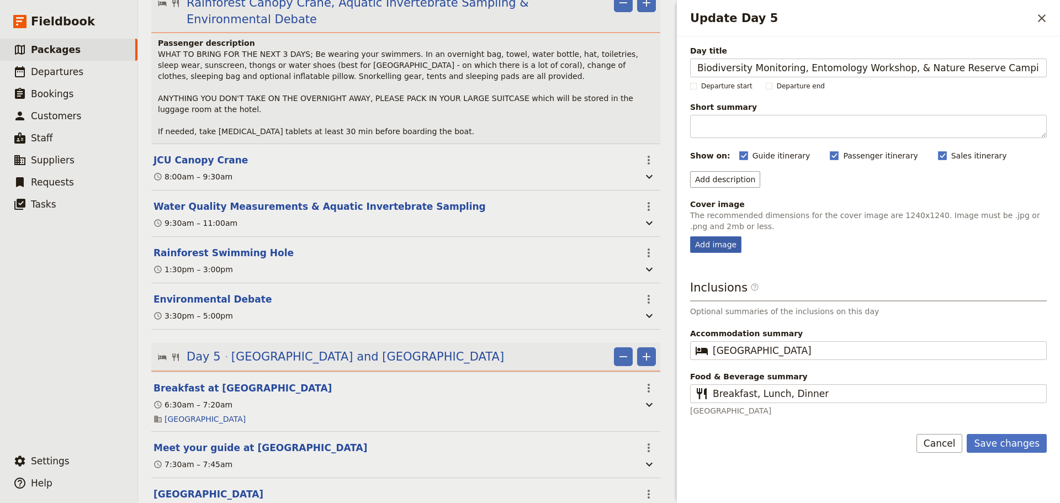
click at [723, 251] on div "Add image" at bounding box center [715, 244] width 51 height 17
click at [690, 236] on input "Add image" at bounding box center [689, 236] width 1 height 1
type input "C:\fakepath\Biodiversity Monitoring.png"
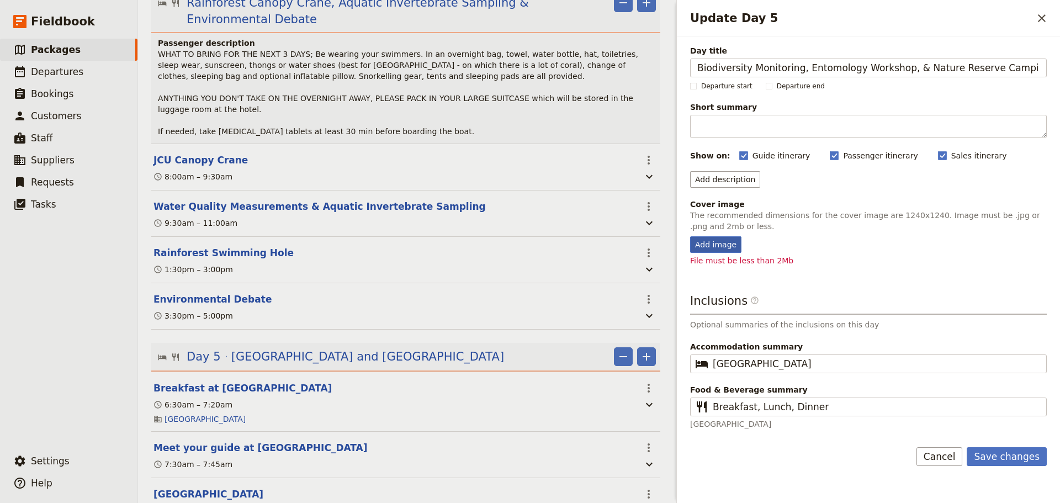
click at [703, 251] on div "Add image" at bounding box center [715, 244] width 51 height 17
click at [690, 236] on input "Add image" at bounding box center [689, 236] width 1 height 1
click at [696, 246] on div "Add image" at bounding box center [715, 244] width 51 height 17
click at [690, 236] on input "Add image" at bounding box center [689, 236] width 1 height 1
click at [725, 242] on div "Add image" at bounding box center [715, 244] width 51 height 17
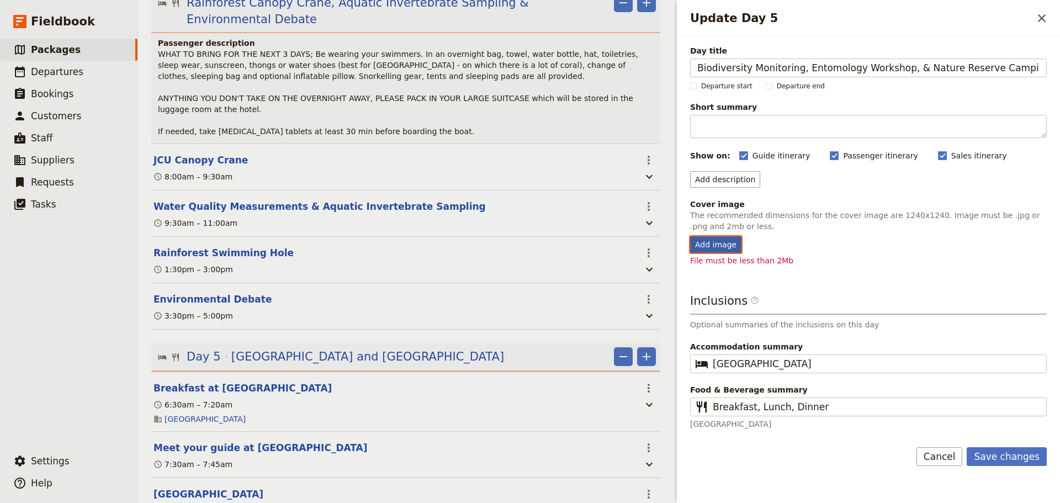
click at [690, 236] on input "Add image" at bounding box center [689, 236] width 1 height 1
click at [952, 456] on button "Cancel" at bounding box center [939, 456] width 46 height 19
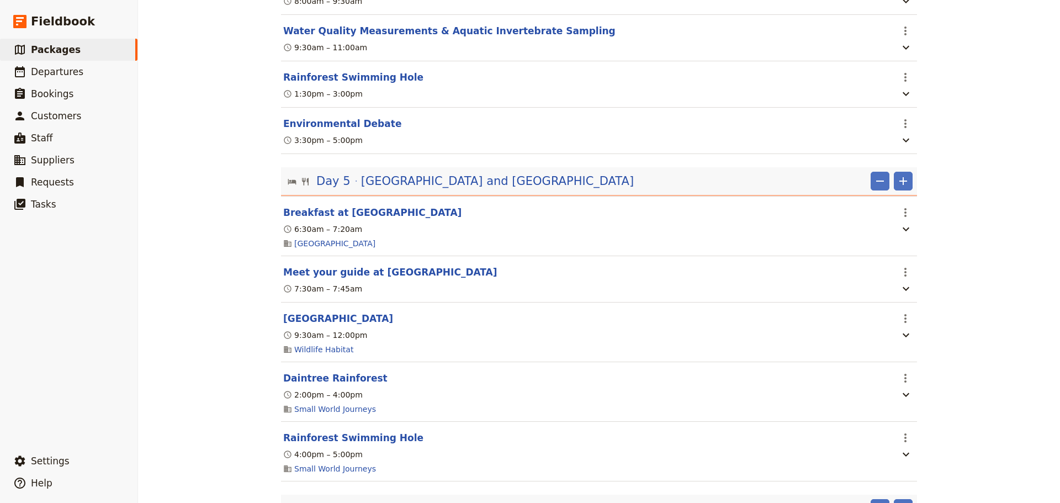
scroll to position [1839, 0]
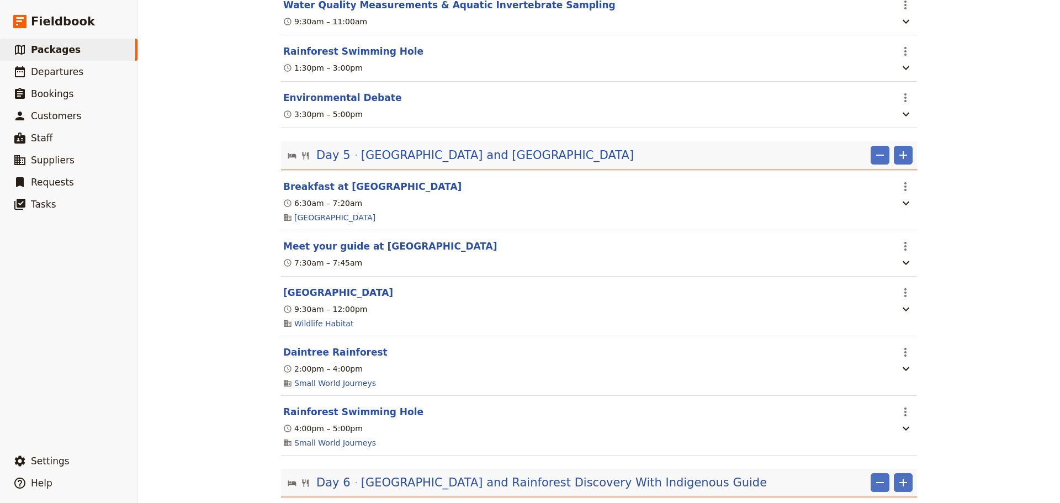
click at [514, 147] on span "[GEOGRAPHIC_DATA] and [GEOGRAPHIC_DATA]" at bounding box center [497, 155] width 273 height 17
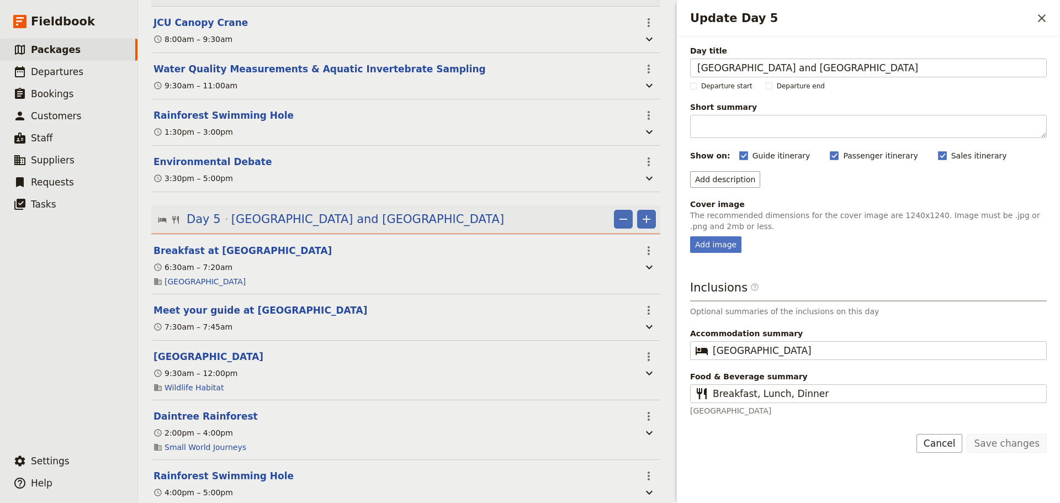
scroll to position [1923, 0]
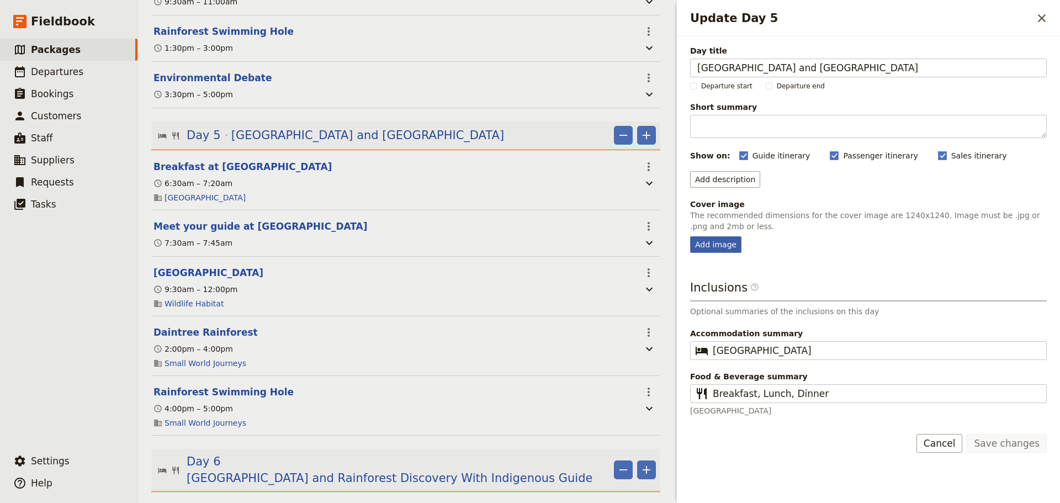
click at [708, 244] on div "Add image" at bounding box center [715, 244] width 51 height 17
click at [690, 236] on input "Add image" at bounding box center [689, 236] width 1 height 1
type input "C:\fakepath\Biodiversity Monitoring.png"
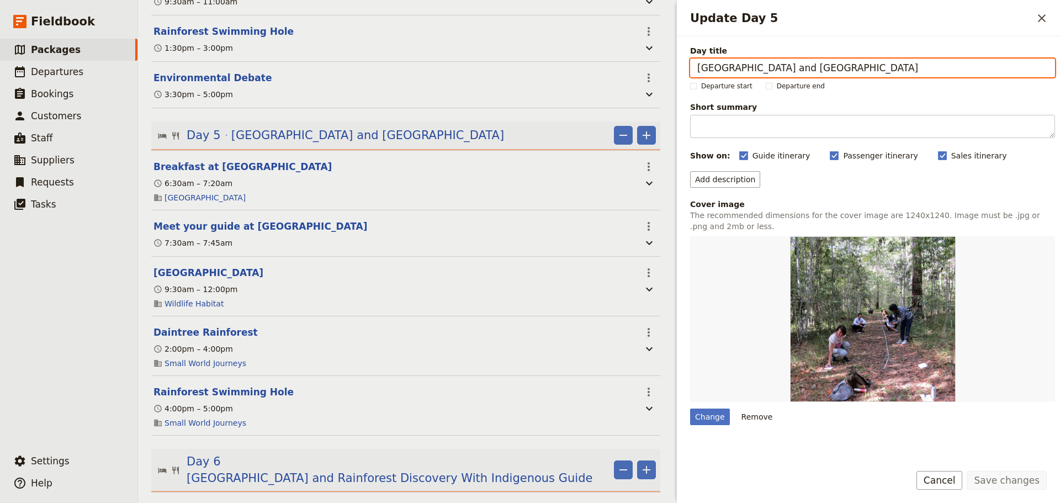
drag, startPoint x: 894, startPoint y: 73, endPoint x: 656, endPoint y: 75, distance: 238.4
click at [656, 75] on div "Haka Educational Tours: [GEOGRAPHIC_DATA] 2027 ​ 11 days / 10 nights 20 – 100 p…" at bounding box center [599, 251] width 922 height 503
paste input "Biodiversity Monitoring & Entomology Workshop"
click at [802, 71] on input "Biodiversity Monitoring & Entomology Workshop" at bounding box center [872, 67] width 365 height 19
click at [910, 62] on input "Biodiversity Monitoring & Entomology Workshop" at bounding box center [872, 67] width 365 height 19
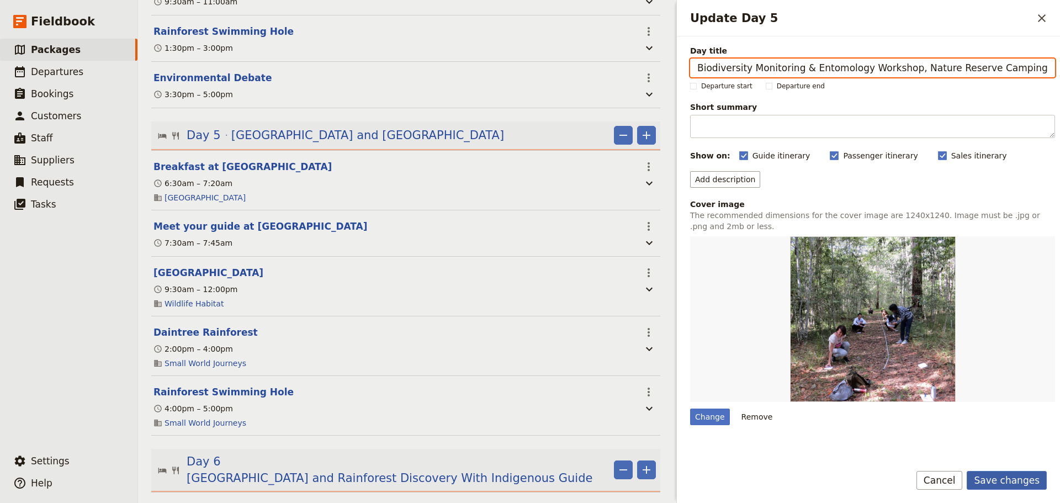
type input "Biodiversity Monitoring & Entomology Workshop, Nature Reserve Camping"
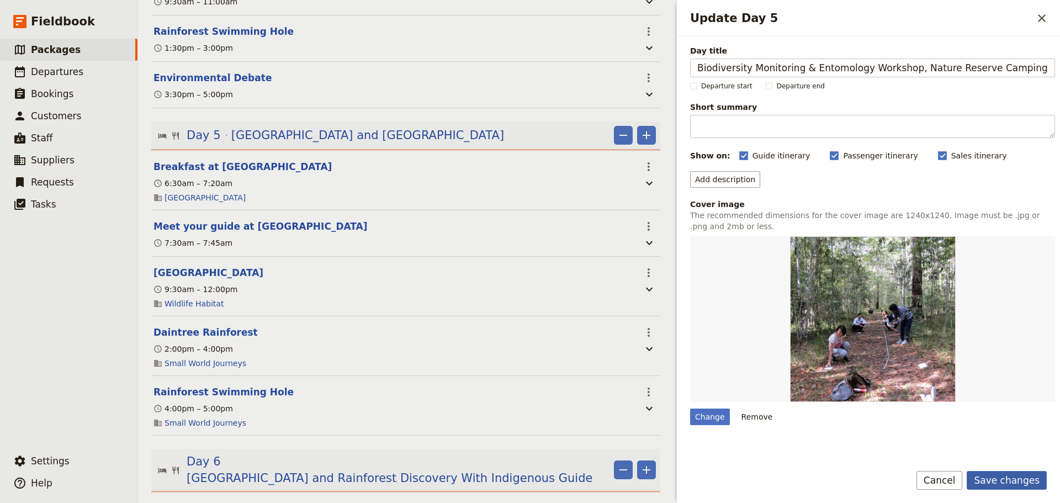
click at [1012, 476] on button "Save changes" at bounding box center [1006, 480] width 80 height 19
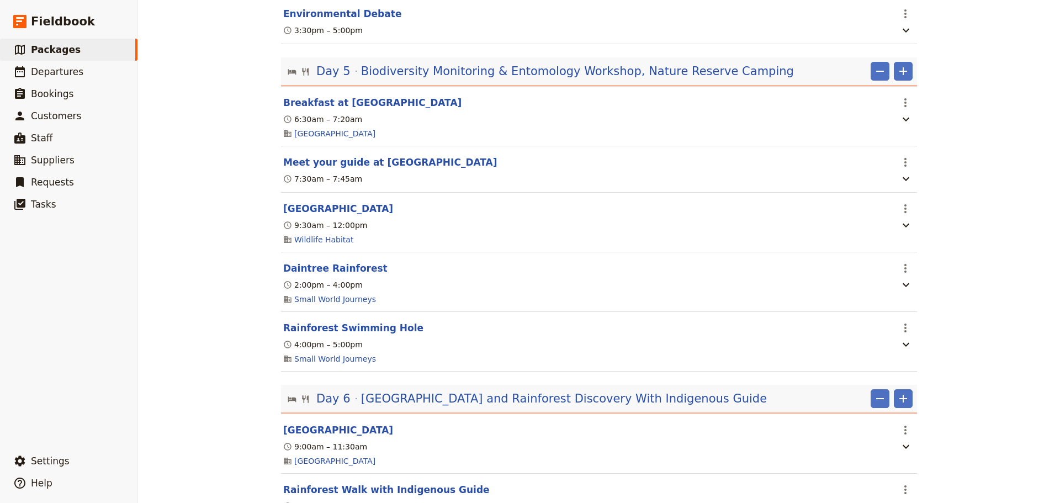
scroll to position [1839, 0]
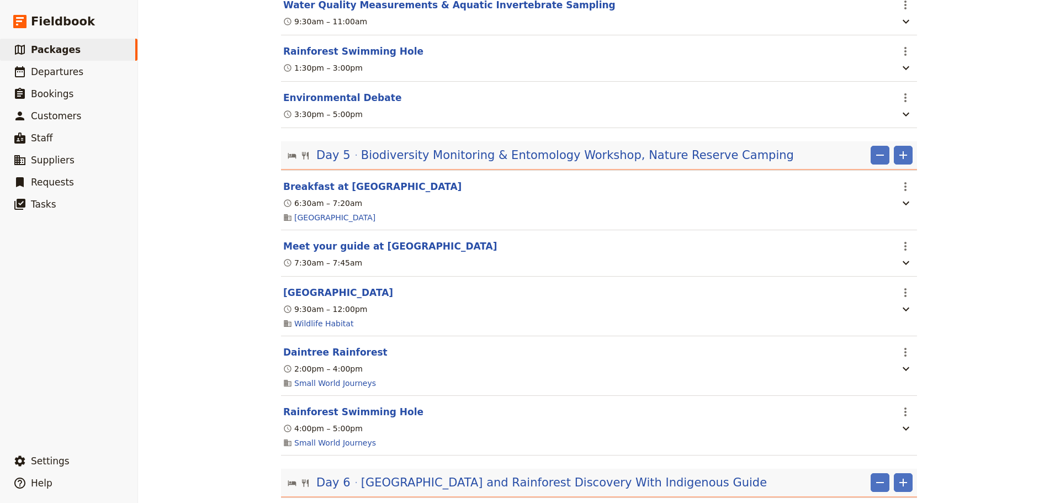
click at [1013, 346] on div "Haka Educational Tours: [GEOGRAPHIC_DATA] 2027 ​ 11 days / 10 nights 20 – 100 p…" at bounding box center [599, 251] width 922 height 503
click at [898, 286] on icon "Actions" at bounding box center [904, 292] width 13 height 13
click at [923, 317] on span "Delete this itinerary item" at bounding box center [947, 318] width 97 height 11
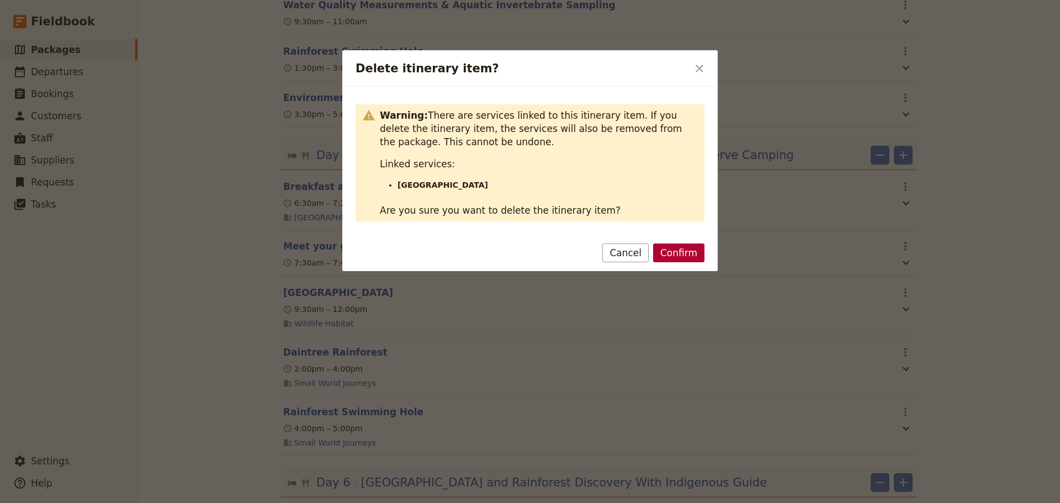
click at [679, 249] on button "Confirm" at bounding box center [678, 252] width 51 height 19
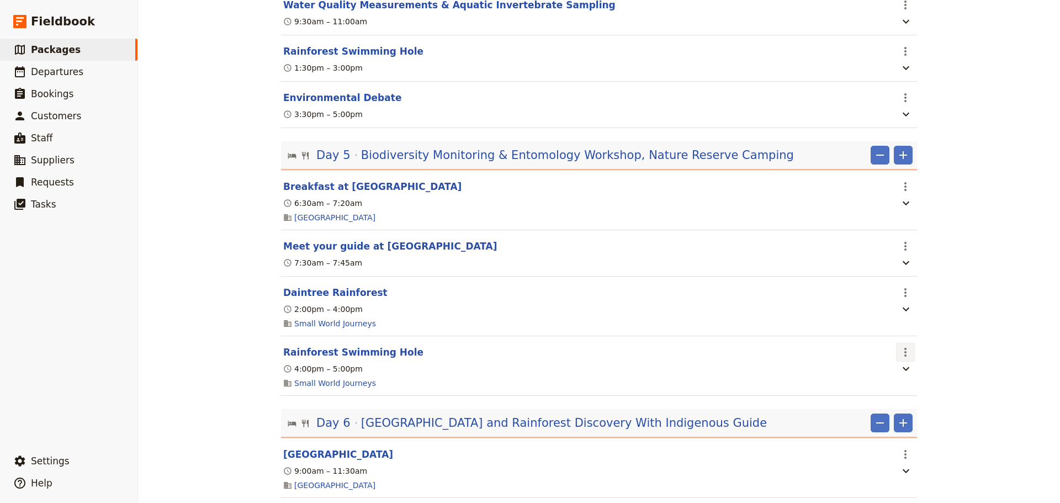
click at [900, 345] on icon "Actions" at bounding box center [904, 351] width 13 height 13
click at [931, 379] on span "Delete this itinerary item" at bounding box center [947, 379] width 97 height 11
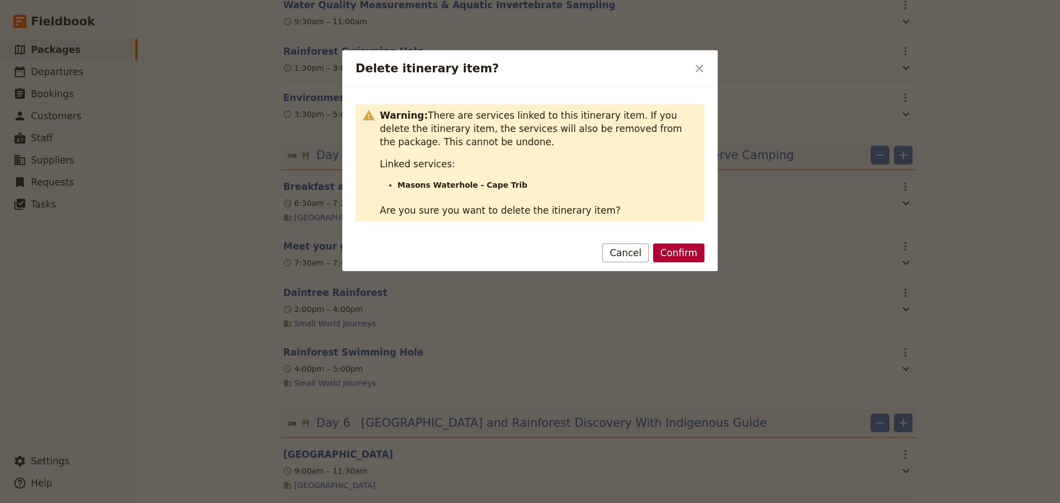
click at [697, 260] on button "Confirm" at bounding box center [678, 252] width 51 height 19
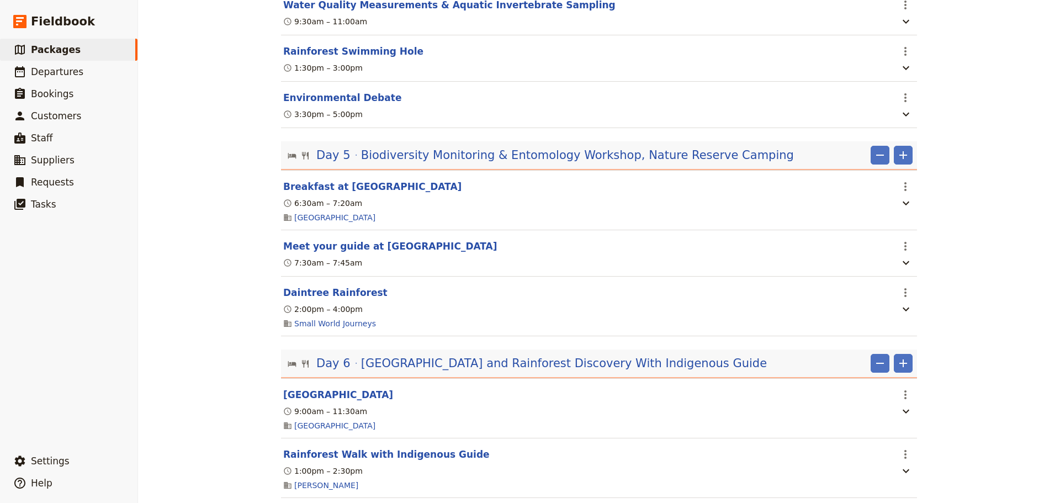
drag, startPoint x: 903, startPoint y: 280, endPoint x: 913, endPoint y: 286, distance: 11.4
click at [903, 286] on icon "Actions" at bounding box center [904, 292] width 13 height 13
click at [928, 313] on span "Delete this itinerary item" at bounding box center [947, 318] width 97 height 11
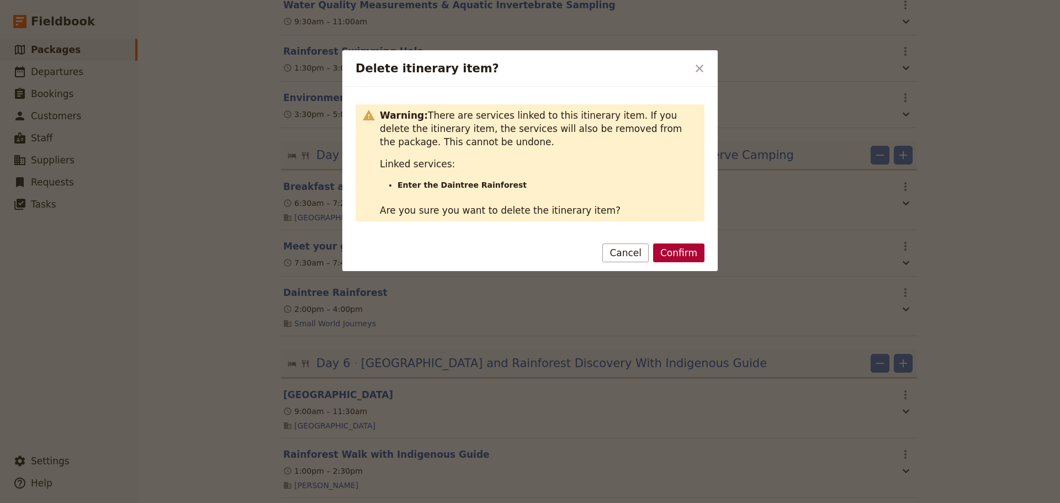
click at [679, 254] on button "Confirm" at bounding box center [678, 252] width 51 height 19
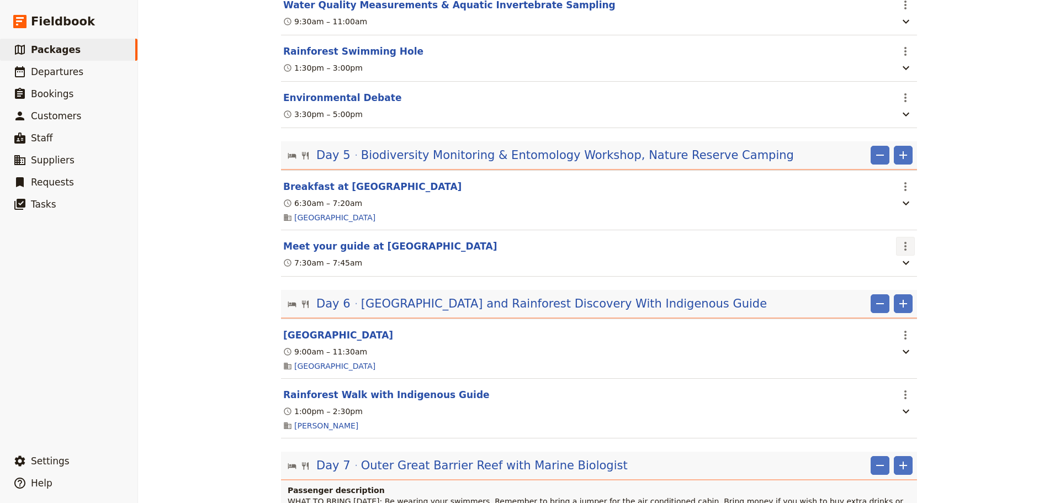
click at [900, 240] on button "​" at bounding box center [905, 246] width 19 height 19
drag, startPoint x: 939, startPoint y: 271, endPoint x: 937, endPoint y: 263, distance: 8.6
click at [939, 270] on span "Delete this itinerary item" at bounding box center [947, 270] width 97 height 11
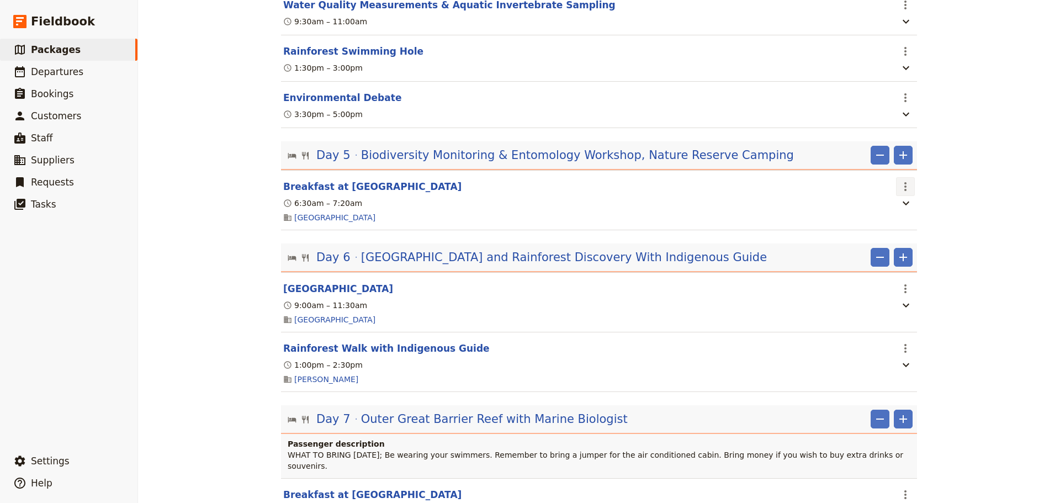
click at [904, 182] on icon "Actions" at bounding box center [905, 186] width 2 height 9
click at [932, 208] on span "Delete this itinerary item" at bounding box center [947, 210] width 97 height 11
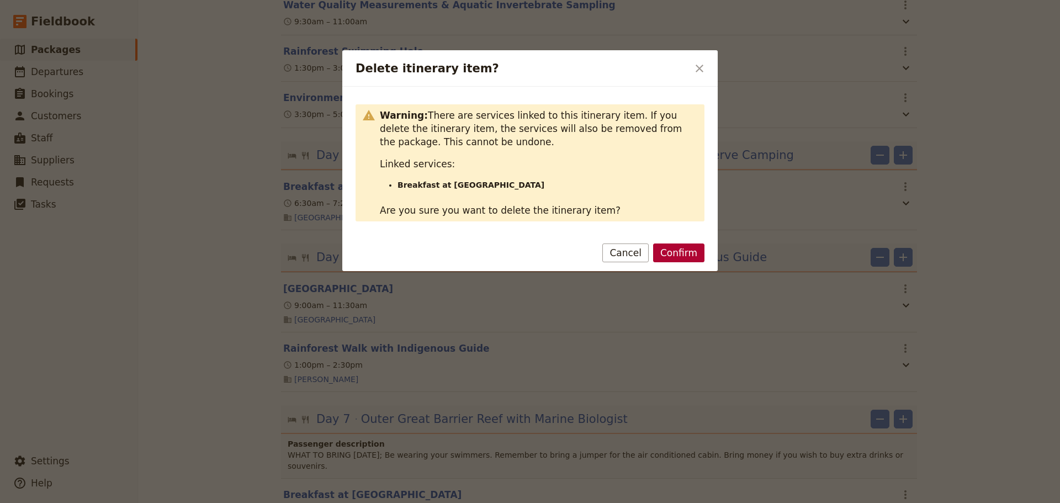
click at [687, 250] on button "Confirm" at bounding box center [678, 252] width 51 height 19
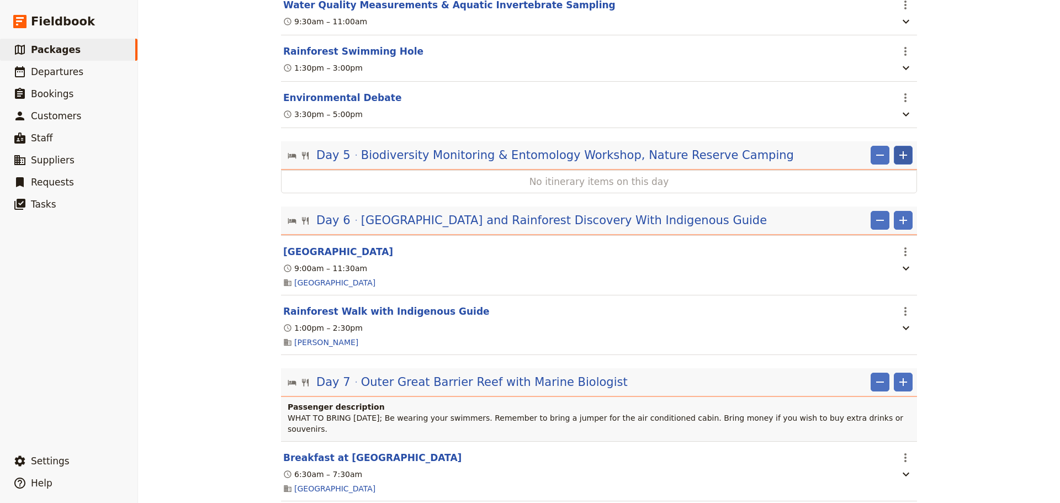
click at [896, 148] on icon "Add" at bounding box center [902, 154] width 13 height 13
click at [895, 163] on span "Add itinerary item" at bounding box center [866, 163] width 70 height 11
select select "5"
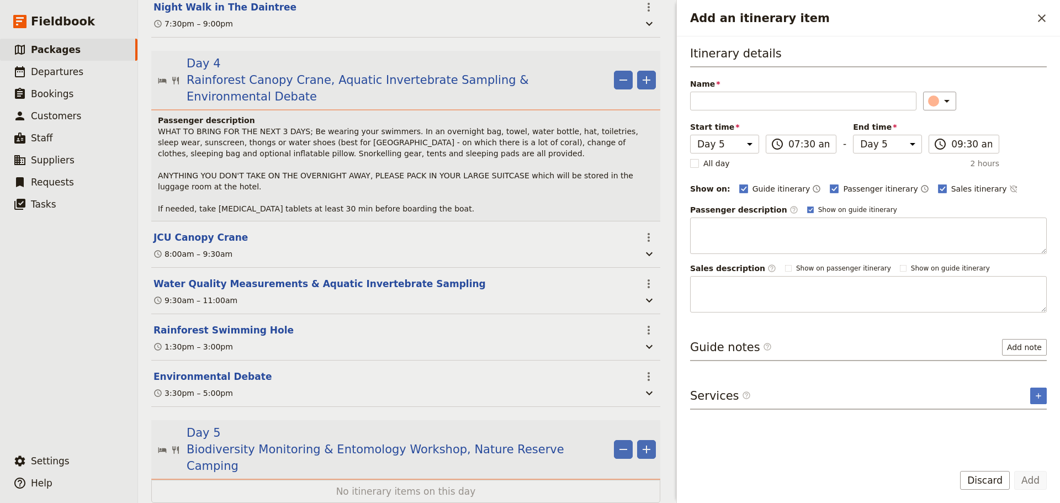
scroll to position [1647, 0]
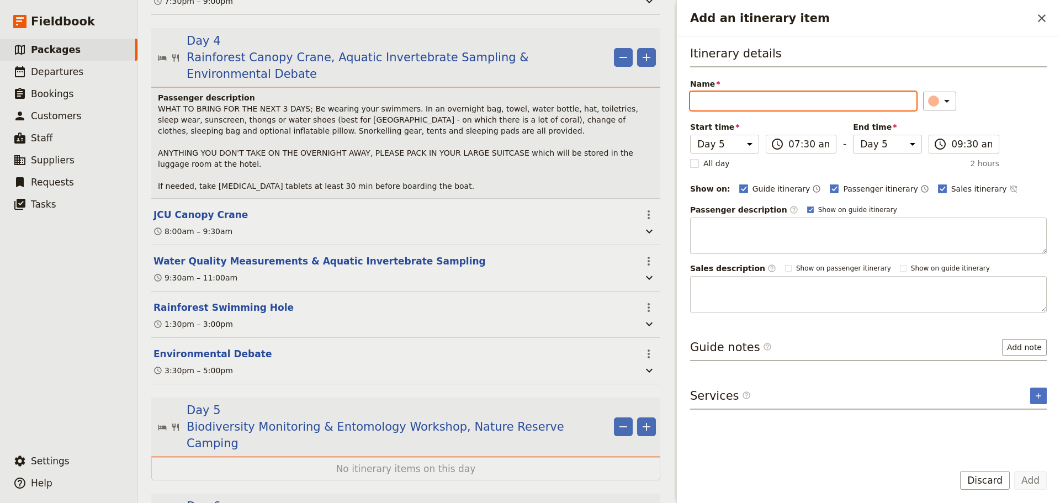
click at [770, 97] on input "Name" at bounding box center [803, 101] width 226 height 19
paste input "Biodiversity Site"
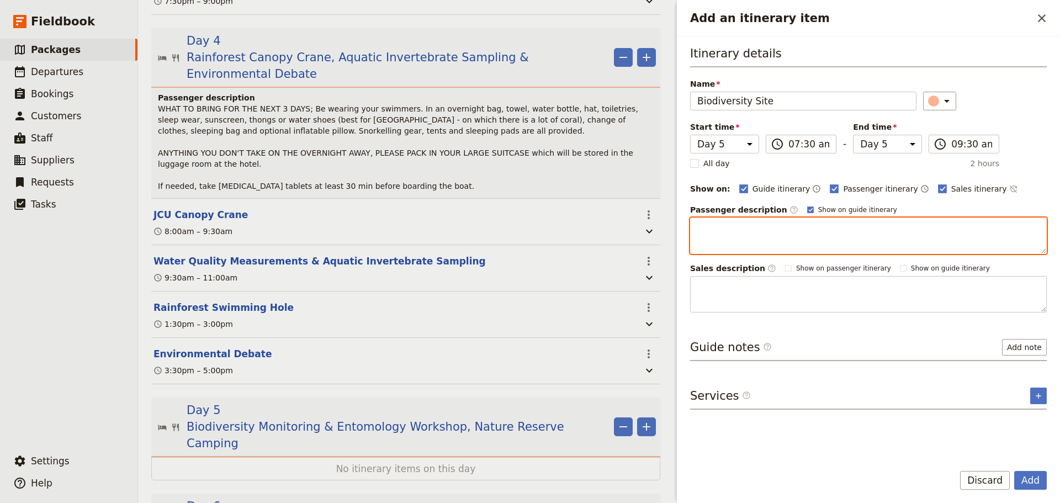
click at [796, 236] on textarea "Add an itinerary item" at bounding box center [868, 235] width 357 height 36
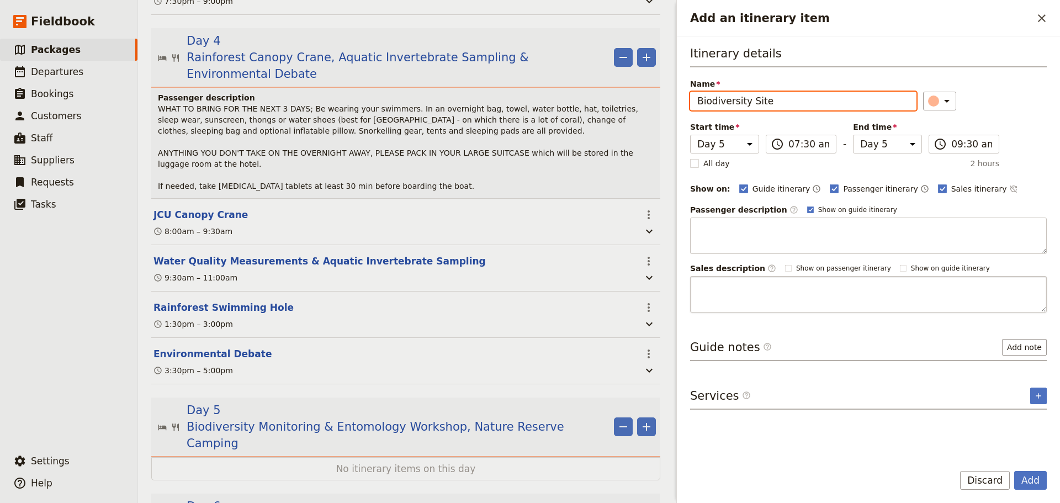
click at [801, 299] on textarea "Add an itinerary item" at bounding box center [868, 294] width 357 height 36
paste input "This afternoon you travel to a [PERSON_NAME] nature reserve, tonight and [DATE]…"
drag, startPoint x: 698, startPoint y: 106, endPoint x: 723, endPoint y: 107, distance: 24.9
click at [723, 107] on input "Biodiversity SiteThis afternoon you travel to a [PERSON_NAME] nature reserve, t…" at bounding box center [803, 101] width 226 height 19
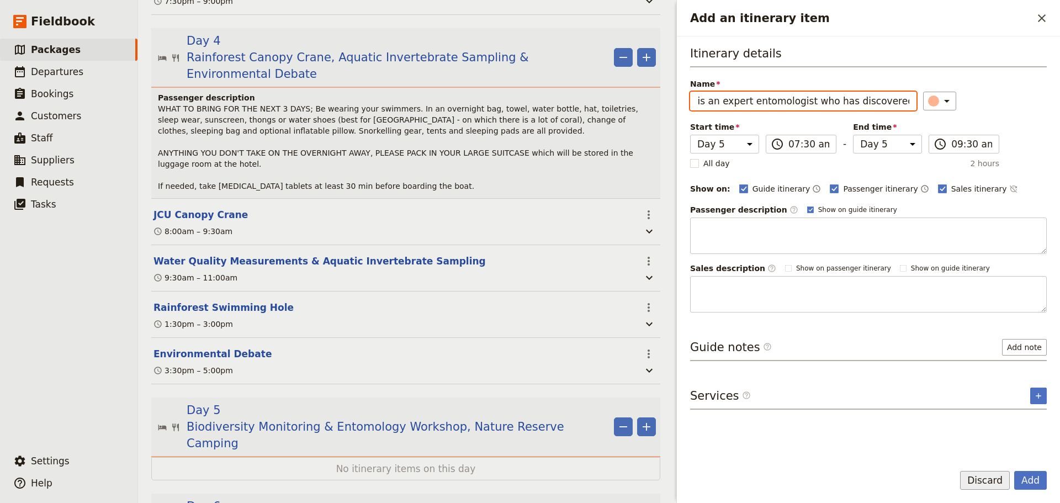
type input "Biodiversity SiteThis afternoon you travel to a [PERSON_NAME] nature reserve, t…"
click at [991, 475] on button "Discard" at bounding box center [985, 480] width 50 height 19
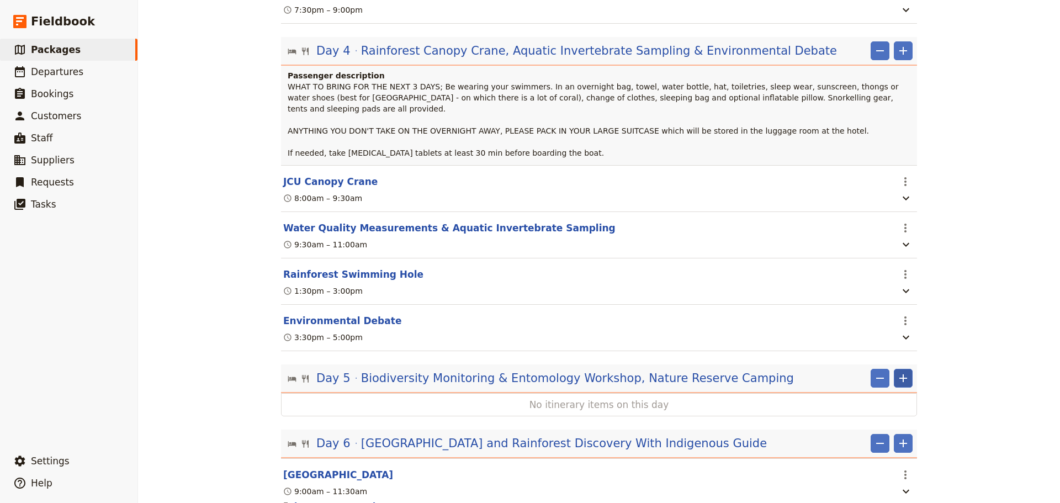
click at [903, 371] on icon "Add" at bounding box center [902, 377] width 13 height 13
click at [900, 387] on span "Add itinerary item" at bounding box center [866, 386] width 70 height 11
select select "5"
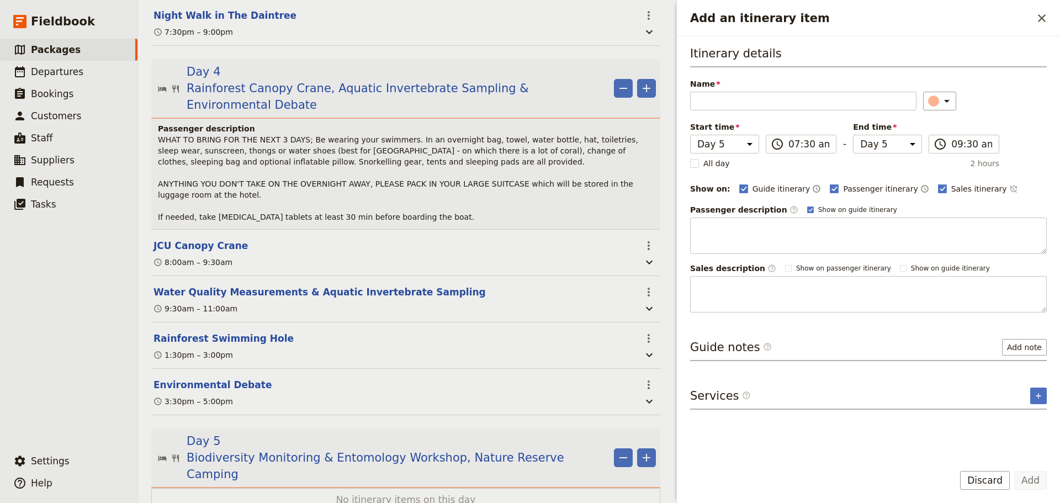
scroll to position [1647, 0]
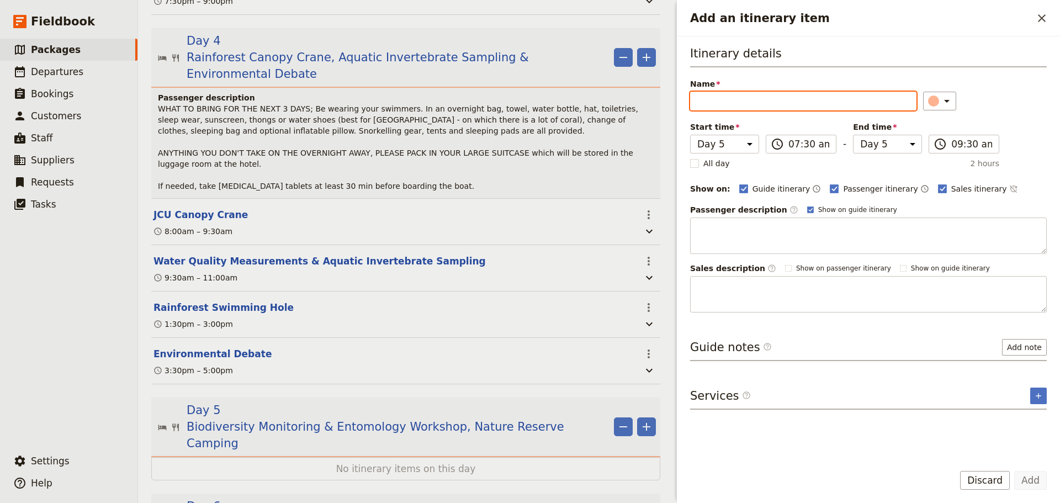
click at [758, 101] on input "Name" at bounding box center [803, 101] width 226 height 19
paste input "Biodiversity Site"
type input "Biodiversity Site"
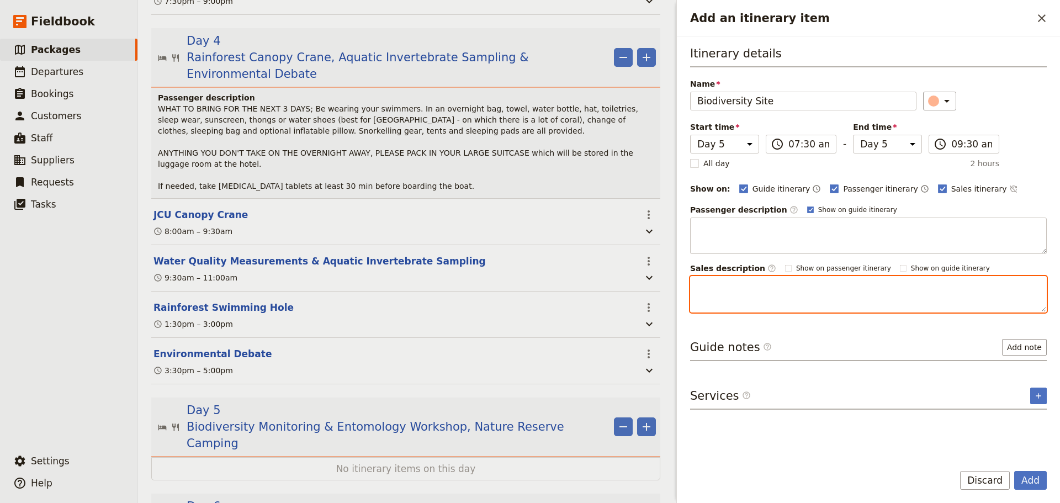
click at [821, 291] on textarea "Add an itinerary item" at bounding box center [868, 294] width 357 height 36
paste textarea "This afternoon you travel to a [PERSON_NAME] nature reserve, tonight and [DATE]…"
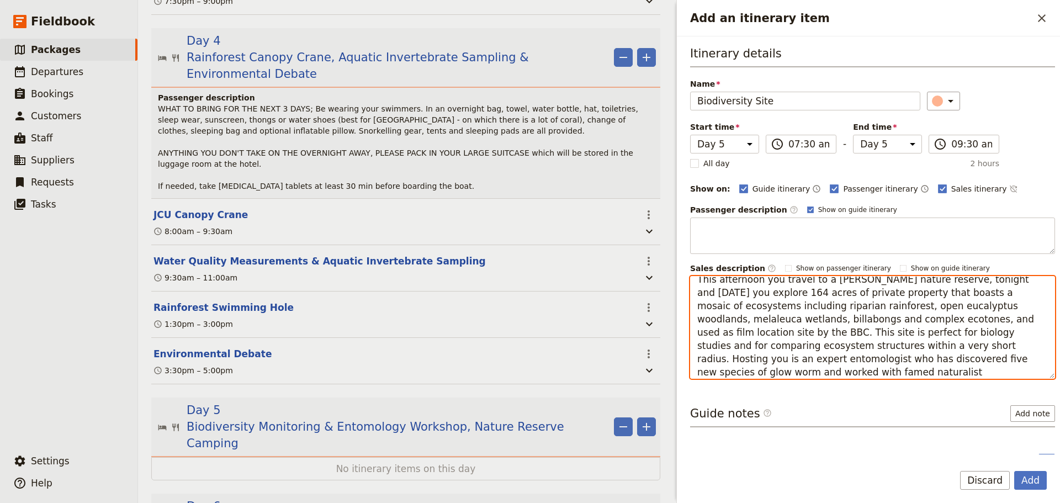
scroll to position [0, 0]
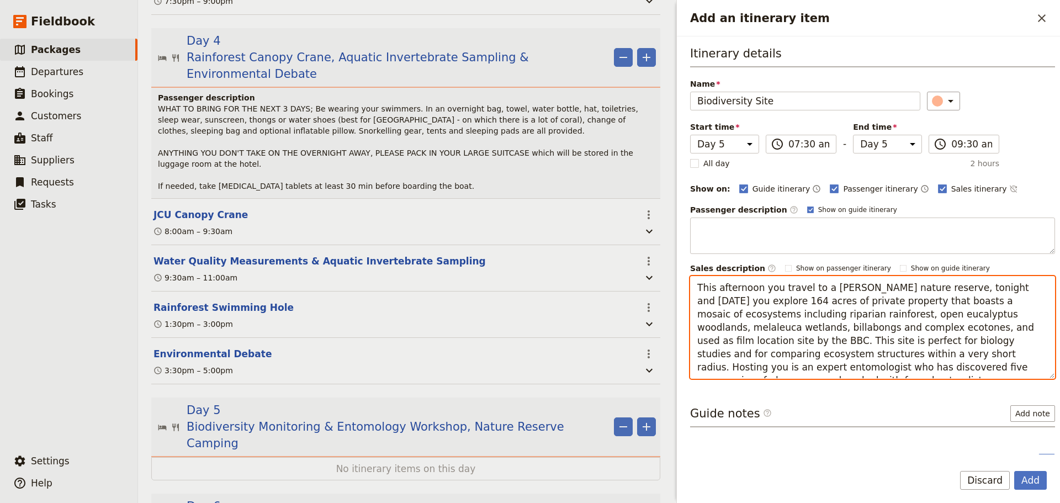
drag, startPoint x: 757, startPoint y: 279, endPoint x: 693, endPoint y: 279, distance: 64.6
click at [693, 279] on textarea "This afternoon you travel to a [PERSON_NAME] nature reserve, tonight and [DATE]…" at bounding box center [872, 327] width 365 height 103
click at [871, 290] on textarea "[DATE] you travel to a [PERSON_NAME] nature reserve, tonight and [DATE] you exp…" at bounding box center [872, 327] width 365 height 103
click at [918, 306] on textarea "[DATE] you travel to a [PERSON_NAME] nature reserve, and tonight and [DATE] you…" at bounding box center [872, 327] width 365 height 103
drag, startPoint x: 983, startPoint y: 289, endPoint x: 874, endPoint y: 285, distance: 108.8
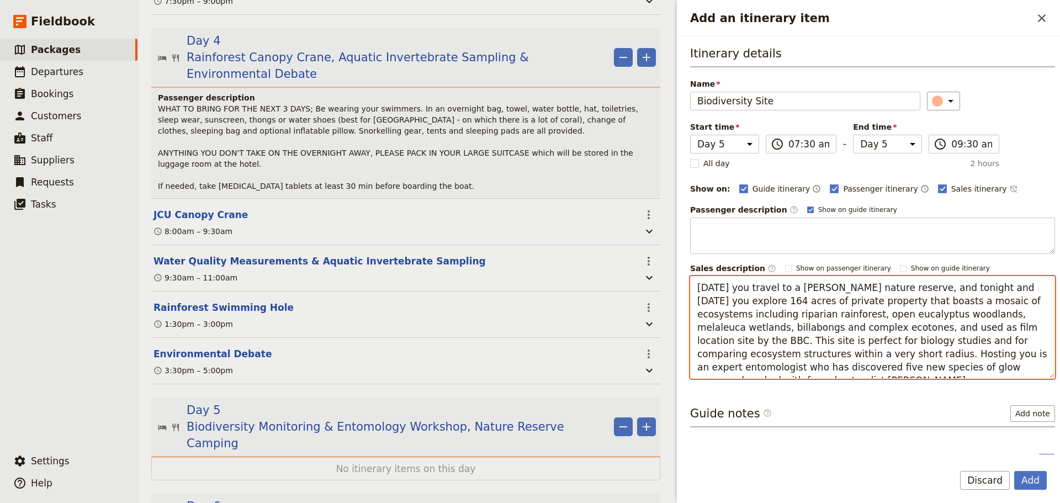
click at [874, 285] on textarea "[DATE] you travel to a [PERSON_NAME] nature reserve, and tonight and [DATE] you…" at bounding box center [872, 327] width 365 height 103
drag, startPoint x: 1002, startPoint y: 288, endPoint x: 988, endPoint y: 286, distance: 14.5
click at [988, 286] on textarea "[DATE] you travel to a [PERSON_NAME] nature reserve, you have 2 days and nights…" at bounding box center [872, 327] width 365 height 103
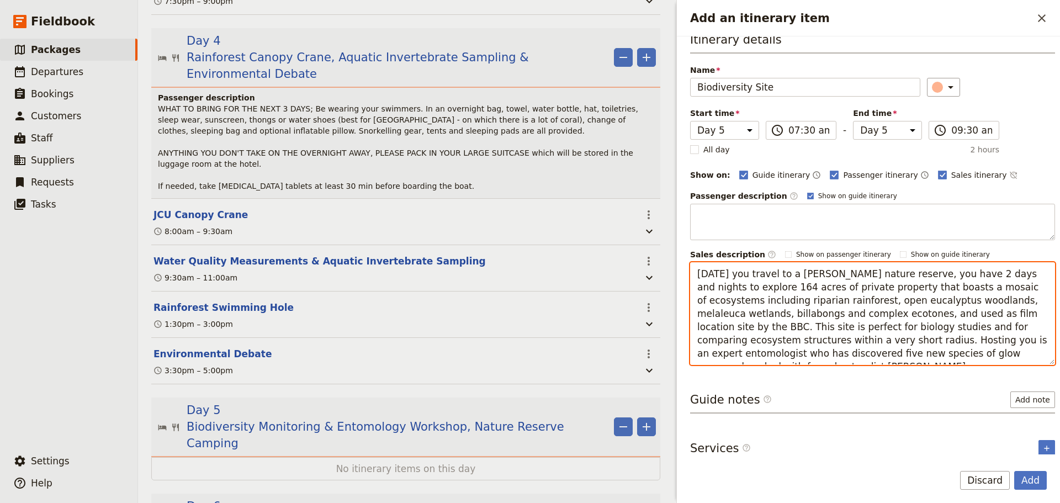
scroll to position [21, 0]
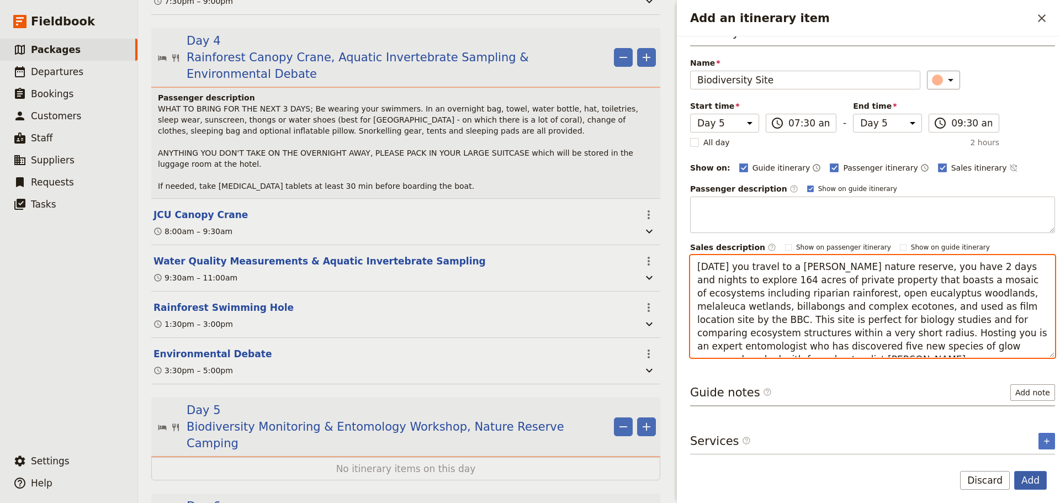
type textarea "[DATE] you travel to a [PERSON_NAME] nature reserve, you have 2 days and nights…"
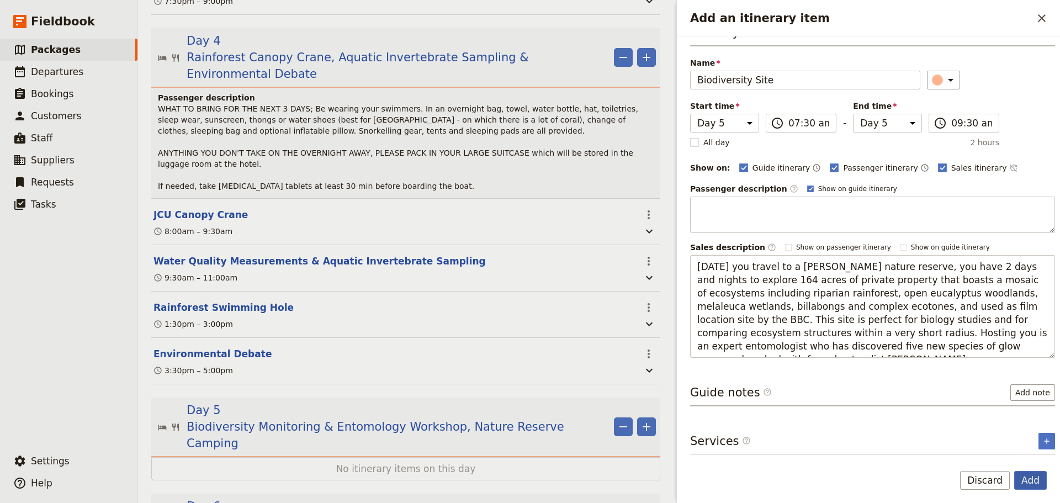
click at [1031, 472] on button "Add" at bounding box center [1030, 480] width 33 height 19
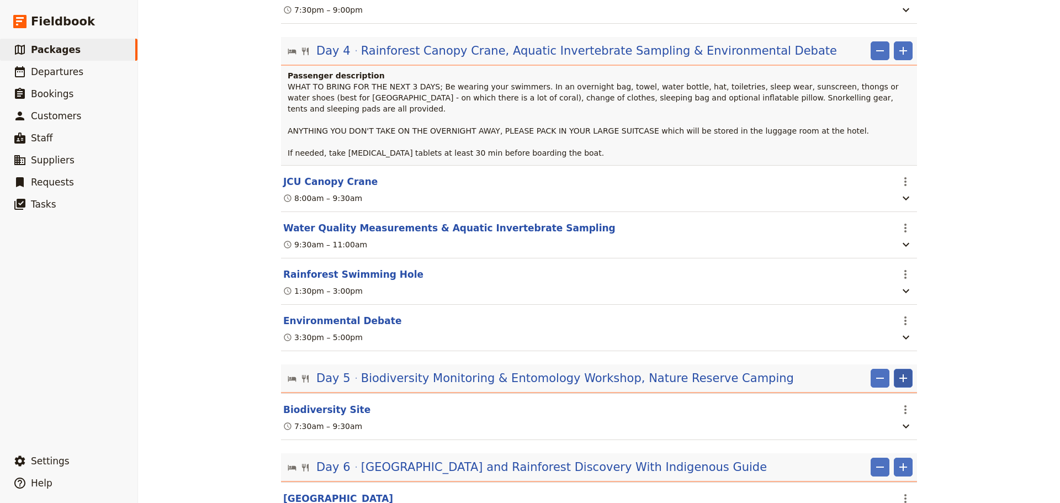
click at [901, 371] on icon "Add" at bounding box center [902, 377] width 13 height 13
click at [886, 389] on span "Add itinerary item" at bounding box center [866, 386] width 70 height 11
select select "5"
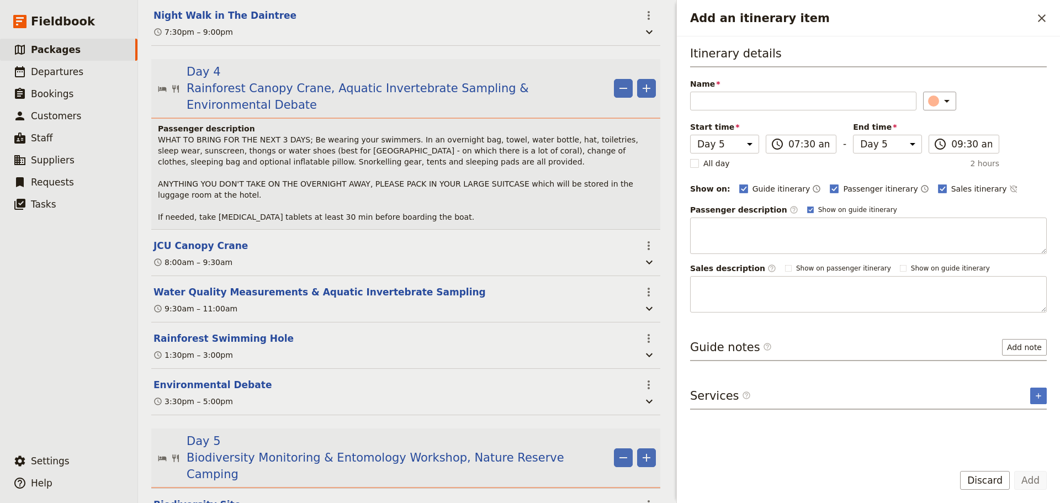
scroll to position [1647, 0]
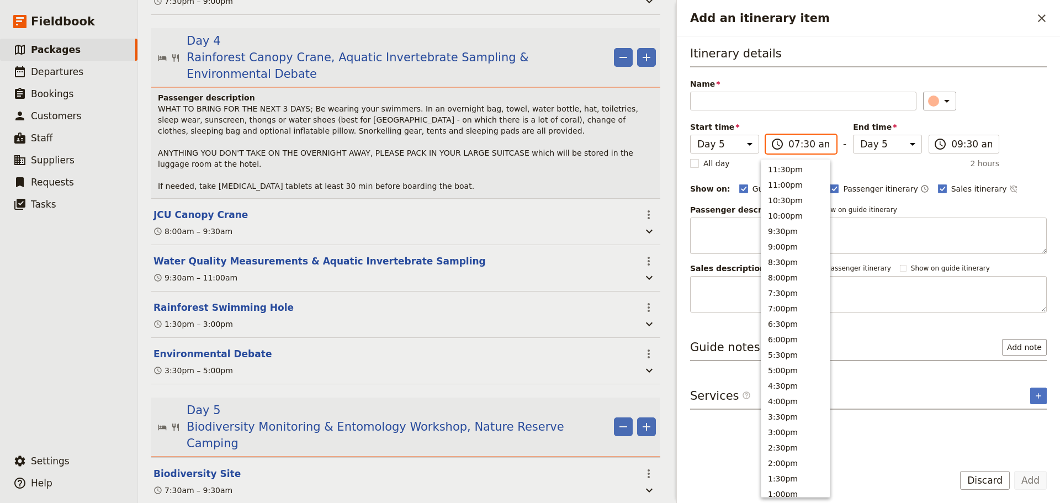
click at [816, 146] on input "07:30 am" at bounding box center [808, 143] width 41 height 13
click at [788, 285] on button "3:30pm" at bounding box center [795, 283] width 68 height 15
type input "03:30 pm"
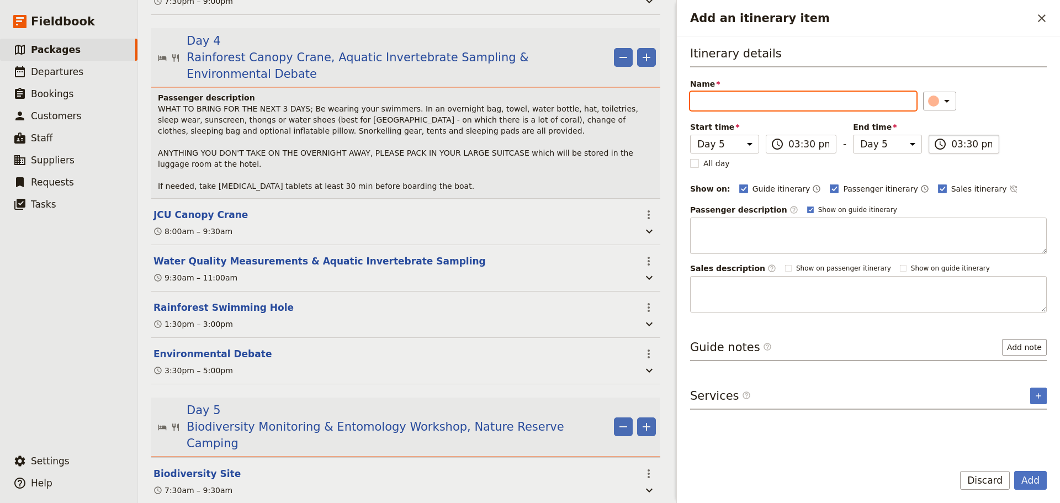
click at [951, 146] on input "03:30 pm" at bounding box center [971, 143] width 41 height 13
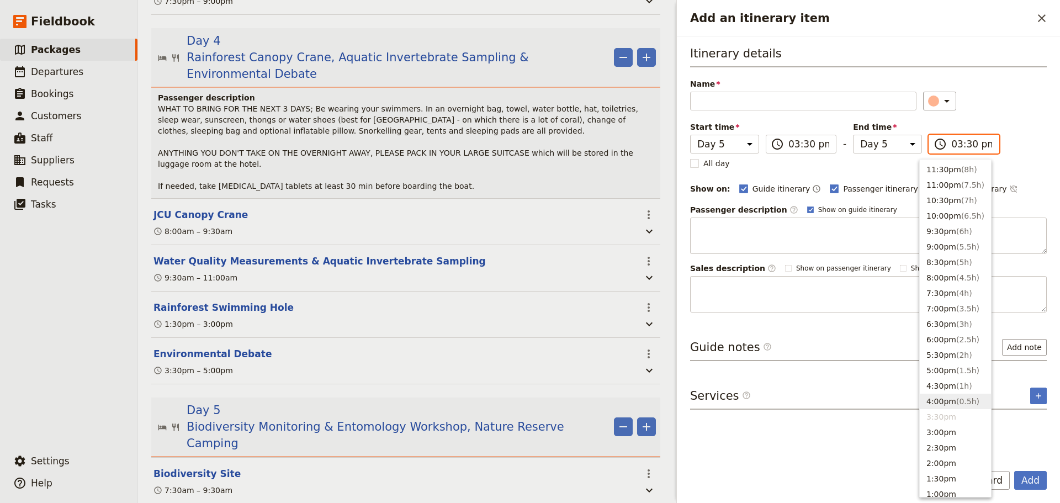
click at [947, 402] on button "4:00pm ( 0.5h )" at bounding box center [954, 400] width 71 height 15
type input "04:00 pm"
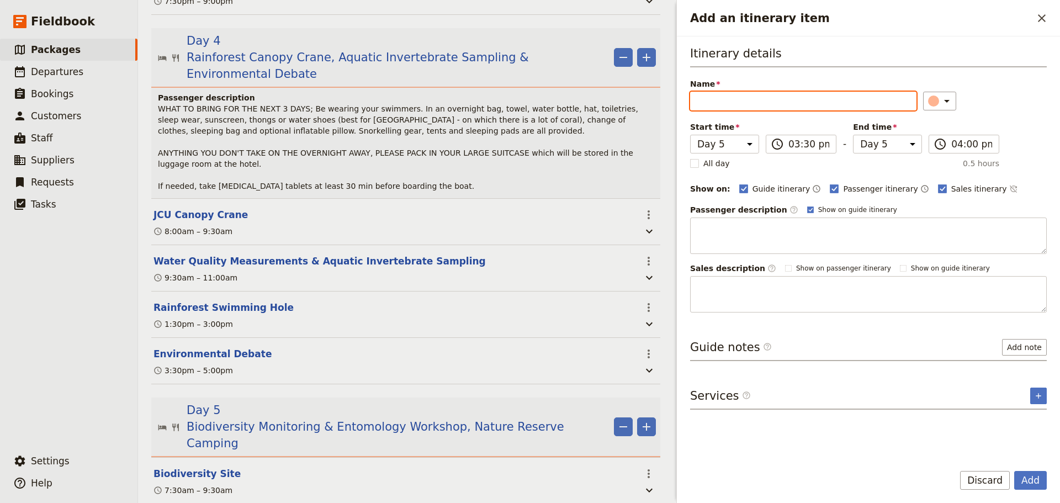
click at [726, 106] on input "Name" at bounding box center [803, 101] width 226 height 19
paste input "[PERSON_NAME] Camping"
type input "[PERSON_NAME] Camping"
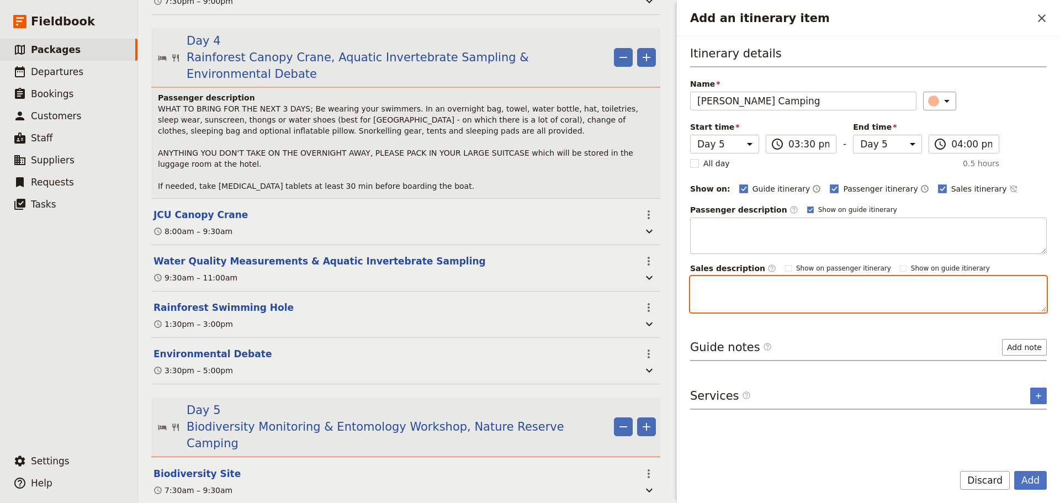
click at [772, 279] on textarea "Add an itinerary item" at bounding box center [868, 294] width 357 height 36
paste textarea "You camp on the property 60 metres away from the gentle Rifle Creek. Although t…"
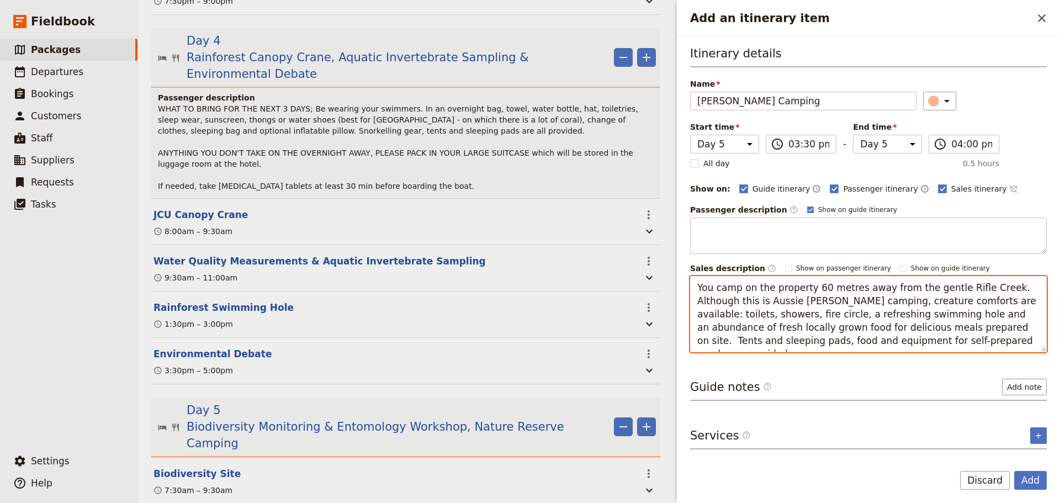
drag, startPoint x: 816, startPoint y: 338, endPoint x: 995, endPoint y: 333, distance: 178.9
click at [995, 333] on textarea "You camp on the property 60 metres away from the gentle Rifle Creek. Although t…" at bounding box center [868, 314] width 357 height 76
drag, startPoint x: 974, startPoint y: 328, endPoint x: 958, endPoint y: 328, distance: 16.6
click at [958, 328] on textarea "You camp on the property 60 metres away from the gentle Rifle Creek. Although t…" at bounding box center [868, 314] width 357 height 76
click at [938, 347] on textarea "You camp on the property 60 metres away from the gentle Rifle Creek. Although t…" at bounding box center [868, 314] width 357 height 76
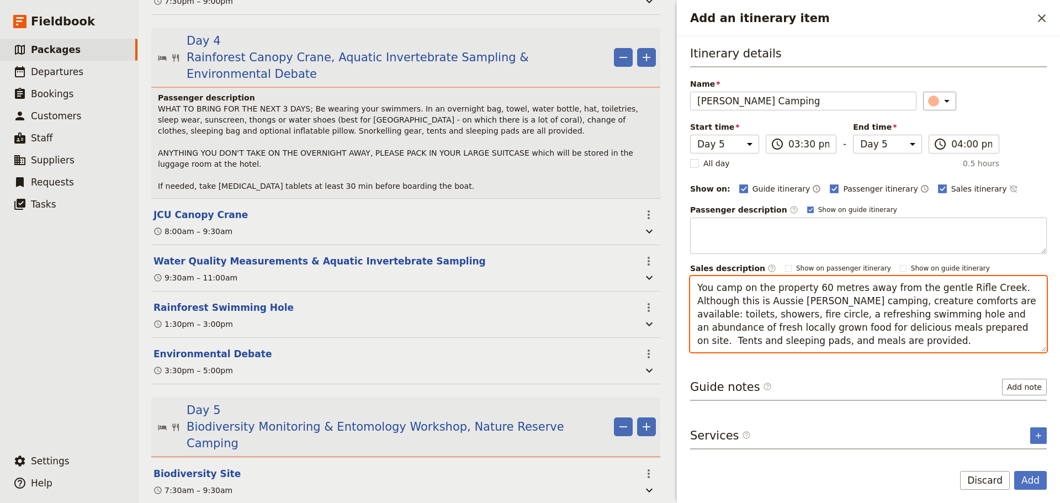
click at [855, 332] on textarea "You camp on the property 60 metres away from the gentle Rifle Creek. Although t…" at bounding box center [868, 314] width 357 height 76
click at [740, 343] on textarea "You camp on the property 60 metres away from the gentle Rifle Creek. Although t…" at bounding box center [868, 314] width 357 height 76
click at [769, 342] on textarea "You camp on the property 60 metres away from the gentle Rifle Creek. Although t…" at bounding box center [868, 314] width 357 height 76
type textarea "You camp on the property 60 metres away from the gentle Rifle Creek. Although t…"
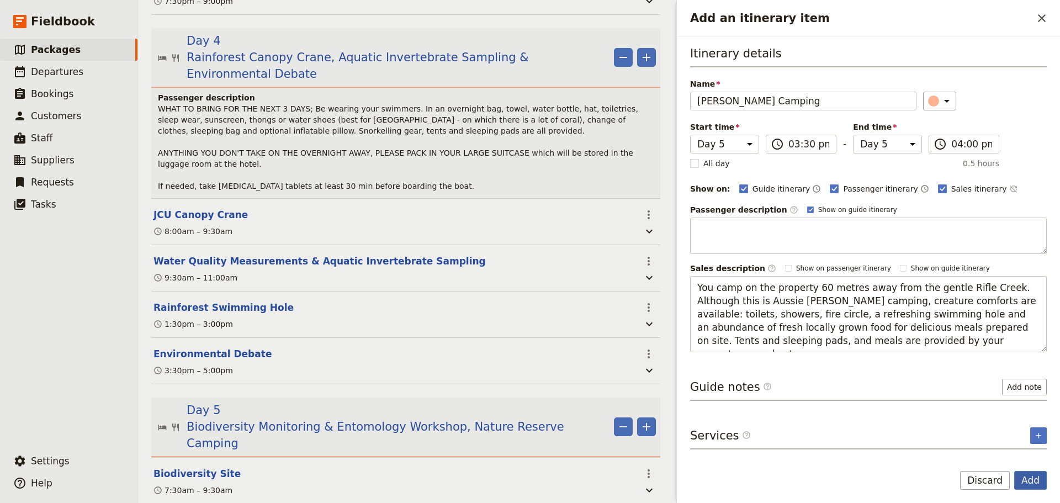
click at [1026, 480] on button "Add" at bounding box center [1030, 480] width 33 height 19
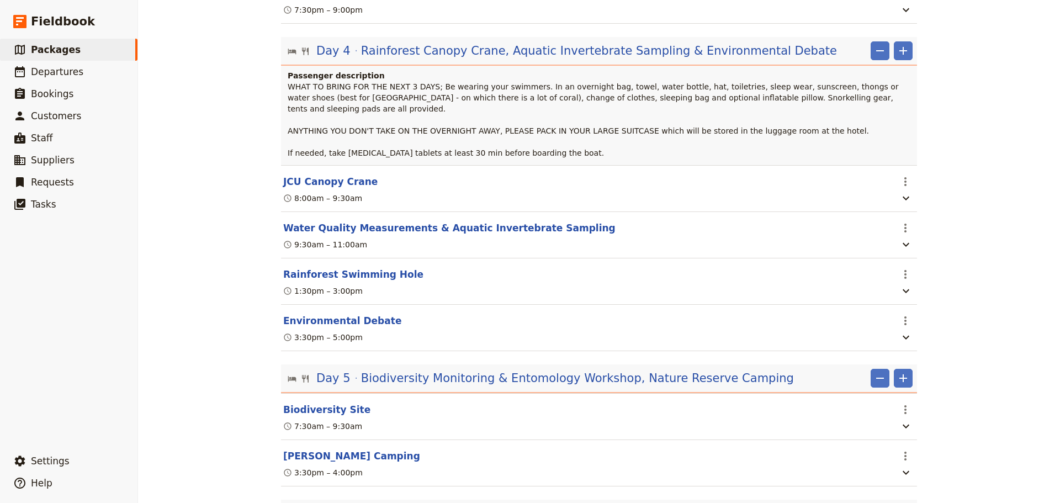
scroll to position [1709, 0]
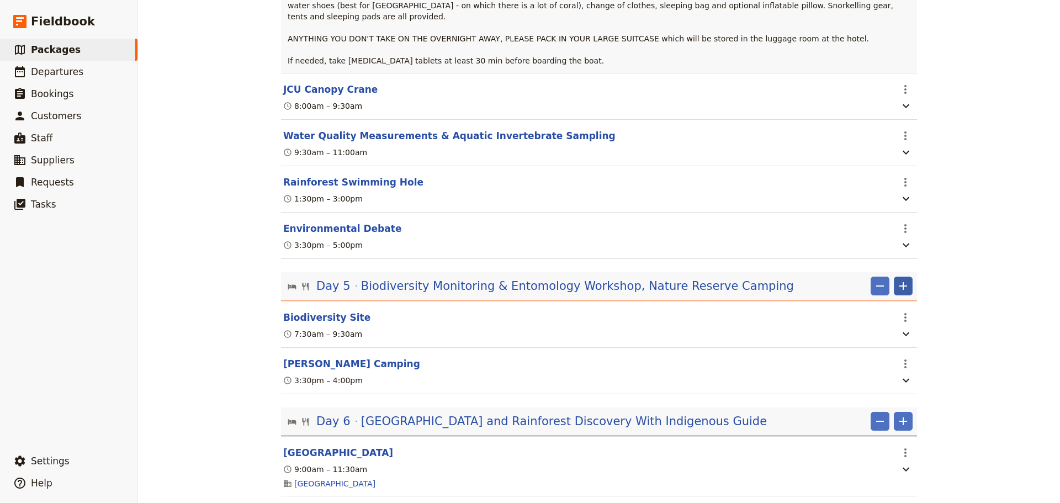
click at [901, 282] on icon "Add" at bounding box center [903, 286] width 8 height 8
click at [873, 295] on span "Add itinerary item" at bounding box center [866, 294] width 70 height 11
select select "5"
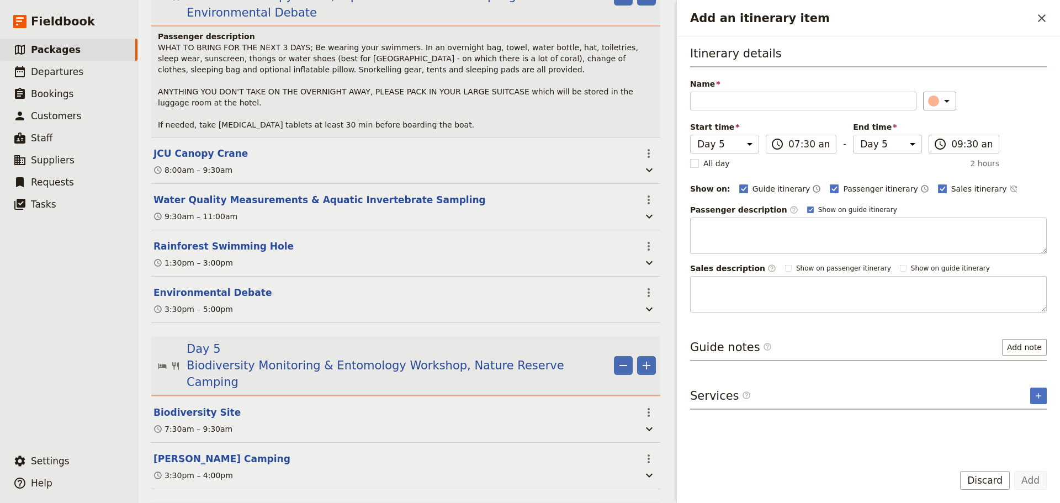
scroll to position [1770, 0]
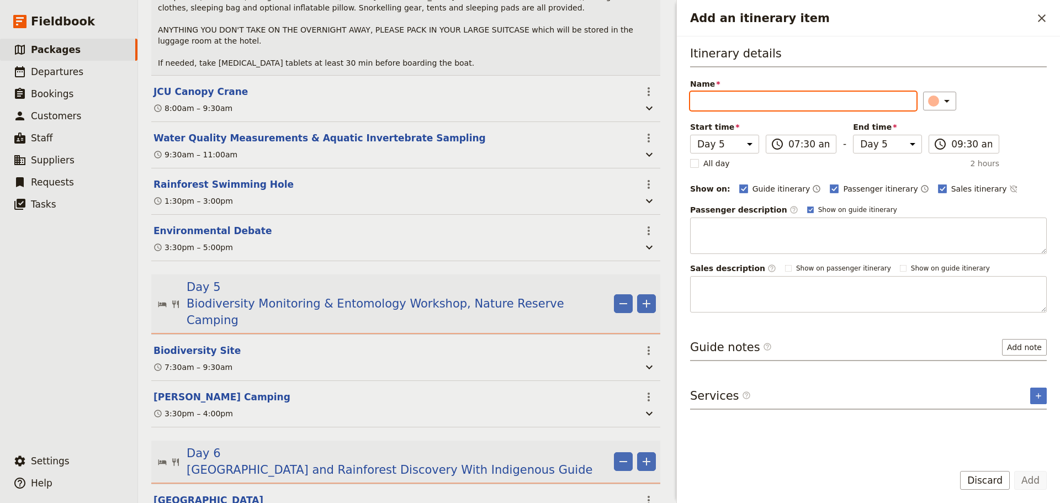
click at [775, 104] on input "Name" at bounding box center [803, 101] width 226 height 19
click at [805, 109] on input "Name" at bounding box center [803, 101] width 226 height 19
type input "Biodiversity Monitoring"
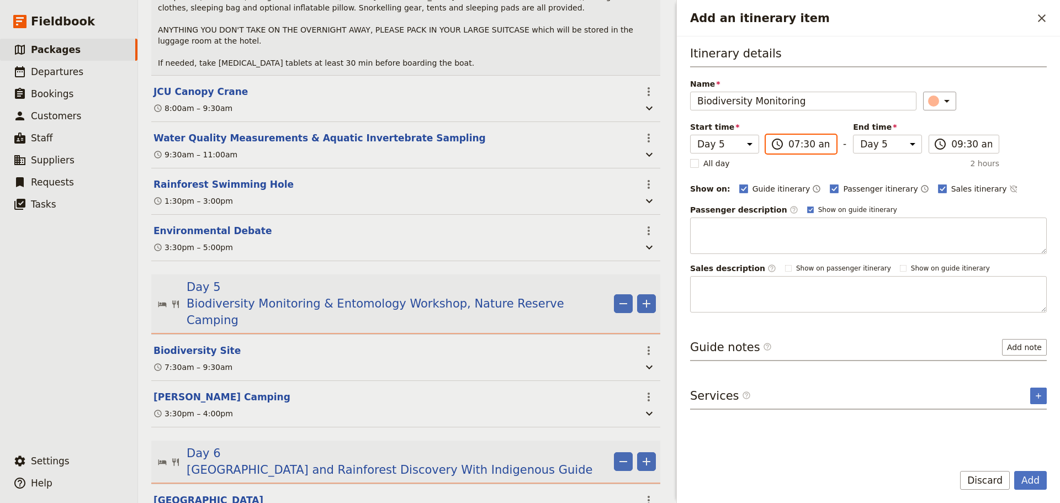
click at [792, 143] on input "07:30 am" at bounding box center [808, 143] width 41 height 13
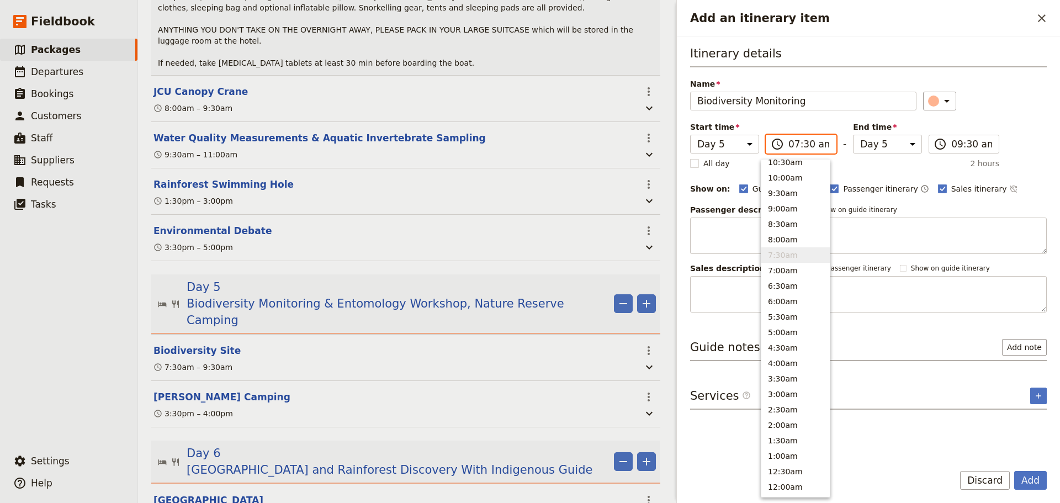
scroll to position [405, 0]
drag, startPoint x: 794, startPoint y: 186, endPoint x: 800, endPoint y: 184, distance: 6.5
click at [794, 184] on button "10:00am" at bounding box center [795, 181] width 68 height 15
type input "10:00 am"
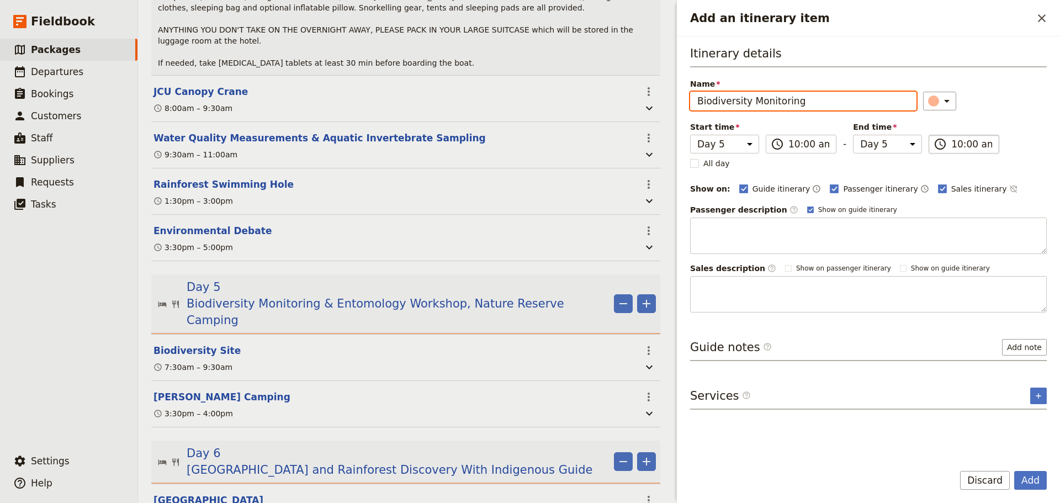
click at [962, 142] on input "10:00 am" at bounding box center [971, 143] width 41 height 13
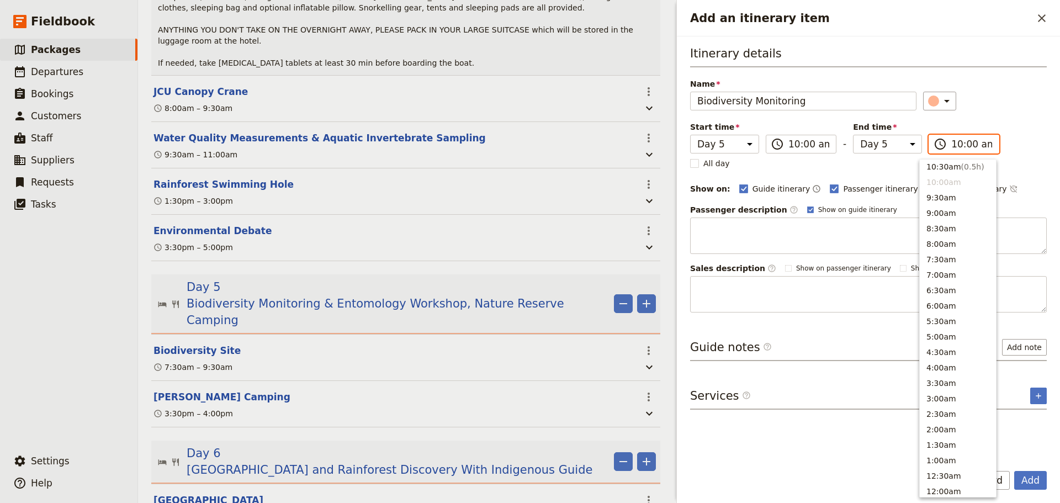
scroll to position [312, 0]
click at [944, 216] on button "12:00pm ( 2h )" at bounding box center [957, 212] width 76 height 15
type input "12:00 pm"
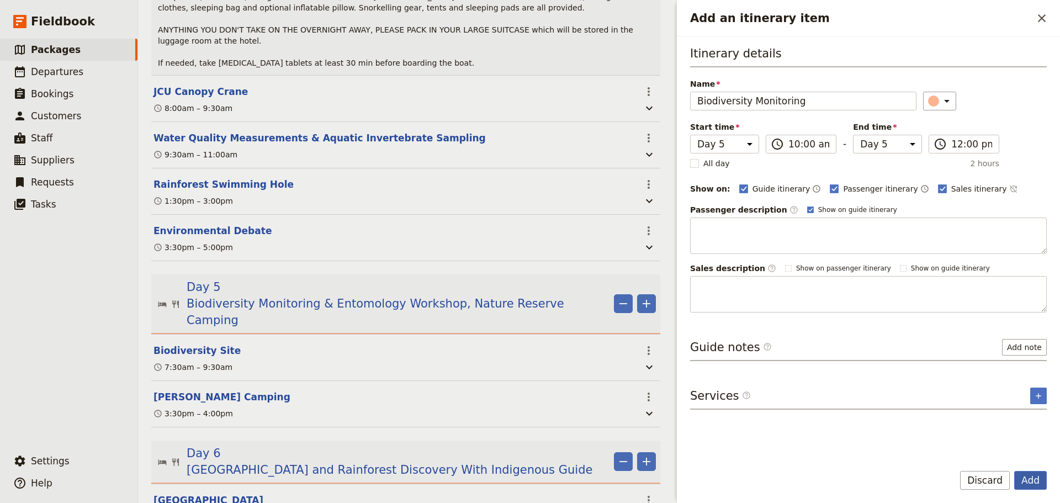
click at [1026, 481] on button "Add" at bounding box center [1030, 480] width 33 height 19
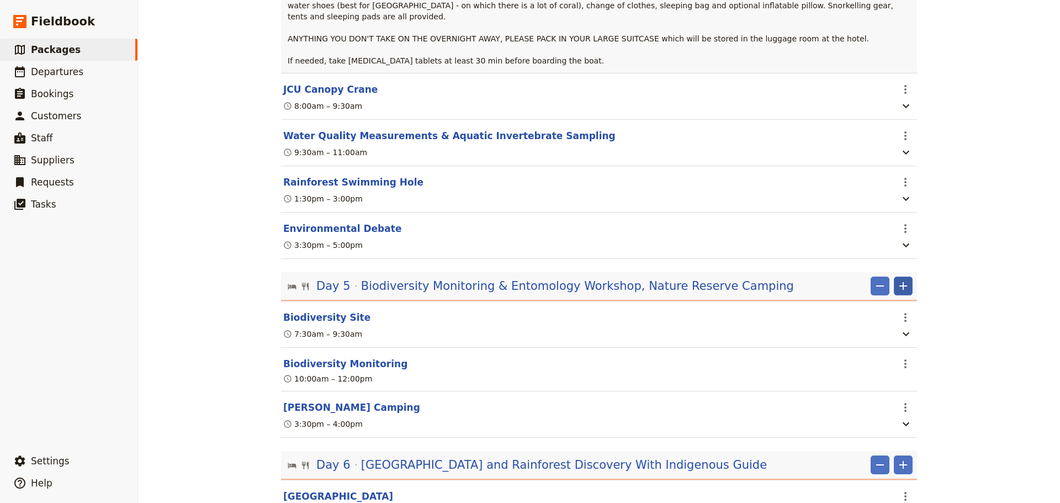
click at [900, 279] on icon "Add" at bounding box center [902, 285] width 13 height 13
click at [848, 295] on span "Add itinerary item" at bounding box center [866, 294] width 70 height 11
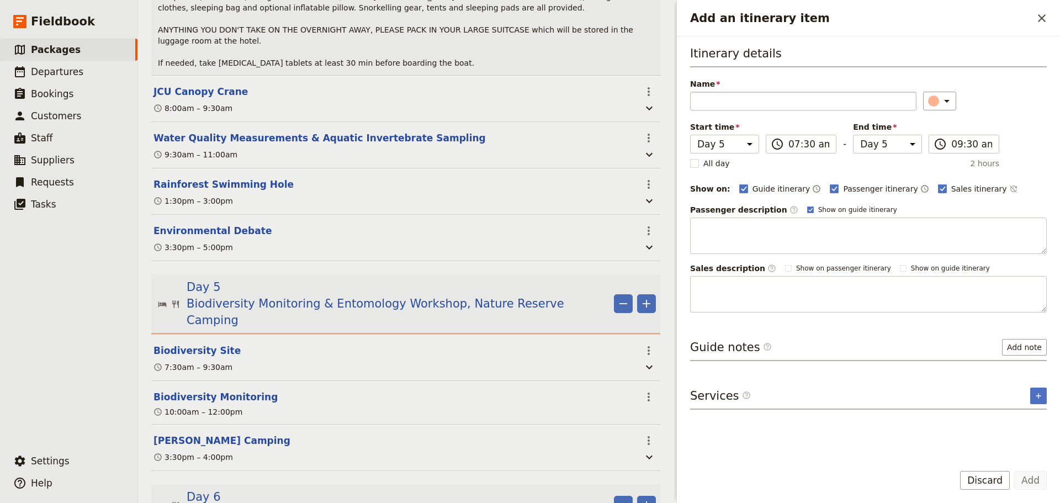
click at [768, 104] on input "Name" at bounding box center [803, 101] width 226 height 19
click at [757, 103] on input "Entomology workshop" at bounding box center [803, 101] width 226 height 19
click at [803, 137] on label "​ 07:30 am" at bounding box center [800, 144] width 71 height 19
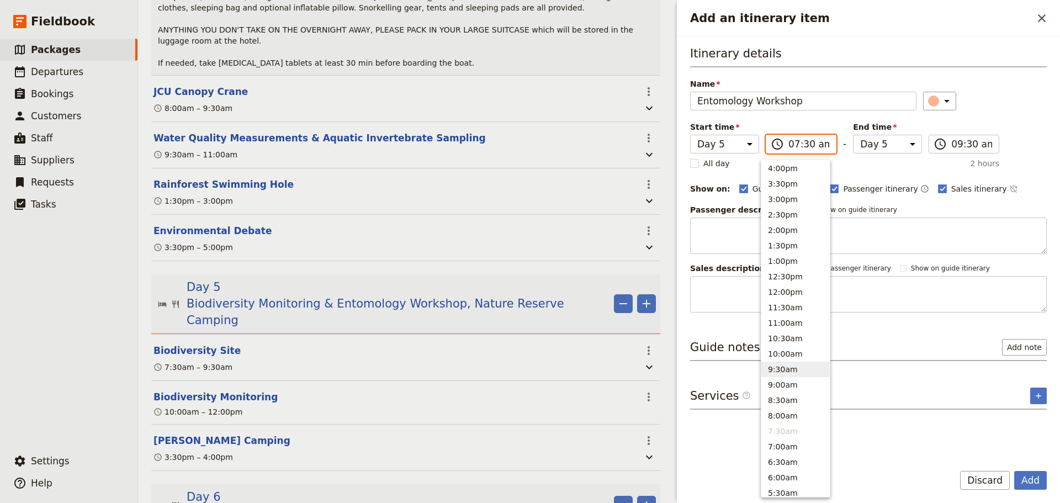
scroll to position [221, 0]
click at [793, 272] on button "1:00pm" at bounding box center [795, 272] width 68 height 15
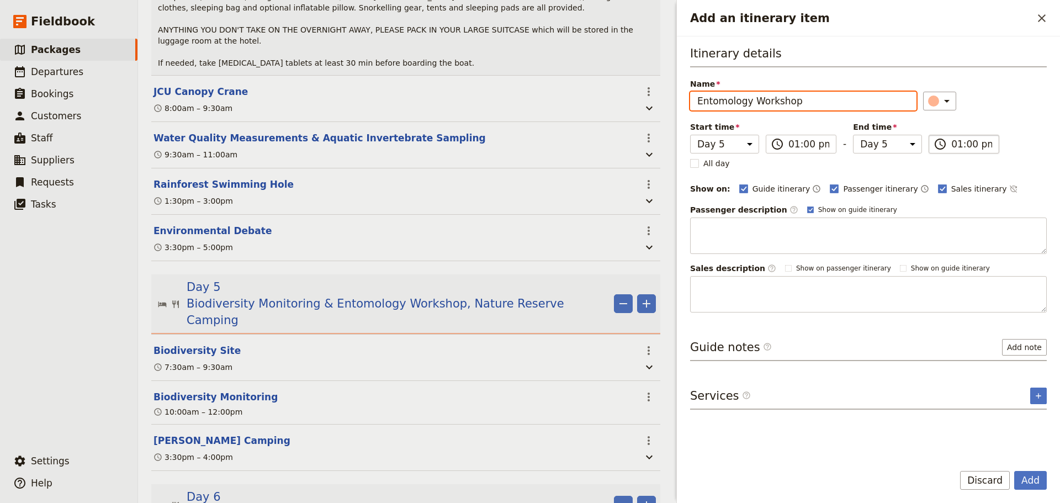
click at [951, 137] on input "01:00 pm" at bounding box center [971, 143] width 41 height 13
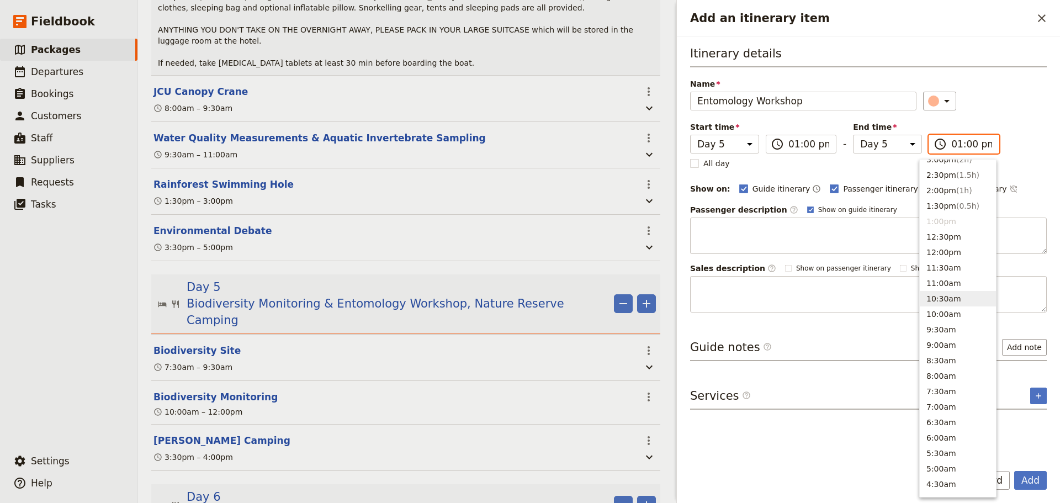
scroll to position [235, 0]
click at [940, 195] on button "3:00pm ( 2h )" at bounding box center [957, 197] width 76 height 15
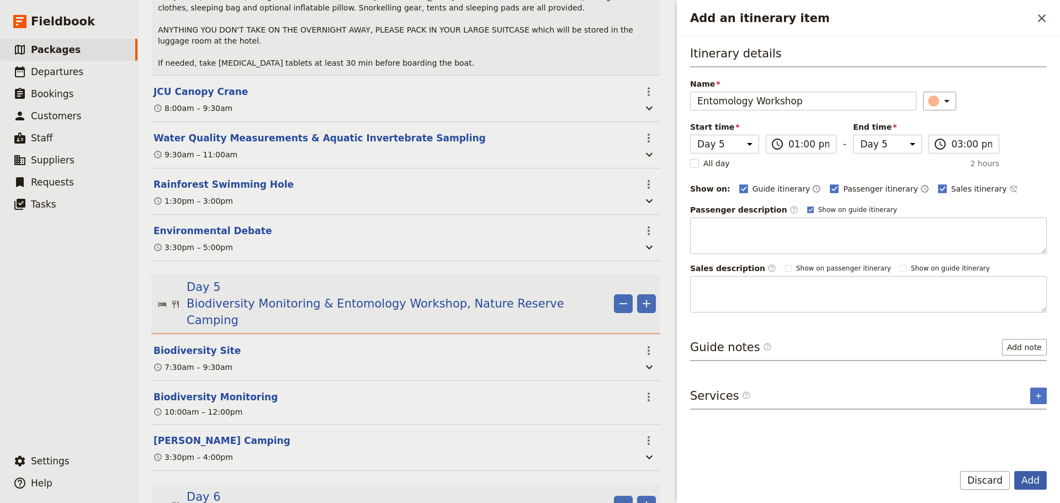
click at [1027, 482] on button "Add" at bounding box center [1030, 480] width 33 height 19
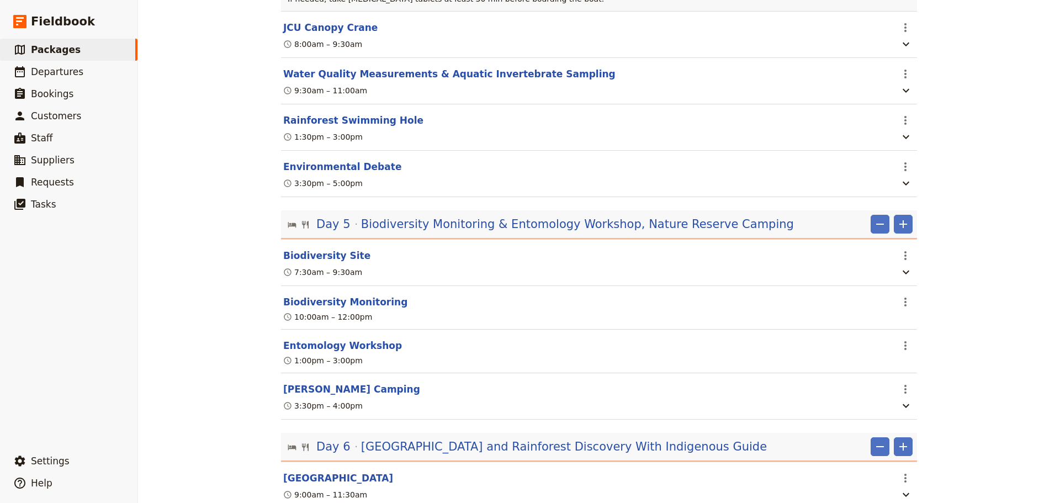
scroll to position [1709, 0]
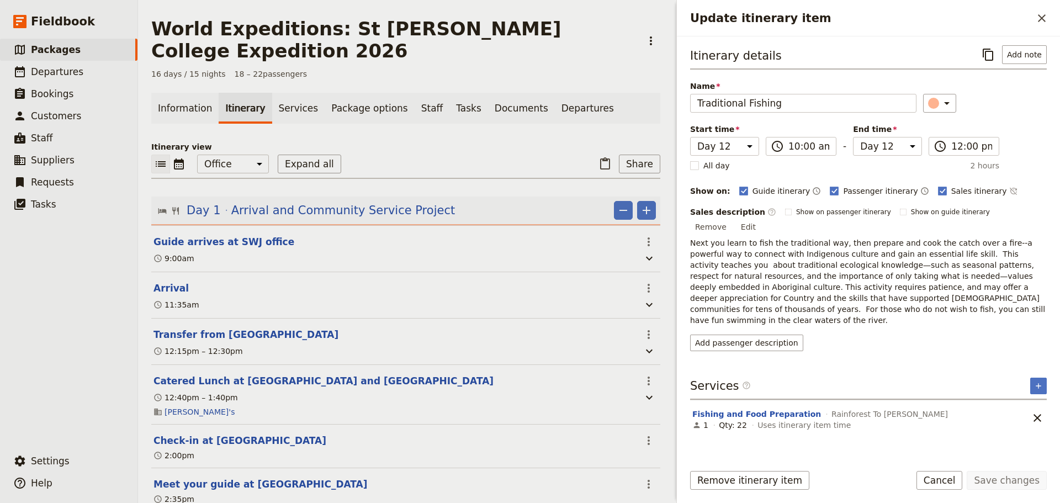
select select "12"
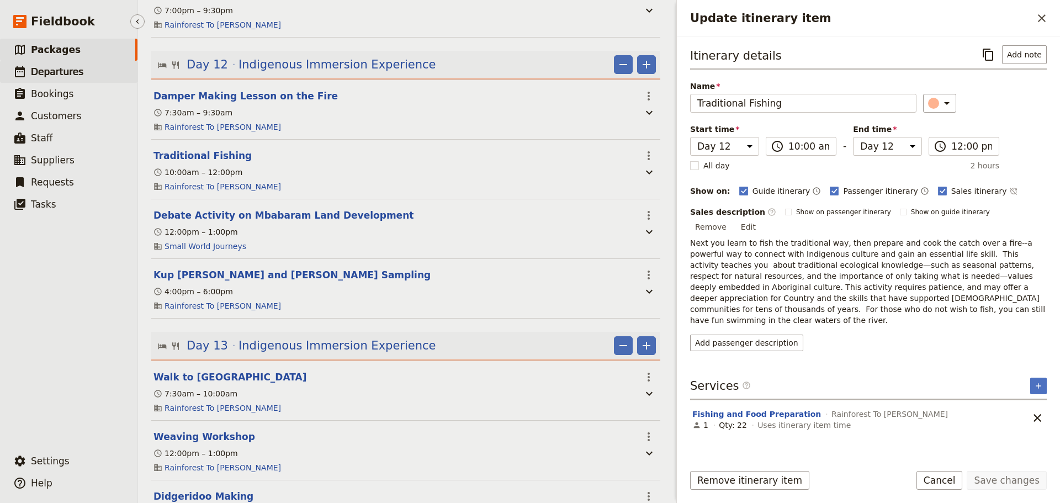
click at [82, 61] on link "​ Departures" at bounding box center [68, 72] width 137 height 22
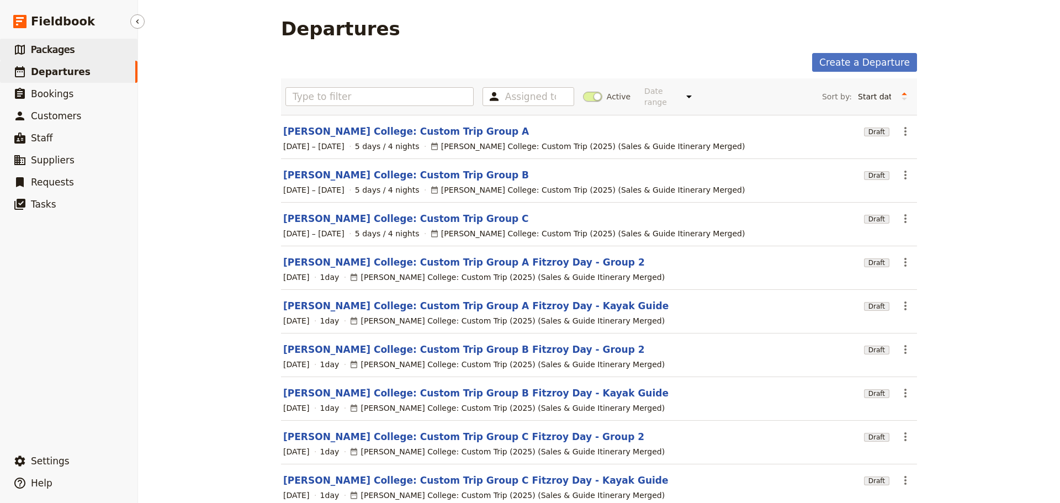
click at [93, 54] on link "​ Packages" at bounding box center [68, 50] width 137 height 22
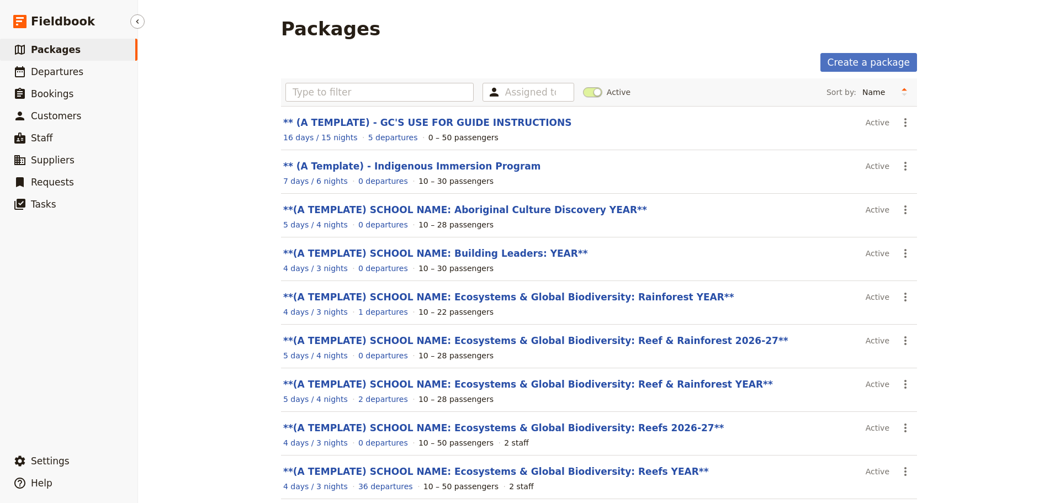
click at [77, 51] on link "​ Packages" at bounding box center [68, 50] width 137 height 22
click at [605, 336] on link "**(A TEMPLATE) SCHOOL NAME: Ecosystems & Global Biodiversity: Reef & Rainforest…" at bounding box center [535, 340] width 505 height 11
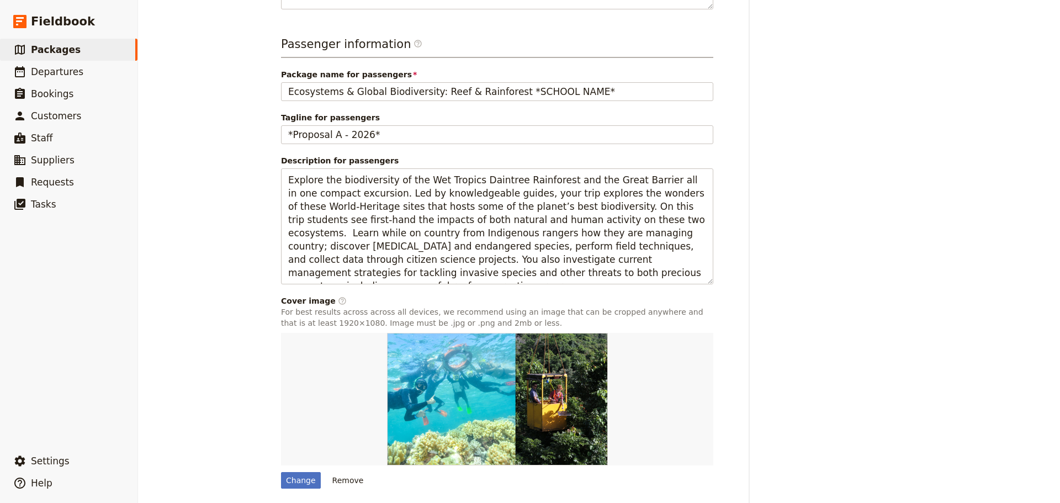
scroll to position [395, 0]
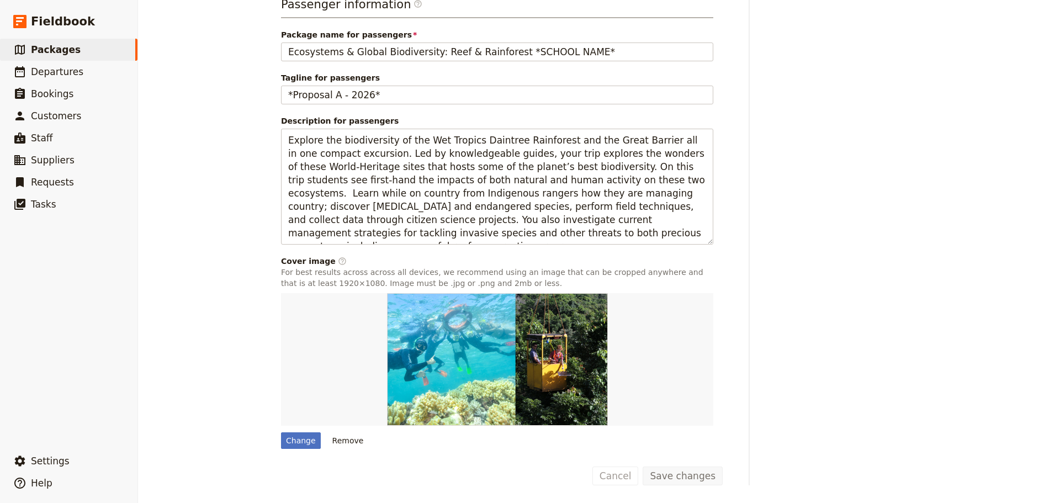
click at [527, 414] on img at bounding box center [497, 359] width 221 height 132
drag, startPoint x: 527, startPoint y: 414, endPoint x: 459, endPoint y: 381, distance: 75.8
click at [459, 381] on img at bounding box center [497, 359] width 221 height 132
drag, startPoint x: 56, startPoint y: 57, endPoint x: 60, endPoint y: 62, distance: 6.3
click at [56, 56] on link "​ Packages" at bounding box center [68, 50] width 137 height 22
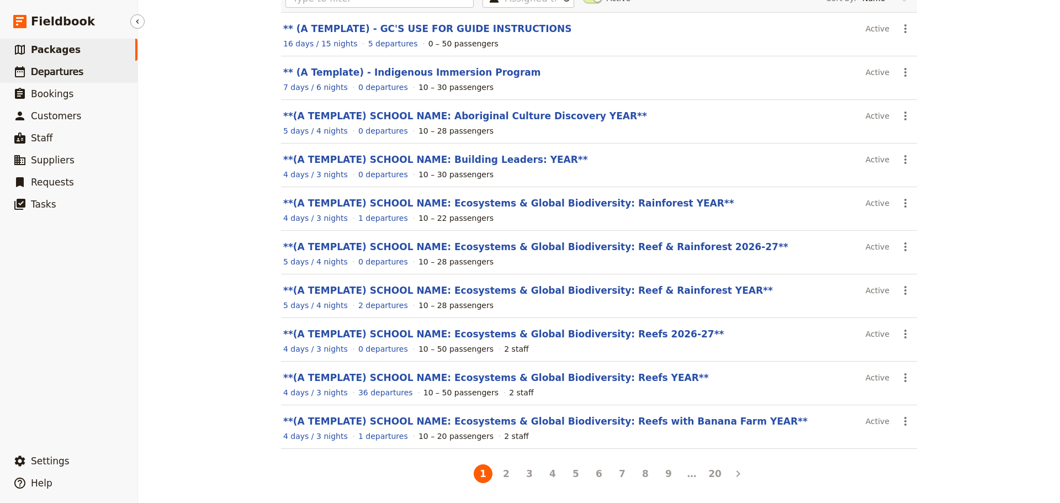
scroll to position [94, 0]
click at [76, 40] on link "​ Packages" at bounding box center [68, 50] width 137 height 22
click at [93, 54] on link "​ Packages" at bounding box center [68, 50] width 137 height 22
click at [83, 40] on link "​ Packages" at bounding box center [68, 50] width 137 height 22
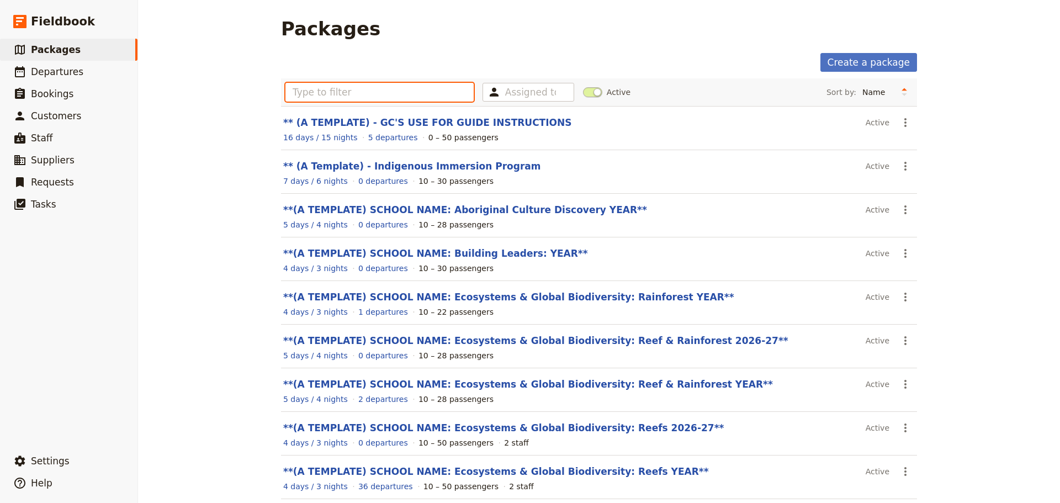
click at [354, 88] on input "text" at bounding box center [379, 92] width 188 height 19
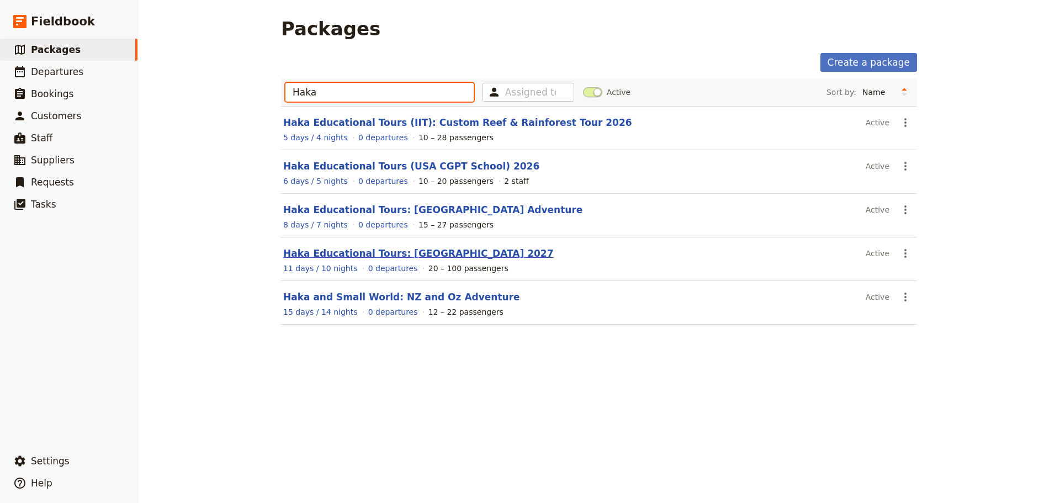
type input "Haka"
click at [412, 251] on link "Haka Educational Tours: [GEOGRAPHIC_DATA] 2027" at bounding box center [418, 253] width 270 height 11
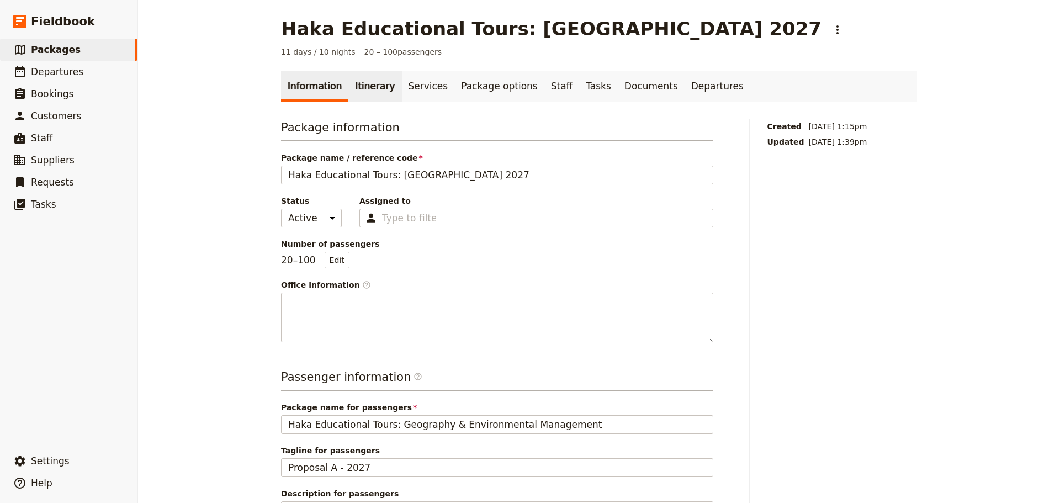
click at [375, 88] on link "Itinerary" at bounding box center [374, 86] width 53 height 31
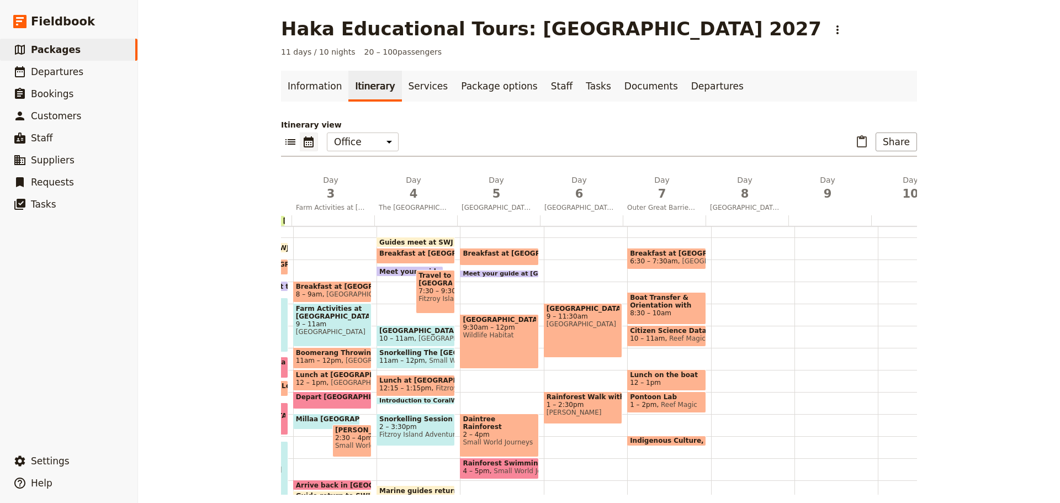
scroll to position [0, 205]
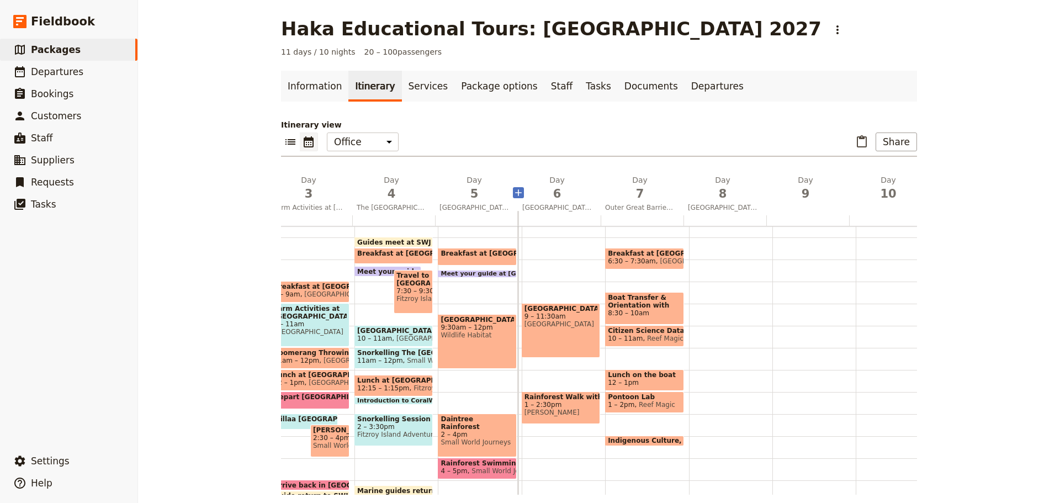
click at [388, 209] on span "The [GEOGRAPHIC_DATA] at [GEOGRAPHIC_DATA]" at bounding box center [391, 207] width 78 height 9
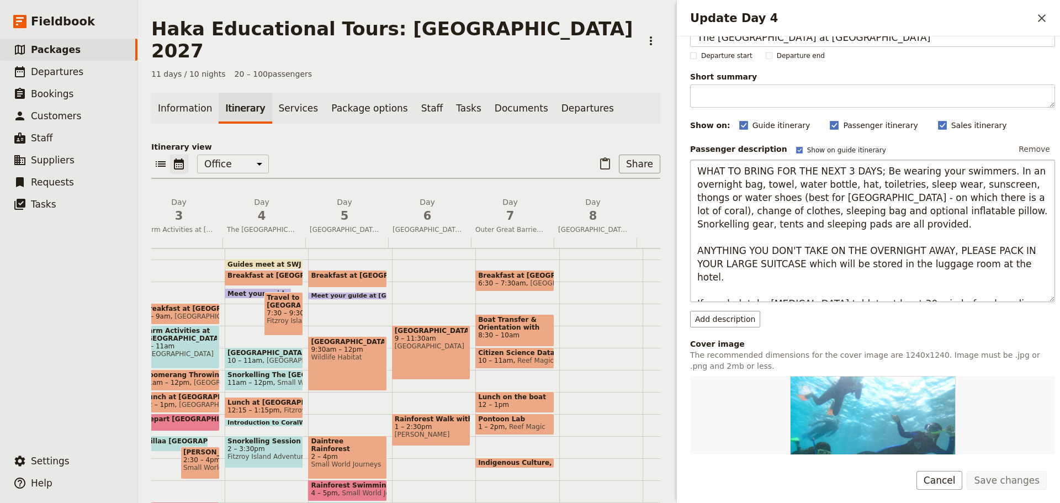
scroll to position [0, 0]
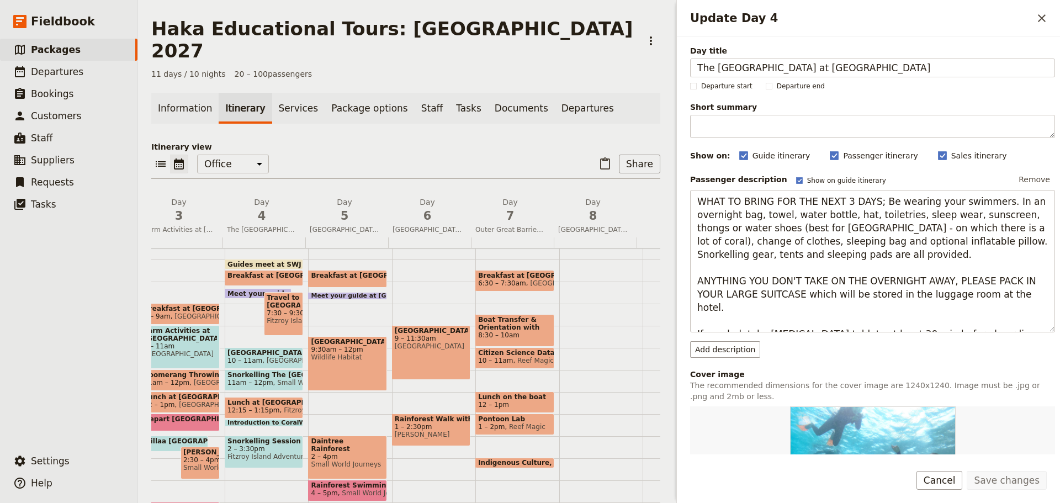
click at [286, 317] on span "Fitzroy Island Adventures" at bounding box center [284, 321] width 34 height 8
select select "4"
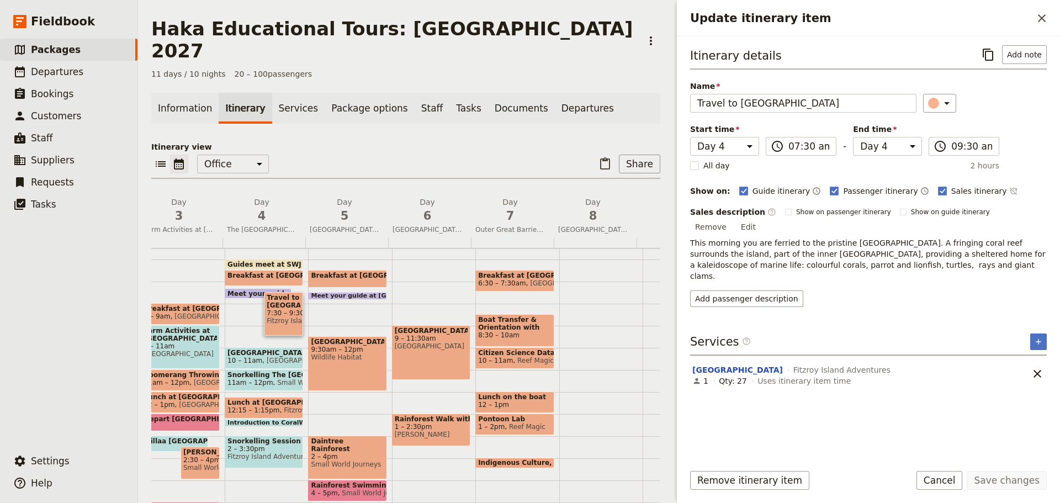
click at [794, 375] on span "Uses itinerary item time" at bounding box center [803, 380] width 93 height 11
click at [285, 309] on span "7:30 – 9:30am" at bounding box center [284, 313] width 34 height 8
select select "4"
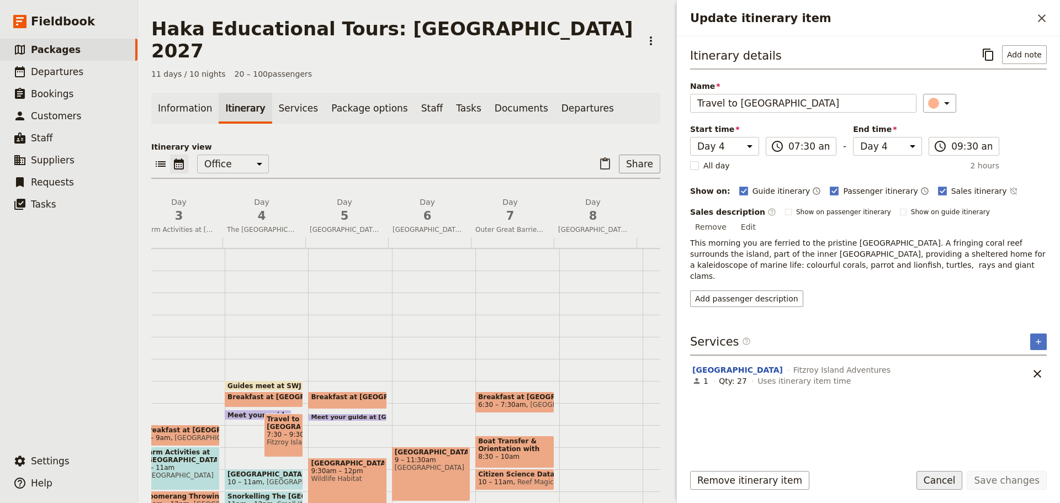
click at [962, 475] on button "Cancel" at bounding box center [939, 480] width 46 height 19
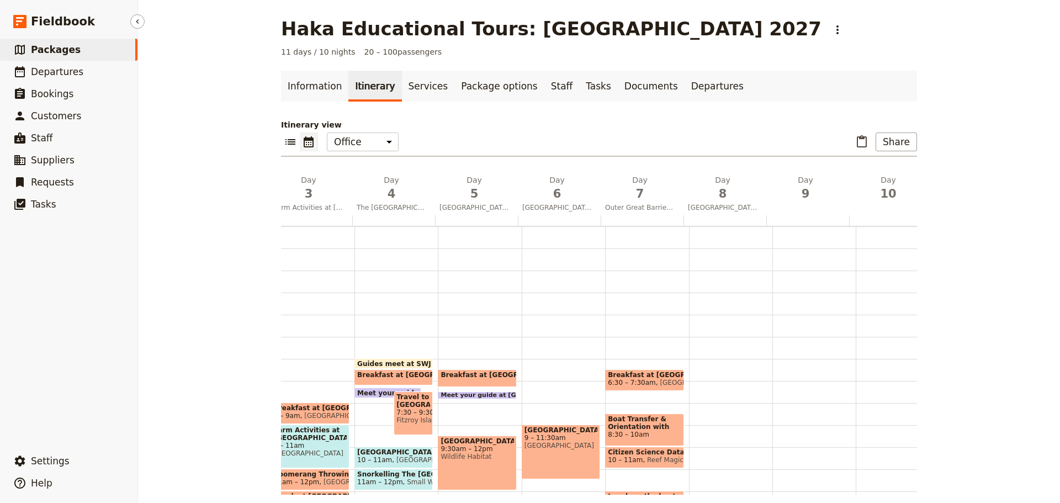
click at [52, 54] on span "Packages" at bounding box center [56, 49] width 50 height 11
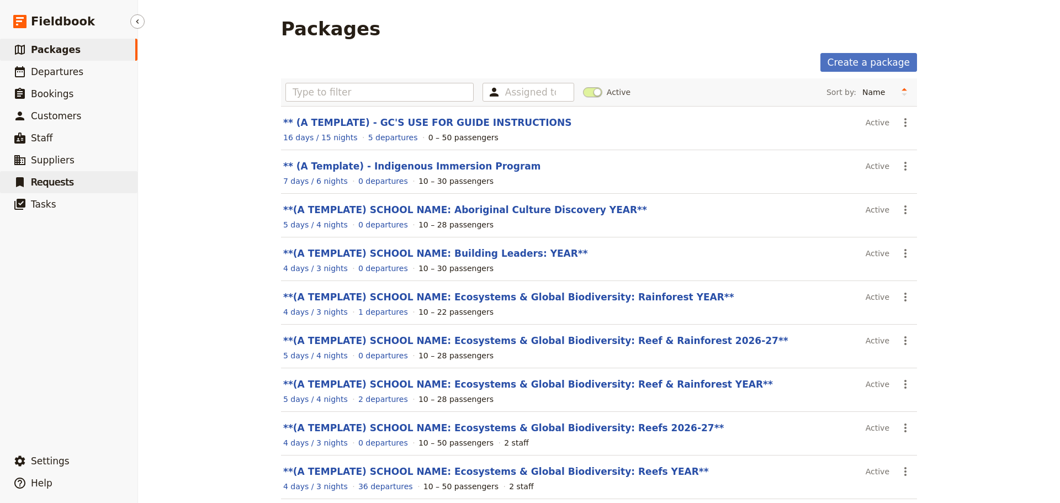
click at [39, 173] on link "​ Requests" at bounding box center [68, 182] width 137 height 22
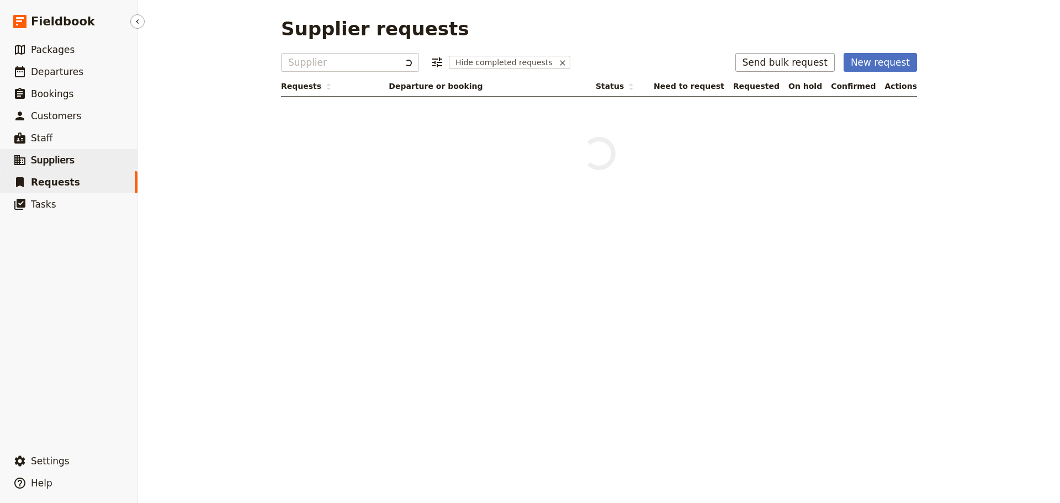
click at [44, 164] on span "Suppliers" at bounding box center [53, 160] width 44 height 11
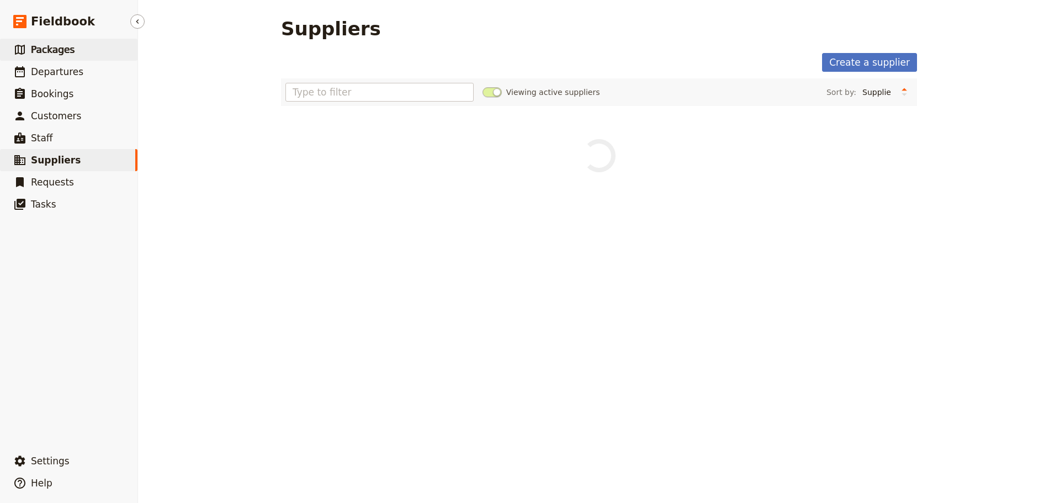
click at [64, 57] on link "​ Packages" at bounding box center [68, 50] width 137 height 22
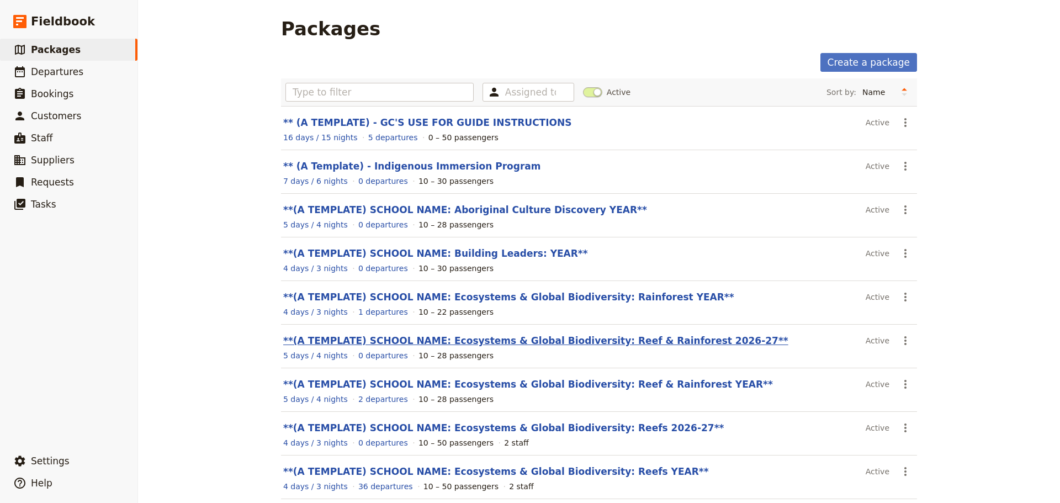
click at [603, 338] on link "**(A TEMPLATE) SCHOOL NAME: Ecosystems & Global Biodiversity: Reef & Rainforest…" at bounding box center [535, 340] width 505 height 11
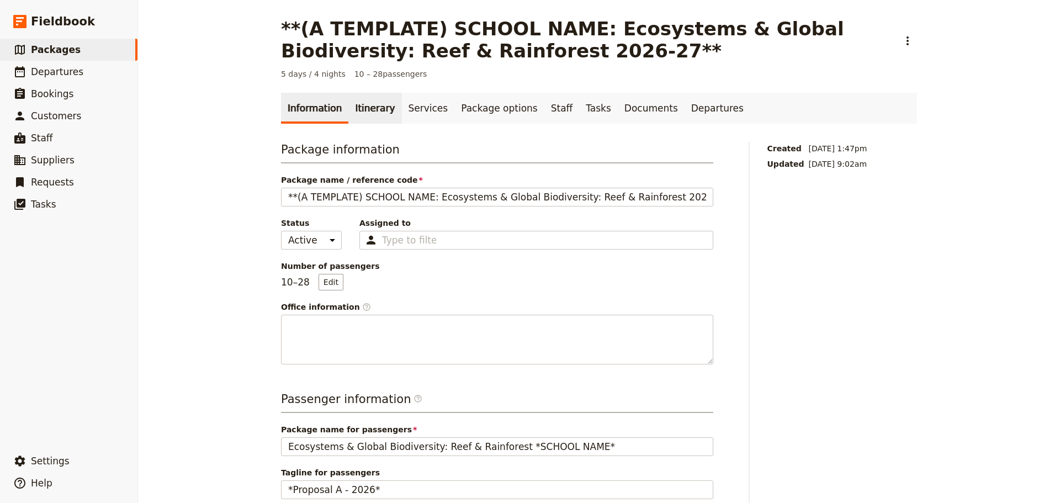
click at [363, 110] on link "Itinerary" at bounding box center [374, 108] width 53 height 31
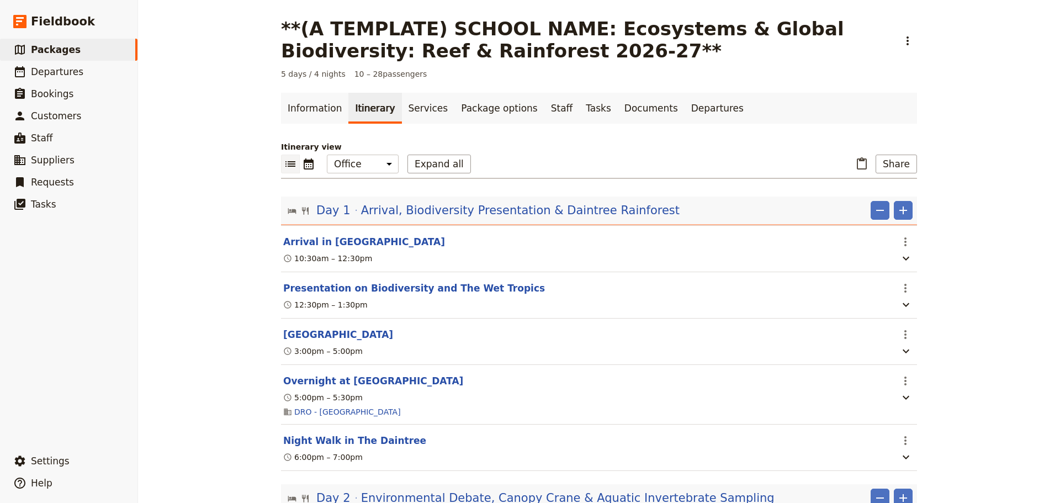
click at [512, 214] on span "Arrival, Biodiversity Presentation & Daintree Rainforest" at bounding box center [520, 210] width 318 height 17
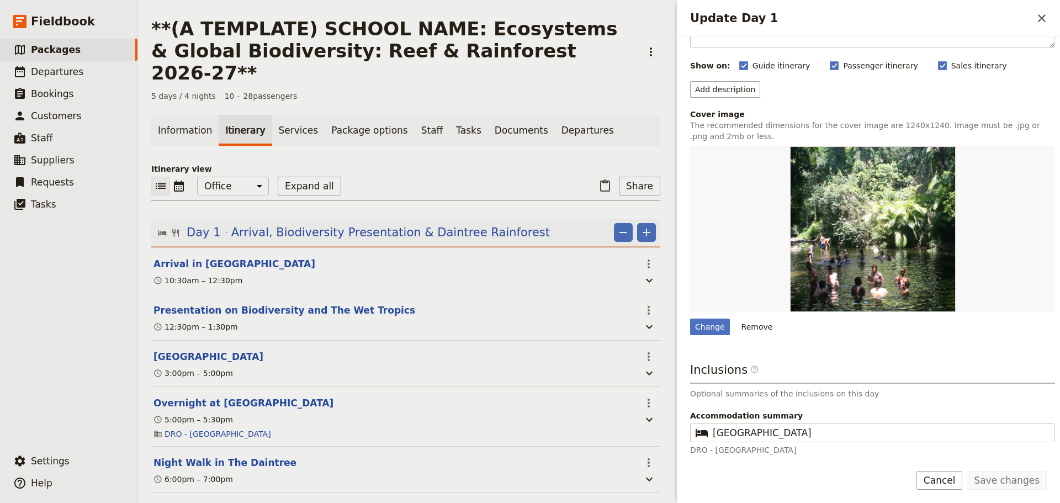
scroll to position [135, 0]
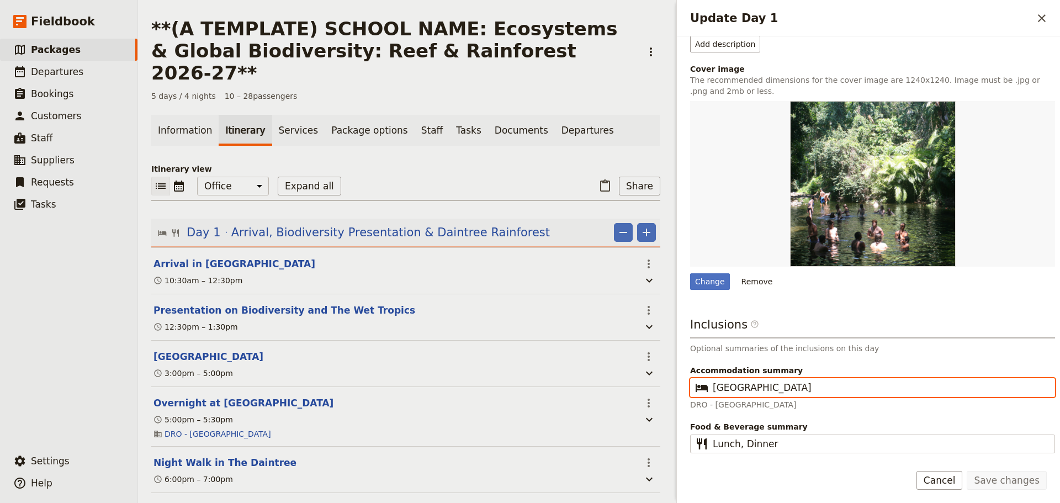
drag, startPoint x: 883, startPoint y: 390, endPoint x: 720, endPoint y: 380, distance: 163.1
click at [700, 391] on fieldset "​ [GEOGRAPHIC_DATA]" at bounding box center [872, 387] width 365 height 19
click at [174, 456] on button "Night Walk in The Daintree" at bounding box center [224, 462] width 143 height 13
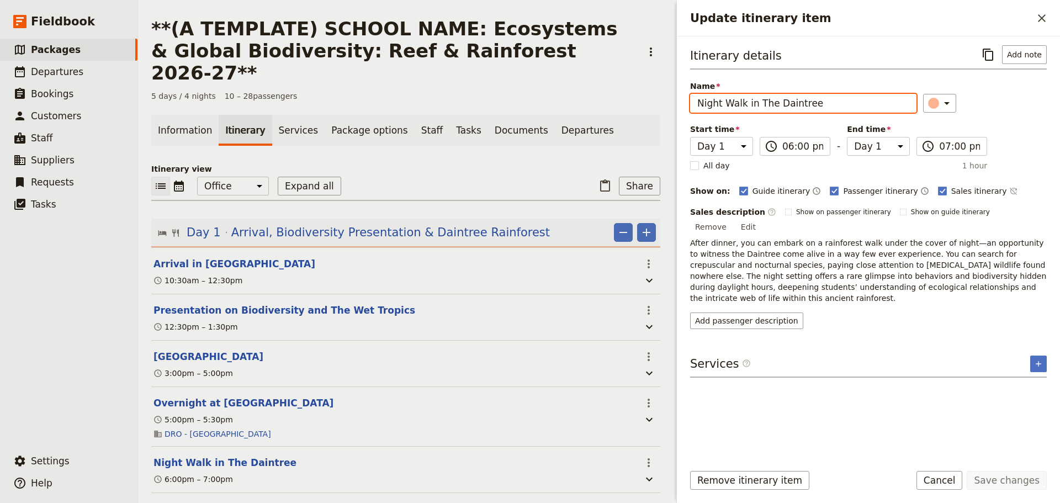
drag, startPoint x: 740, startPoint y: 106, endPoint x: 607, endPoint y: 100, distance: 132.6
click at [607, 100] on div "**(A TEMPLATE) SCHOOL NAME: Ecosystems & Global Biodiversity: Reef & Rainforest…" at bounding box center [599, 251] width 922 height 503
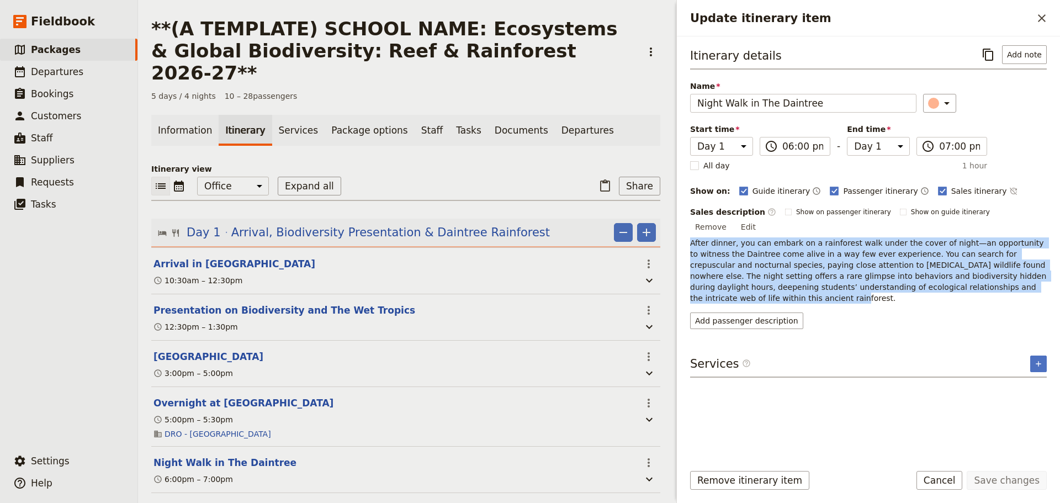
drag, startPoint x: 1031, startPoint y: 275, endPoint x: 683, endPoint y: 233, distance: 350.2
click at [683, 233] on div "Itinerary details ​ Add note Name Night Walk in The Daintree ​ Start time Day 1…" at bounding box center [868, 245] width 383 height 418
copy p "After dinner, you can embark on a rainforest walk under the cover of night—an o…"
click at [938, 484] on button "Cancel" at bounding box center [939, 480] width 46 height 19
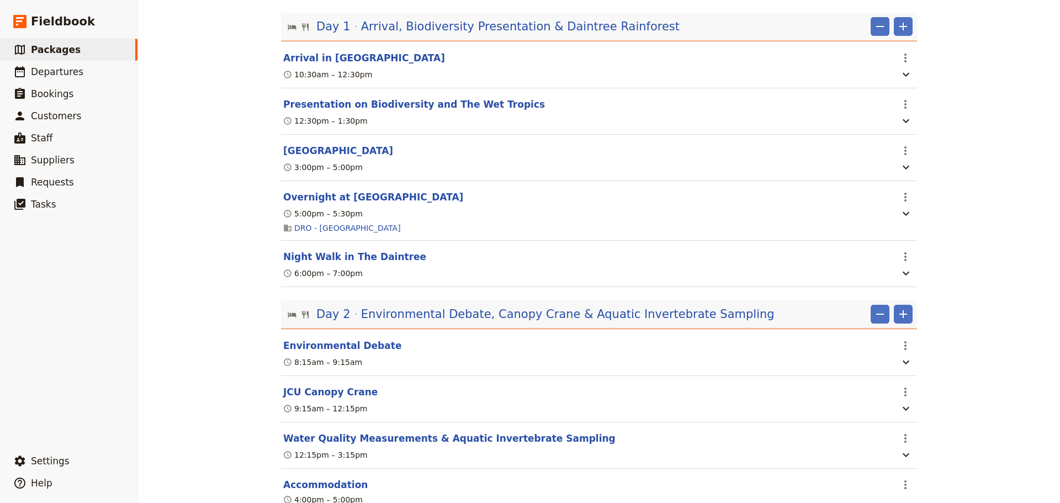
scroll to position [276, 0]
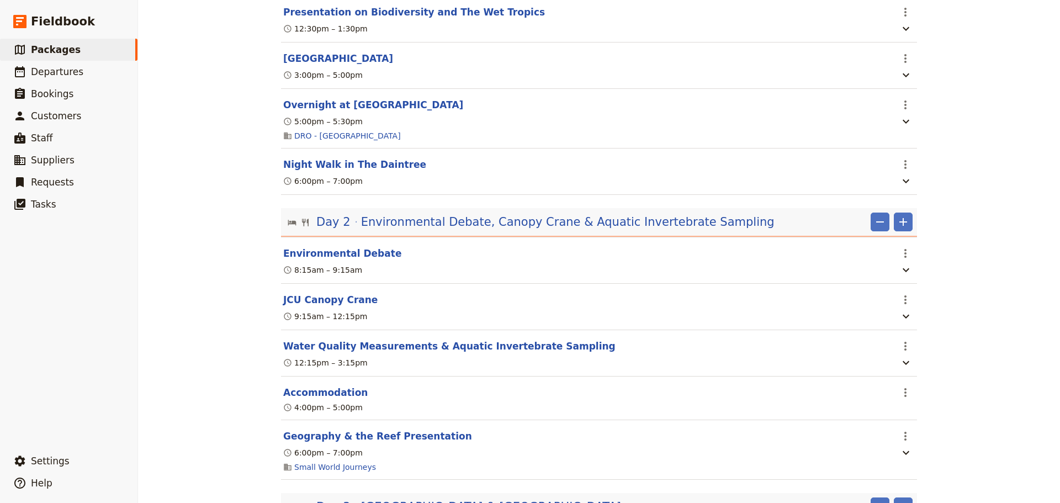
click at [594, 230] on span "Environmental Debate, Canopy Crane & Aquatic Invertebrate Sampling" at bounding box center [567, 222] width 413 height 17
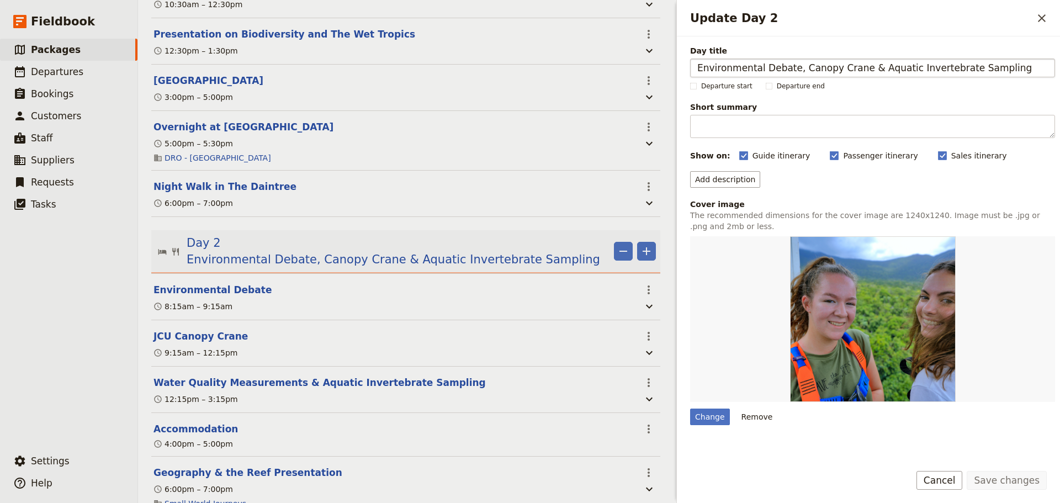
drag, startPoint x: 999, startPoint y: 64, endPoint x: 796, endPoint y: 72, distance: 202.7
click at [796, 72] on input "Environmental Debate, Canopy Crane & Aquatic Invertebrate Sampling" at bounding box center [872, 67] width 365 height 19
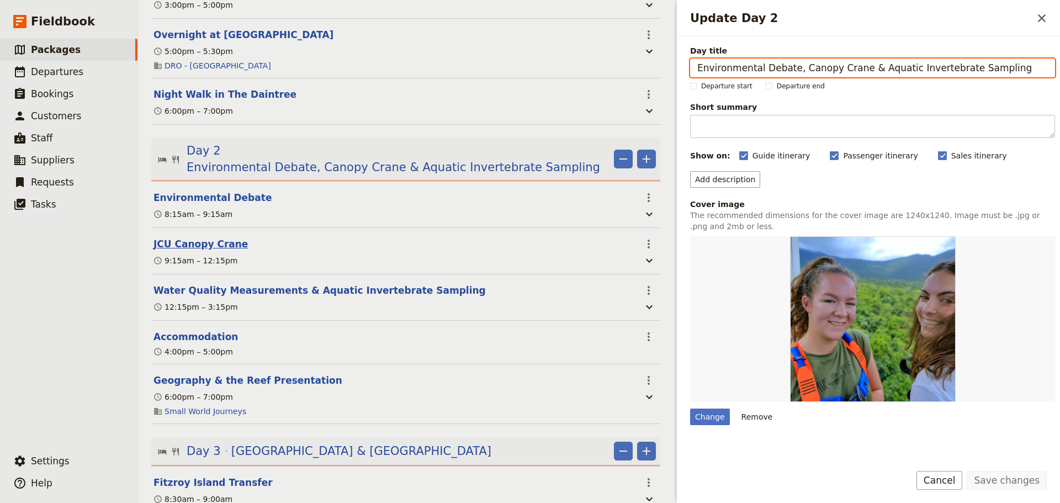
click at [209, 237] on button "JCU Canopy Crane" at bounding box center [200, 243] width 94 height 13
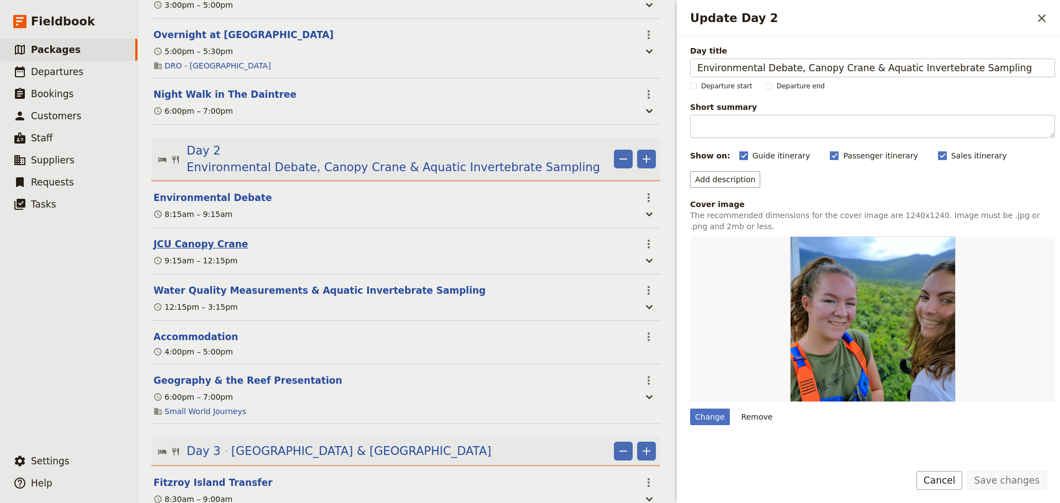
select select "2"
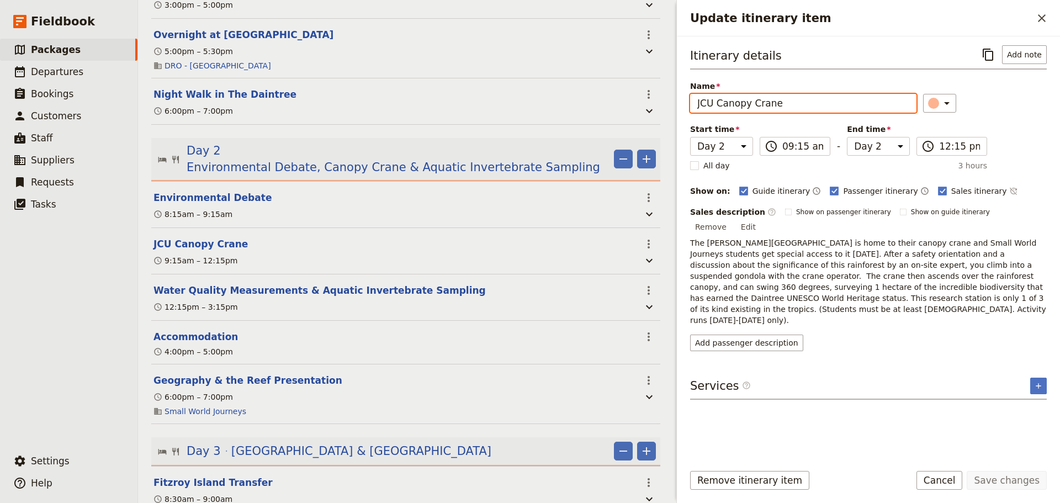
drag, startPoint x: 778, startPoint y: 104, endPoint x: 617, endPoint y: 110, distance: 161.2
click at [620, 104] on div "**(A TEMPLATE) SCHOOL NAME: Ecosystems & Global Biodiversity: Reef & Rainforest…" at bounding box center [599, 251] width 922 height 503
click at [802, 302] on div "Sales description ​ Show on passenger itinerary Show on guide itinerary Remove …" at bounding box center [868, 278] width 357 height 145
drag, startPoint x: 774, startPoint y: 300, endPoint x: 687, endPoint y: 233, distance: 110.2
click at [687, 233] on div "Itinerary details ​ Add note Name JCU Canopy Crane ​ Start time Day 1 Day 2 Day…" at bounding box center [868, 245] width 383 height 418
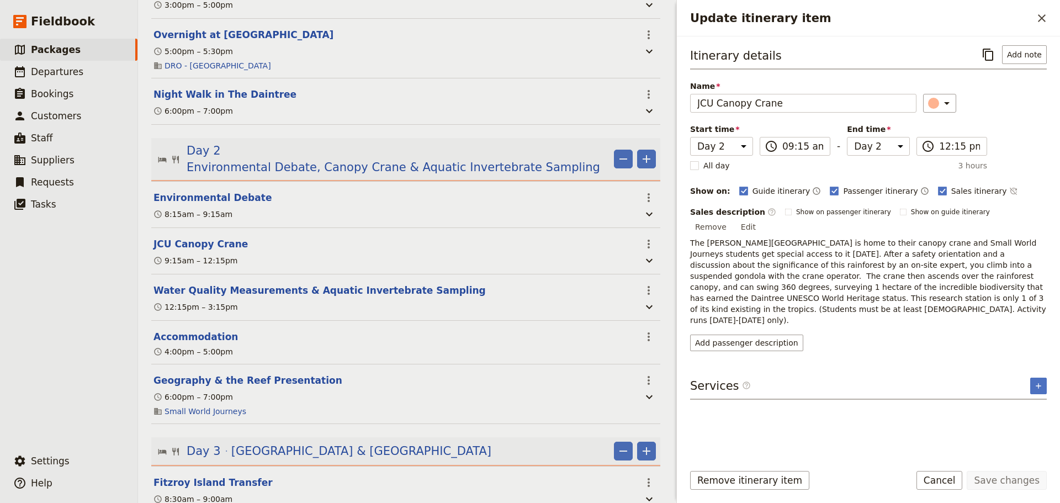
copy p "The [PERSON_NAME][GEOGRAPHIC_DATA] is home to their canopy crane and Small Worl…"
click at [169, 284] on button "Water Quality Measurements & Aquatic Invertebrate Sampling" at bounding box center [319, 290] width 332 height 13
select select "2"
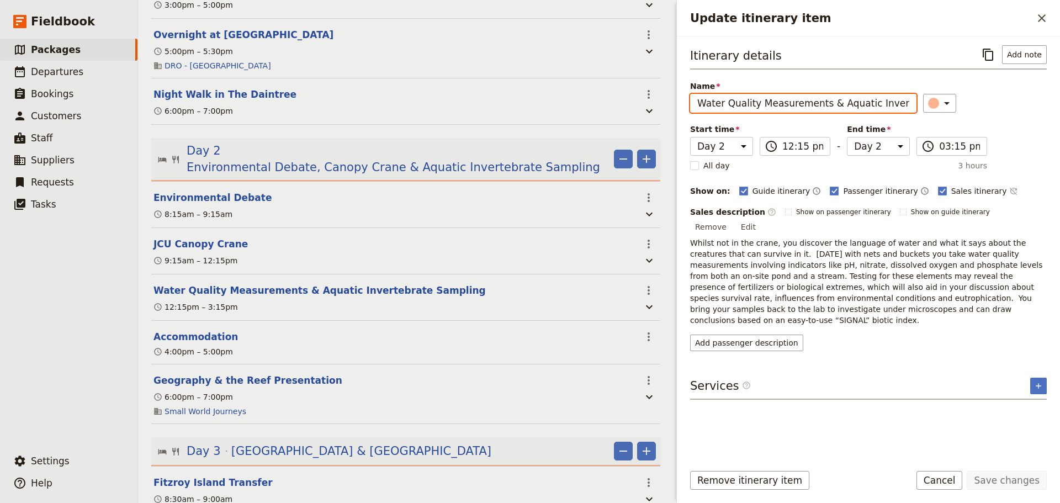
scroll to position [0, 53]
drag, startPoint x: 695, startPoint y: 107, endPoint x: 911, endPoint y: 104, distance: 215.8
click at [911, 104] on div "Name Water Quality Measurements & Aquatic Invertebrate Sampling ​" at bounding box center [868, 97] width 357 height 32
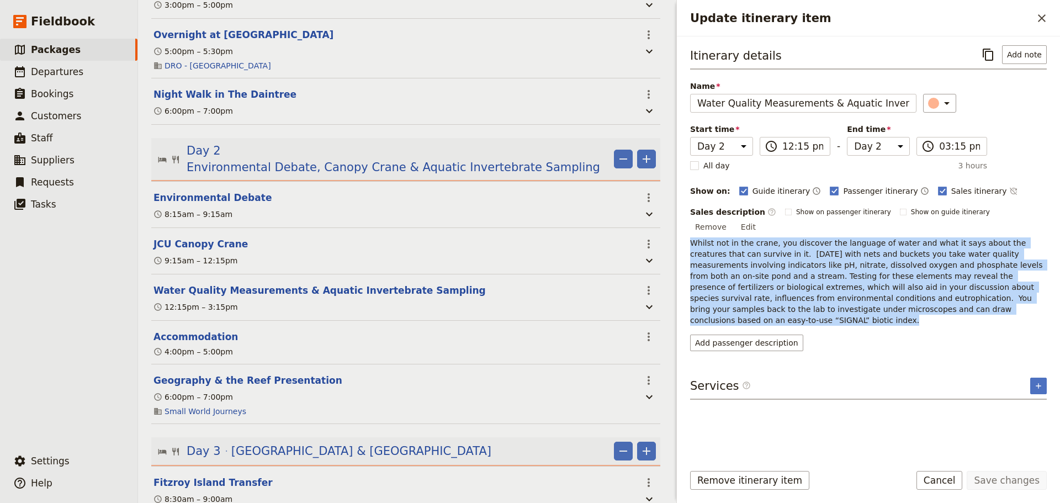
drag, startPoint x: 693, startPoint y: 233, endPoint x: 916, endPoint y: 299, distance: 231.9
click at [916, 299] on p "Whilst not in the crane, you discover the language of water and what it says ab…" at bounding box center [868, 281] width 357 height 88
copy p "Whilst not in the crane, you discover the language of water and what it says ab…"
click at [244, 191] on button "Environmental Debate" at bounding box center [212, 197] width 118 height 13
select select "2"
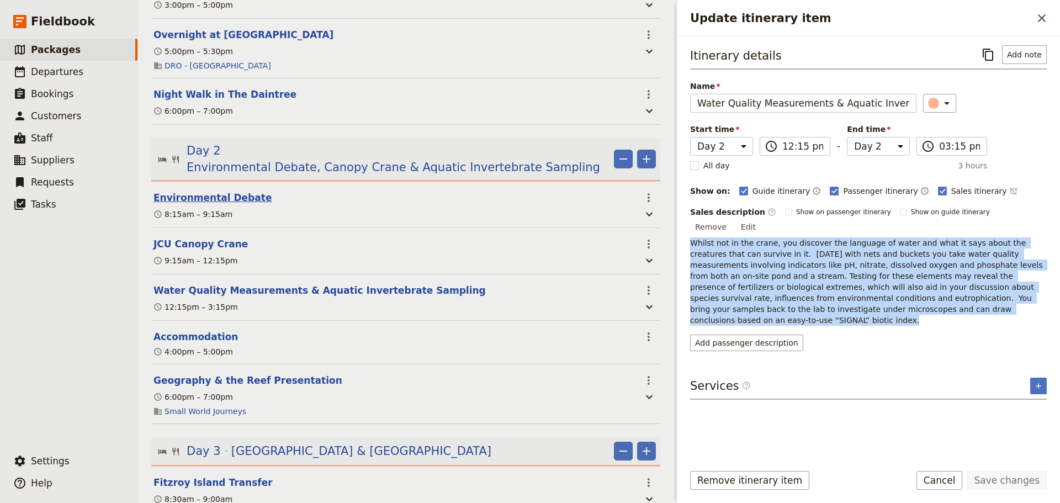
select select "2"
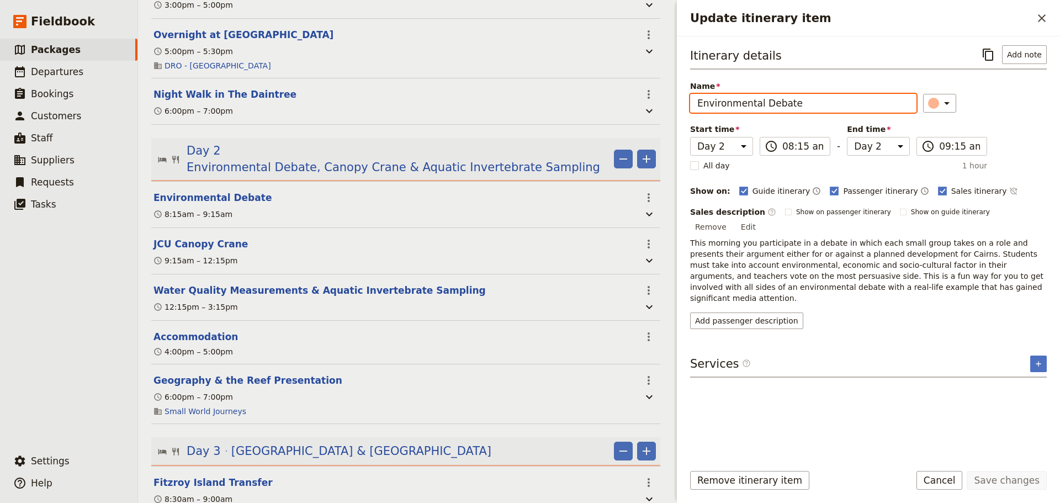
drag, startPoint x: 802, startPoint y: 104, endPoint x: 706, endPoint y: 107, distance: 96.1
click at [683, 104] on div "Itinerary details ​ Add note Name Environmental Debate ​ Start time Day 1 Day 2…" at bounding box center [868, 245] width 383 height 418
drag, startPoint x: 844, startPoint y: 261, endPoint x: 867, endPoint y: 264, distance: 22.8
click at [845, 261] on p "This morning you participate in a debate in which each small group takes on a r…" at bounding box center [868, 270] width 357 height 66
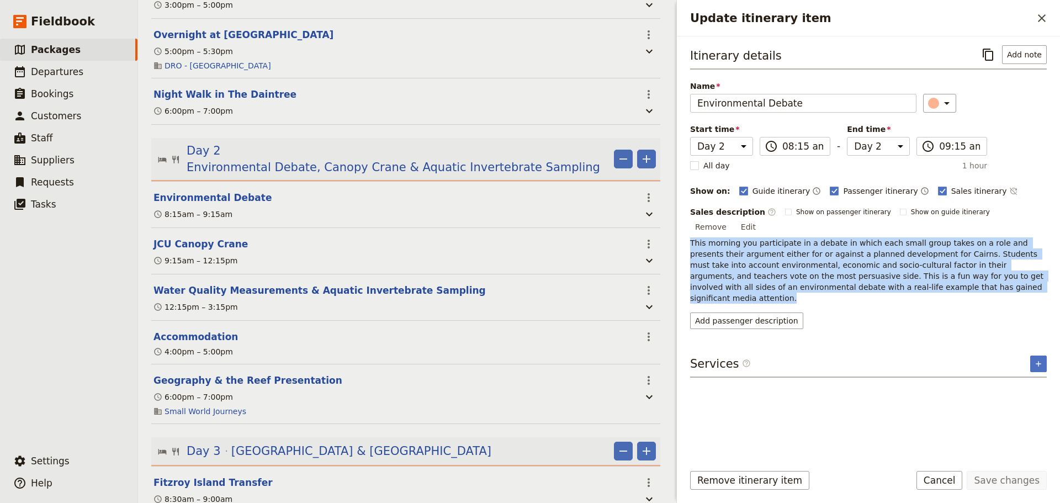
drag, startPoint x: 911, startPoint y: 275, endPoint x: 684, endPoint y: 227, distance: 231.3
click at [684, 227] on div "Itinerary details ​ Add note Name Environmental Debate ​ Start time Day 1 Day 2…" at bounding box center [868, 245] width 383 height 418
copy p "This morning you participate in a debate in which each small group takes on a r…"
click at [78, 49] on link "​ Packages" at bounding box center [68, 50] width 137 height 22
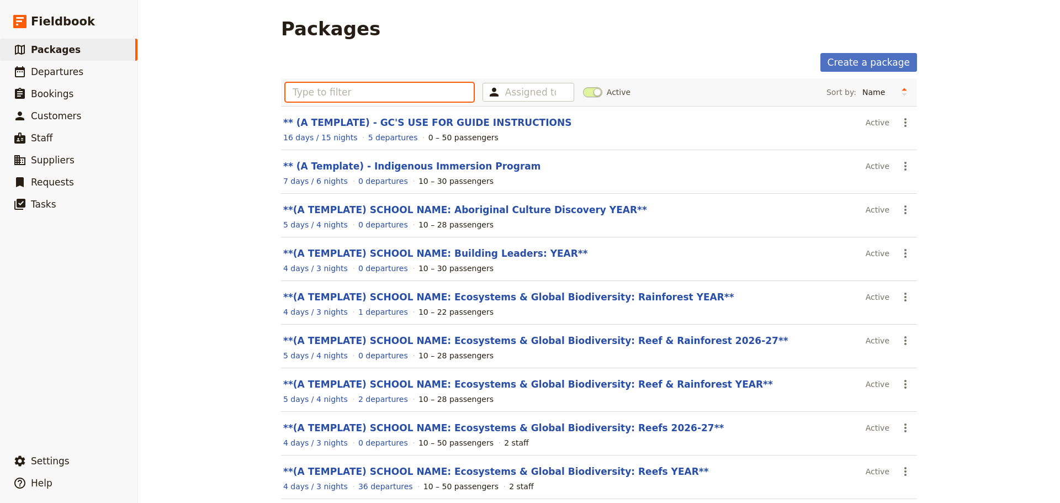
click at [404, 89] on input "text" at bounding box center [379, 92] width 188 height 19
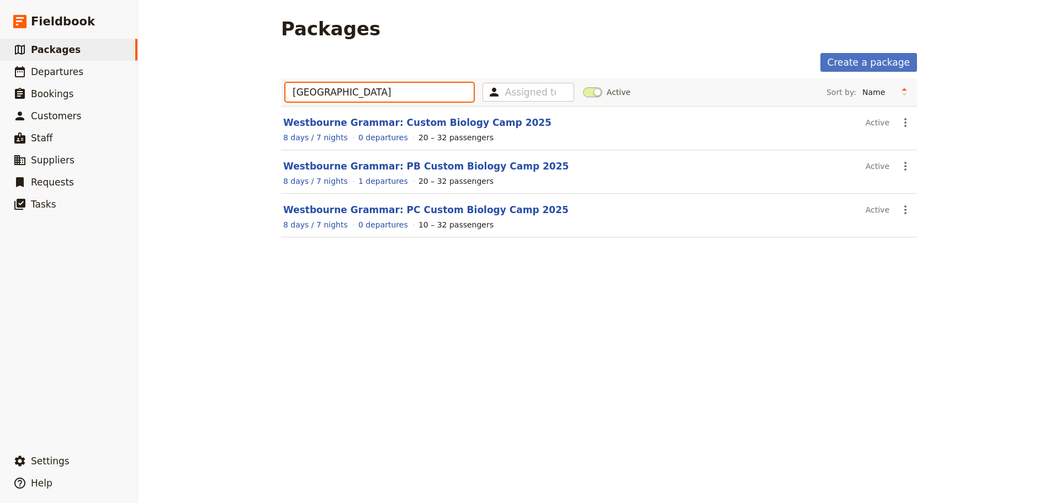
type input "westbourne"
click at [423, 126] on link "Westbourne Grammar: Custom Biology Camp 2025" at bounding box center [417, 122] width 268 height 11
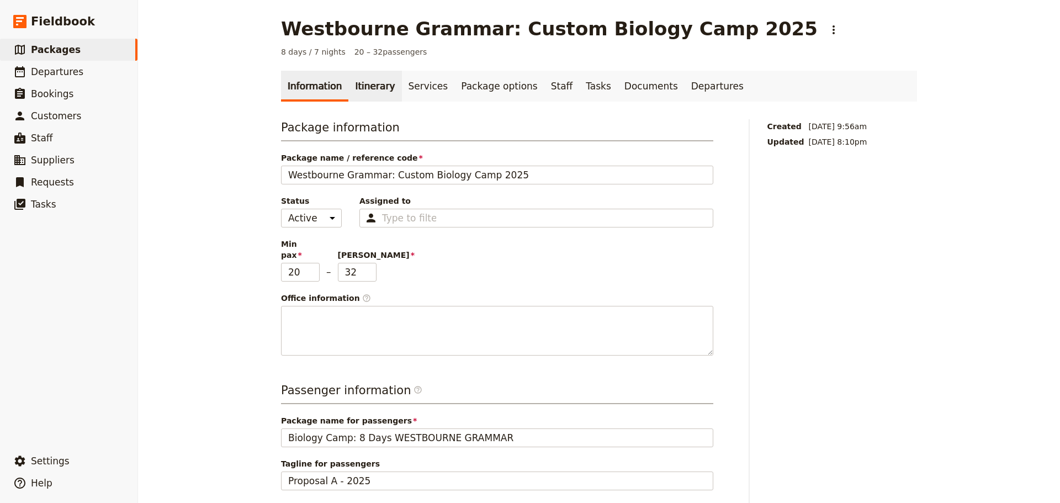
click at [364, 91] on link "Itinerary" at bounding box center [374, 86] width 53 height 31
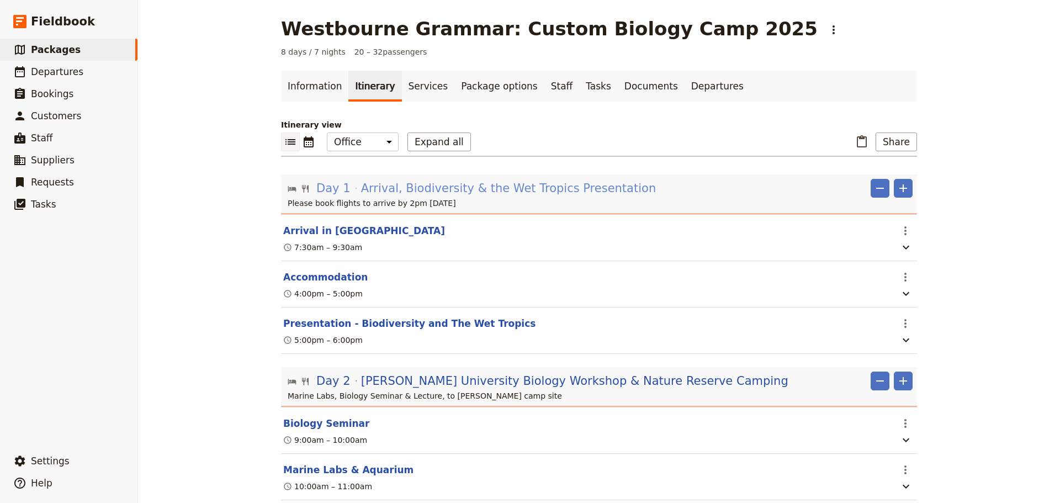
click at [528, 183] on span "Arrival, Biodiversity & the Wet Tropics Presentation ‎ ‎ ‎ ‎ ‎ ‎ ‎ ‎ ‎ ‎ ‎ ‎ ‎ …" at bounding box center [553, 188] width 384 height 17
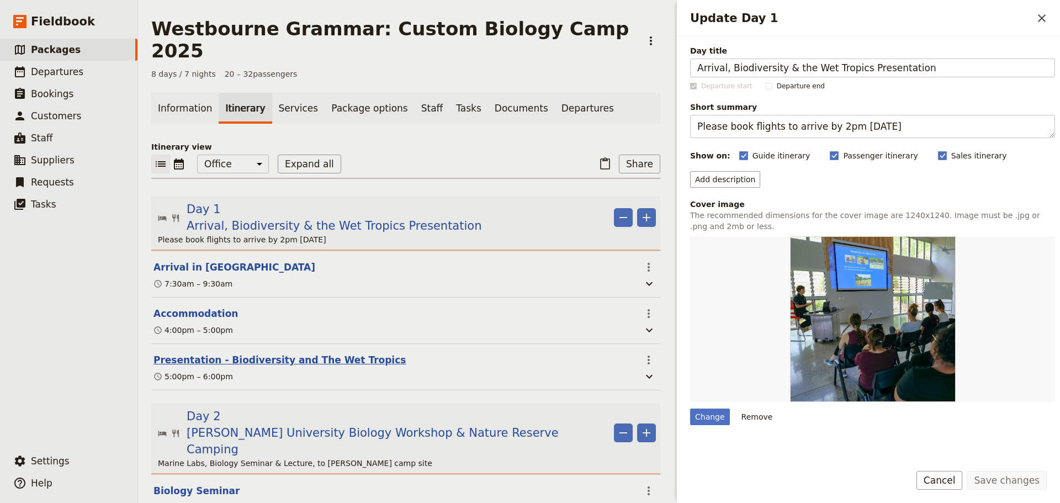
click at [231, 353] on button "Presentation - Biodiversity and The Wet Tropics" at bounding box center [279, 359] width 252 height 13
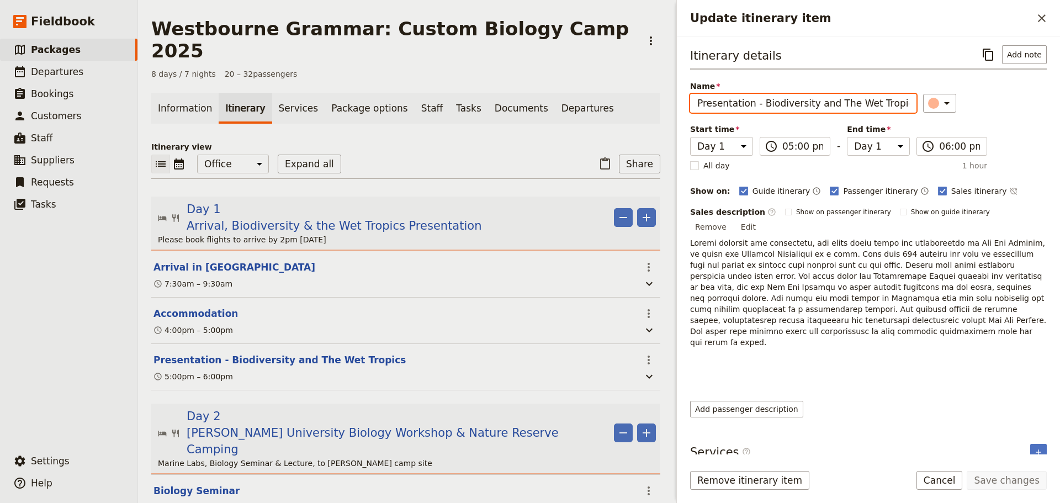
drag, startPoint x: 894, startPoint y: 105, endPoint x: 652, endPoint y: 125, distance: 243.1
click at [652, 125] on div "Westbourne Grammar: Custom Biology Camp 2025 ​ 8 days / 7 nights 20 – 32 passen…" at bounding box center [599, 251] width 922 height 503
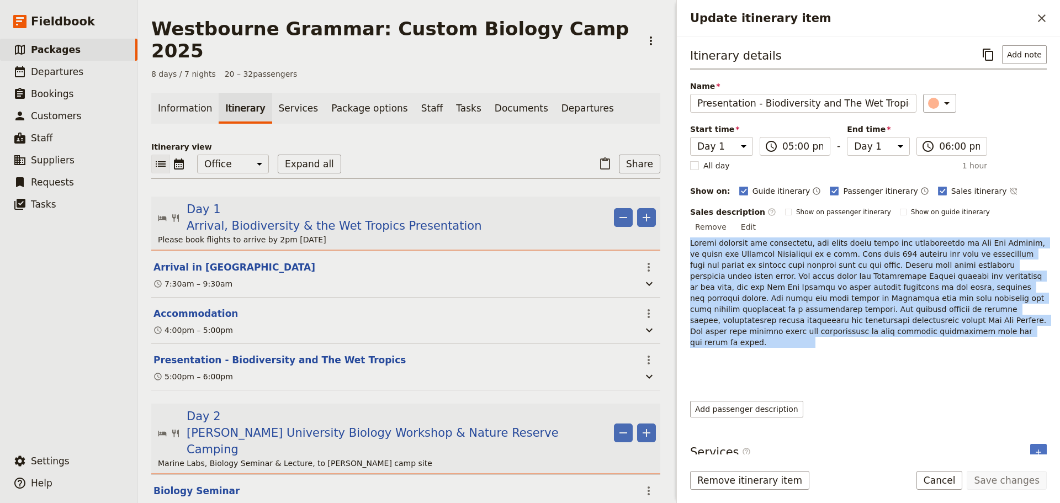
drag, startPoint x: 704, startPoint y: 233, endPoint x: 994, endPoint y: 310, distance: 299.9
click at [994, 310] on p "Update itinerary item" at bounding box center [868, 314] width 357 height 155
click at [948, 478] on button "Cancel" at bounding box center [939, 480] width 46 height 19
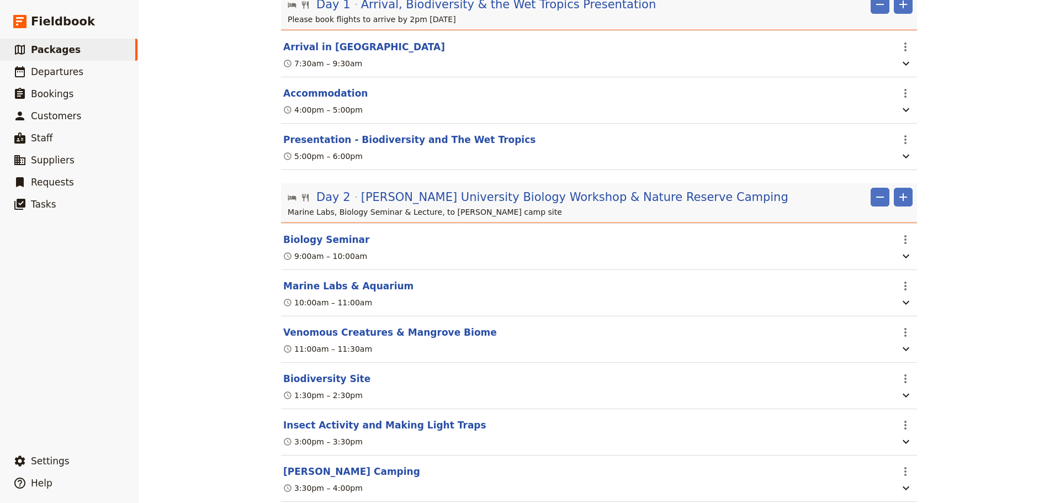
scroll to position [276, 0]
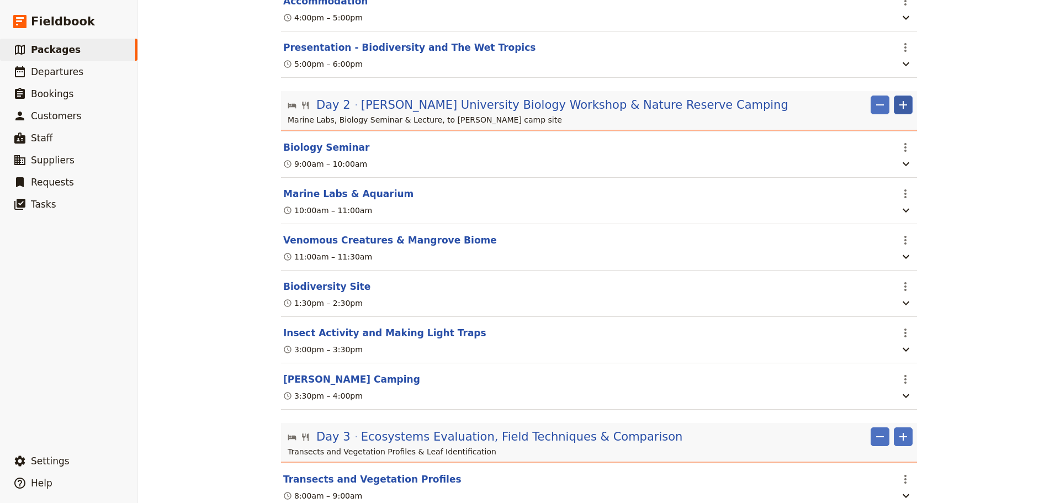
click at [632, 111] on span "James Cook University Biology Workshop & Nature Reserve Camping" at bounding box center [574, 105] width 427 height 17
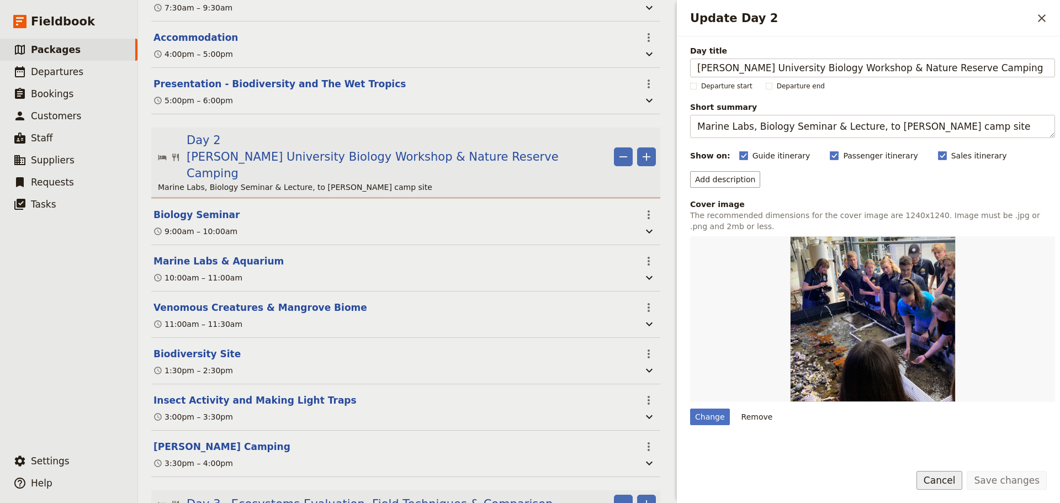
click at [960, 478] on button "Cancel" at bounding box center [939, 480] width 46 height 19
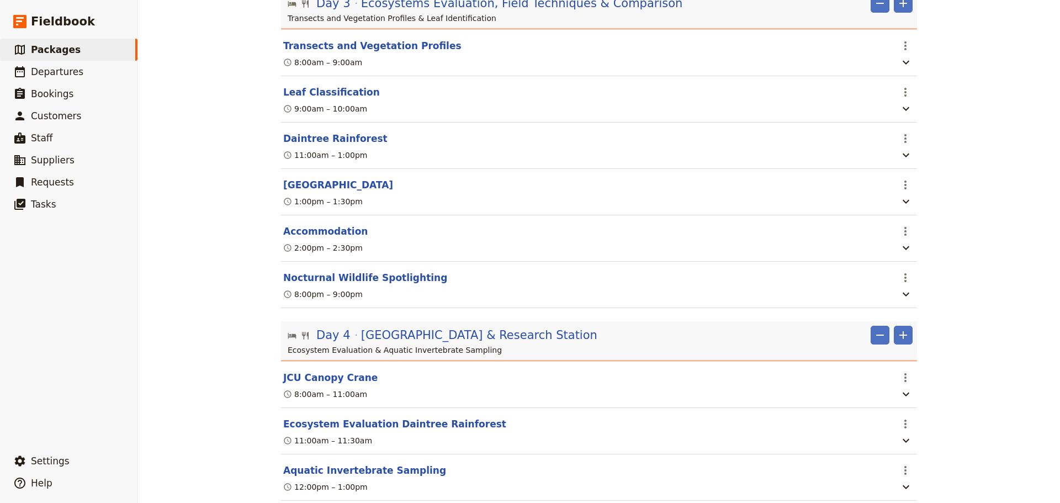
scroll to position [736, 0]
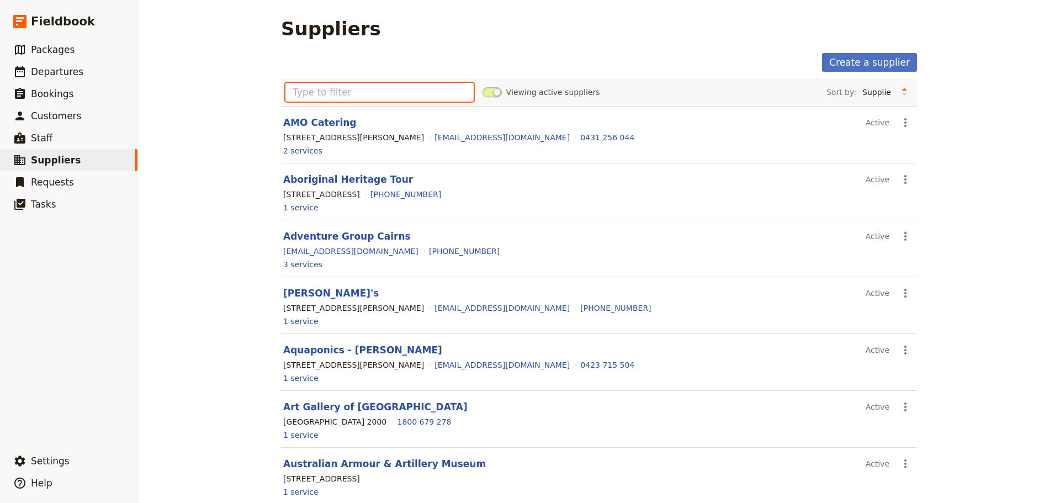
click at [355, 87] on input "text" at bounding box center [379, 92] width 188 height 19
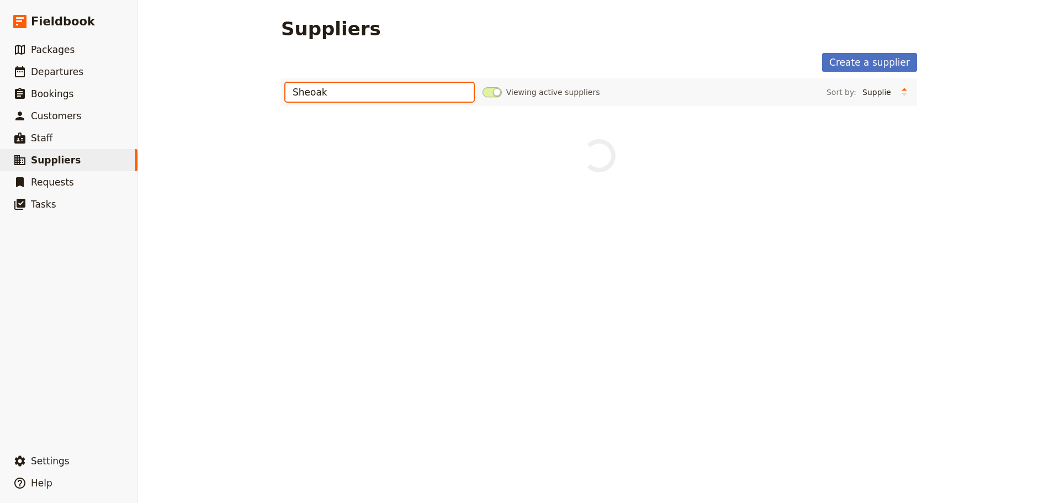
type input "Sheoak"
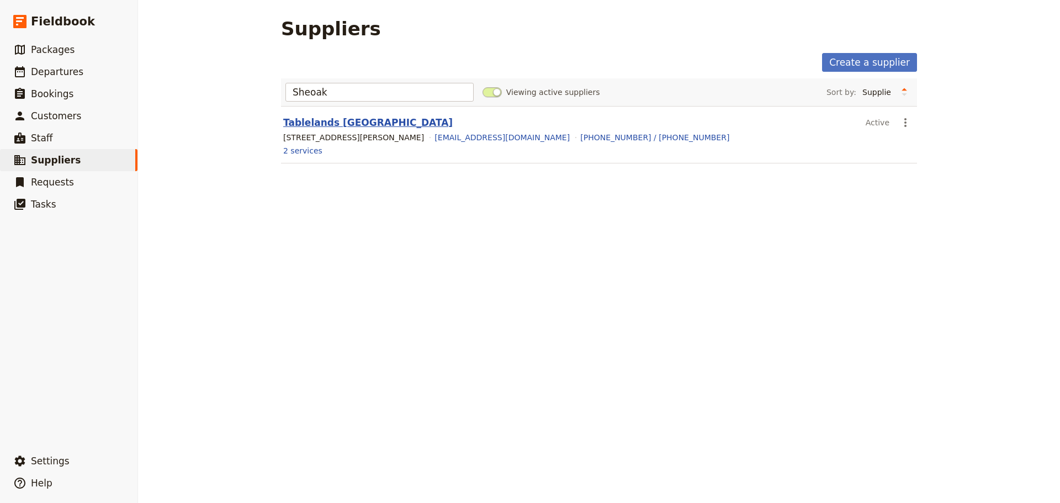
click at [361, 123] on link "Tablelands [GEOGRAPHIC_DATA]" at bounding box center [367, 122] width 169 height 11
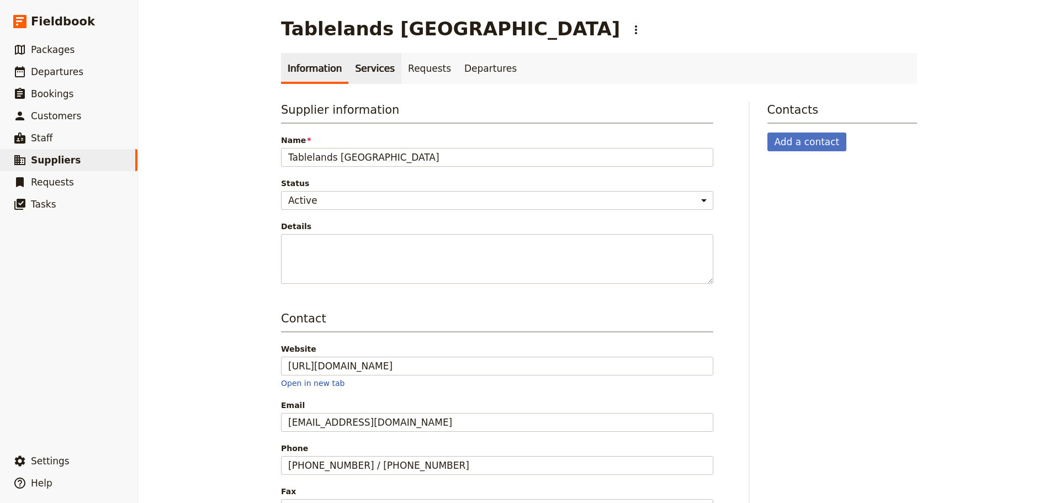
click at [361, 72] on link "Services" at bounding box center [374, 68] width 53 height 31
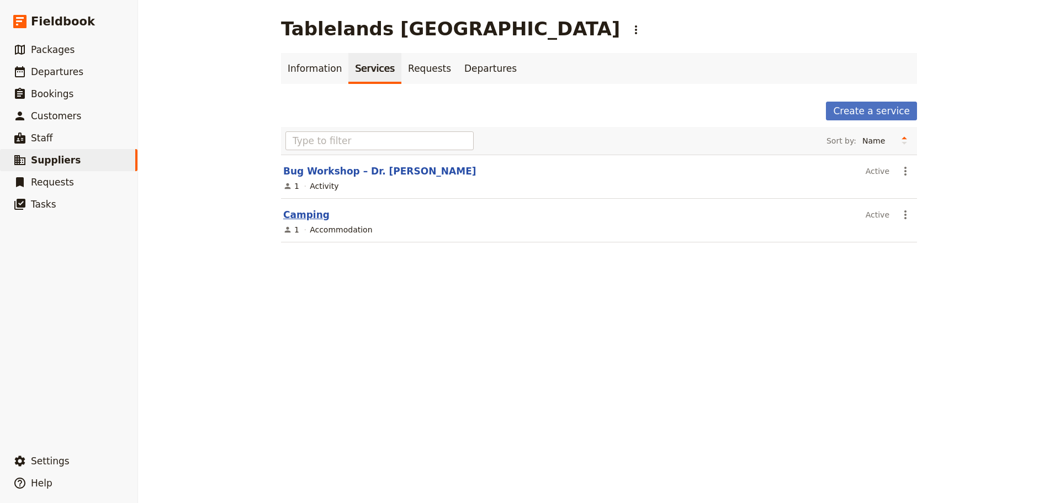
click at [299, 215] on link "Camping" at bounding box center [306, 214] width 46 height 11
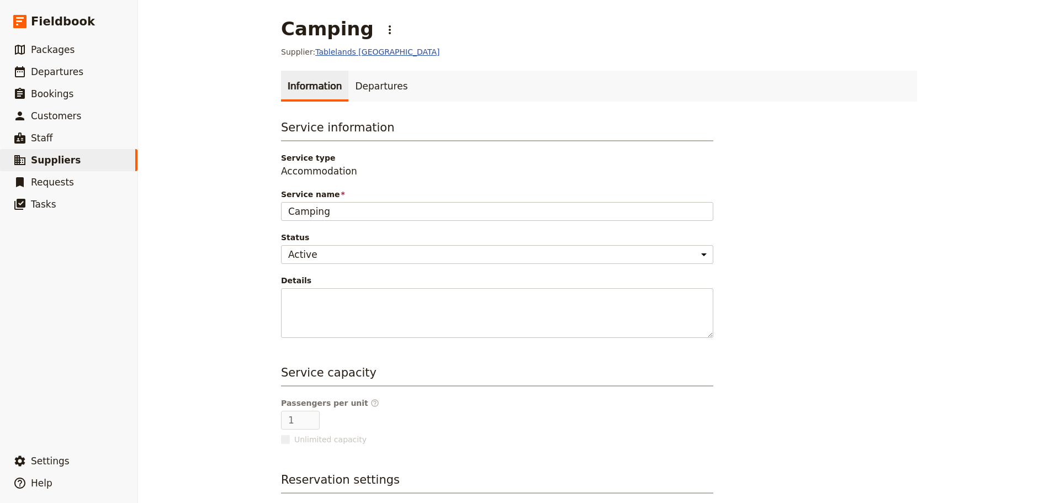
click at [358, 52] on link "Tablelands [GEOGRAPHIC_DATA]" at bounding box center [377, 51] width 124 height 9
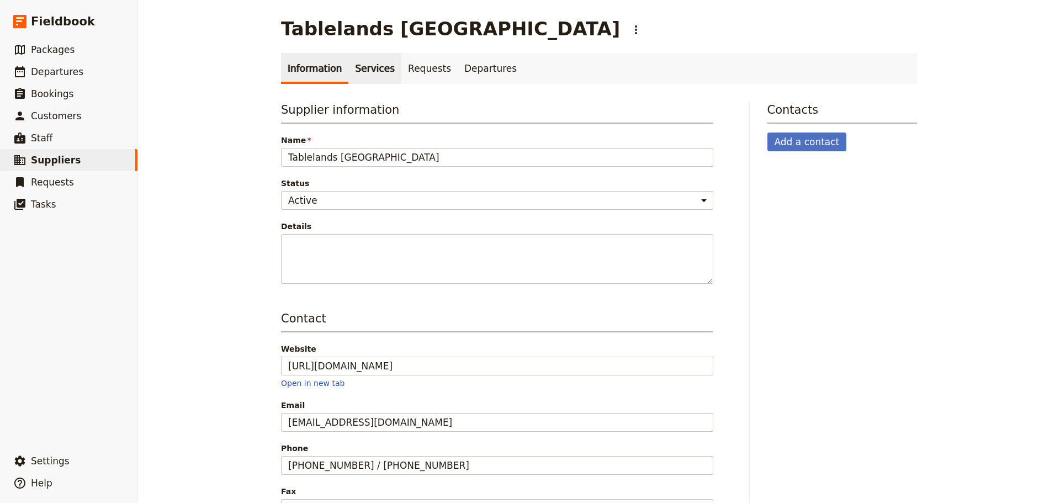
click at [360, 72] on link "Services" at bounding box center [374, 68] width 53 height 31
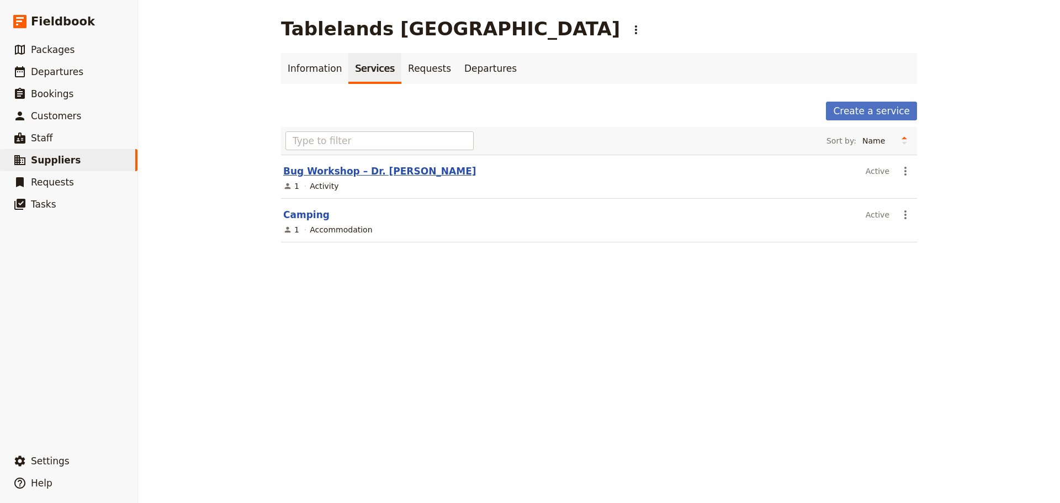
click at [359, 175] on link "Bug Workshop – Dr. [PERSON_NAME]" at bounding box center [379, 171] width 193 height 11
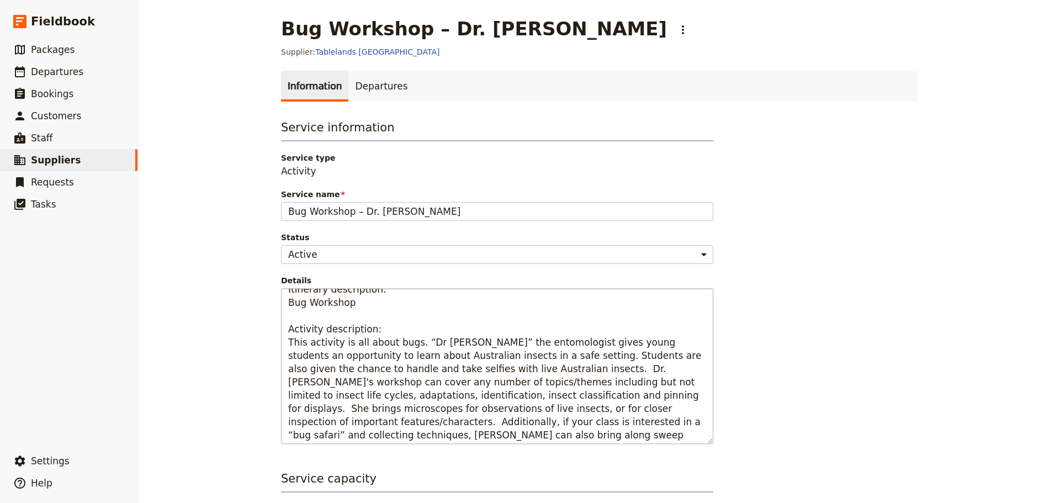
scroll to position [13, 0]
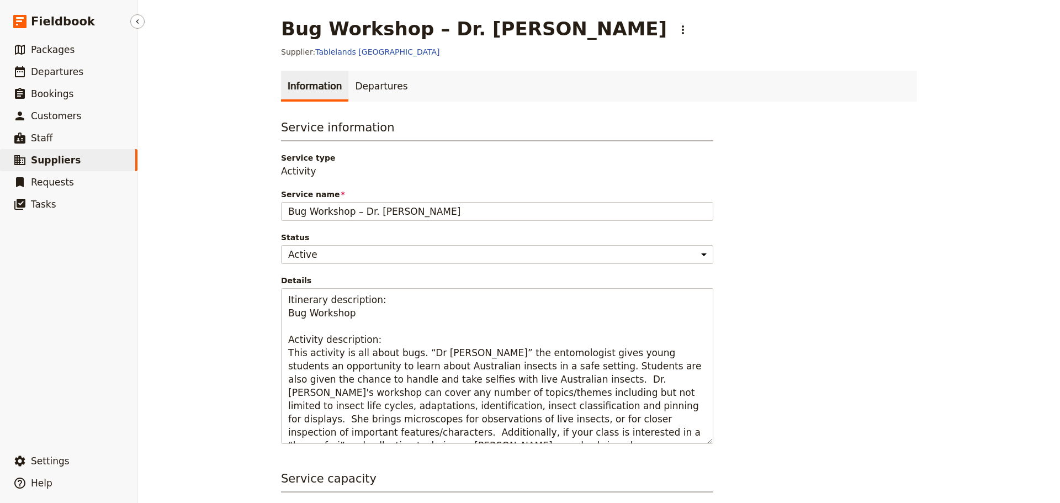
scroll to position [13, 0]
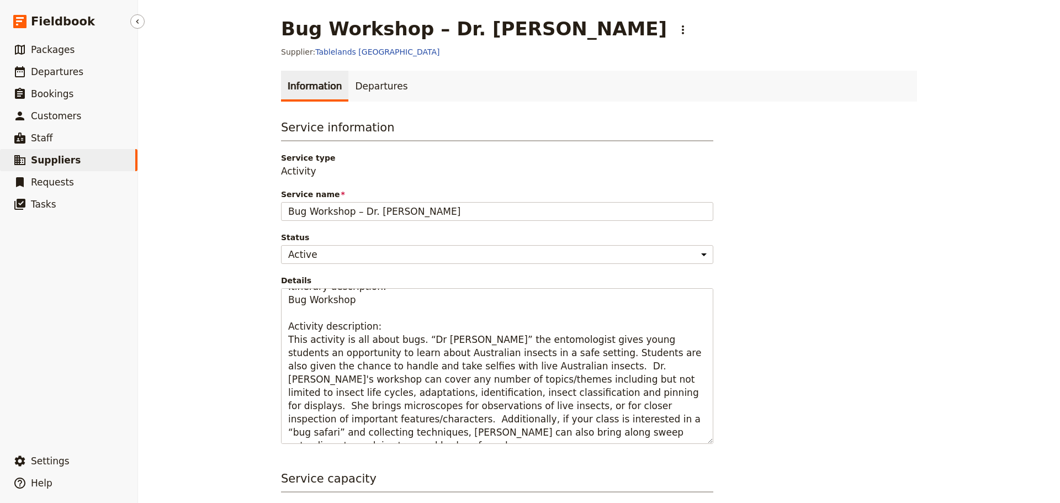
click at [70, 161] on span "Suppliers" at bounding box center [56, 160] width 50 height 11
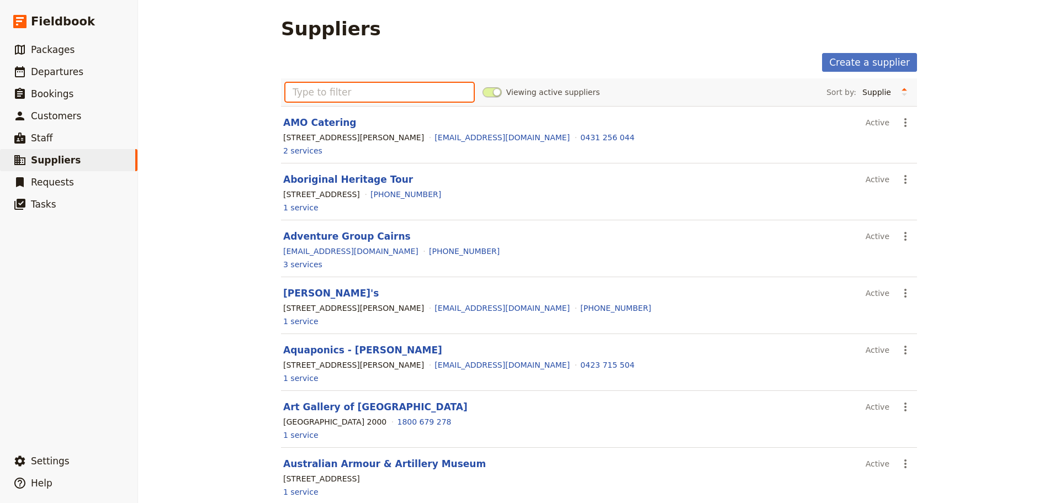
click at [392, 90] on input "text" at bounding box center [379, 92] width 188 height 19
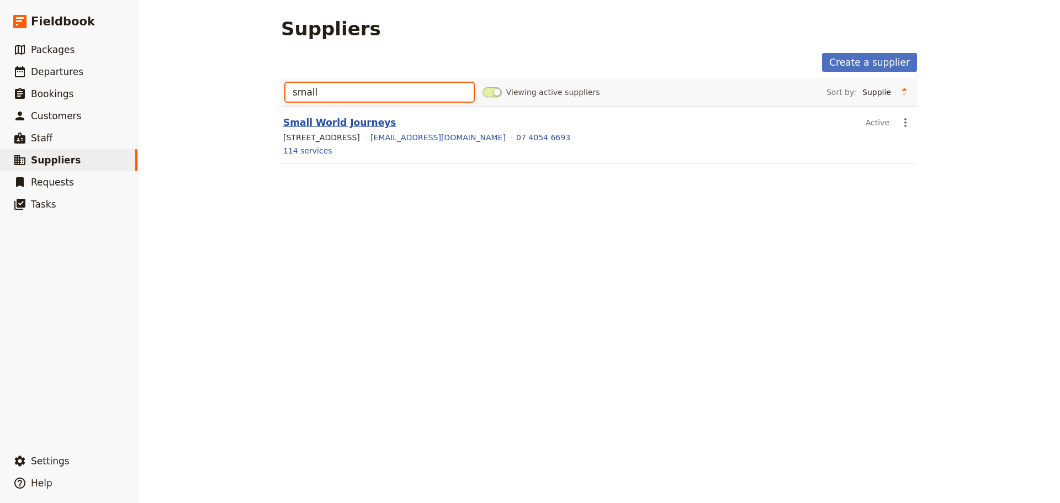
type input "small"
click at [366, 119] on link "Small World Journeys" at bounding box center [339, 122] width 113 height 11
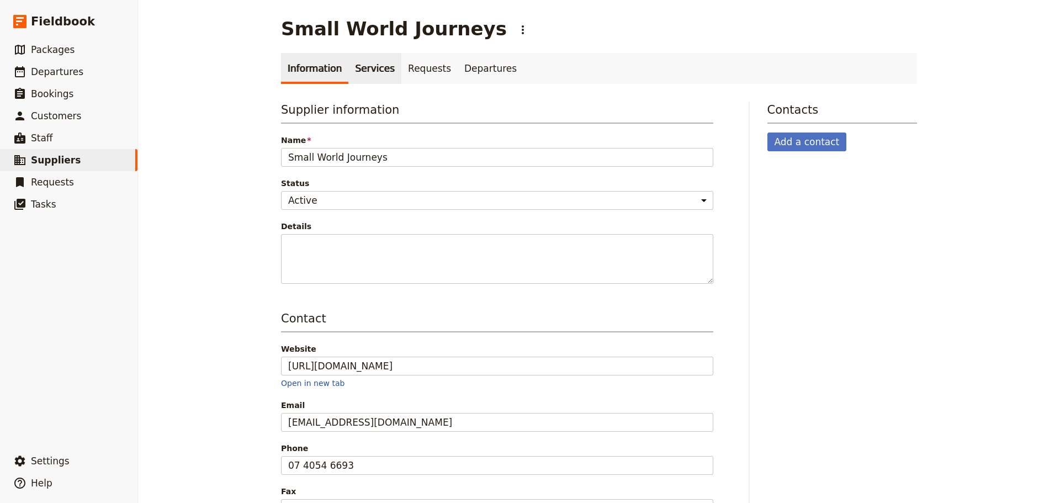
click at [368, 70] on link "Services" at bounding box center [374, 68] width 53 height 31
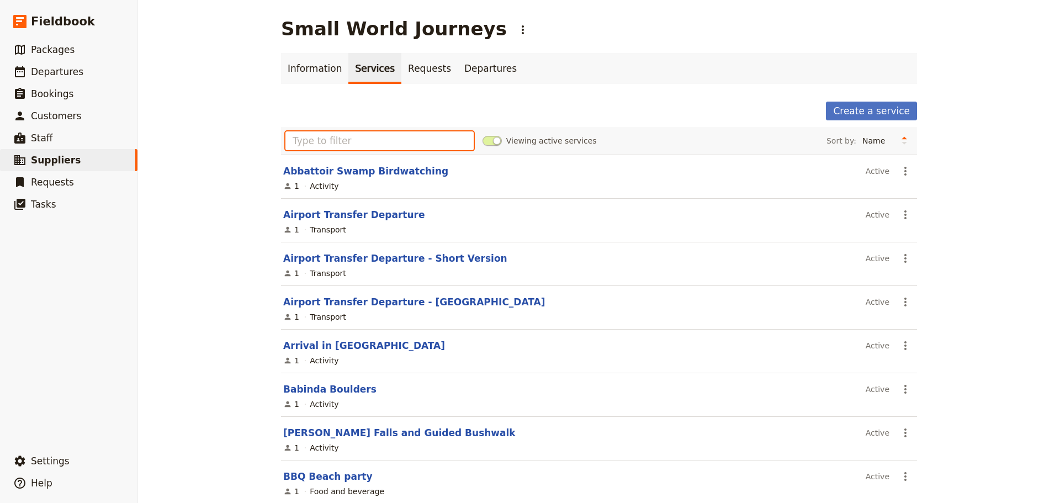
click at [397, 145] on input "text" at bounding box center [379, 140] width 188 height 19
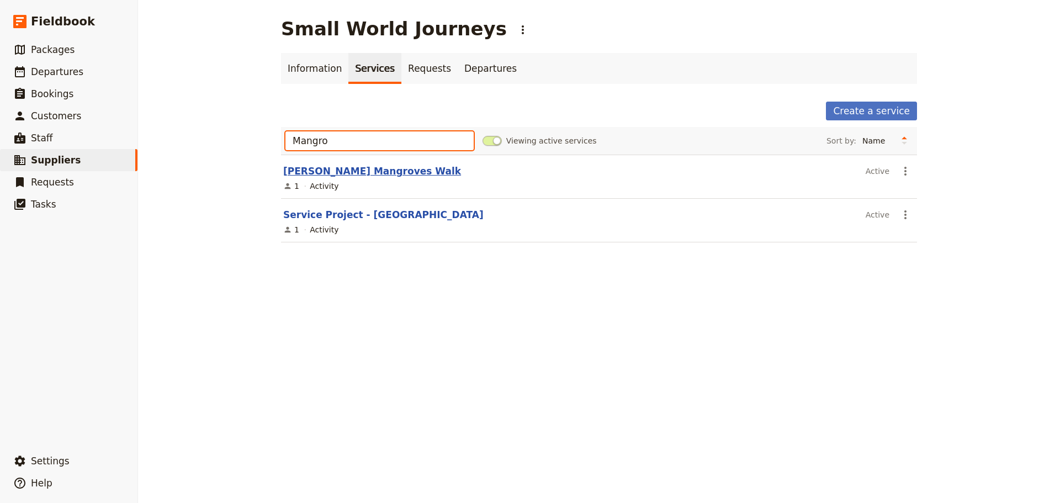
type input "Mangro"
click at [392, 170] on link "Jack Barnes Mangroves Walk" at bounding box center [372, 171] width 178 height 11
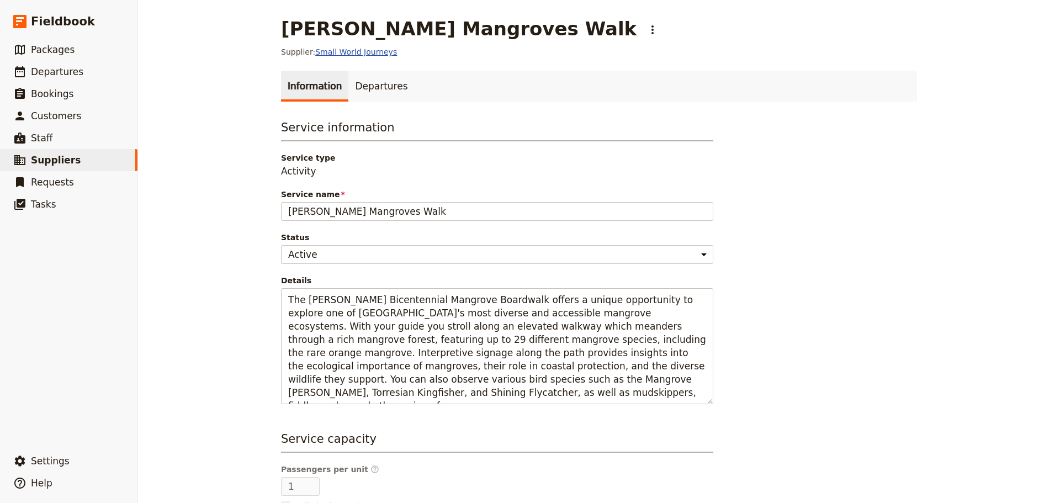
click at [329, 47] on link "Small World Journeys" at bounding box center [356, 51] width 82 height 9
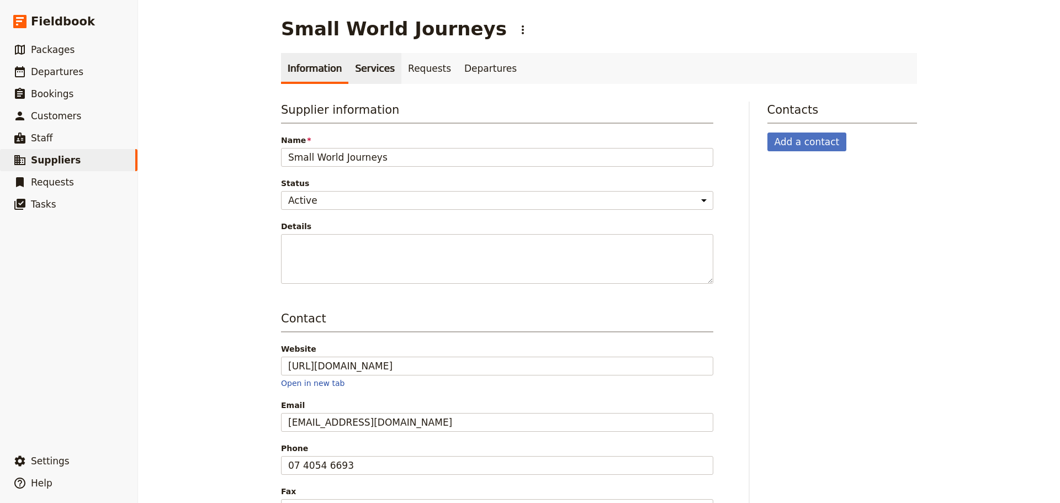
click at [351, 73] on link "Services" at bounding box center [374, 68] width 53 height 31
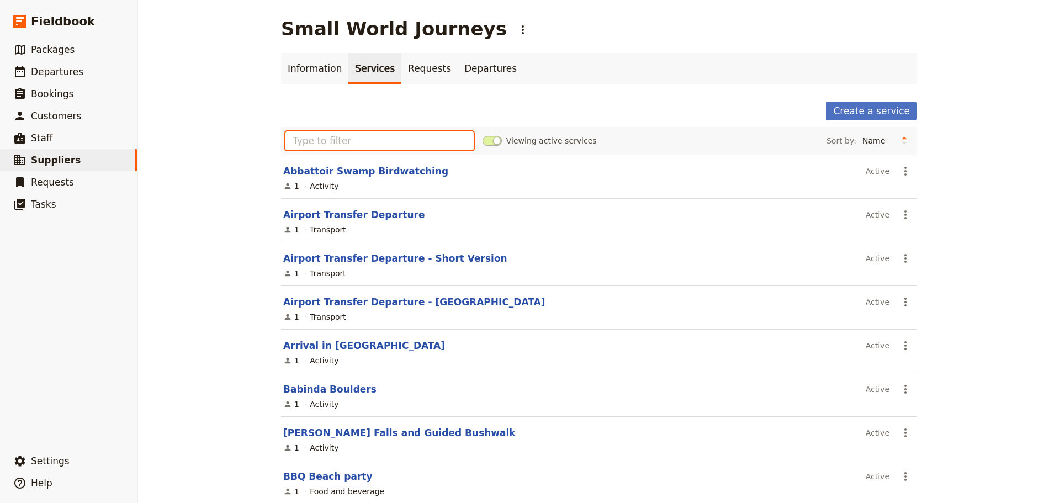
click at [365, 135] on input "text" at bounding box center [379, 140] width 188 height 19
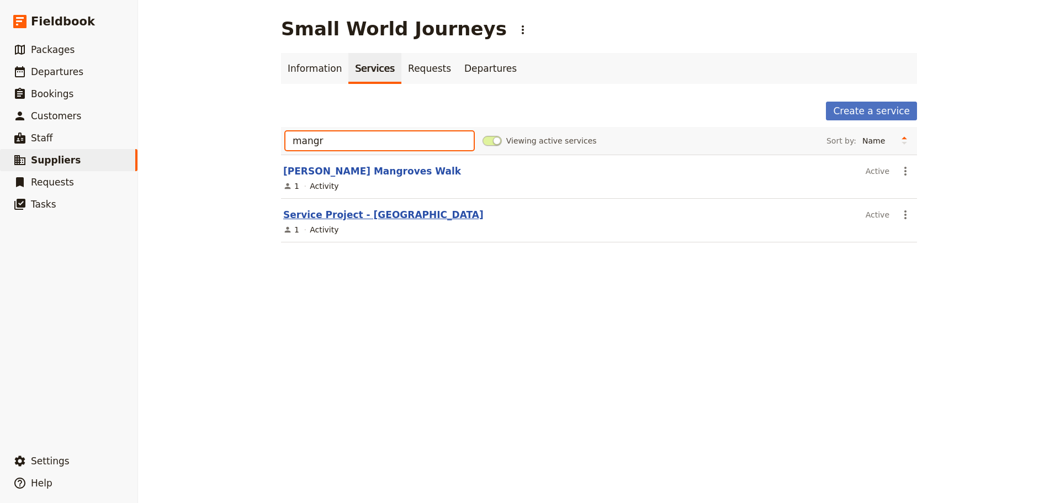
type input "mangr"
click at [367, 218] on link "Service Project - [GEOGRAPHIC_DATA]" at bounding box center [383, 214] width 200 height 11
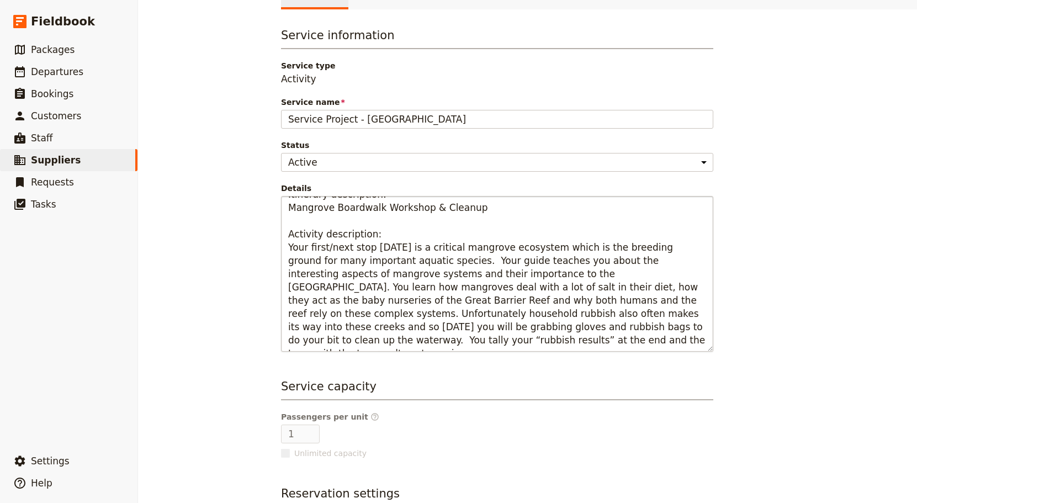
scroll to position [184, 0]
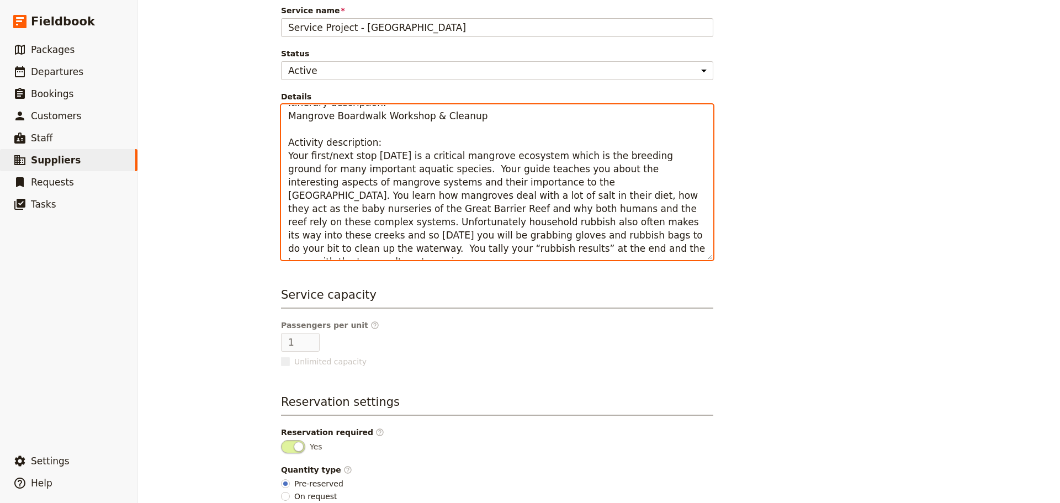
drag, startPoint x: 374, startPoint y: 247, endPoint x: 254, endPoint y: 153, distance: 152.6
click at [254, 153] on div "Service Project - Mangroves ​ Supplier: Small World Journeys Information Depart…" at bounding box center [599, 251] width 922 height 503
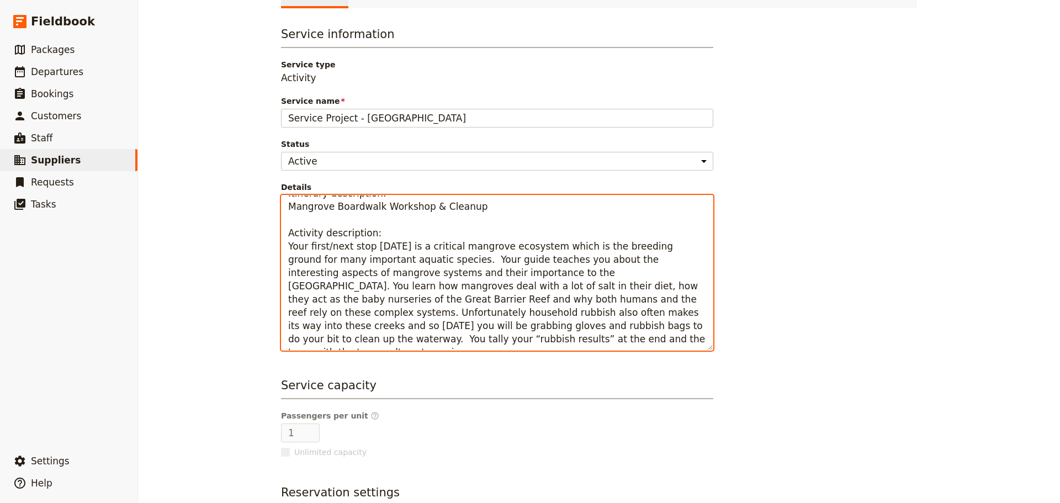
scroll to position [0, 0]
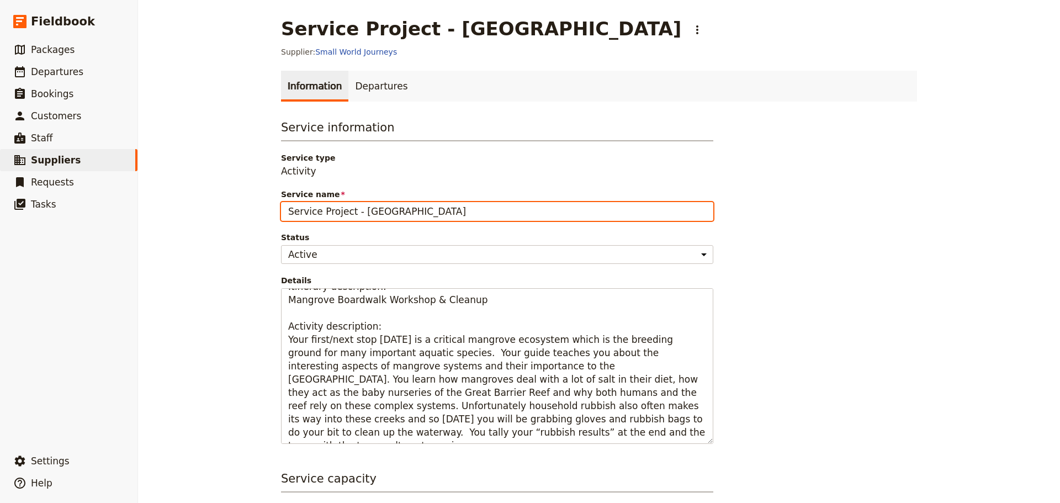
drag, startPoint x: 454, startPoint y: 212, endPoint x: 209, endPoint y: 201, distance: 245.3
click at [209, 201] on div "Service Project - Mangroves ​ Supplier: Small World Journeys Information Depart…" at bounding box center [599, 251] width 922 height 503
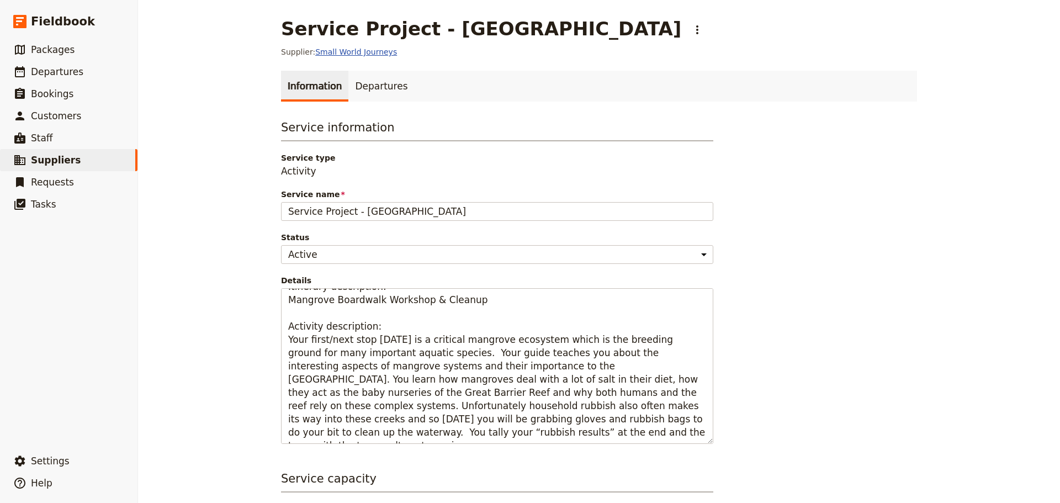
click at [324, 54] on link "Small World Journeys" at bounding box center [356, 51] width 82 height 9
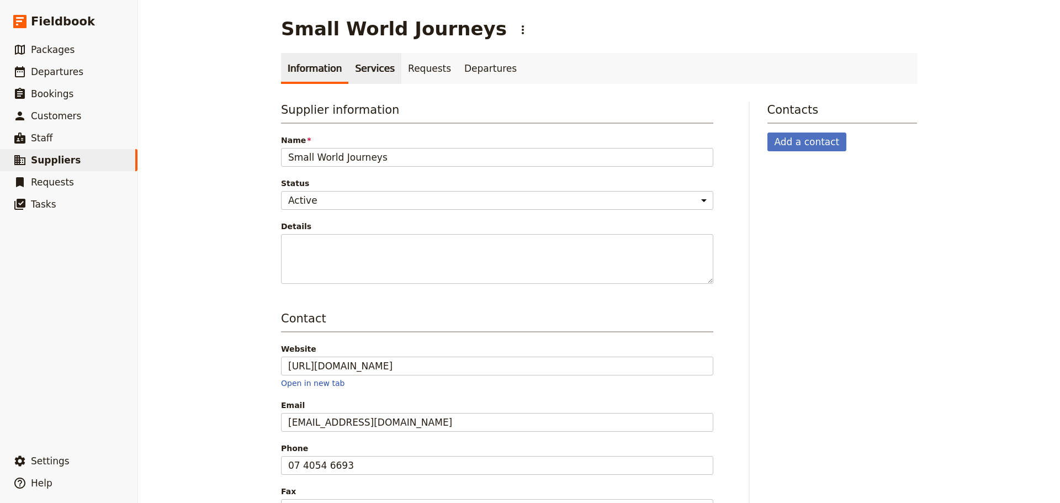
click at [357, 70] on link "Services" at bounding box center [374, 68] width 53 height 31
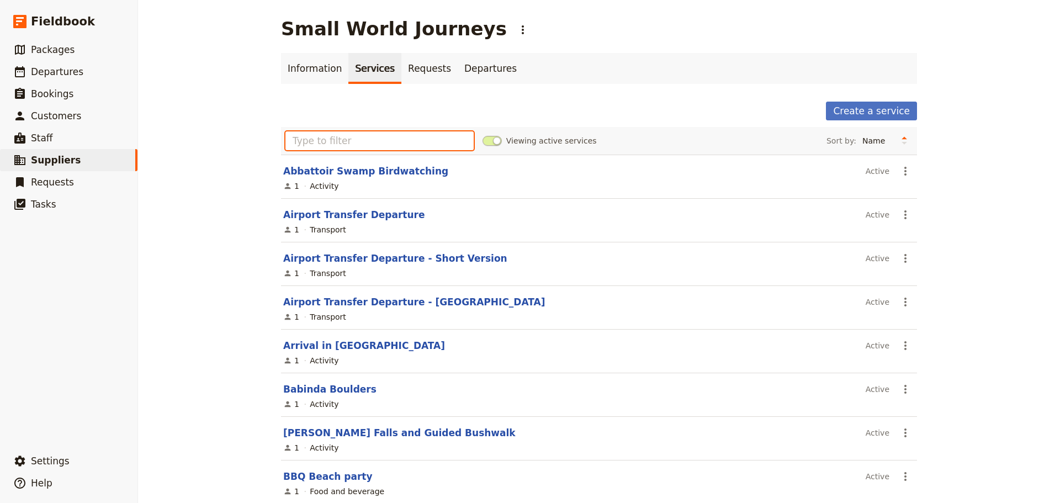
click at [304, 148] on input "text" at bounding box center [379, 140] width 188 height 19
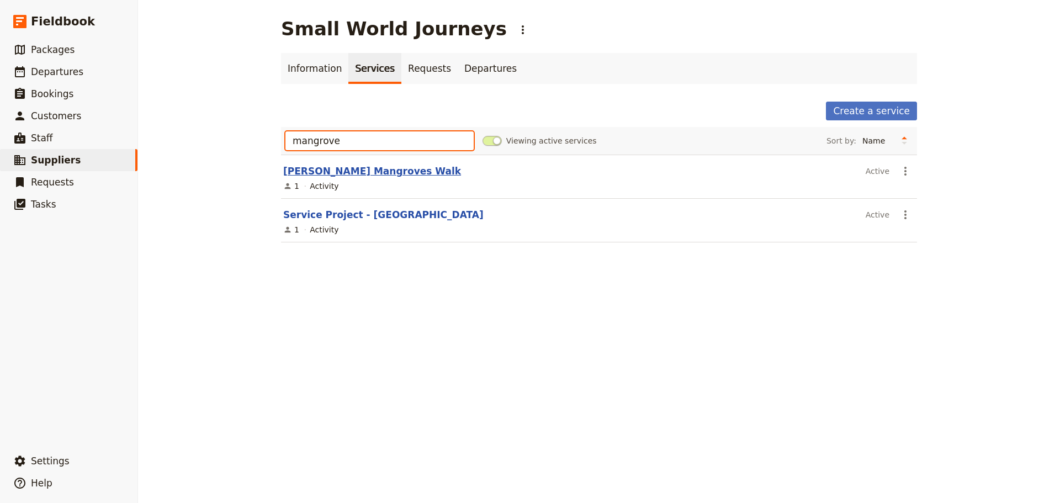
type input "mangrove"
click at [347, 169] on link "Jack Barnes Mangroves Walk" at bounding box center [372, 171] width 178 height 11
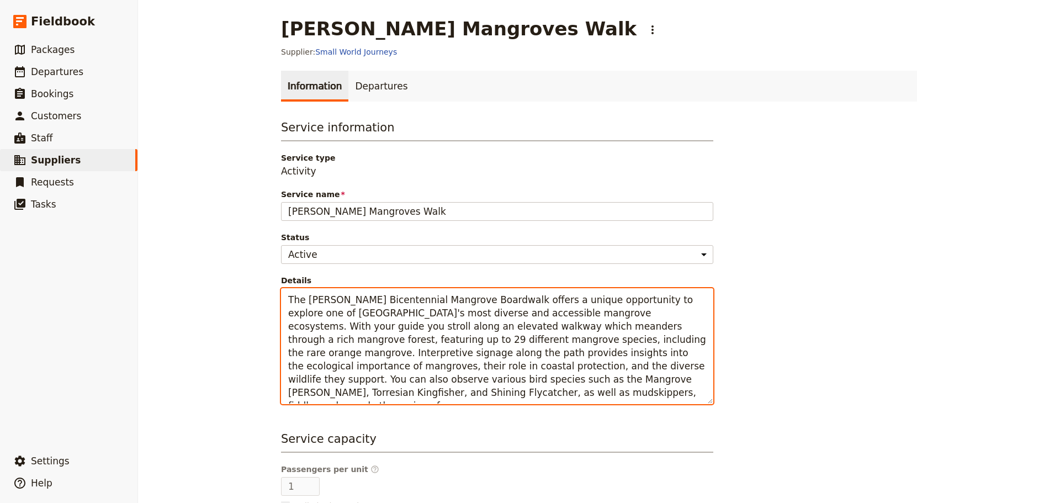
drag, startPoint x: 584, startPoint y: 315, endPoint x: 554, endPoint y: 342, distance: 40.7
click at [554, 342] on textarea "The Jack Barnes Bicentennial Mangrove Boardwalk offers a unique opportunity to …" at bounding box center [497, 346] width 432 height 116
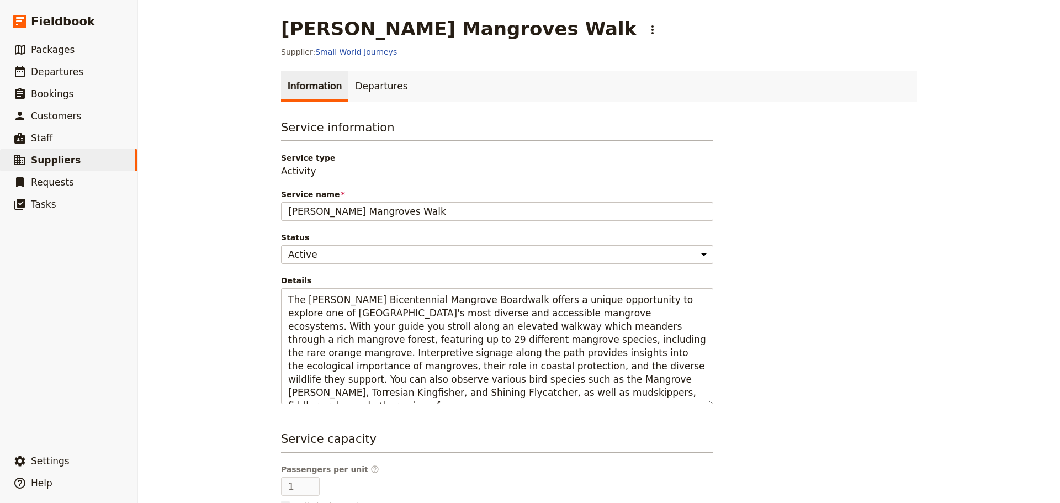
drag, startPoint x: 921, startPoint y: 162, endPoint x: 928, endPoint y: 158, distance: 7.9
click at [921, 161] on main "Jack Barnes Mangroves Walk ​ Supplier: Small World Journeys Information Departu…" at bounding box center [599, 350] width 662 height 700
drag, startPoint x: 87, startPoint y: 168, endPoint x: 94, endPoint y: 158, distance: 12.3
click at [87, 168] on link "​ Suppliers" at bounding box center [68, 160] width 137 height 22
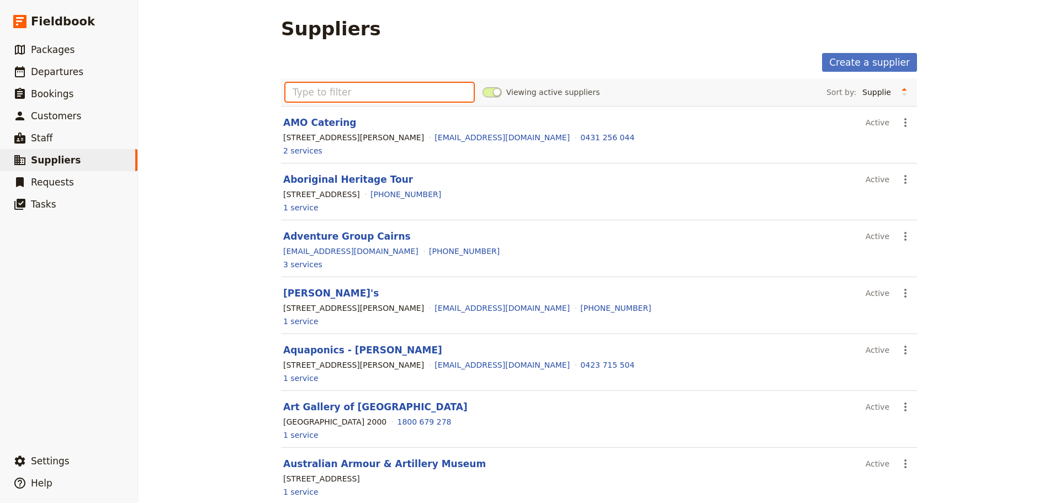
click at [322, 91] on input "text" at bounding box center [379, 92] width 188 height 19
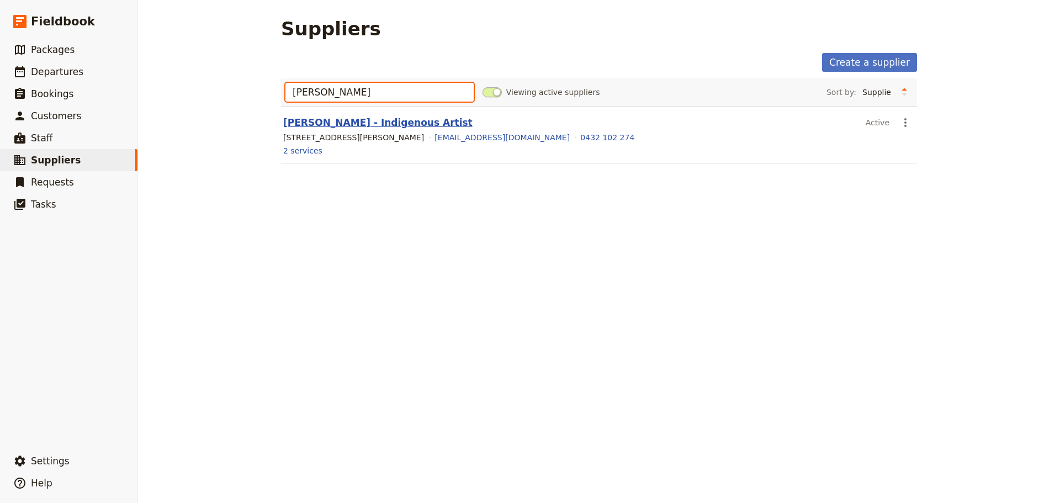
type input "Sue"
click at [385, 123] on link "Sue Reys - Indigenous Artist" at bounding box center [377, 122] width 189 height 11
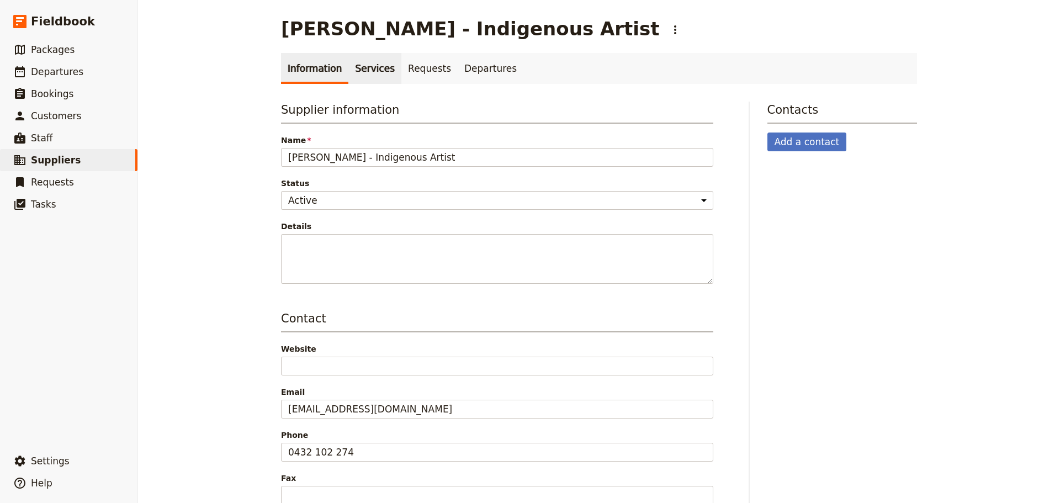
click at [357, 70] on link "Services" at bounding box center [374, 68] width 53 height 31
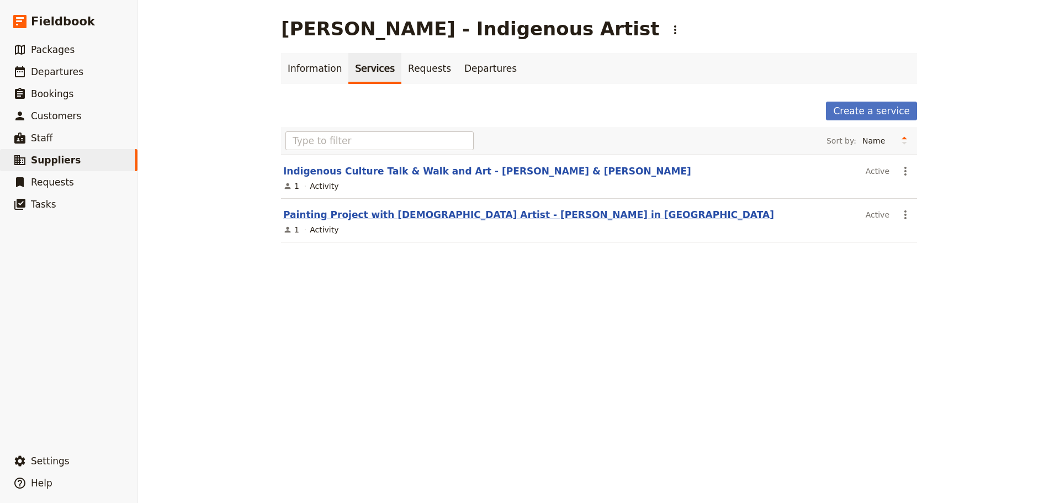
click at [482, 216] on link "Painting Project with Indigenous Artist - Sue in Cairns" at bounding box center [528, 214] width 491 height 11
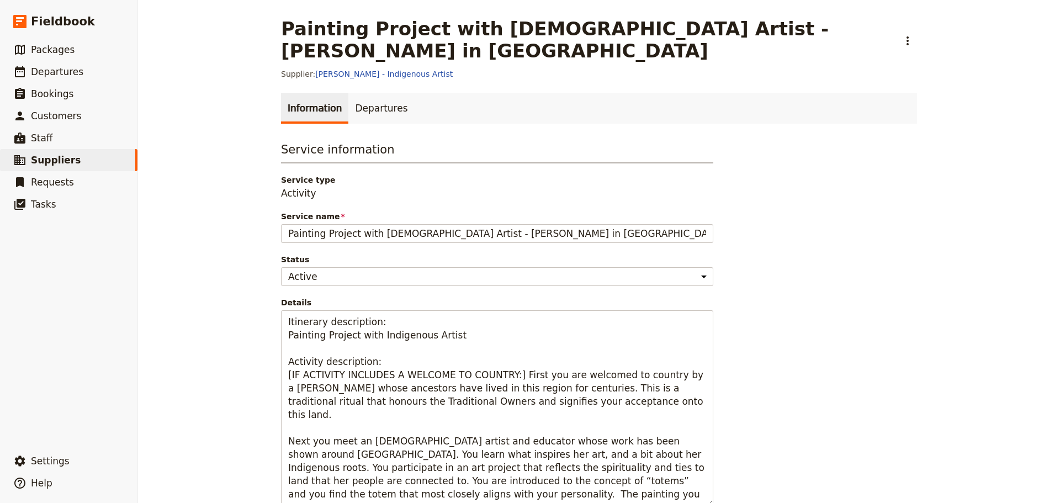
drag, startPoint x: 443, startPoint y: 211, endPoint x: 270, endPoint y: 204, distance: 172.9
click at [270, 204] on main "Painting Project with Indigenous Artist - Sue in Cairns ​ Supplier: Sue Reys - …" at bounding box center [599, 400] width 662 height 801
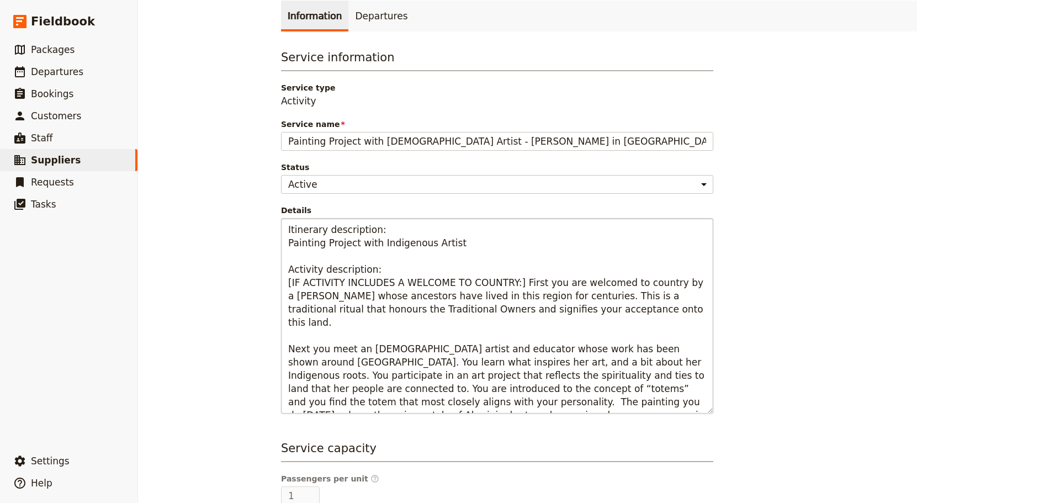
scroll to position [184, 0]
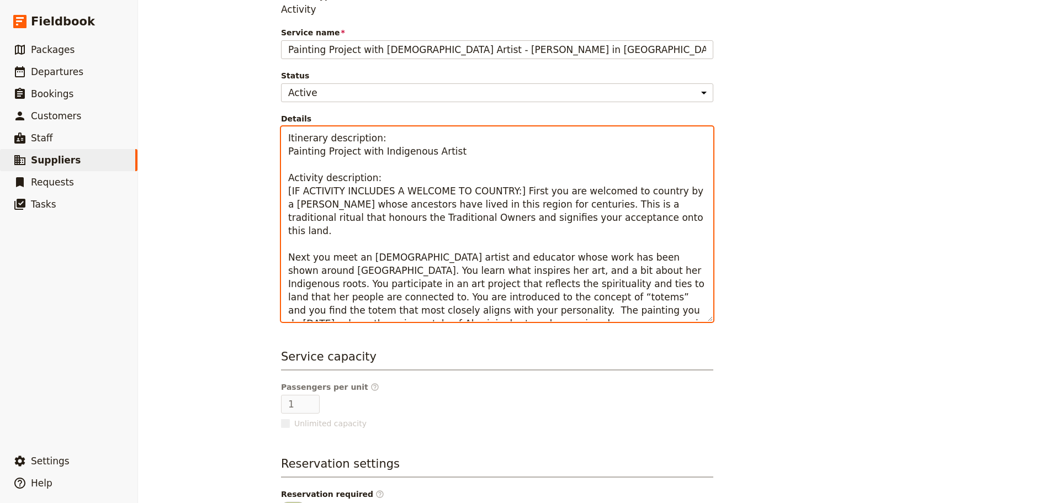
drag, startPoint x: 351, startPoint y: 292, endPoint x: 282, endPoint y: 217, distance: 101.9
click at [282, 217] on textarea "Itinerary description: Painting Project with Indigenous Artist Activity descrip…" at bounding box center [497, 223] width 432 height 195
click at [457, 158] on textarea "Itinerary description: Painting Project with Indigenous Artist Activity descrip…" at bounding box center [497, 223] width 432 height 195
drag, startPoint x: 443, startPoint y: 131, endPoint x: 281, endPoint y: 132, distance: 161.7
click at [281, 132] on textarea "Itinerary description: Painting Project with Indigenous Artist Activity descrip…" at bounding box center [497, 223] width 432 height 195
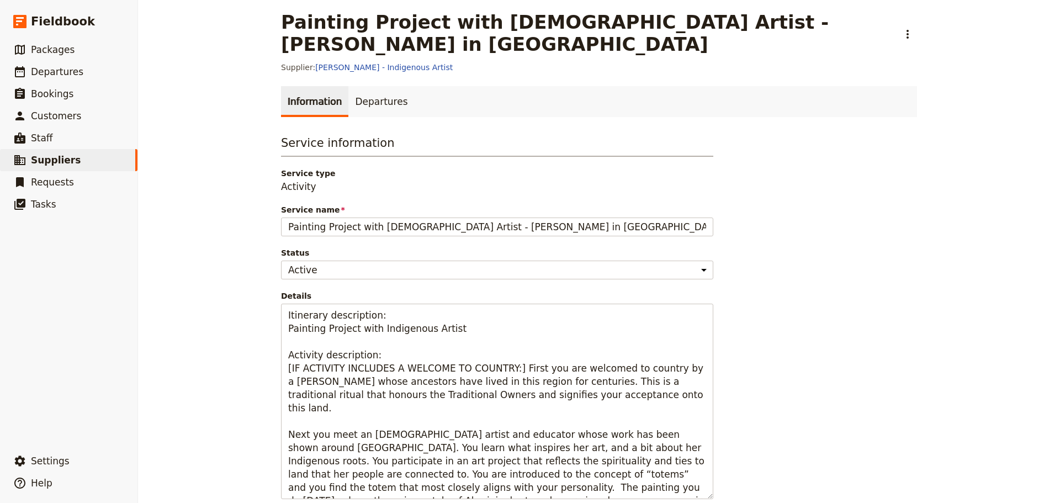
scroll to position [0, 0]
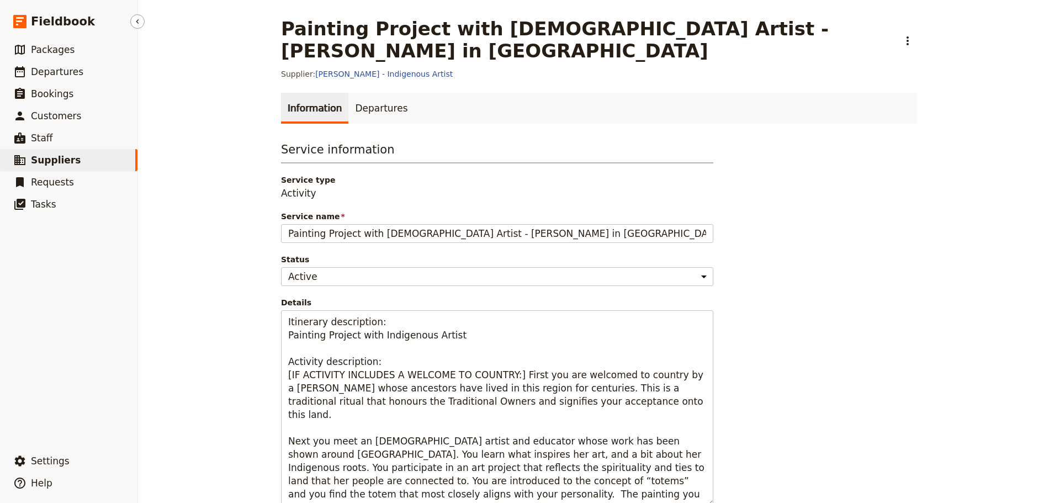
drag, startPoint x: 55, startPoint y: 163, endPoint x: 66, endPoint y: 162, distance: 10.5
click at [55, 163] on span "Suppliers" at bounding box center [56, 160] width 50 height 11
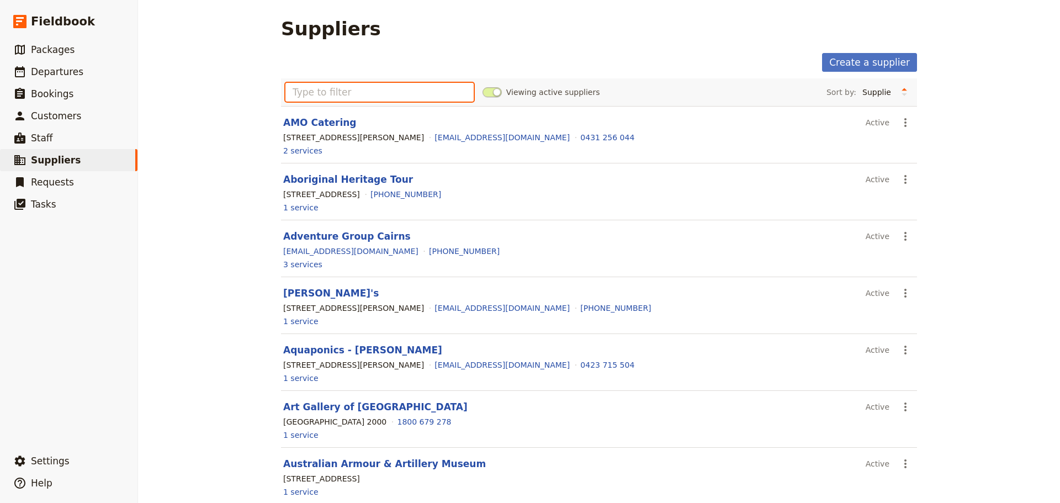
click at [411, 84] on input "text" at bounding box center [379, 92] width 188 height 19
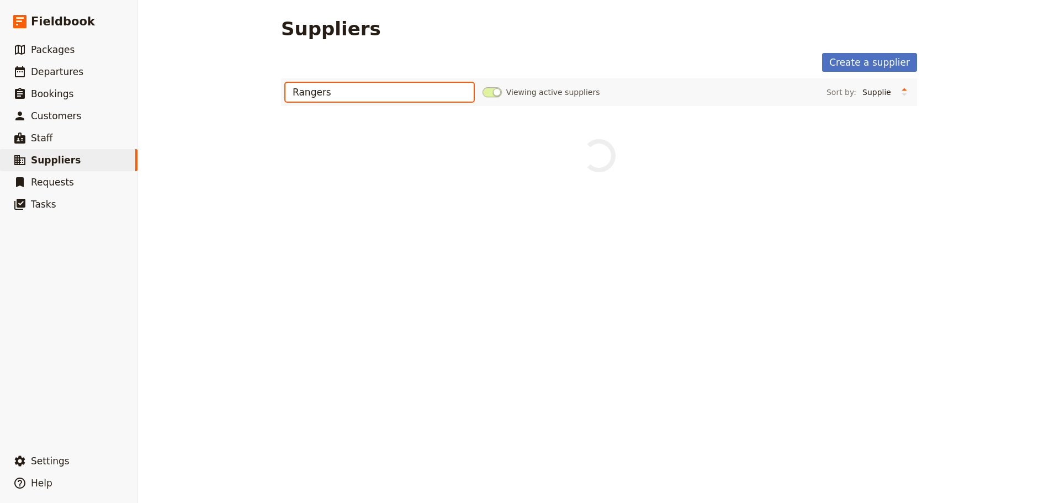
type input "Rangers"
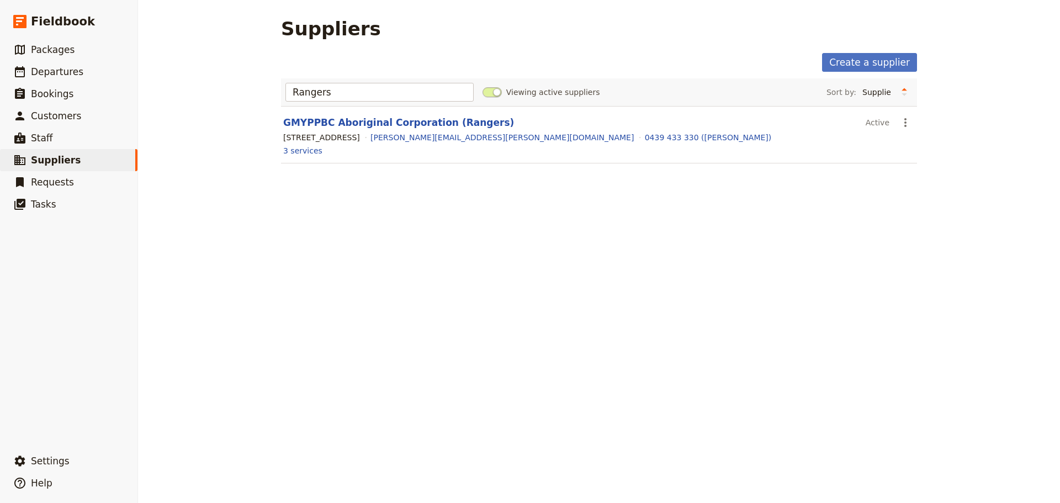
click at [403, 129] on header "GMYPPBC Aboriginal Corporation (Rangers)" at bounding box center [572, 122] width 578 height 13
click at [402, 126] on link "GMYPPBC Aboriginal Corporation (Rangers)" at bounding box center [398, 122] width 231 height 11
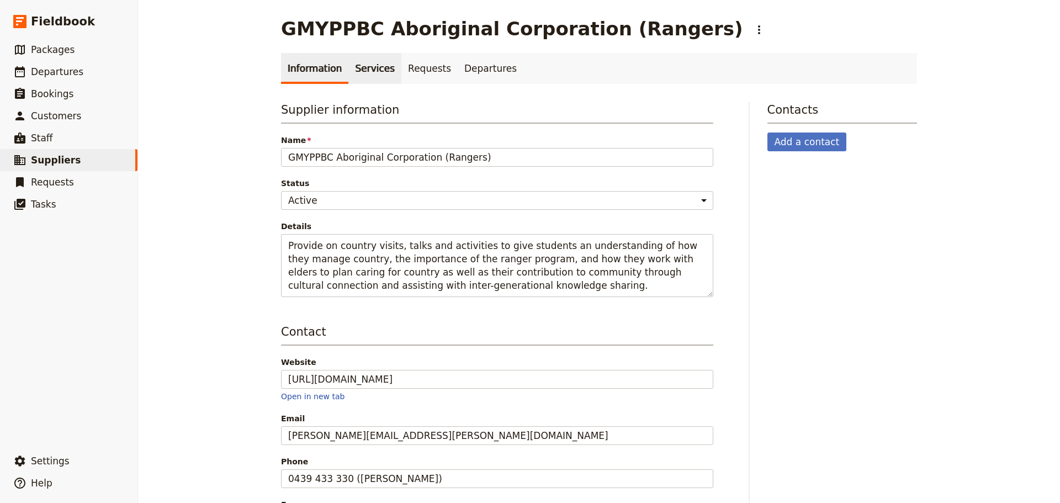
click at [357, 72] on link "Services" at bounding box center [374, 68] width 53 height 31
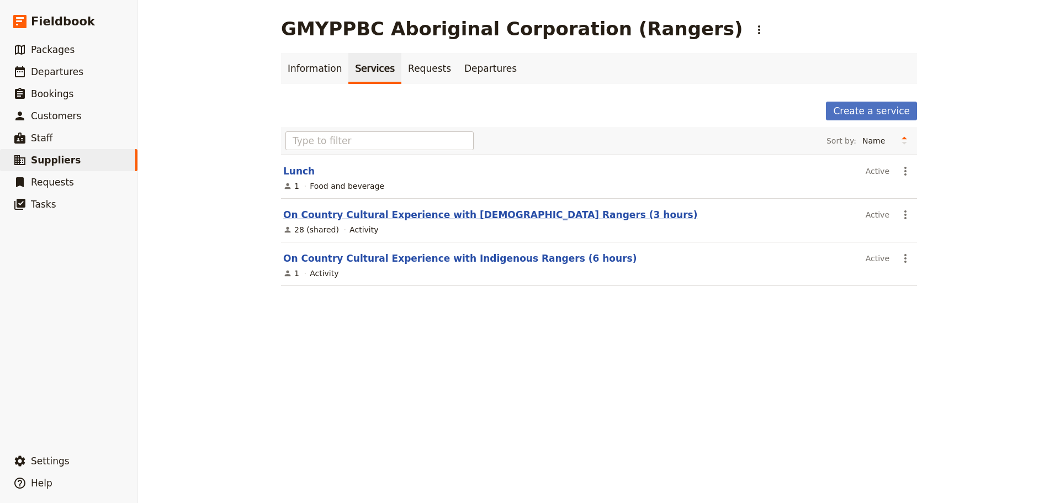
click at [395, 219] on link "On Country Cultural Experience with Indigenous Rangers (3 hours)" at bounding box center [490, 214] width 414 height 11
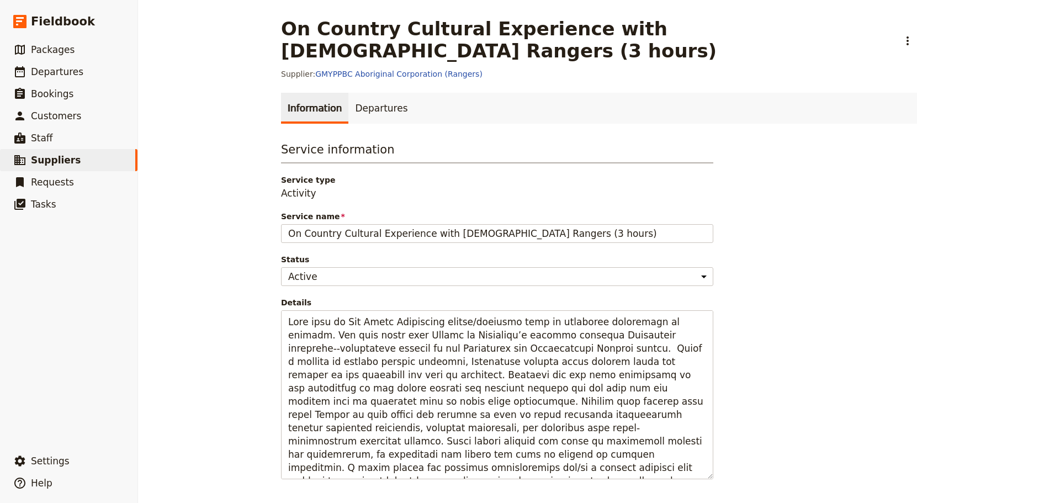
drag, startPoint x: 521, startPoint y: 216, endPoint x: 161, endPoint y: 194, distance: 360.5
click at [153, 192] on div "On Country Cultural Experience with Indigenous Rangers (3 hours) ​ Supplier: GM…" at bounding box center [599, 251] width 922 height 503
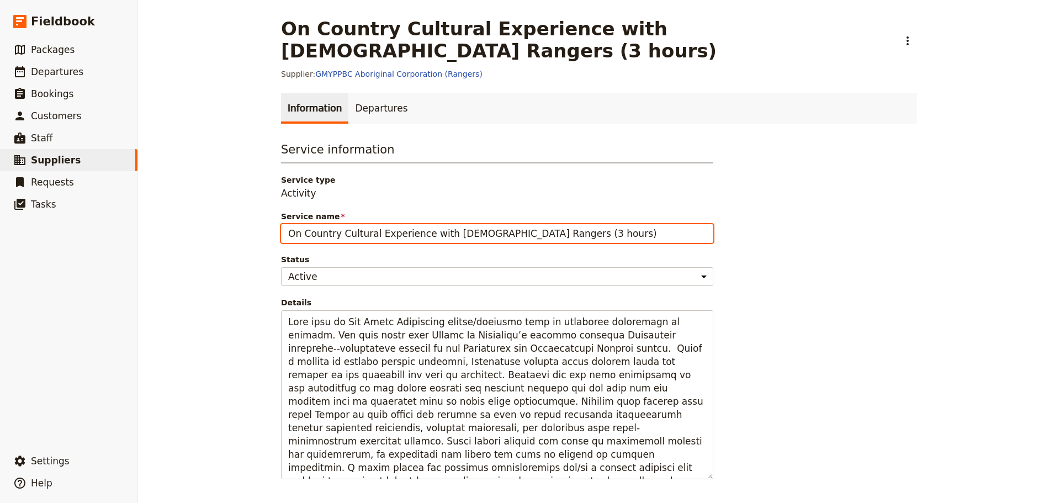
drag, startPoint x: 657, startPoint y: 219, endPoint x: 579, endPoint y: 219, distance: 77.8
click at [657, 224] on input "On Country Cultural Experience with Indigenous Rangers (3 hours)" at bounding box center [497, 233] width 432 height 19
drag, startPoint x: 518, startPoint y: 212, endPoint x: 251, endPoint y: 186, distance: 268.4
click at [251, 186] on div "On Country Cultural Experience with Indigenous Rangers (3 hours) ​ Supplier: GM…" at bounding box center [599, 251] width 922 height 503
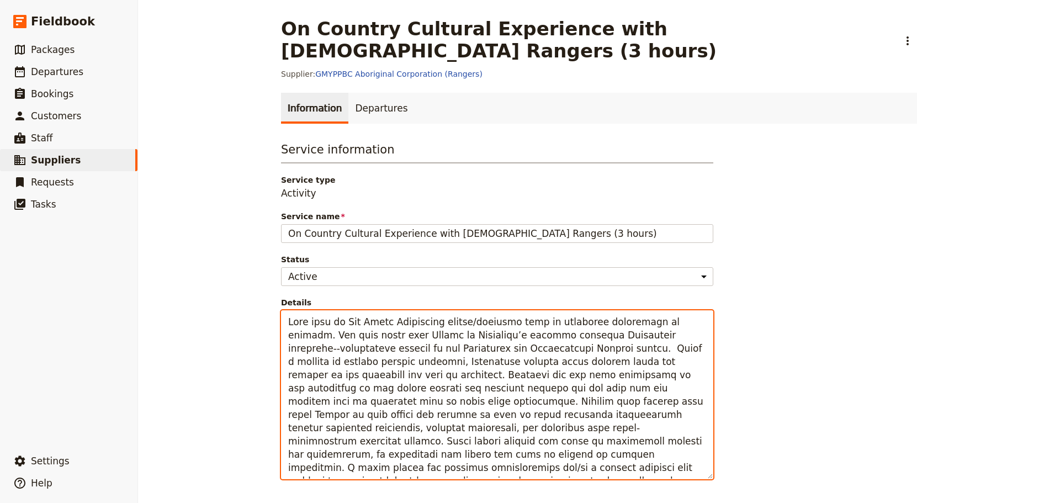
drag, startPoint x: 413, startPoint y: 449, endPoint x: 270, endPoint y: 281, distance: 220.0
click at [270, 281] on main "On Country Cultural Experience with Indigenous Rangers (3 hours) ​ Supplier: GM…" at bounding box center [599, 387] width 662 height 775
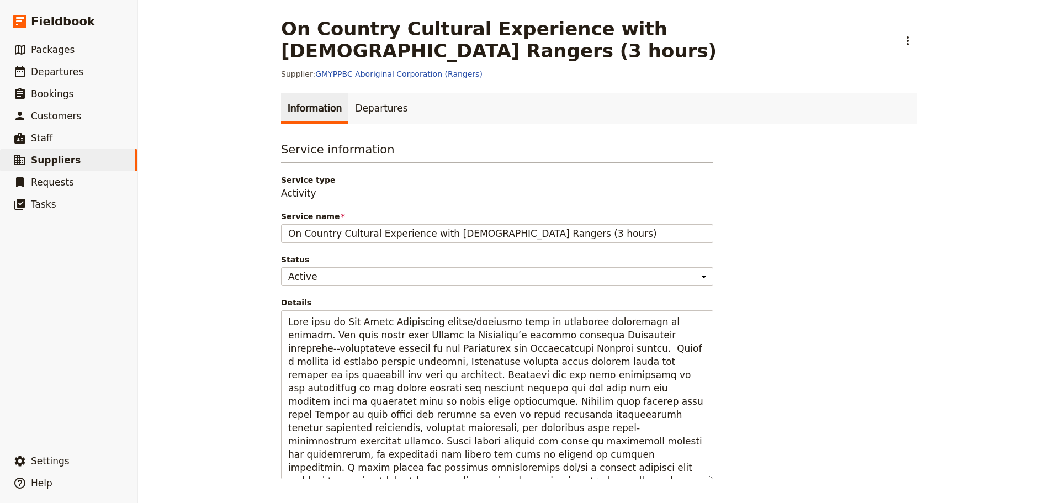
click at [841, 381] on div "Service information Service type Activity Service name On Country Cultural Expe…" at bounding box center [599, 449] width 636 height 616
click at [100, 163] on link "​ Suppliers" at bounding box center [68, 160] width 137 height 22
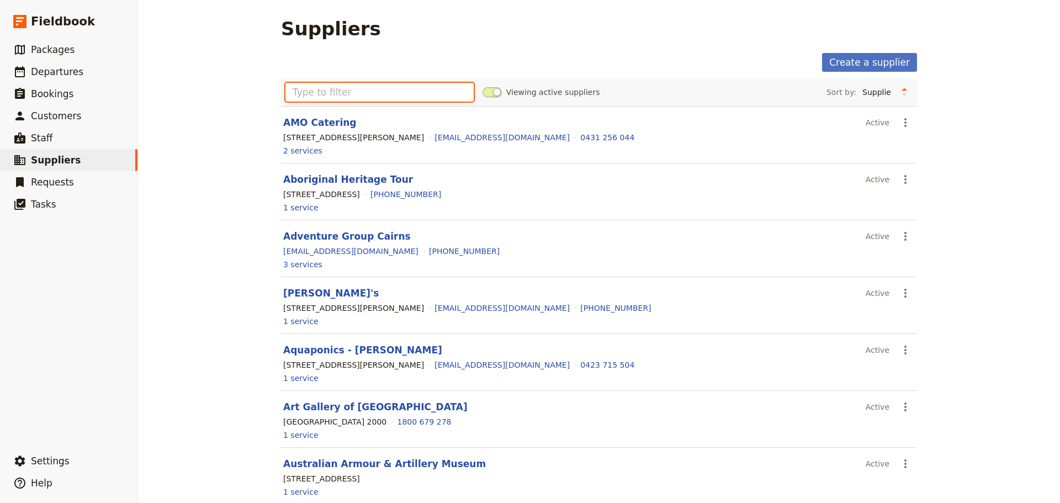
click at [359, 90] on input "text" at bounding box center [379, 92] width 188 height 19
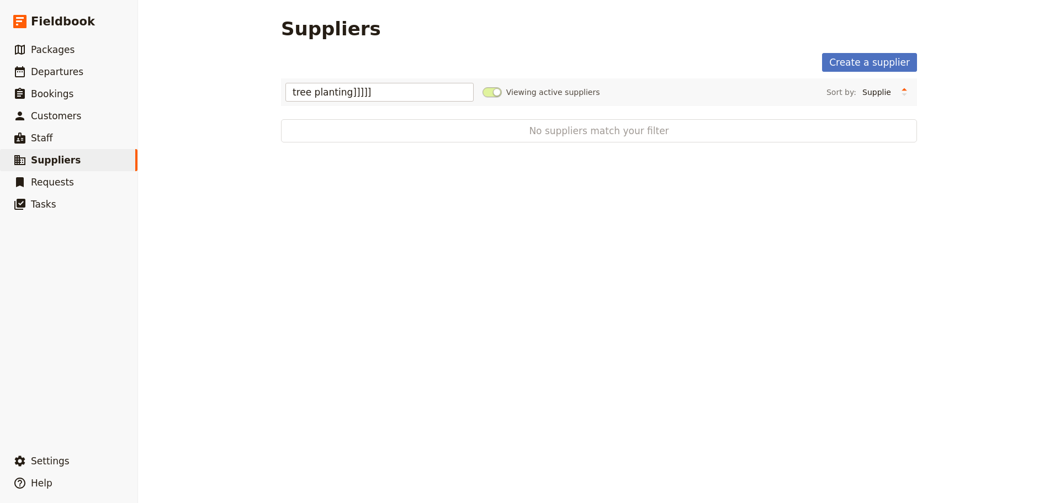
click at [367, 79] on div "tree planting]]]]] Viewing active suppliers Sort by: Supplier Location Most rec…" at bounding box center [599, 92] width 636 height 28
drag, startPoint x: 369, startPoint y: 92, endPoint x: 230, endPoint y: 104, distance: 139.1
click at [230, 104] on div "Suppliers Create a supplier tree planting]]]]] Viewing active suppliers Sort by…" at bounding box center [599, 251] width 922 height 503
type input "Daintree"
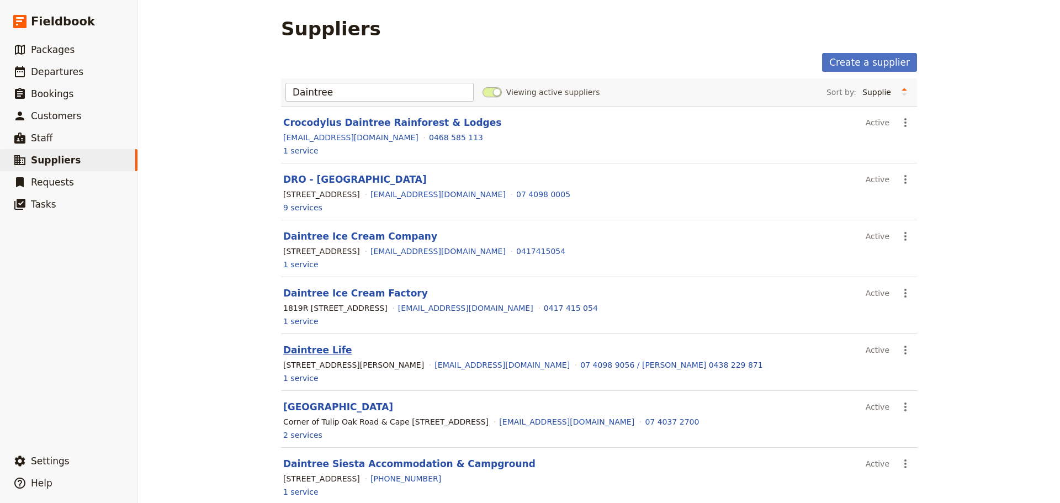
click at [322, 352] on link "Daintree Life" at bounding box center [317, 349] width 69 height 11
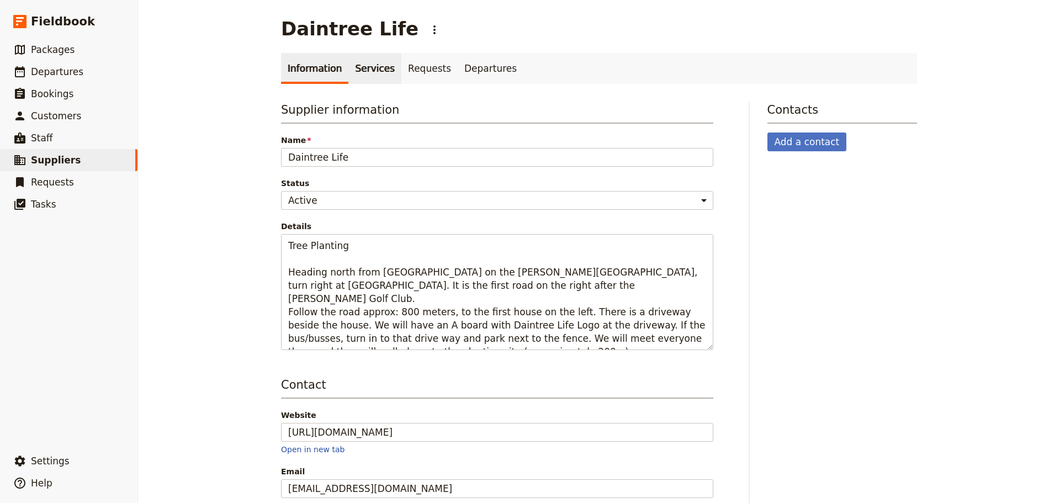
click at [368, 65] on link "Services" at bounding box center [374, 68] width 53 height 31
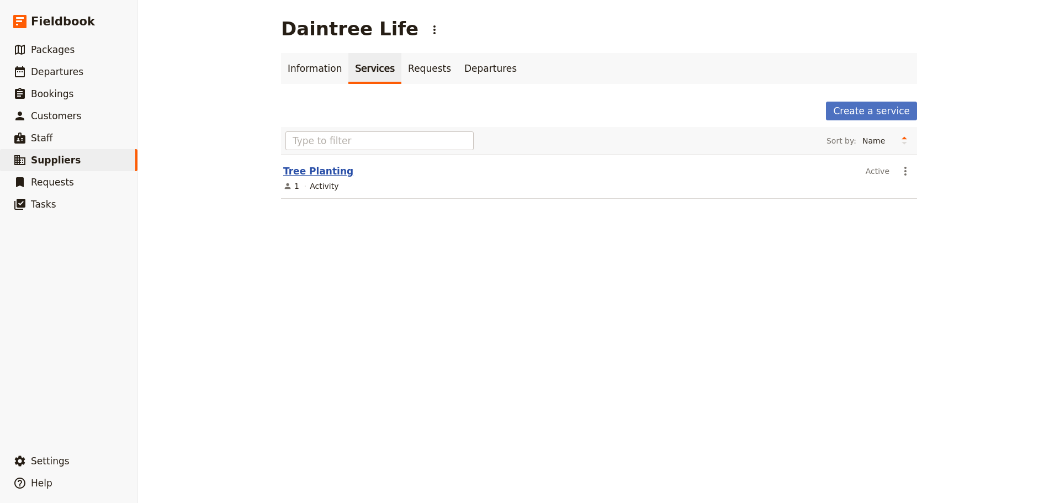
click at [321, 171] on link "Tree Planting" at bounding box center [318, 171] width 70 height 11
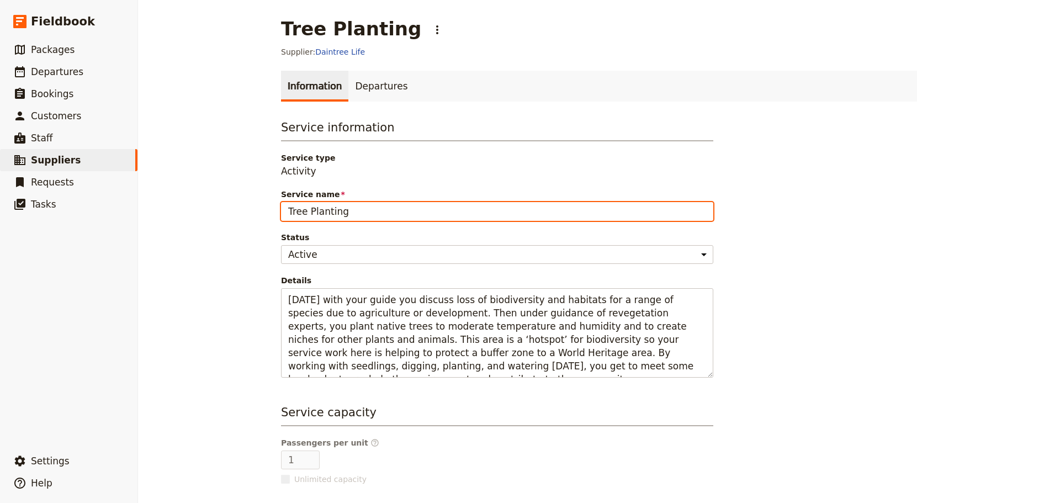
drag, startPoint x: 347, startPoint y: 216, endPoint x: 262, endPoint y: 215, distance: 85.0
click at [257, 210] on div "Tree Planting ​ Supplier: Daintree Life Information Departures Service informat…" at bounding box center [599, 251] width 922 height 503
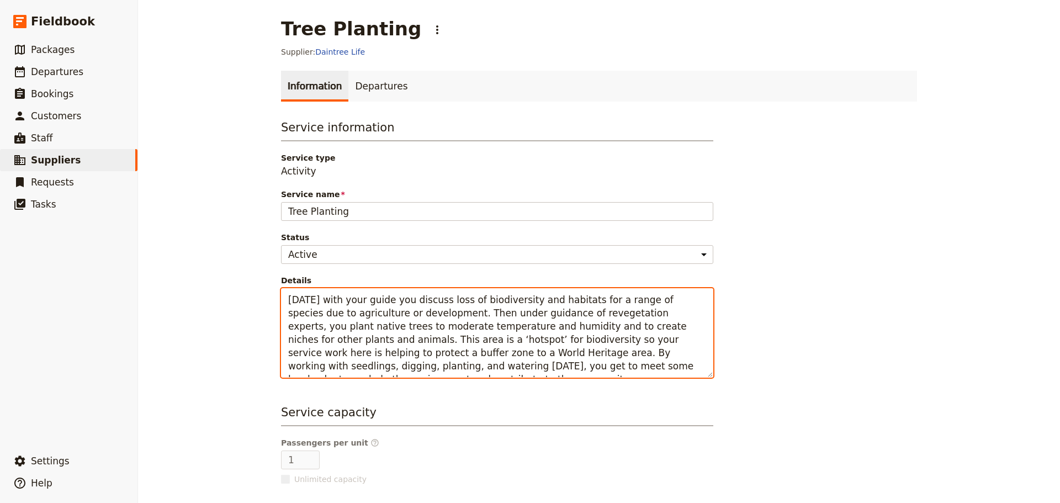
drag, startPoint x: 646, startPoint y: 369, endPoint x: 214, endPoint y: 260, distance: 445.5
click at [214, 260] on div "Tree Planting ​ Supplier: Daintree Life Information Departures Service informat…" at bounding box center [599, 251] width 922 height 503
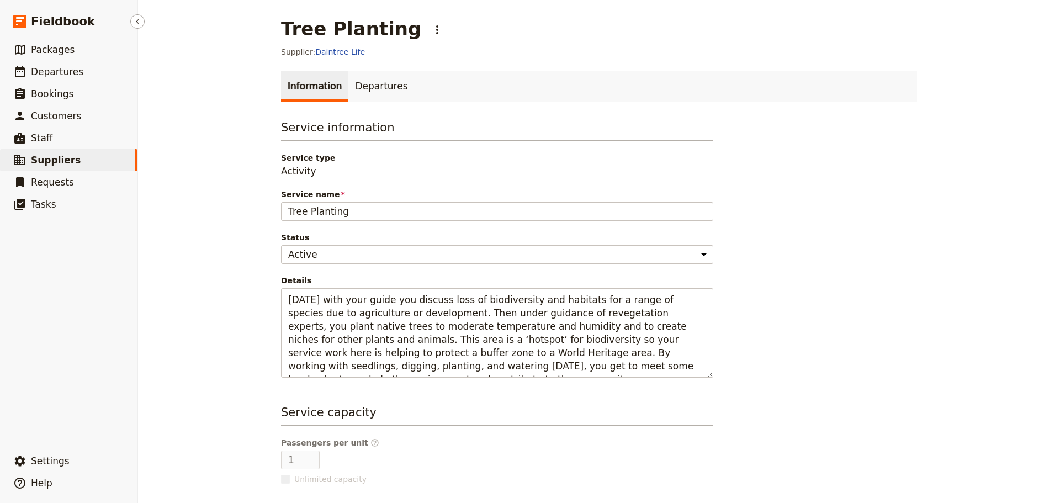
click at [65, 162] on span "Suppliers" at bounding box center [56, 160] width 50 height 11
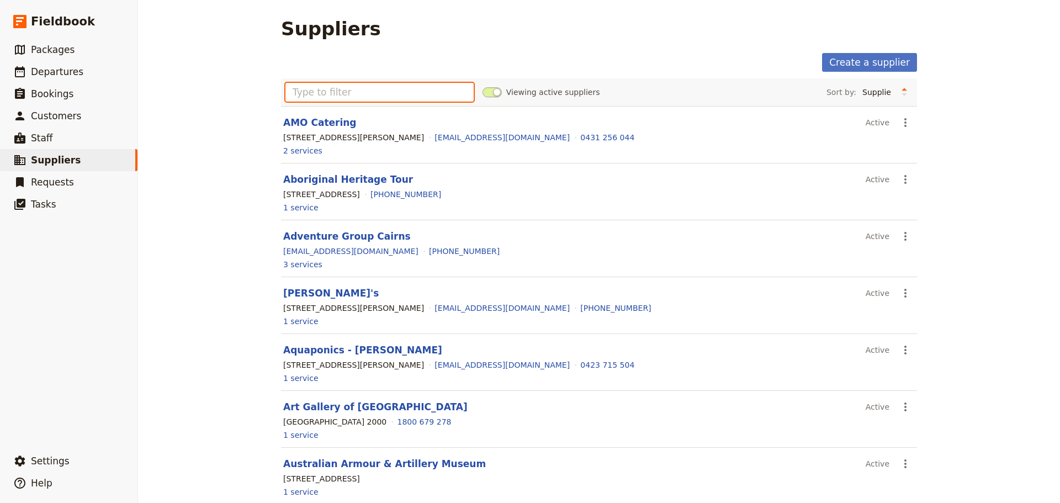
click at [391, 91] on input "text" at bounding box center [379, 92] width 188 height 19
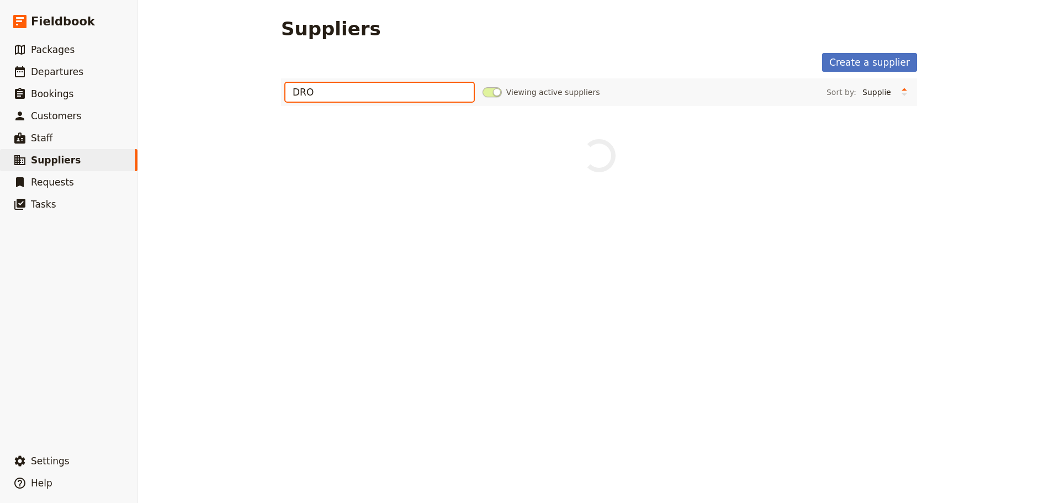
type input "DRO"
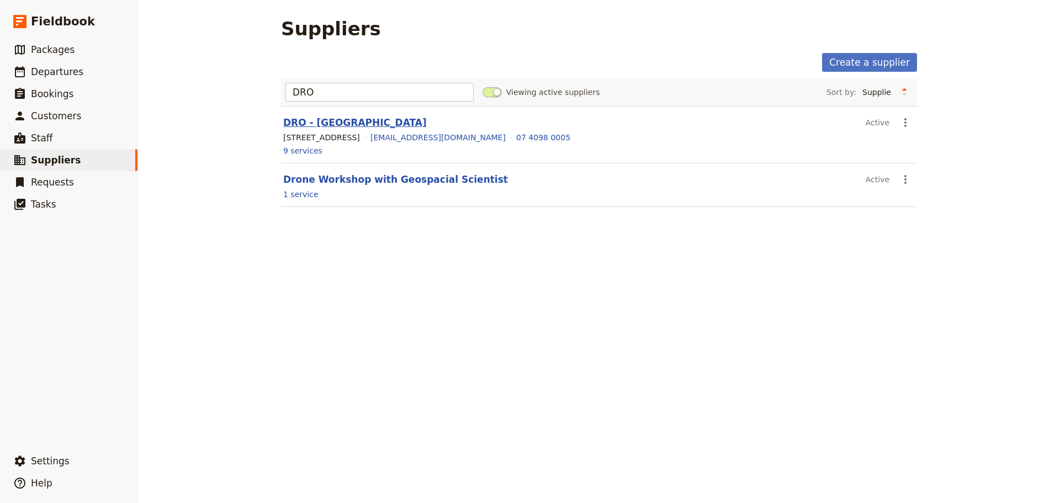
click at [417, 123] on link "DRO - Daintree Rainforest Observatory" at bounding box center [354, 122] width 143 height 11
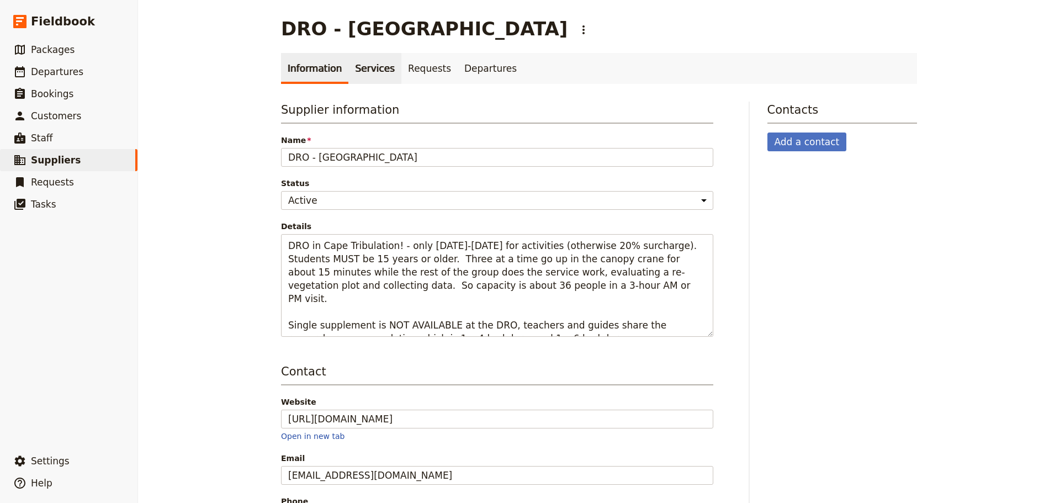
click at [361, 75] on link "Services" at bounding box center [374, 68] width 53 height 31
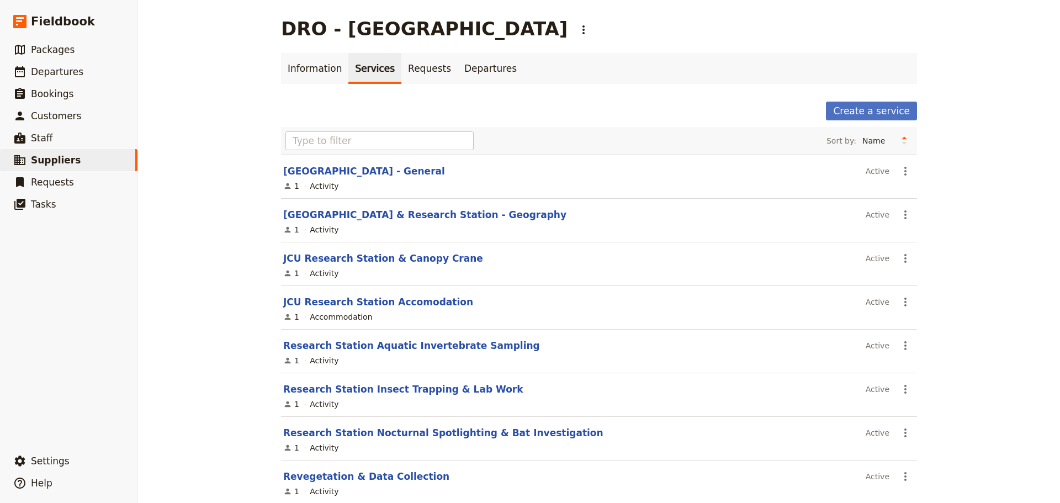
click at [504, 178] on section "Daintree Rainforest Observatory & Research Station - General Active ​ 1 Activity" at bounding box center [599, 177] width 636 height 44
click at [445, 176] on link "Daintree Rainforest Observatory & Research Station - General" at bounding box center [364, 171] width 162 height 11
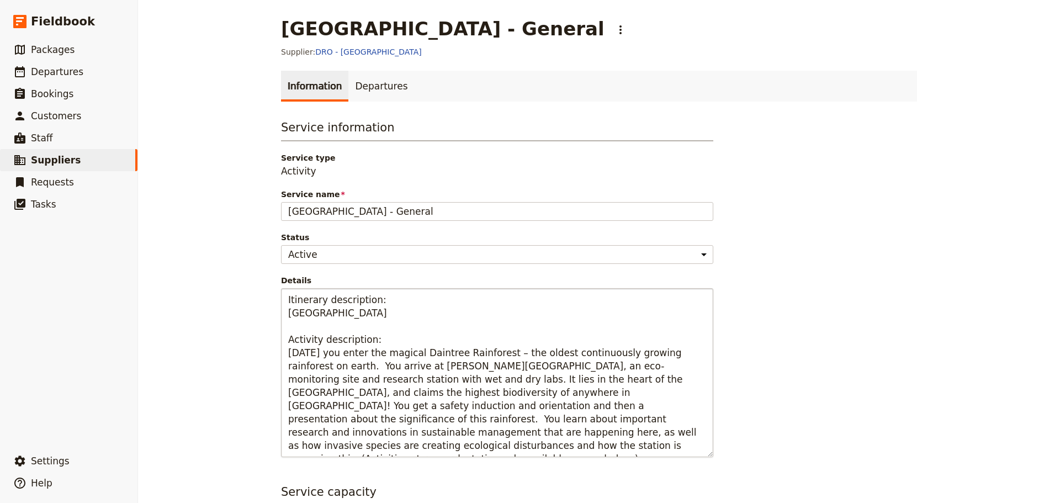
scroll to position [92, 0]
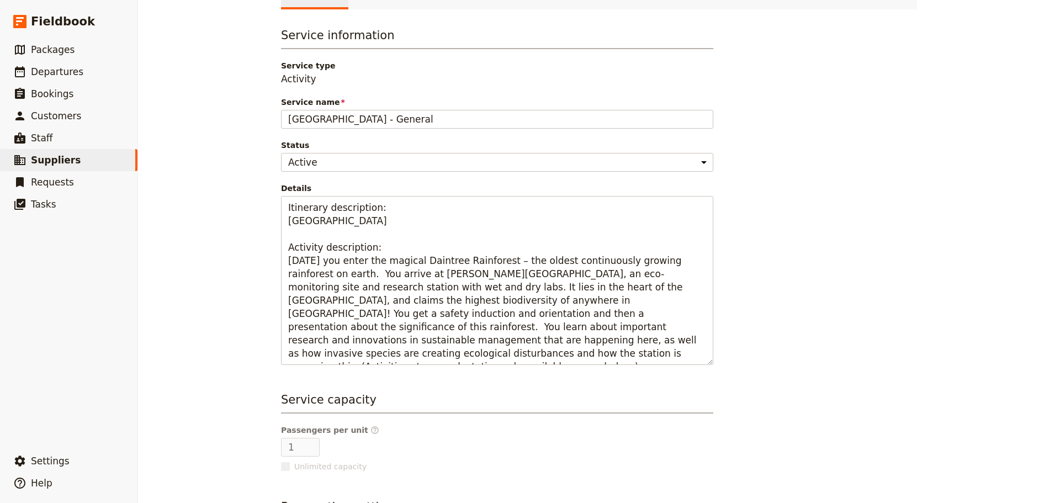
drag, startPoint x: 437, startPoint y: 124, endPoint x: 236, endPoint y: 125, distance: 200.9
click at [221, 125] on div "Daintree Rainforest Observatory & Research Station - General ​ Supplier: DRO - …" at bounding box center [599, 251] width 922 height 503
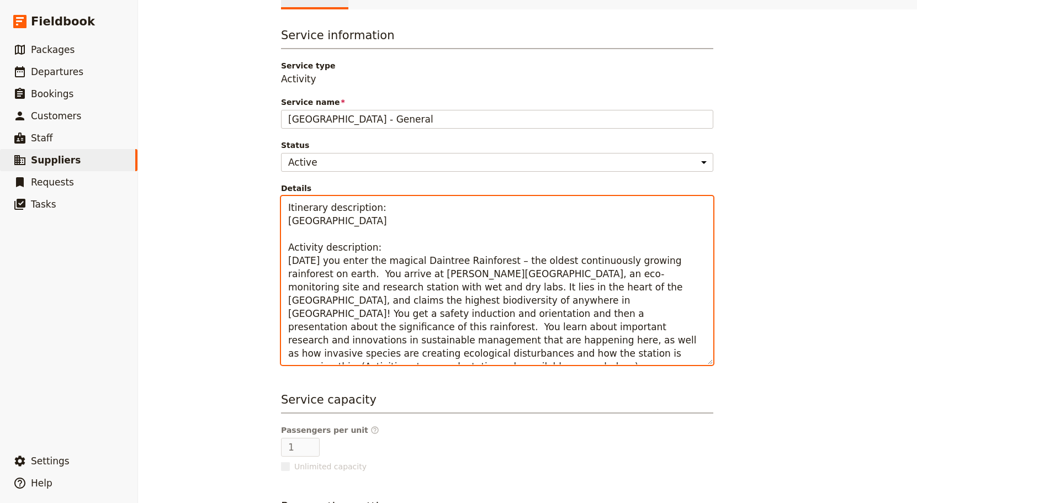
click at [421, 359] on textarea "Itinerary description: Daintree Rainforest Observatory & Research Station Activ…" at bounding box center [497, 280] width 432 height 169
drag, startPoint x: 426, startPoint y: 355, endPoint x: 277, endPoint y: 264, distance: 174.9
click at [281, 264] on textarea "Itinerary description: Daintree Rainforest Observatory & Research Station Activ…" at bounding box center [497, 280] width 432 height 169
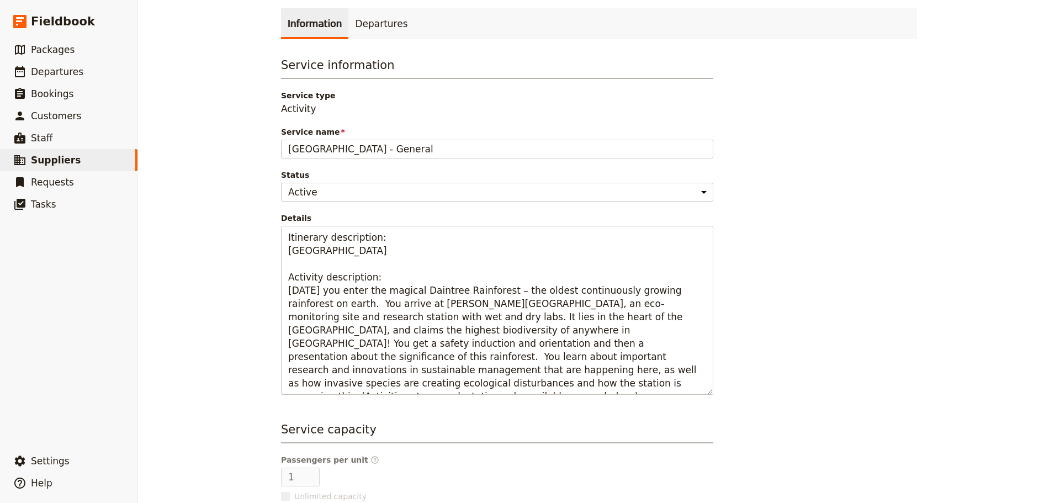
scroll to position [0, 0]
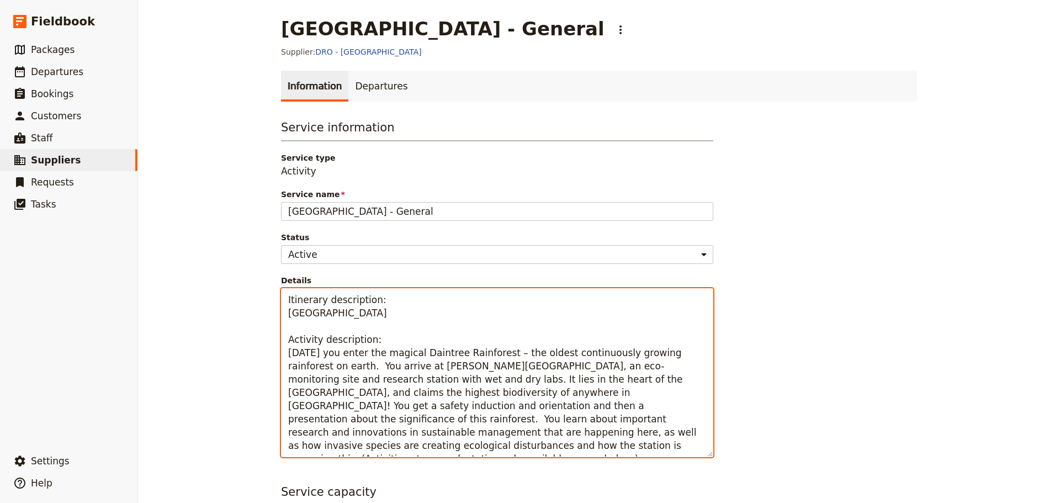
click at [680, 300] on textarea "Itinerary description: Daintree Rainforest Observatory & Research Station Activ…" at bounding box center [497, 372] width 432 height 169
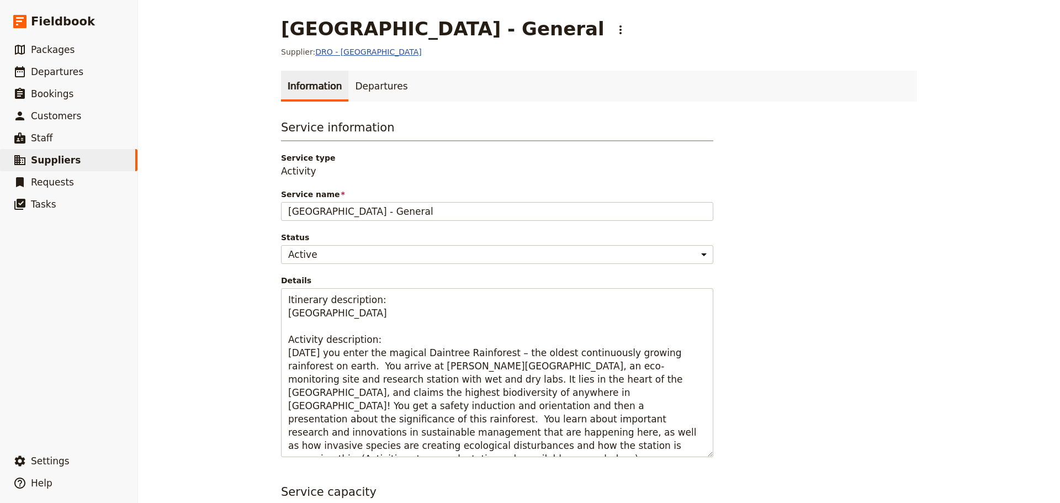
click at [379, 54] on link "DRO - Daintree Rainforest Observatory" at bounding box center [368, 51] width 107 height 9
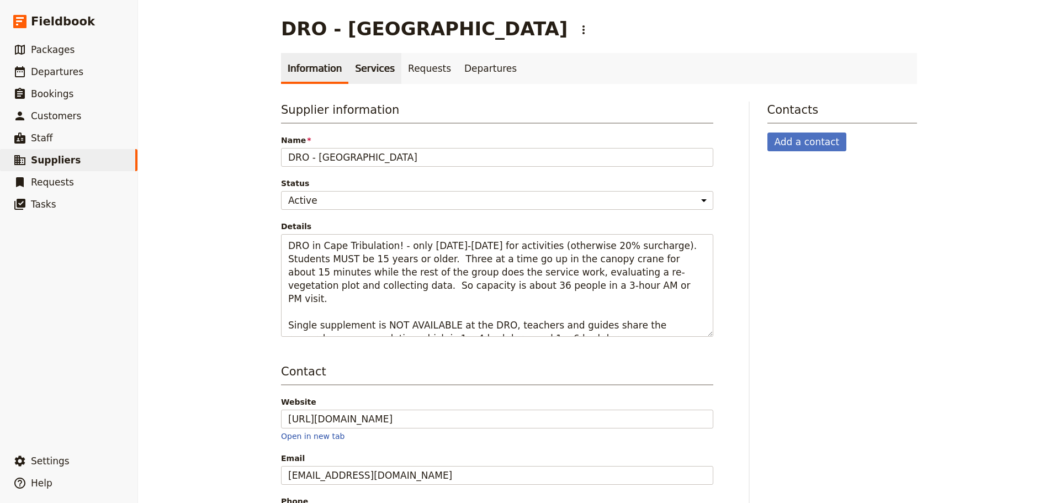
click at [370, 72] on link "Services" at bounding box center [374, 68] width 53 height 31
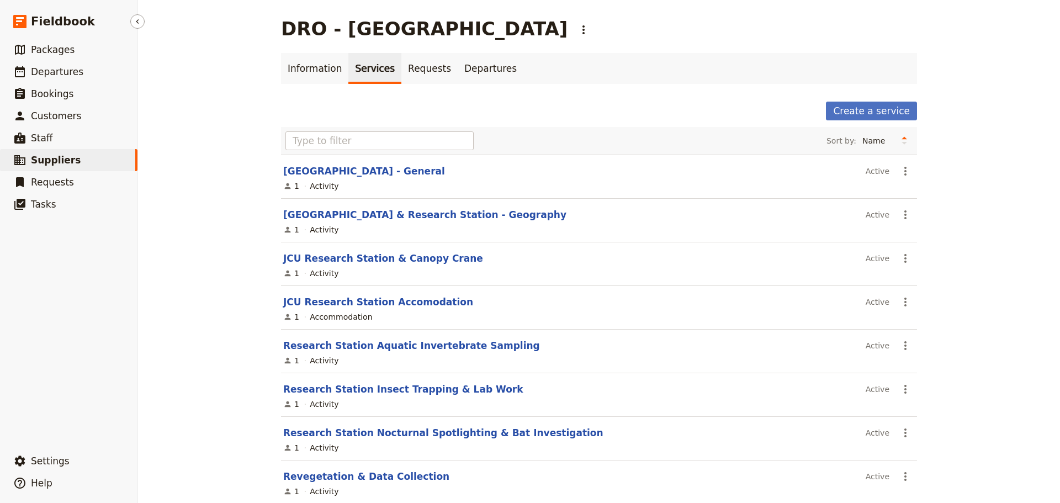
click at [94, 150] on link "​ Suppliers" at bounding box center [68, 160] width 137 height 22
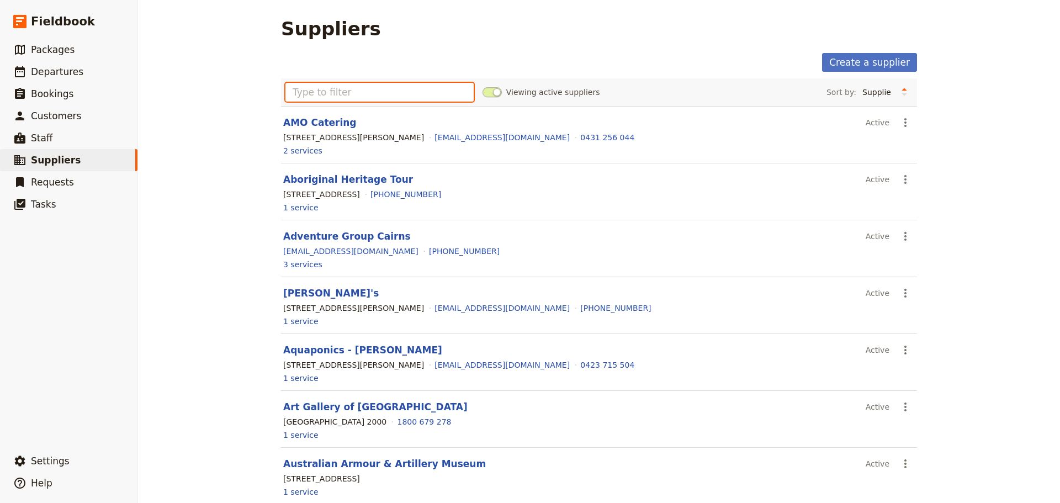
click at [329, 91] on input "text" at bounding box center [379, 92] width 188 height 19
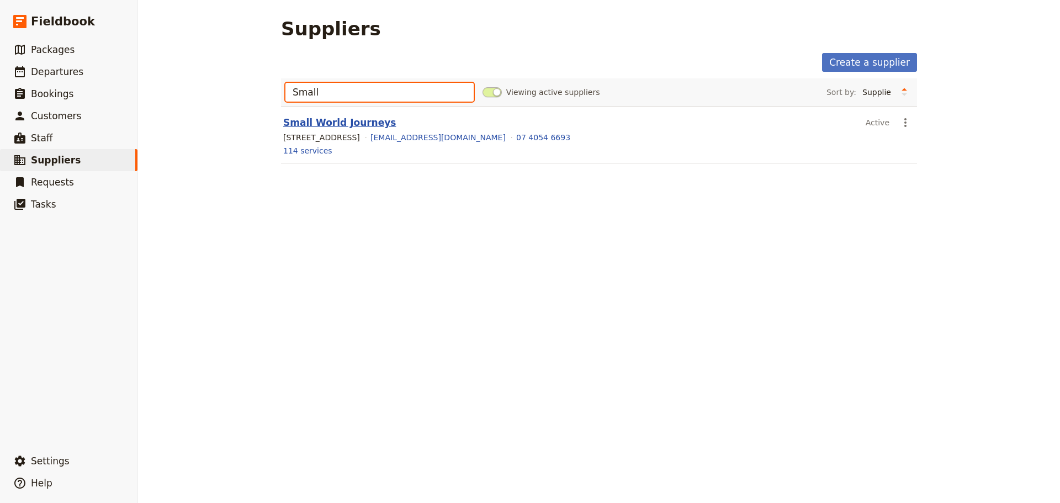
type input "Small"
click at [334, 121] on link "Small World Journeys" at bounding box center [339, 122] width 113 height 11
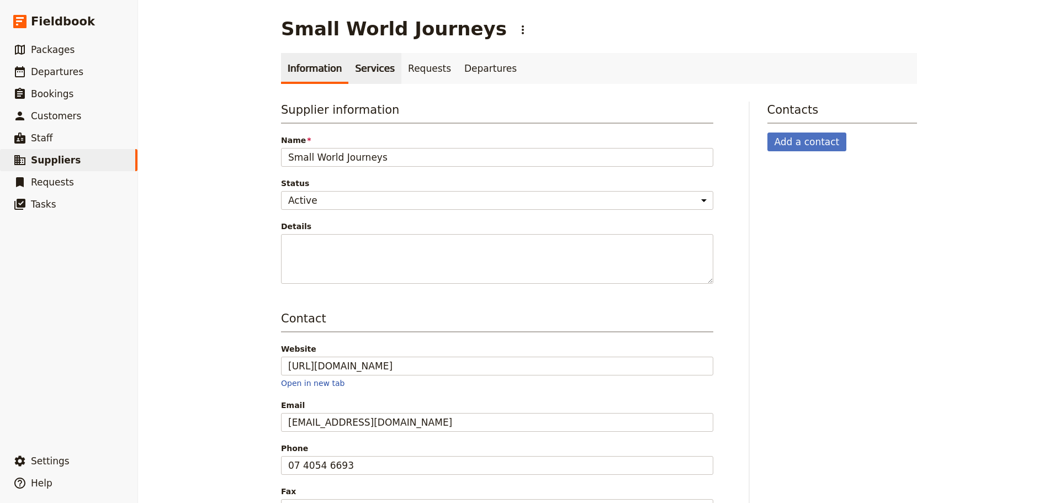
click at [368, 68] on link "Services" at bounding box center [374, 68] width 53 height 31
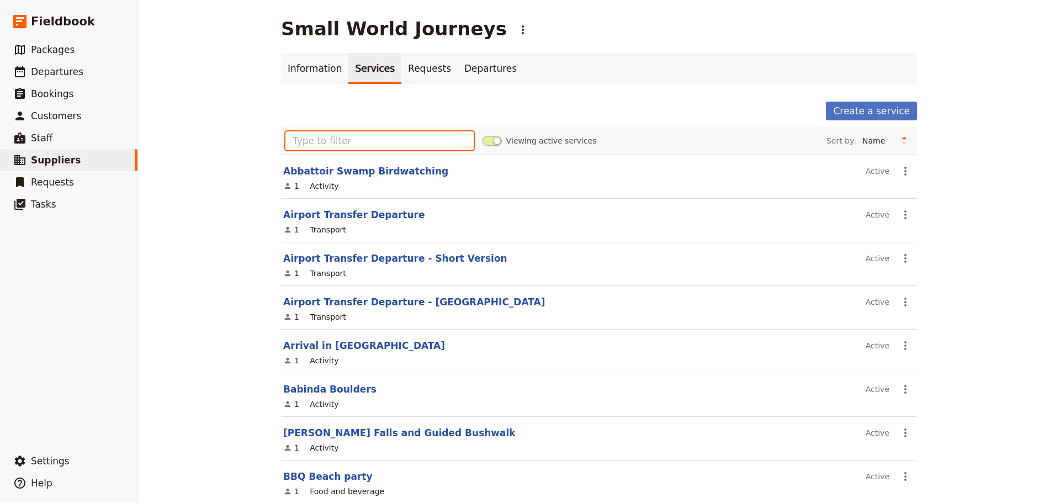
click at [338, 142] on input "text" at bounding box center [379, 140] width 188 height 19
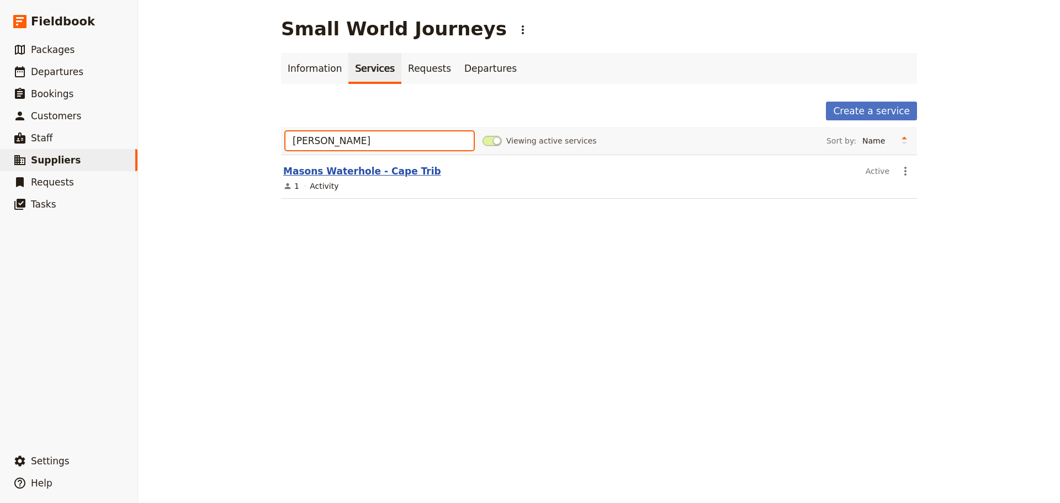
type input "Mason"
click at [340, 171] on link "Masons Waterhole - Cape Trib" at bounding box center [362, 171] width 158 height 11
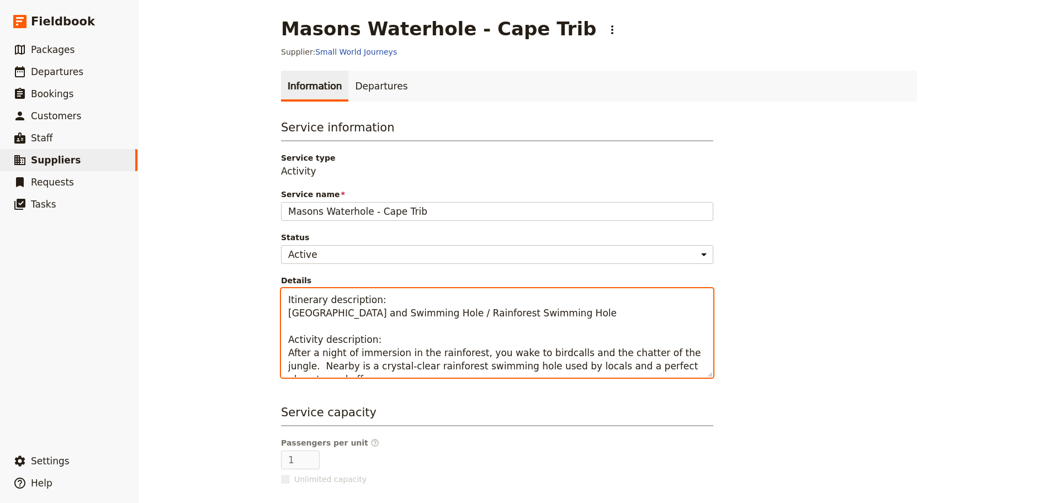
drag, startPoint x: 535, startPoint y: 313, endPoint x: 444, endPoint y: 316, distance: 91.1
click at [444, 316] on textarea "Itinerary description: Cape Tribulation and Swimming Hole / Rainforest Swimming…" at bounding box center [497, 332] width 432 height 89
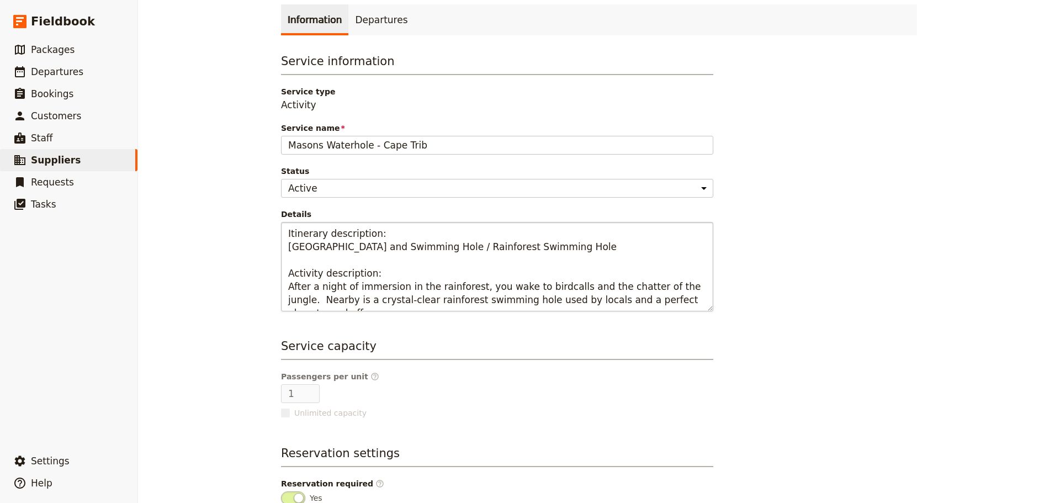
scroll to position [92, 0]
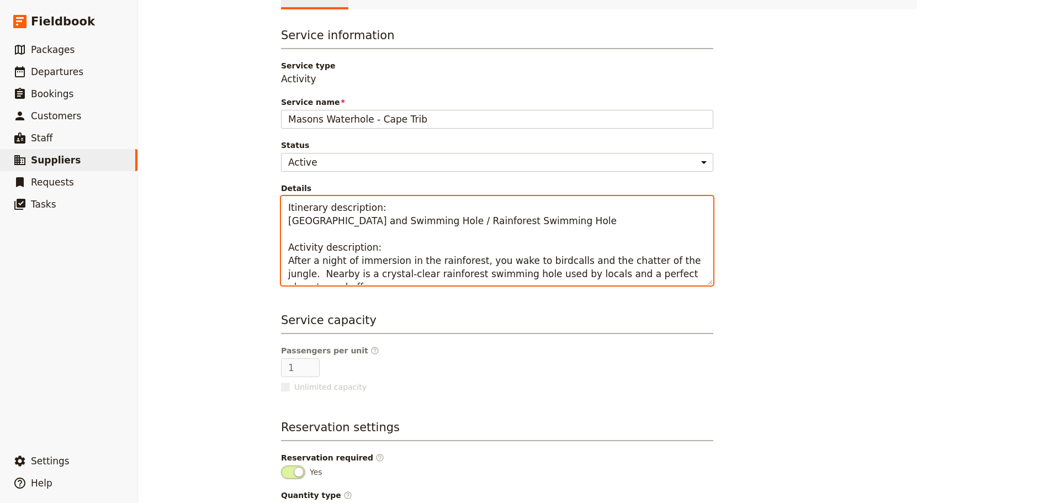
drag, startPoint x: 285, startPoint y: 276, endPoint x: 704, endPoint y: 280, distance: 418.9
click at [704, 280] on textarea "Itinerary description: Cape Tribulation and Swimming Hole / Rainforest Swimming…" at bounding box center [497, 240] width 432 height 89
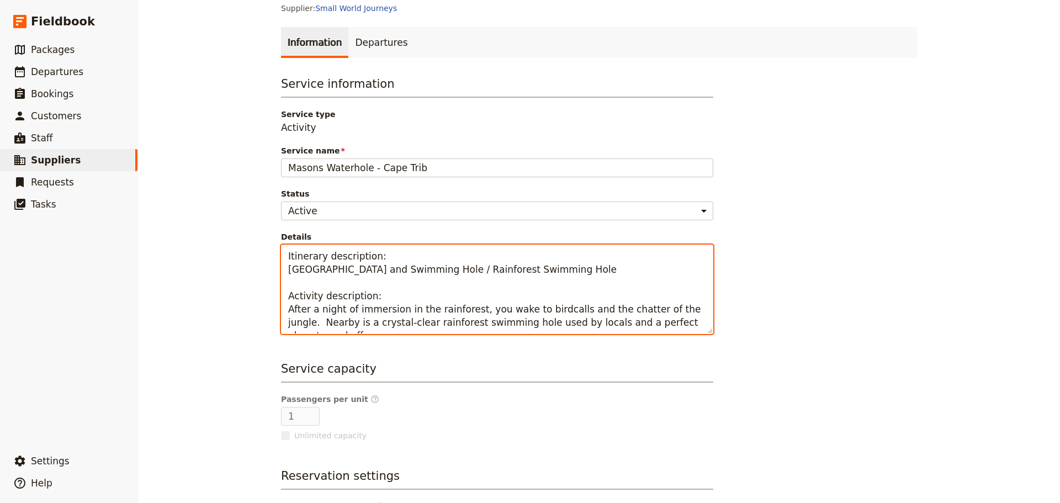
scroll to position [0, 0]
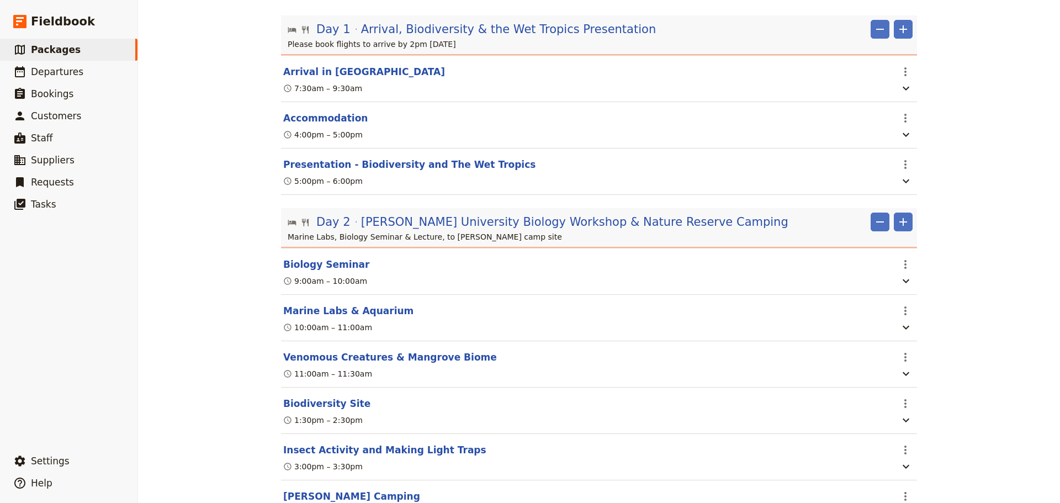
scroll to position [184, 0]
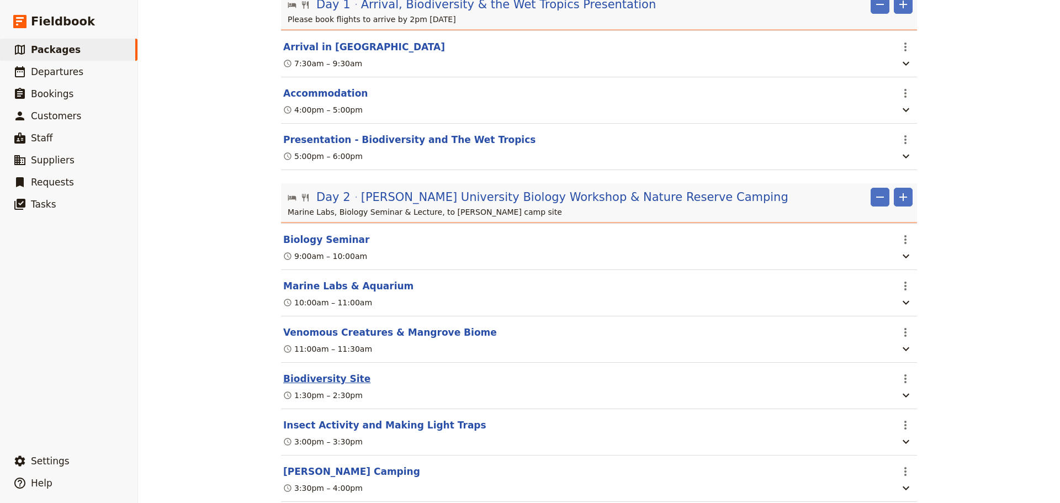
click at [321, 385] on button "Biodiversity Site" at bounding box center [326, 378] width 87 height 13
select select "2"
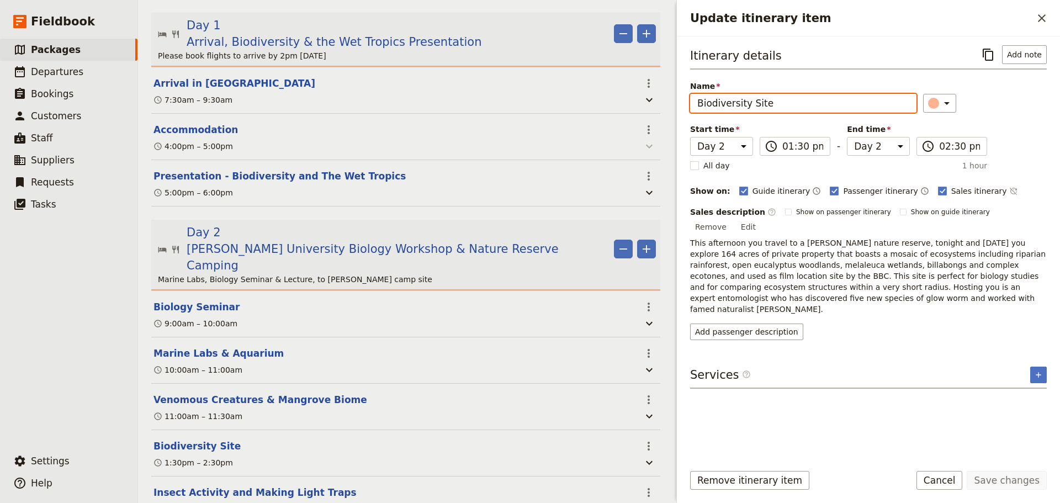
drag, startPoint x: 800, startPoint y: 104, endPoint x: 648, endPoint y: 105, distance: 151.2
click at [648, 104] on div "Westbourne Grammar: Custom Biology Camp 2025 ​ 8 days / 7 nights 20 – 32 passen…" at bounding box center [599, 251] width 922 height 503
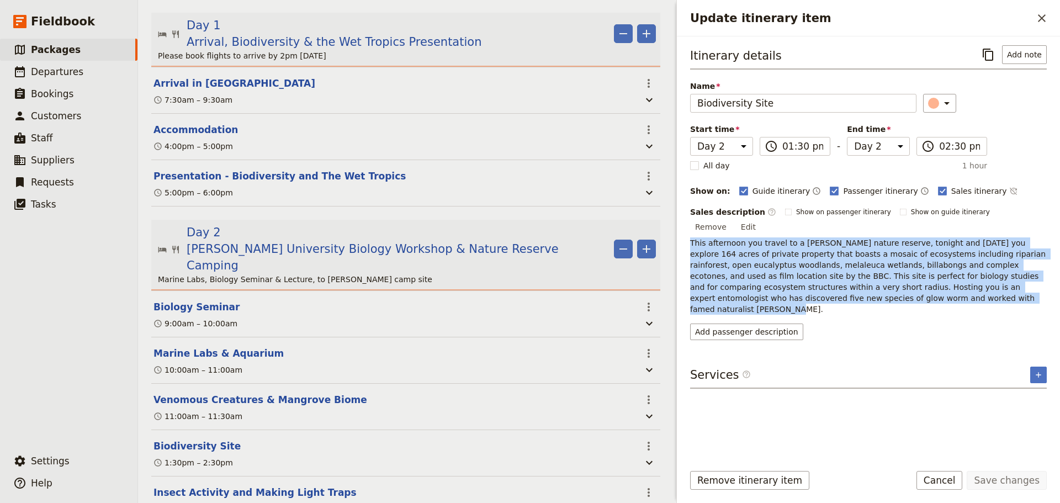
drag, startPoint x: 859, startPoint y: 289, endPoint x: 691, endPoint y: 225, distance: 179.6
click at [691, 237] on p "This afternoon you travel to a [PERSON_NAME] nature reserve, tonight and [DATE]…" at bounding box center [868, 275] width 357 height 77
copy p "This afternoon you travel to a [PERSON_NAME] nature reserve, tonight and [DATE]…"
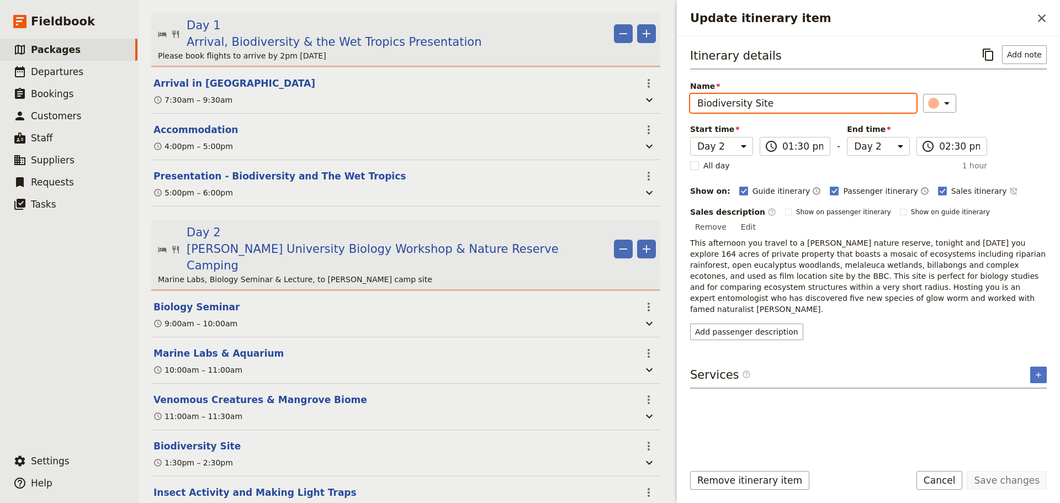
click at [780, 104] on input "Biodiversity Site" at bounding box center [803, 103] width 226 height 19
drag, startPoint x: 788, startPoint y: 102, endPoint x: 678, endPoint y: 91, distance: 109.9
click at [673, 92] on div "Update itinerary item ​ Itinerary details ​ Add note Name Biodiversity Site ​ S…" at bounding box center [866, 251] width 386 height 503
click at [732, 259] on p "This afternoon you travel to a [PERSON_NAME] nature reserve, tonight and [DATE]…" at bounding box center [868, 275] width 357 height 77
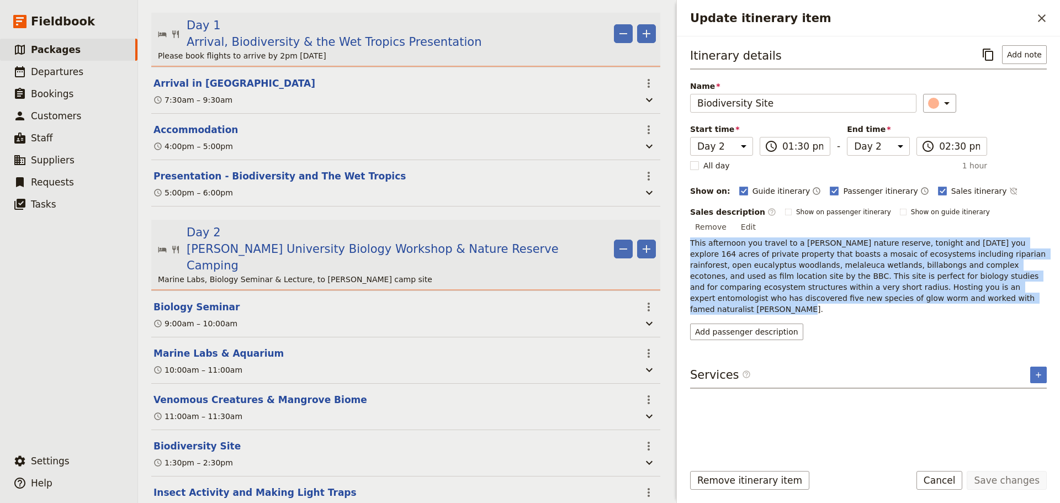
drag, startPoint x: 690, startPoint y: 233, endPoint x: 867, endPoint y: 285, distance: 184.6
click at [867, 285] on p "This afternoon you travel to a [PERSON_NAME] nature reserve, tonight and [DATE]…" at bounding box center [868, 275] width 357 height 77
copy p "This afternoon you travel to a [PERSON_NAME] nature reserve, tonight and [DATE]…"
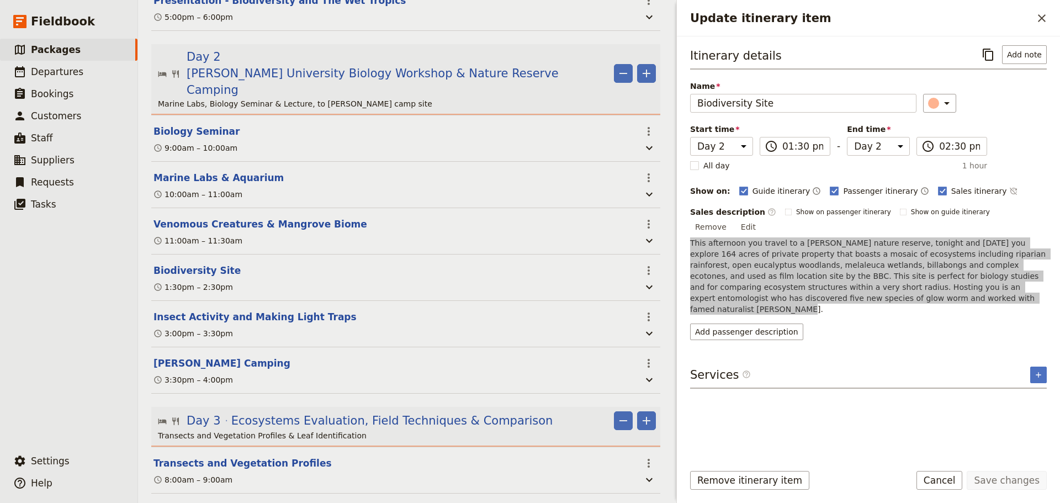
scroll to position [368, 0]
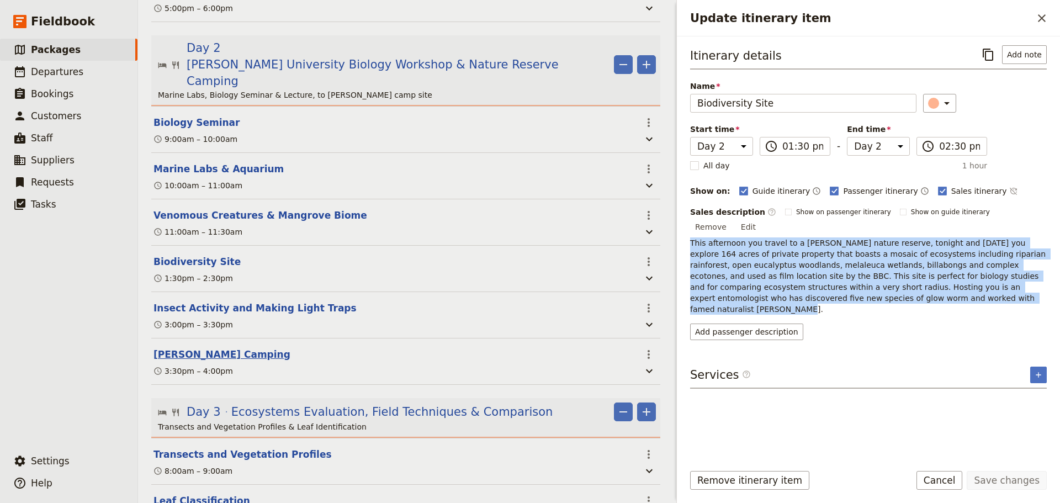
click at [206, 348] on button "[PERSON_NAME] Camping" at bounding box center [221, 354] width 137 height 13
select select "2"
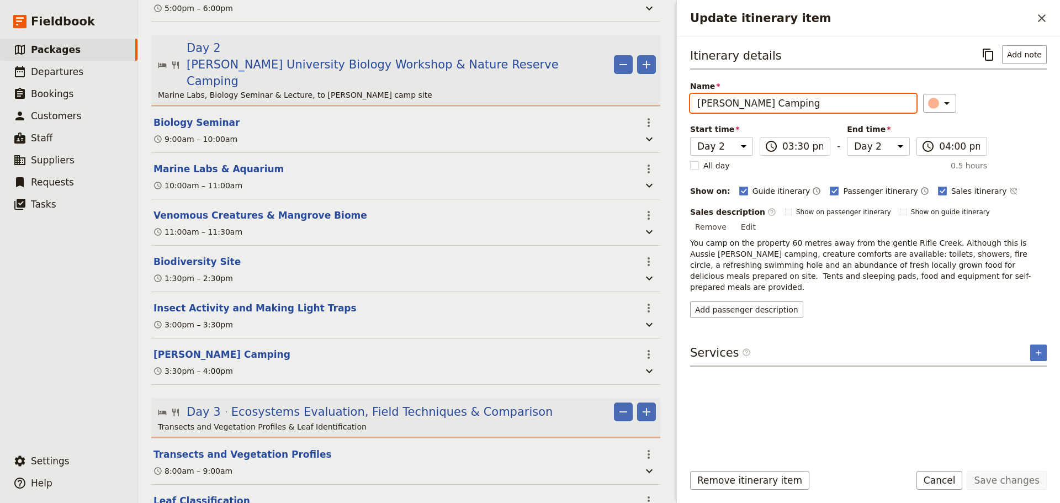
drag, startPoint x: 760, startPoint y: 109, endPoint x: 689, endPoint y: 109, distance: 71.2
click at [689, 109] on div "Itinerary details ​ Add note Name Bush Camping ​ Start time Day 1 Day 2 Day 3 D…" at bounding box center [868, 245] width 383 height 418
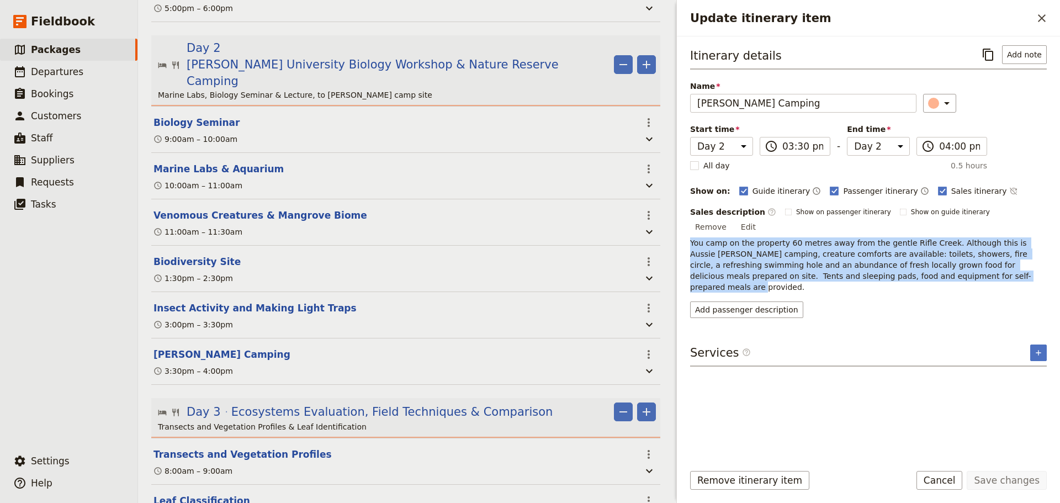
drag, startPoint x: 905, startPoint y: 266, endPoint x: 688, endPoint y: 233, distance: 219.9
click at [688, 233] on div "Itinerary details ​ Add note Name Bush Camping ​ Start time Day 1 Day 2 Day 3 D…" at bounding box center [868, 245] width 383 height 418
copy p "You camp on the property 60 metres away from the gentle Rifle Creek. Although t…"
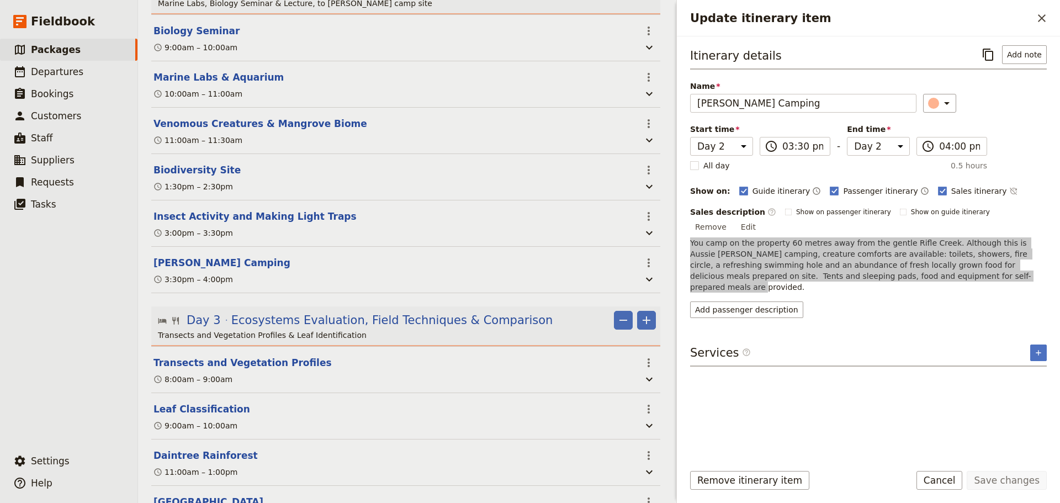
scroll to position [552, 0]
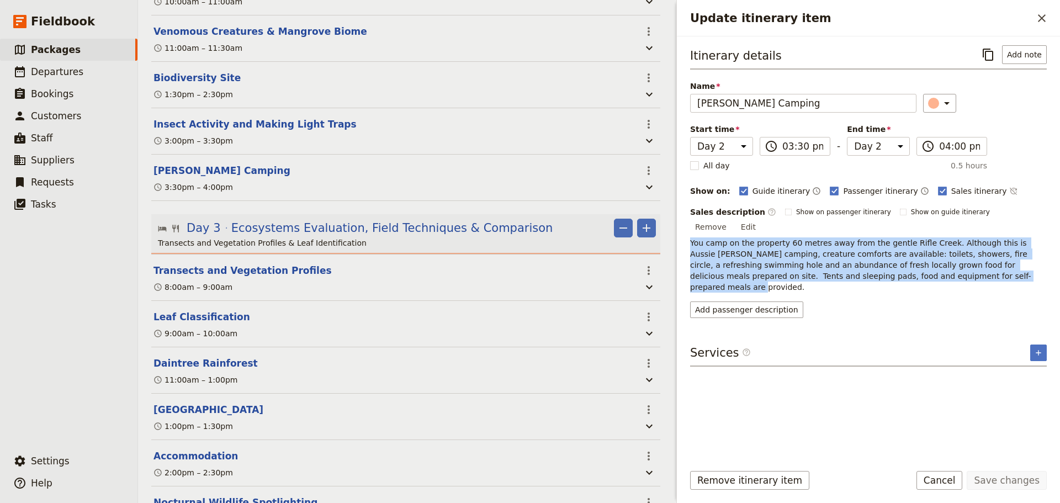
click at [192, 496] on button "Nocturnal Wildlife Spotlighting" at bounding box center [235, 502] width 164 height 13
select select "3"
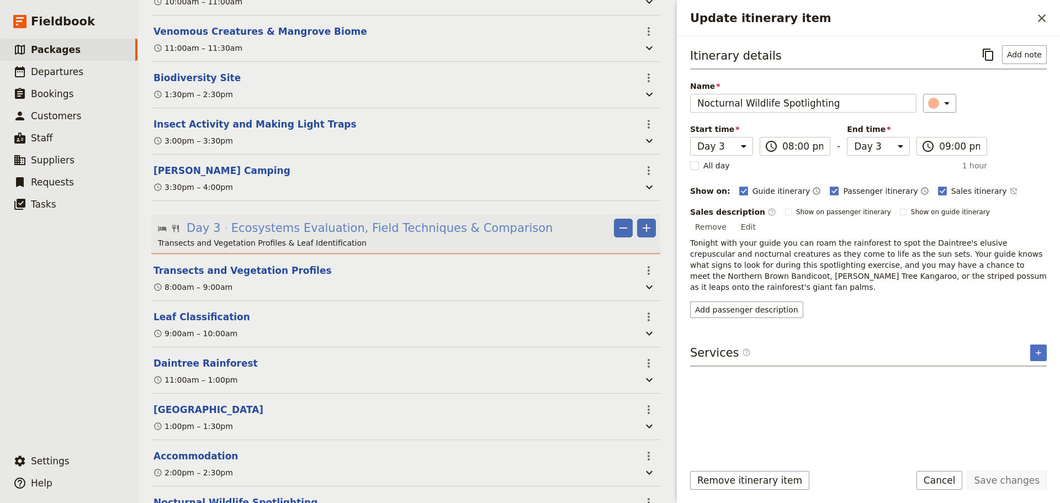
click at [321, 220] on span "Ecosystems Evaluation, Field Techniques & Comparison" at bounding box center [392, 228] width 322 height 17
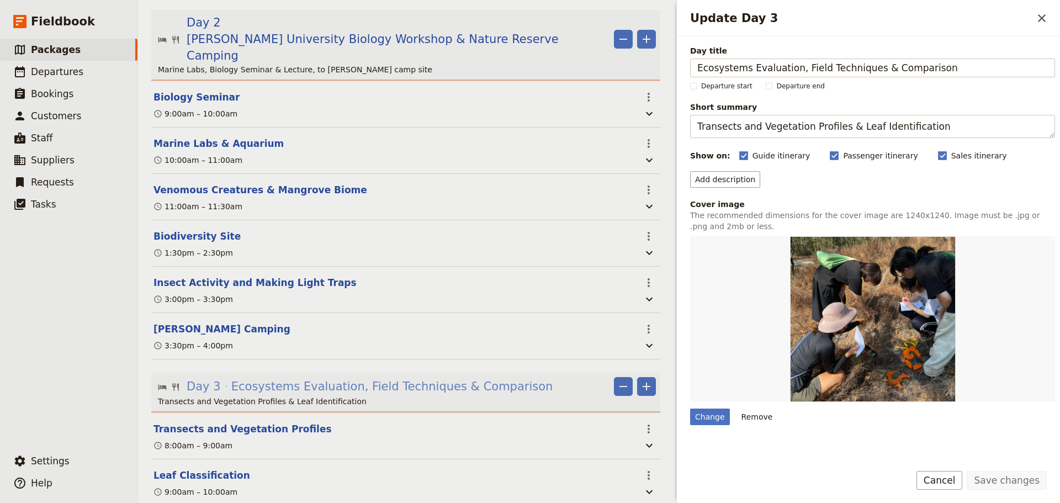
scroll to position [368, 0]
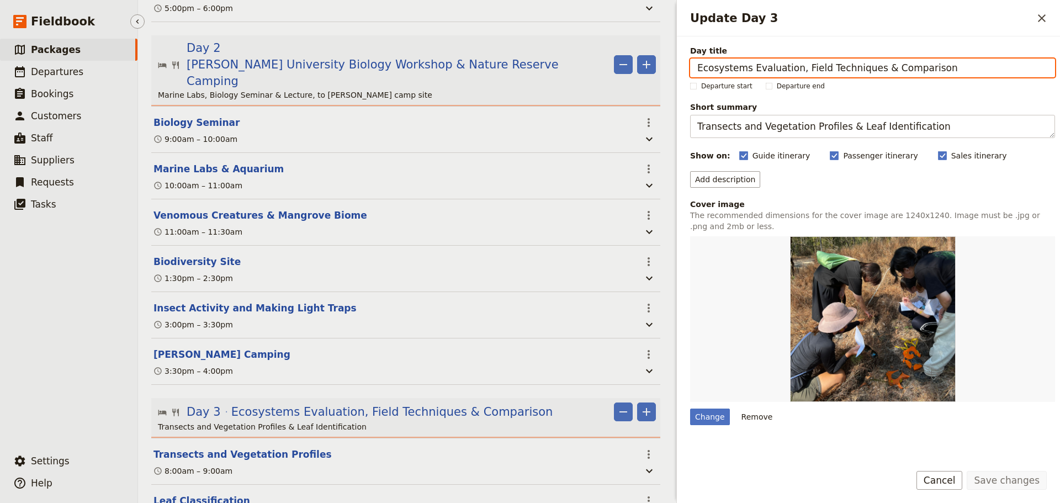
click at [78, 228] on ul "​ Packages ​ Departures ​ Bookings ​ Customers ​ Staff ​ Suppliers ​ Requests ​…" at bounding box center [68, 242] width 137 height 407
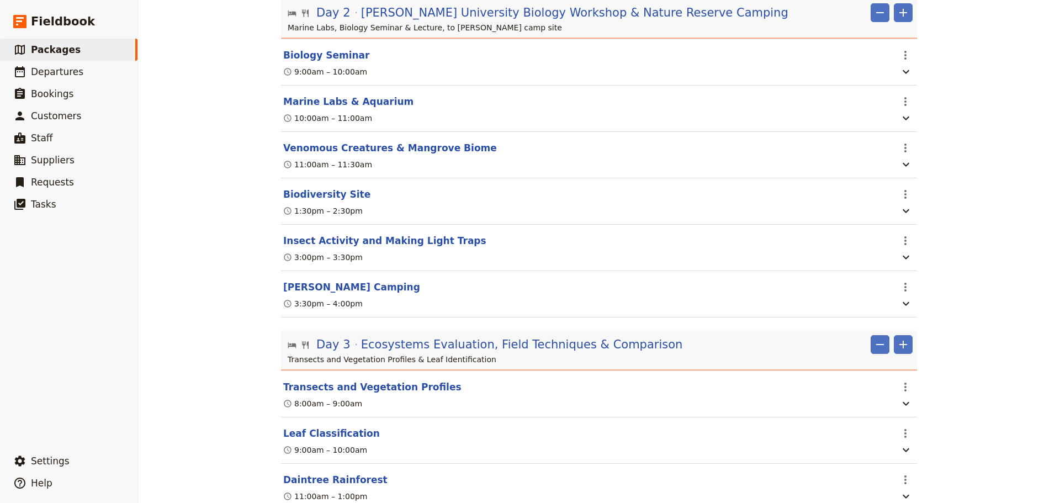
scroll to position [0, 0]
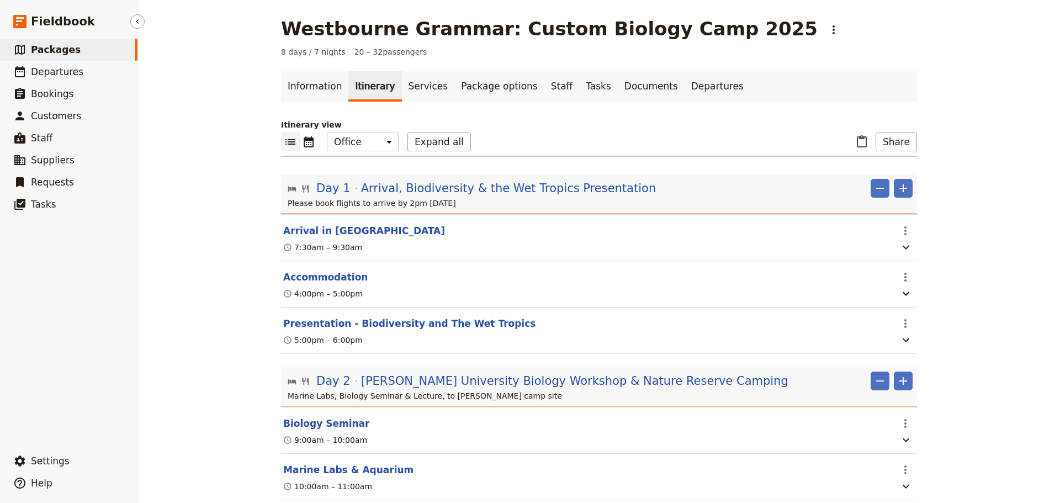
click at [66, 47] on span "Packages" at bounding box center [56, 49] width 50 height 11
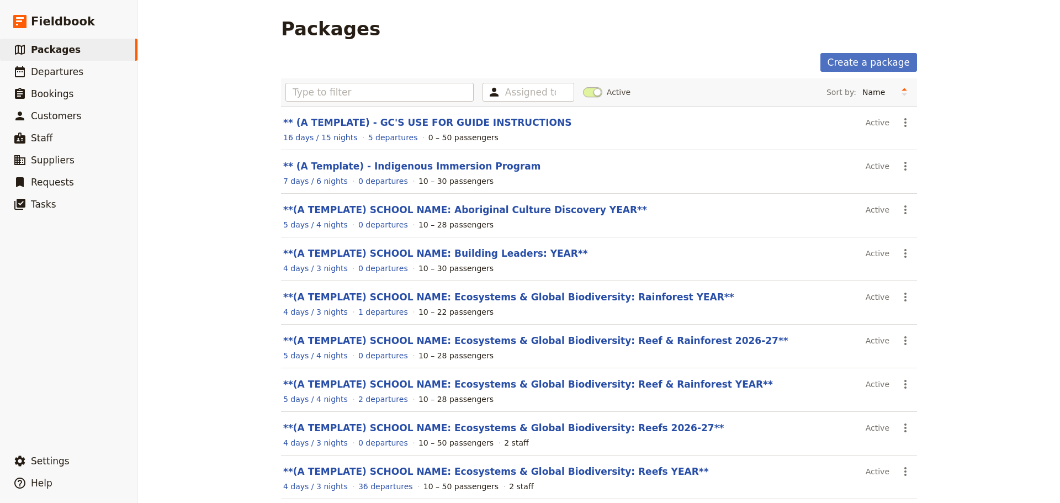
click at [200, 246] on div "Packages Create a package Assigned to Active Sort by: Name Number of departures…" at bounding box center [599, 251] width 922 height 503
